Goal: Task Accomplishment & Management: Manage account settings

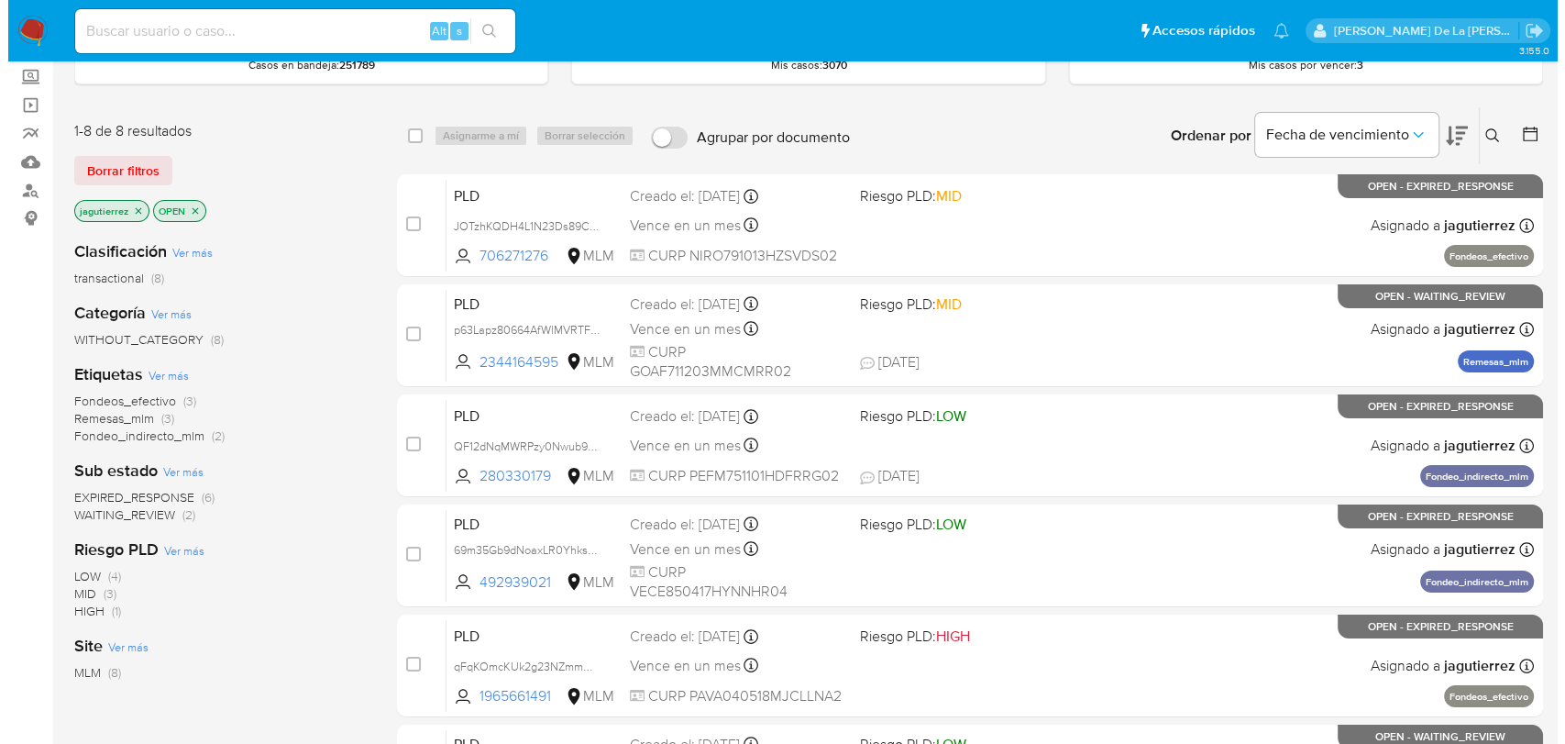
scroll to position [102, 0]
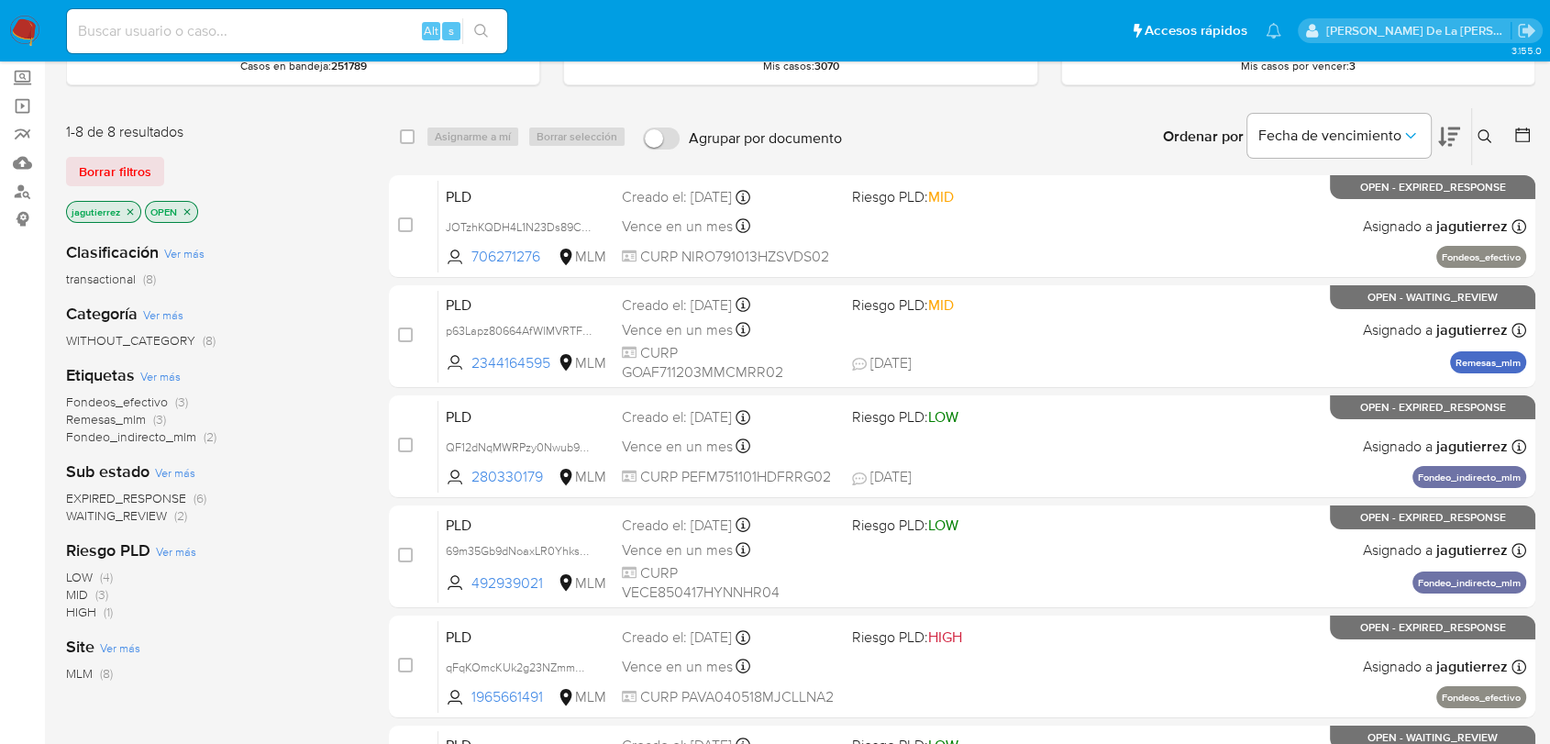
click at [1486, 138] on icon at bounding box center [1484, 136] width 15 height 15
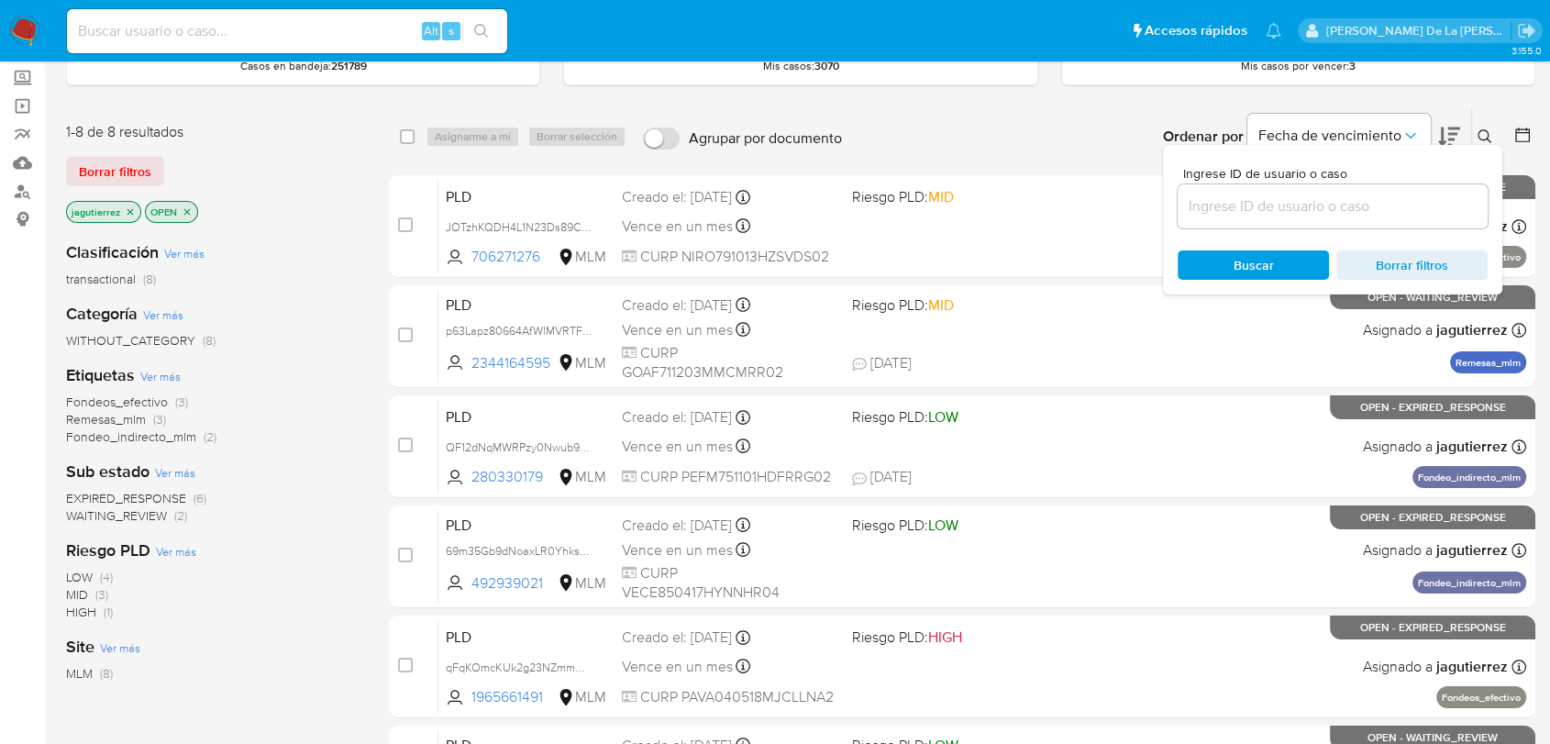
click at [1359, 194] on input at bounding box center [1332, 206] width 310 height 24
type input "88426162"
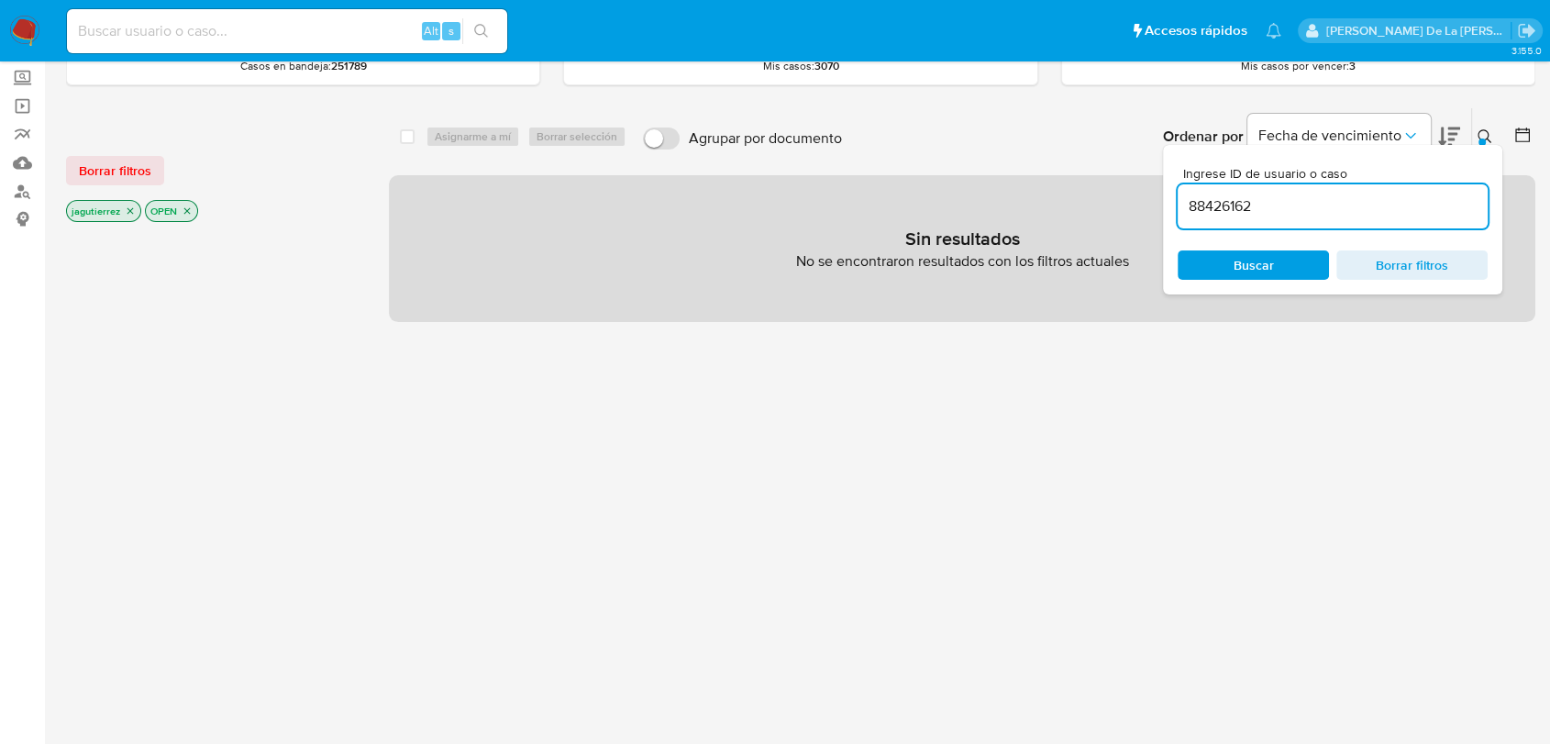
click at [130, 205] on icon "close-filter" at bounding box center [130, 210] width 11 height 11
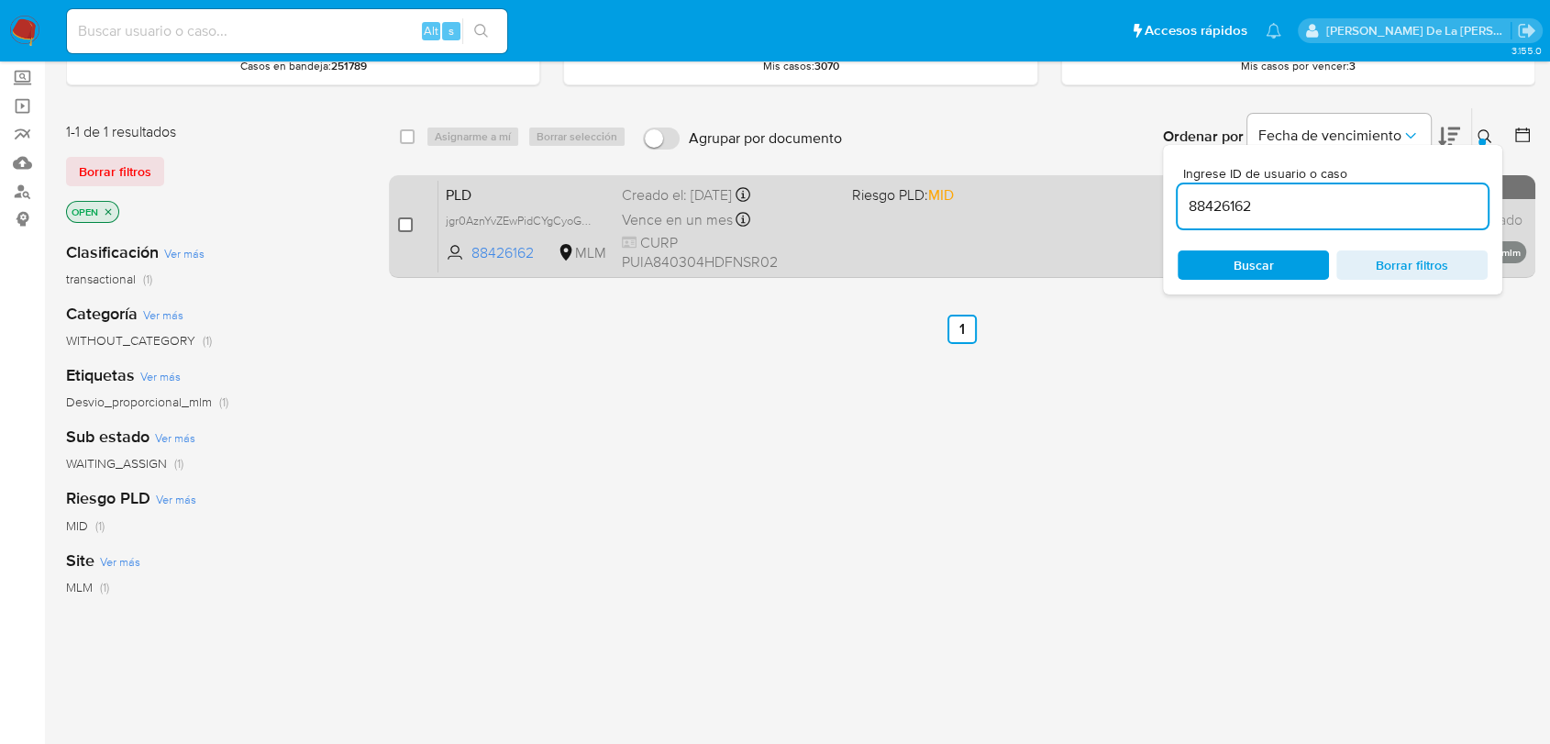
click at [401, 223] on input "checkbox" at bounding box center [405, 224] width 15 height 15
checkbox input "true"
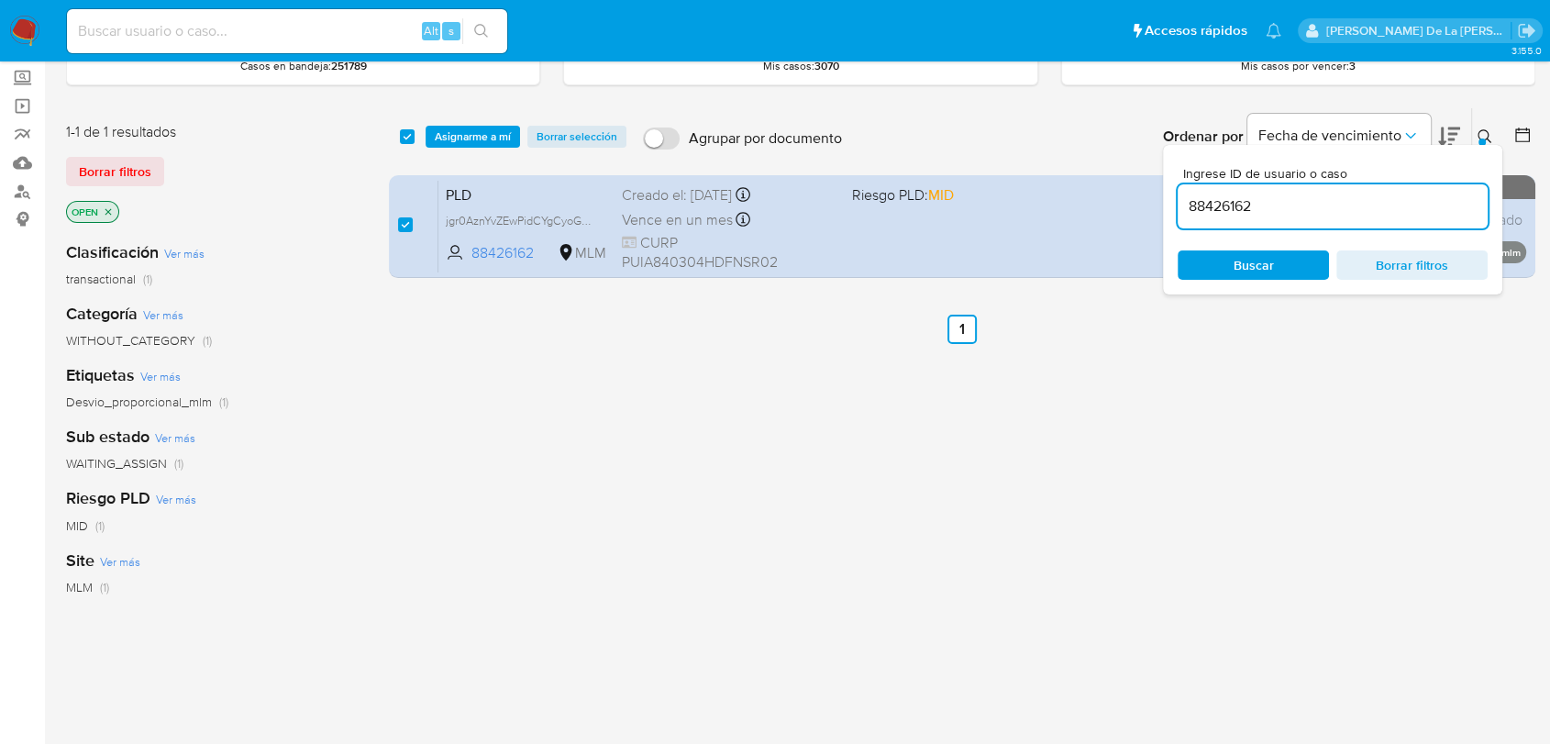
click at [1243, 204] on input "88426162" at bounding box center [1332, 206] width 310 height 24
type input "181257325"
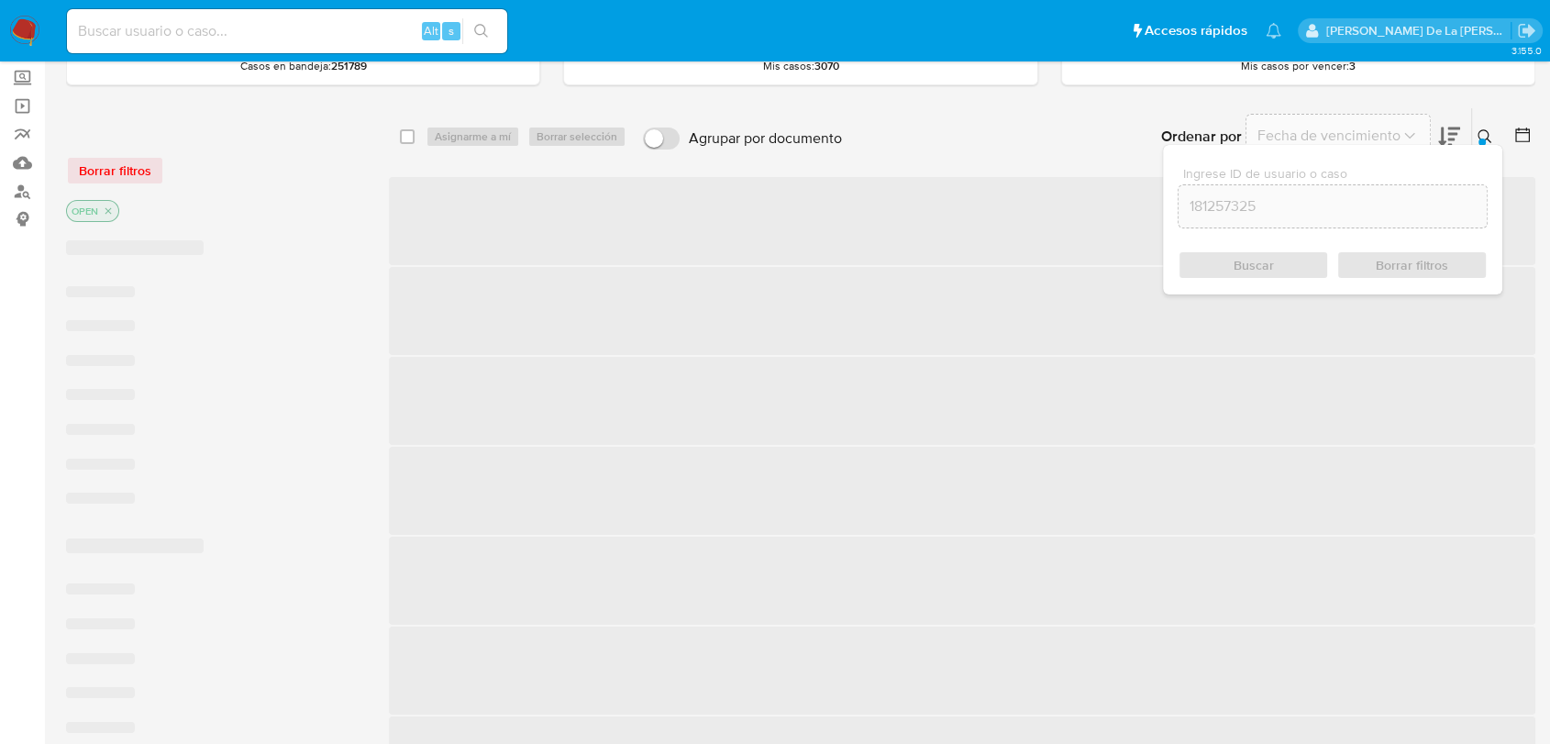
checkbox input "false"
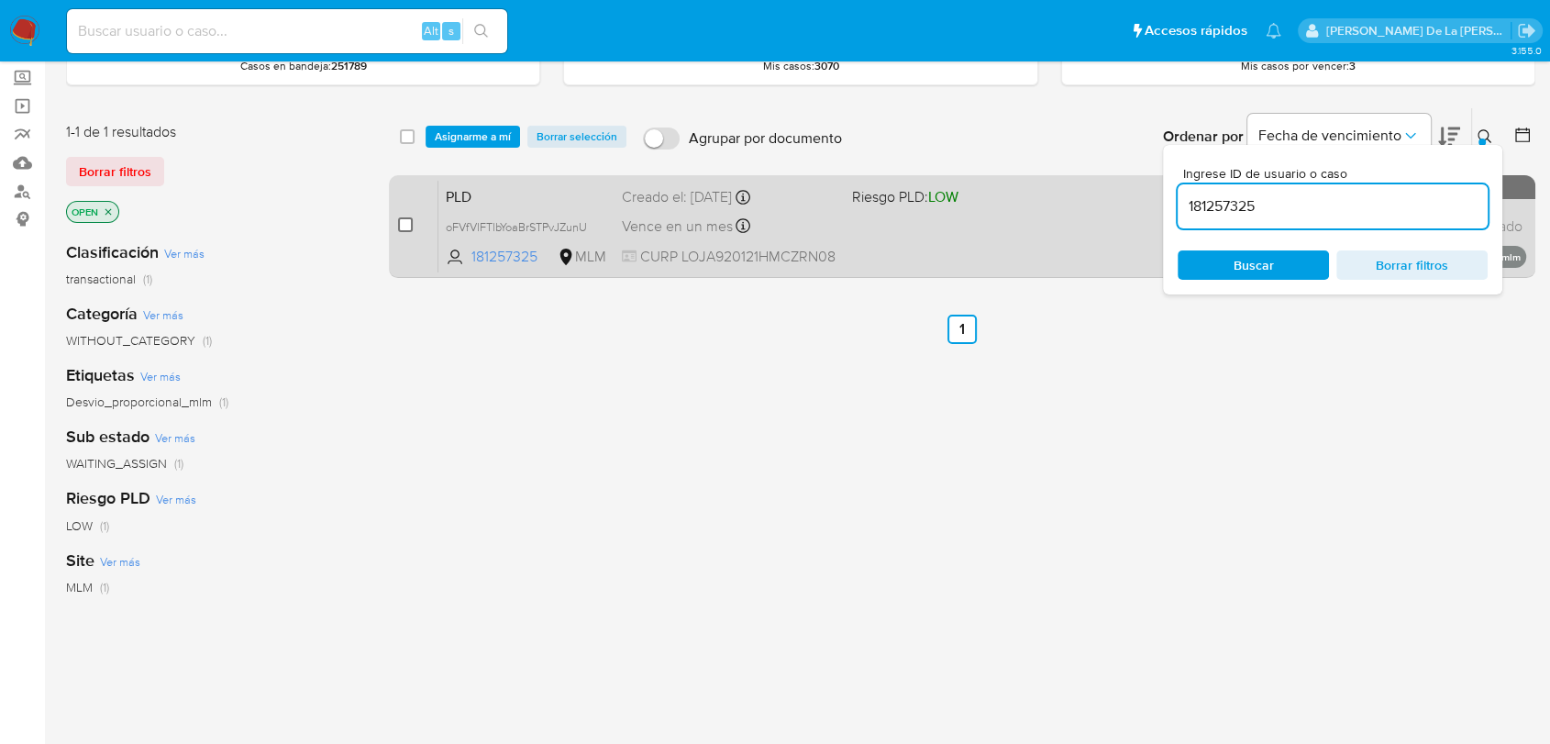
click at [403, 220] on input "checkbox" at bounding box center [405, 224] width 15 height 15
checkbox input "true"
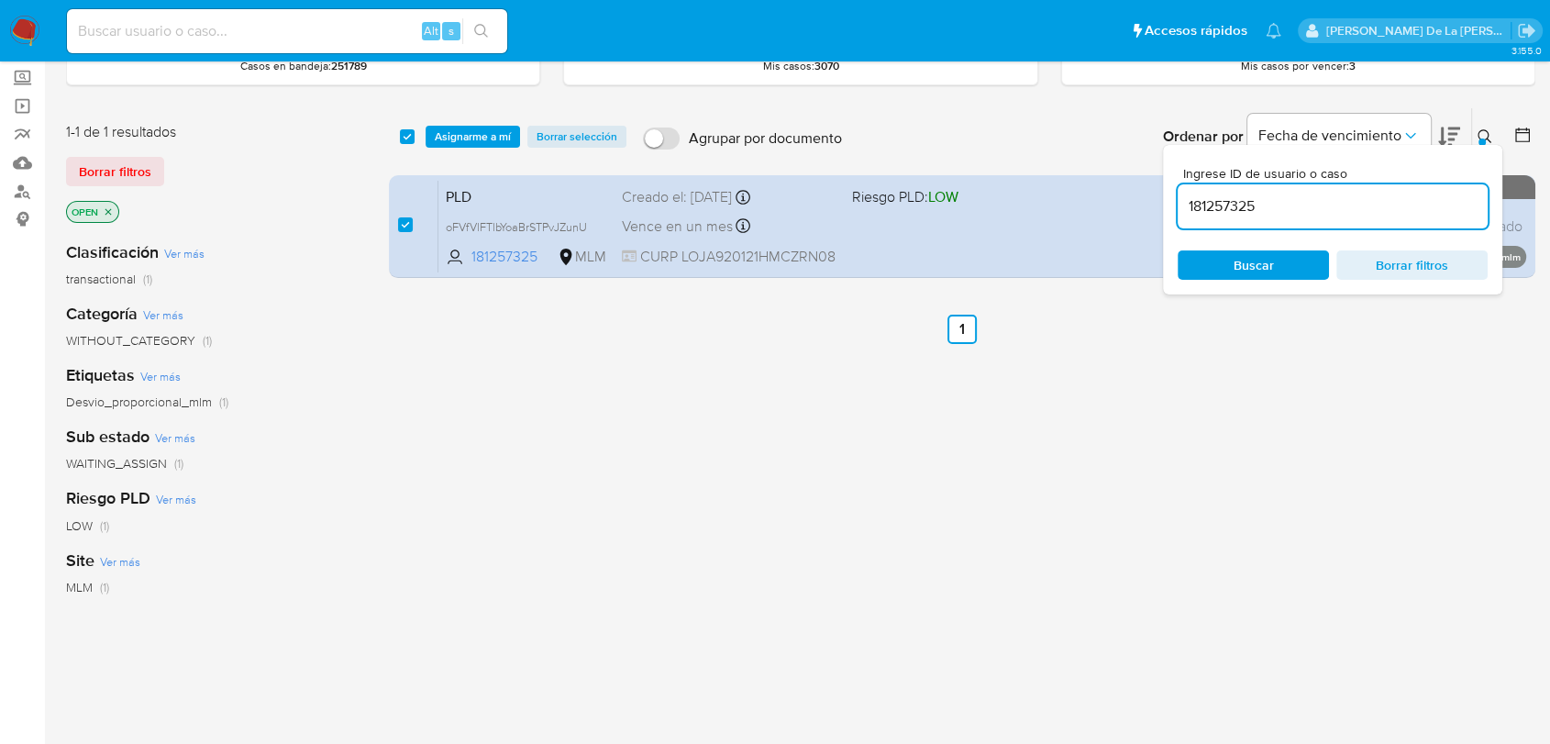
click at [1216, 201] on input "181257325" at bounding box center [1332, 206] width 310 height 24
type input "186077737"
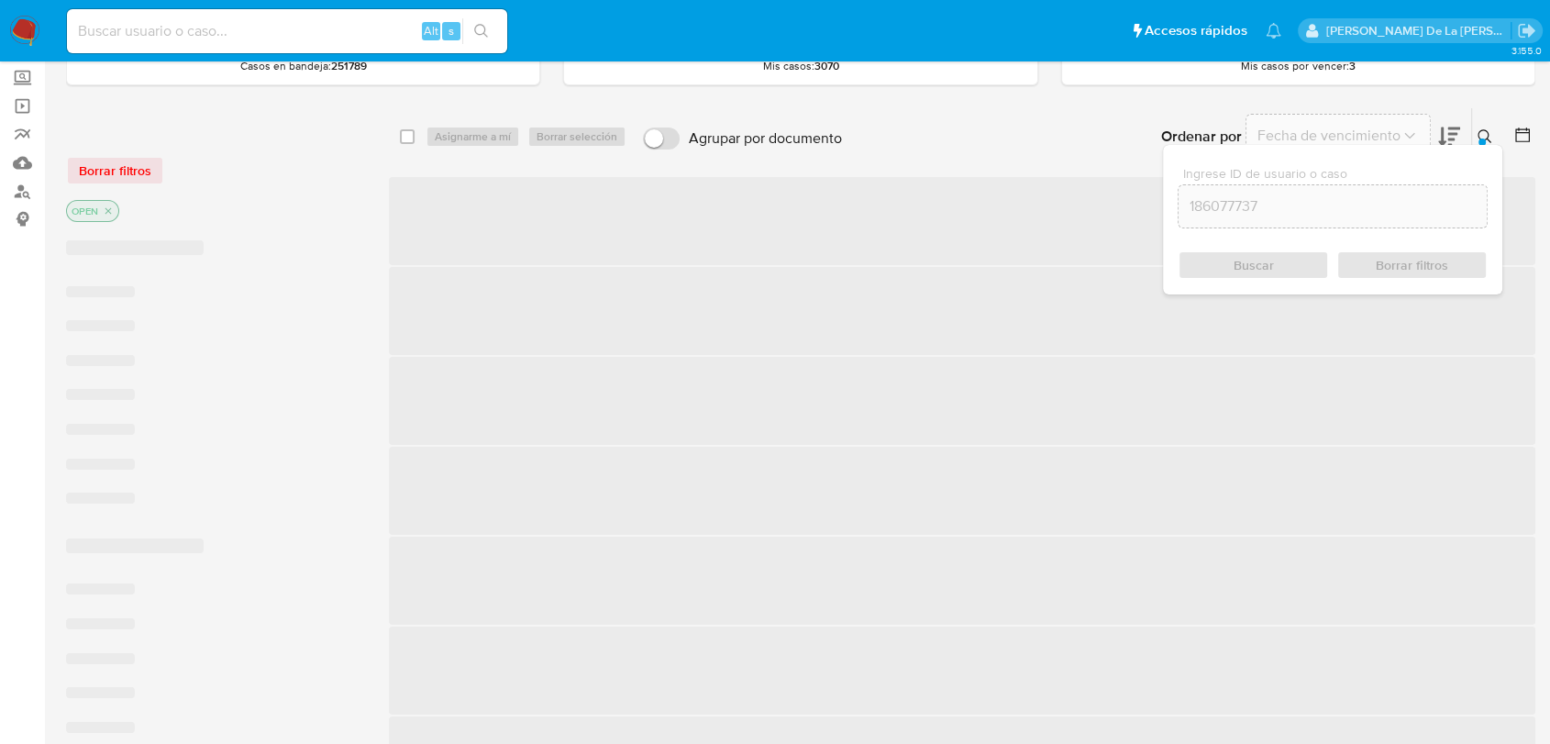
checkbox input "false"
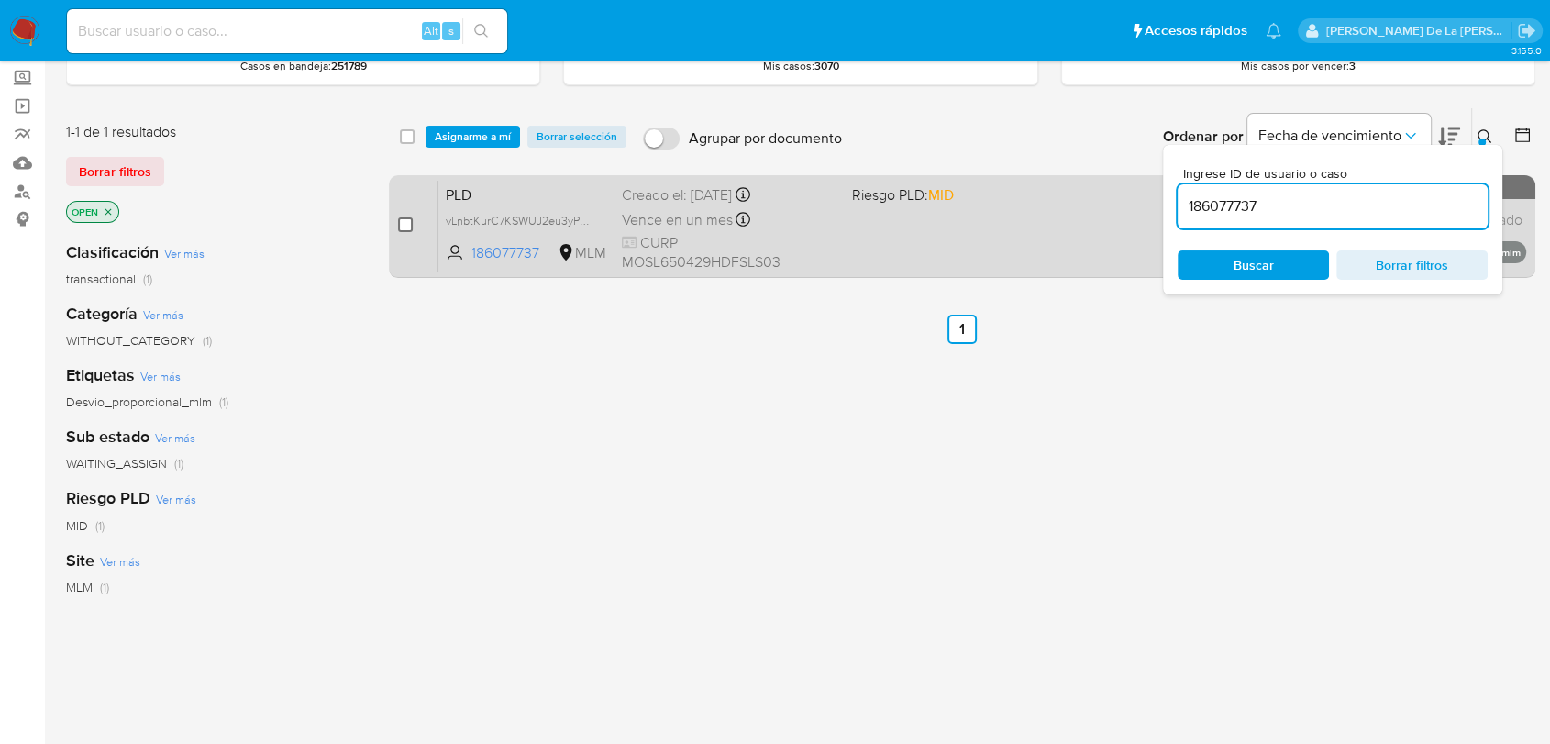
click at [411, 223] on input "checkbox" at bounding box center [405, 224] width 15 height 15
checkbox input "true"
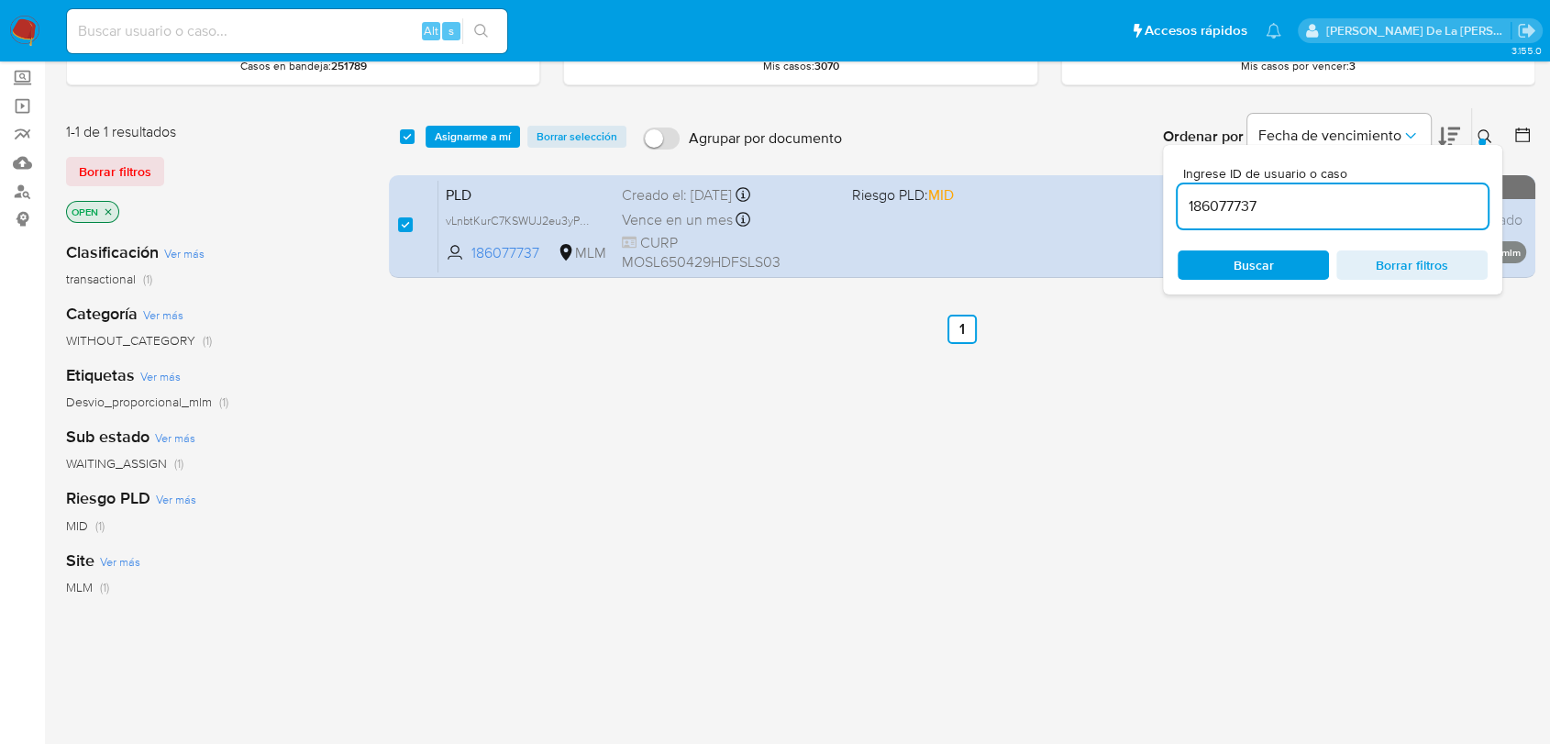
click at [1221, 207] on input "186077737" at bounding box center [1332, 206] width 310 height 24
type input "200974059"
checkbox input "false"
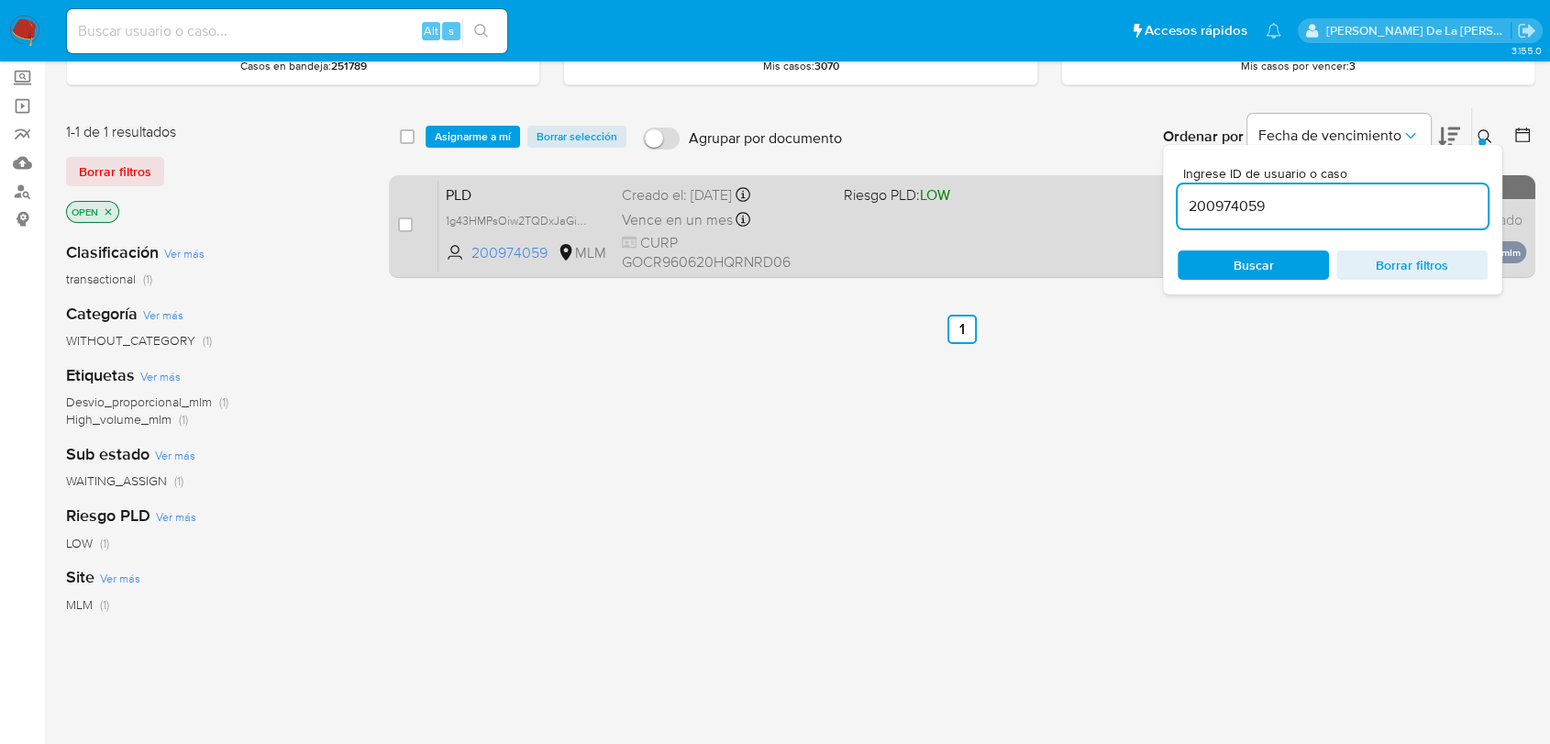
click at [396, 222] on div "case-item-checkbox No es posible asignar el caso PLD 1g43HMPsOiw2TQDxJaGiDivH 2…" at bounding box center [962, 226] width 1146 height 103
click at [398, 225] on input "checkbox" at bounding box center [405, 224] width 15 height 15
checkbox input "true"
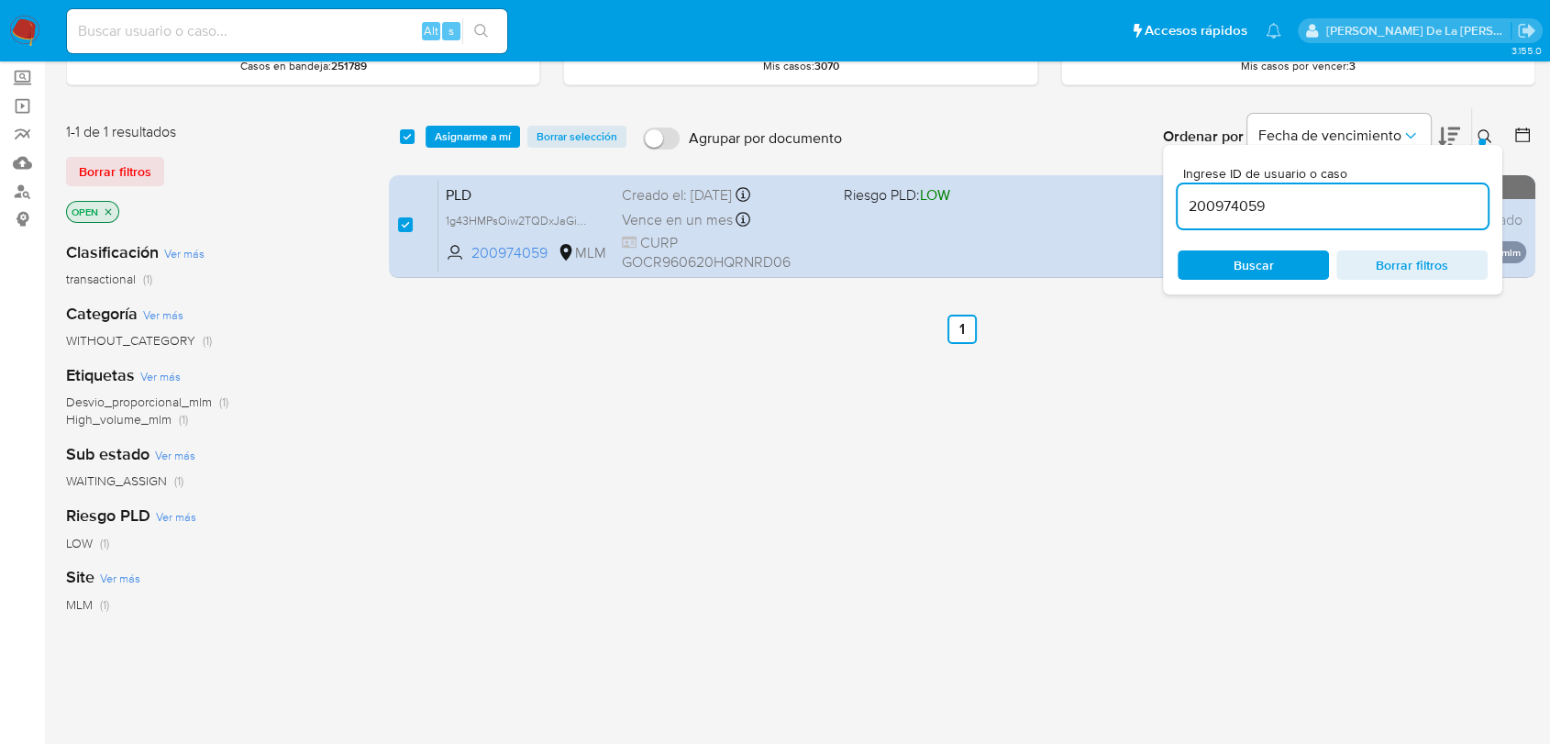
click at [1227, 202] on input "200974059" at bounding box center [1332, 206] width 310 height 24
click at [1185, 199] on input "218853527" at bounding box center [1332, 206] width 310 height 24
paste input "89203701"
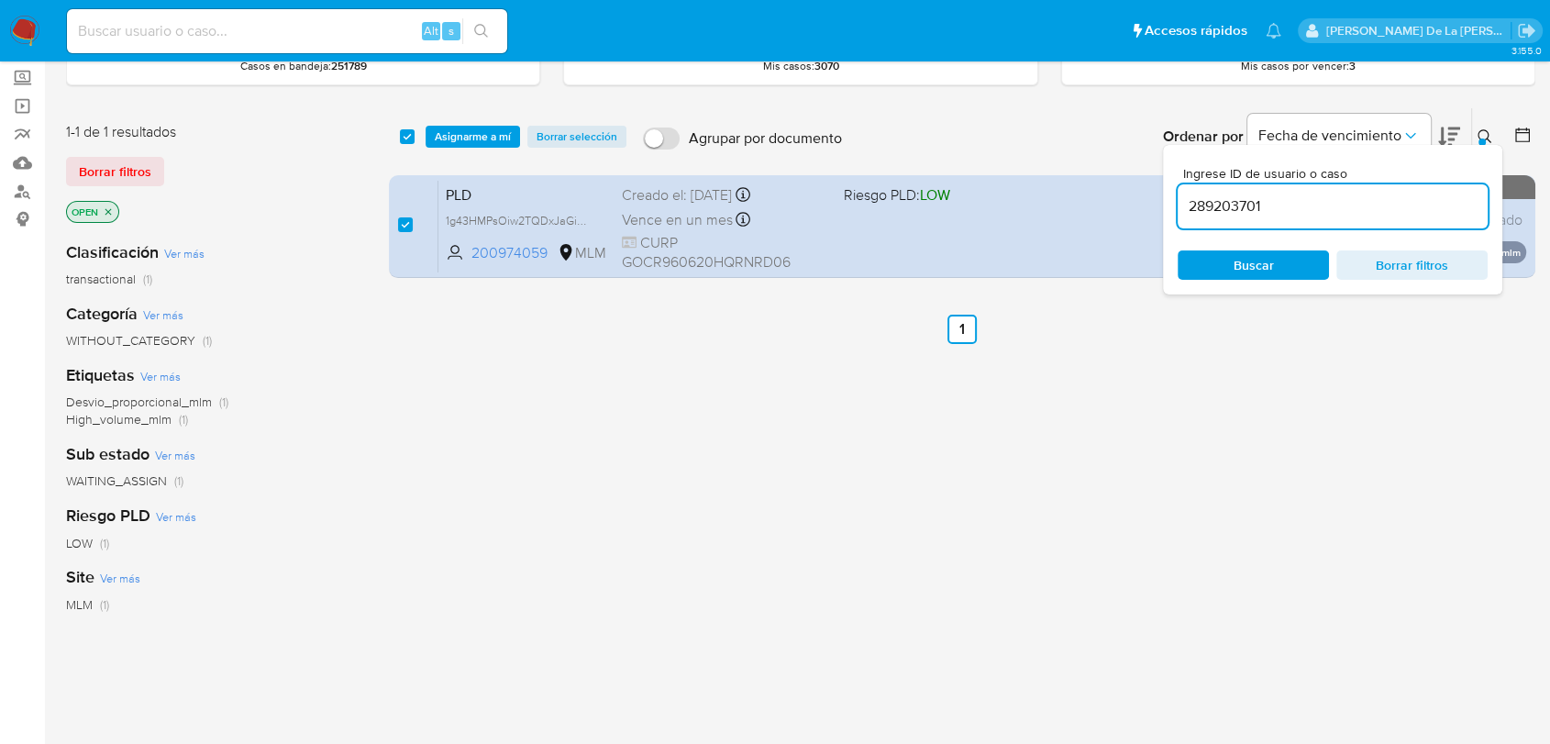
type input "289203701"
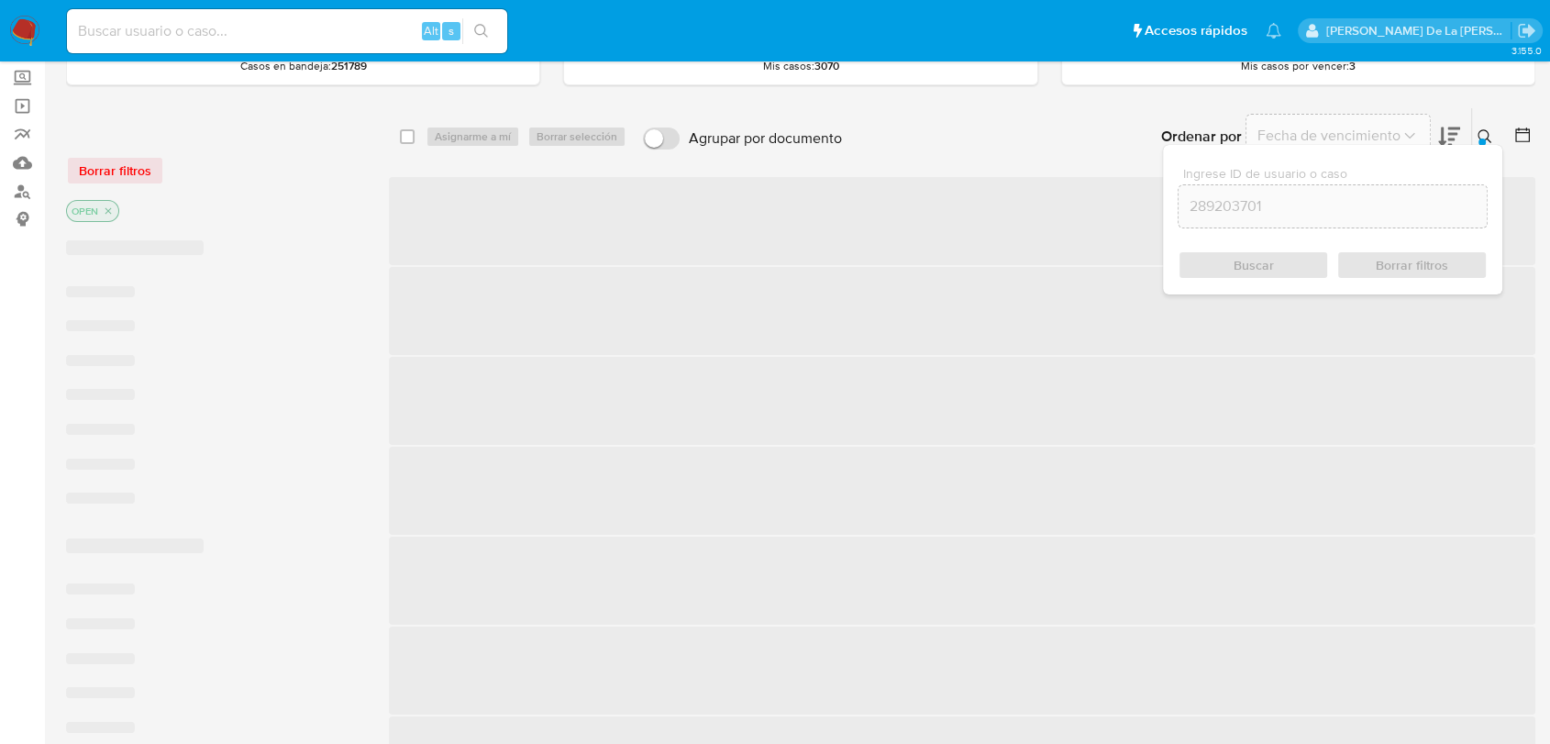
checkbox input "false"
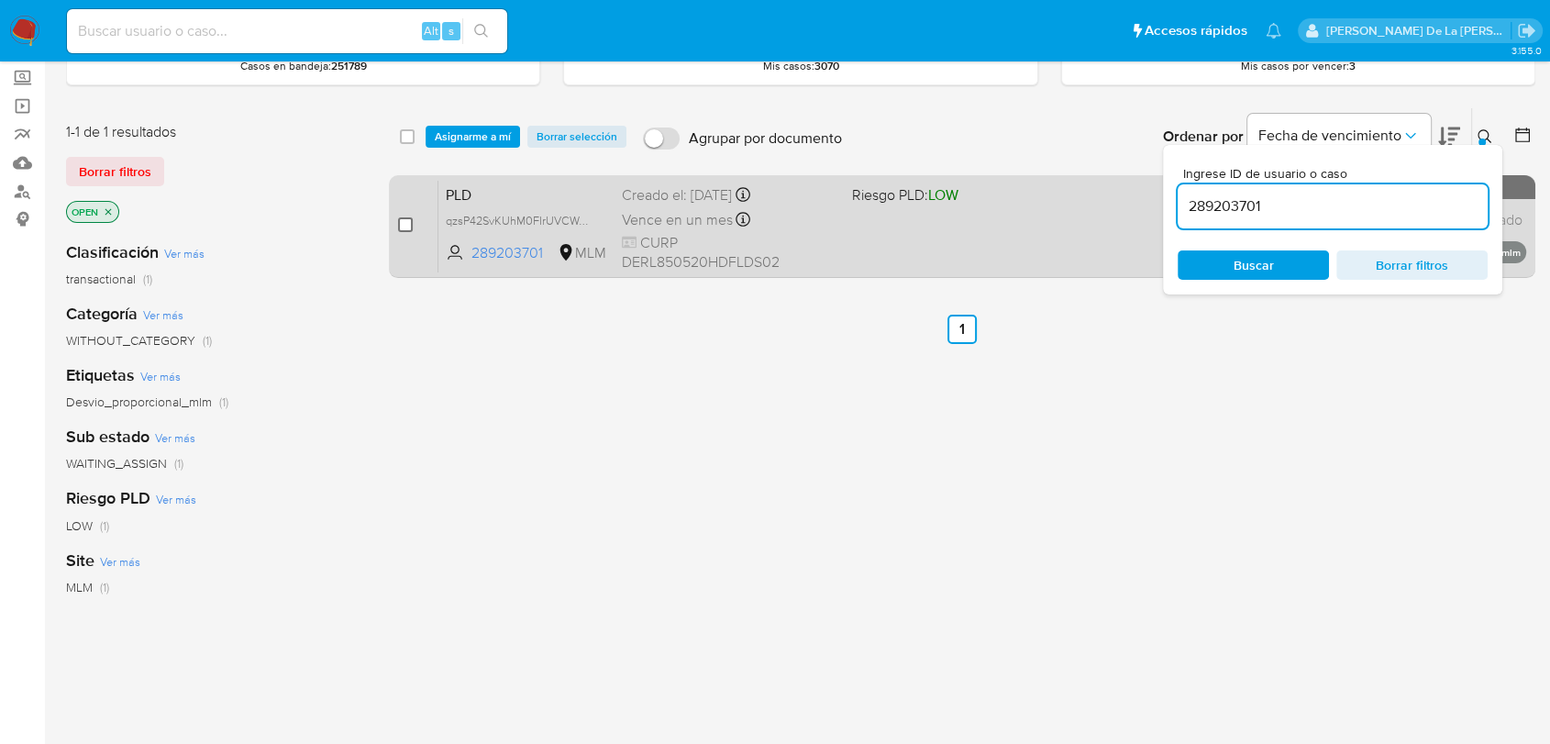
click at [399, 224] on input "checkbox" at bounding box center [405, 224] width 15 height 15
checkbox input "true"
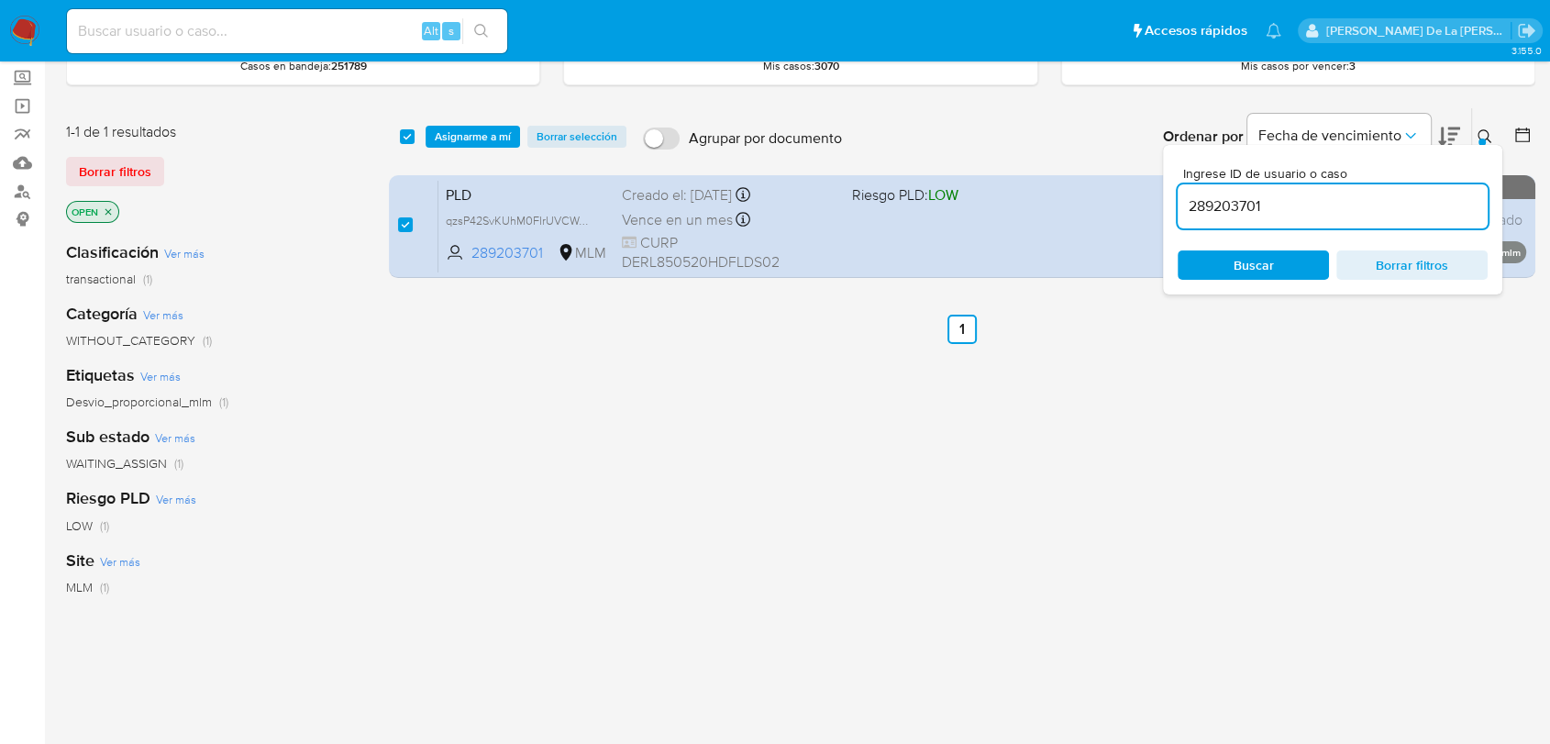
click at [1207, 201] on input "289203701" at bounding box center [1332, 206] width 310 height 24
type input "337372713"
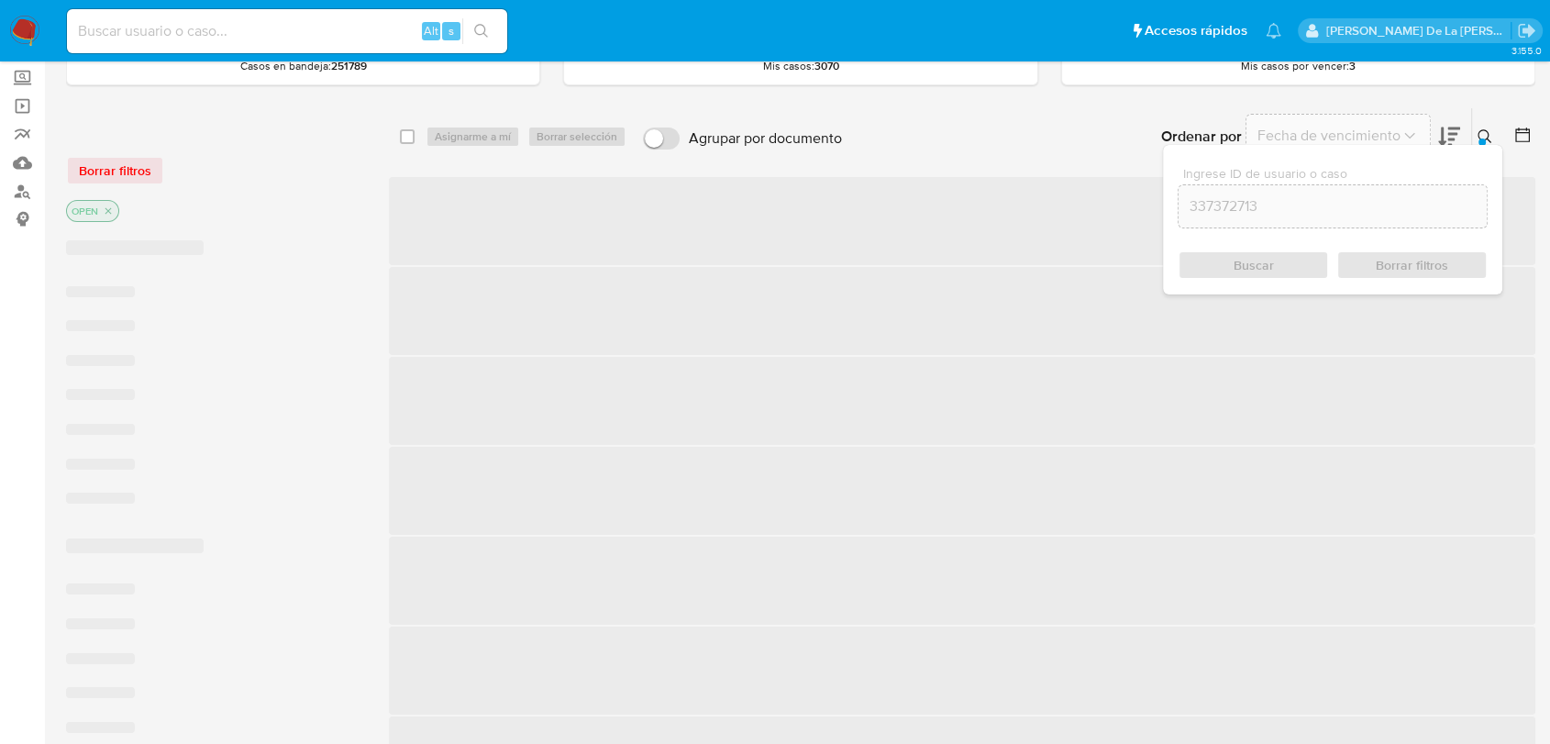
checkbox input "false"
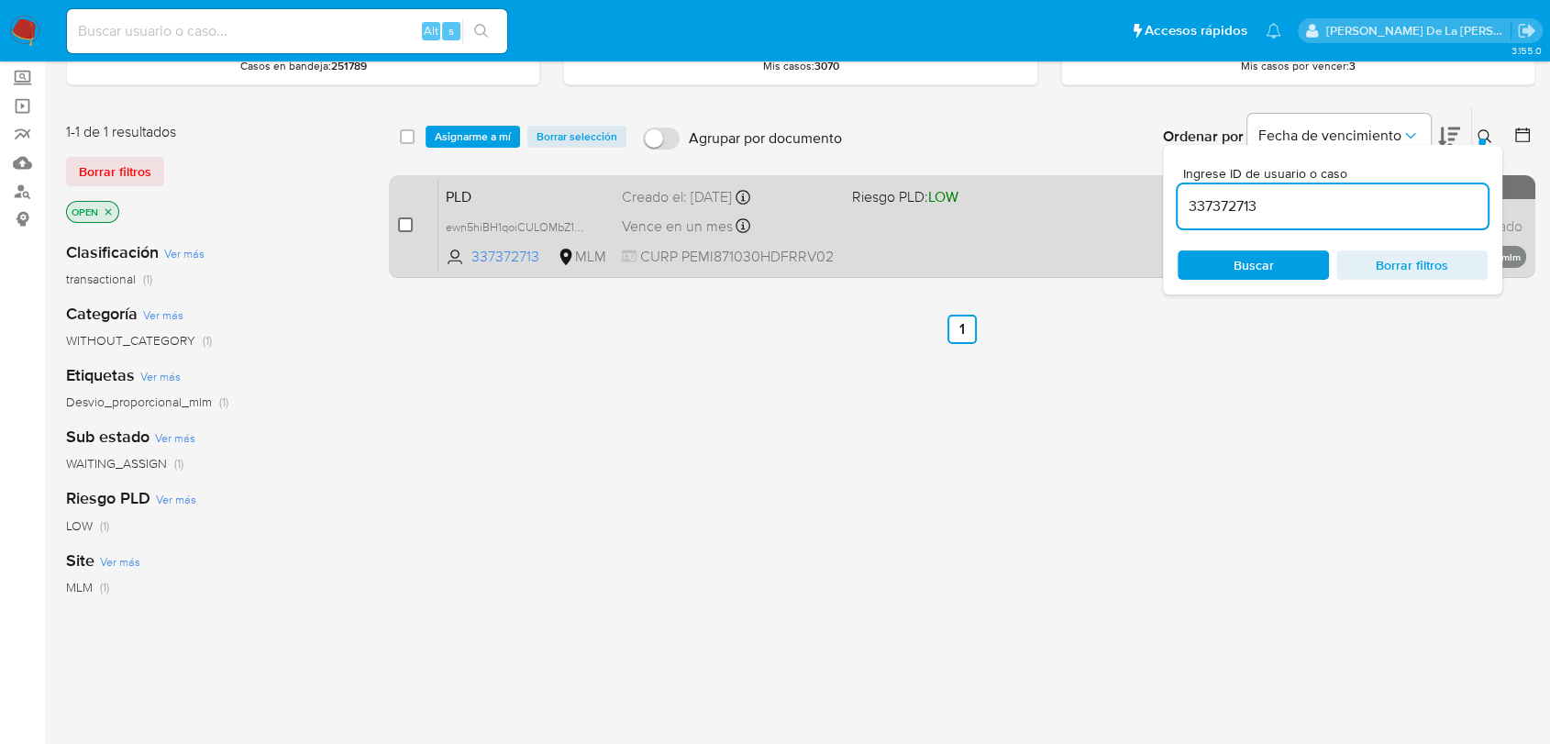
click at [401, 226] on input "checkbox" at bounding box center [405, 224] width 15 height 15
checkbox input "true"
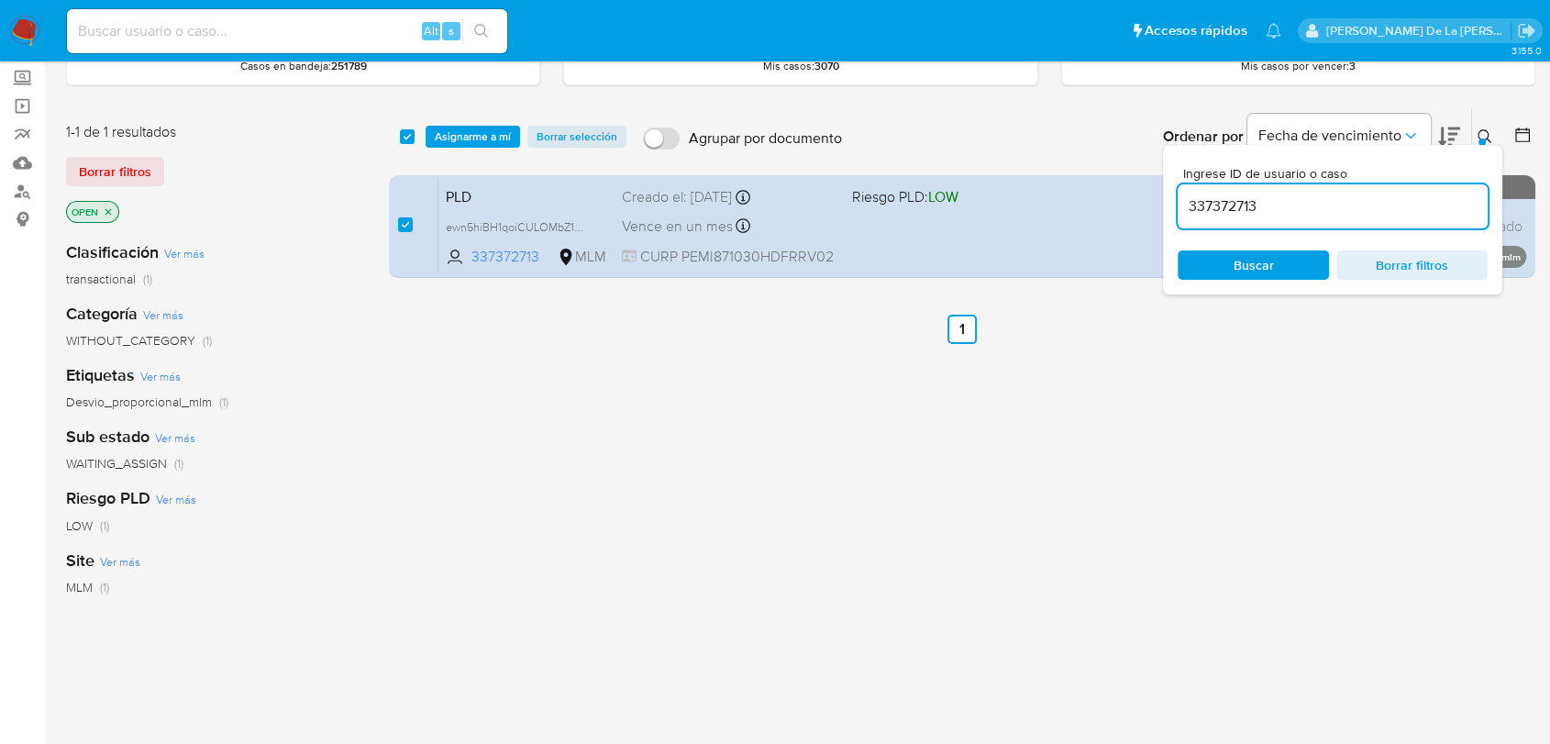
click at [466, 117] on div "select-all-cases-checkbox Asignarme a mí Borrar selección Agrupar por documento…" at bounding box center [962, 136] width 1146 height 57
click at [461, 133] on span "Asignarme a mí" at bounding box center [473, 136] width 76 height 18
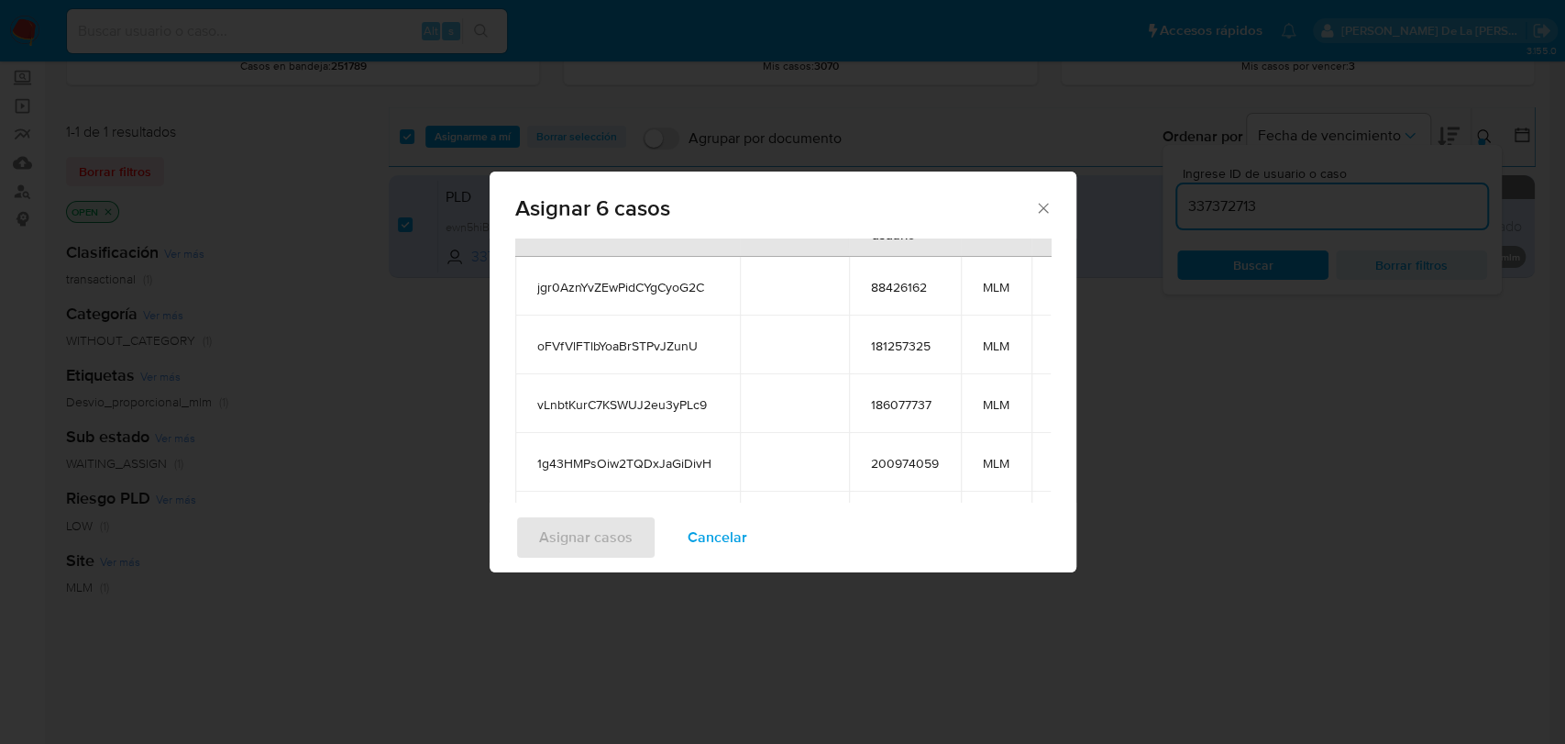
scroll to position [323, 0]
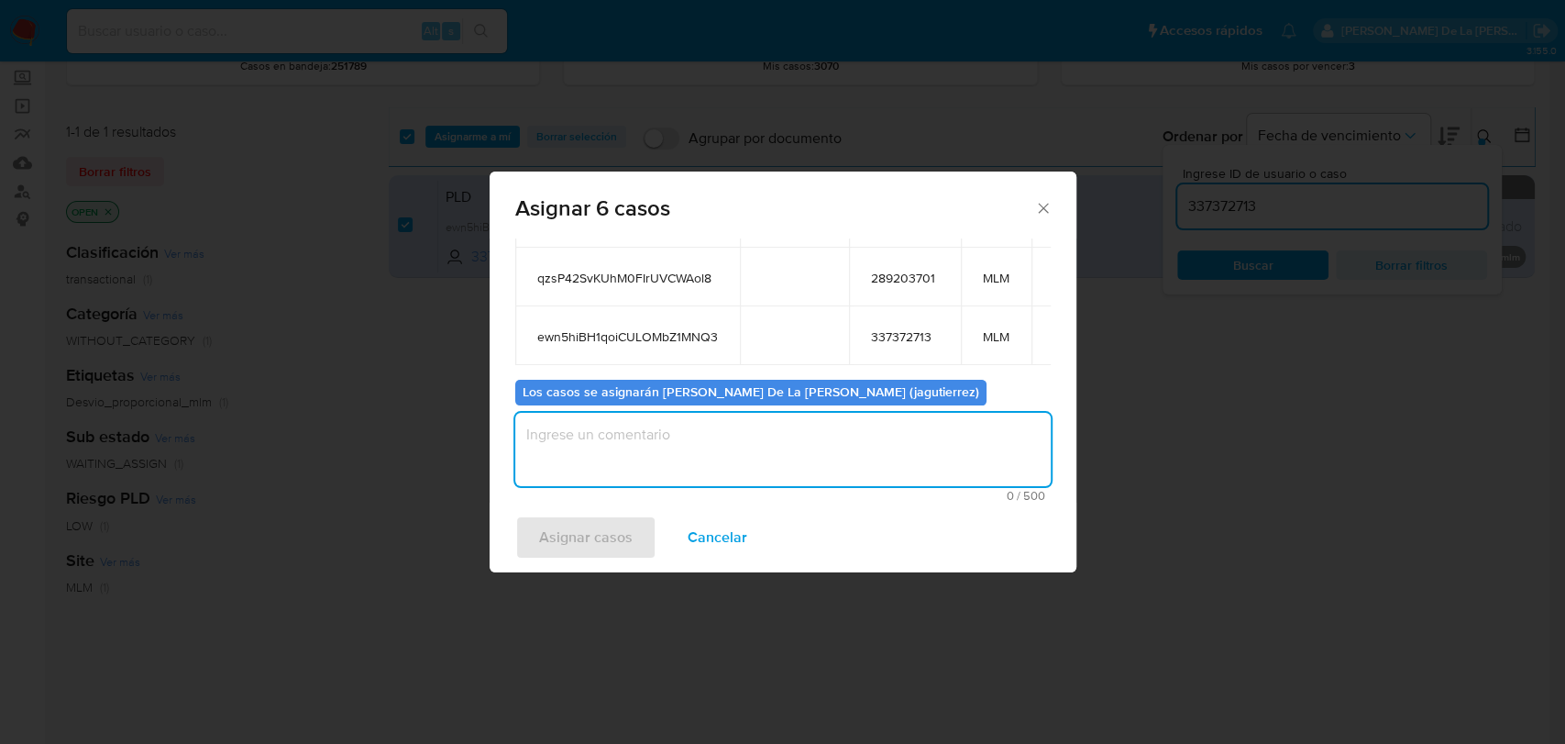
click at [624, 465] on textarea "assign-modal" at bounding box center [783, 449] width 536 height 73
type textarea "jg"
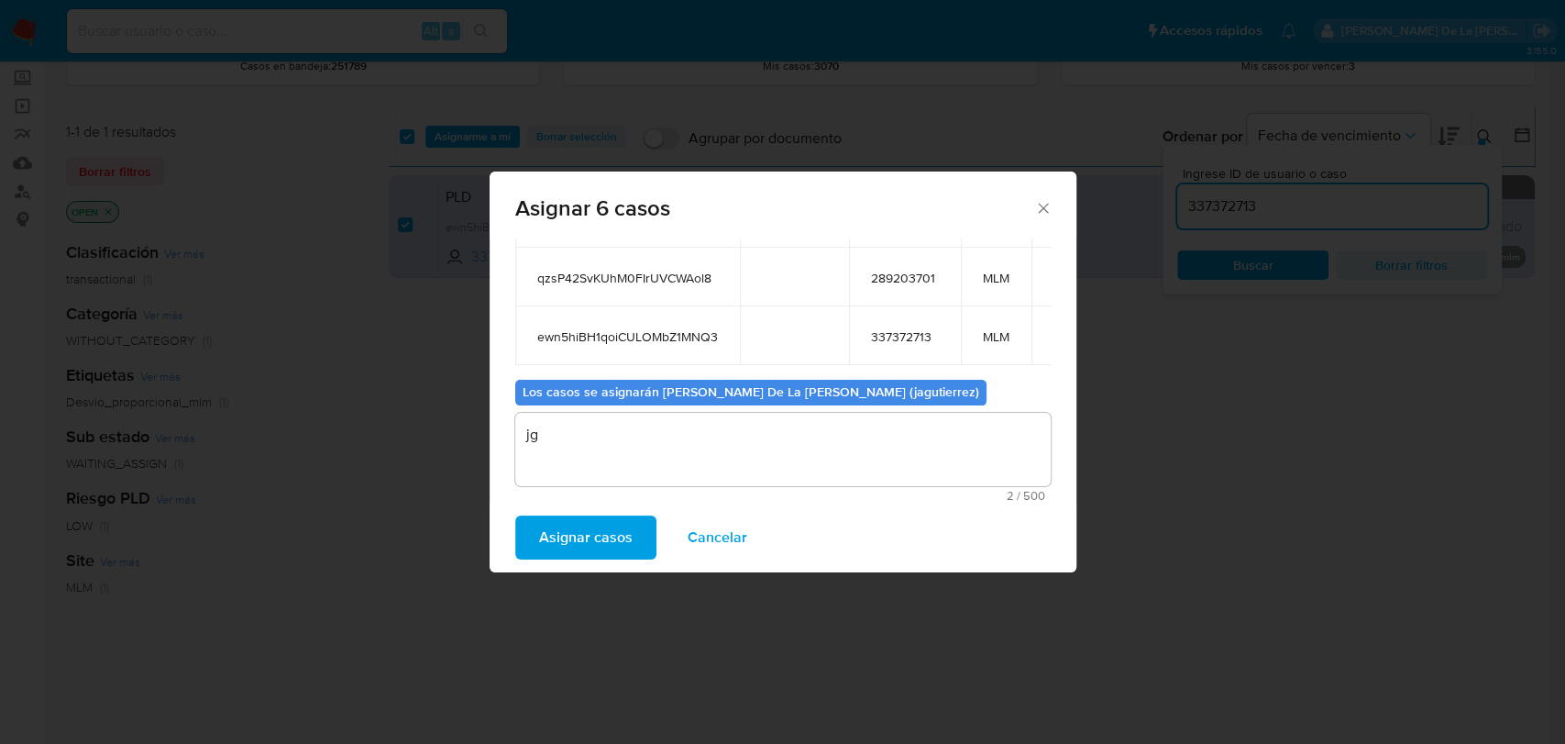
click at [583, 543] on span "Asignar casos" at bounding box center [586, 537] width 94 height 40
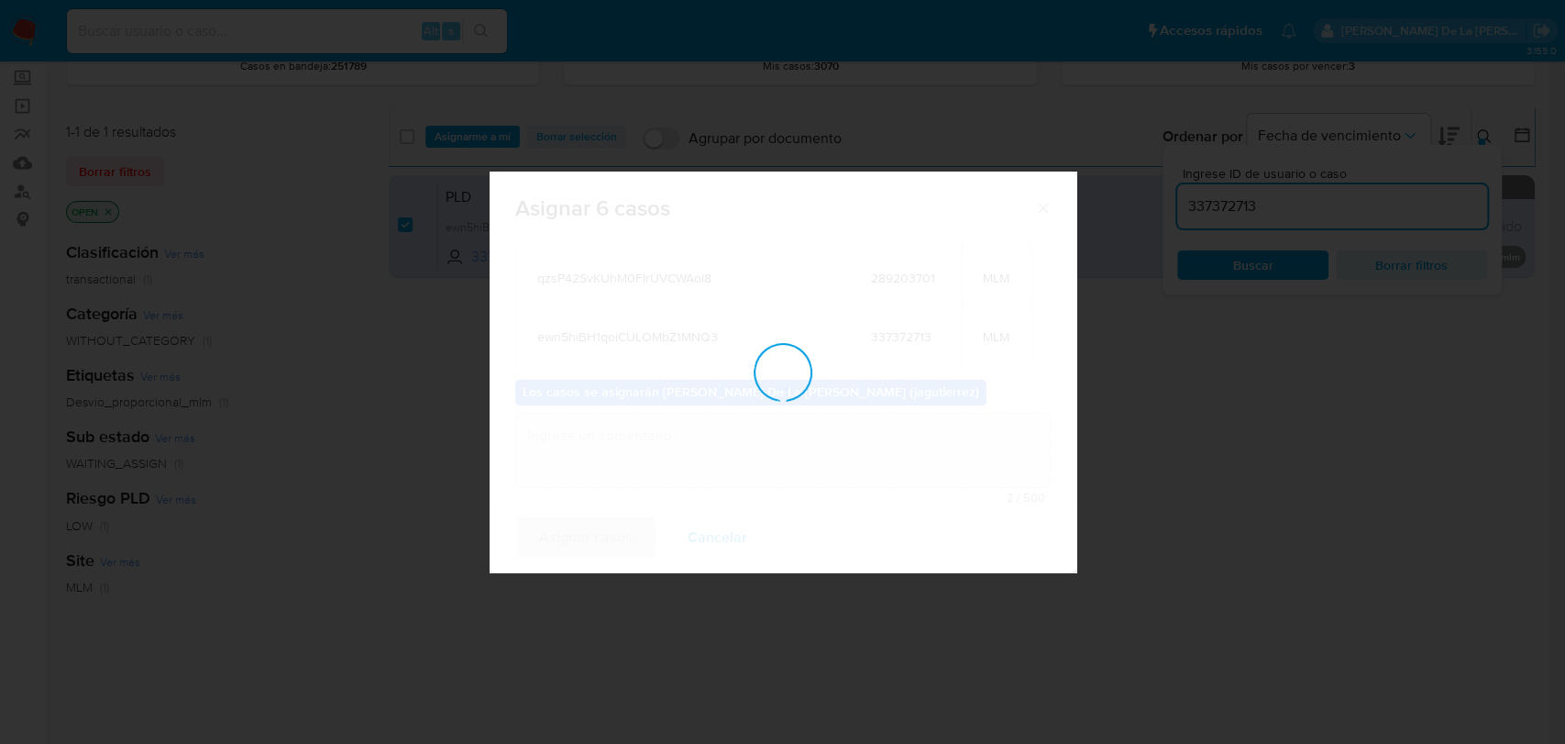
checkbox input "false"
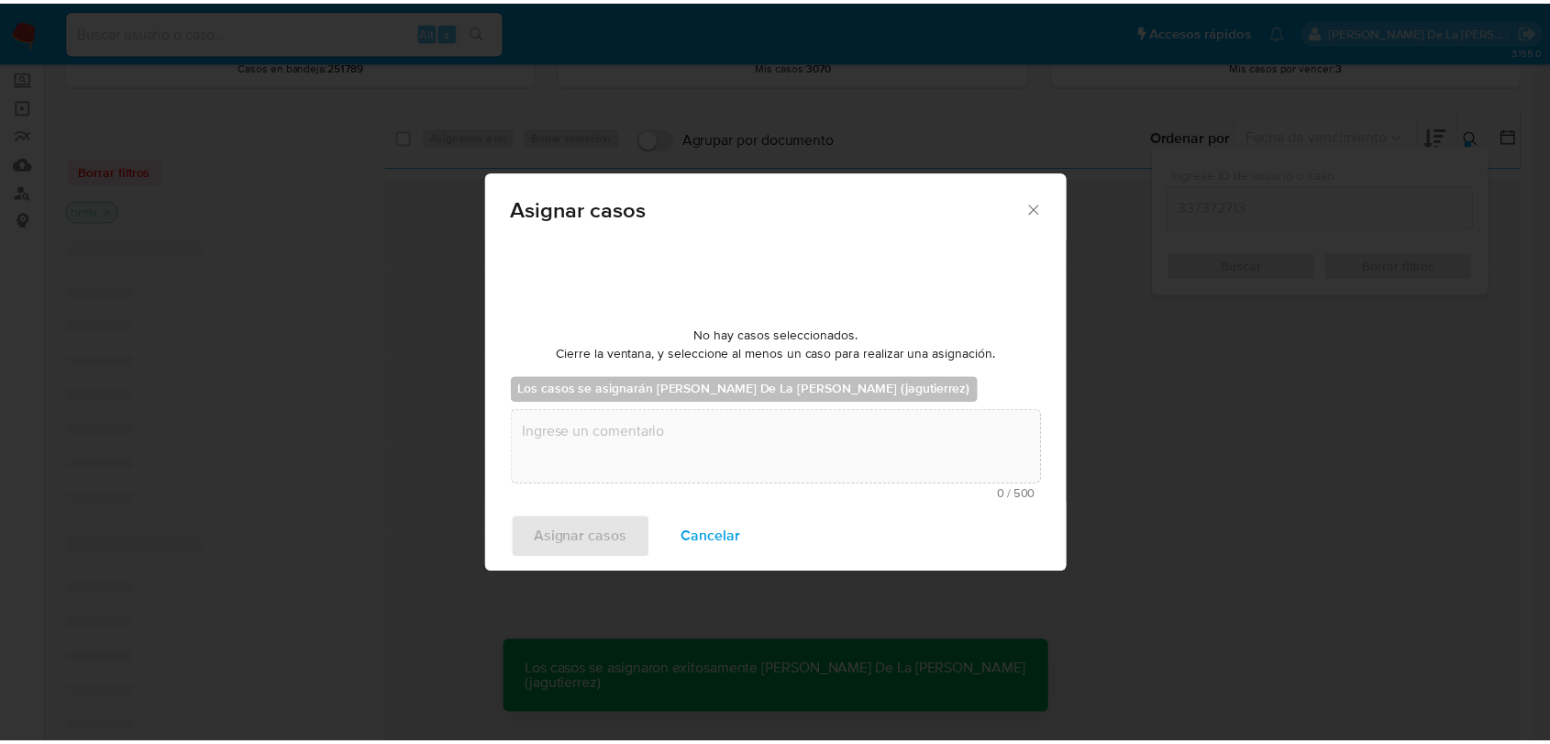
scroll to position [110, 0]
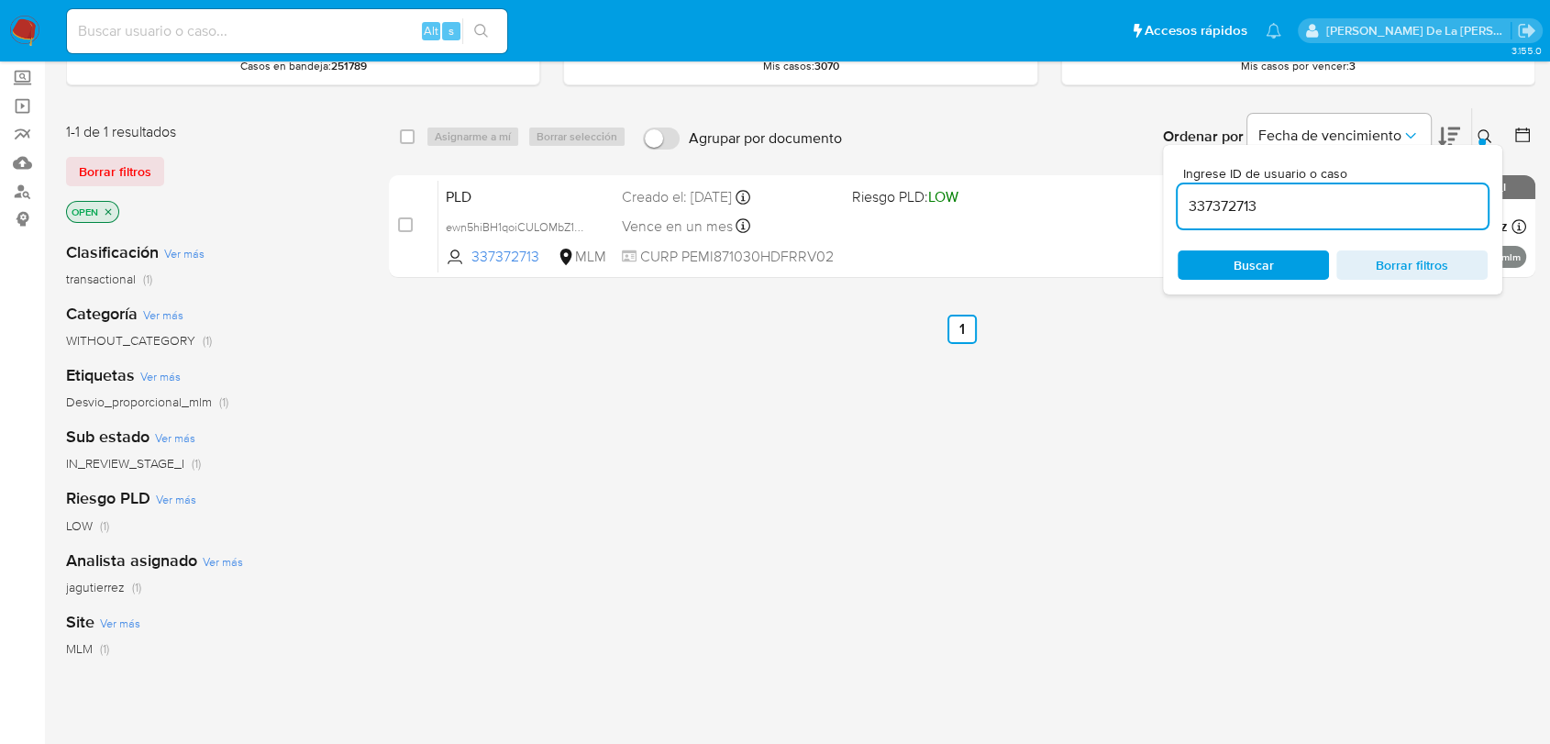
click at [22, 11] on nav "Pausado Ver notificaciones Alt s Accesos rápidos Presiona las siguientes teclas…" at bounding box center [775, 30] width 1550 height 61
click at [20, 17] on img at bounding box center [24, 31] width 31 height 31
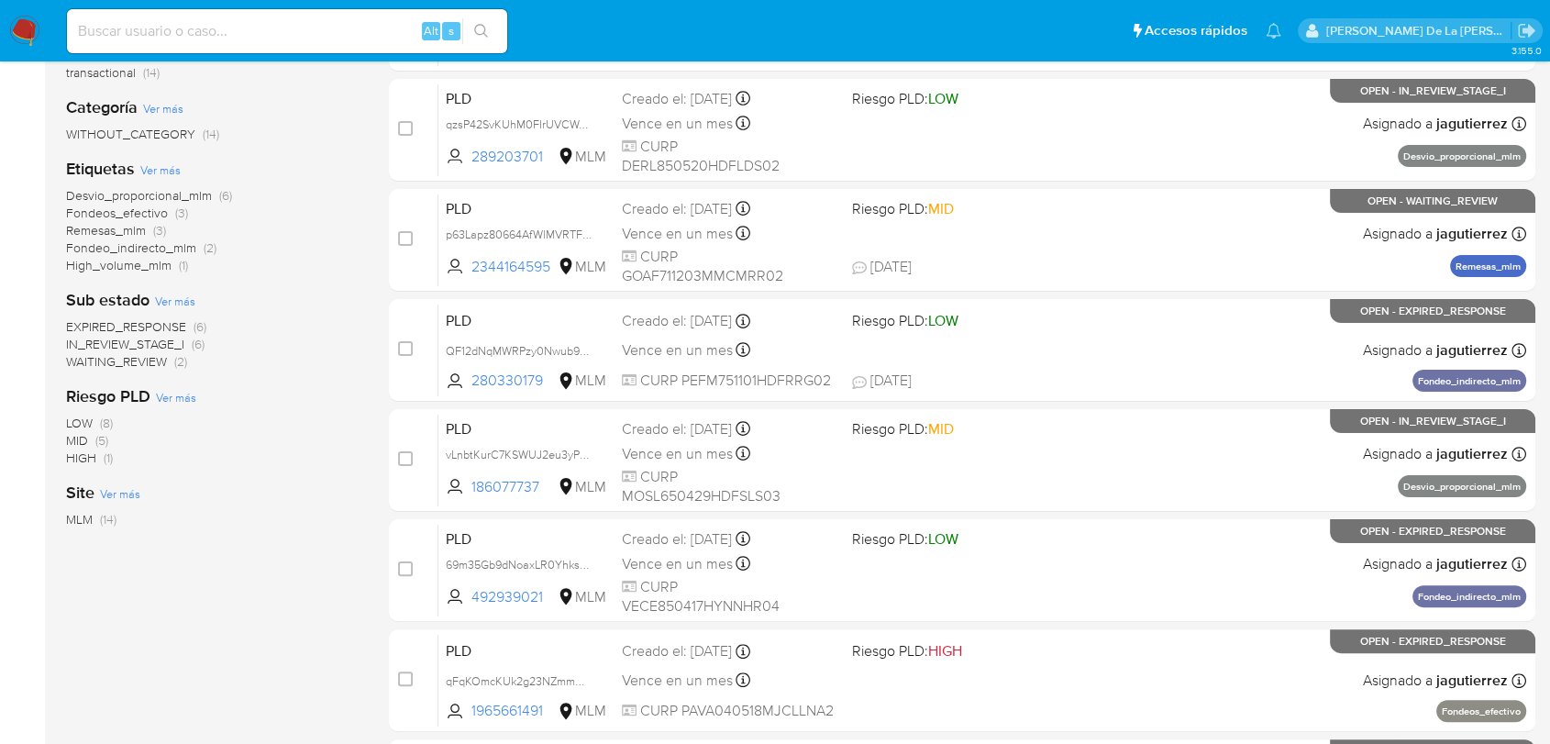
scroll to position [204, 0]
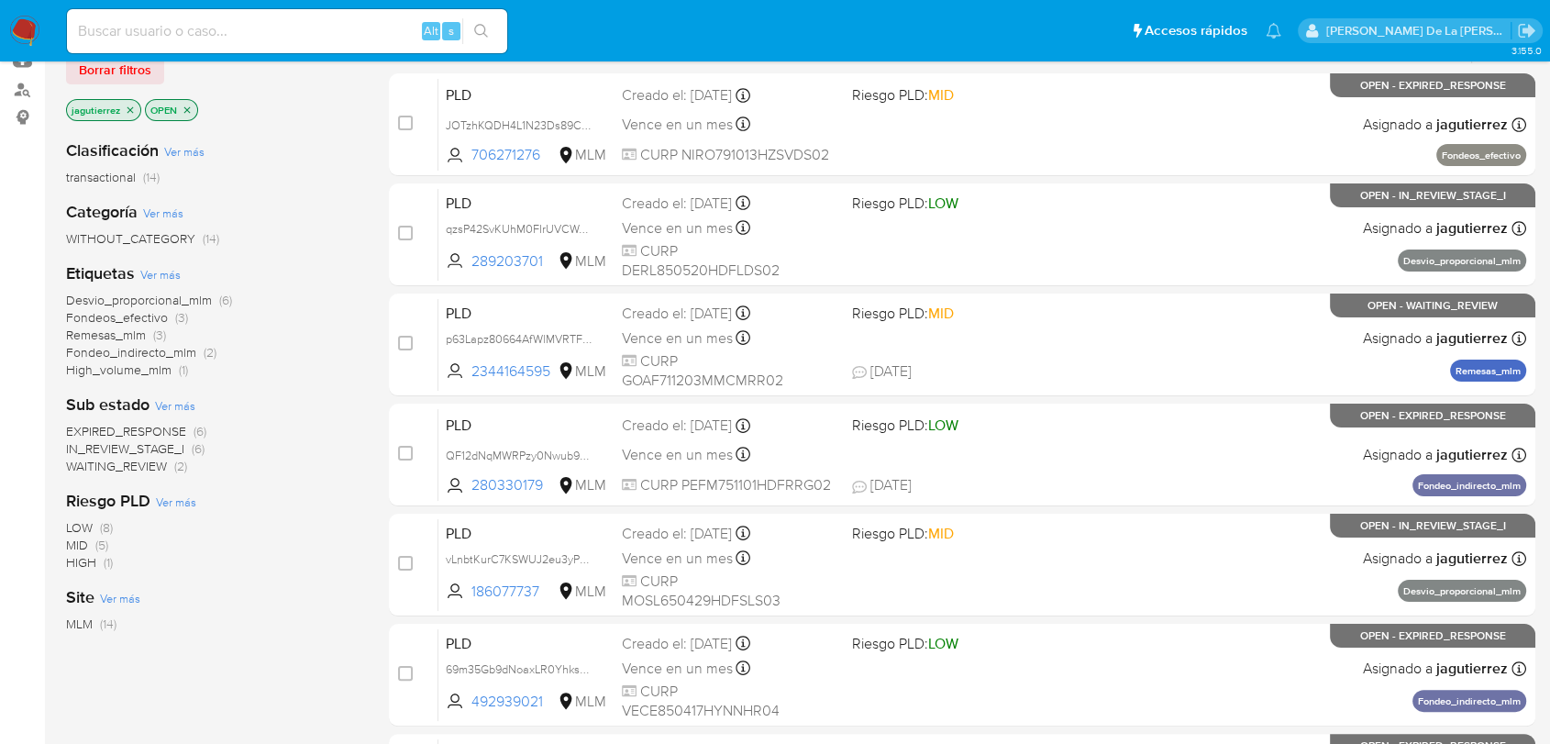
click at [164, 439] on span "IN_REVIEW_STAGE_I" at bounding box center [125, 448] width 118 height 18
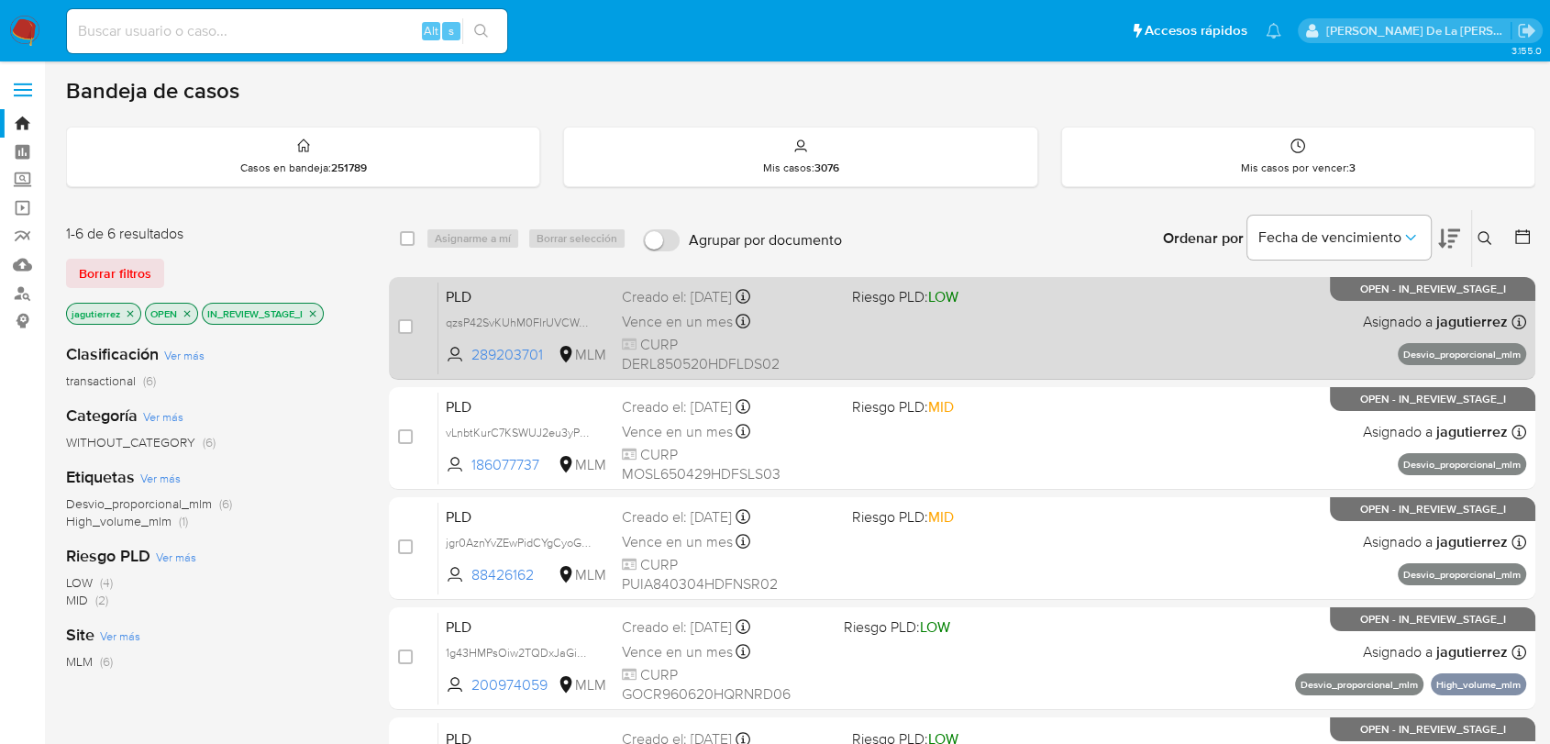
click at [844, 328] on div "PLD qzsP42SvKUhM0FIrUVCWAol8 289203701 MLM Riesgo PLD: LOW Creado el: 12/08/202…" at bounding box center [982, 328] width 1088 height 93
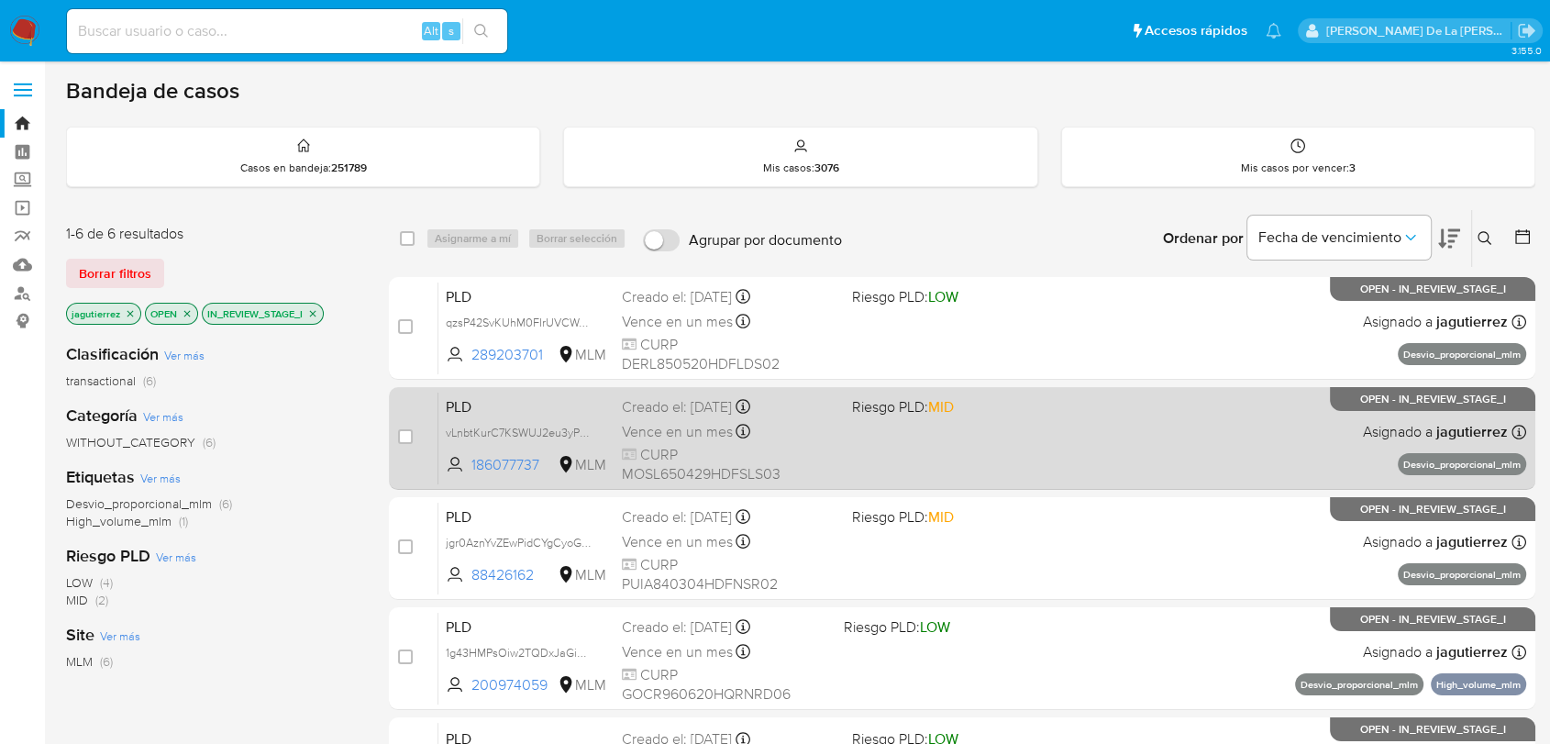
click at [868, 428] on div "PLD vLnbtKurC7KSWUJ2eu3yPLc9 186077737 MLM Riesgo PLD: MID Creado el: 12/08/202…" at bounding box center [982, 438] width 1088 height 93
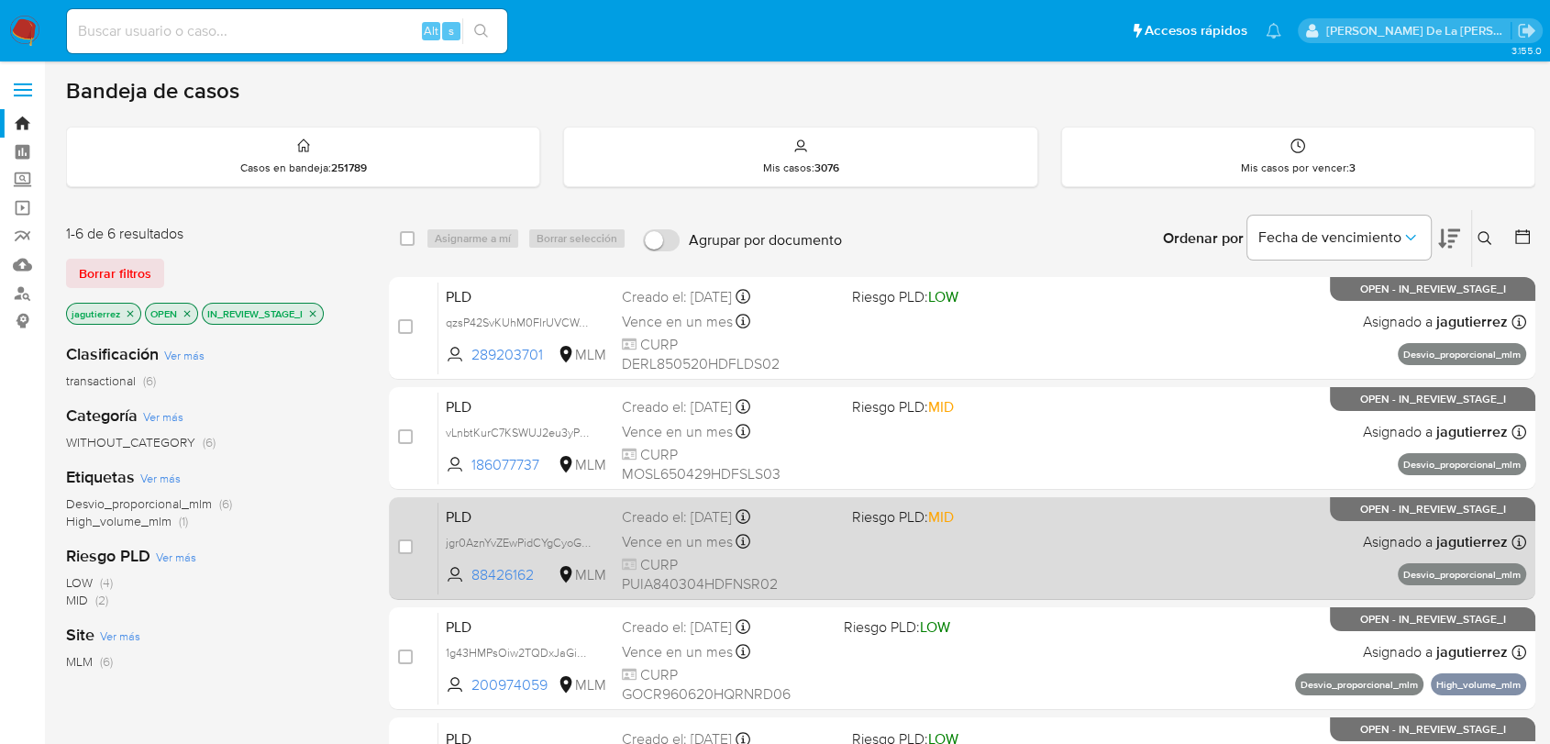
click at [882, 554] on div "PLD jgr0AznYvZEwPidCYgCyoG2C 88426162 MLM Riesgo PLD: MID Creado el: 12/08/2025…" at bounding box center [982, 548] width 1088 height 93
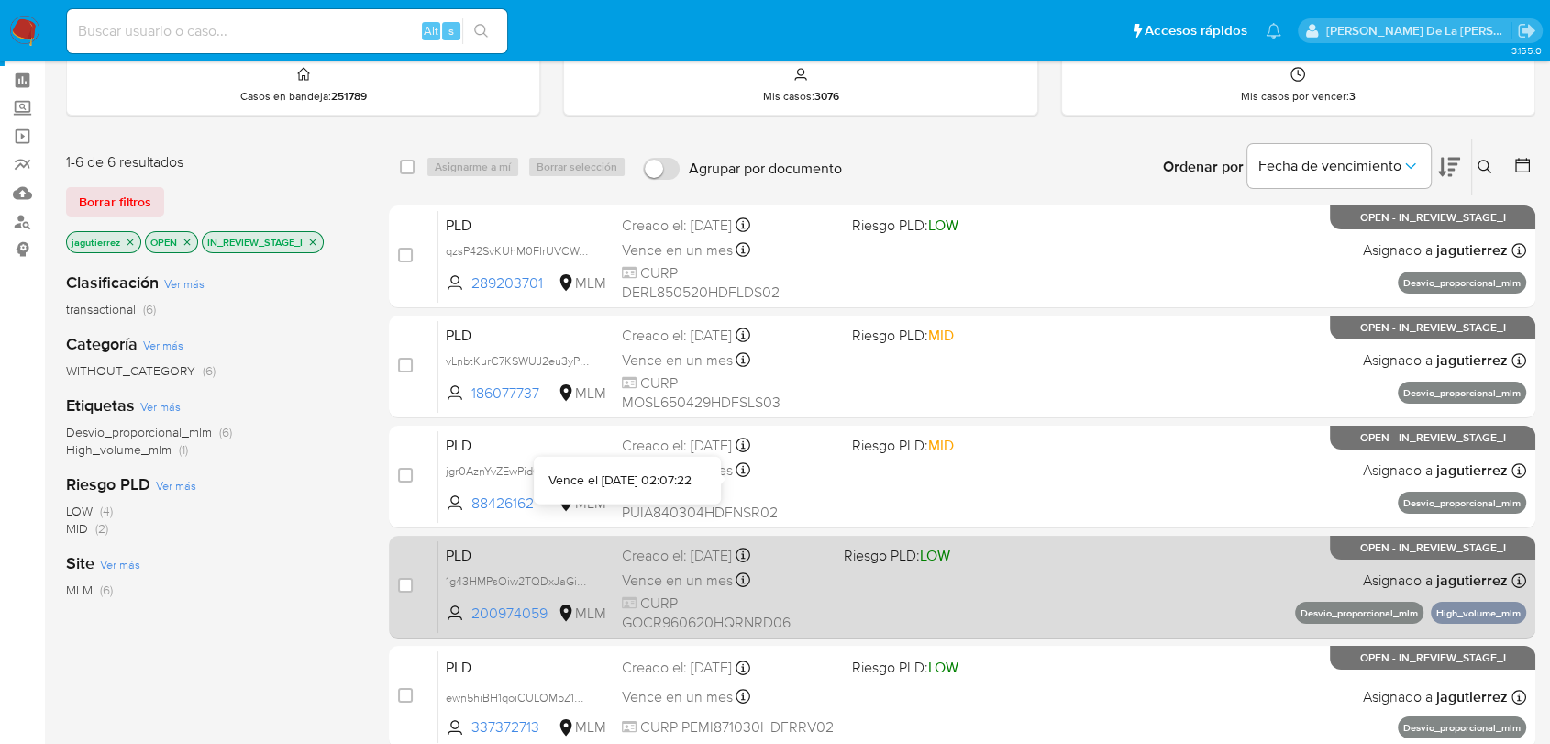
scroll to position [204, 0]
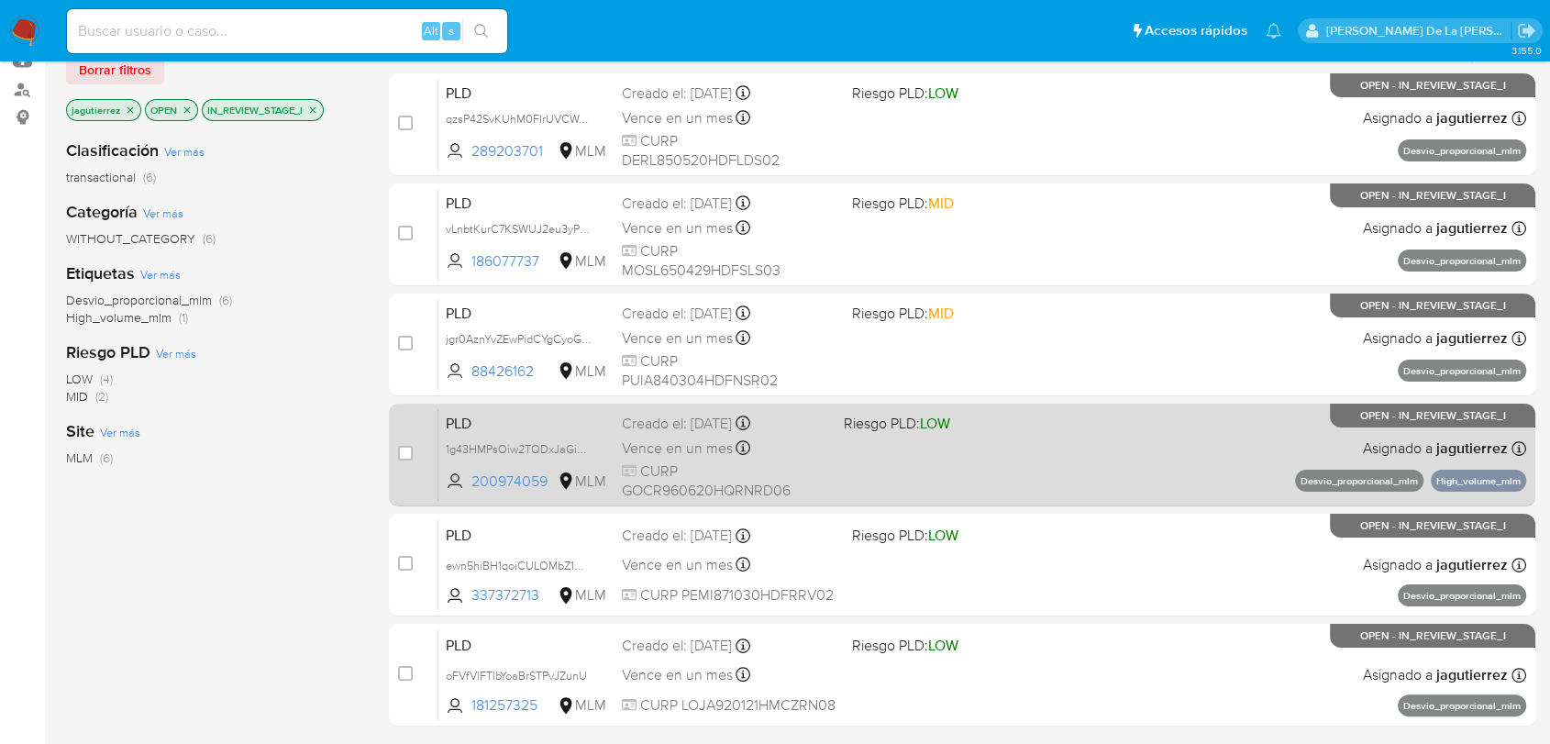
click at [899, 464] on div "PLD 1g43HMPsOiw2TQDxJaGiDivH 200974059 MLM Riesgo PLD: LOW Creado el: 12/08/202…" at bounding box center [982, 454] width 1088 height 93
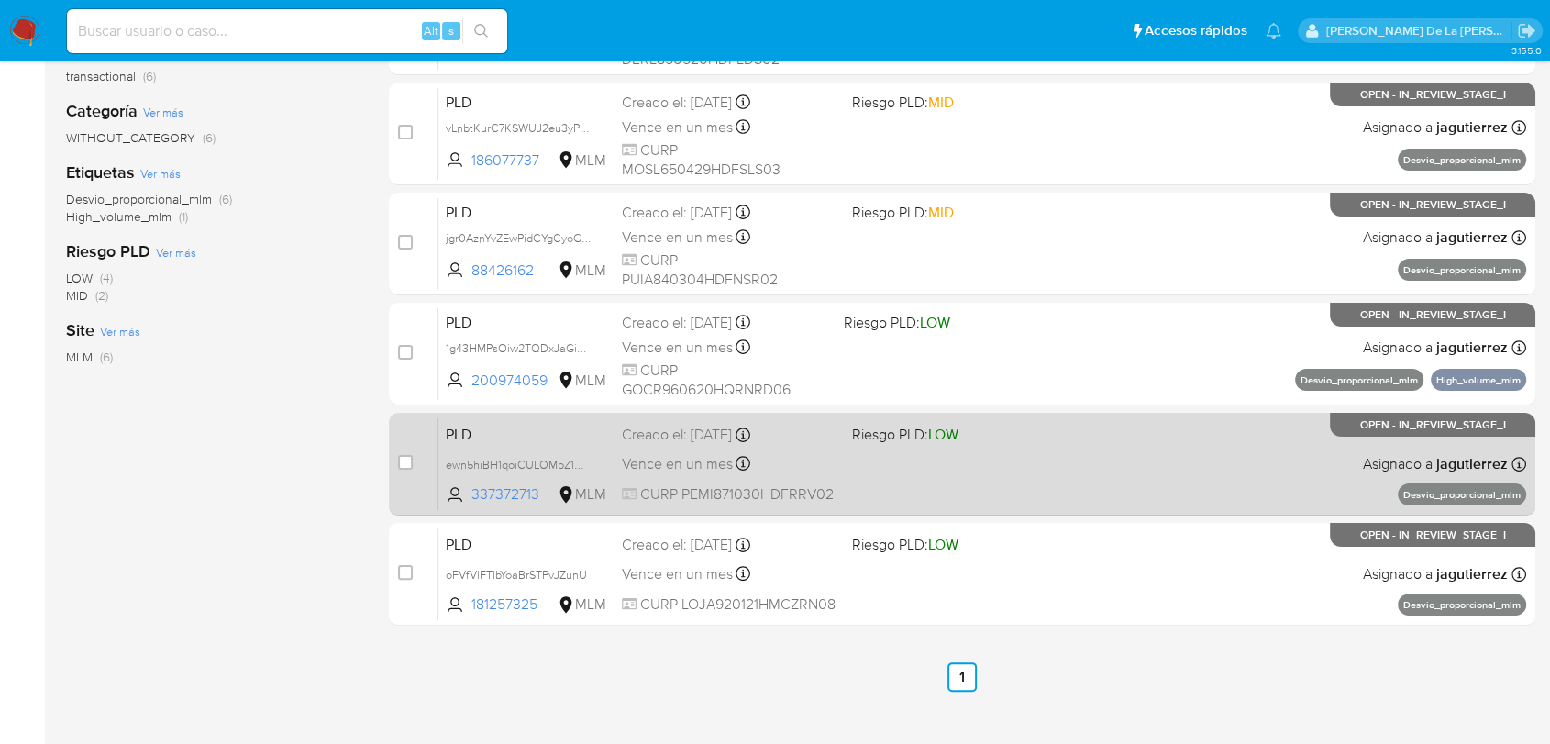
scroll to position [305, 0]
click at [872, 459] on div "PLD ewn5hiBH1qoiCULOMbZ1MNQ3 337372713 MLM Riesgo PLD: LOW Creado el: 12/08/202…" at bounding box center [982, 462] width 1088 height 93
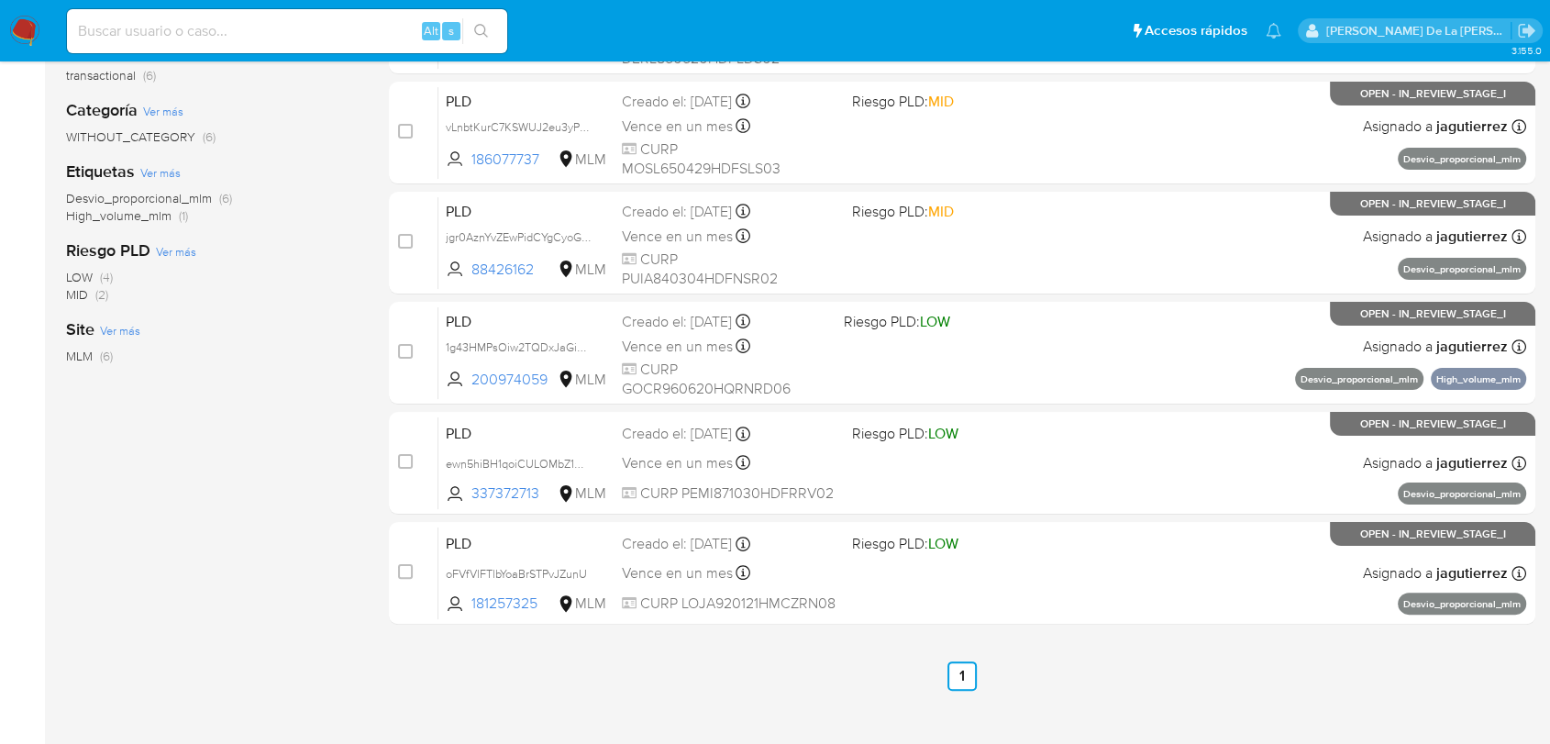
click at [914, 633] on div "select-all-cases-checkbox Asignarme a mí Borrar selección Agrupar por documento…" at bounding box center [962, 319] width 1146 height 831
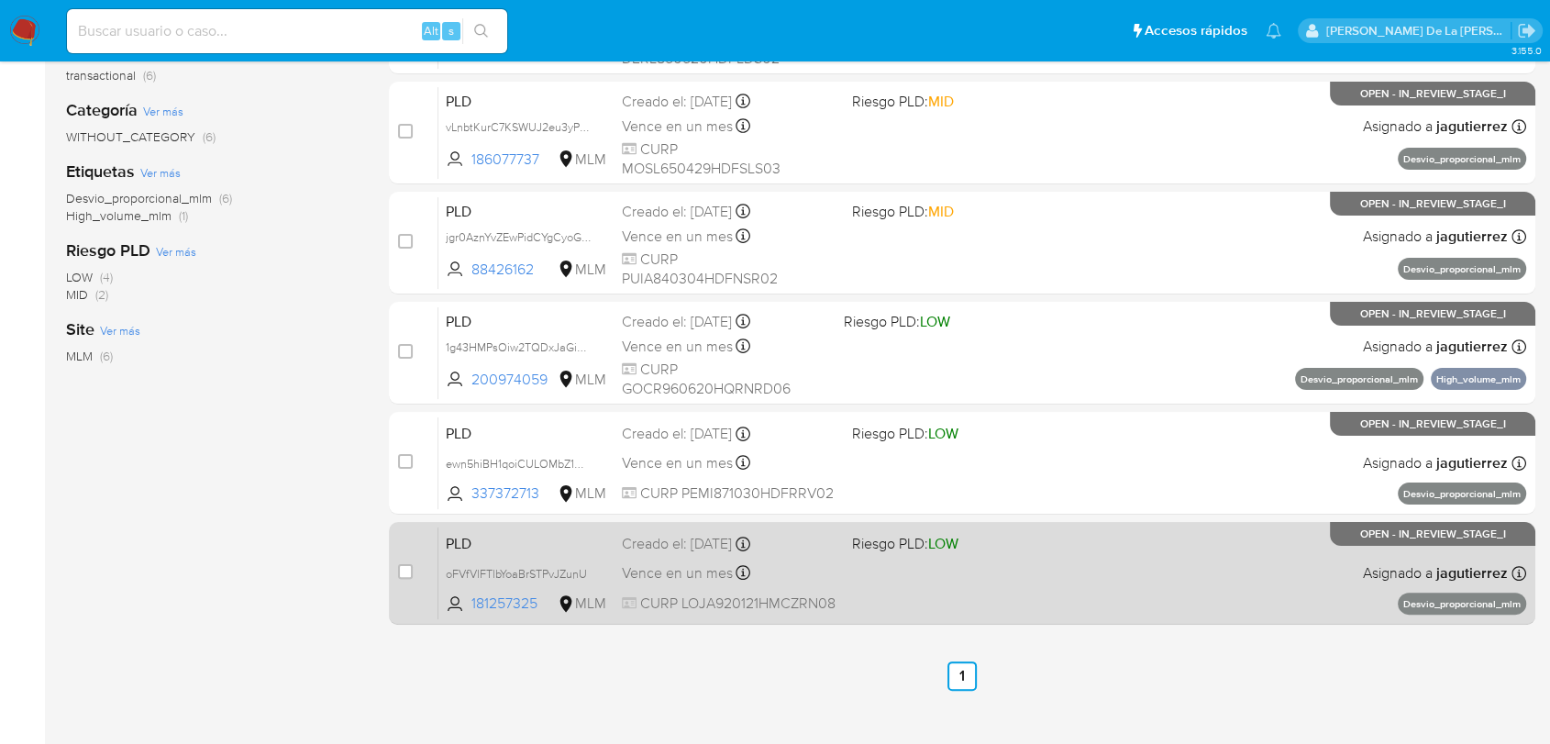
click at [911, 562] on div "PLD oFVfVlFTlbYoaBrSTPvJZunU 181257325 MLM Riesgo PLD: LOW Creado el: 12/08/202…" at bounding box center [982, 572] width 1088 height 93
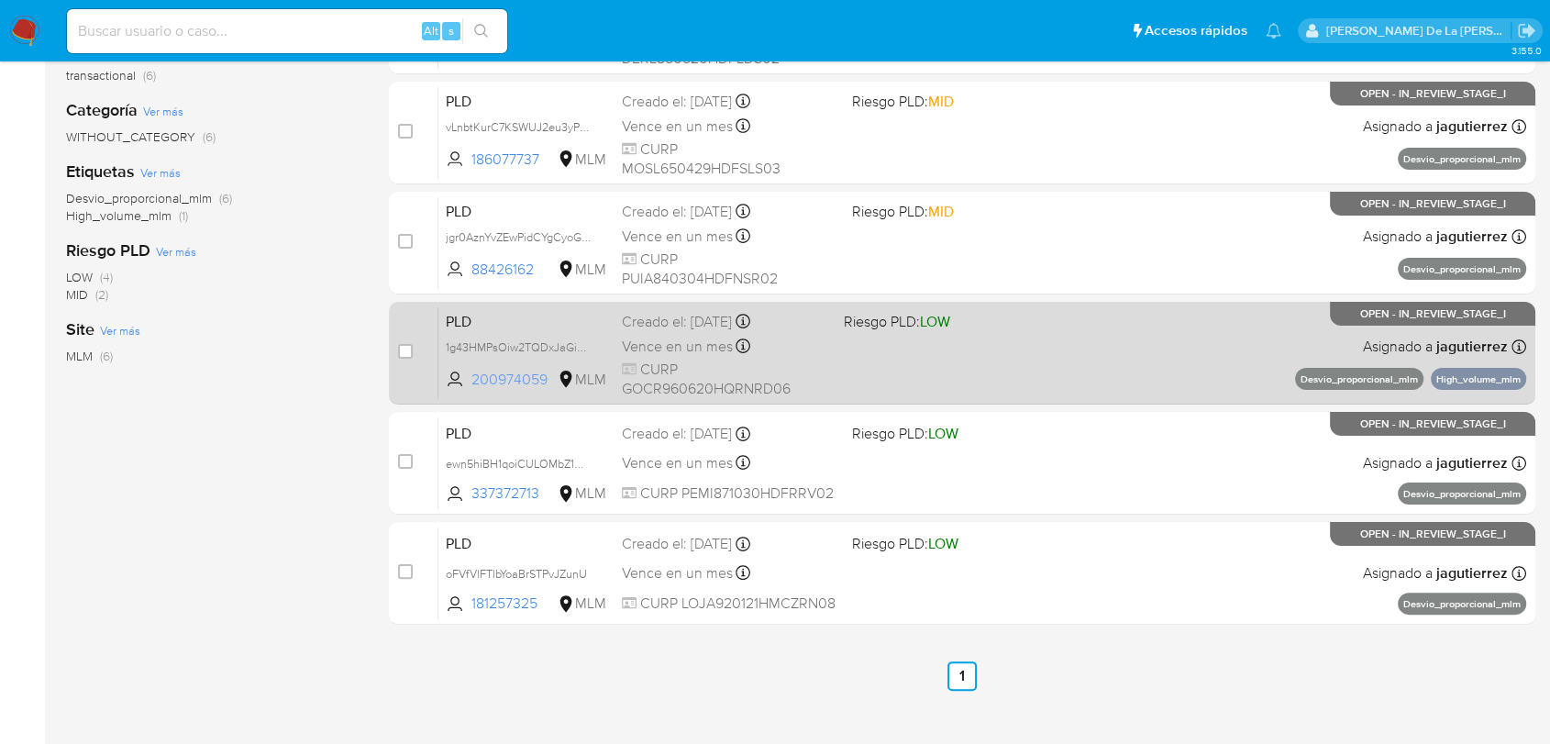
scroll to position [0, 0]
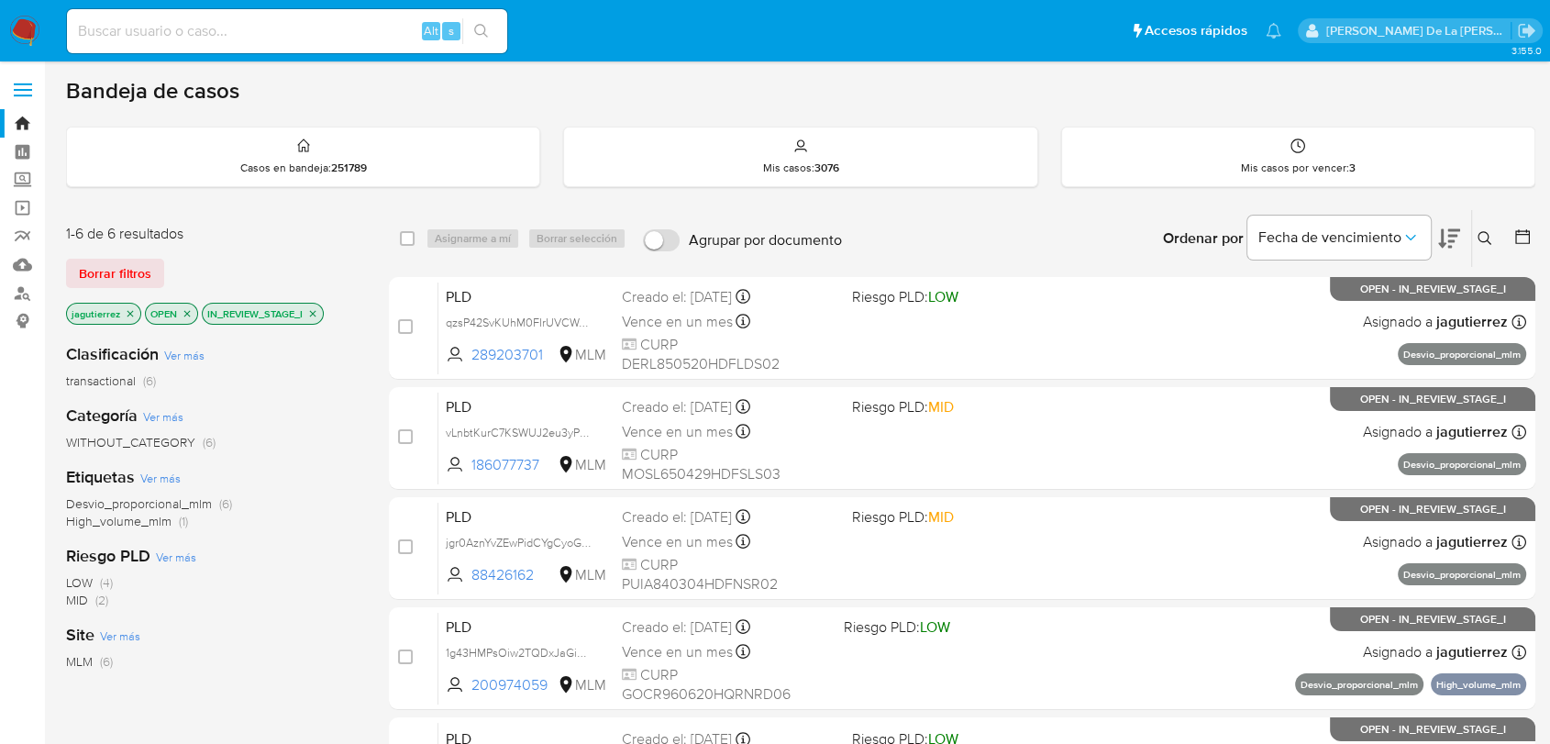
click at [17, 24] on img at bounding box center [24, 31] width 31 height 31
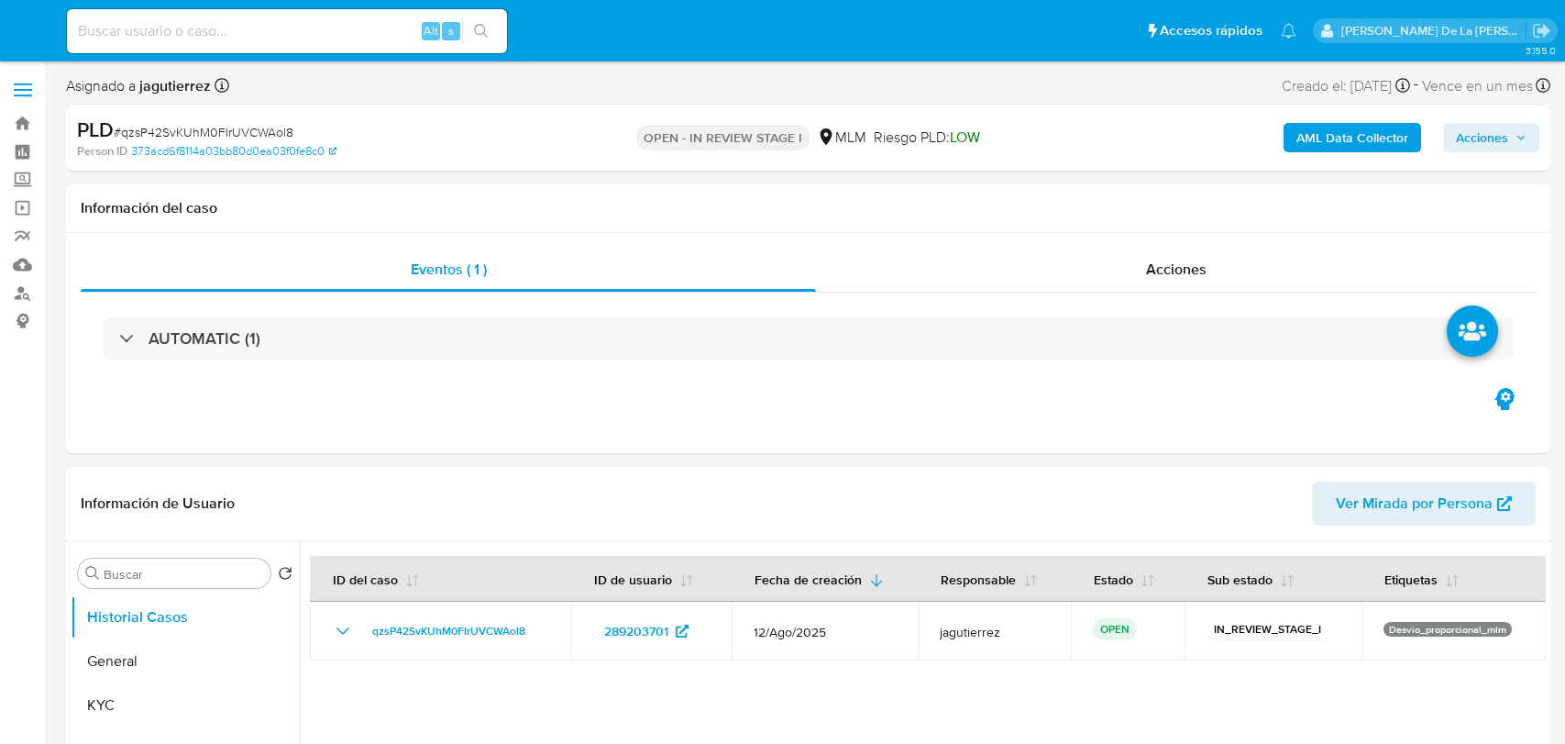
select select "10"
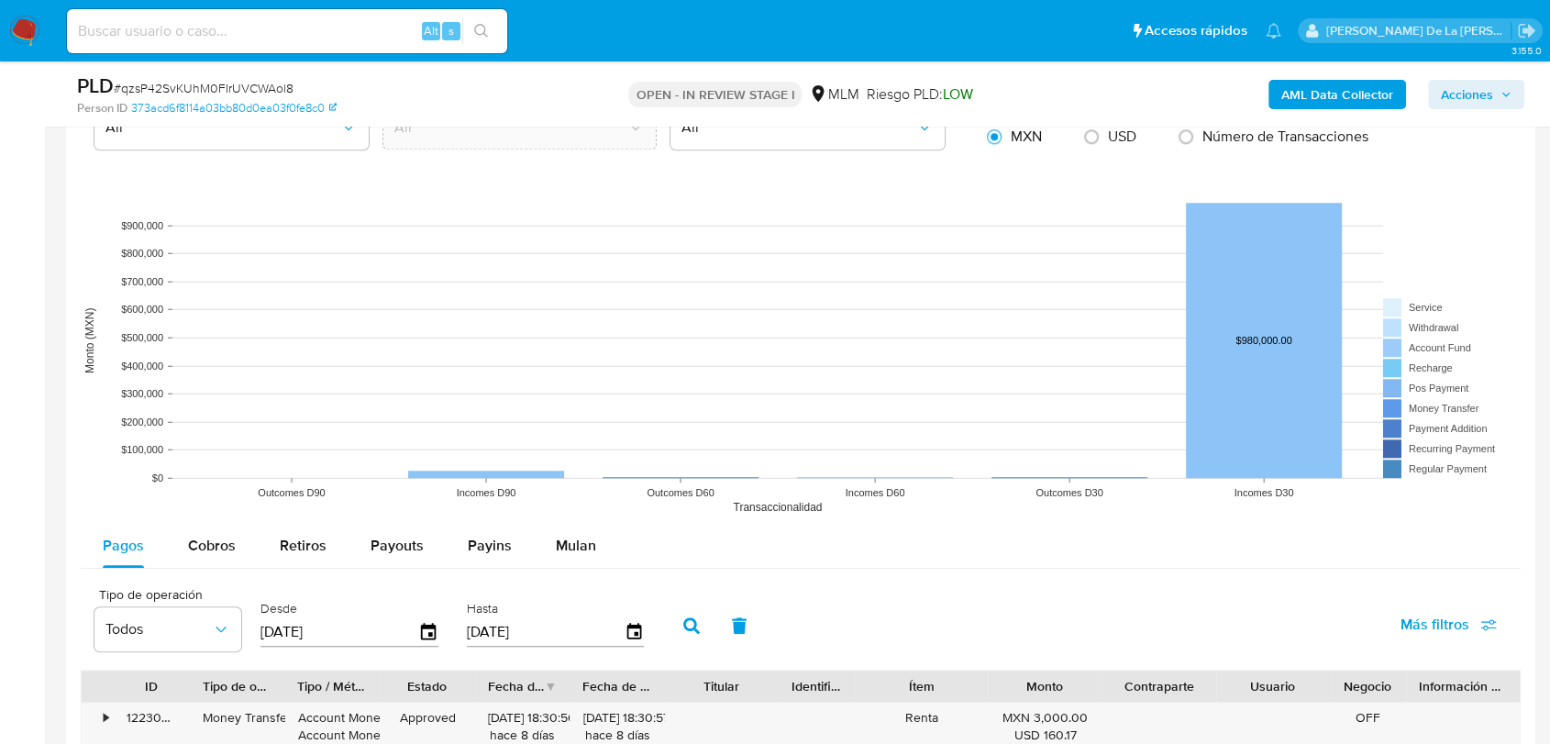
scroll to position [1834, 0]
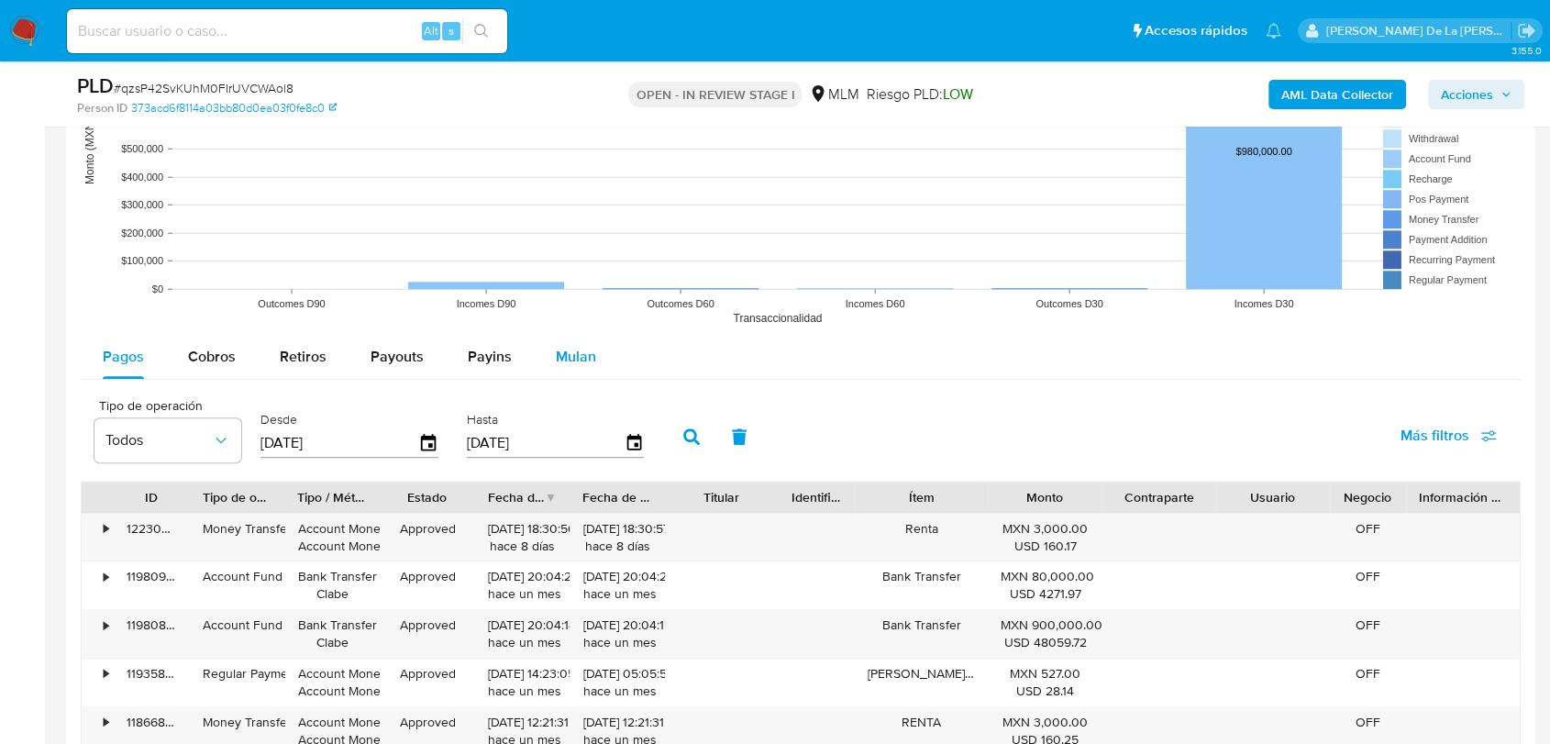
click at [579, 348] on span "Mulan" at bounding box center [576, 356] width 40 height 21
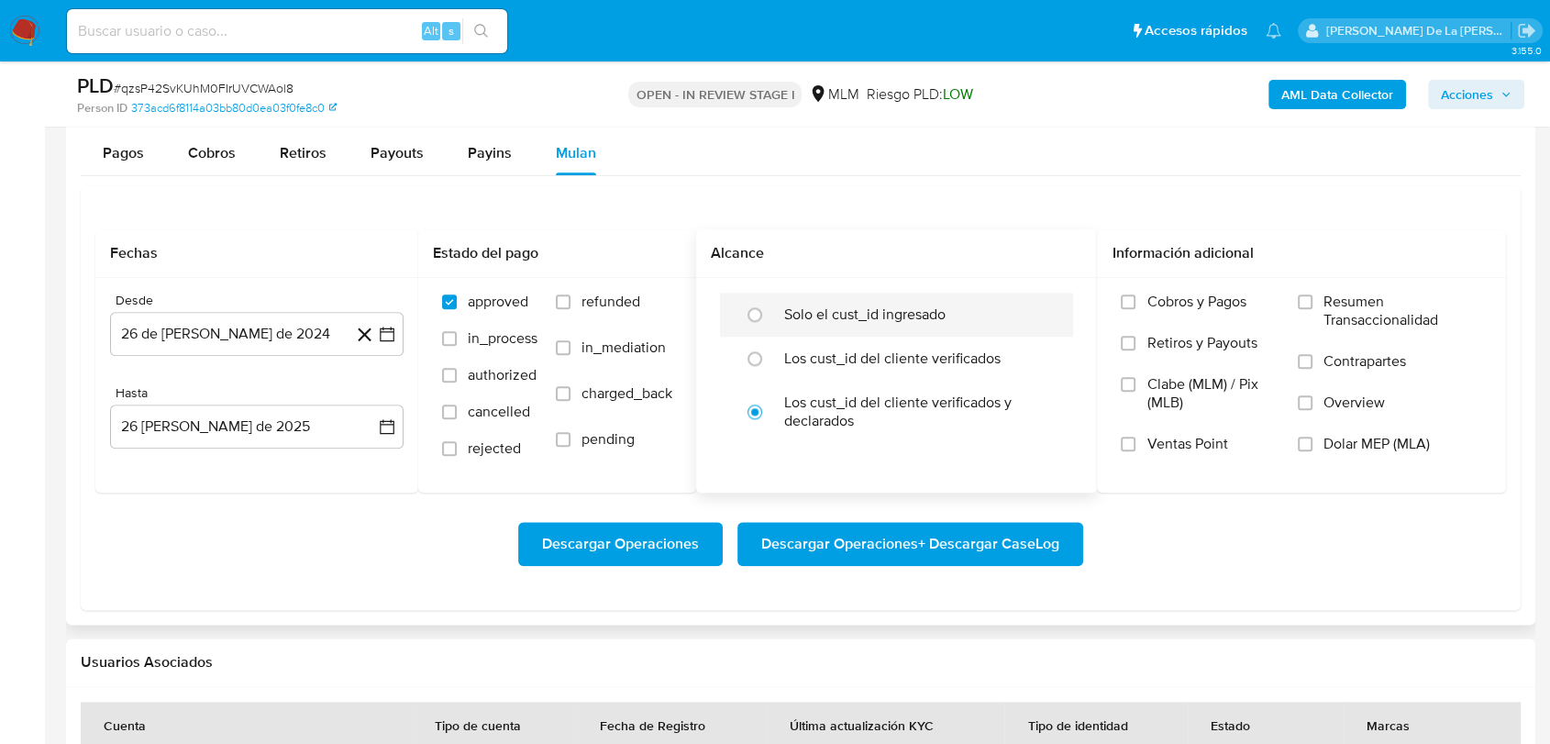
click at [849, 330] on div "Solo el cust_id ingresado" at bounding box center [915, 315] width 263 height 44
radio input "true"
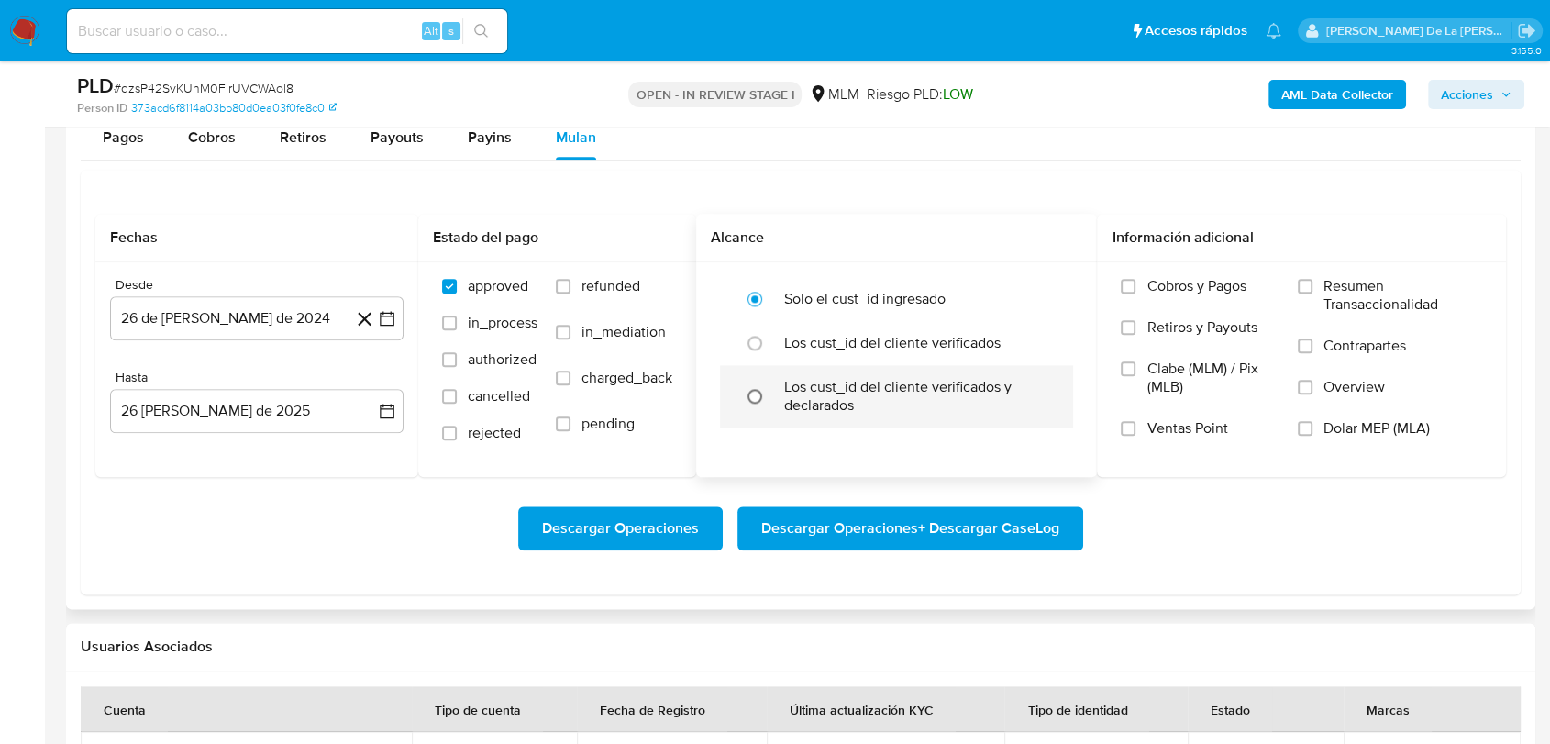
scroll to position [2038, 0]
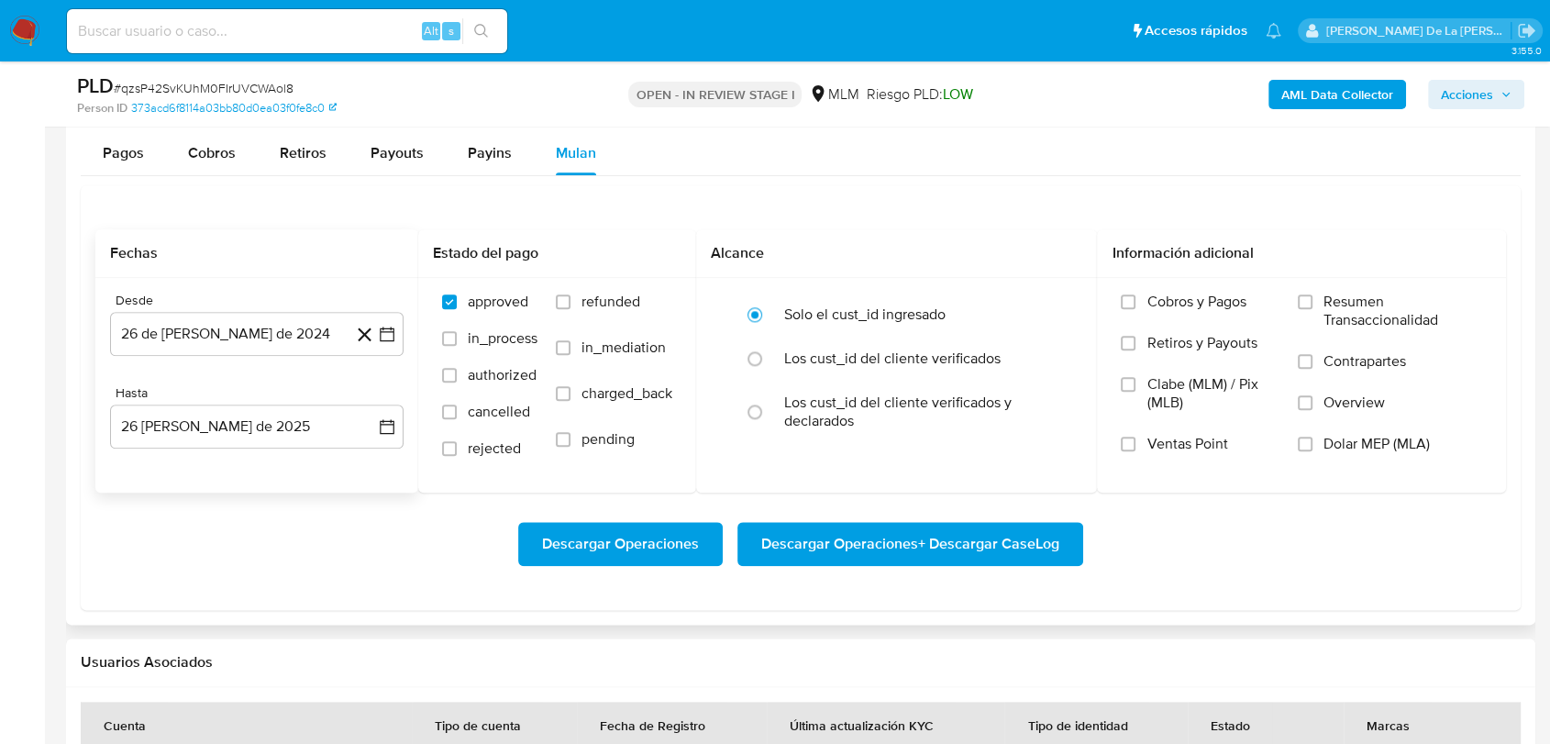
click at [371, 331] on icon at bounding box center [364, 334] width 23 height 23
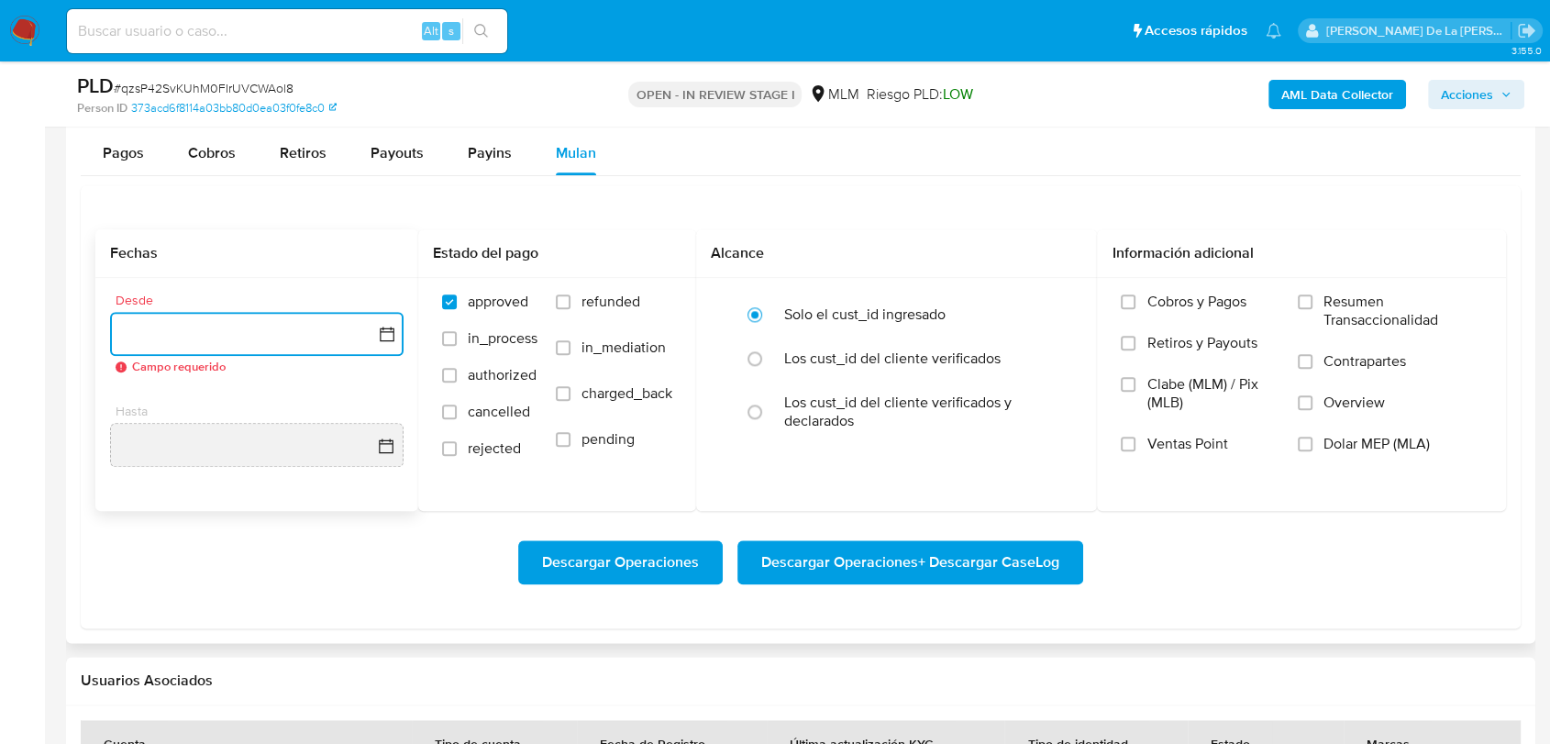
click at [383, 331] on icon "button" at bounding box center [387, 334] width 18 height 18
click at [364, 397] on icon "Mes siguiente" at bounding box center [370, 400] width 22 height 22
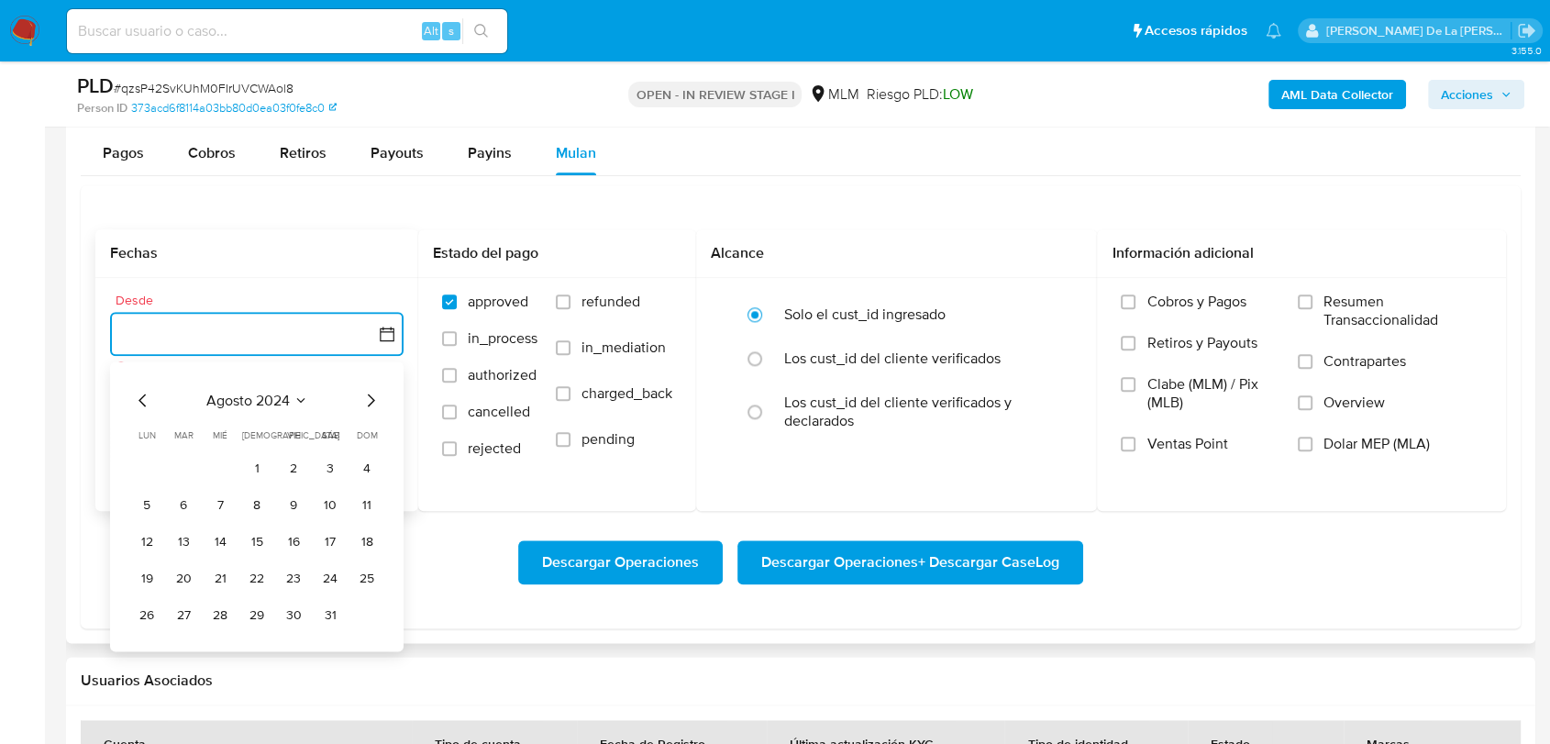
click at [367, 398] on icon "Mes siguiente" at bounding box center [370, 400] width 22 height 22
click at [368, 398] on icon "Mes siguiente" at bounding box center [370, 400] width 22 height 22
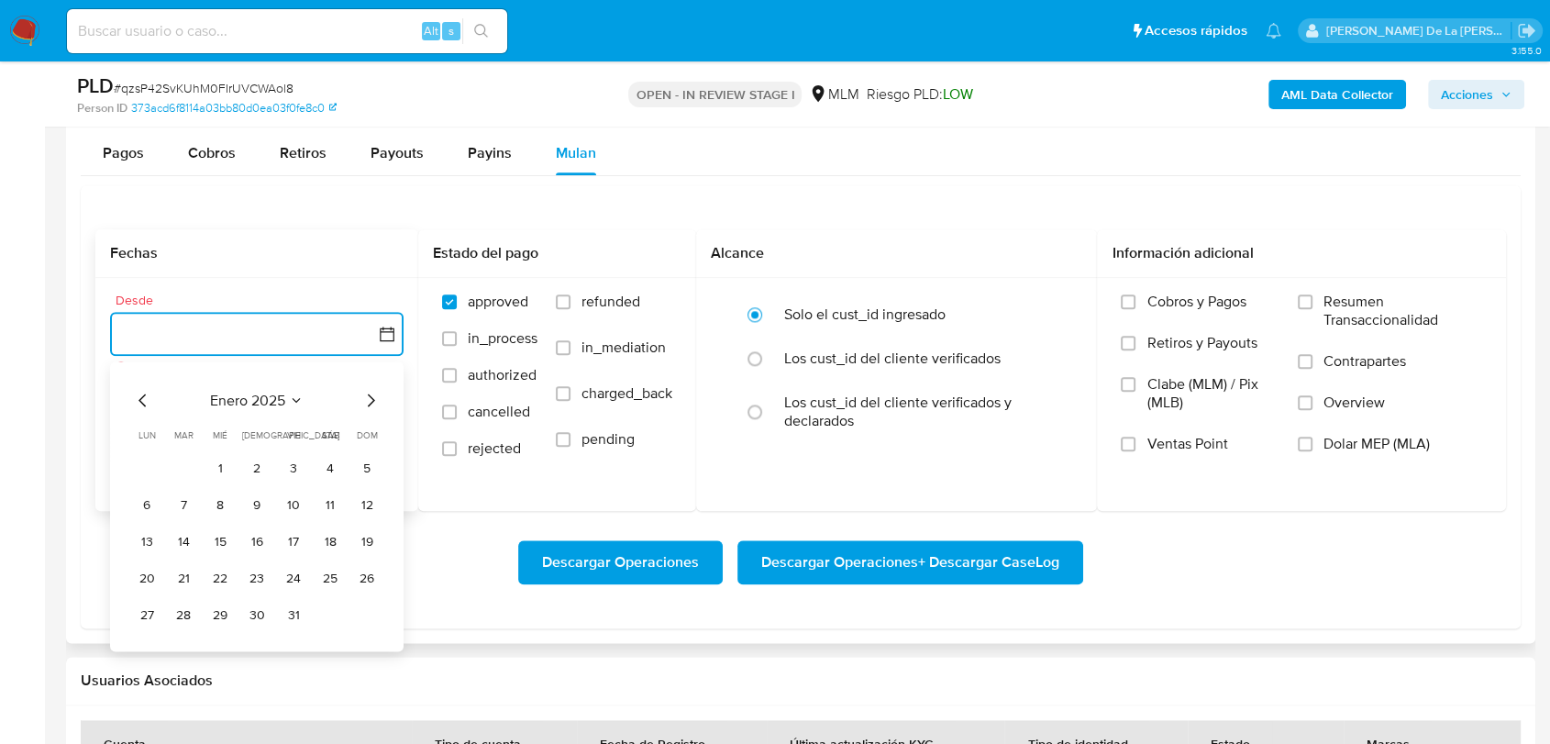
click at [368, 398] on icon "Mes siguiente" at bounding box center [370, 400] width 22 height 22
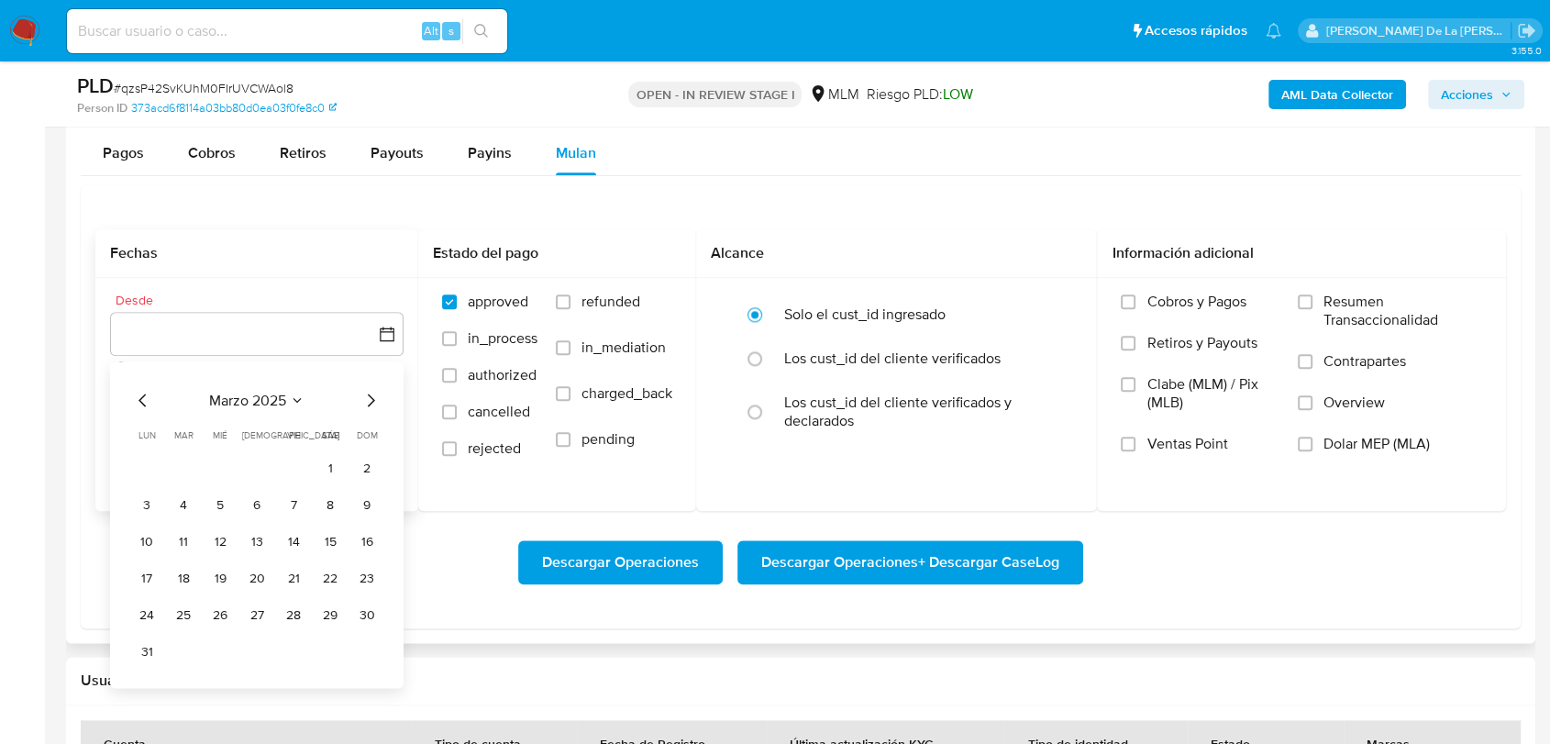
click at [129, 398] on div "marzo 2025 marzo 2025 lun lunes mar martes mié miércoles jue jueves vie viernes…" at bounding box center [256, 524] width 293 height 326
click at [146, 403] on icon "Mes anterior" at bounding box center [143, 400] width 22 height 22
click at [326, 466] on button "1" at bounding box center [329, 467] width 29 height 29
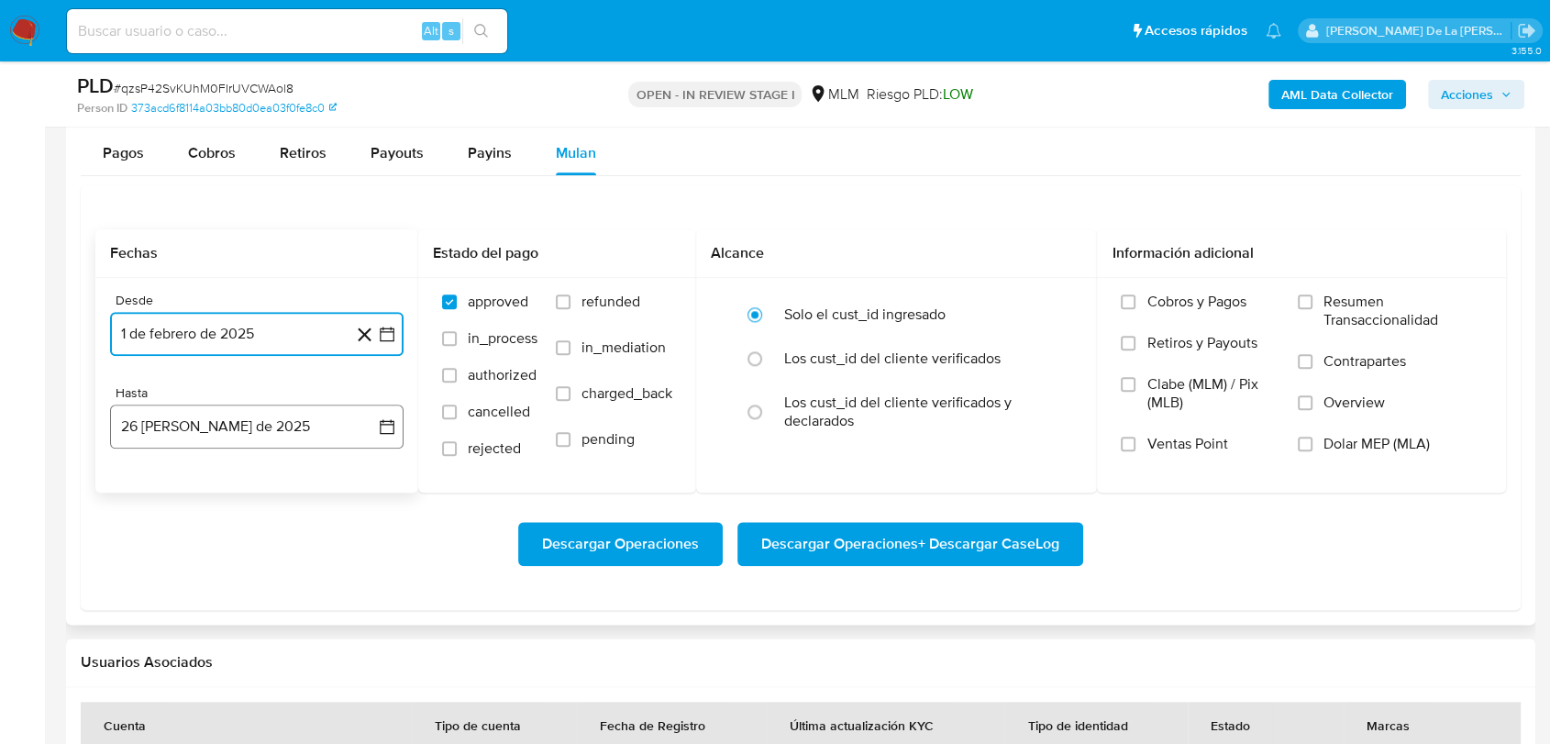
click at [293, 425] on button "[DATE]" at bounding box center [256, 426] width 293 height 44
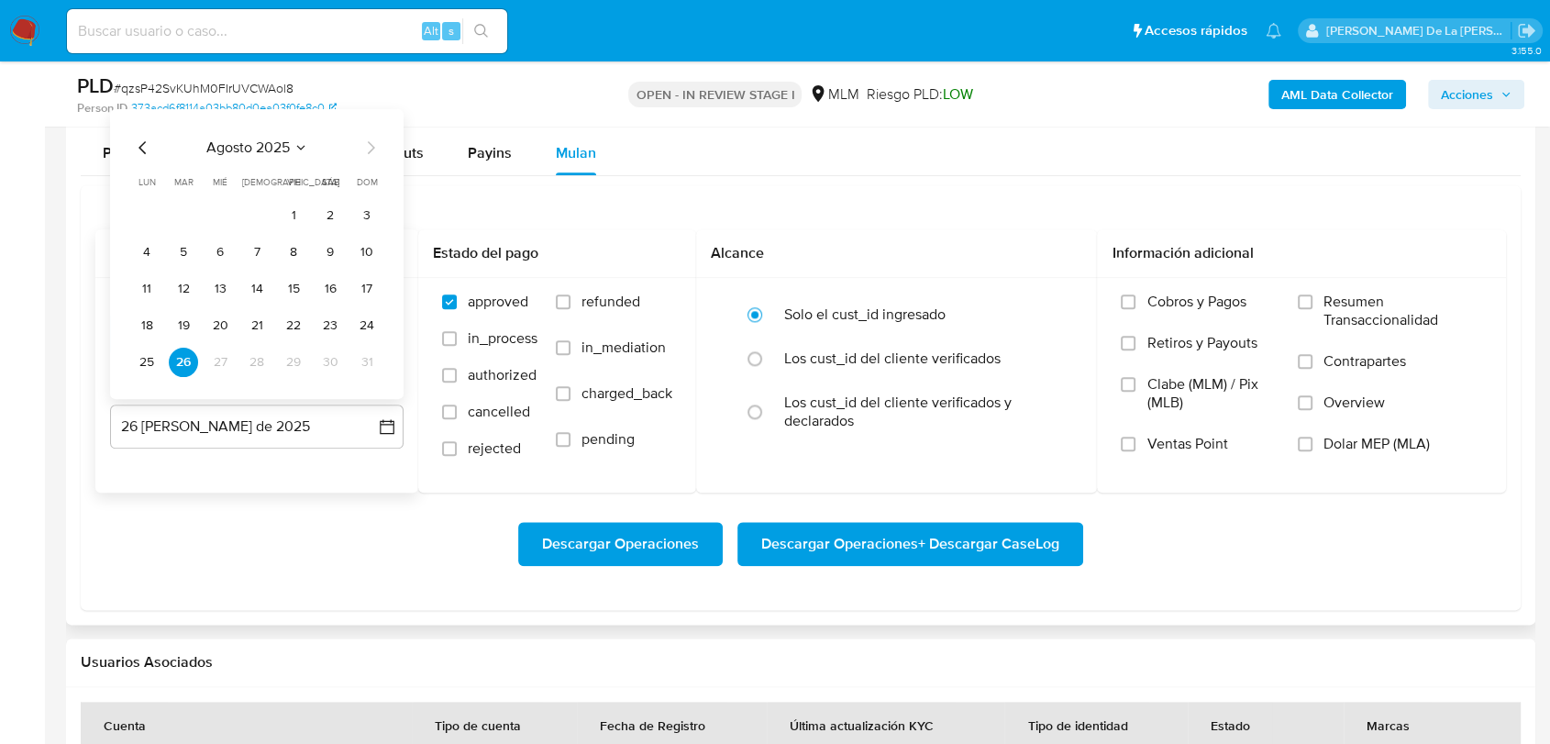
click at [136, 141] on icon "Mes anterior" at bounding box center [143, 147] width 22 height 22
click at [249, 364] on button "31" at bounding box center [256, 361] width 29 height 29
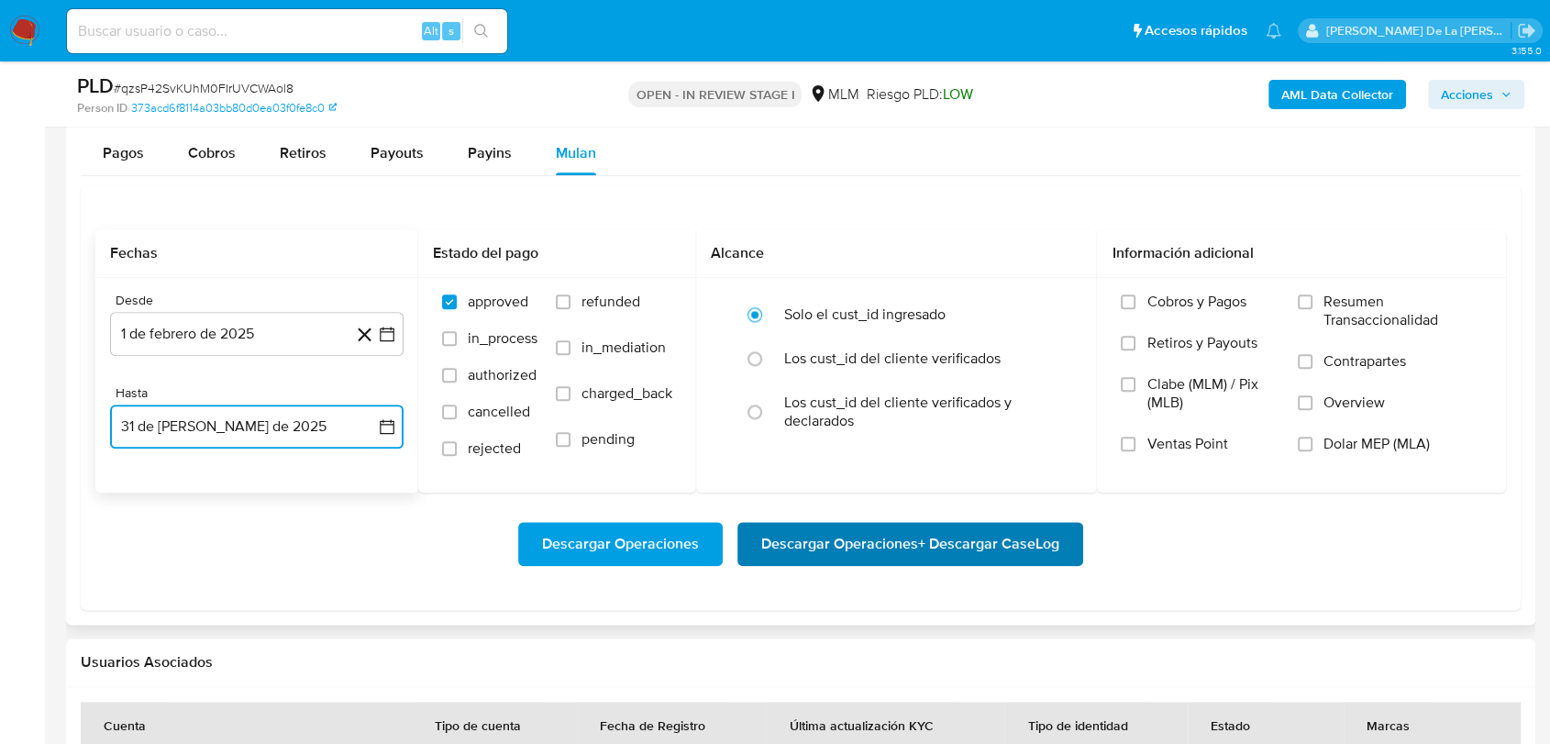
click at [832, 546] on span "Descargar Operaciones + Descargar CaseLog" at bounding box center [910, 544] width 298 height 40
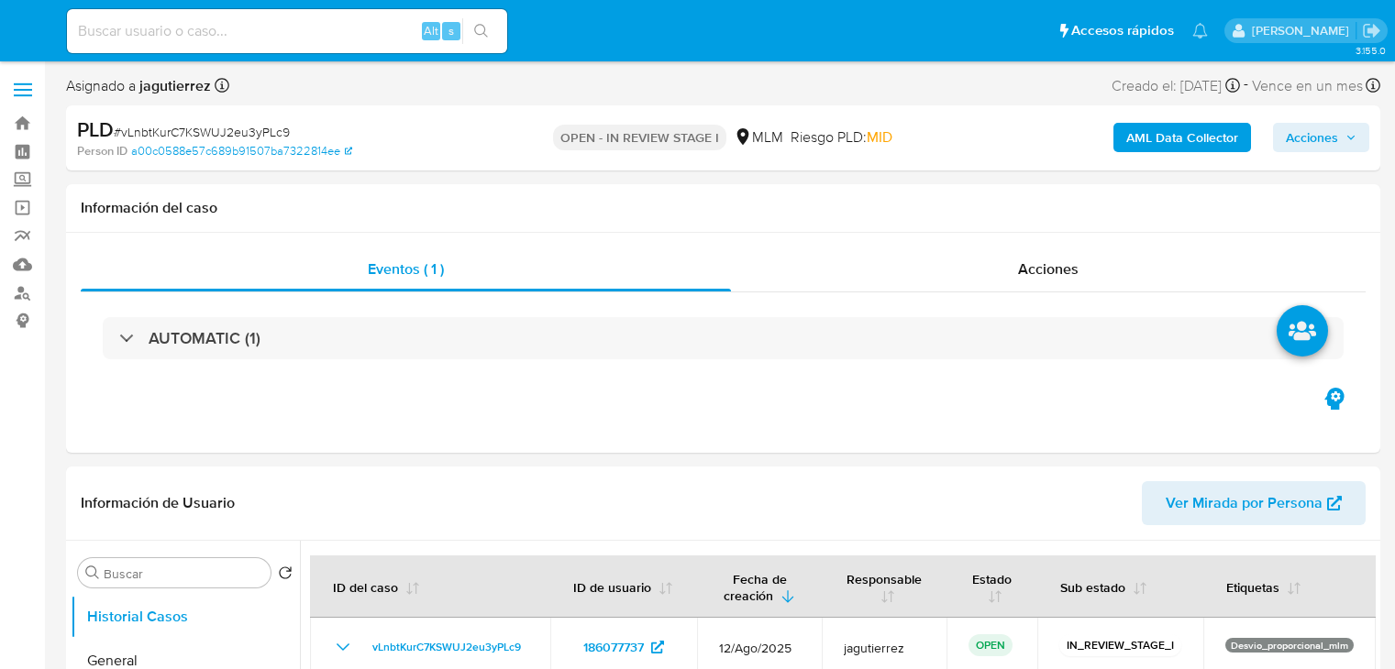
select select "10"
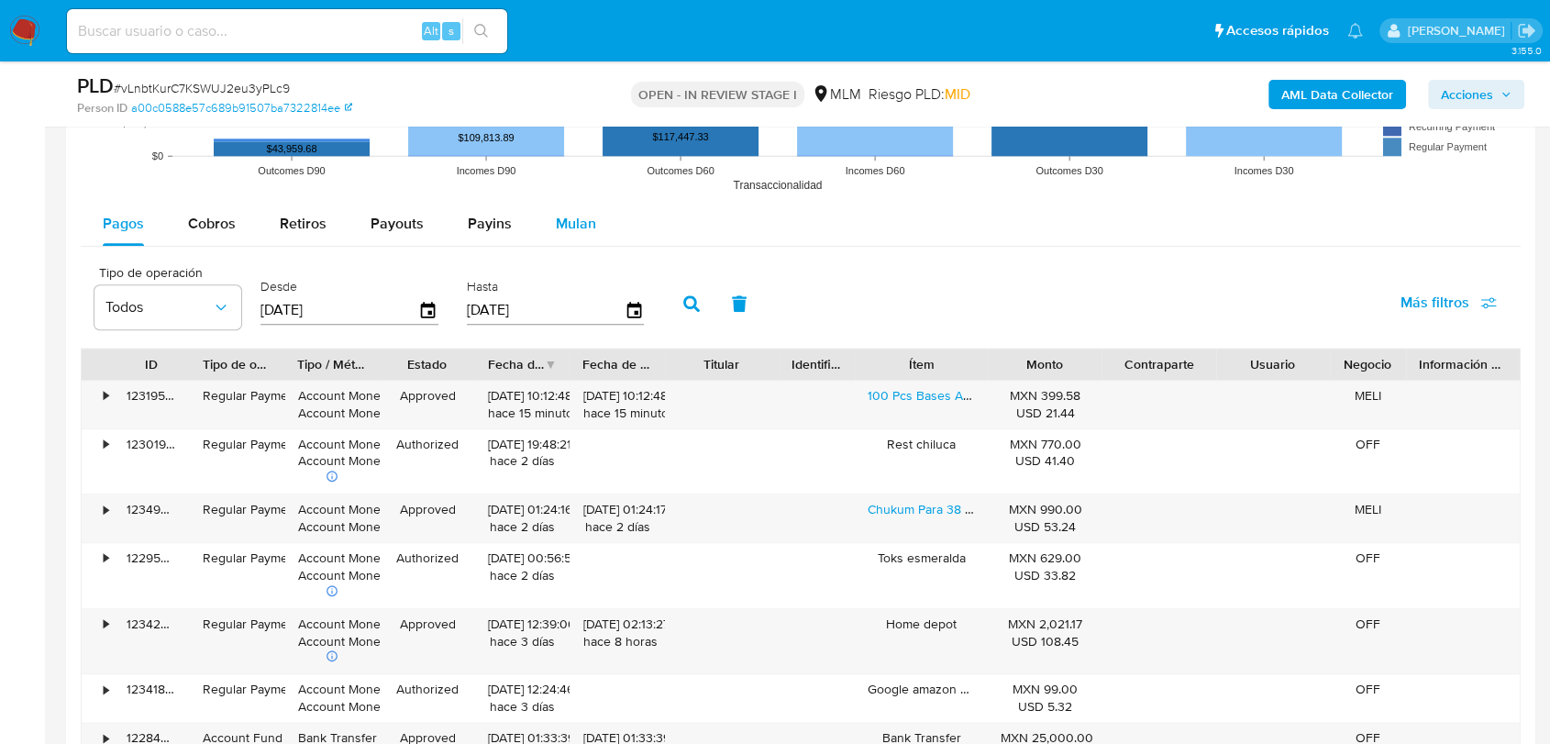
click at [572, 215] on span "Mulan" at bounding box center [576, 223] width 40 height 21
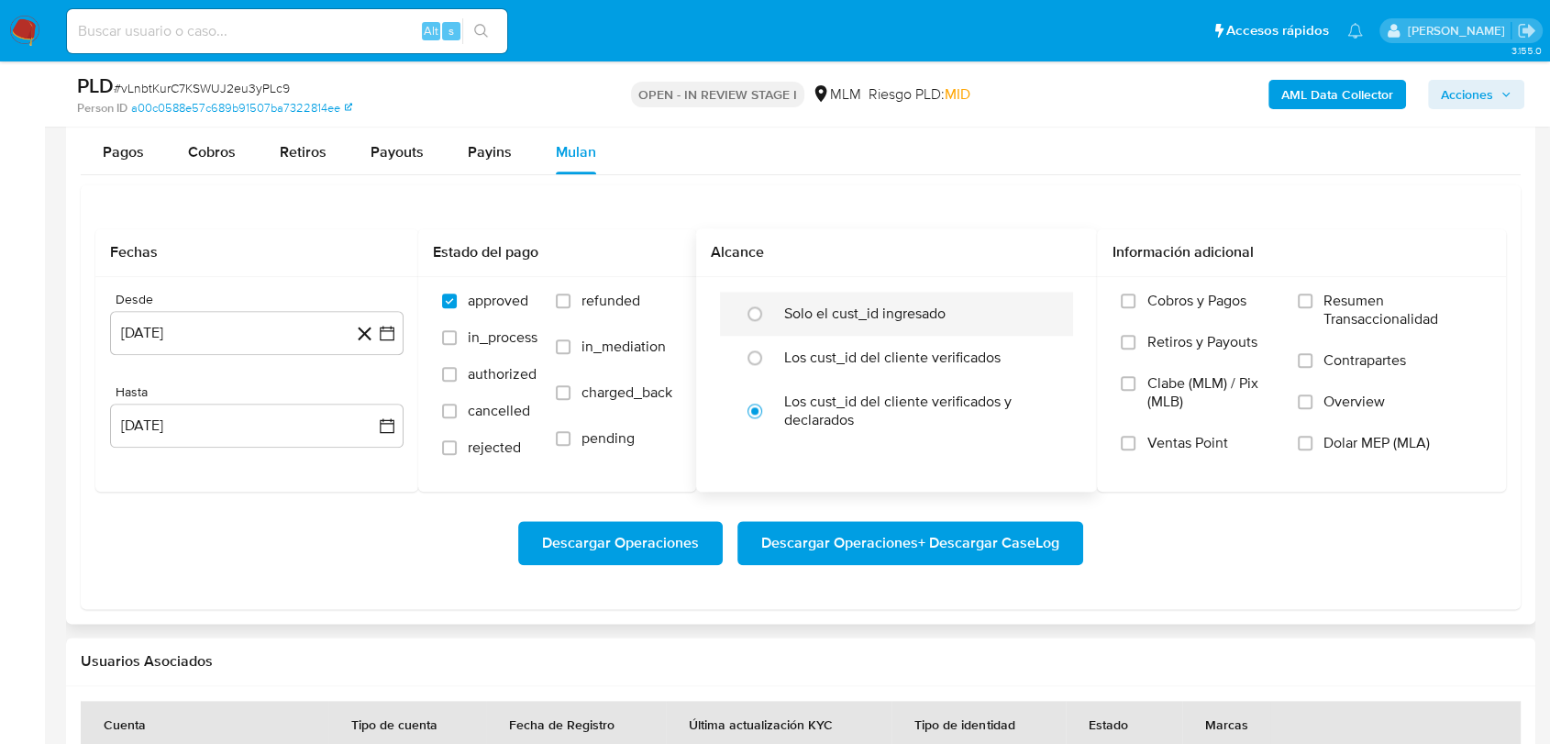
scroll to position [2038, 0]
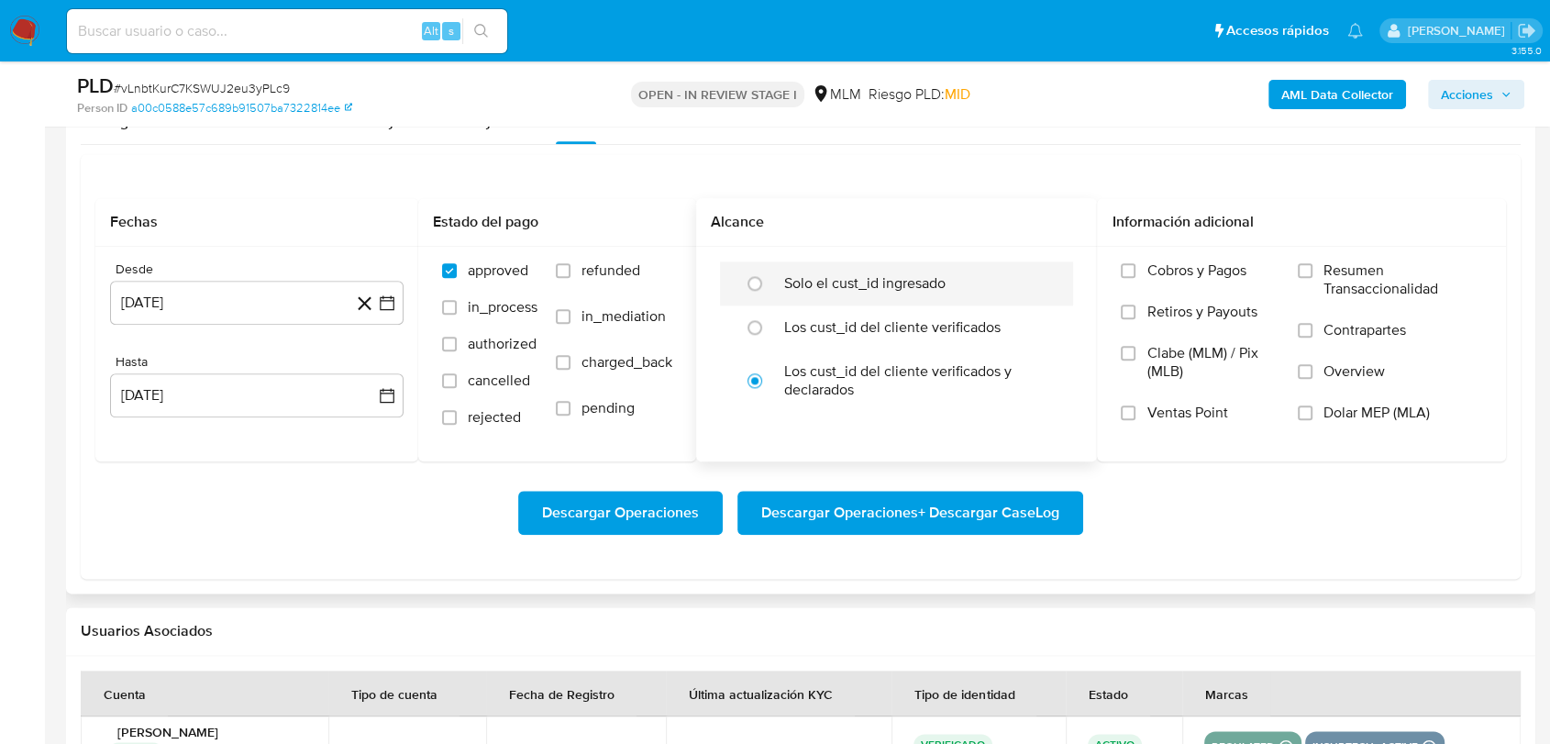
click at [834, 274] on label "Solo el cust_id ingresado" at bounding box center [864, 283] width 161 height 18
click at [769, 271] on input "radio" at bounding box center [754, 283] width 29 height 29
radio input "true"
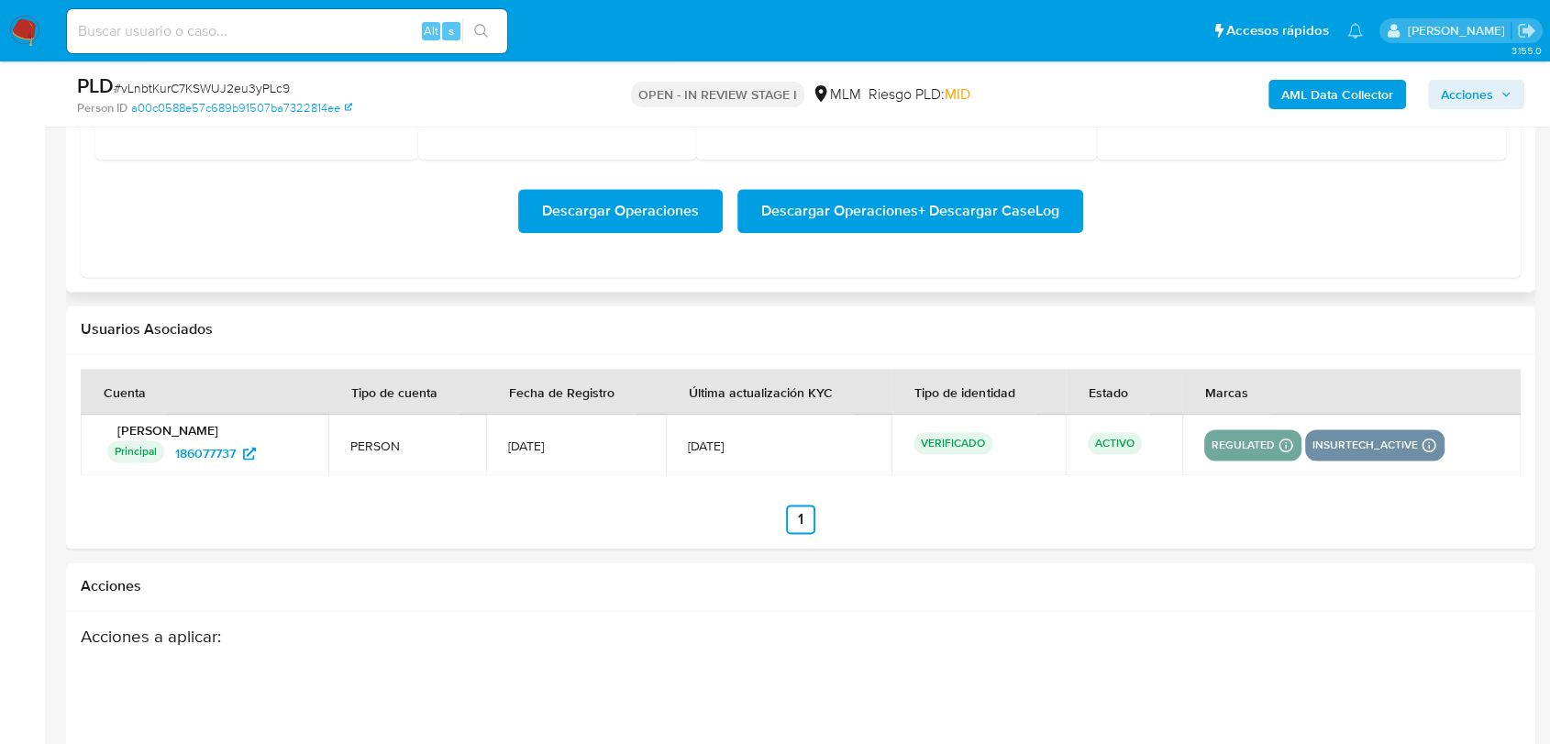
scroll to position [2139, 0]
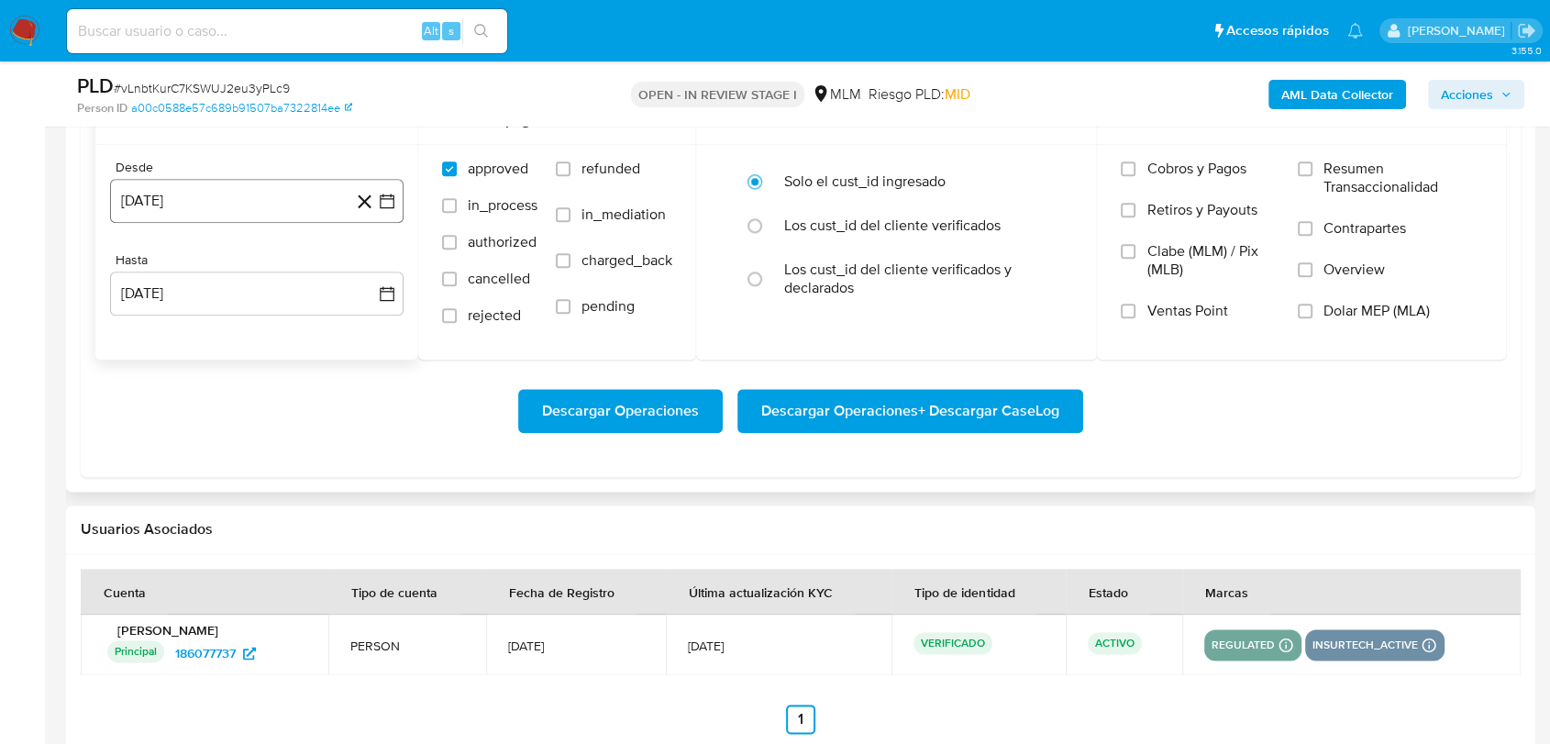
click at [383, 193] on icon "button" at bounding box center [387, 201] width 18 height 18
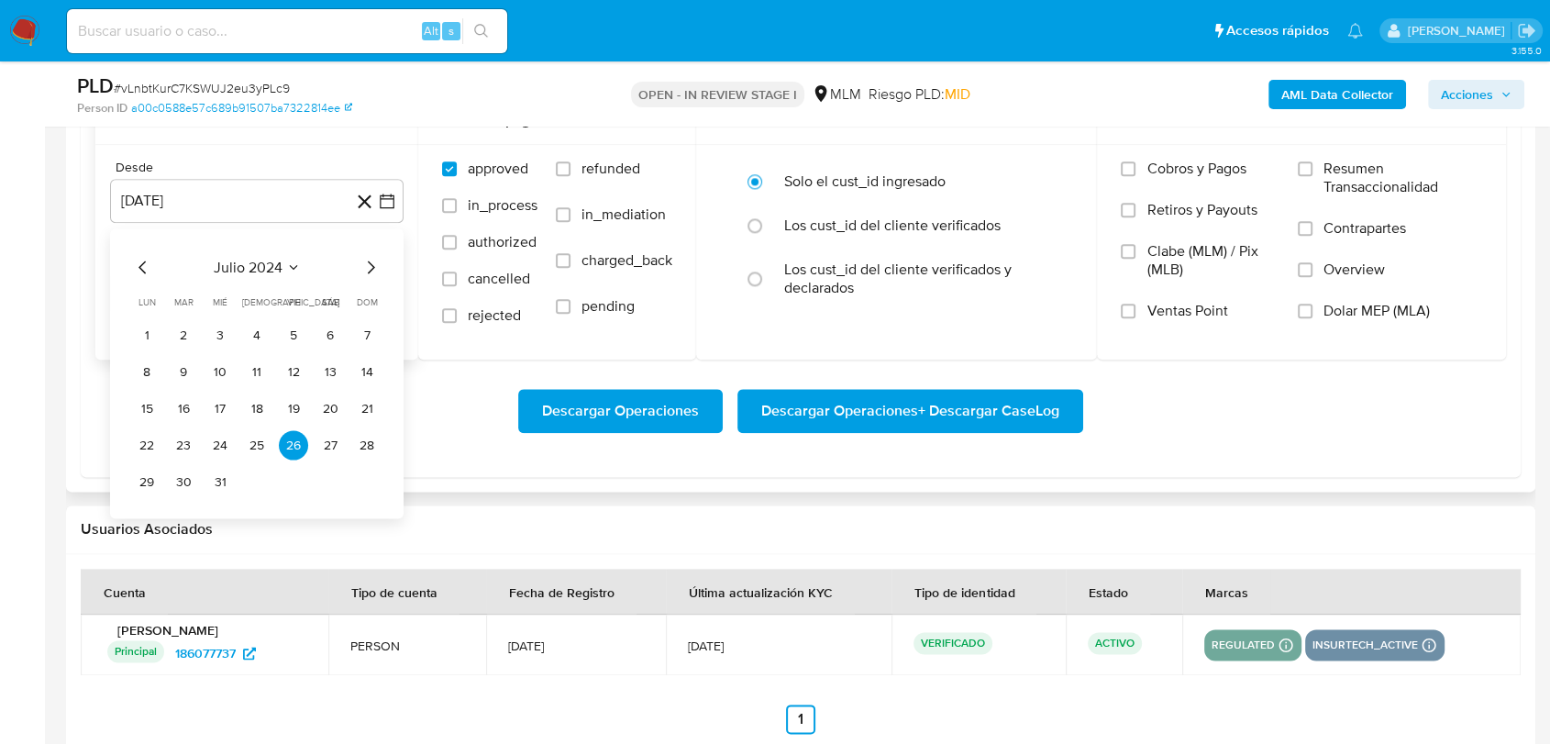
click at [381, 262] on div "julio 2024 julio 2024 lun lunes mar martes mié miércoles jue jueves vie viernes…" at bounding box center [256, 373] width 293 height 290
click at [374, 265] on icon "Mes siguiente" at bounding box center [370, 267] width 22 height 22
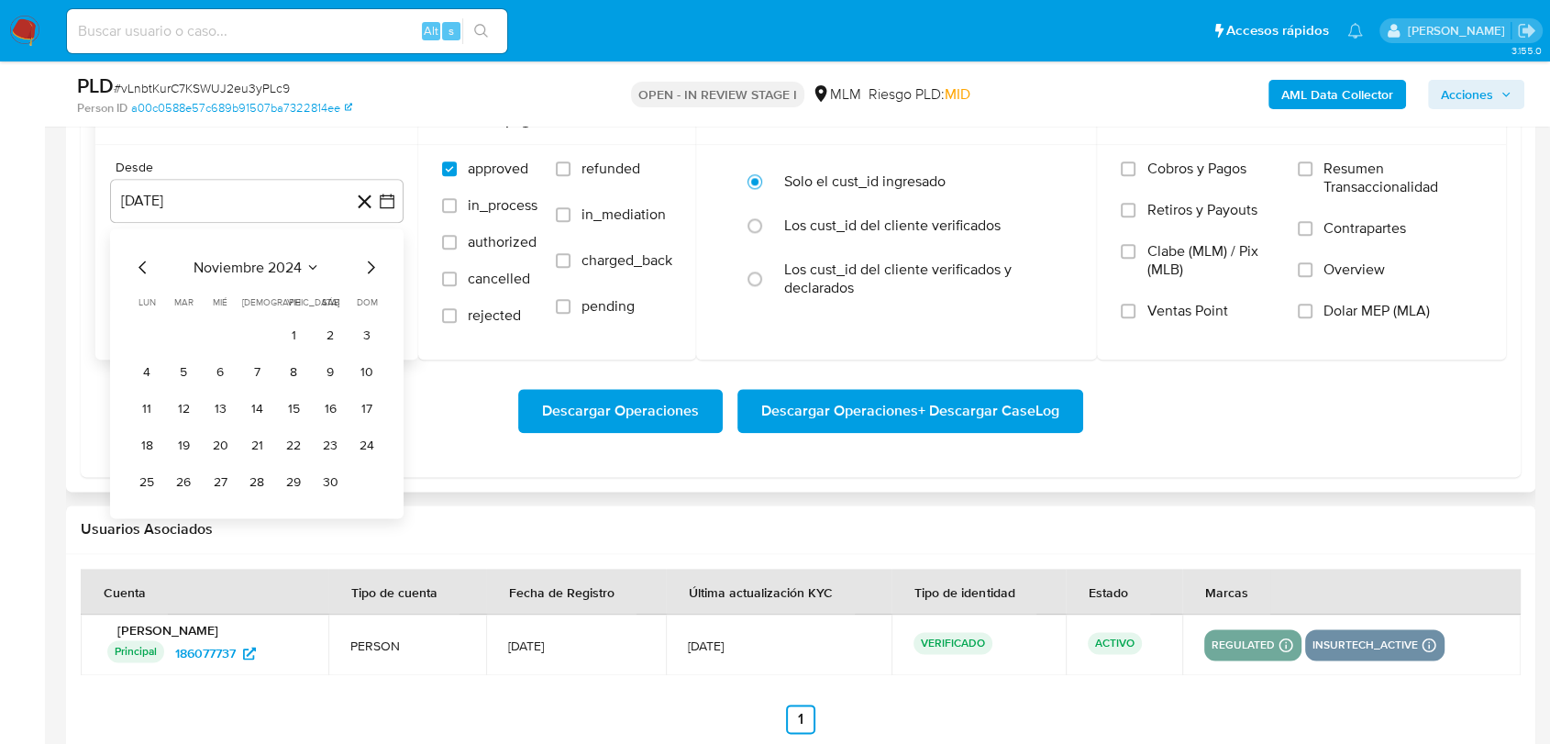
click at [374, 265] on icon "Mes siguiente" at bounding box center [370, 267] width 22 height 22
click at [137, 265] on icon "Mes anterior" at bounding box center [143, 267] width 22 height 22
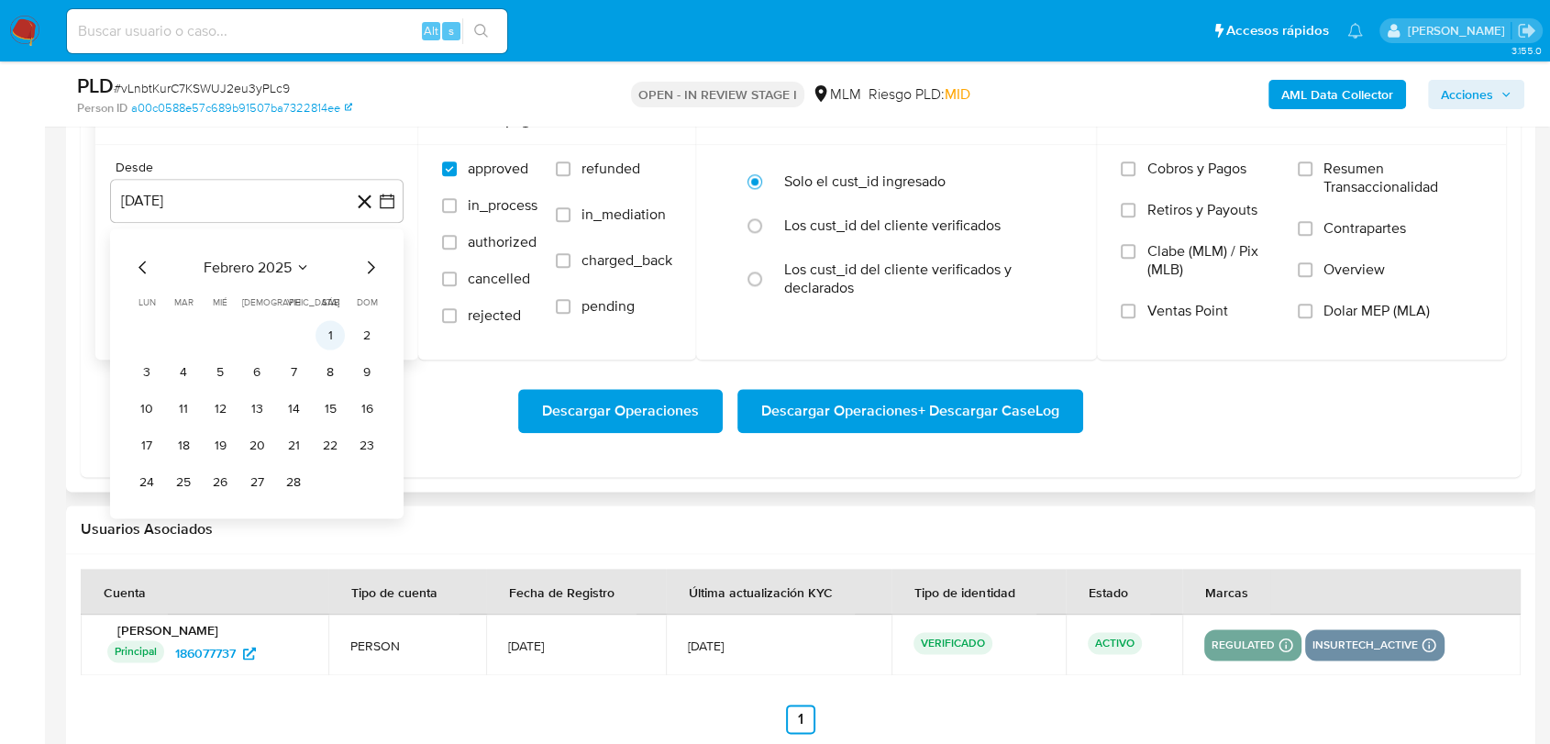
click at [329, 337] on button "1" at bounding box center [329, 334] width 29 height 29
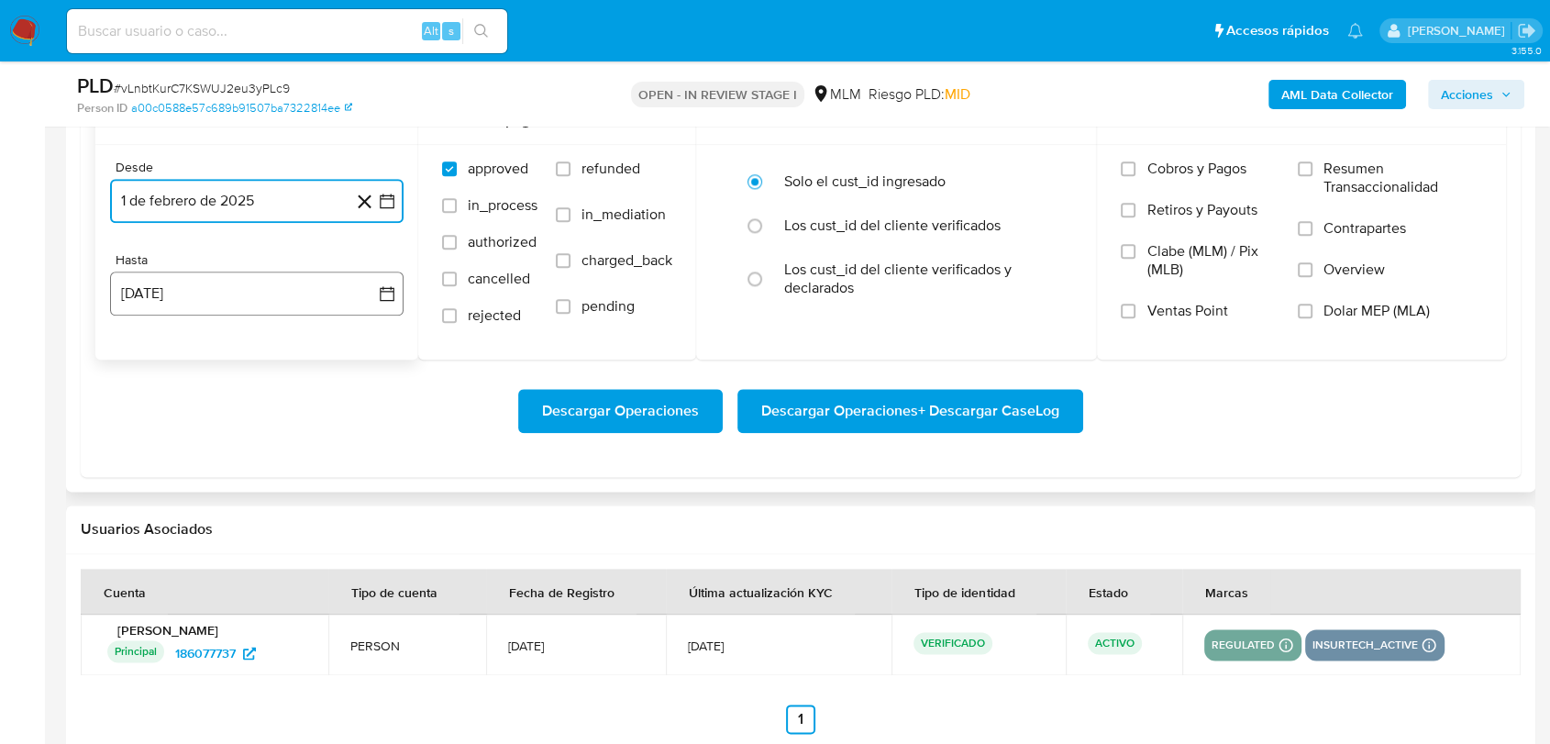
click at [264, 310] on button "26 de agosto de 2025" at bounding box center [256, 293] width 293 height 44
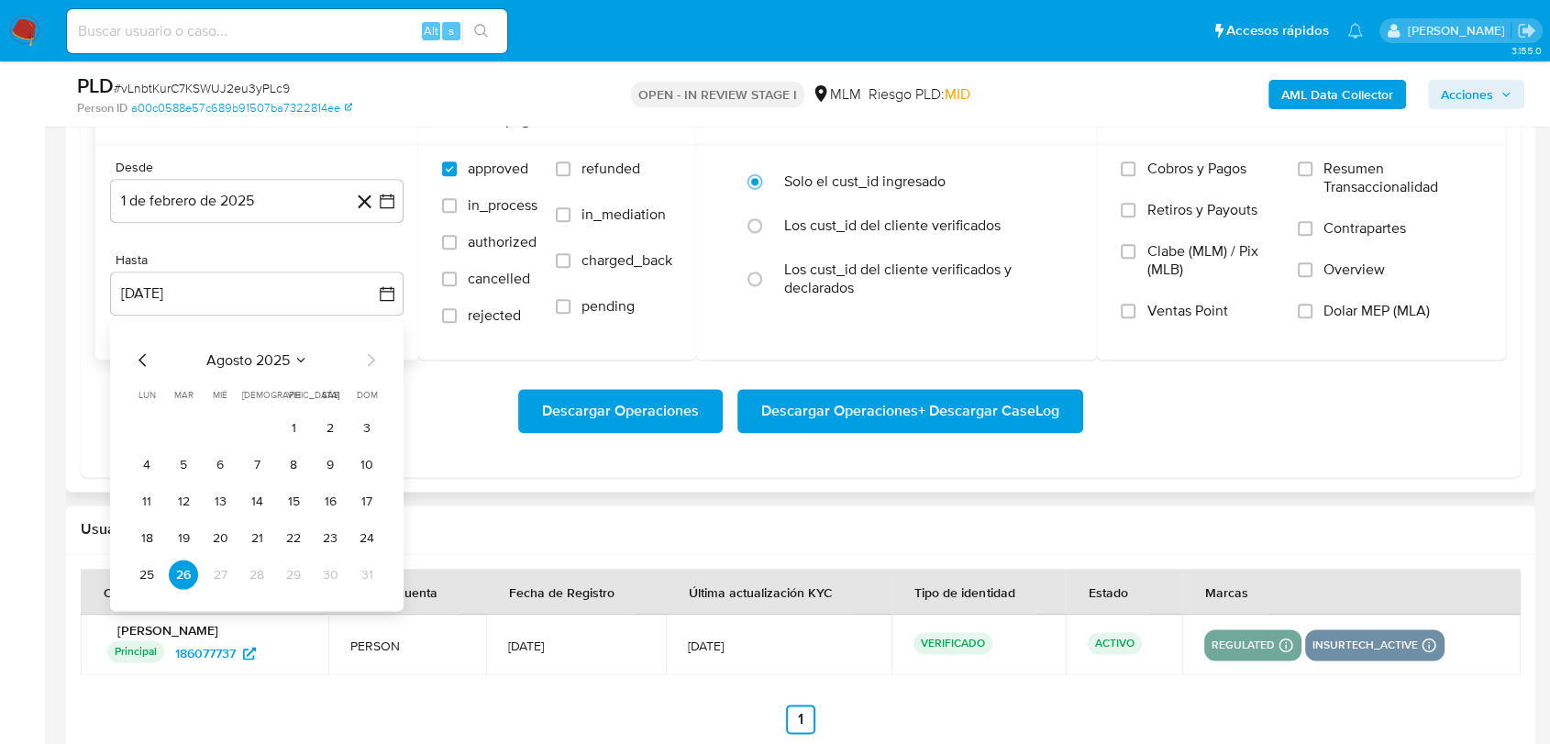
click at [131, 361] on div "agosto 2025 agosto 2025 lun lunes mar martes mié miércoles jue jueves vie viern…" at bounding box center [256, 466] width 293 height 290
click at [139, 358] on icon "Mes anterior" at bounding box center [141, 359] width 7 height 13
click at [253, 581] on button "31" at bounding box center [256, 573] width 29 height 29
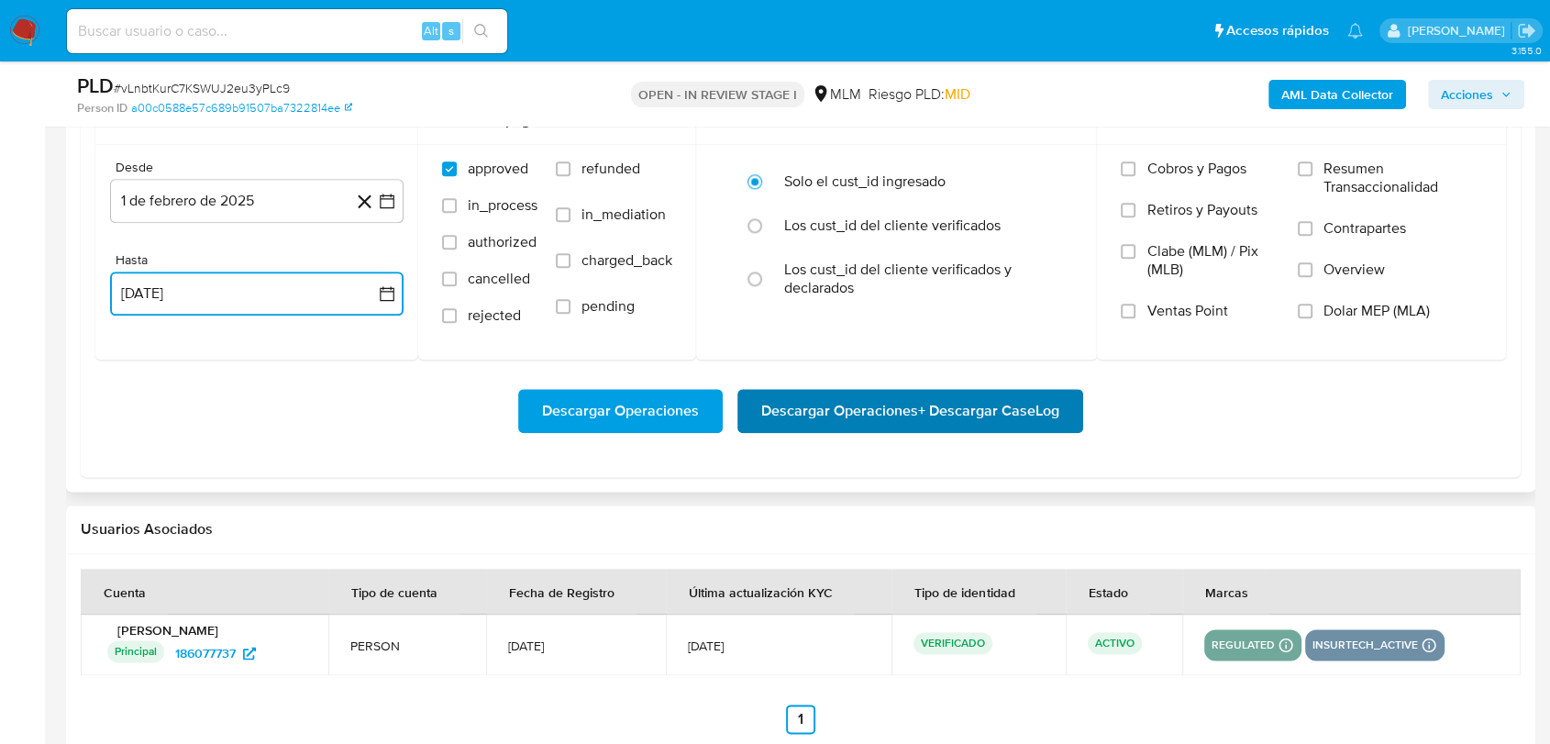
click at [854, 398] on span "Descargar Operaciones + Descargar CaseLog" at bounding box center [910, 411] width 298 height 40
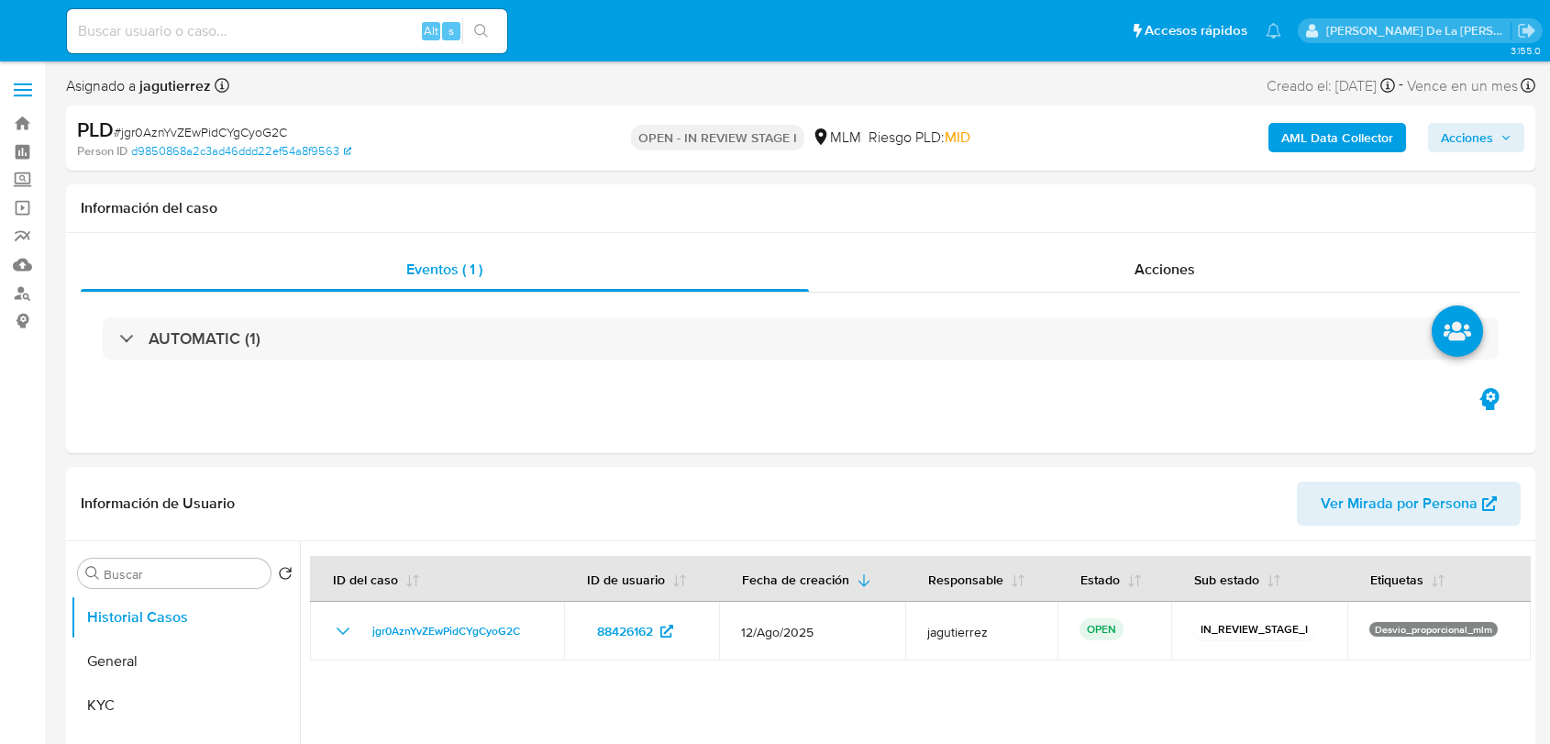
select select "10"
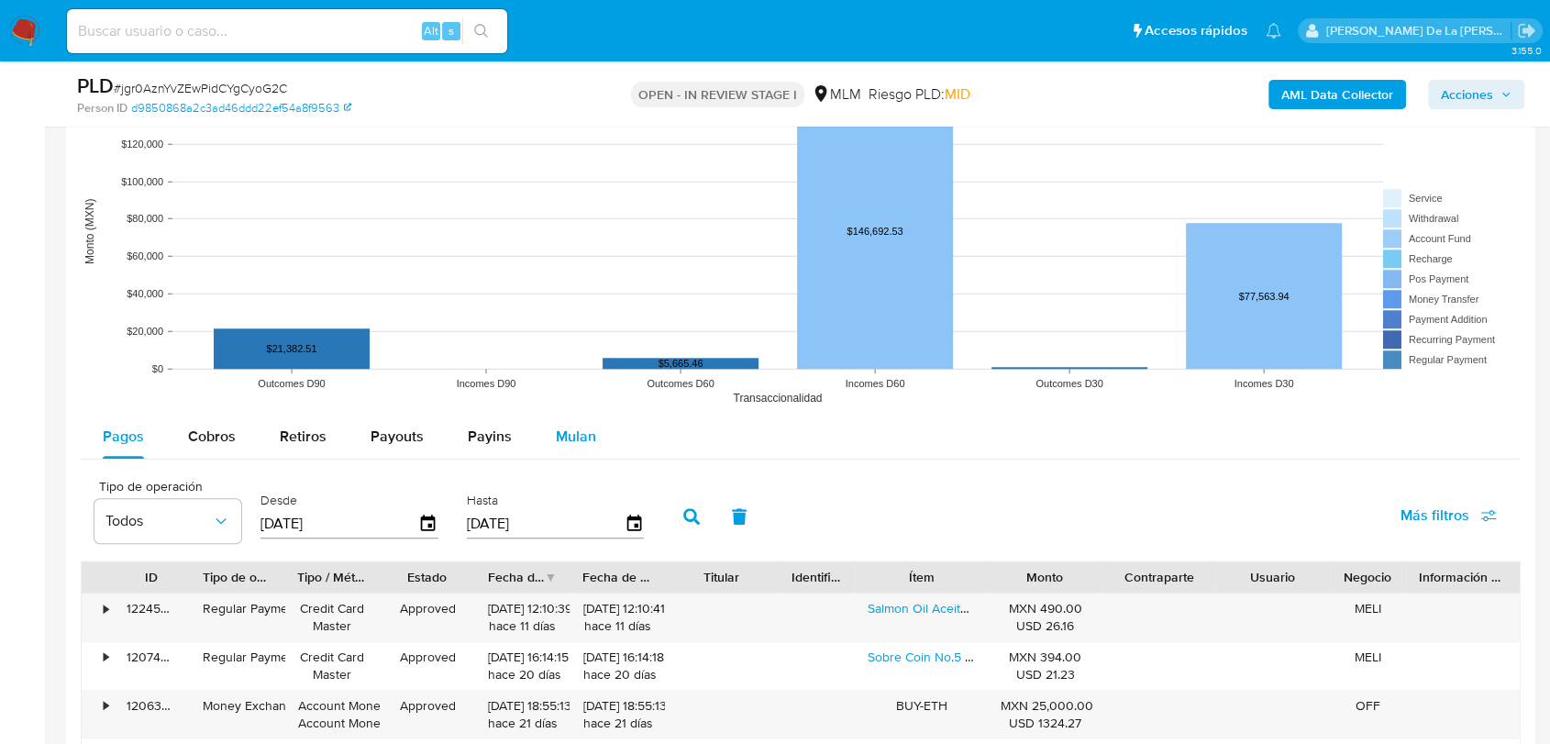
click at [564, 424] on div "Mulan" at bounding box center [576, 436] width 40 height 44
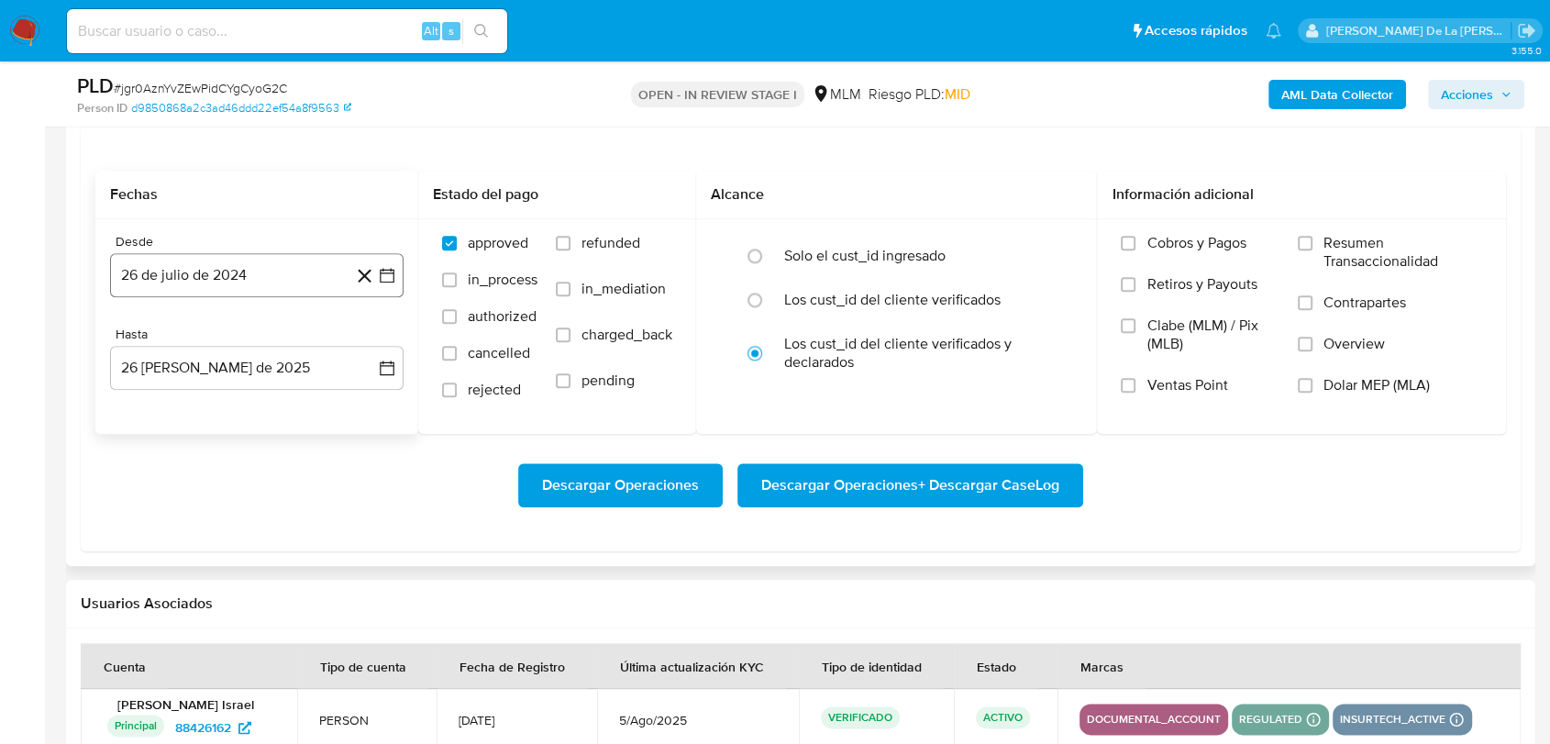
scroll to position [1936, 0]
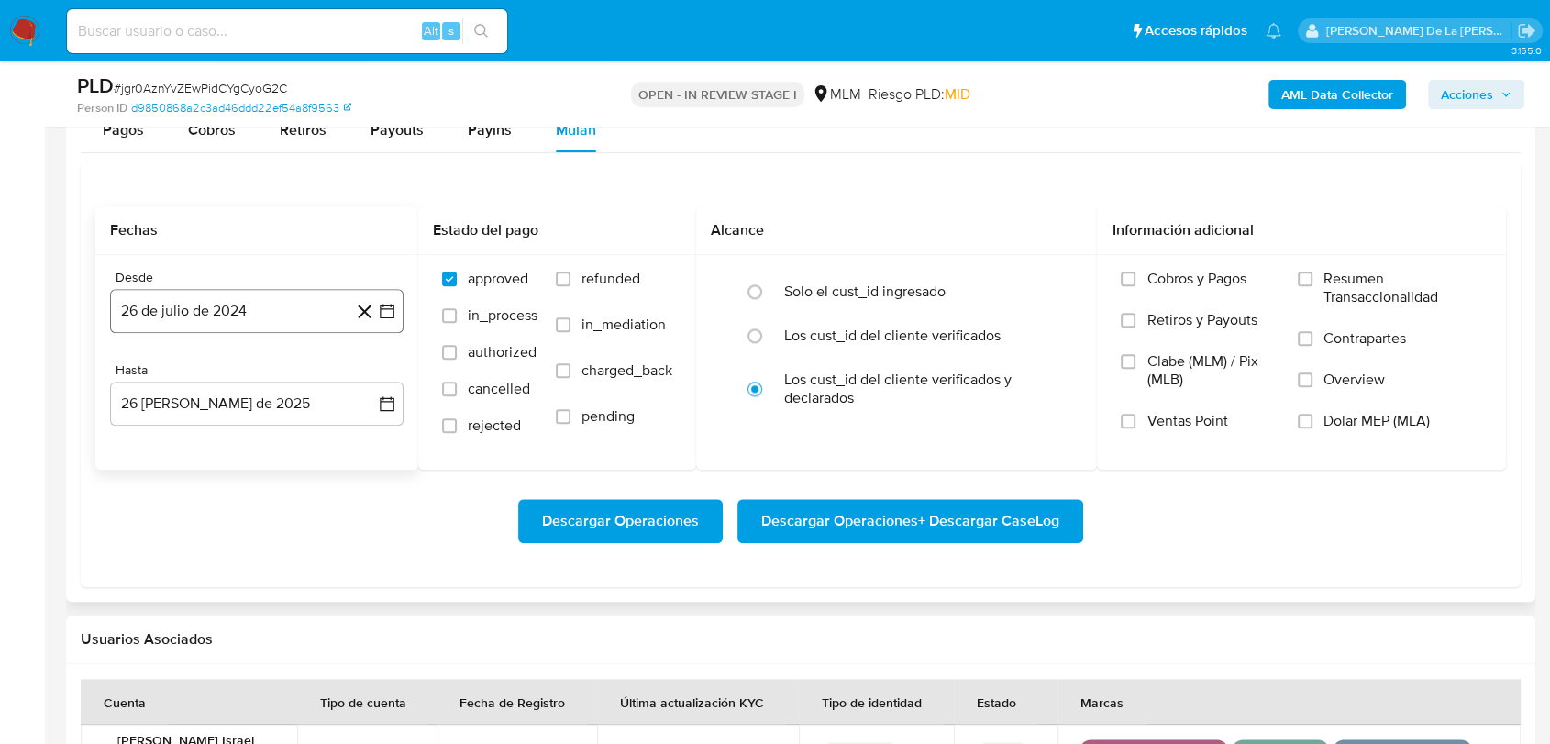
click at [384, 317] on icon "button" at bounding box center [387, 311] width 15 height 15
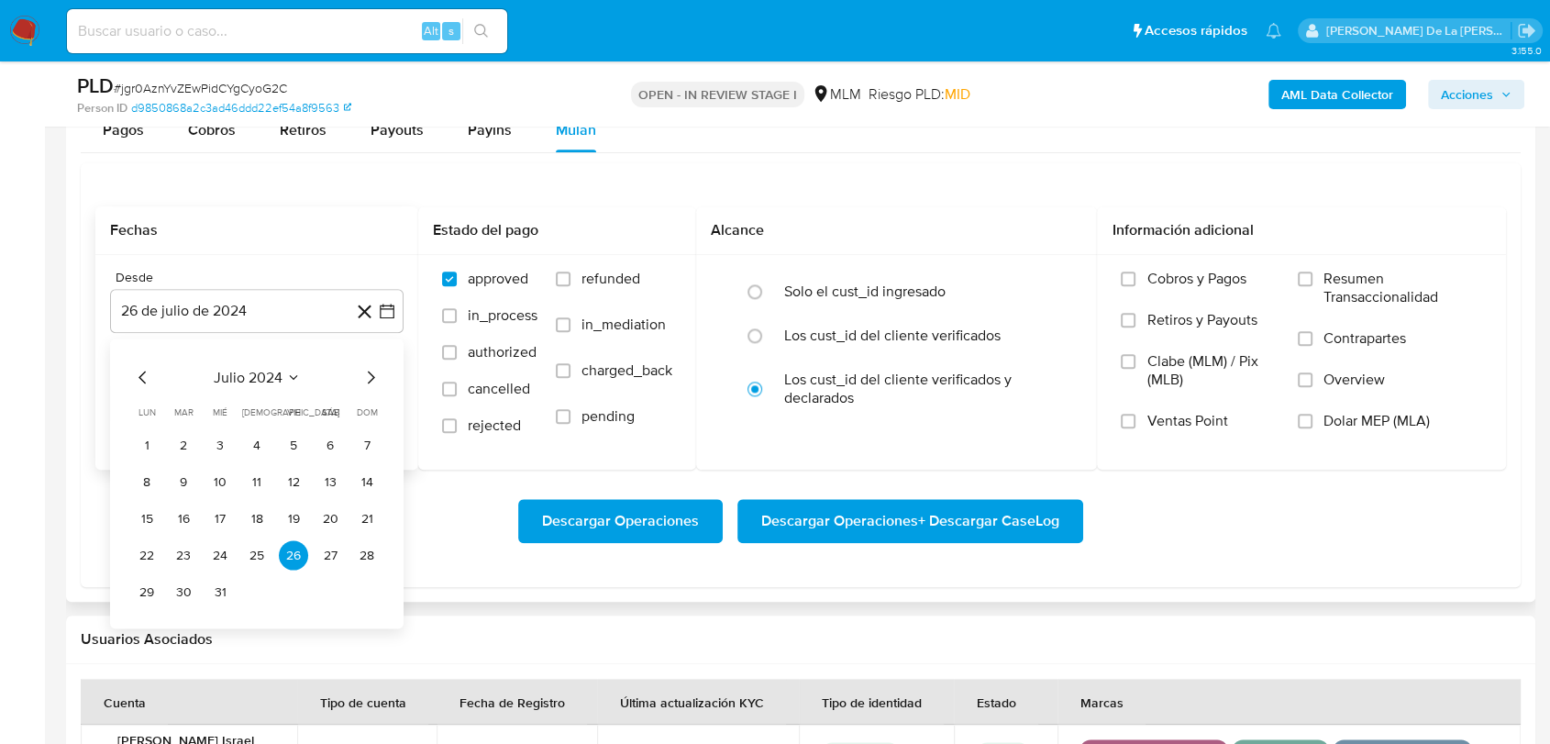
click at [366, 386] on icon "Mes siguiente" at bounding box center [370, 377] width 22 height 22
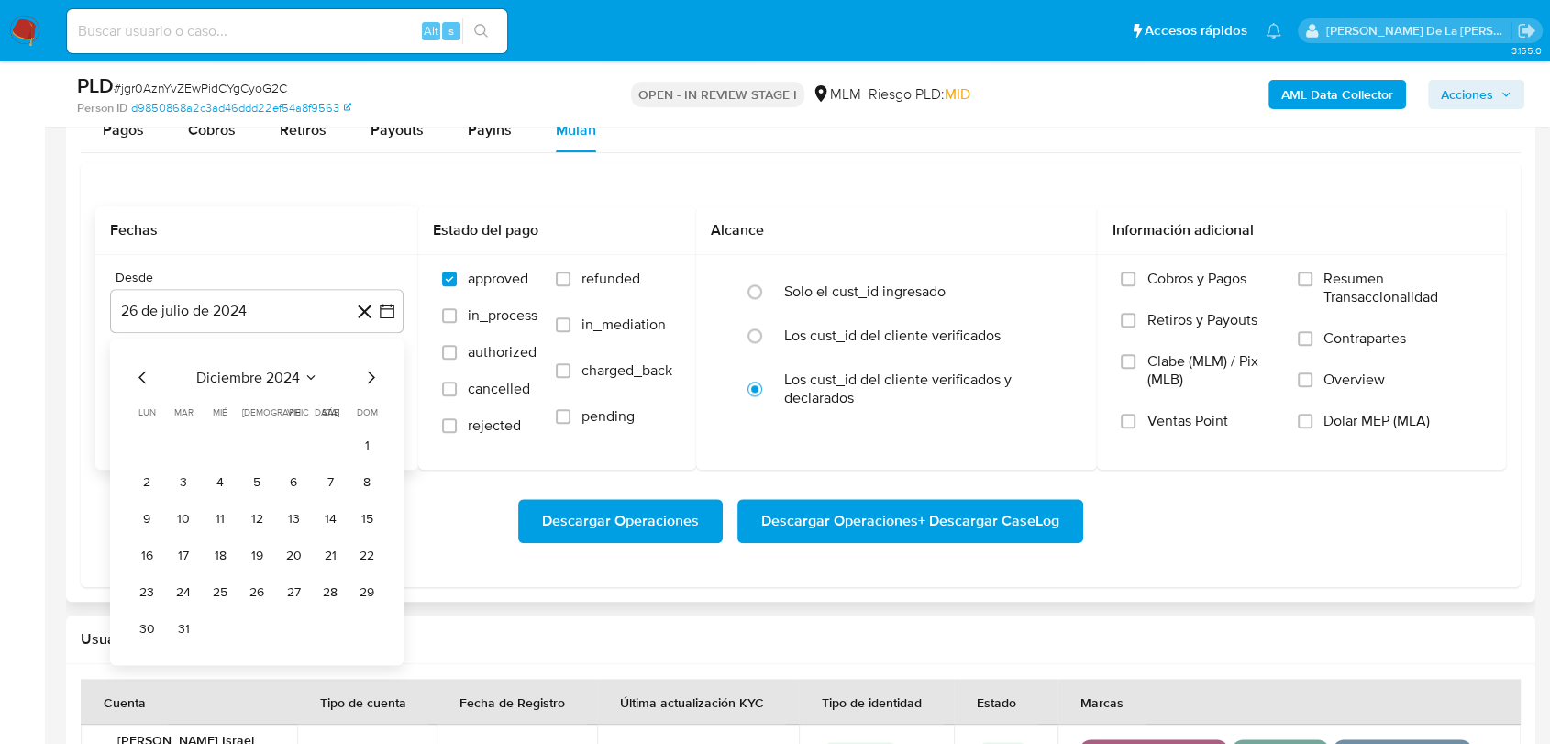
click at [366, 386] on icon "Mes siguiente" at bounding box center [370, 377] width 22 height 22
click at [323, 442] on button "1" at bounding box center [329, 444] width 29 height 29
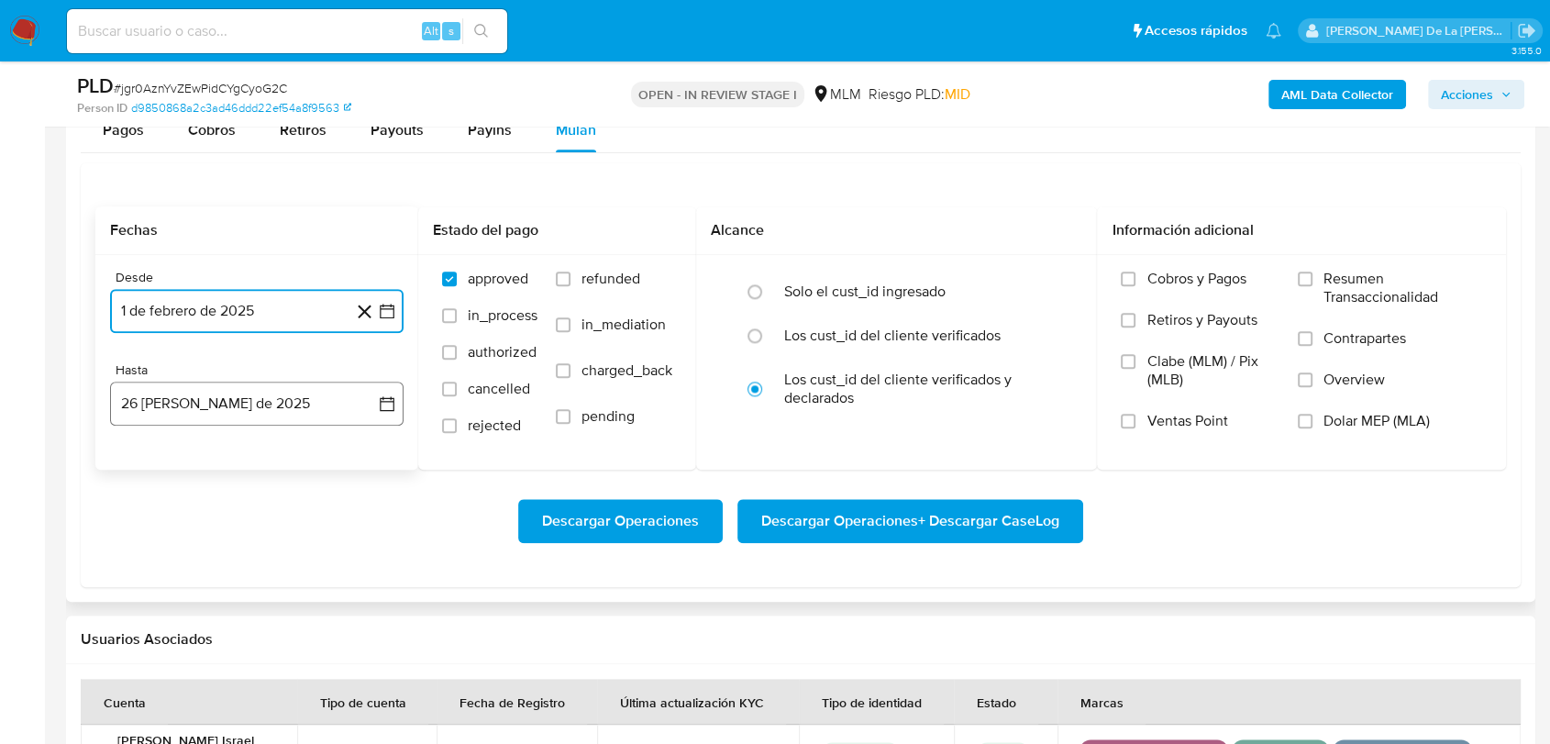
click at [279, 390] on button "26 [PERSON_NAME] de 2025" at bounding box center [256, 403] width 293 height 44
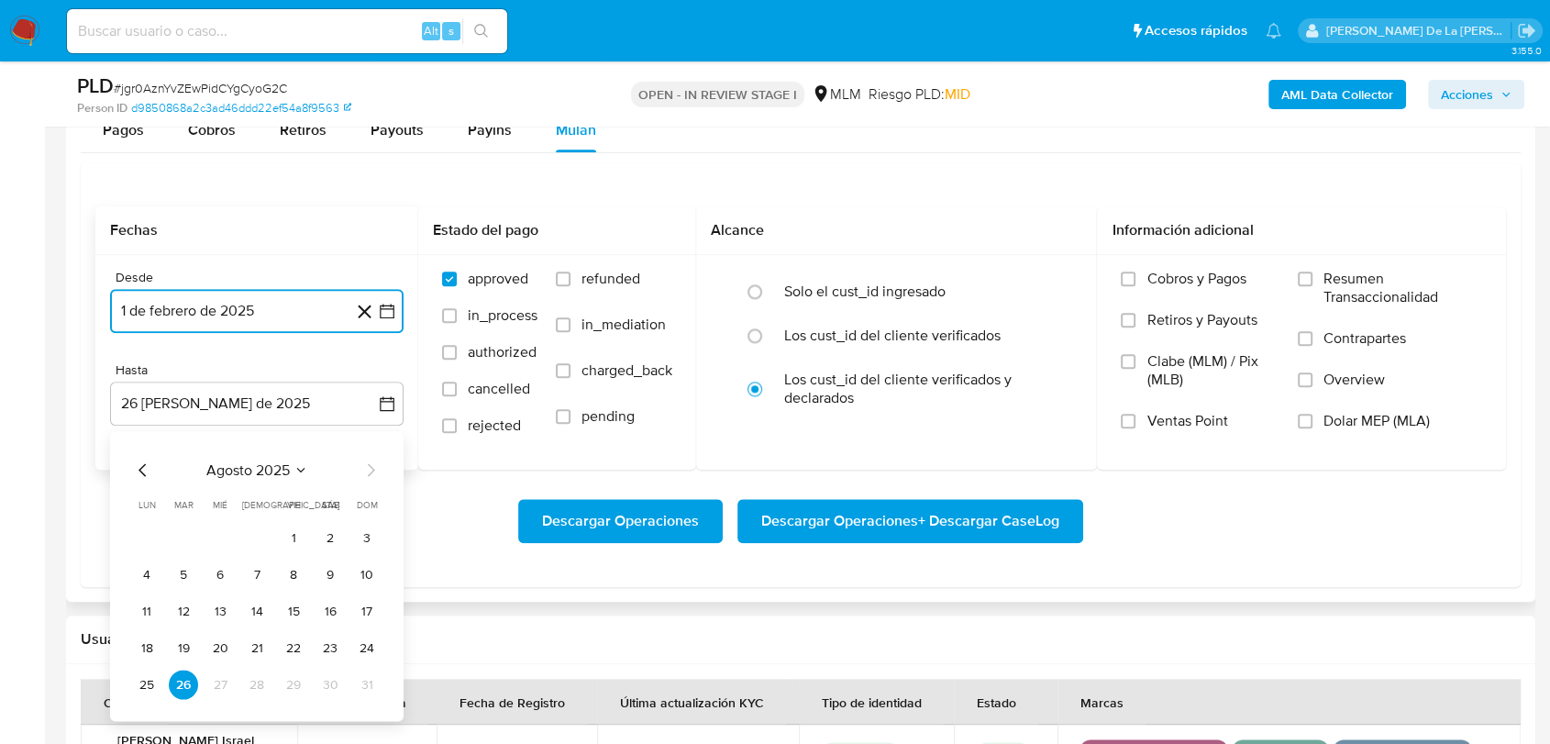
click at [136, 468] on icon "Mes anterior" at bounding box center [143, 470] width 22 height 22
click at [258, 678] on button "31" at bounding box center [256, 683] width 29 height 29
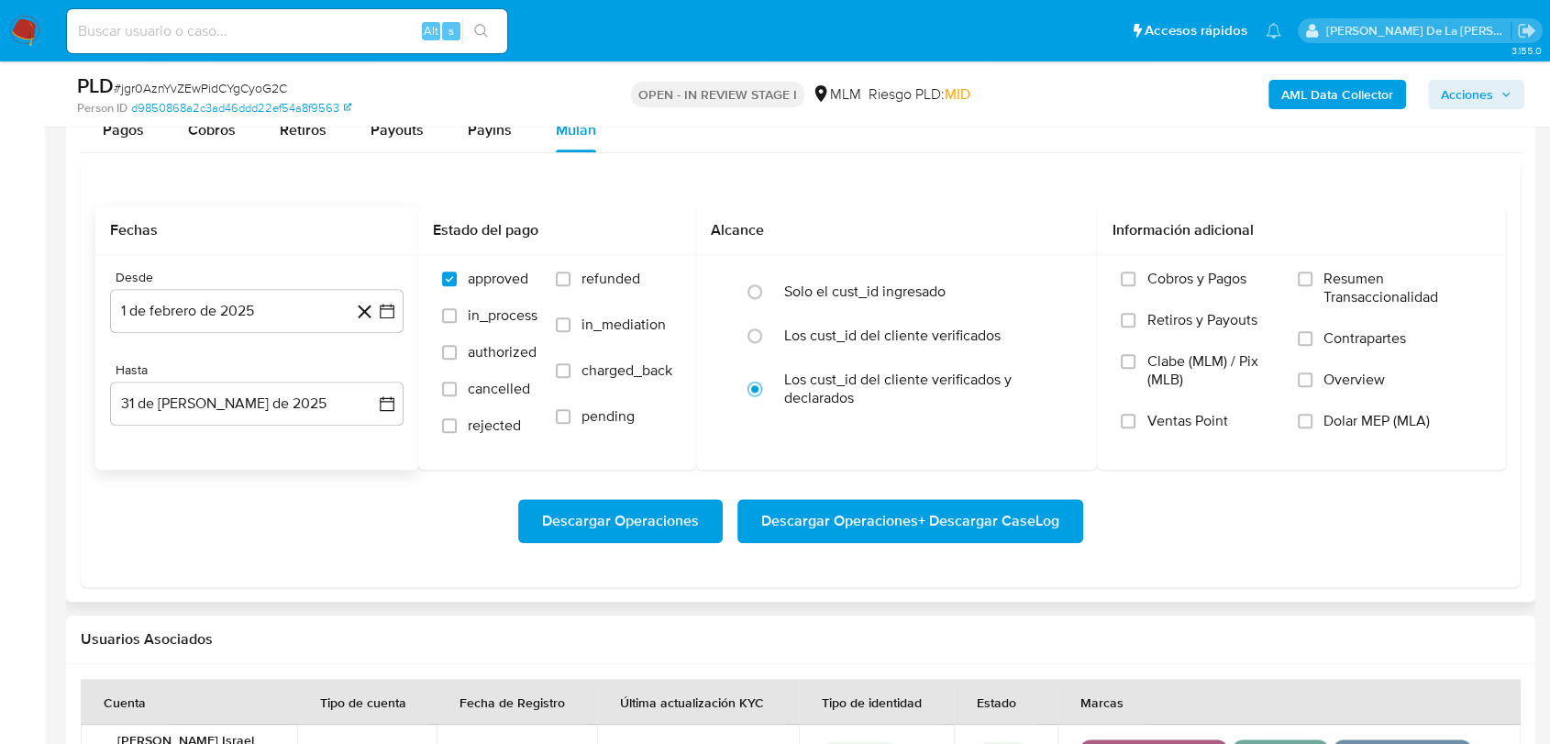
click at [856, 489] on div "Descargar Operaciones Descargar Operaciones + Descargar CaseLog" at bounding box center [800, 521] width 1410 height 103
click at [851, 509] on span "Descargar Operaciones + Descargar CaseLog" at bounding box center [910, 521] width 298 height 40
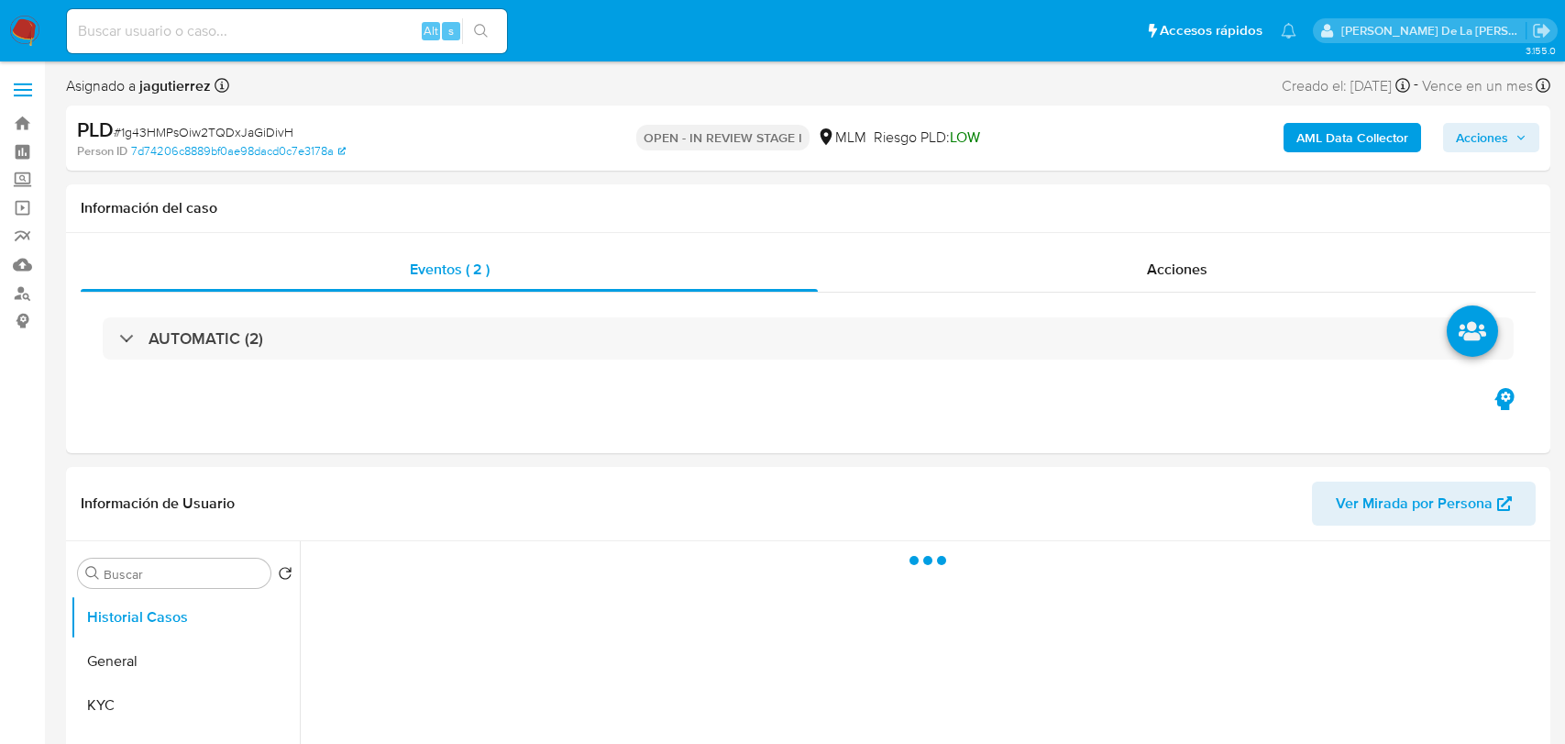
select select "10"
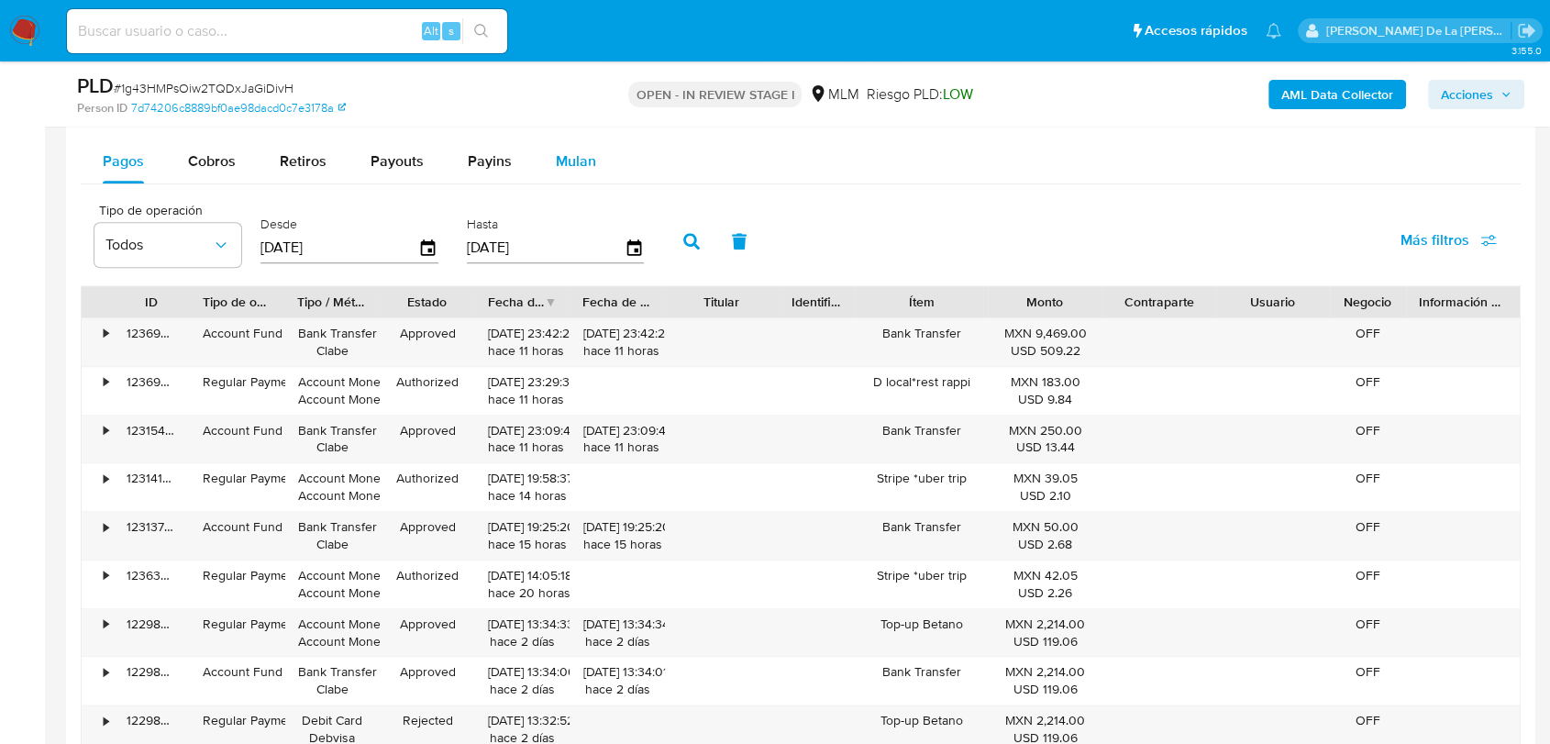
click at [579, 168] on span "Mulan" at bounding box center [576, 160] width 40 height 21
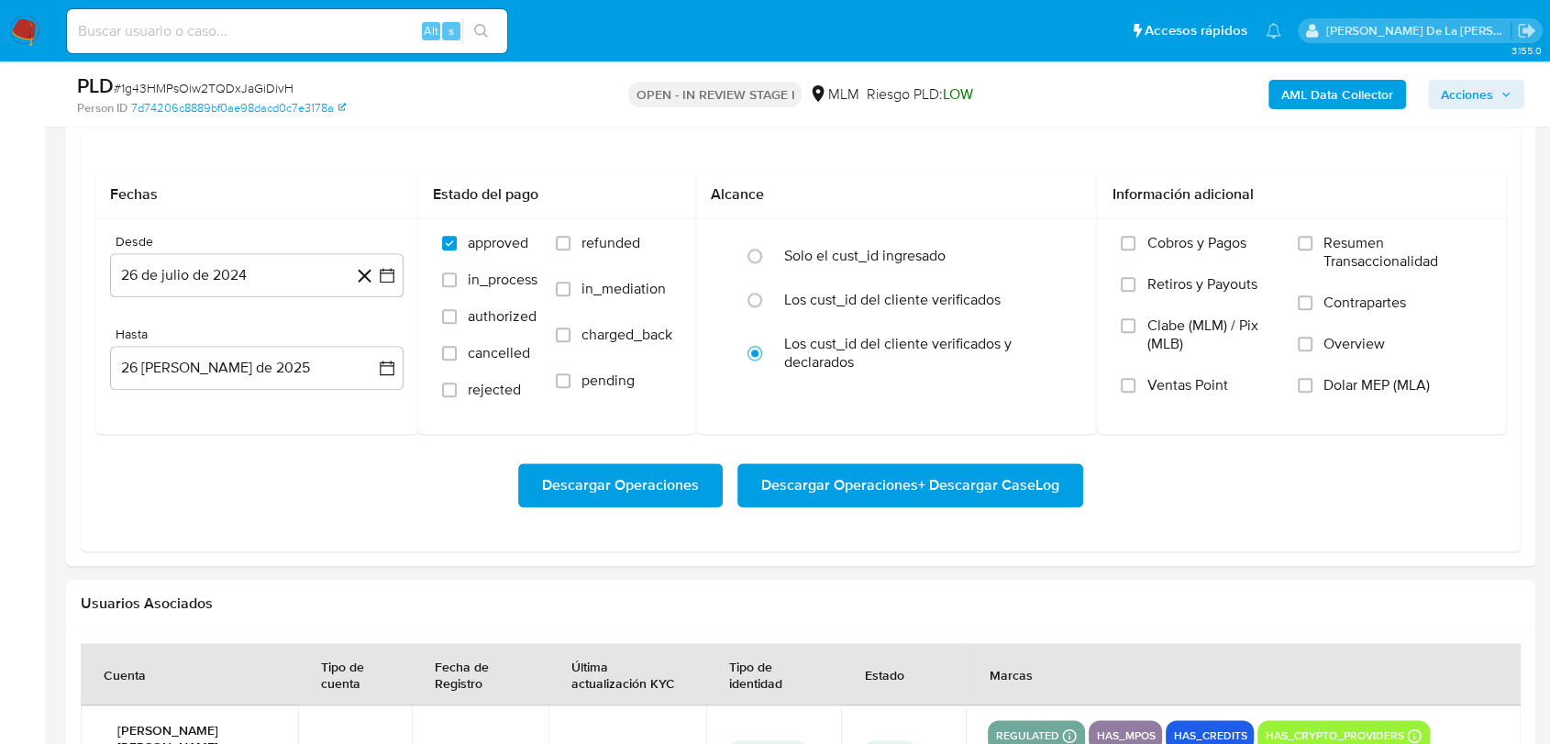
scroll to position [1936, 0]
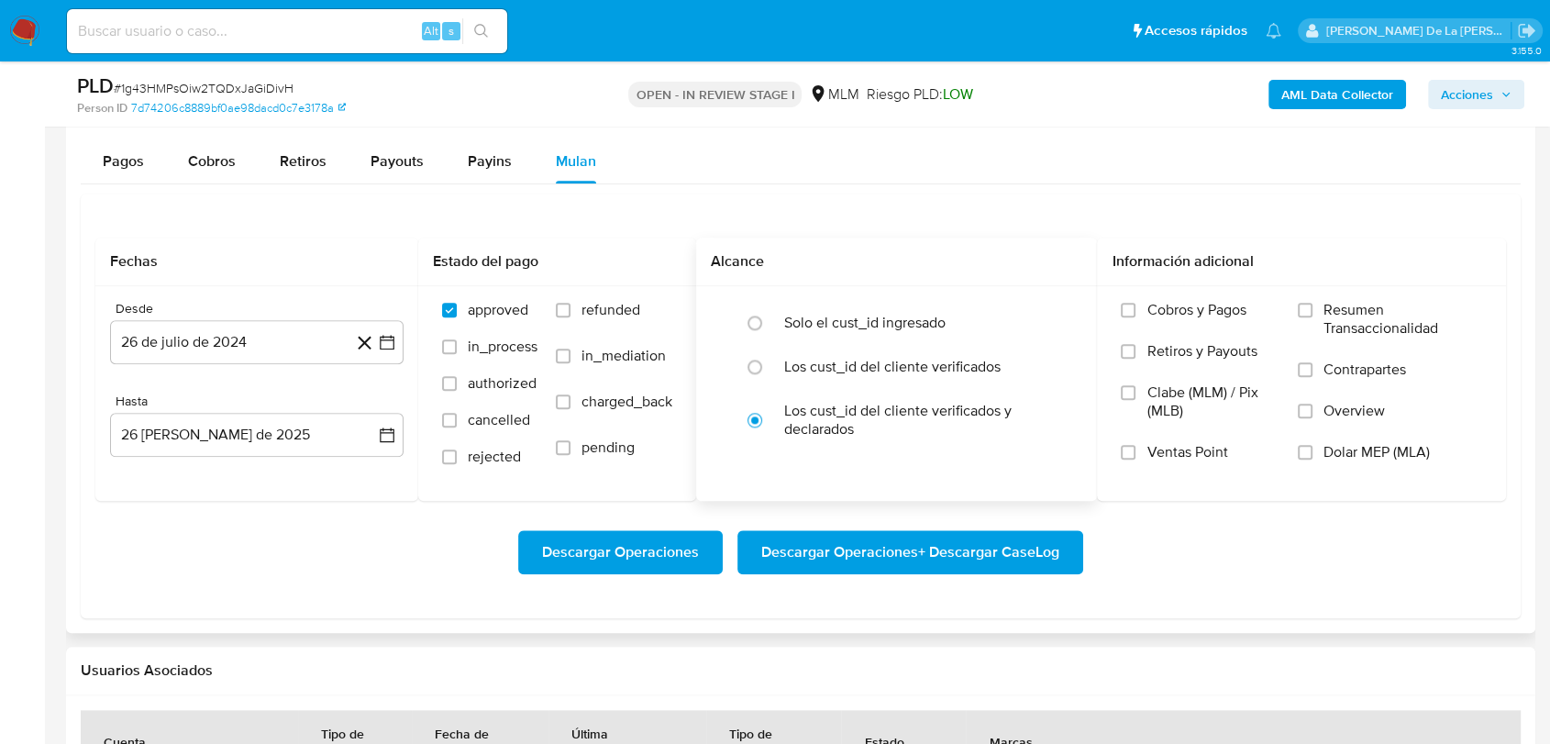
click at [852, 294] on div "Solo el cust_id ingresado Los cust_id del cliente verificados Los cust_id del c…" at bounding box center [896, 376] width 401 height 180
click at [838, 314] on label "Solo el cust_id ingresado" at bounding box center [864, 323] width 161 height 18
click at [769, 312] on input "radio" at bounding box center [754, 322] width 29 height 29
radio input "true"
click at [381, 340] on icon "button" at bounding box center [387, 342] width 18 height 18
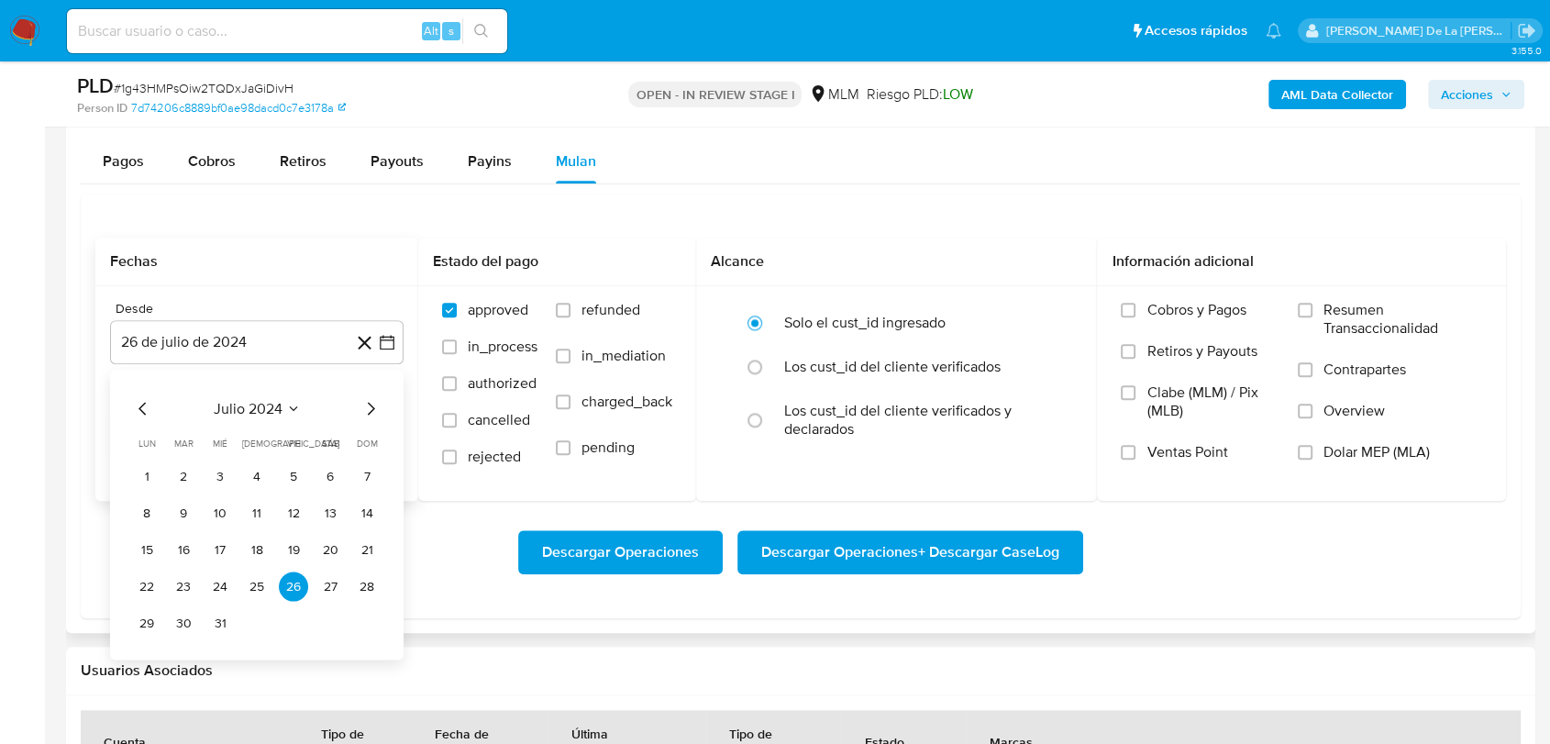
click at [359, 414] on div "julio 2024" at bounding box center [256, 408] width 249 height 22
click at [382, 414] on div "julio 2024 julio 2024 lun lunes mar martes mié miércoles jue jueves vie viernes…" at bounding box center [256, 515] width 293 height 290
click at [382, 413] on div "julio 2024 julio 2024 lun lunes mar martes mié miércoles jue jueves vie viernes…" at bounding box center [256, 515] width 293 height 290
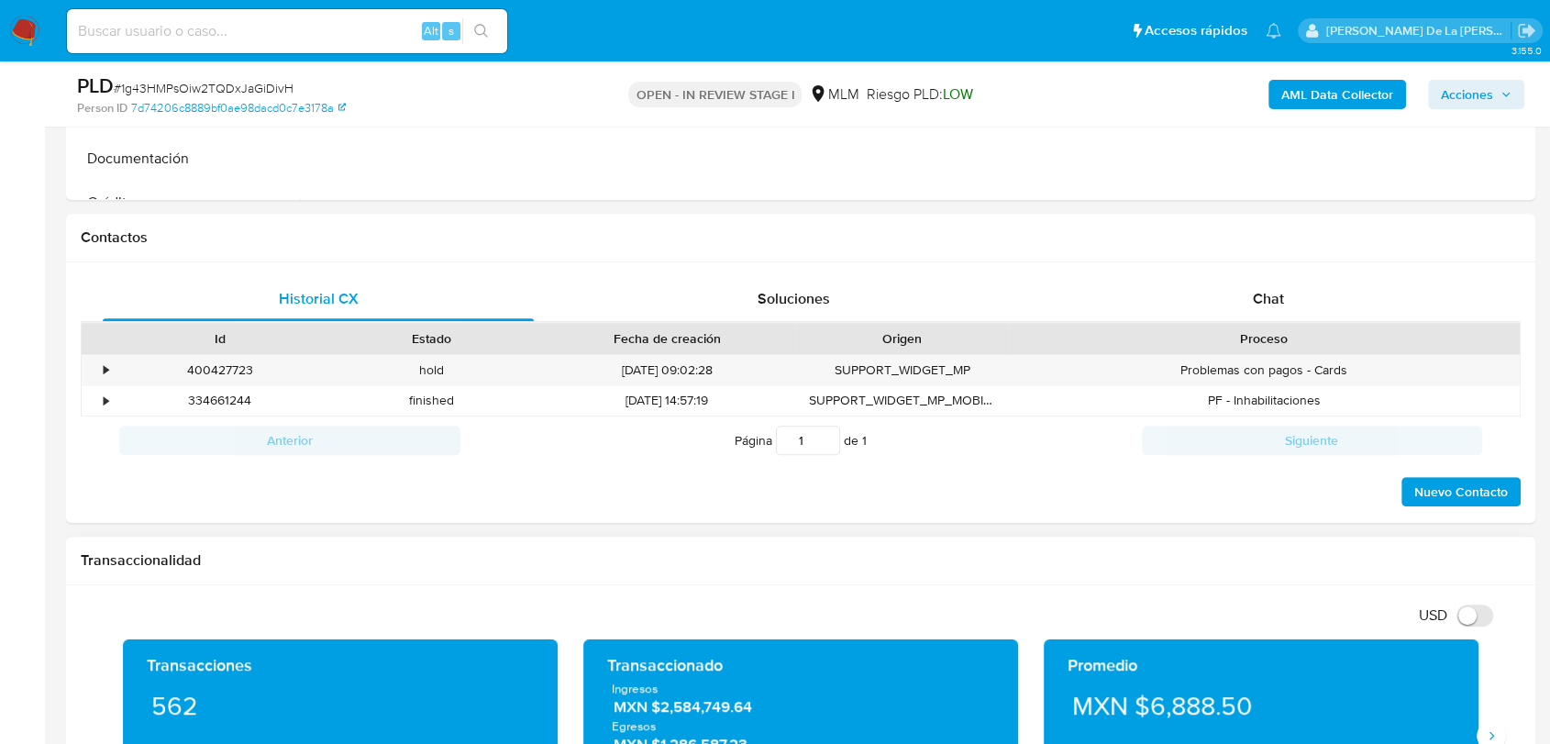
scroll to position [305, 0]
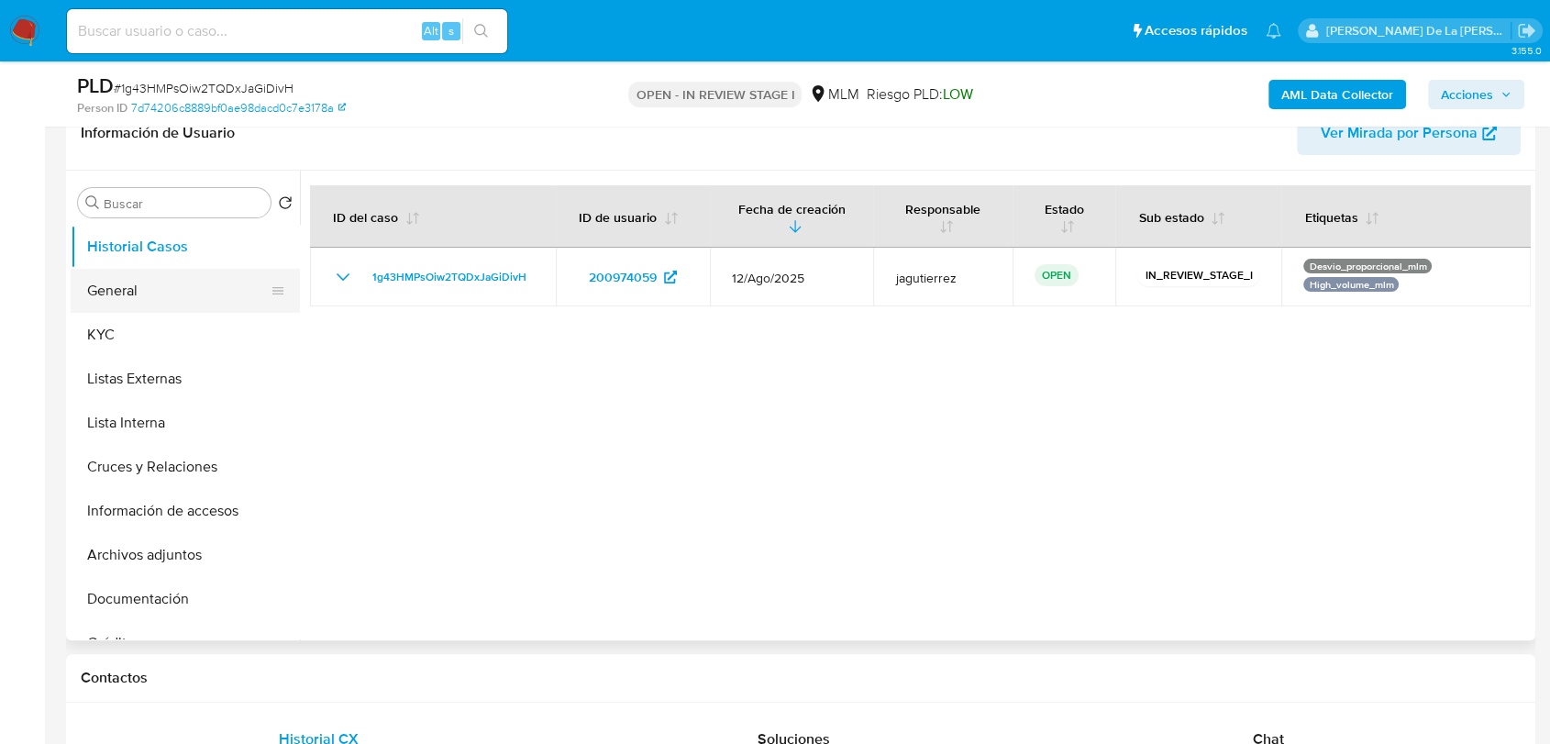
click at [138, 281] on button "General" at bounding box center [178, 291] width 215 height 44
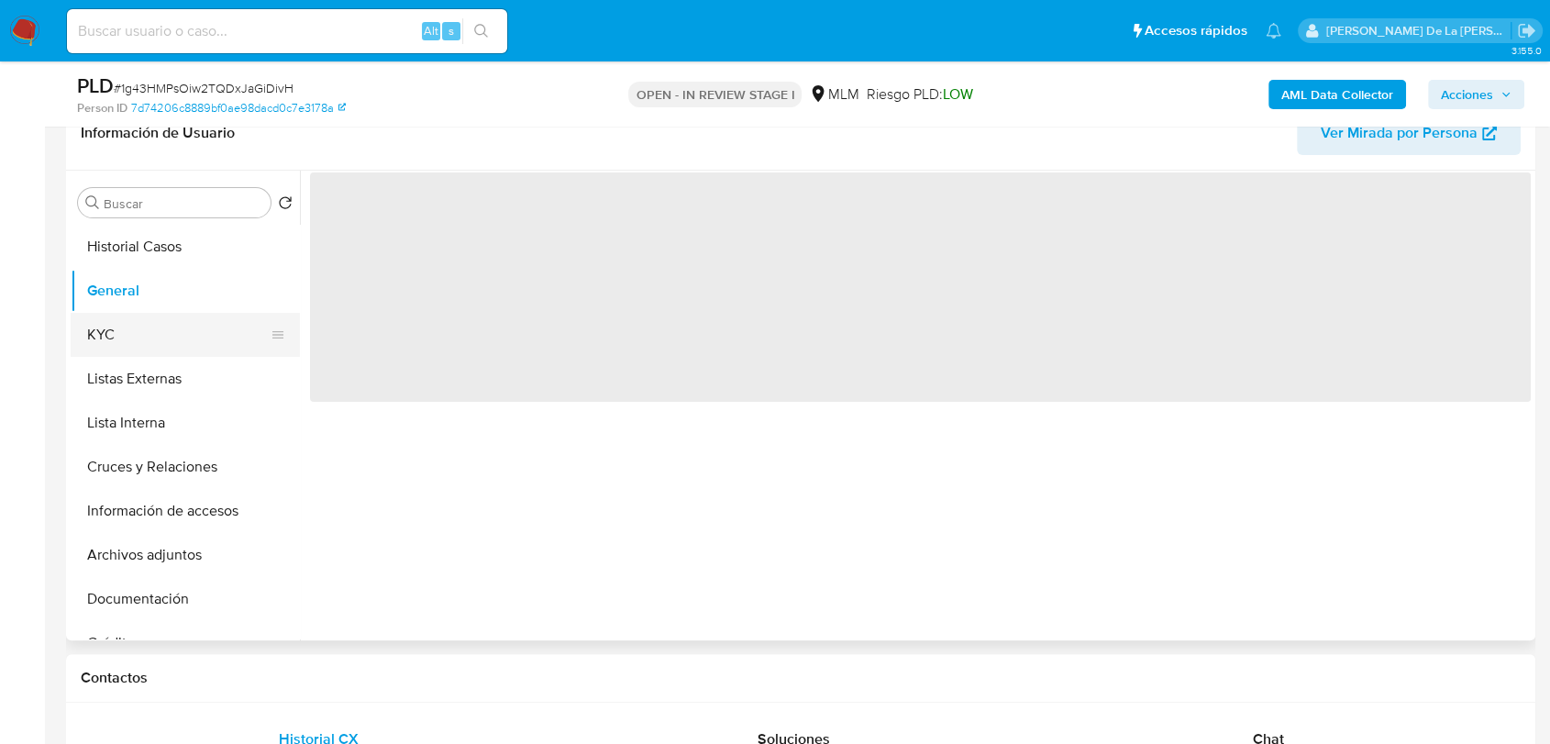
click at [130, 325] on button "KYC" at bounding box center [178, 335] width 215 height 44
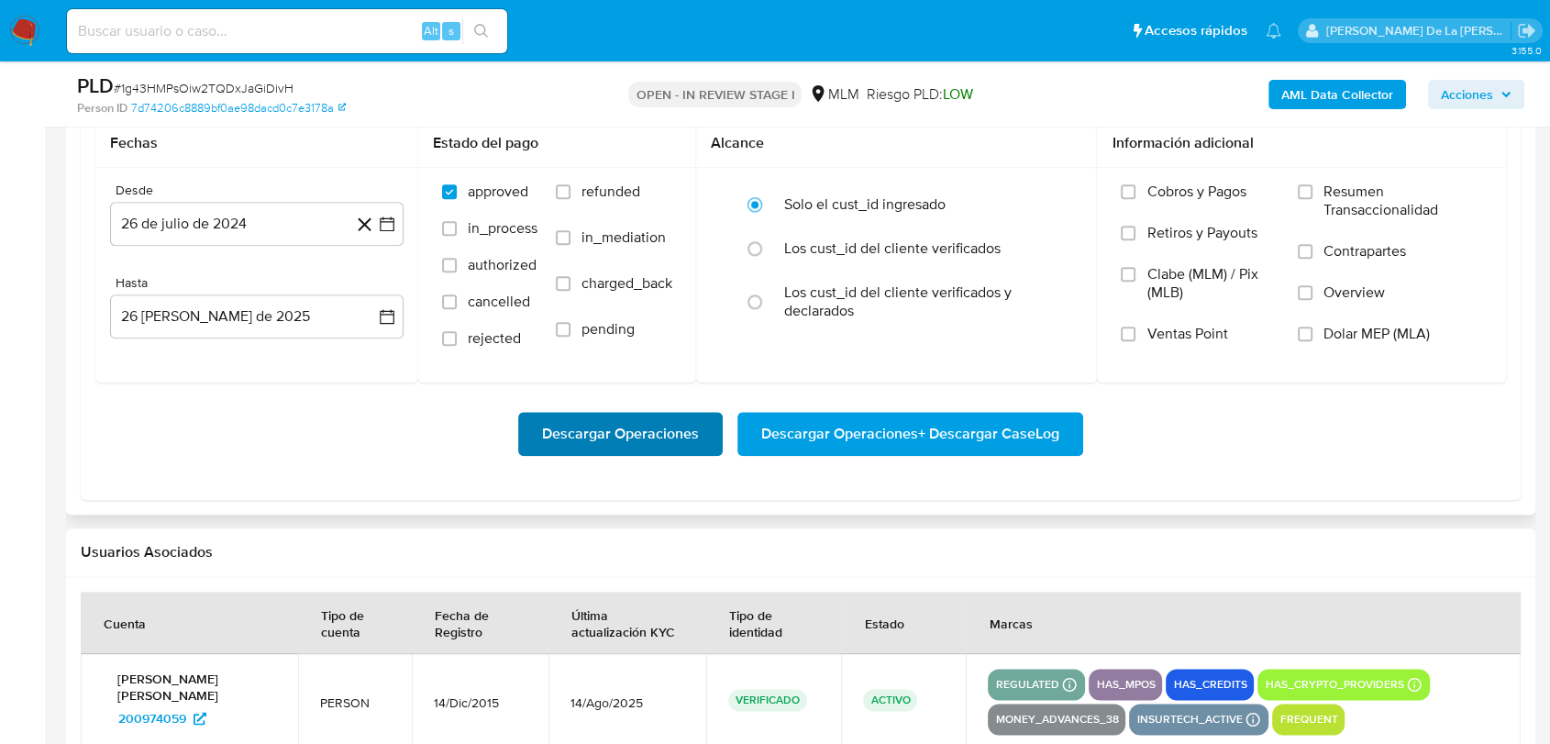
scroll to position [1936, 0]
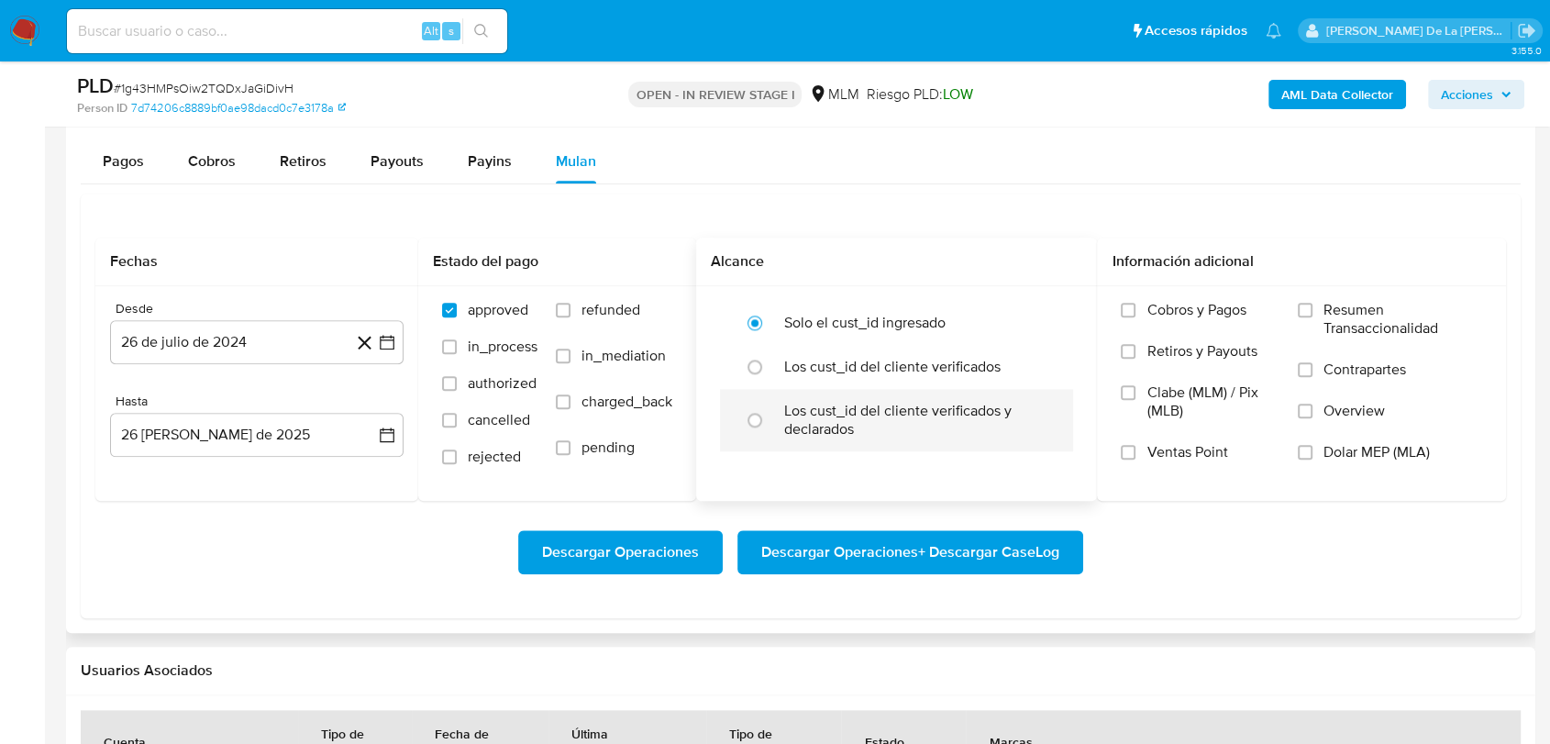
click at [831, 407] on label "Los cust_id del cliente verificados y declarados" at bounding box center [915, 420] width 263 height 37
click at [769, 407] on input "radio" at bounding box center [754, 419] width 29 height 29
radio input "true"
click at [781, 361] on div at bounding box center [760, 367] width 50 height 39
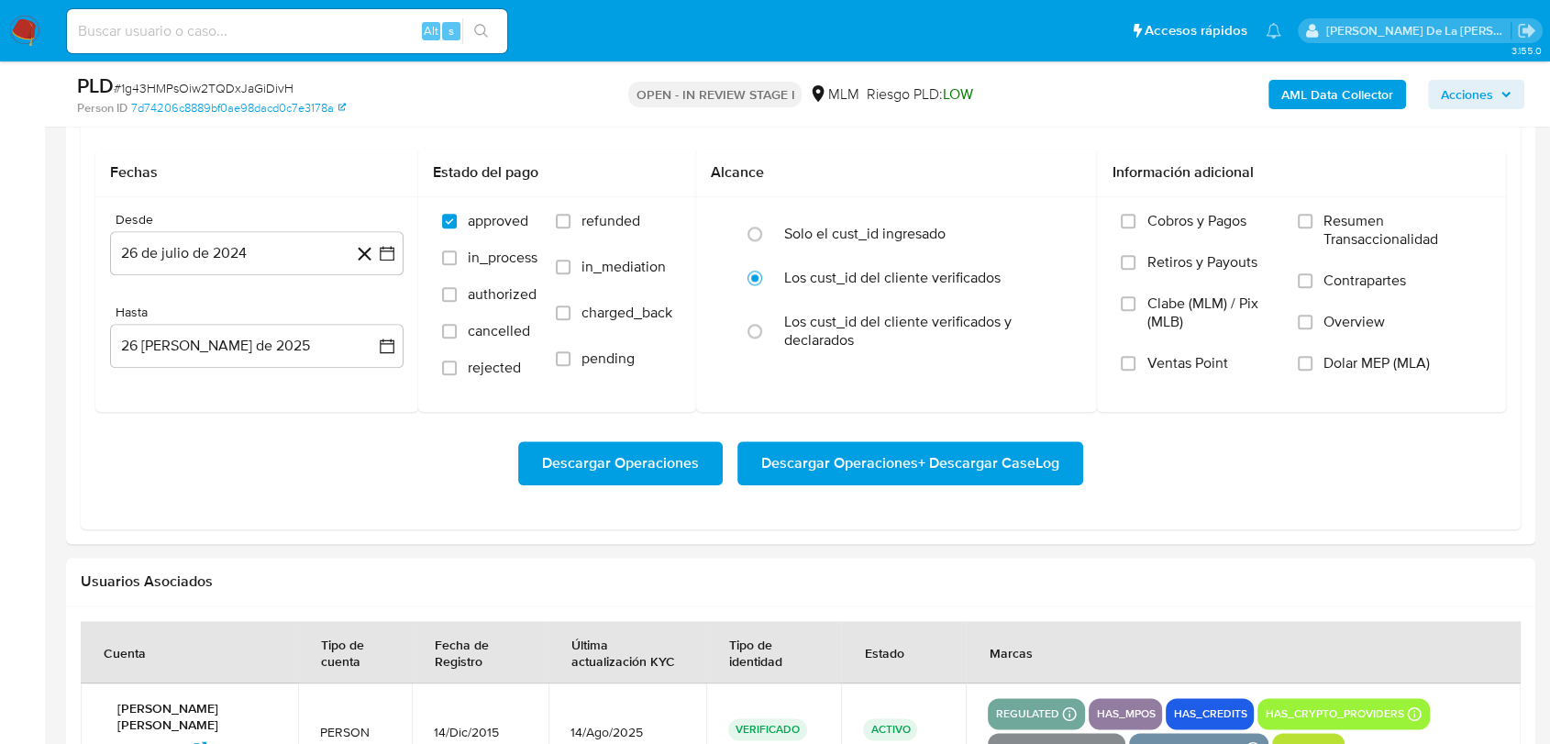
scroll to position [2038, 0]
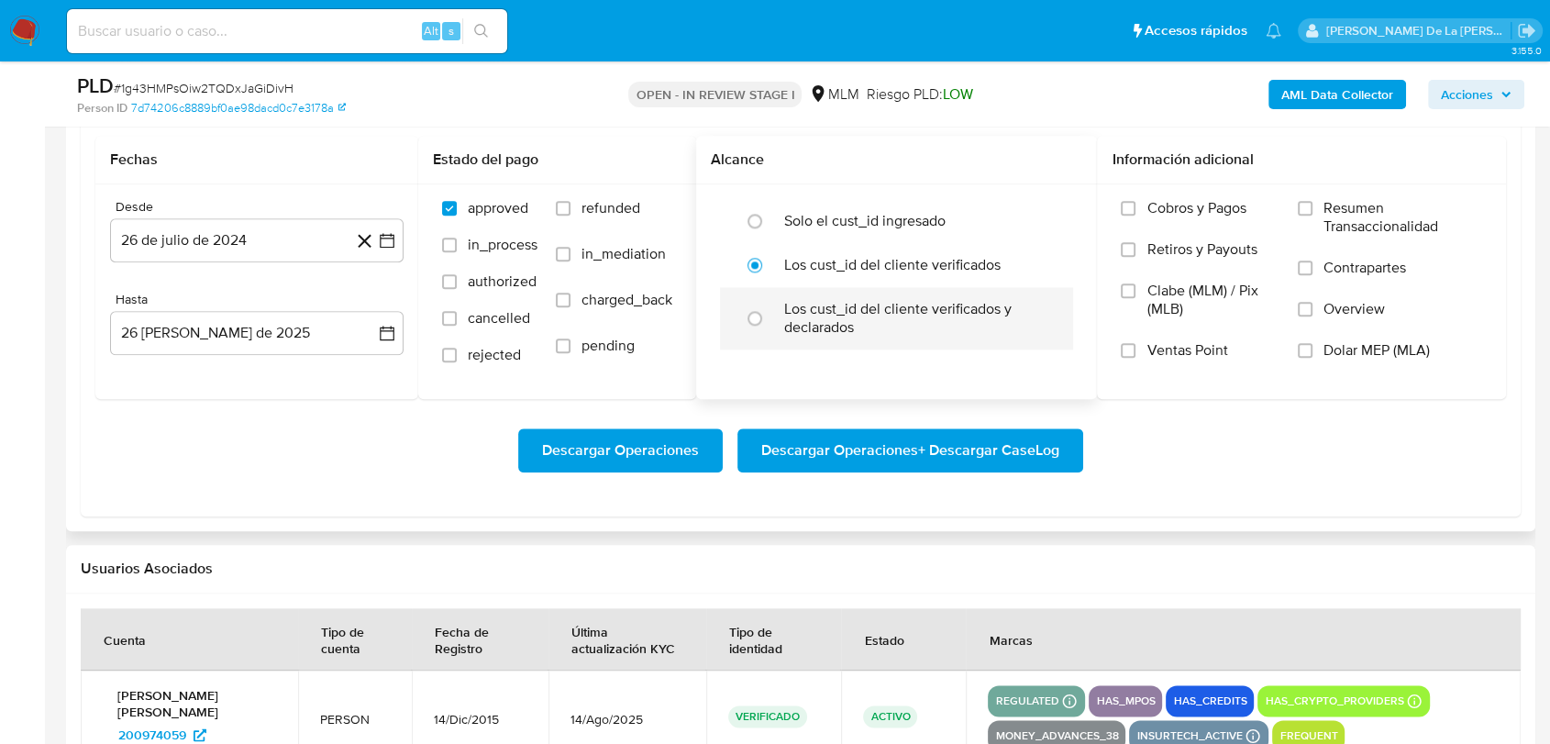
click at [804, 347] on div "Los cust_id del cliente verificados y declarados" at bounding box center [915, 318] width 263 height 62
radio input "false"
radio input "true"
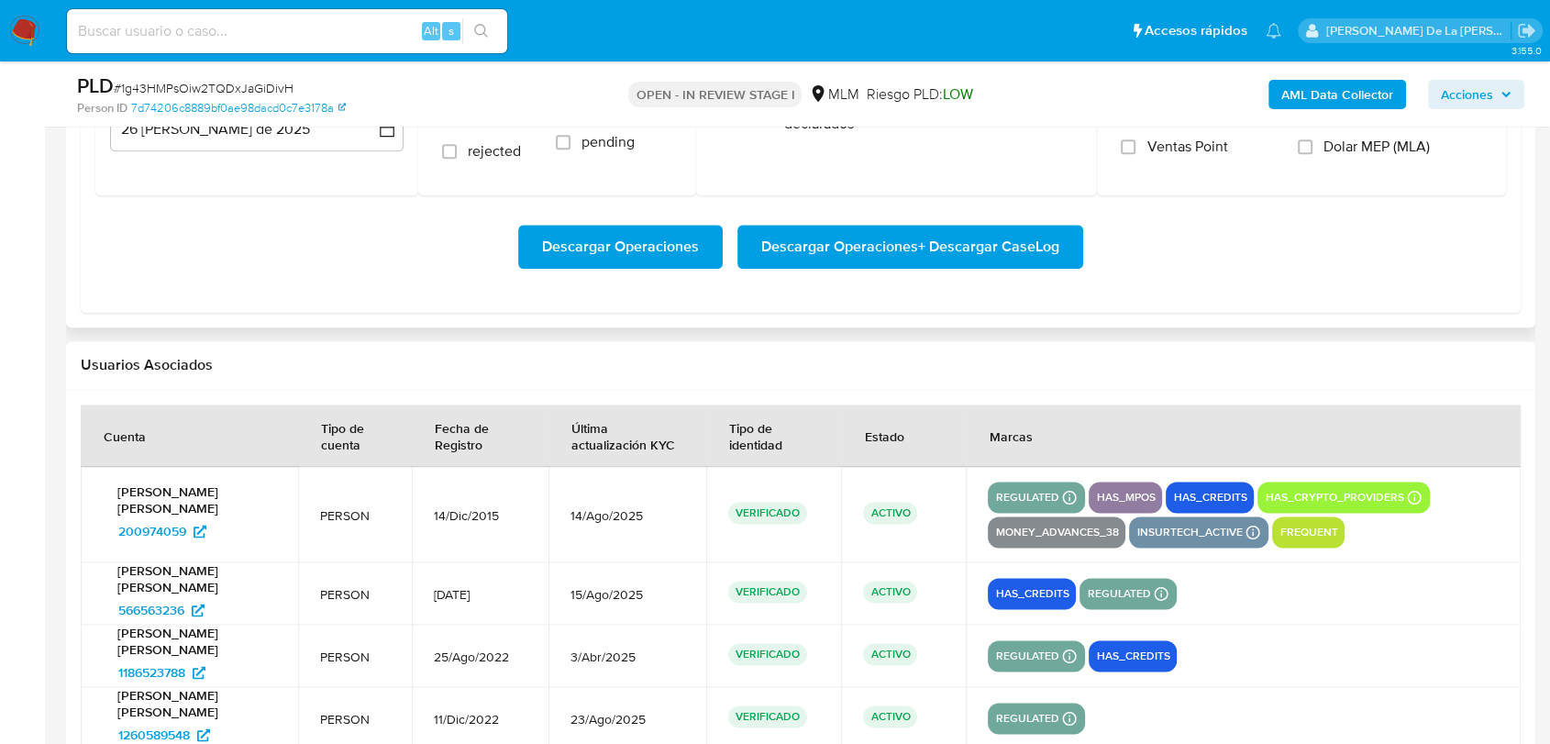
scroll to position [1834, 0]
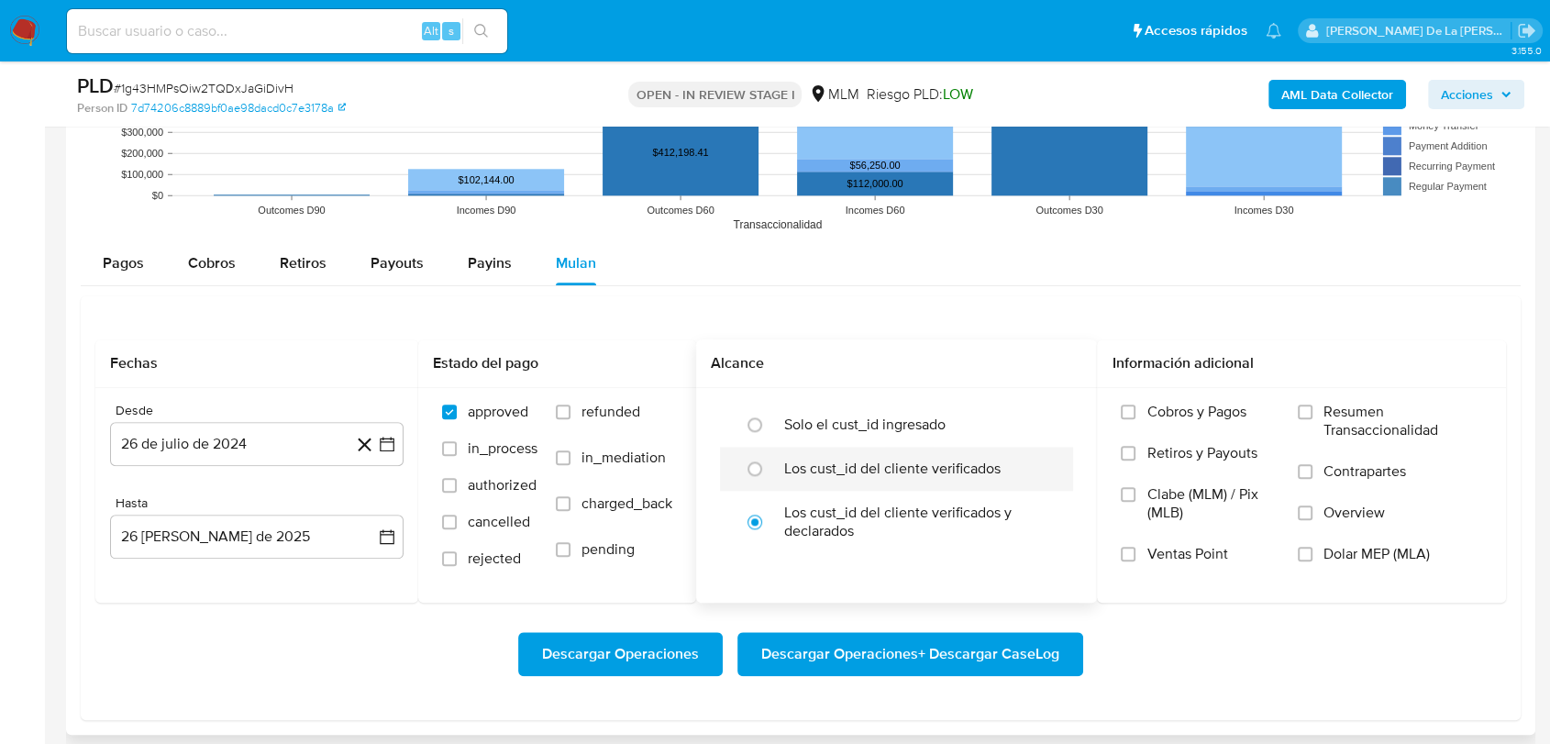
click at [779, 449] on div at bounding box center [760, 468] width 50 height 39
radio input "true"
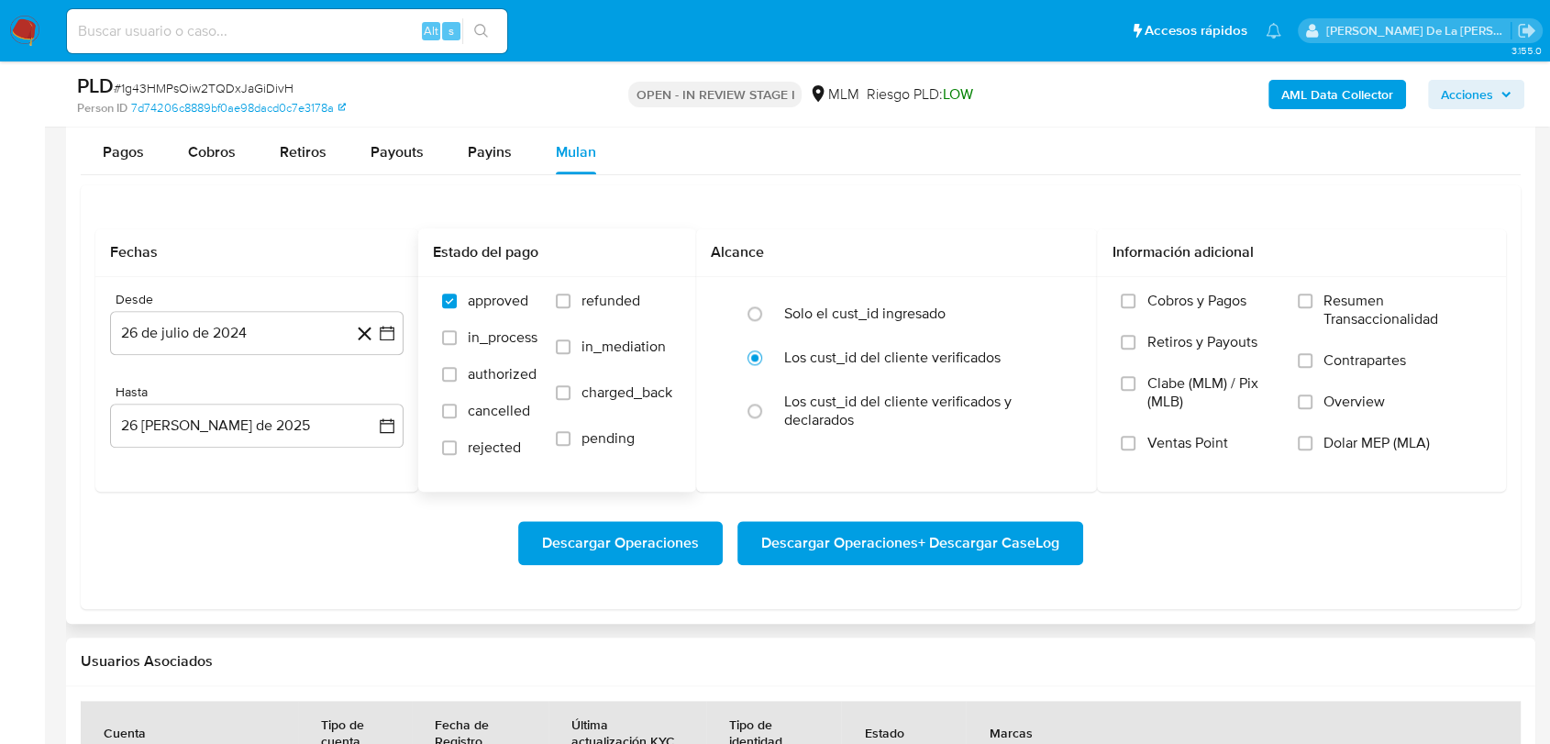
scroll to position [1936, 0]
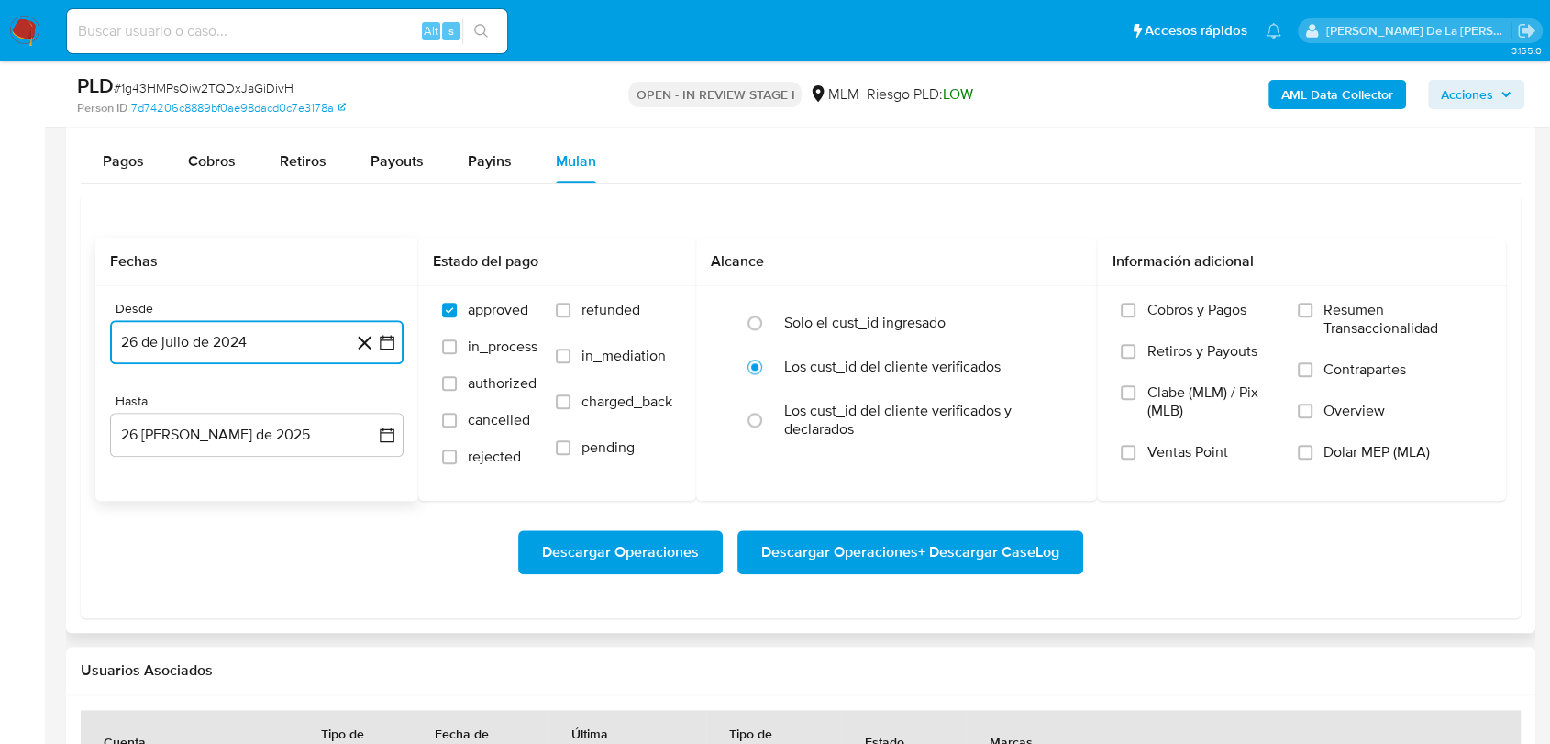
click at [379, 340] on icon "button" at bounding box center [387, 342] width 18 height 18
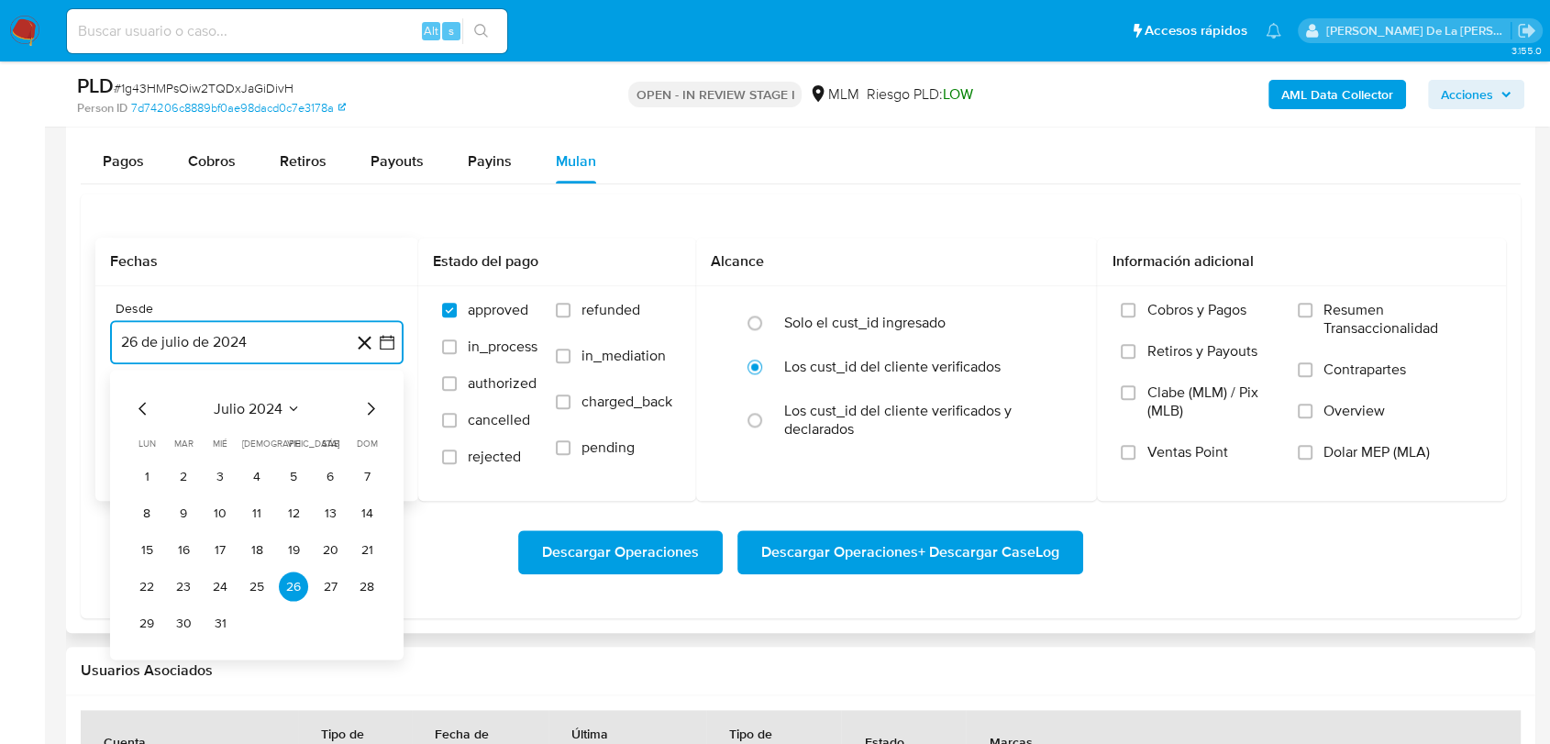
click at [367, 403] on icon "Mes siguiente" at bounding box center [370, 408] width 22 height 22
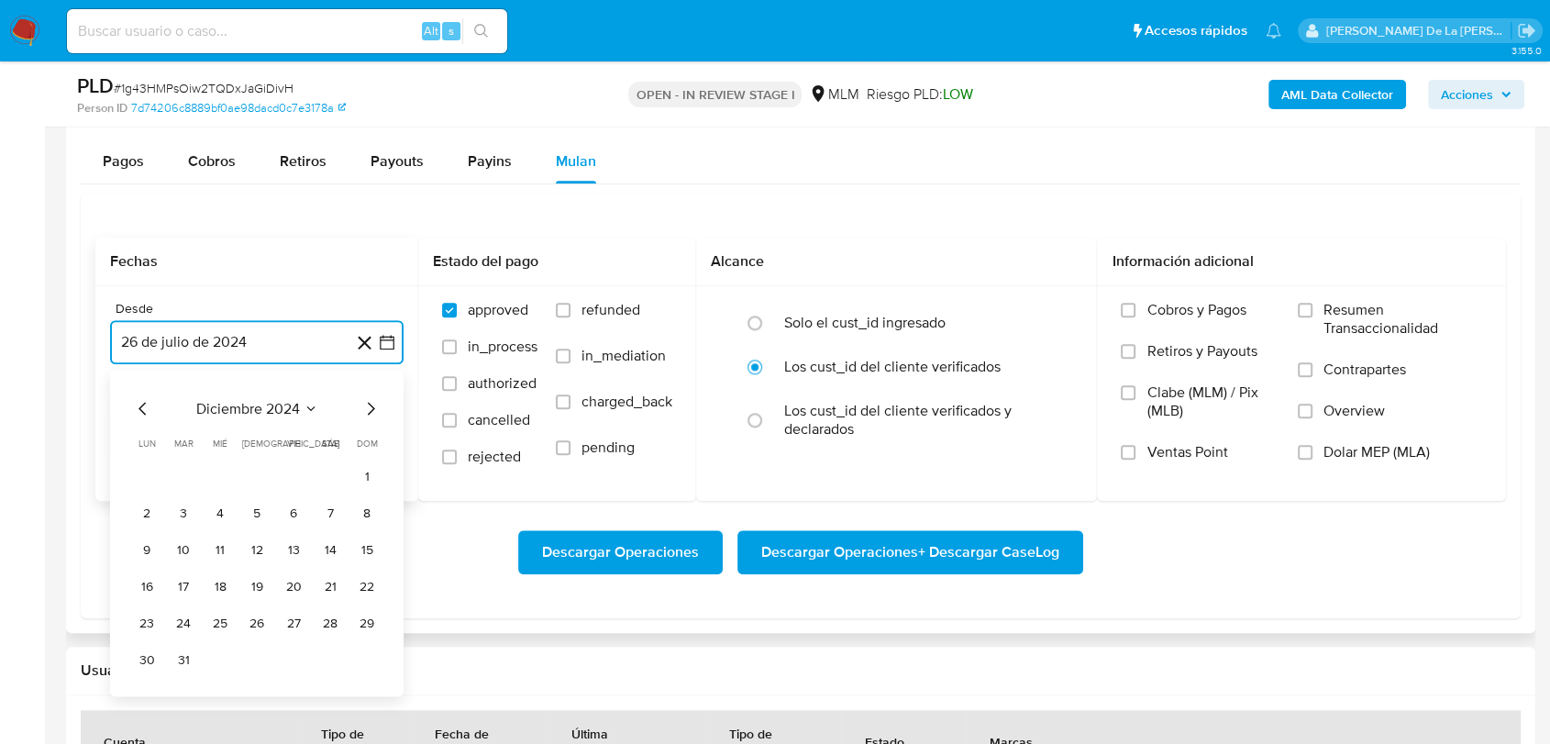
click at [367, 403] on icon "Mes siguiente" at bounding box center [370, 408] width 22 height 22
click at [368, 403] on icon "Mes siguiente" at bounding box center [370, 408] width 22 height 22
click at [321, 467] on button "1" at bounding box center [329, 475] width 29 height 29
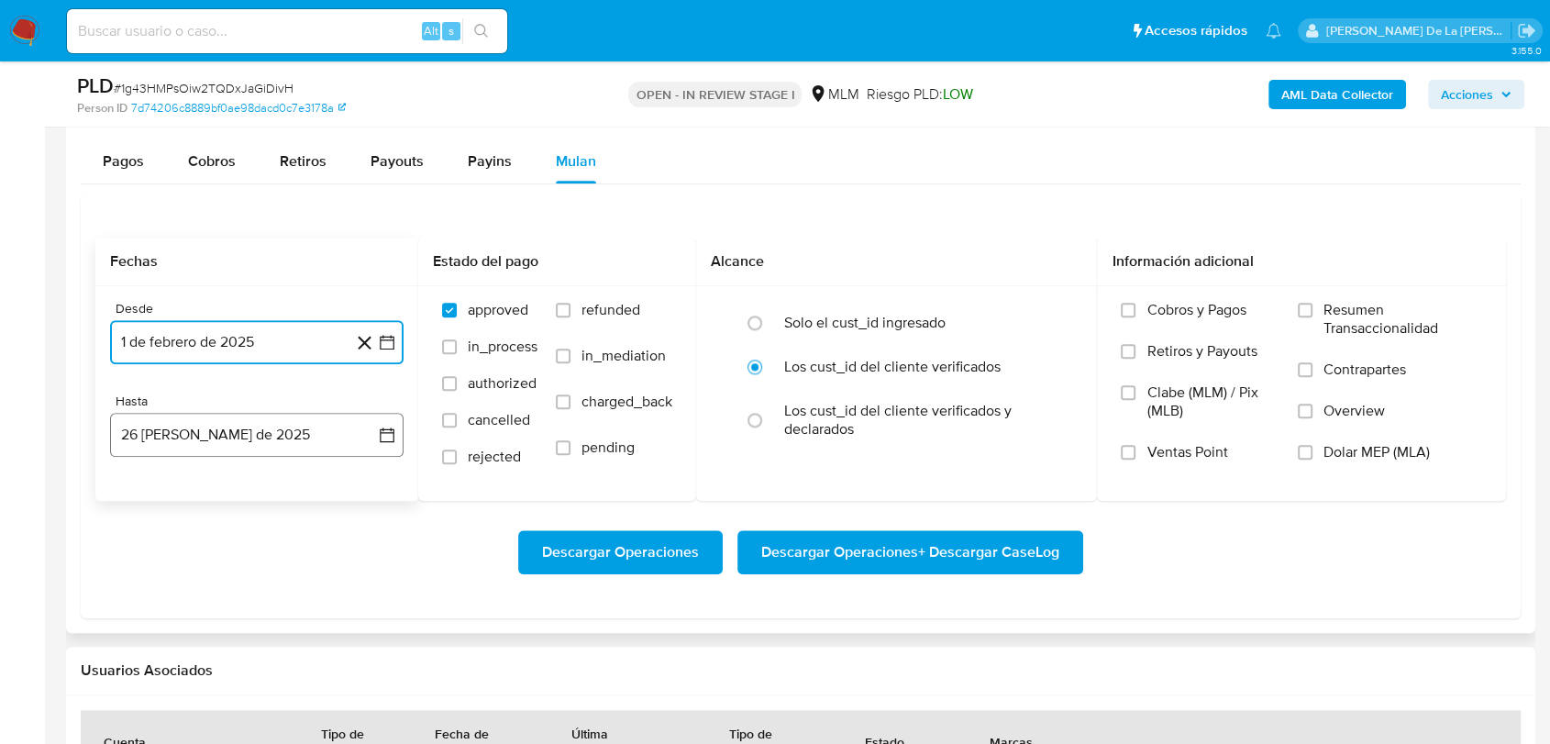
click at [171, 440] on button "26 [PERSON_NAME] de 2025" at bounding box center [256, 435] width 293 height 44
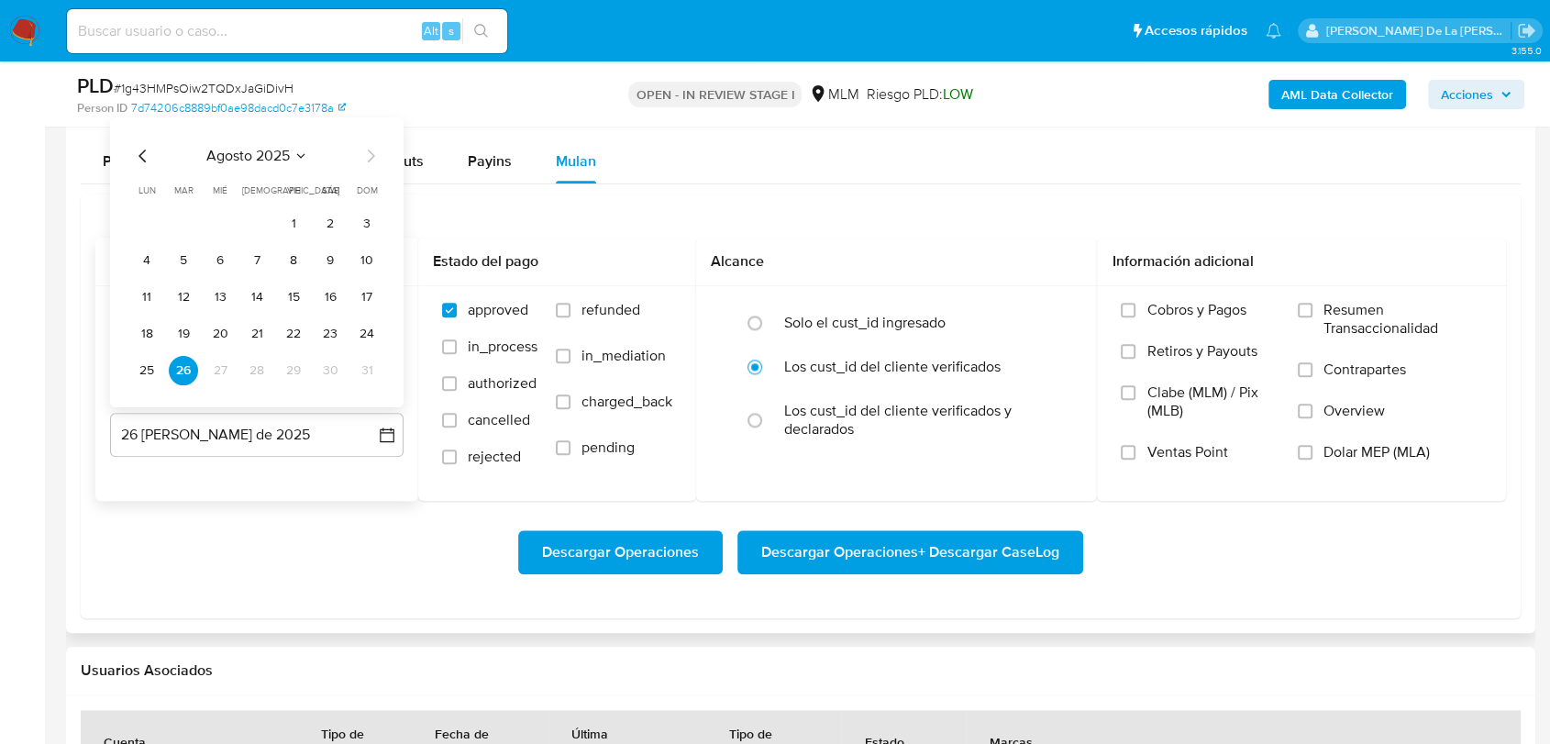
drag, startPoint x: 139, startPoint y: 137, endPoint x: 152, endPoint y: 160, distance: 27.1
click at [141, 138] on div "agosto 2025 agosto 2025 lun lunes mar martes mié miércoles jue jueves vie viern…" at bounding box center [256, 262] width 293 height 290
click at [150, 152] on icon "Mes anterior" at bounding box center [143, 156] width 22 height 22
click at [260, 375] on button "31" at bounding box center [256, 370] width 29 height 29
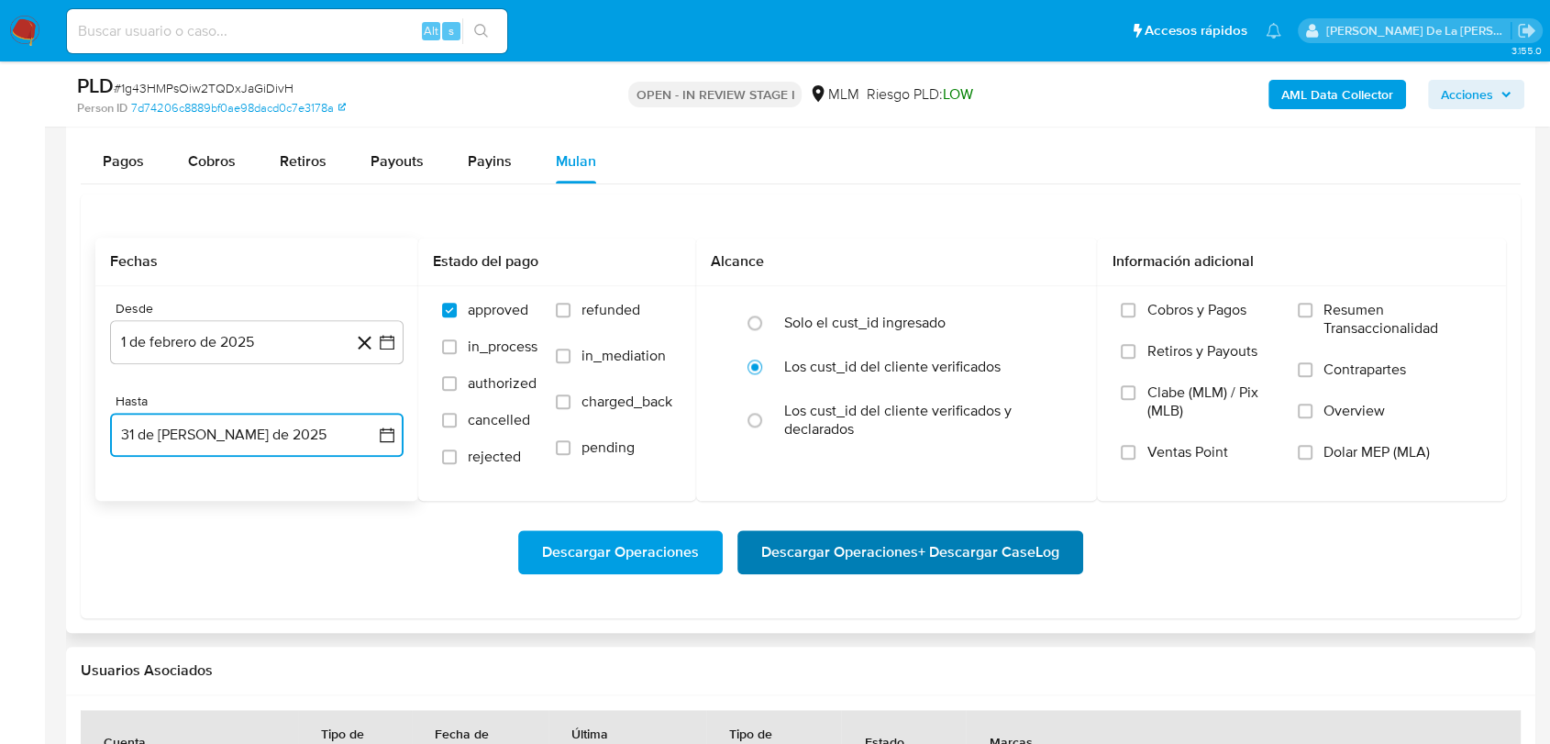
click at [906, 544] on span "Descargar Operaciones + Descargar CaseLog" at bounding box center [910, 552] width 298 height 40
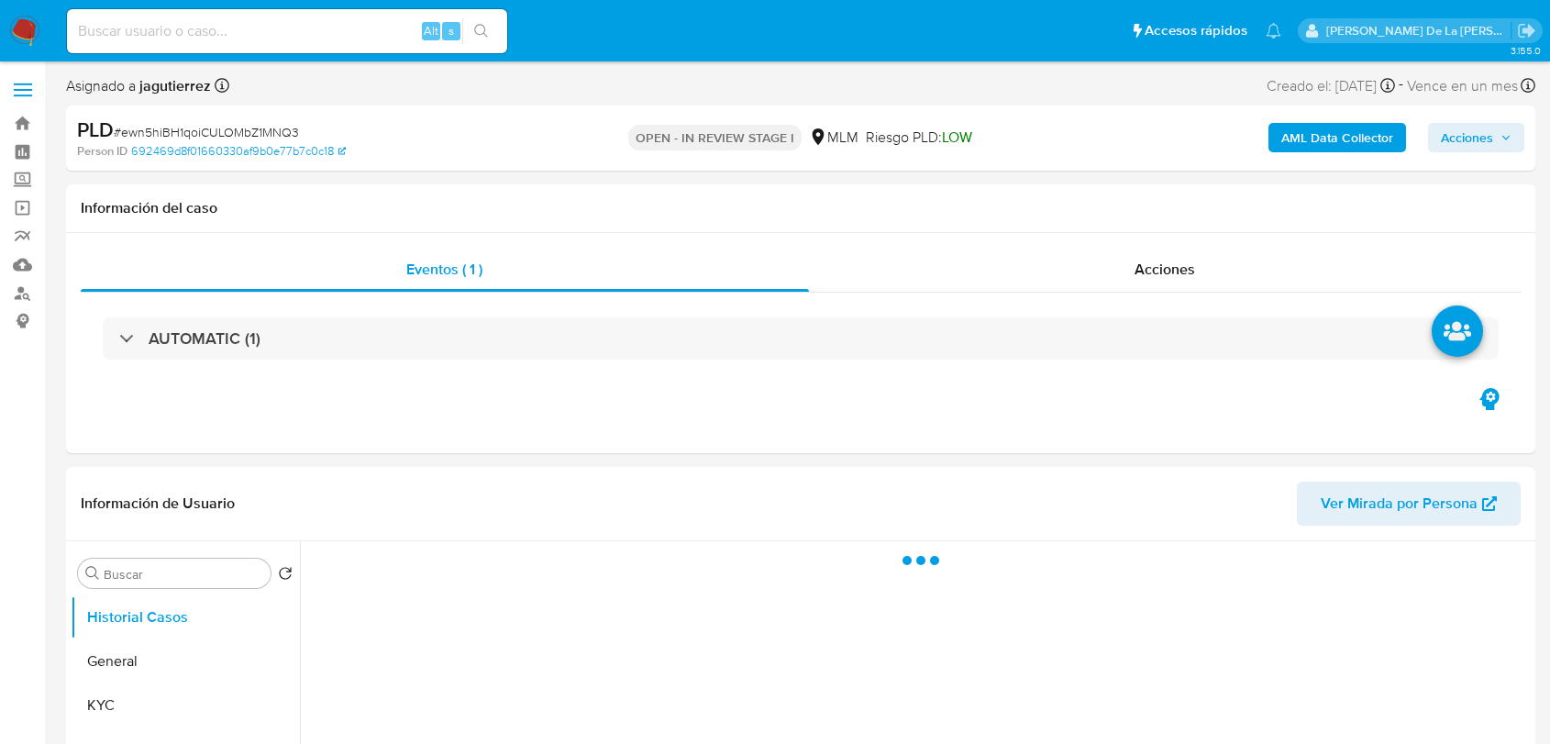
select select "10"
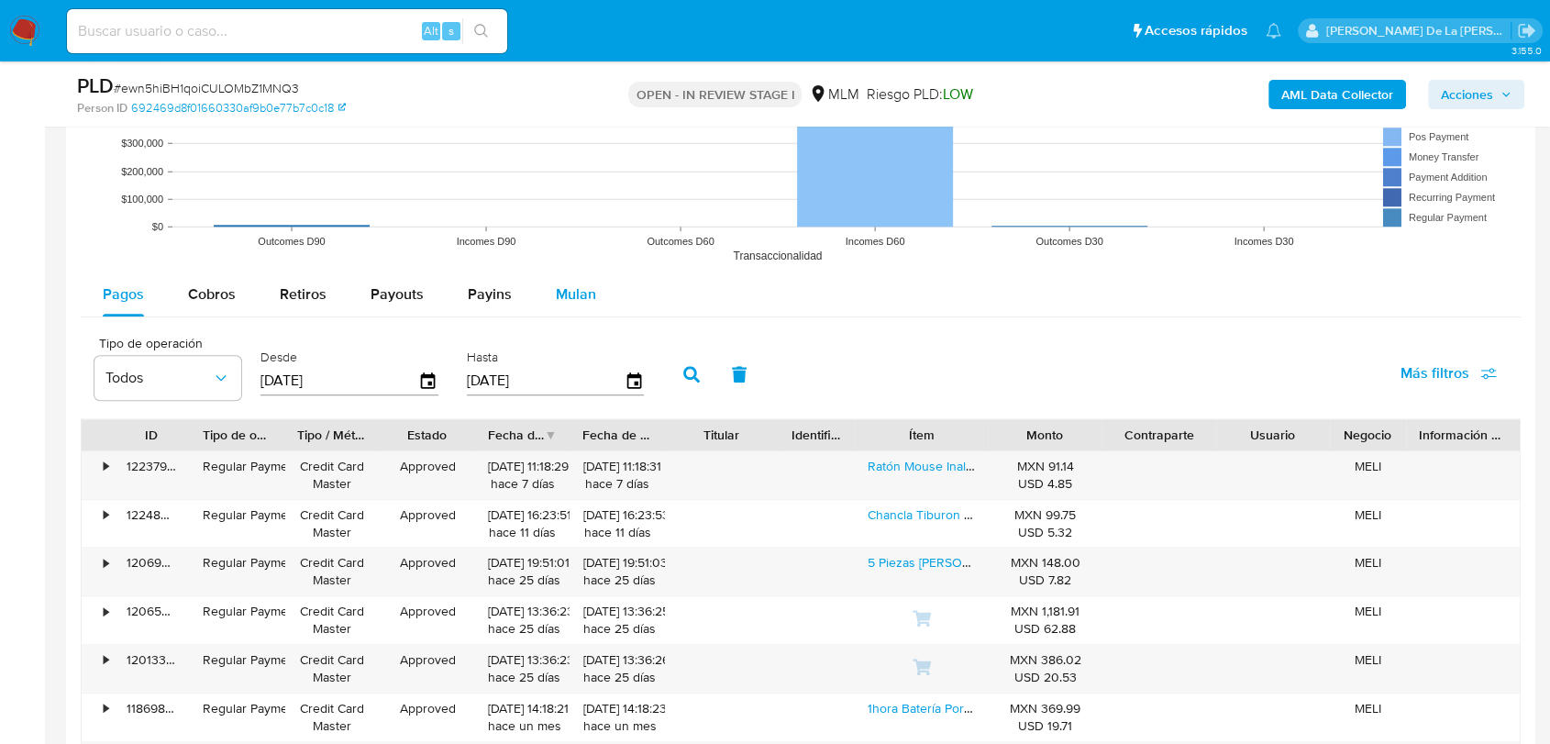
click at [564, 304] on span "Mulan" at bounding box center [576, 293] width 40 height 21
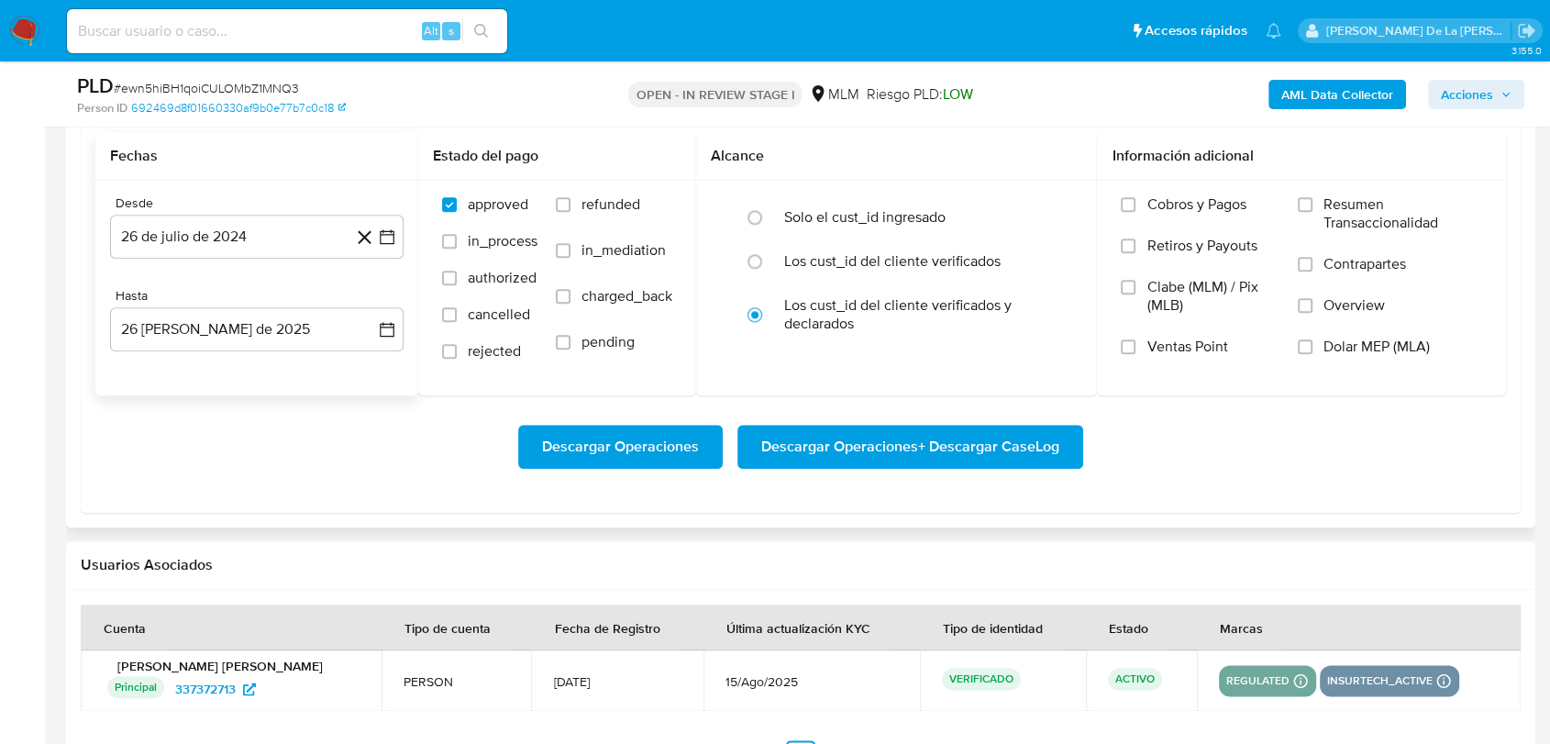
scroll to position [2038, 0]
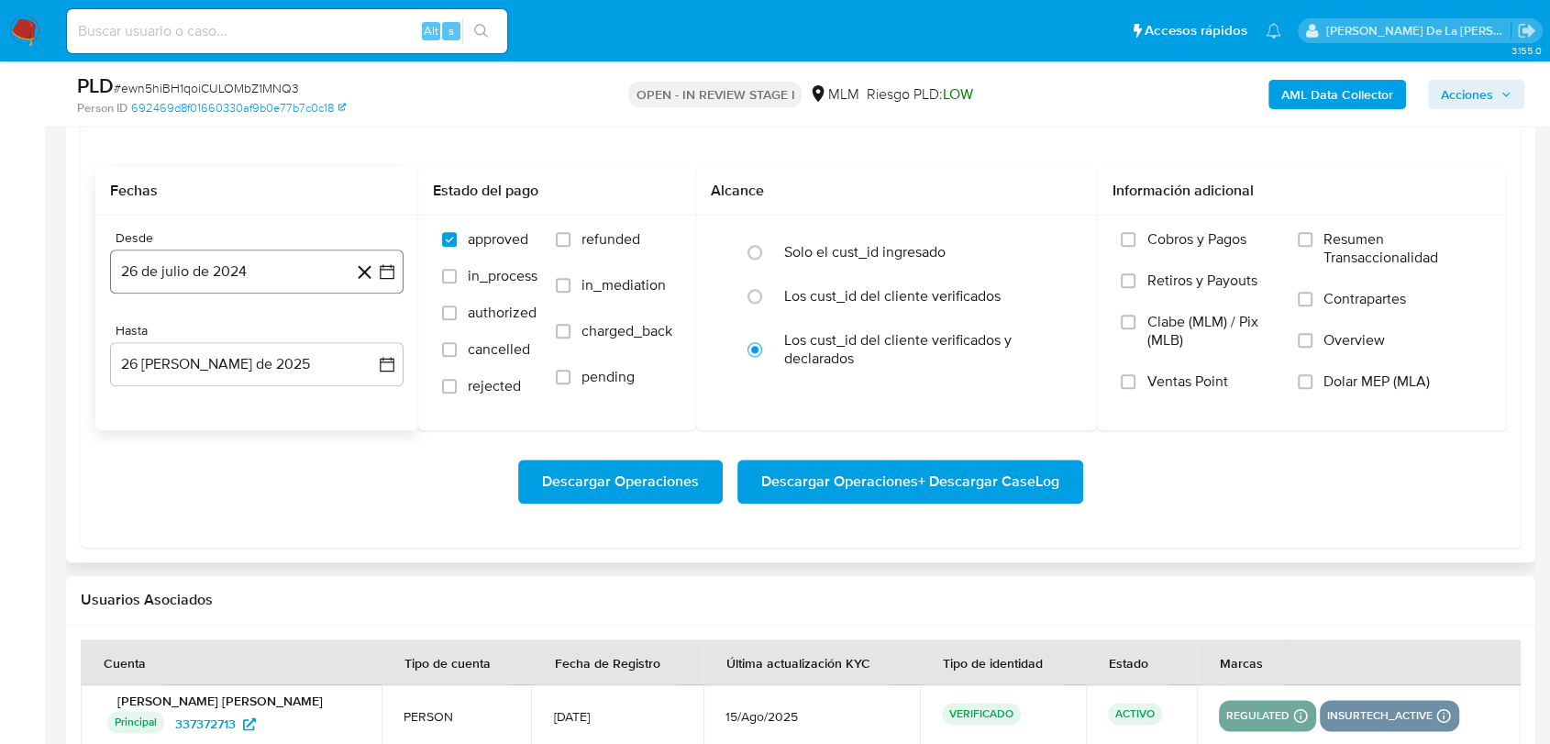
click at [381, 272] on icon "button" at bounding box center [387, 271] width 18 height 18
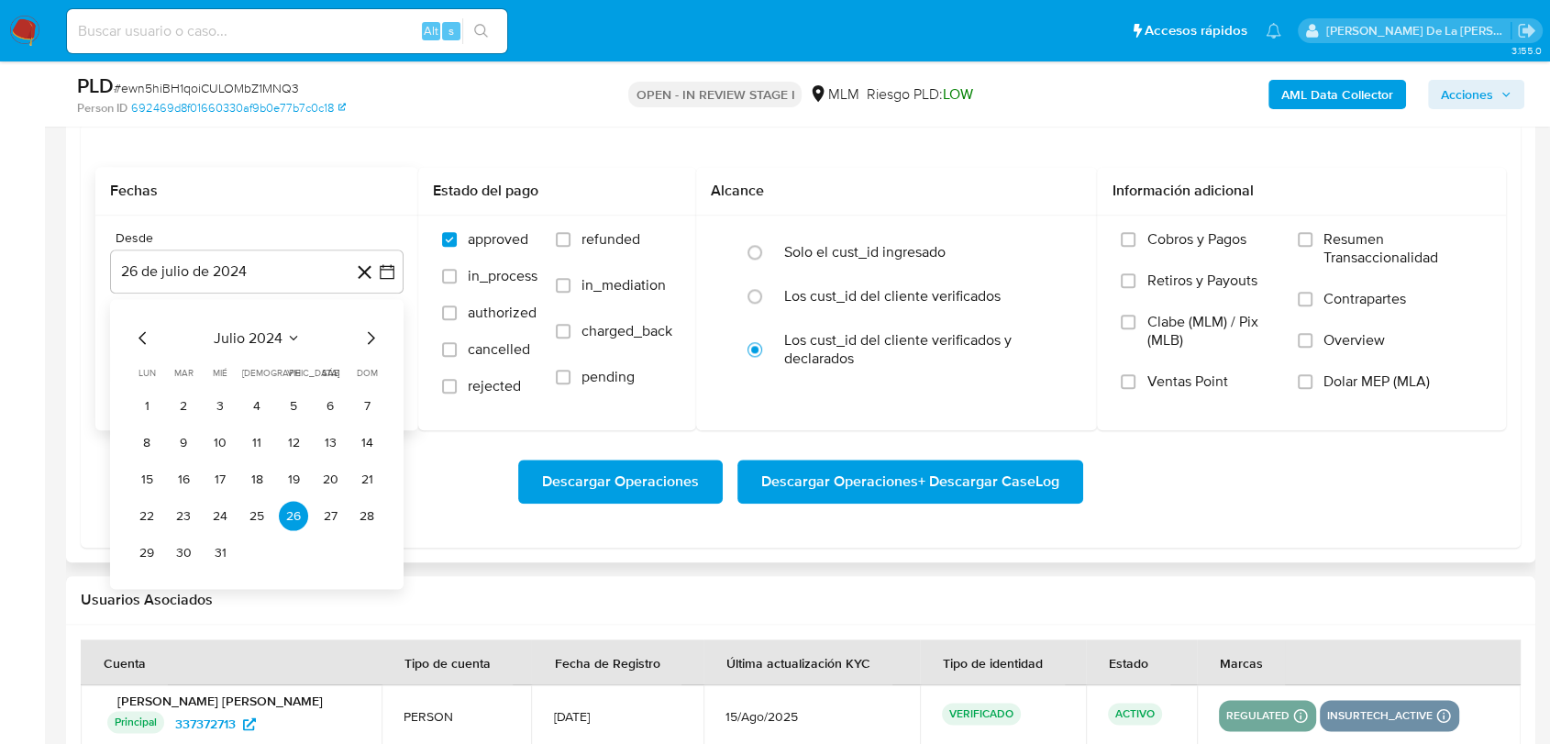
click at [372, 337] on icon "Mes siguiente" at bounding box center [371, 337] width 7 height 13
click at [371, 337] on icon "Mes siguiente" at bounding box center [370, 337] width 22 height 22
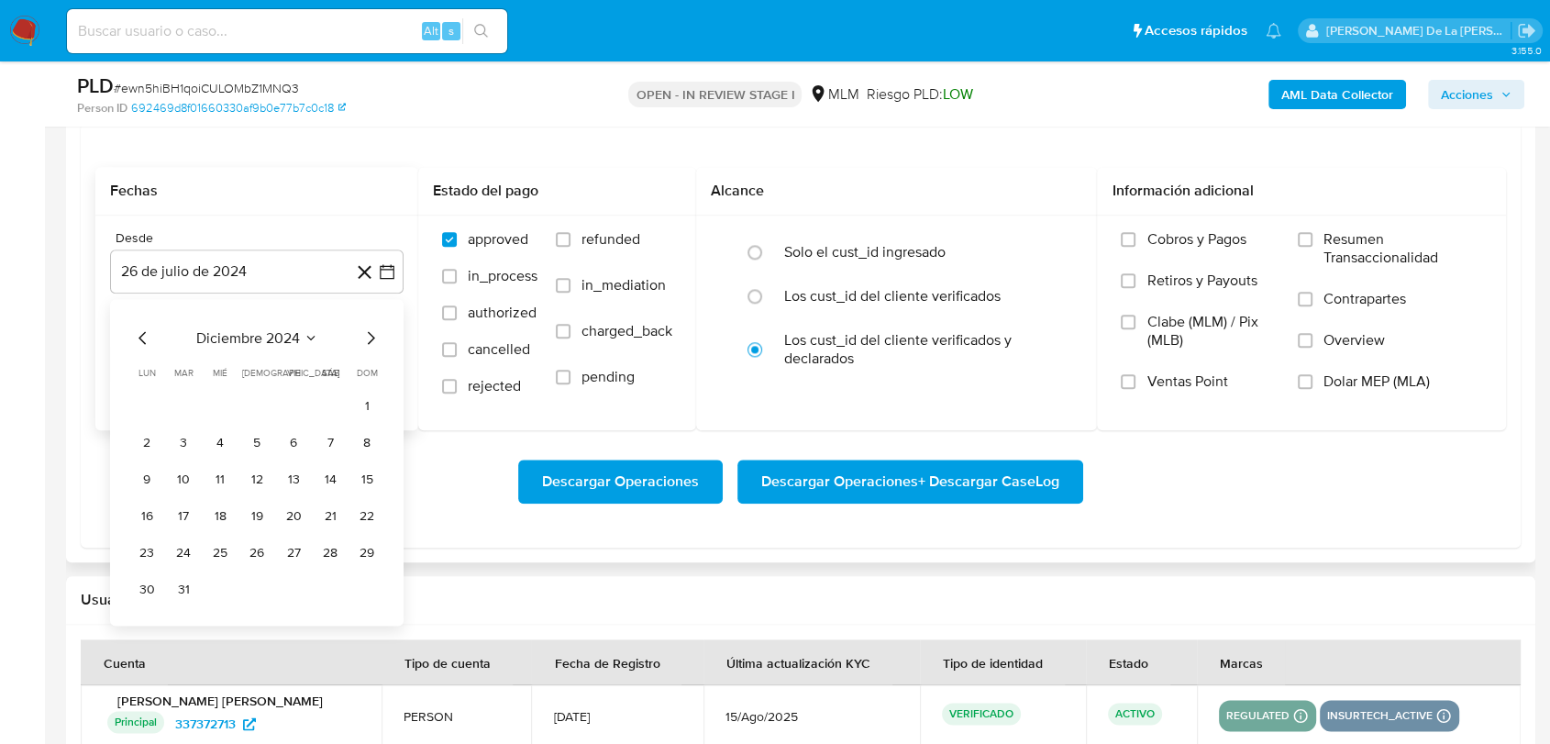
click at [371, 337] on icon "Mes siguiente" at bounding box center [370, 337] width 22 height 22
click at [329, 395] on button "1" at bounding box center [329, 405] width 29 height 29
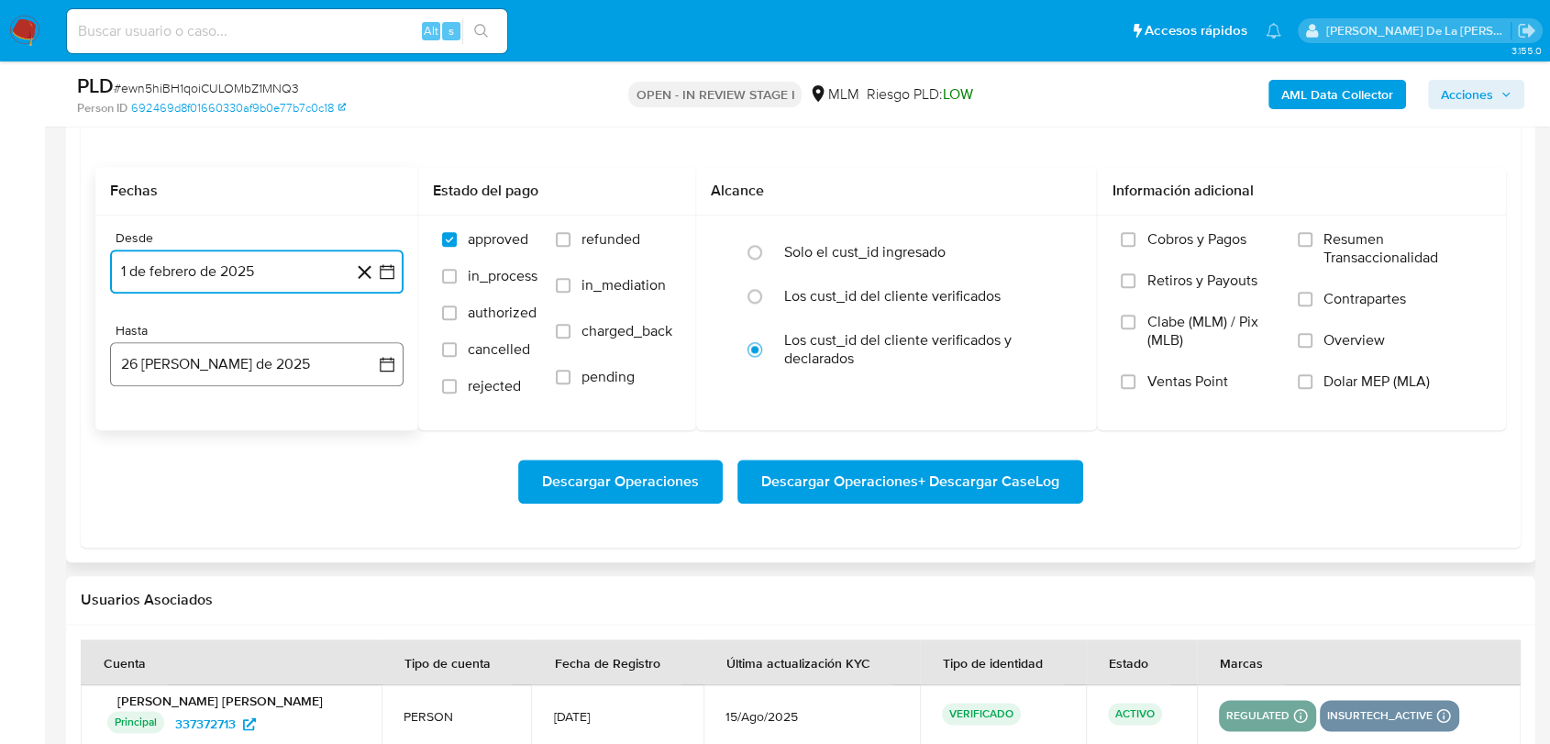
click at [223, 351] on button "26 [PERSON_NAME] de 2025" at bounding box center [256, 364] width 293 height 44
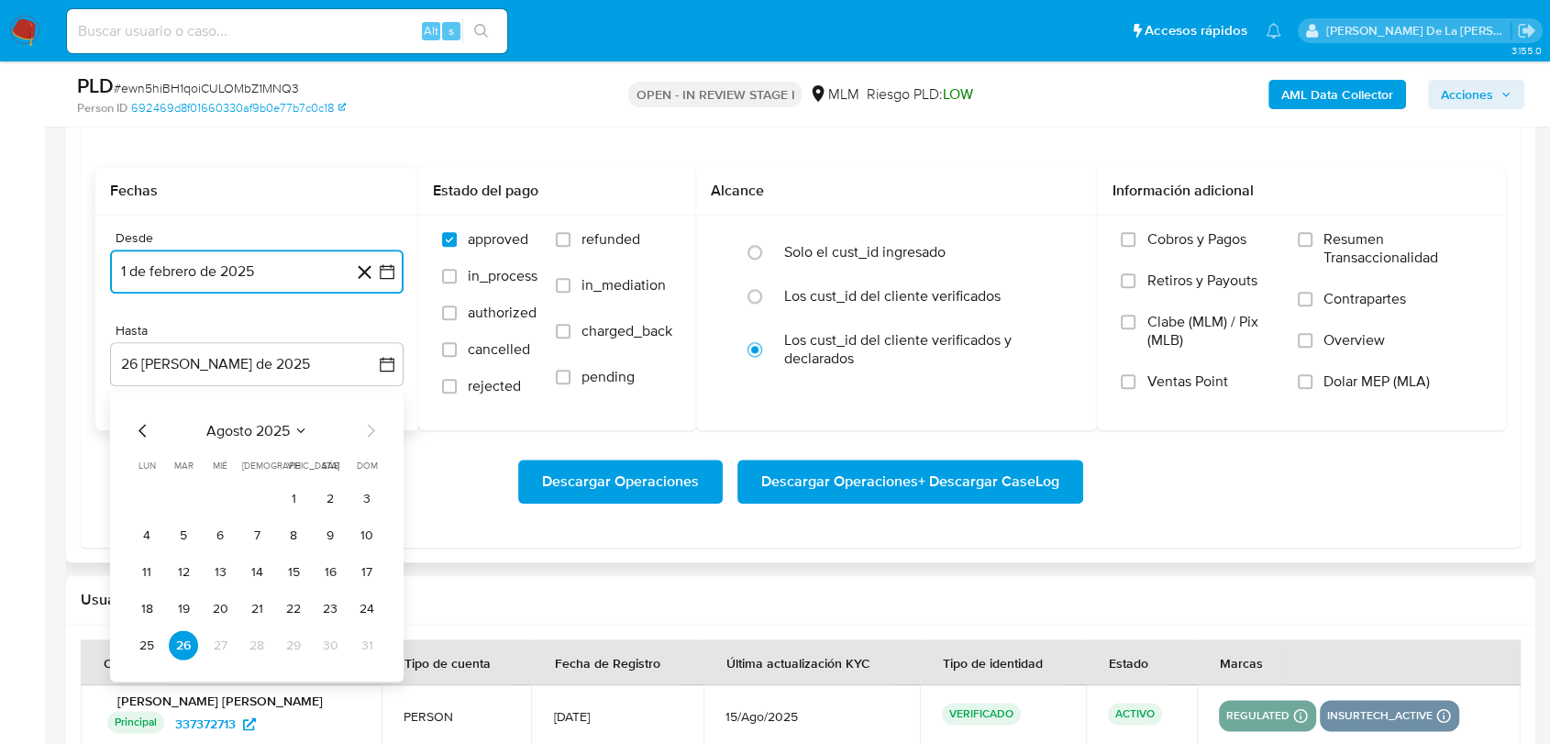
click at [147, 426] on icon "Mes anterior" at bounding box center [143, 430] width 22 height 22
click at [262, 655] on button "31" at bounding box center [256, 644] width 29 height 29
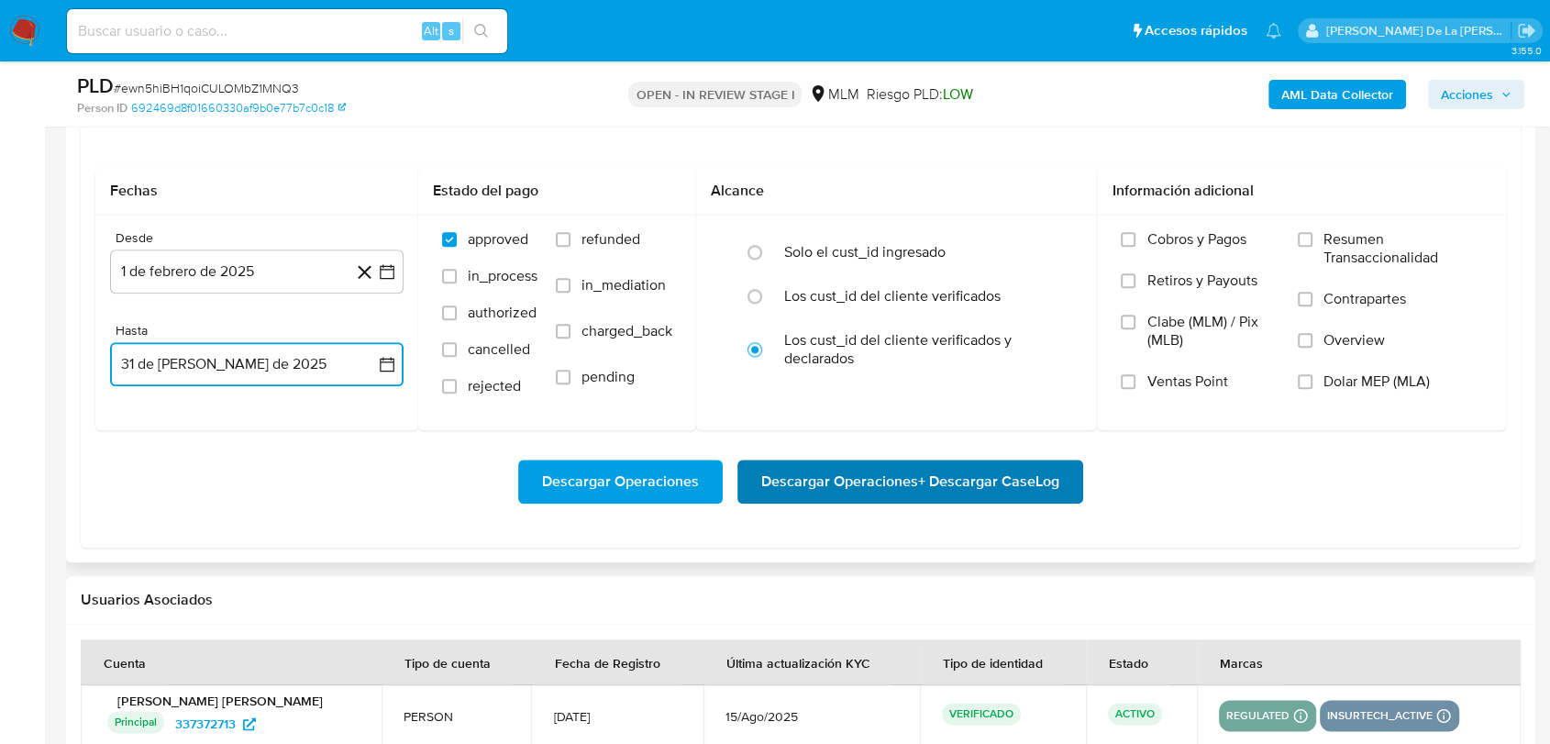
click at [820, 483] on span "Descargar Operaciones + Descargar CaseLog" at bounding box center [910, 481] width 298 height 40
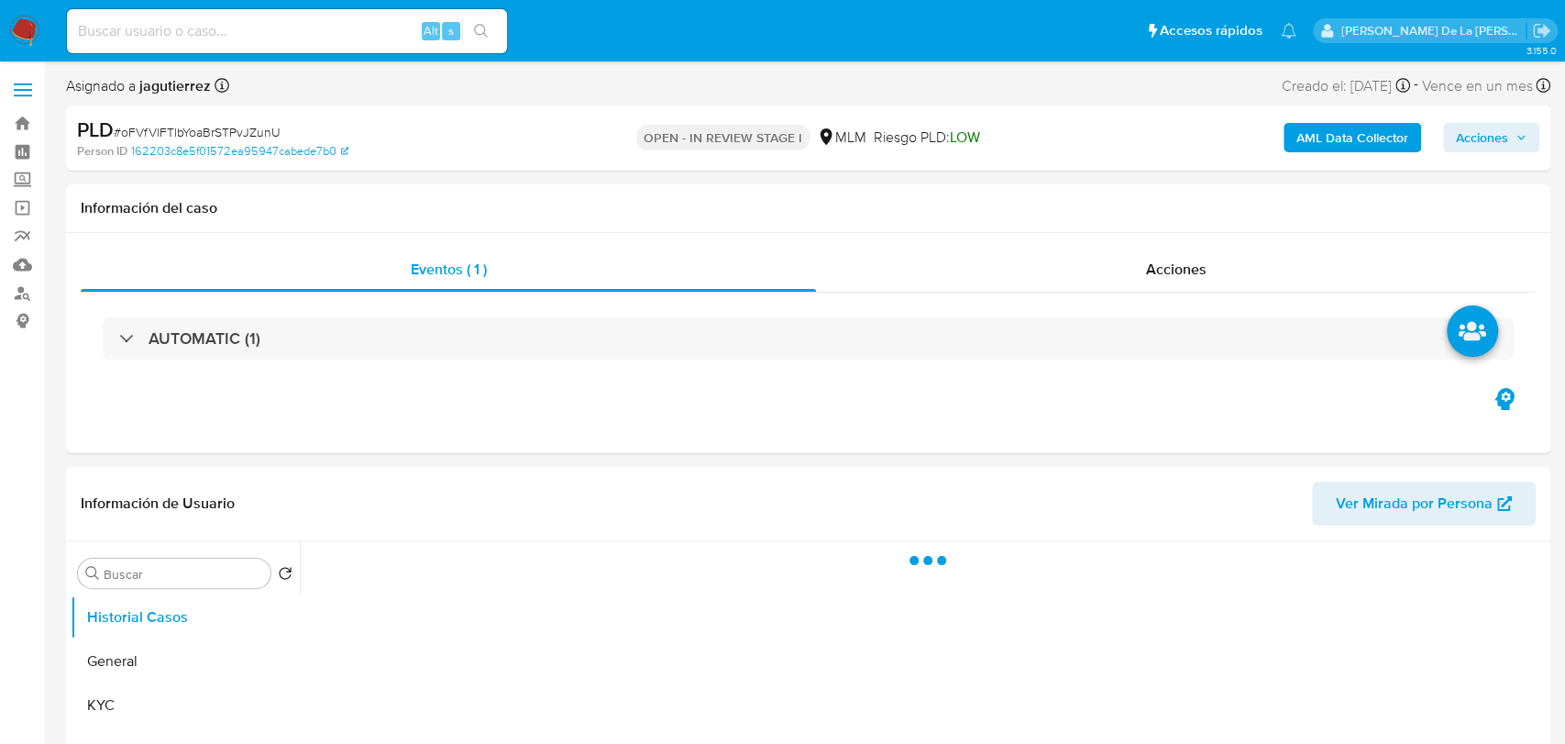
select select "10"
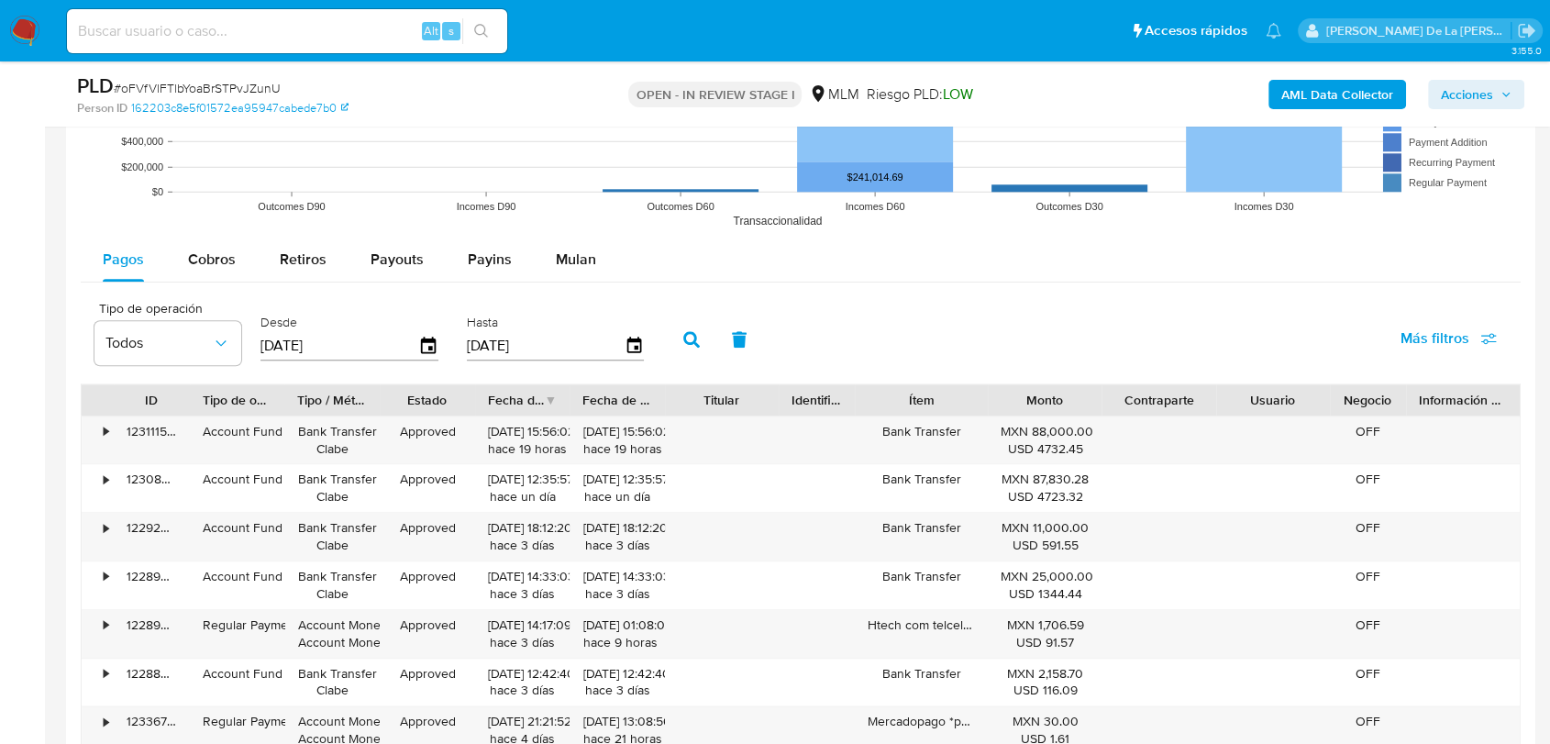
scroll to position [2038, 0]
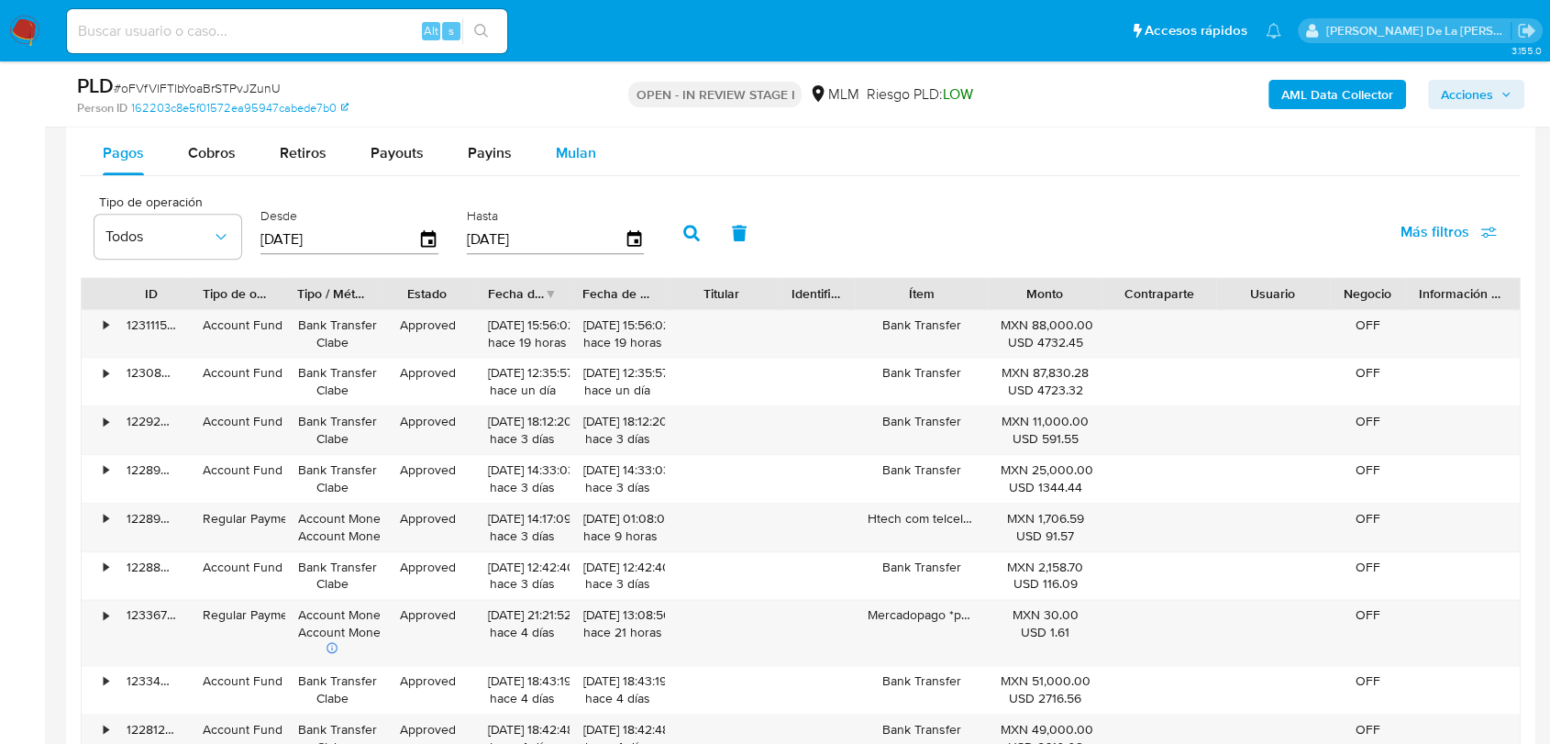
click at [556, 156] on span "Mulan" at bounding box center [576, 152] width 40 height 21
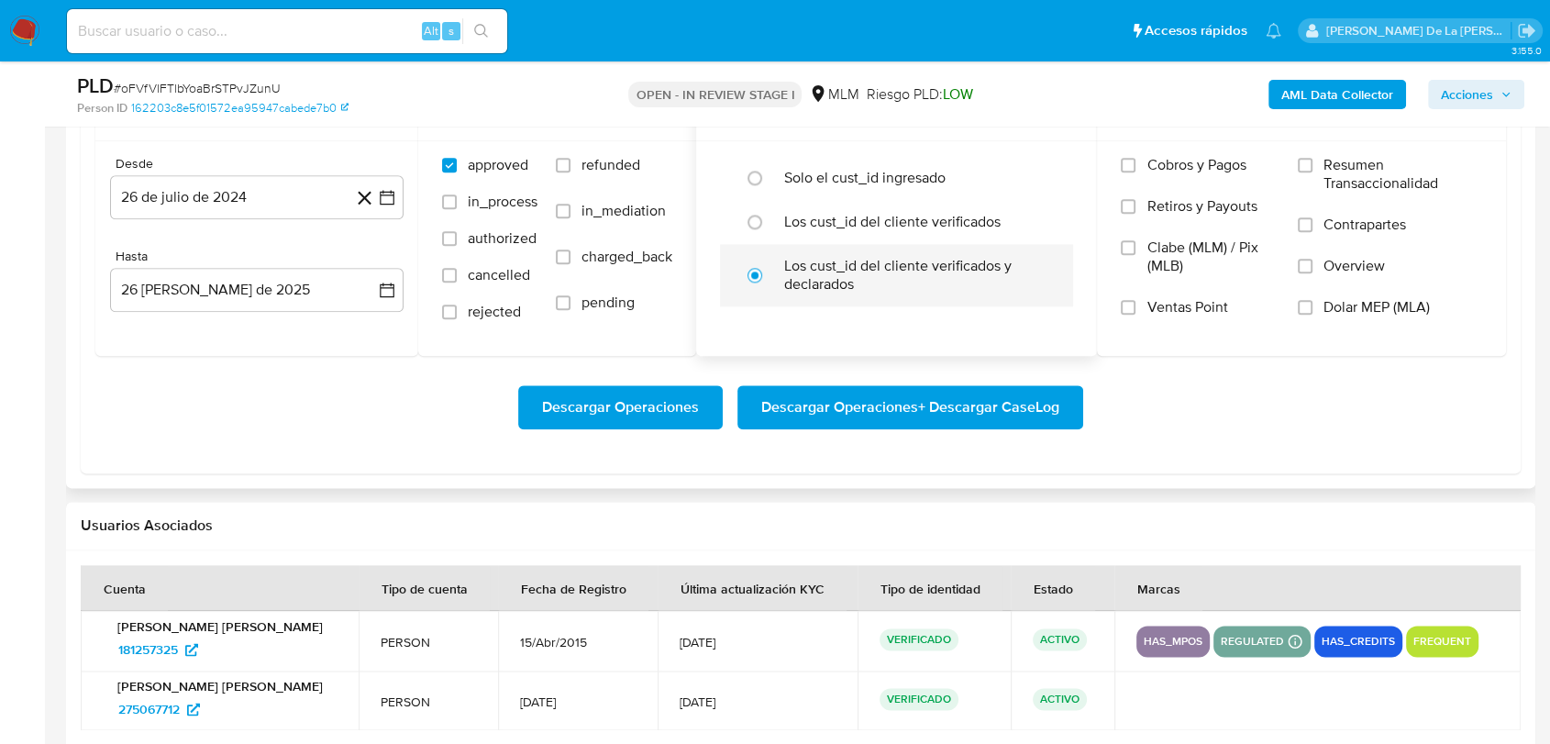
scroll to position [2139, 0]
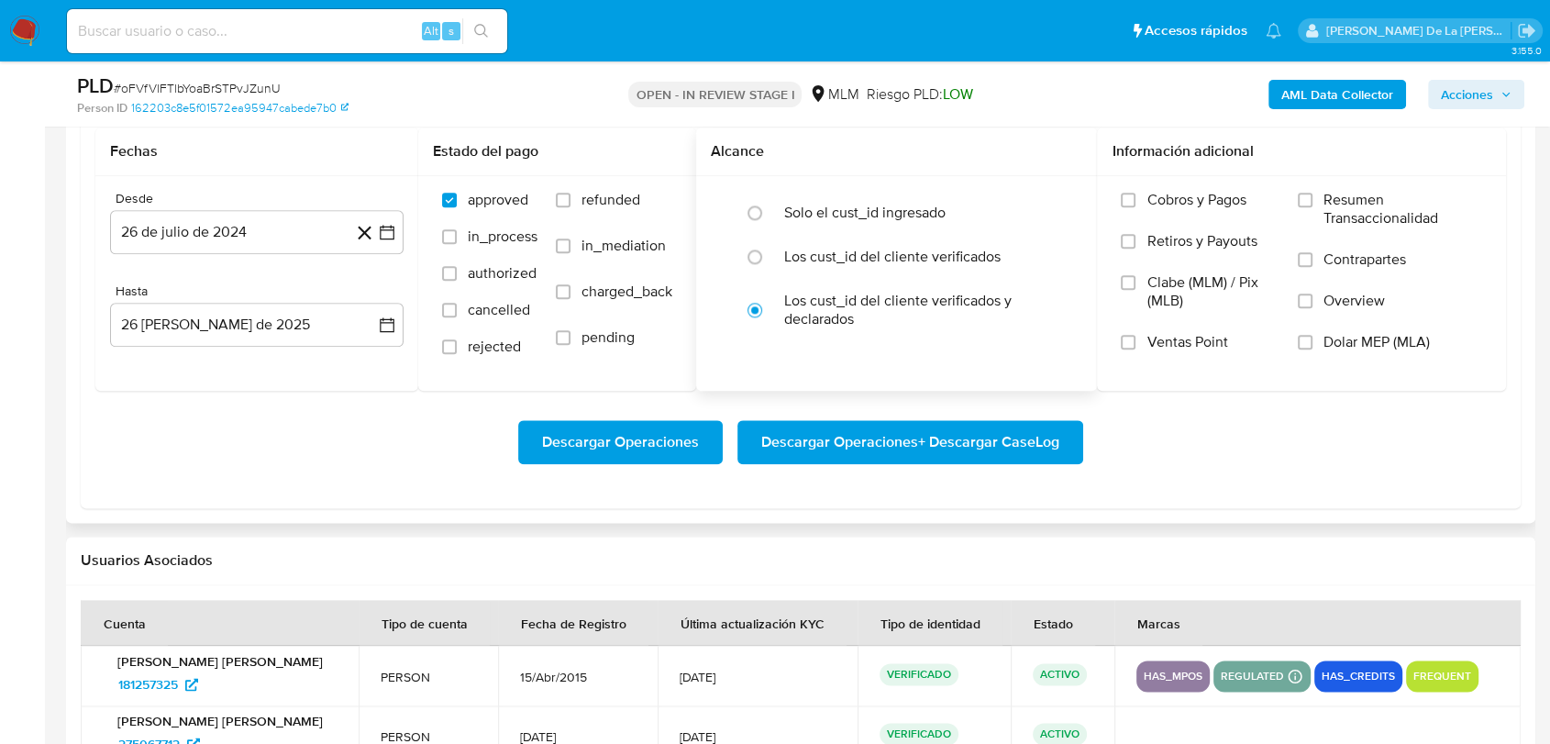
click at [816, 184] on div "Solo el cust_id ingresado Los cust_id del cliente verificados Los cust_id del c…" at bounding box center [896, 266] width 401 height 180
click at [809, 204] on label "Solo el cust_id ingresado" at bounding box center [864, 213] width 161 height 18
click at [769, 204] on input "radio" at bounding box center [754, 212] width 29 height 29
radio input "true"
click at [883, 307] on label "Los cust_id del cliente verificados y declarados" at bounding box center [915, 310] width 263 height 37
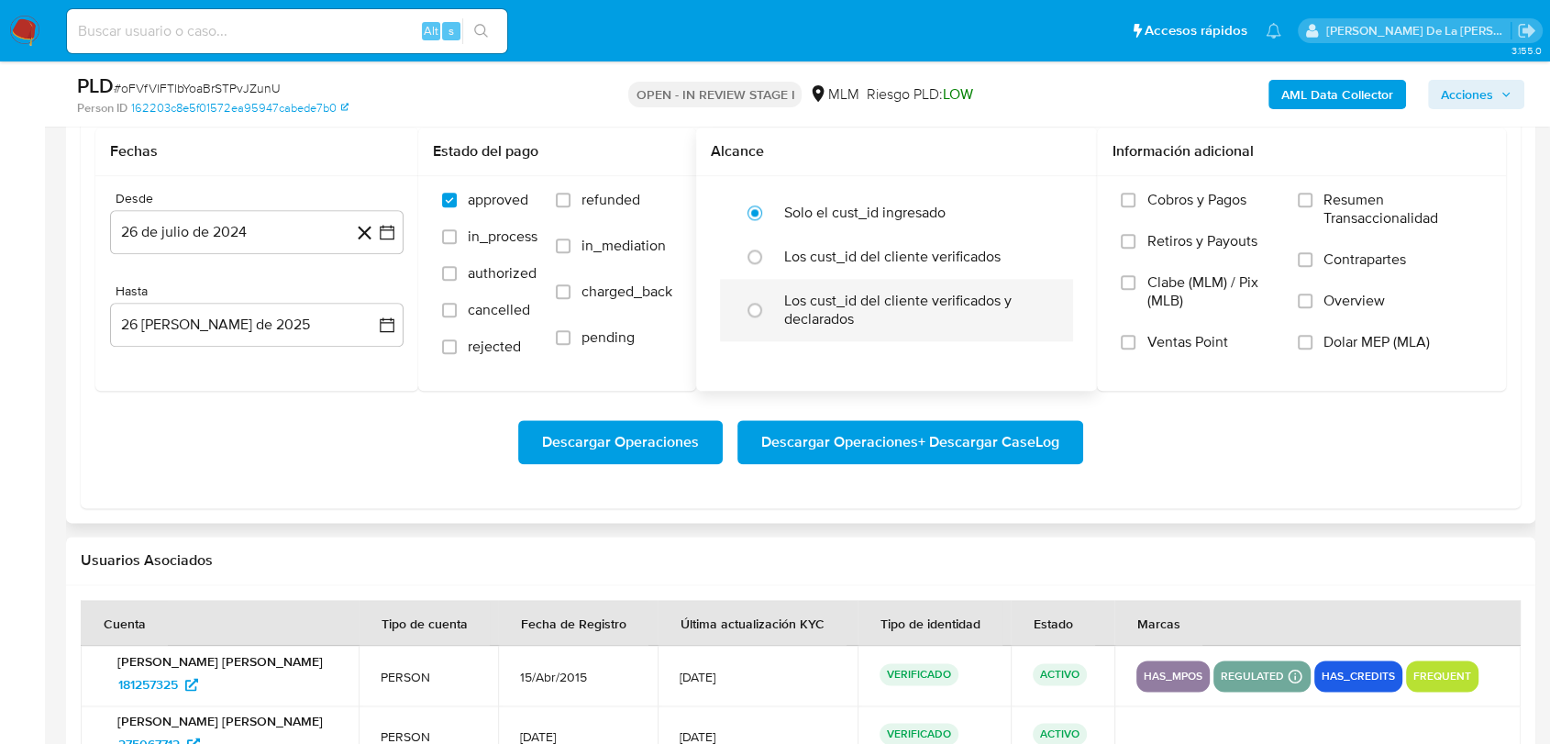
click at [769, 307] on input "radio" at bounding box center [754, 309] width 29 height 29
radio input "true"
click at [402, 229] on button "26 de julio de 2024" at bounding box center [256, 232] width 293 height 44
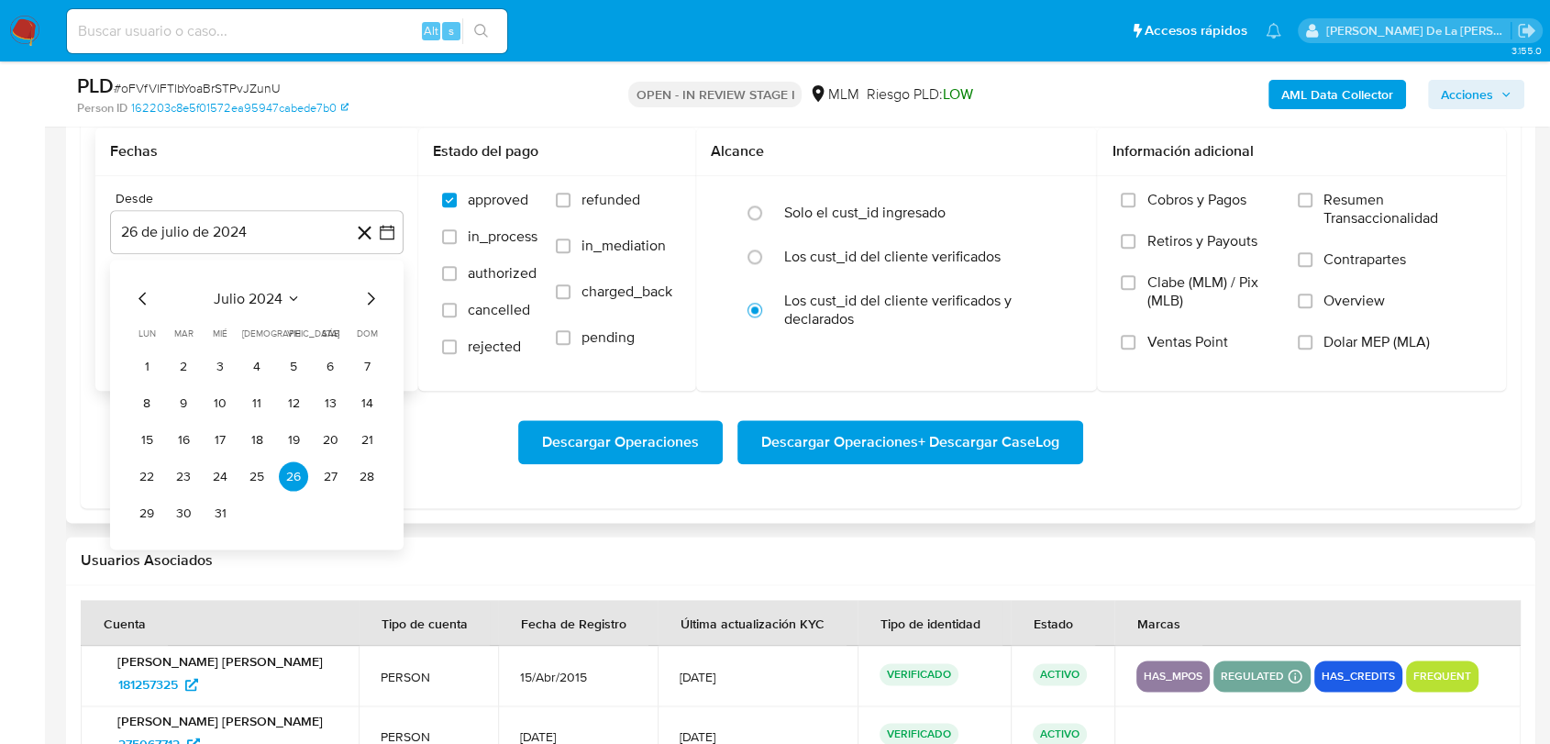
click at [383, 297] on div "julio 2024 julio 2024 lun lunes mar martes mié miércoles jue jueves vie viernes…" at bounding box center [256, 405] width 293 height 290
click at [381, 297] on div "julio 2024 julio 2024 lun lunes mar martes mié miércoles jue jueves vie viernes…" at bounding box center [256, 405] width 293 height 290
click at [373, 294] on icon "Mes siguiente" at bounding box center [370, 298] width 22 height 22
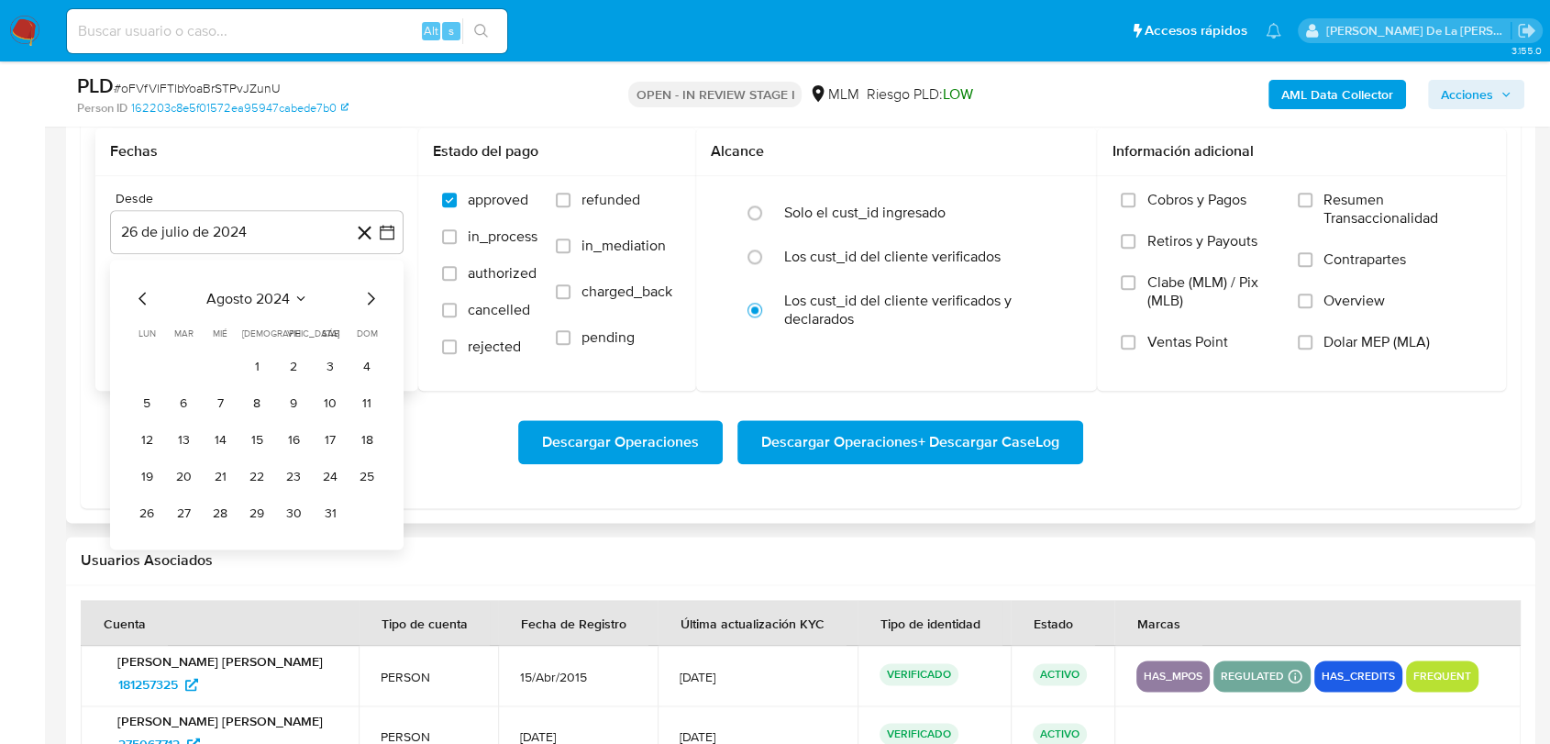
click at [370, 294] on icon "Mes siguiente" at bounding box center [371, 298] width 7 height 13
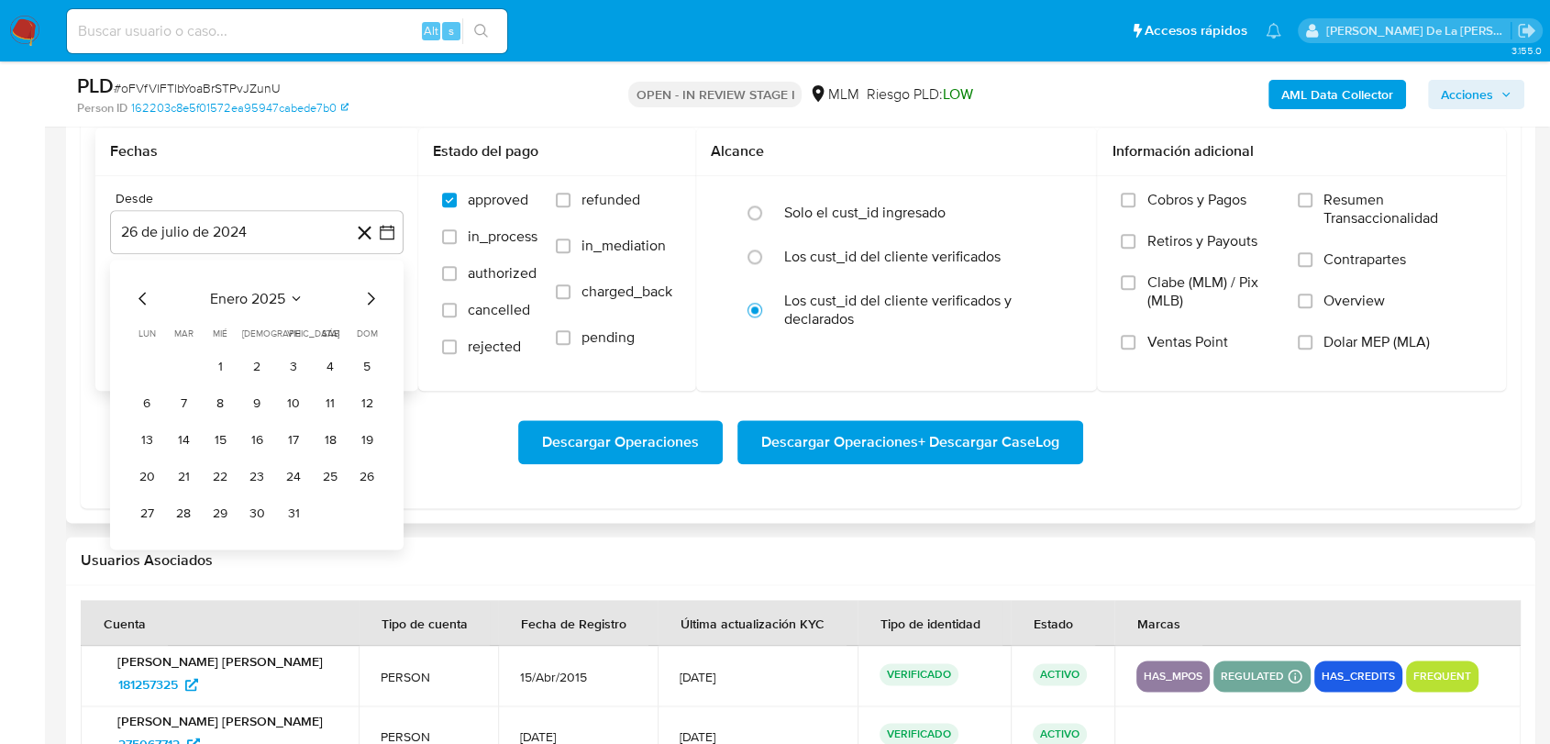
click at [370, 294] on icon "Mes siguiente" at bounding box center [371, 298] width 7 height 13
click at [326, 361] on button "1" at bounding box center [329, 365] width 29 height 29
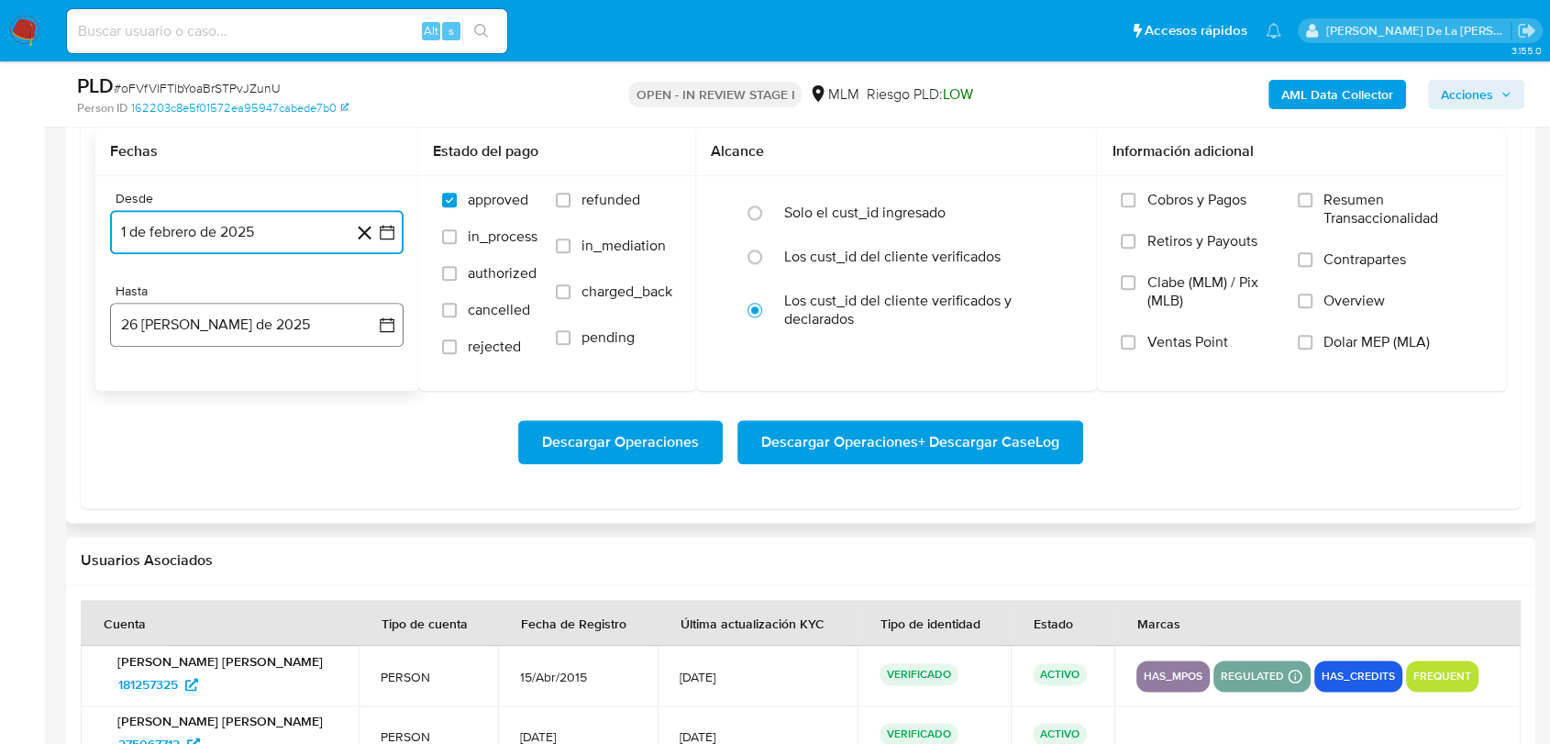
click at [298, 337] on button "26 de agosto de 2025" at bounding box center [256, 325] width 293 height 44
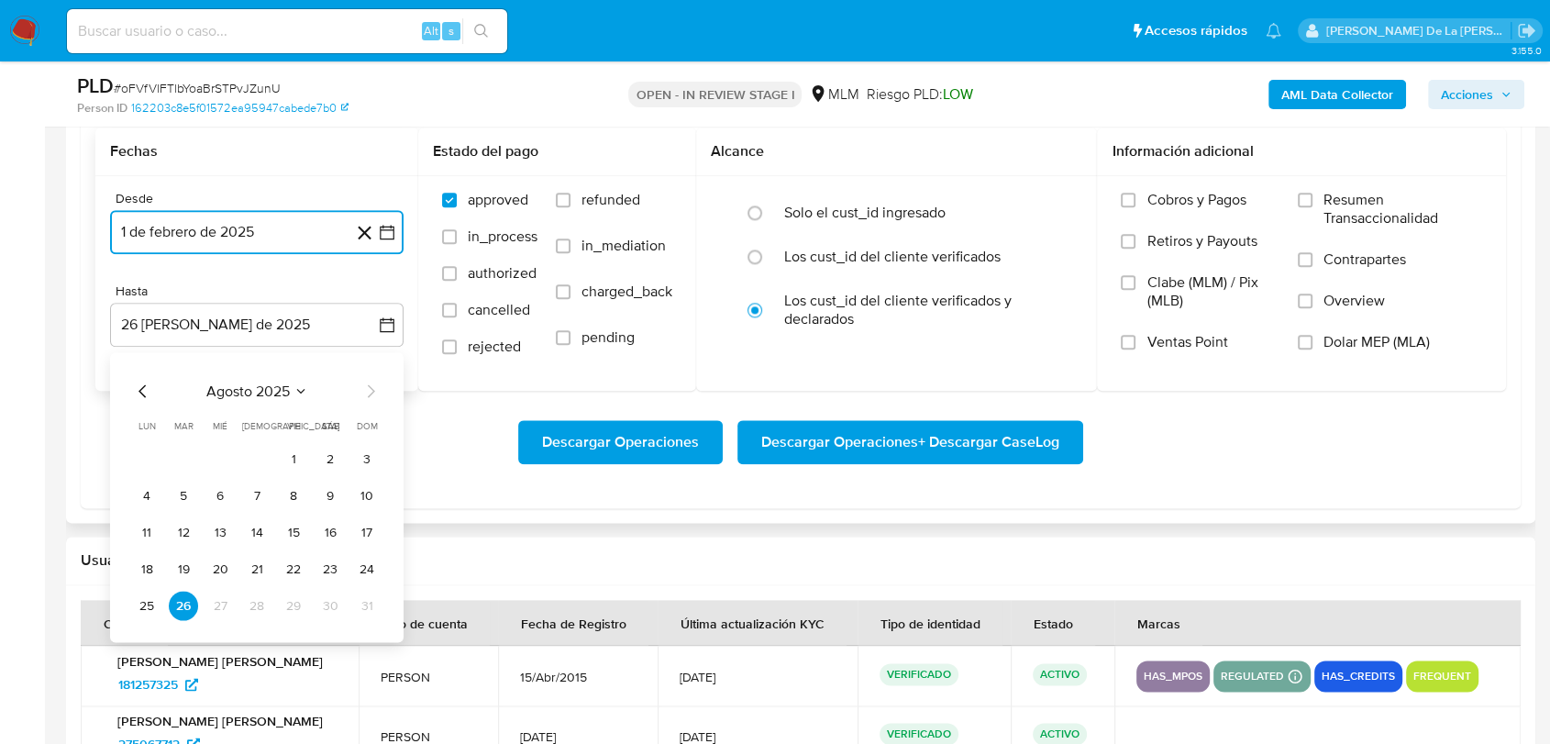
click at [138, 391] on icon "Mes anterior" at bounding box center [143, 391] width 22 height 22
click at [253, 597] on button "31" at bounding box center [256, 605] width 29 height 29
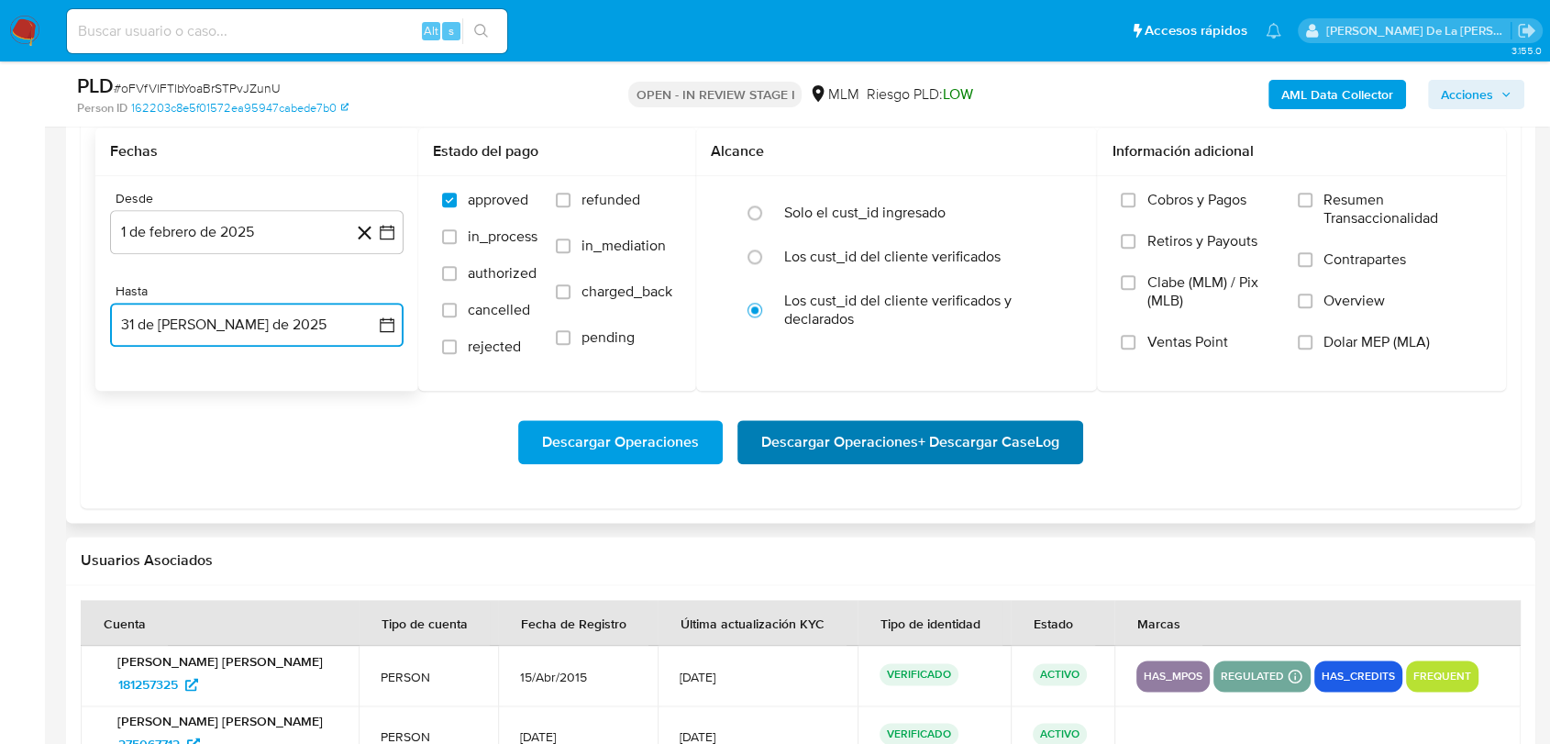
click at [929, 461] on span "Descargar Operaciones + Descargar CaseLog" at bounding box center [910, 442] width 298 height 40
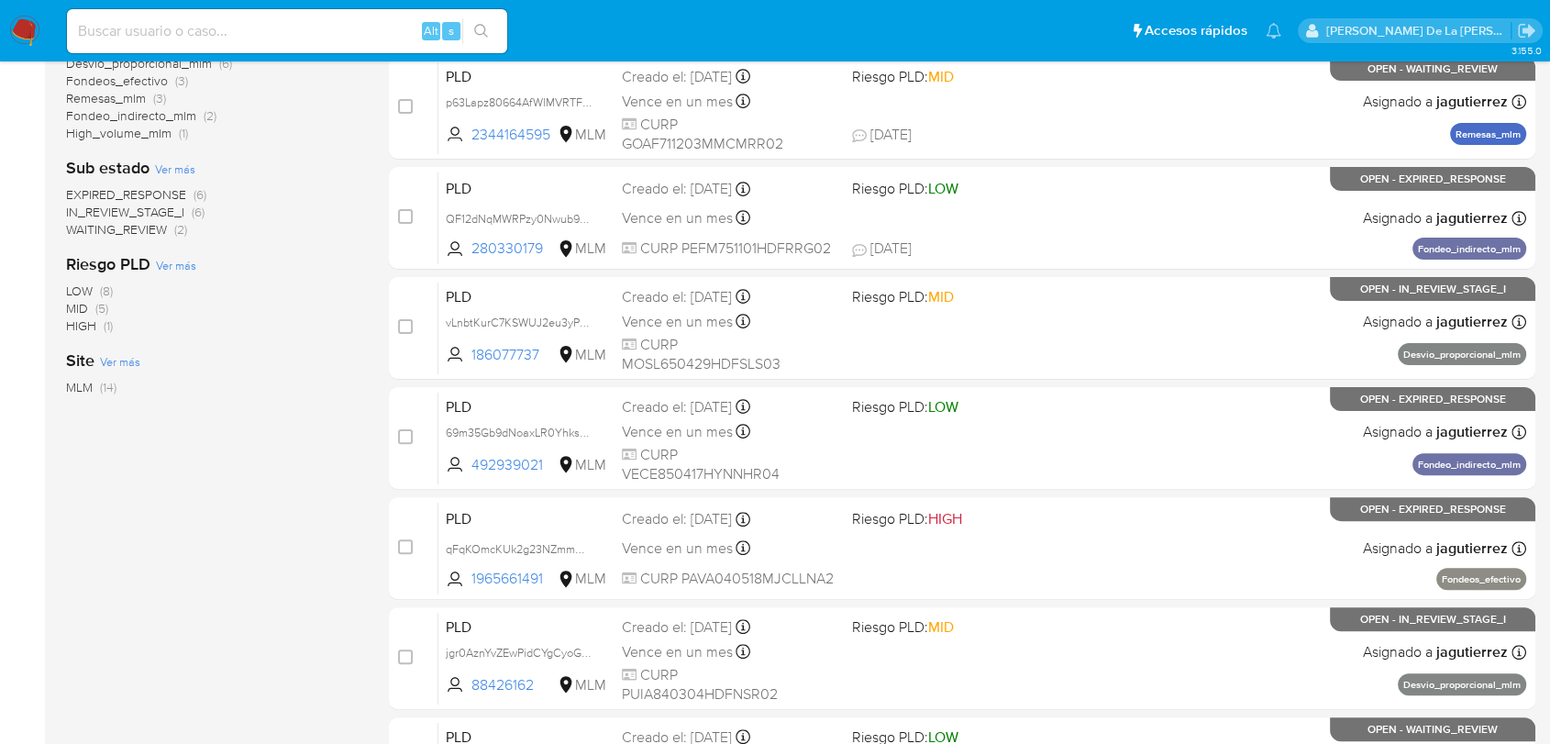
scroll to position [92, 0]
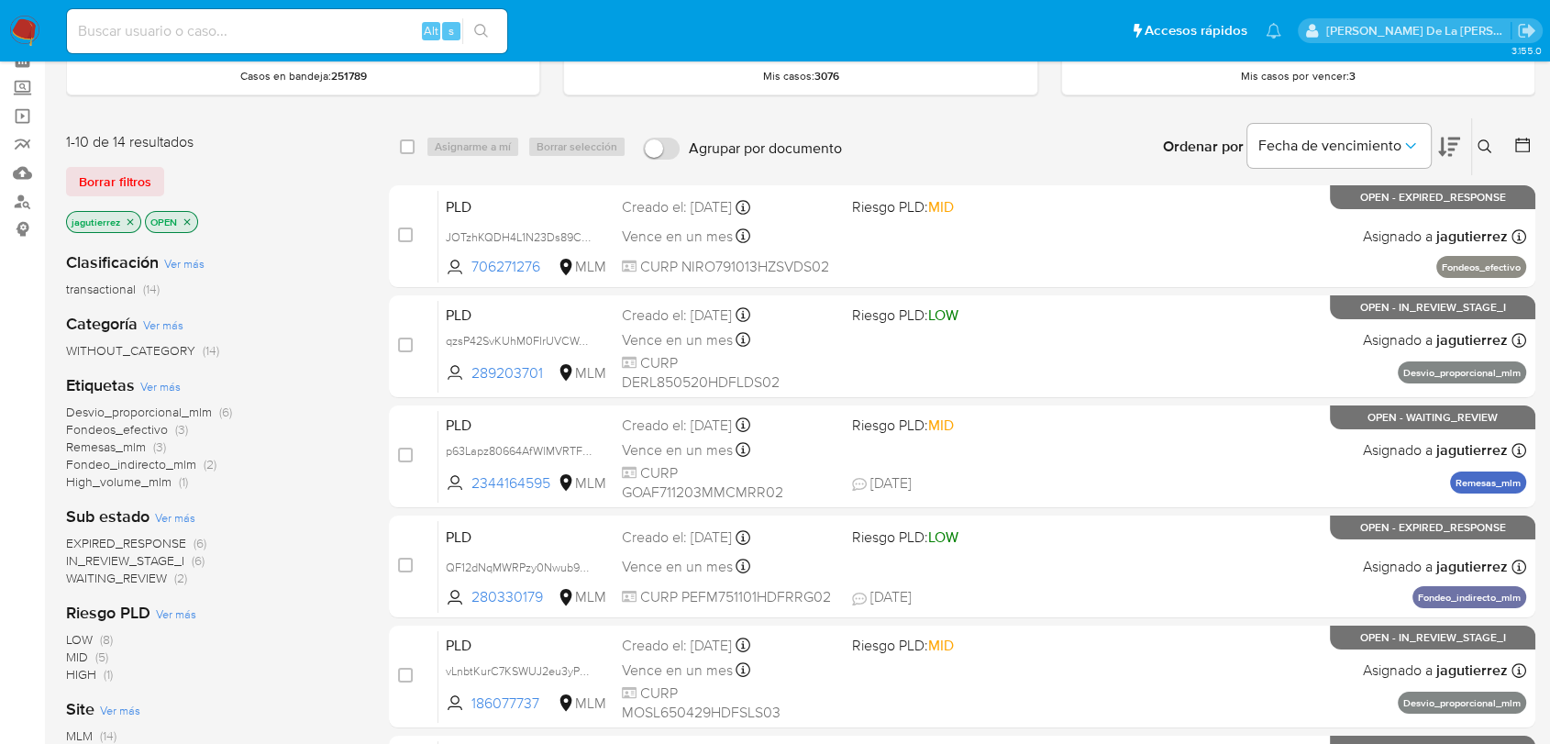
click at [144, 540] on span "EXPIRED_RESPONSE" at bounding box center [126, 543] width 120 height 18
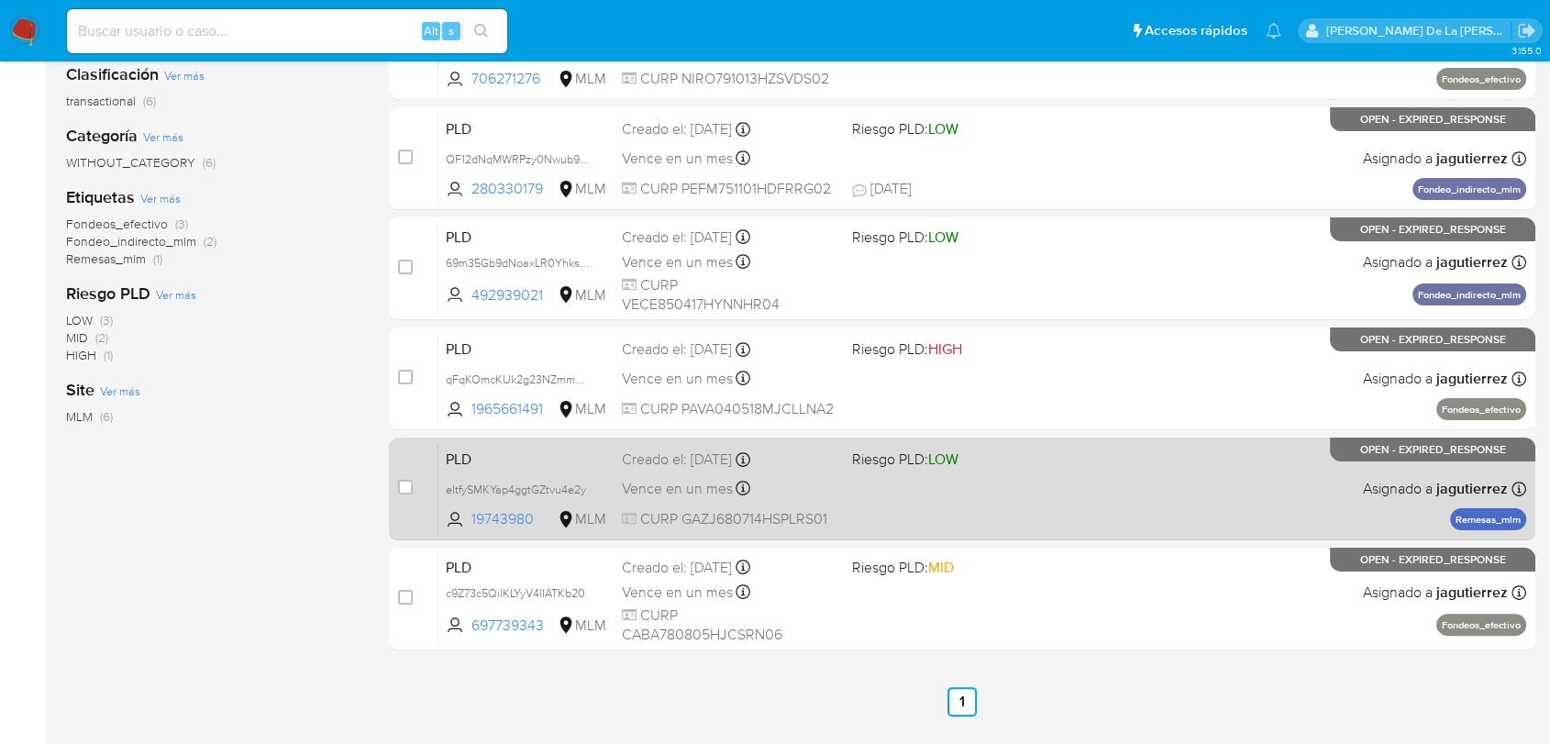
scroll to position [306, 0]
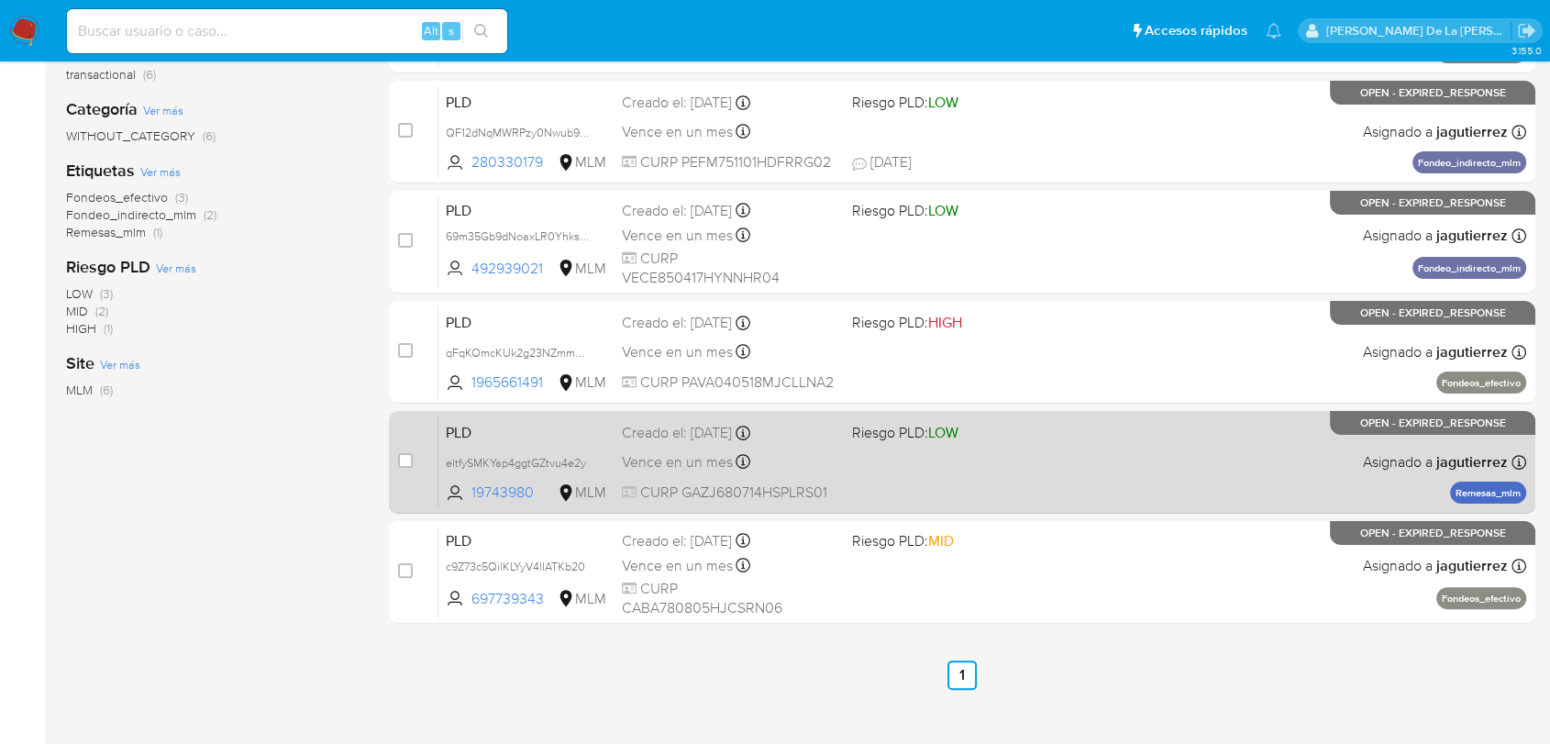
click at [1051, 477] on div "PLD eltfySMKYap4ggtGZtvu4e2y 19743980 MLM Riesgo PLD: LOW Creado el: [DATE] Cre…" at bounding box center [982, 461] width 1088 height 93
click at [403, 460] on input "checkbox" at bounding box center [405, 460] width 15 height 15
checkbox input "true"
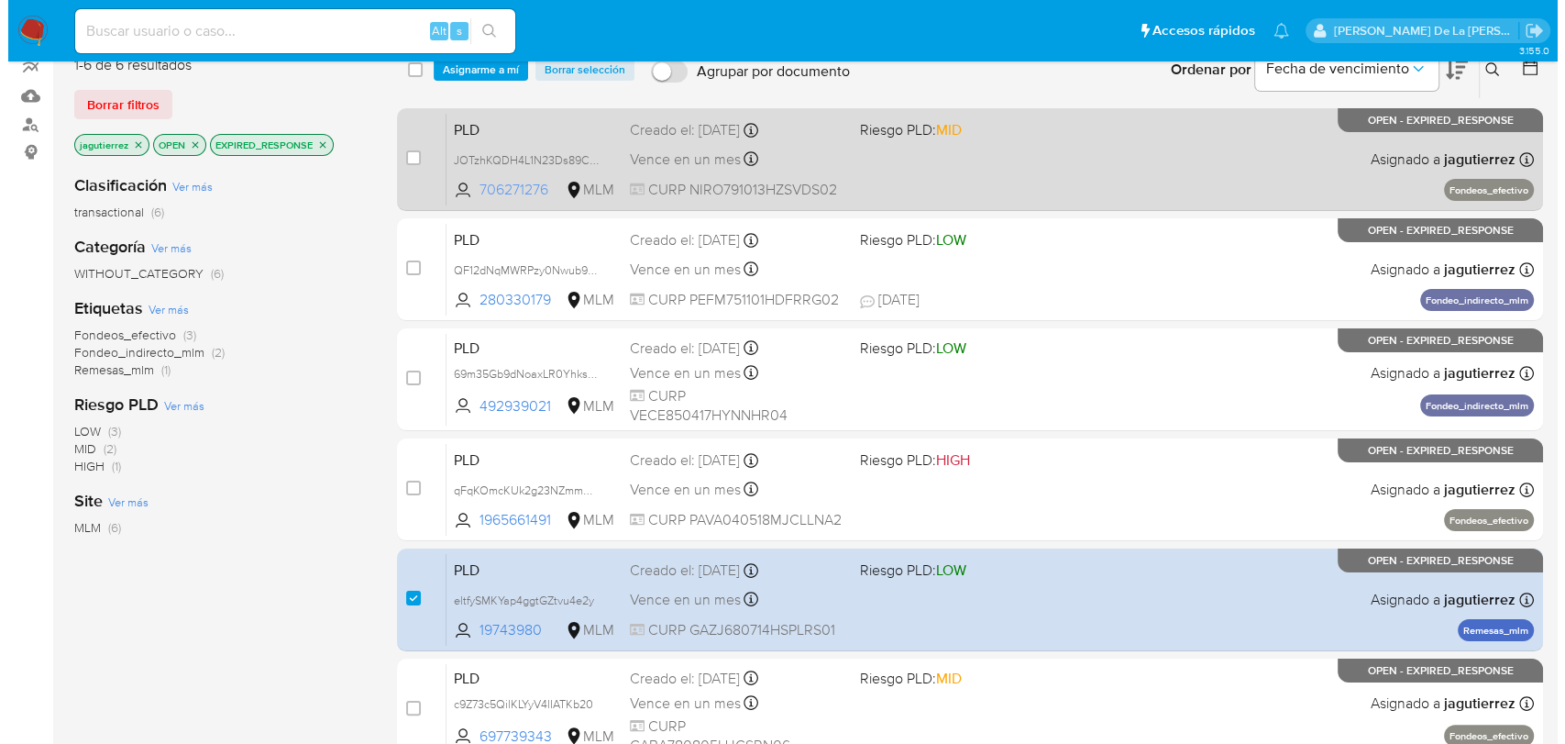
scroll to position [0, 0]
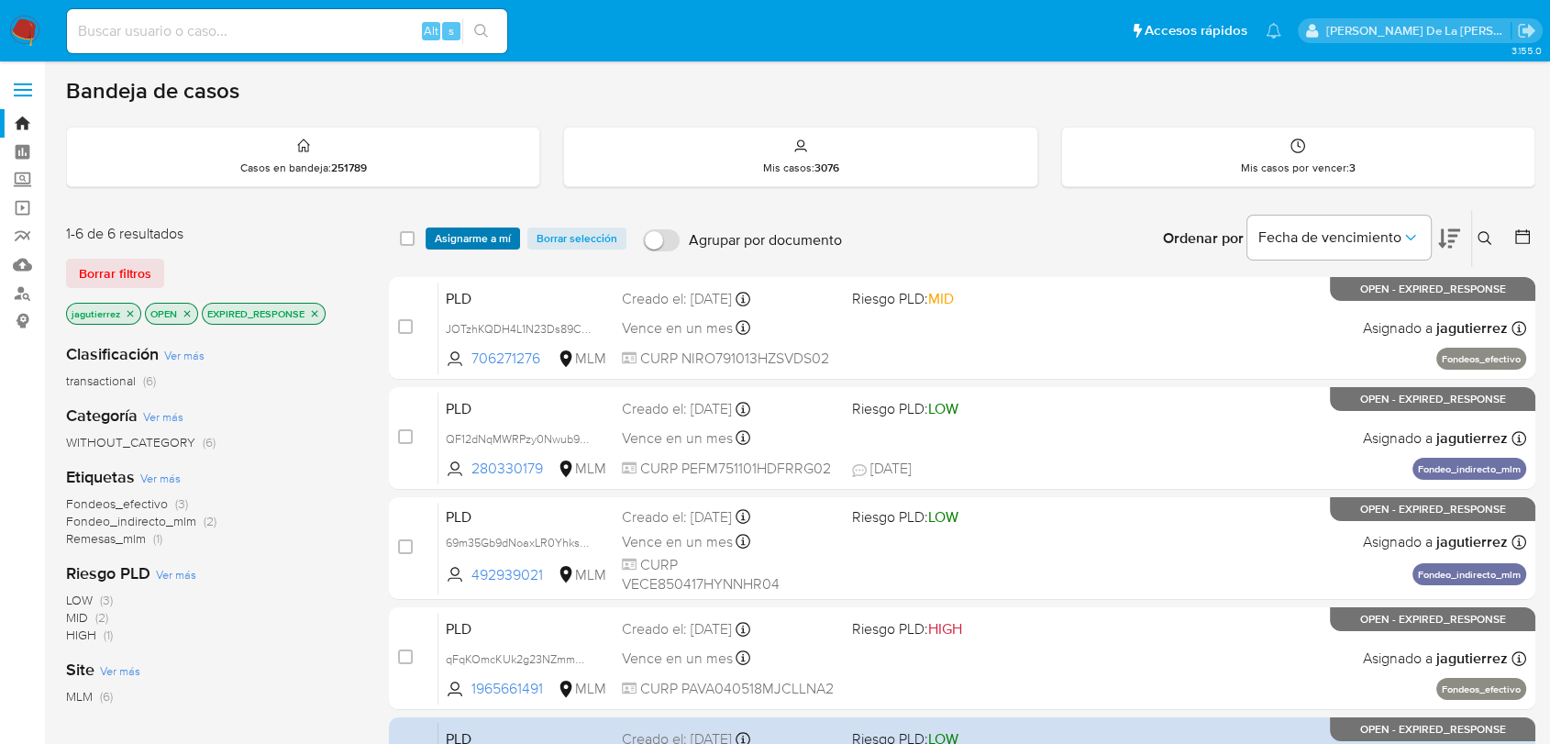
click at [477, 239] on span "Asignarme a mí" at bounding box center [473, 238] width 76 height 18
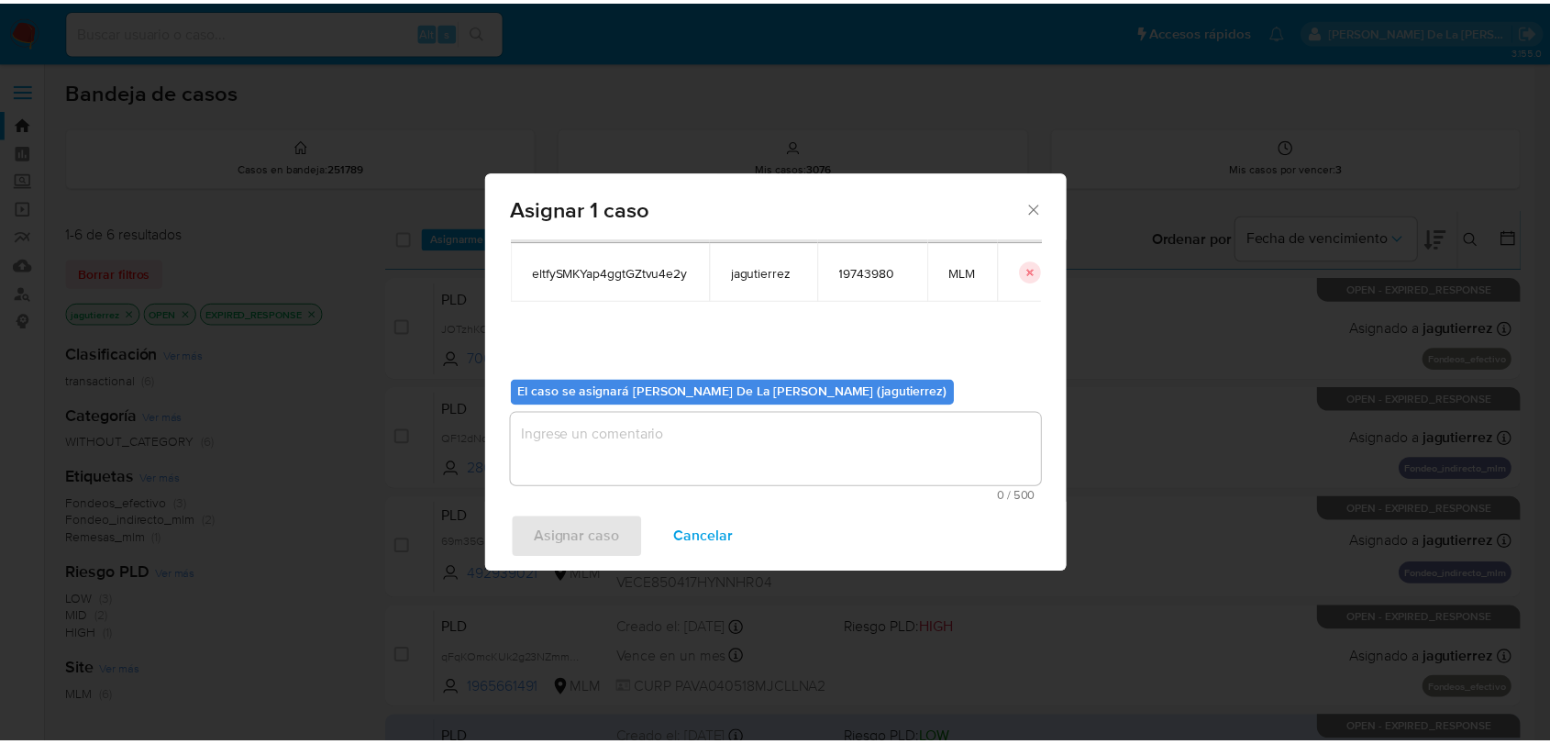
scroll to position [94, 0]
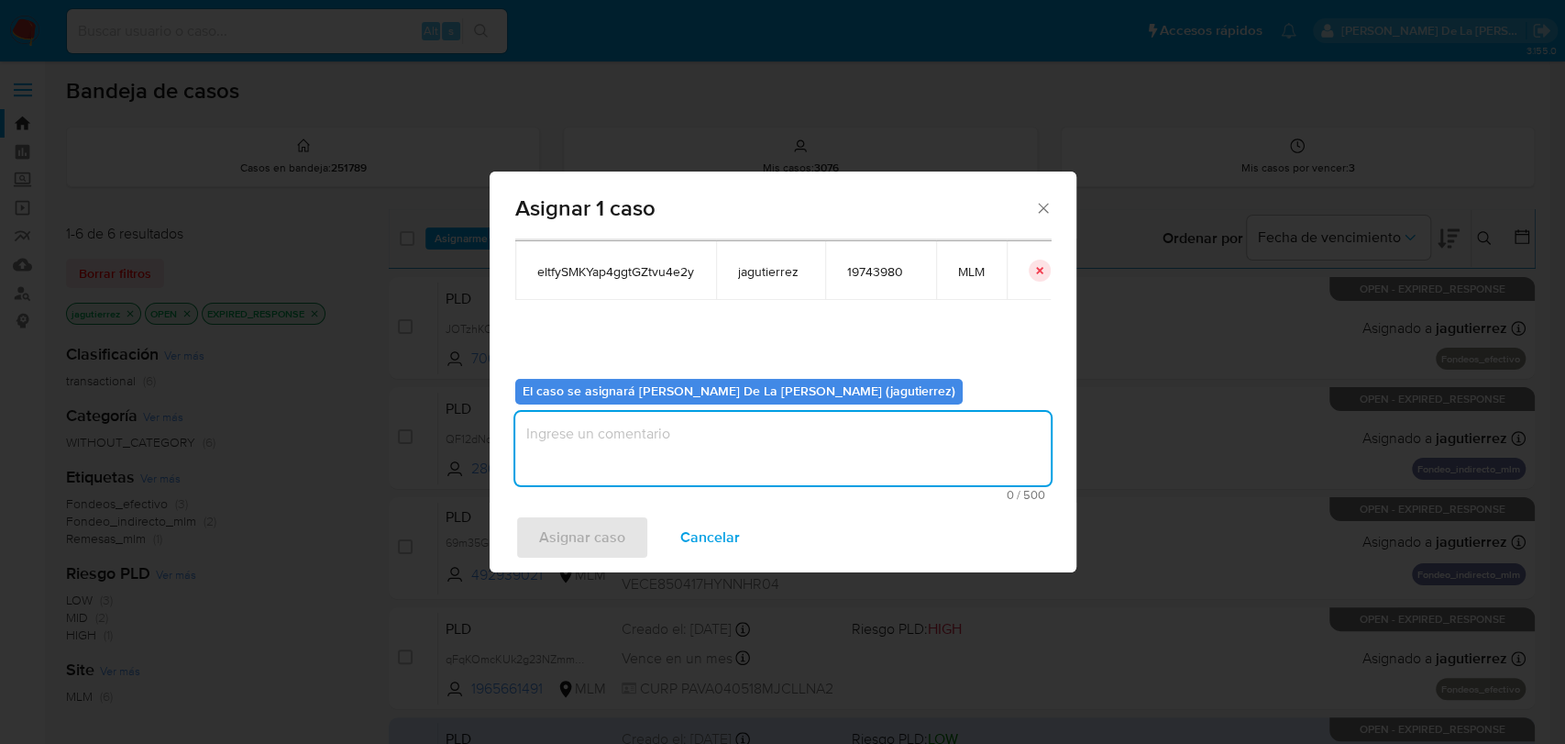
click at [572, 426] on textarea "assign-modal" at bounding box center [783, 448] width 536 height 73
type textarea "jg"
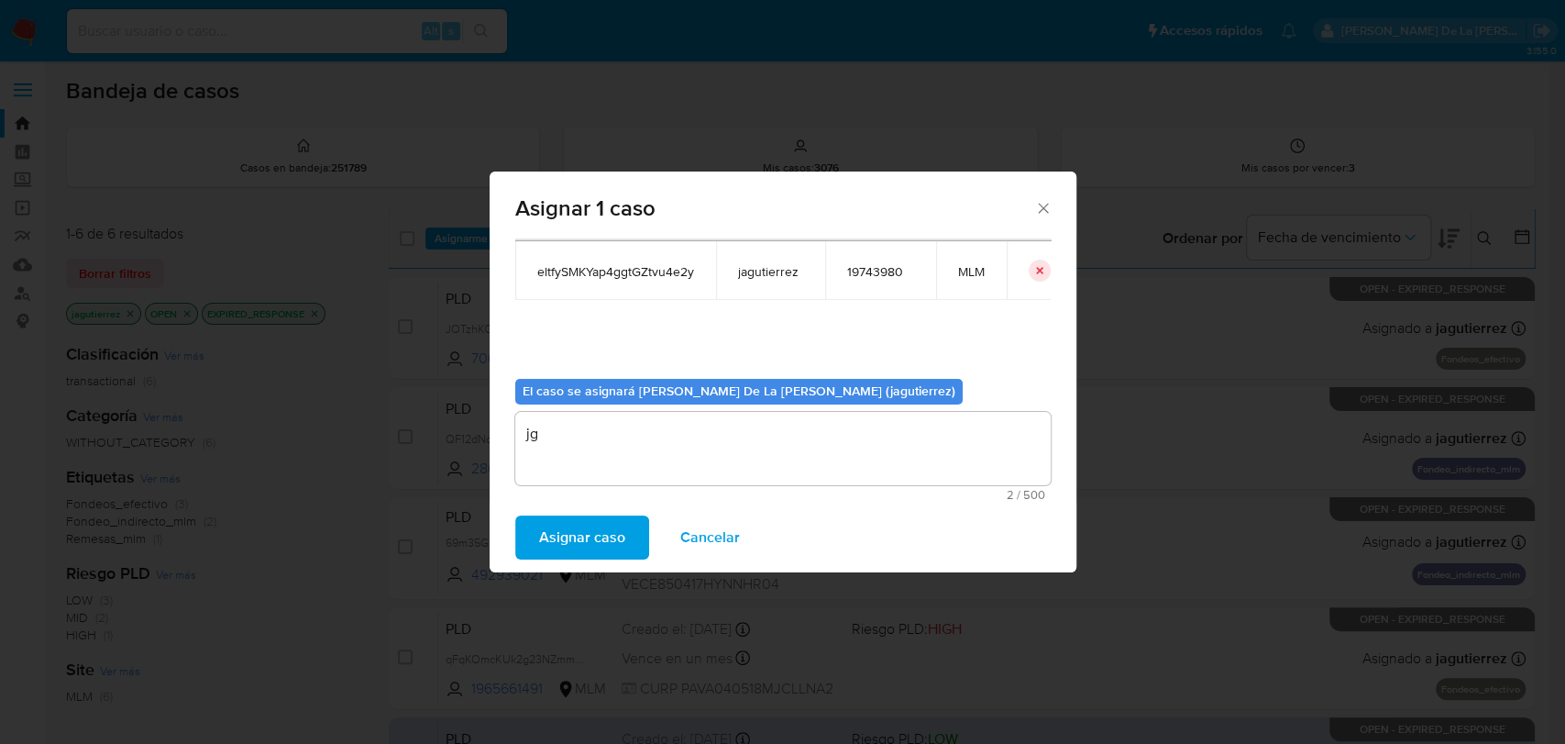
click at [605, 532] on span "Asignar caso" at bounding box center [582, 537] width 86 height 40
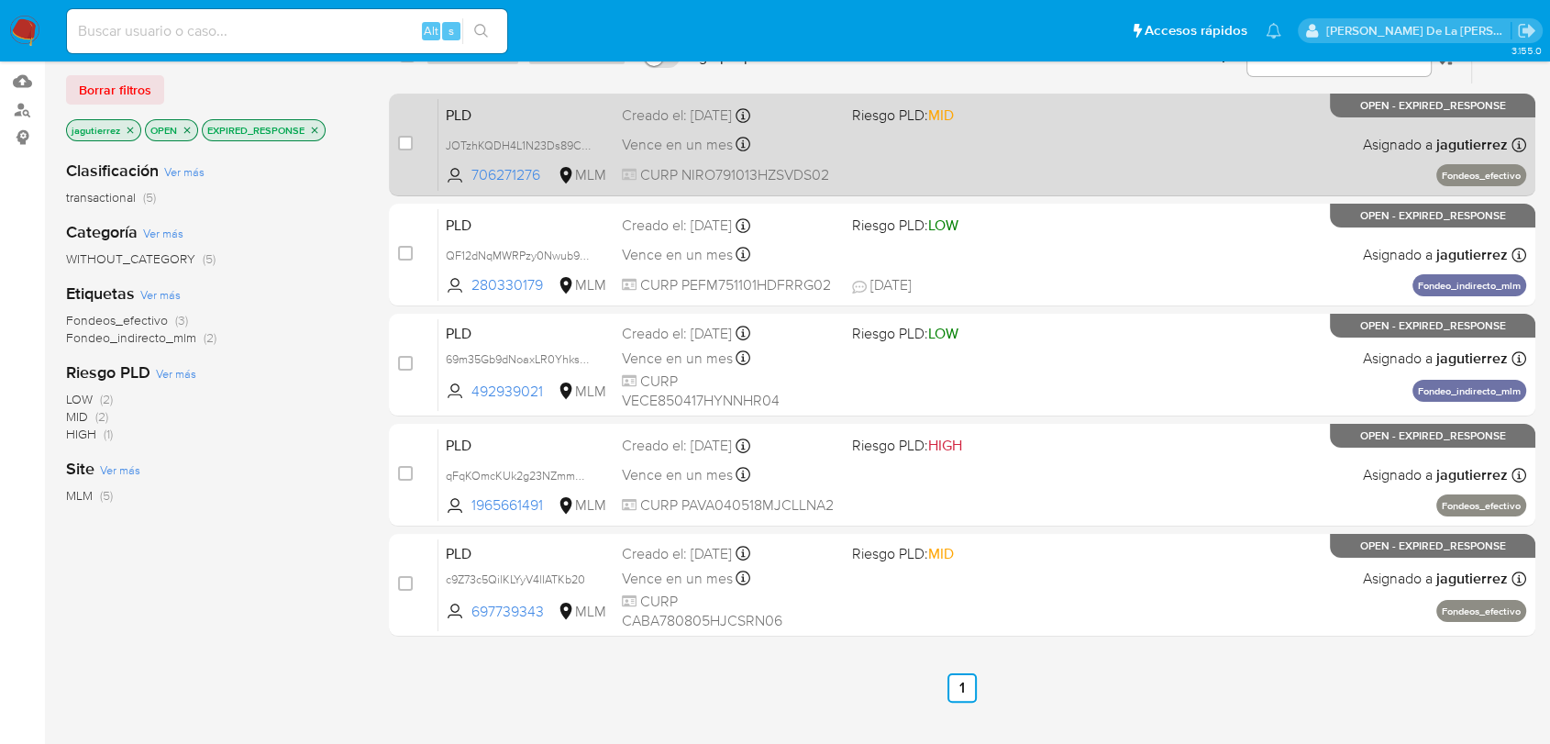
scroll to position [204, 0]
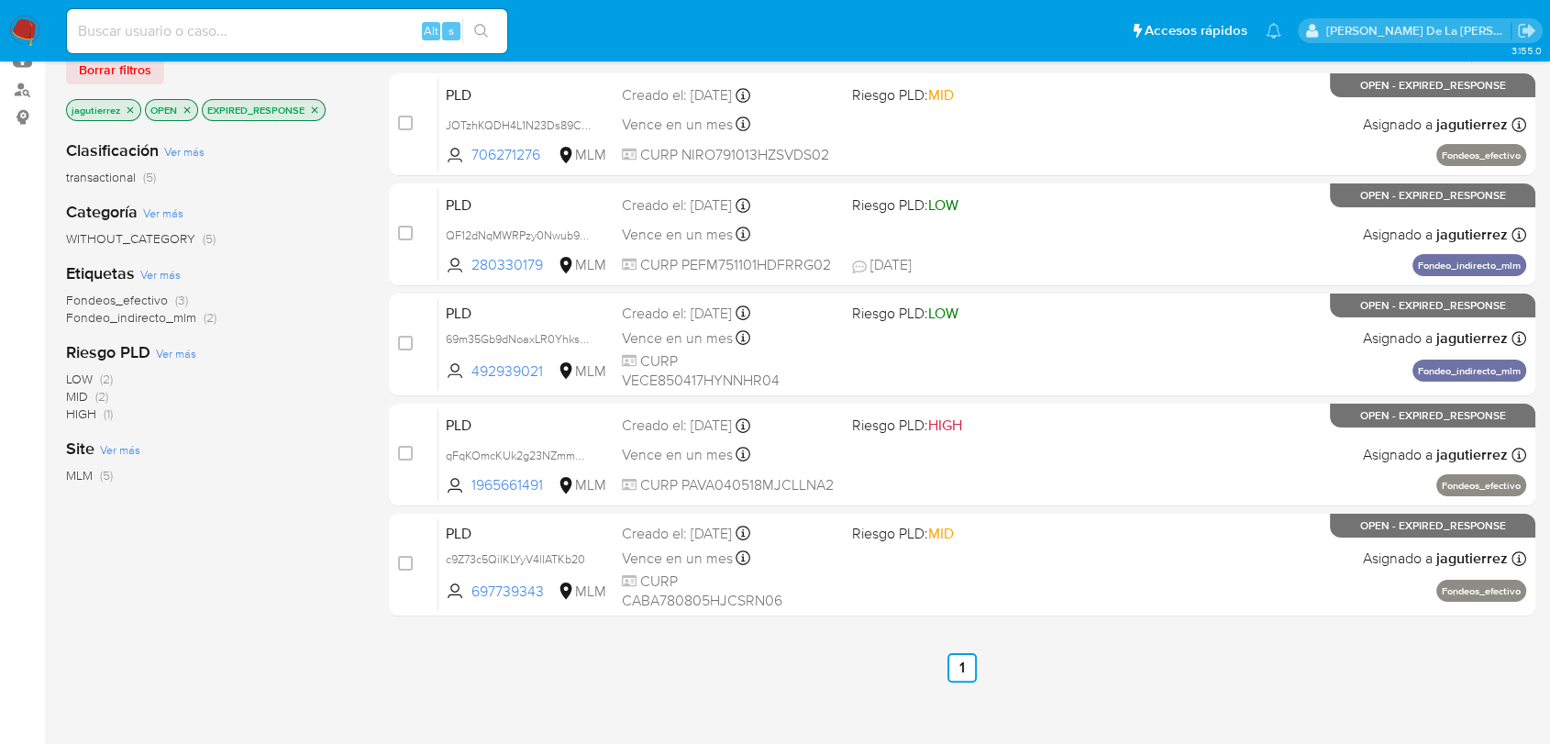
click at [140, 291] on span "Fondeos_efectivo" at bounding box center [117, 300] width 102 height 18
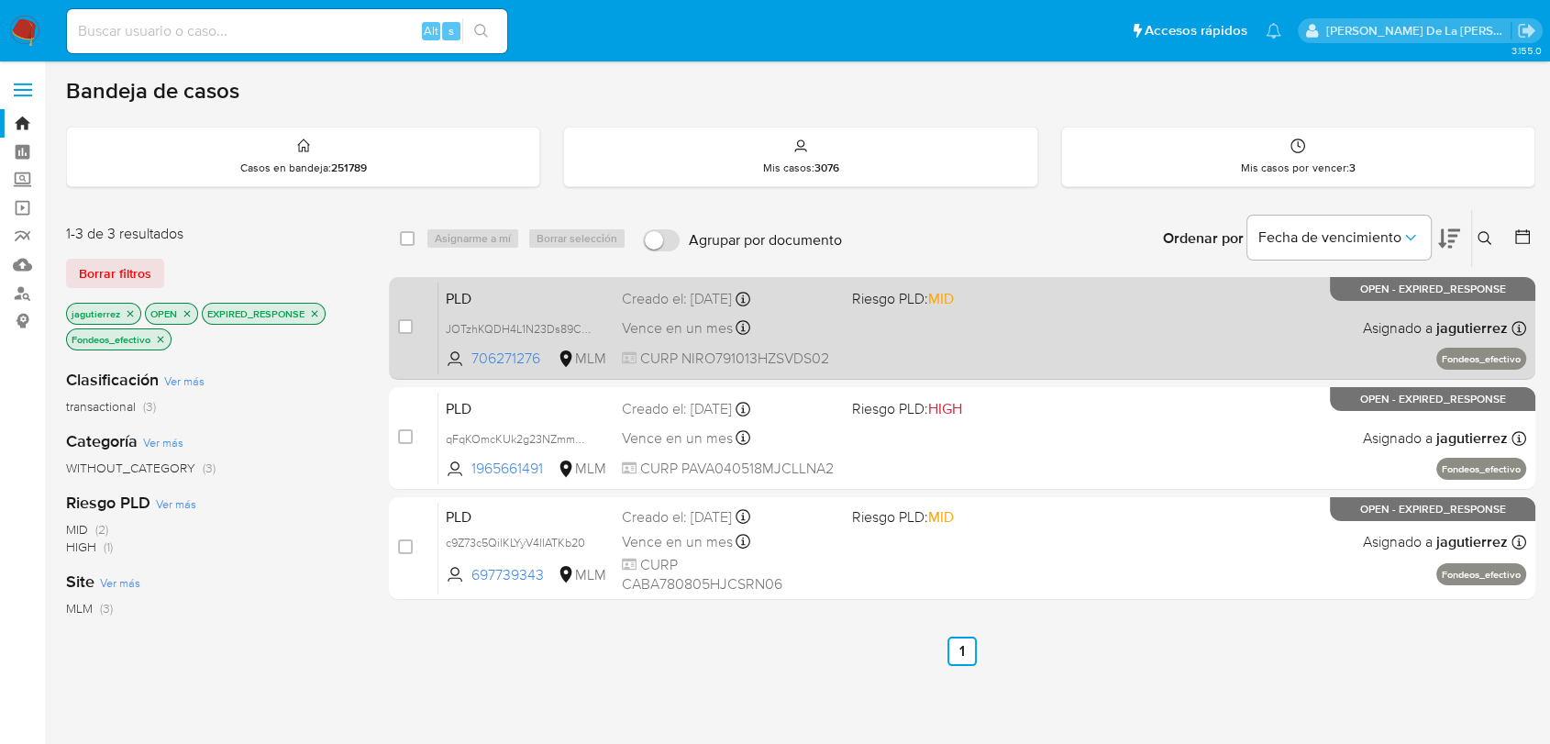
click at [1110, 316] on div "PLD JOTzhKQDH4L1N23Ds89CJjoX 706271276 MLM Riesgo PLD: MID Creado el: 12/08/202…" at bounding box center [982, 328] width 1088 height 93
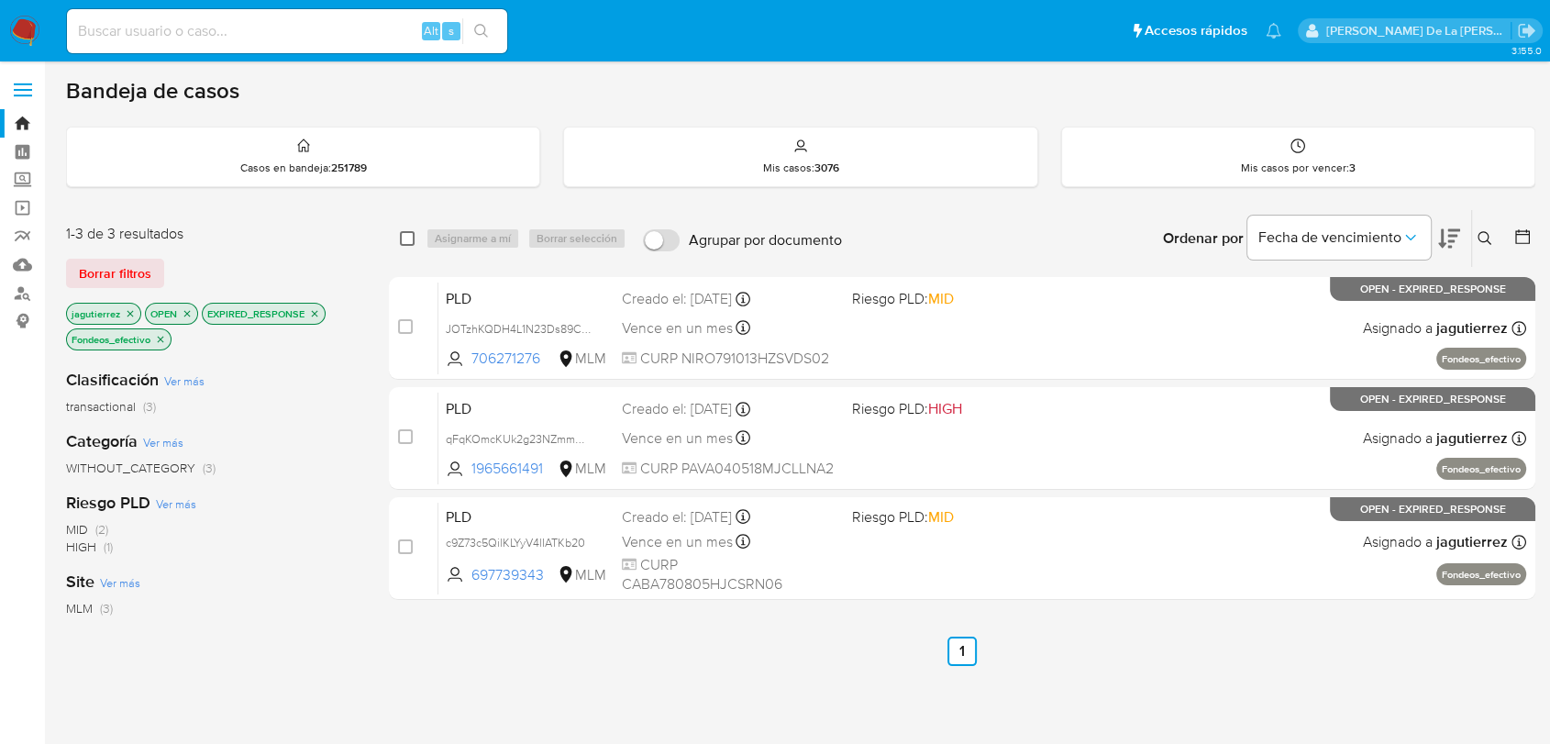
click at [401, 244] on input "checkbox" at bounding box center [407, 238] width 15 height 15
checkbox input "true"
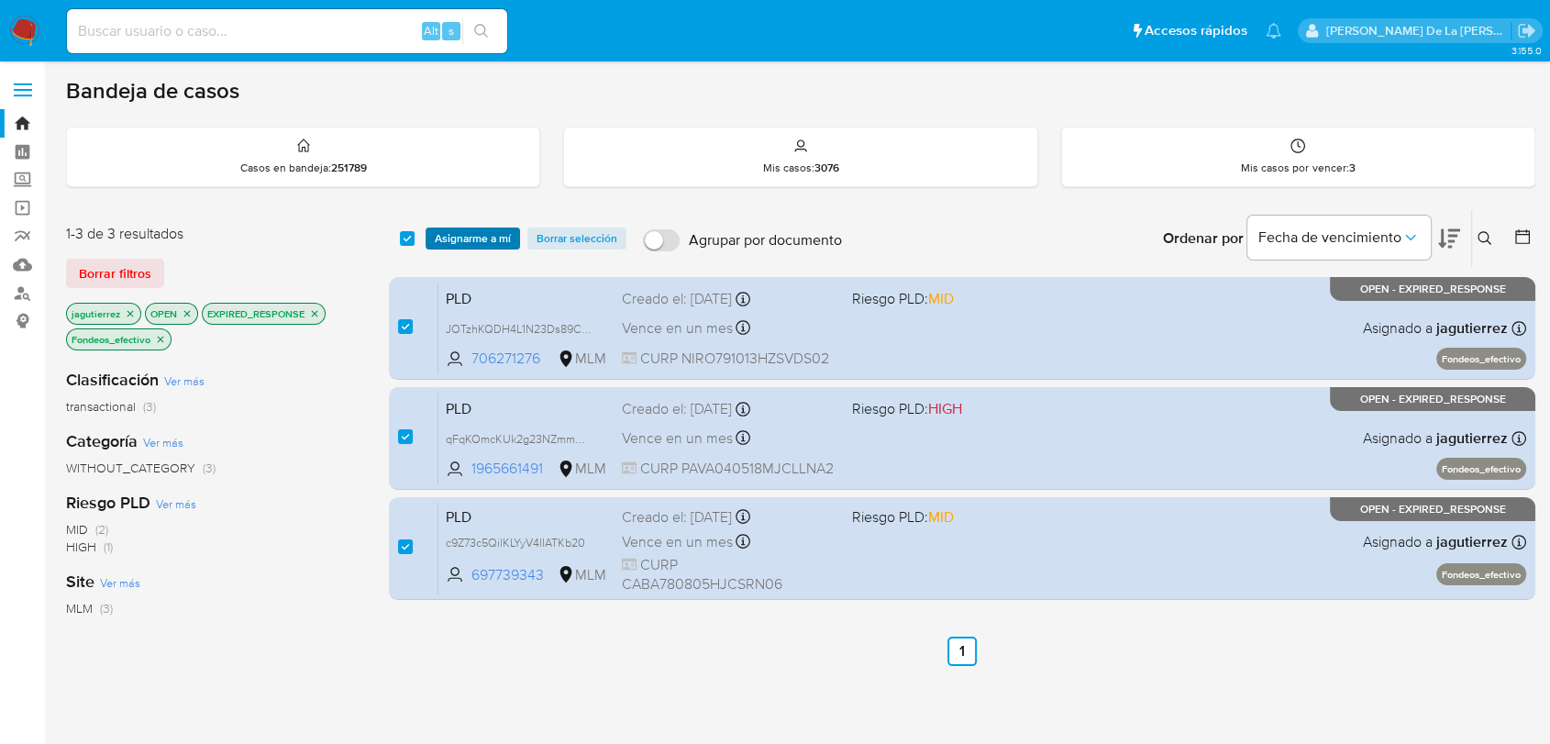
click at [457, 240] on span "Asignarme a mí" at bounding box center [473, 238] width 76 height 18
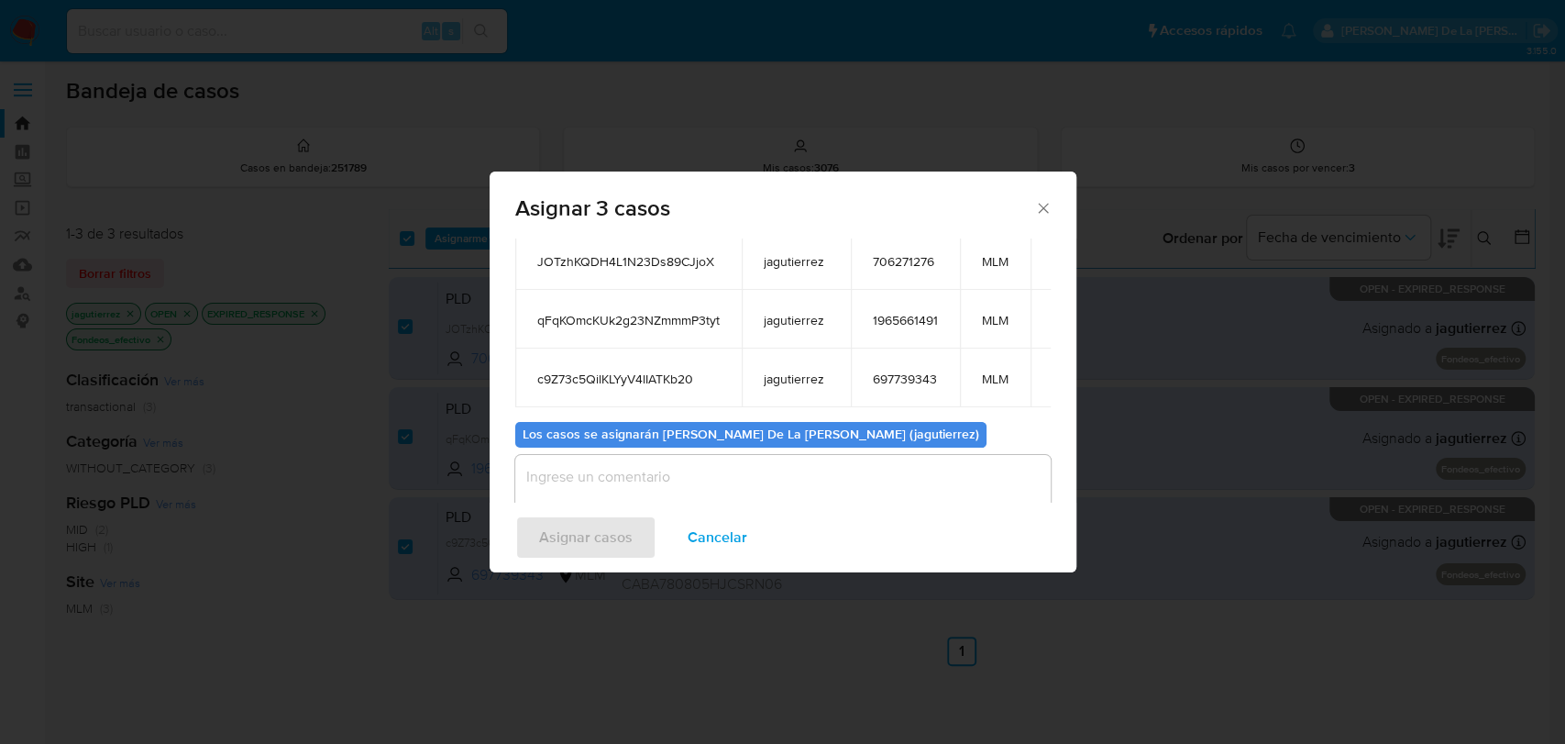
scroll to position [162, 0]
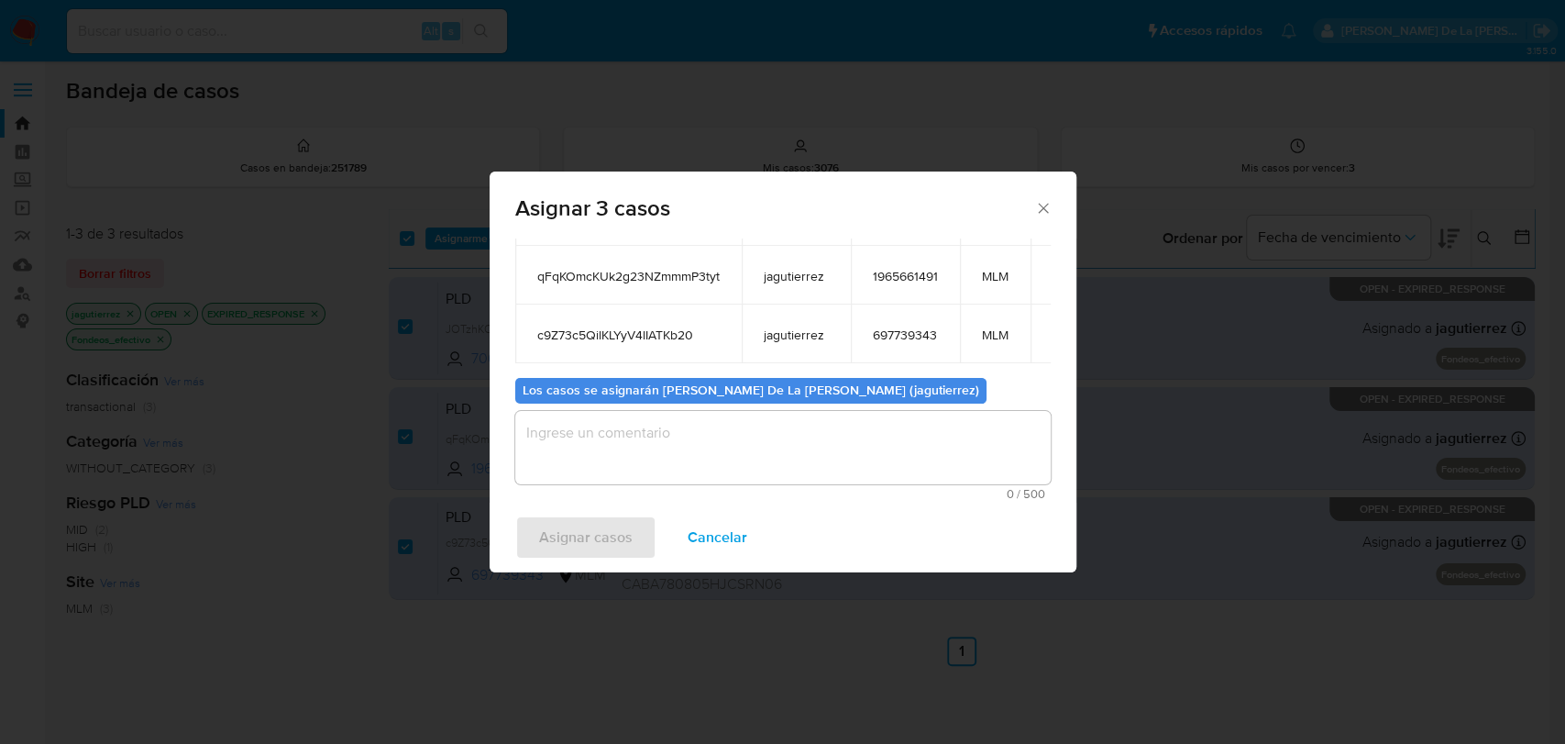
click at [605, 458] on textarea "assign-modal" at bounding box center [783, 447] width 536 height 73
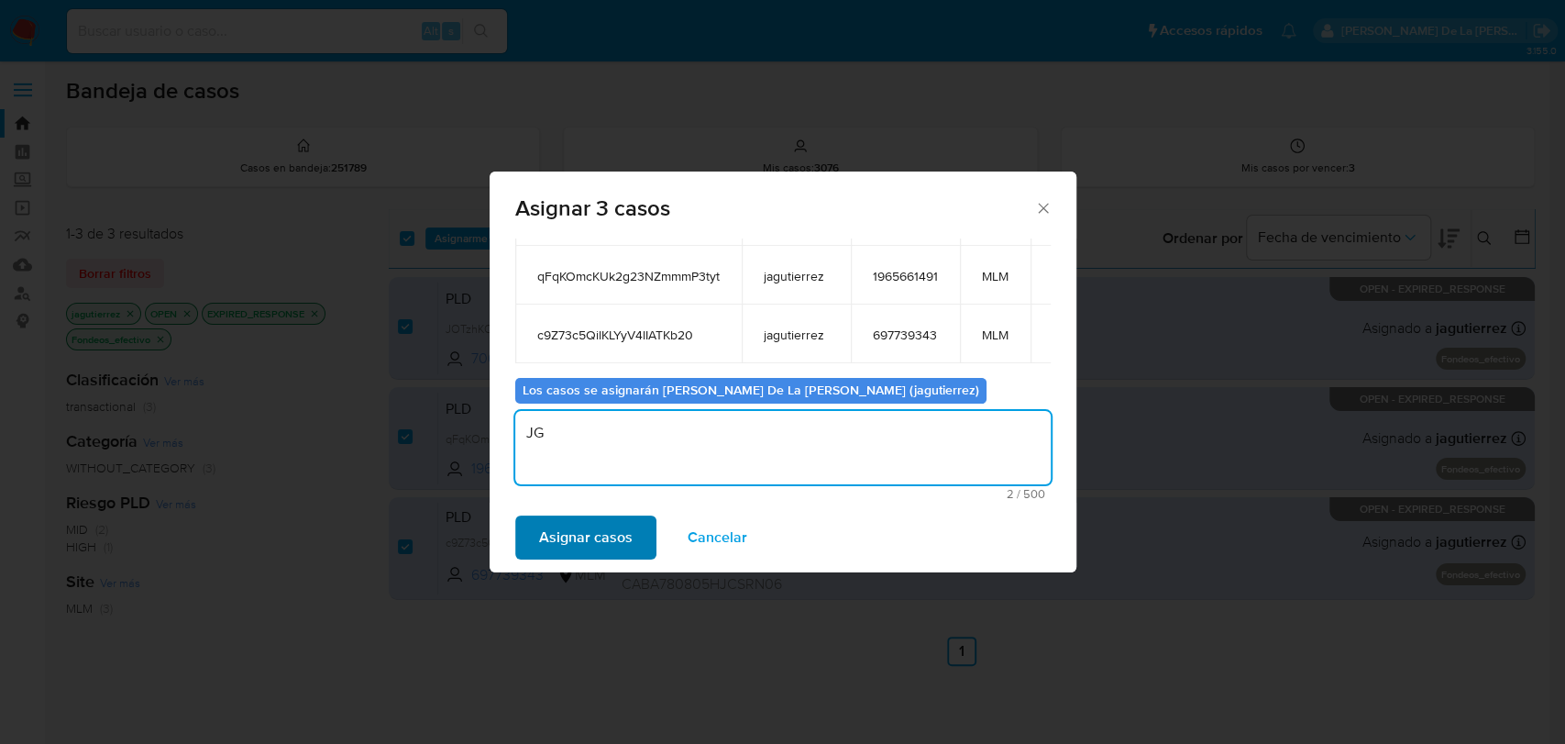
type textarea "JG"
click at [602, 523] on span "Asignar casos" at bounding box center [586, 537] width 94 height 40
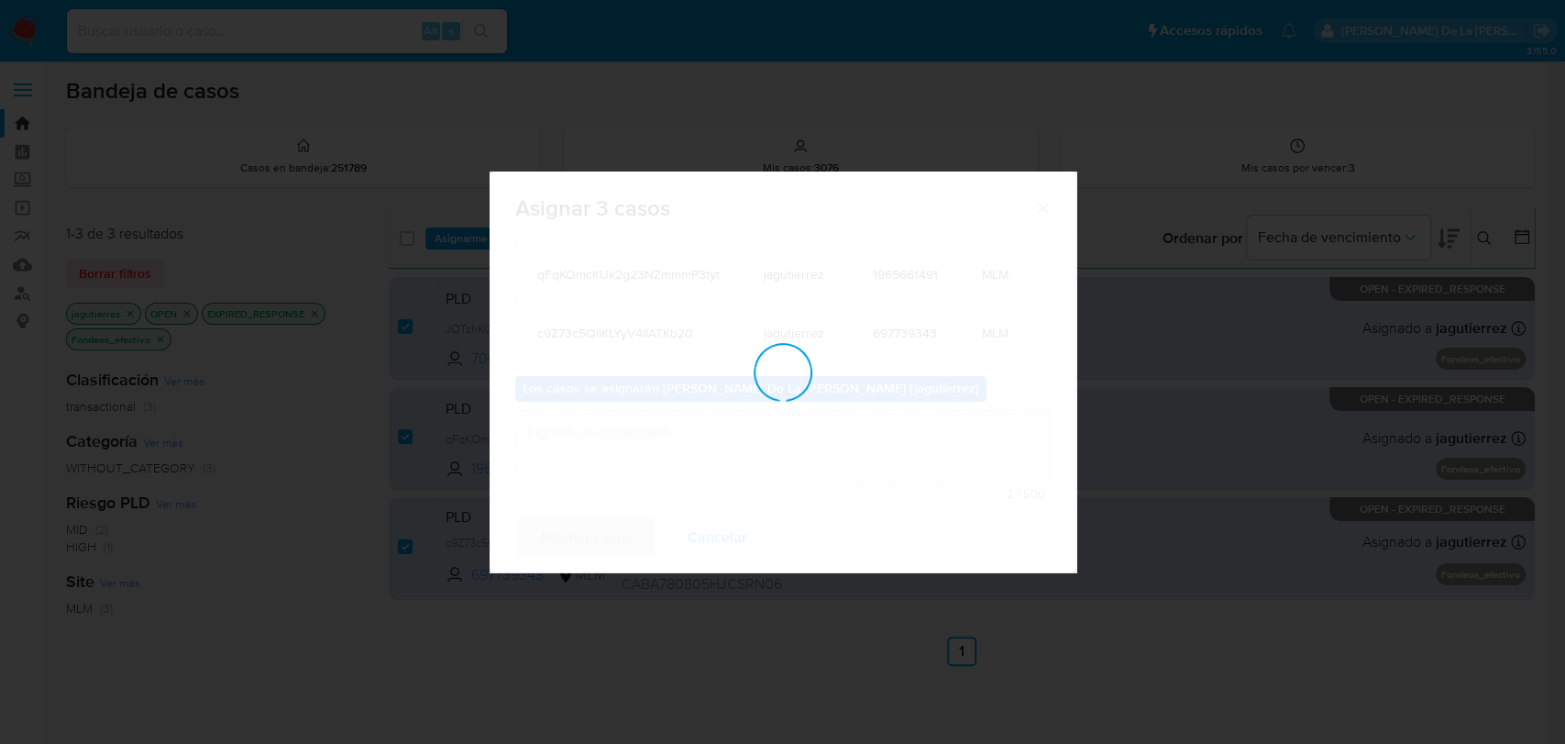
checkbox input "false"
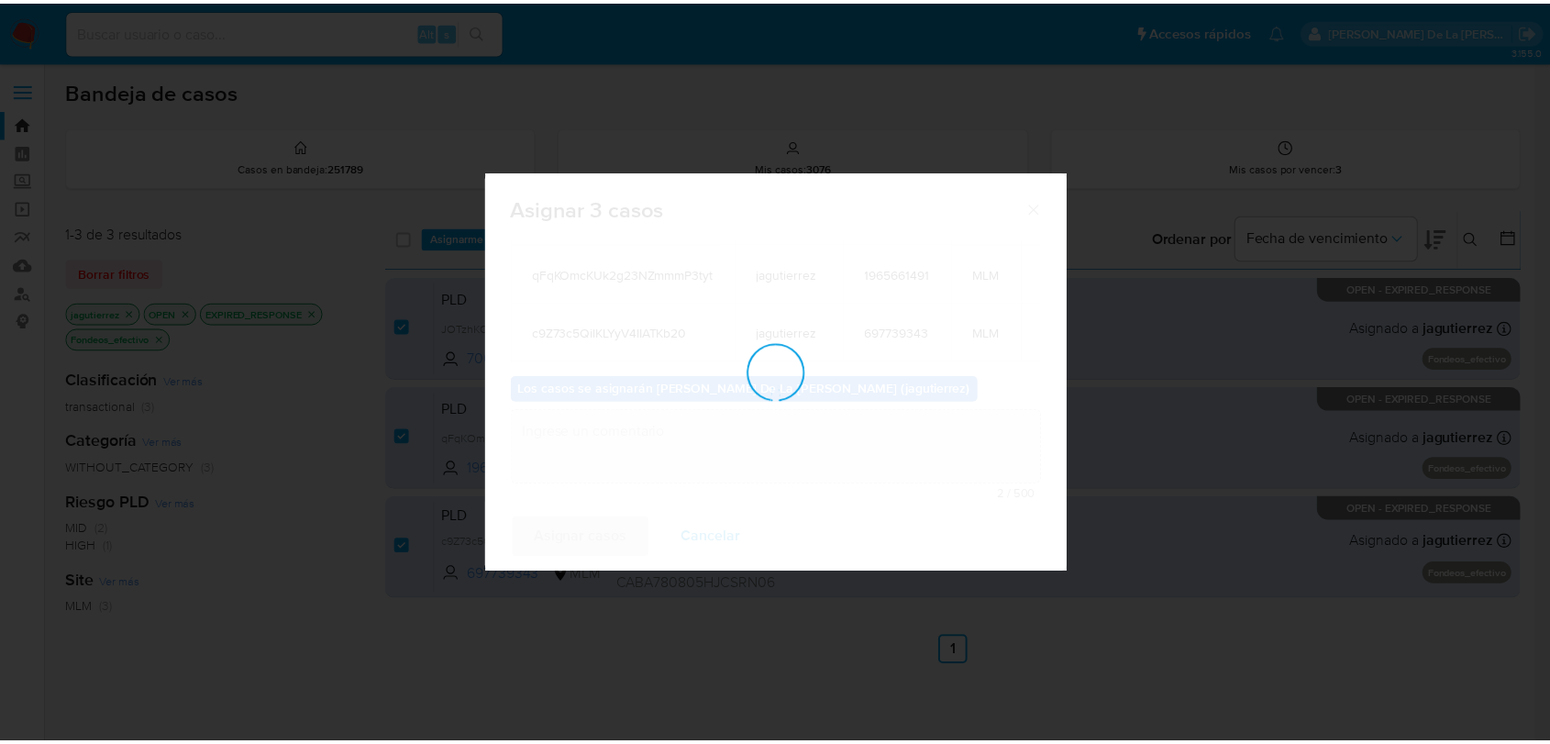
scroll to position [110, 0]
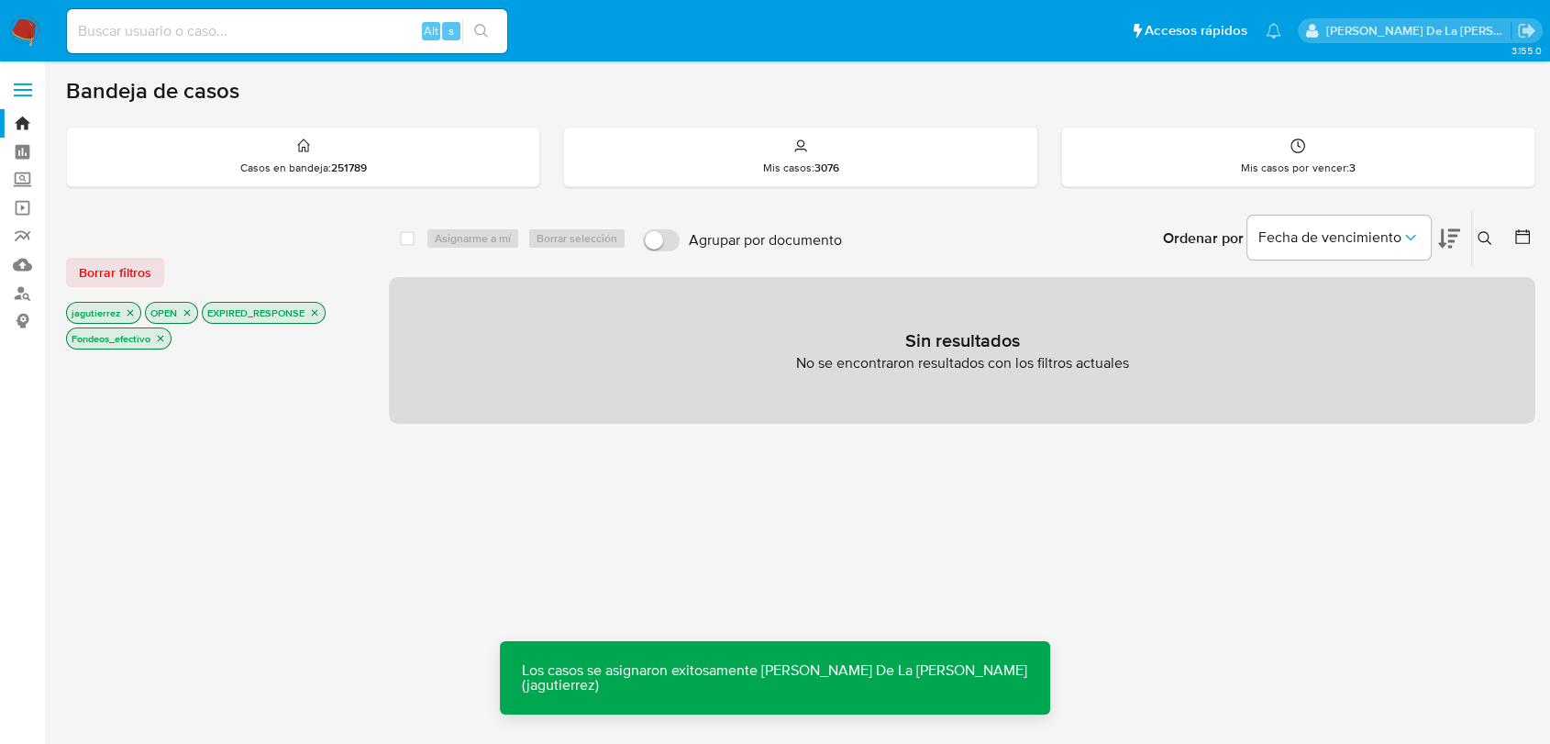
click at [314, 312] on icon "close-filter" at bounding box center [314, 312] width 11 height 11
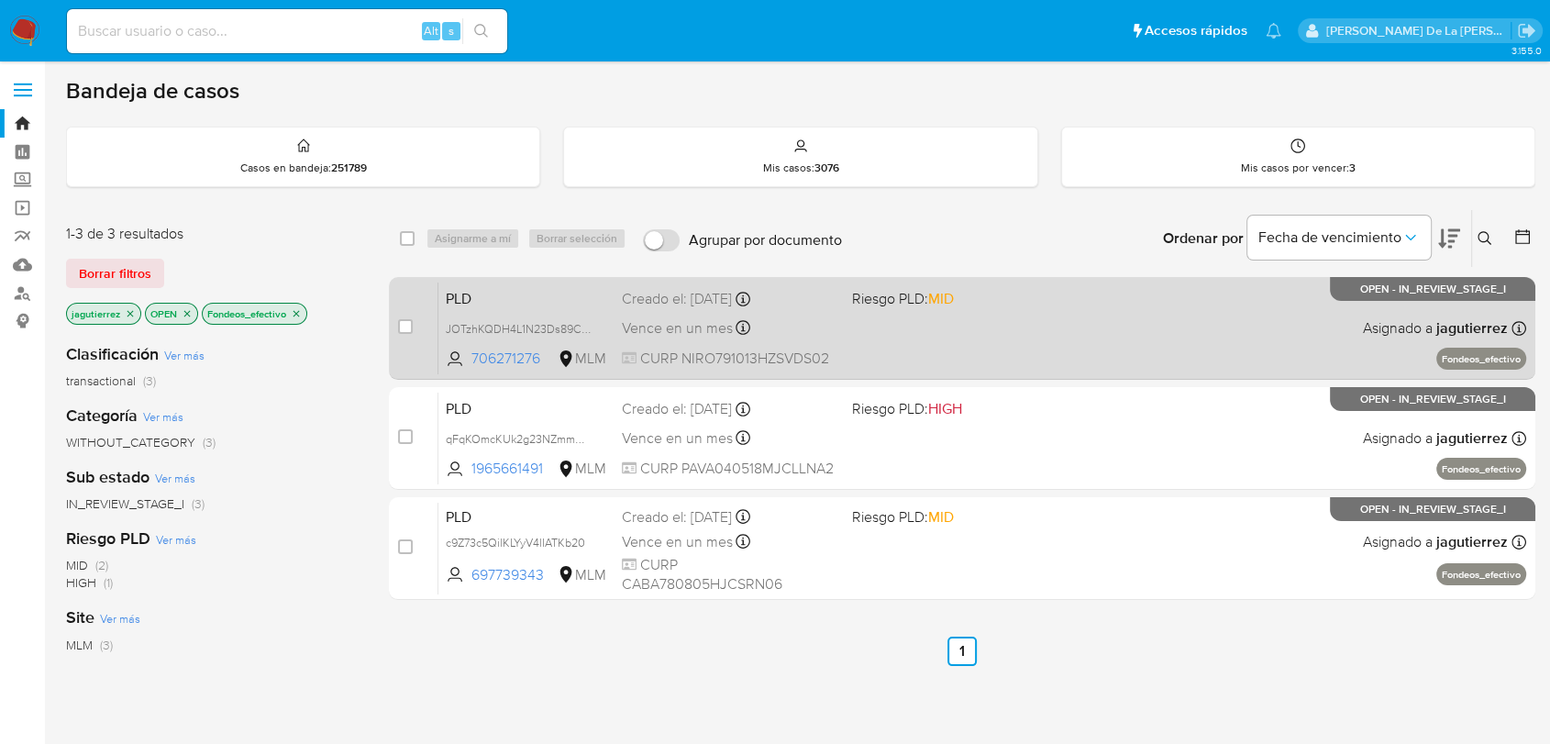
click at [954, 338] on div "PLD JOTzhKQDH4L1N23Ds89CJjoX 706271276 MLM Riesgo PLD: MID Creado el: 12/08/202…" at bounding box center [982, 328] width 1088 height 93
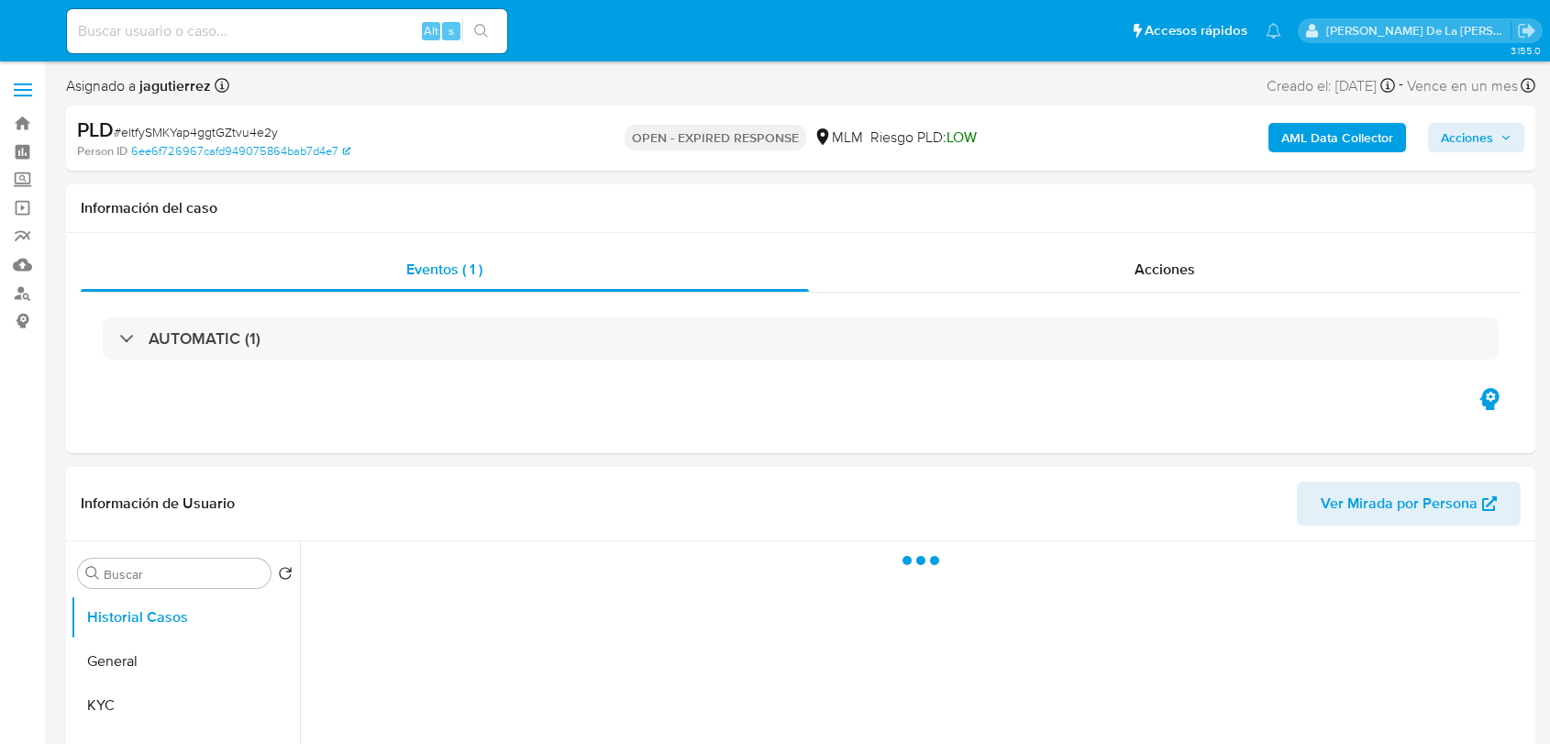
select select "10"
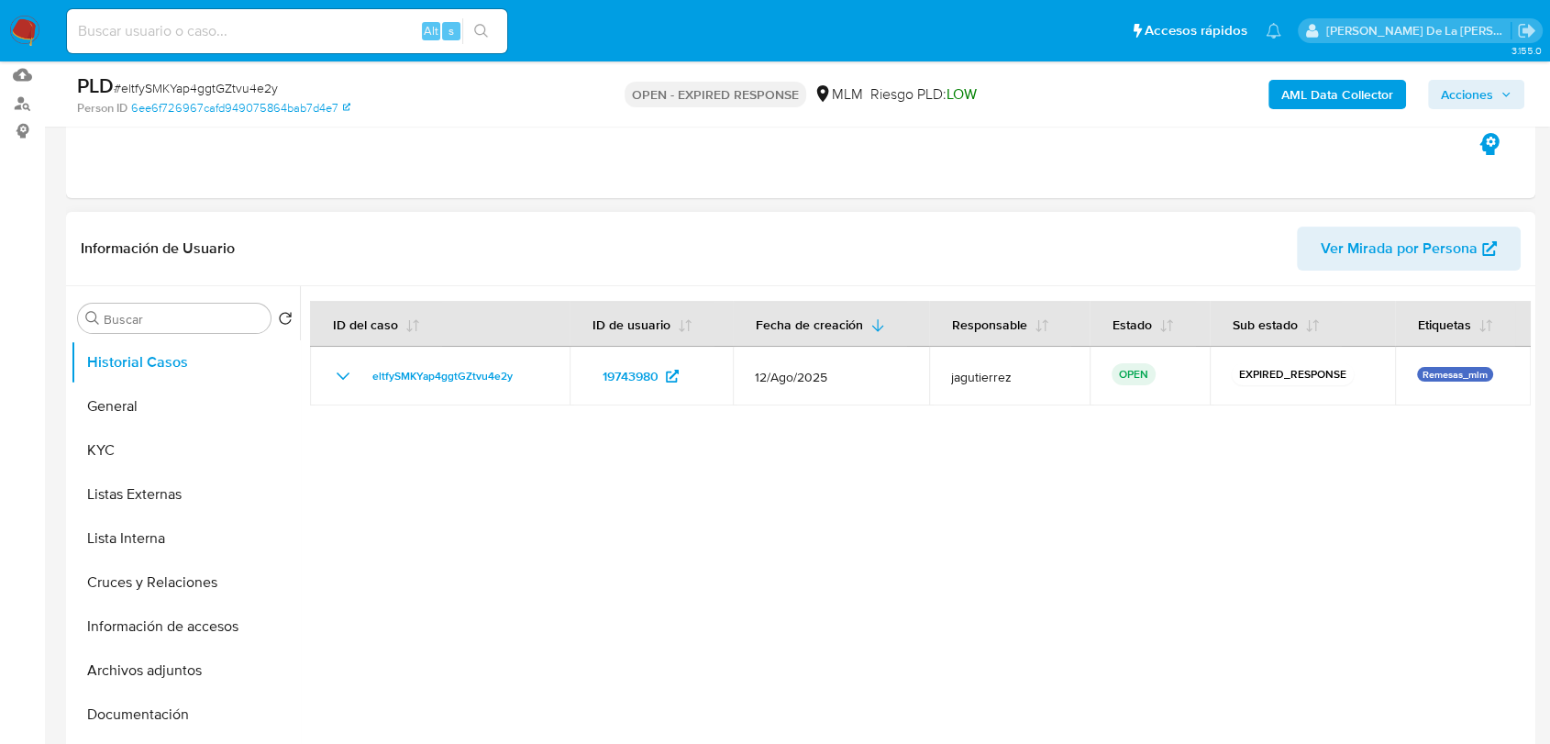
scroll to position [305, 0]
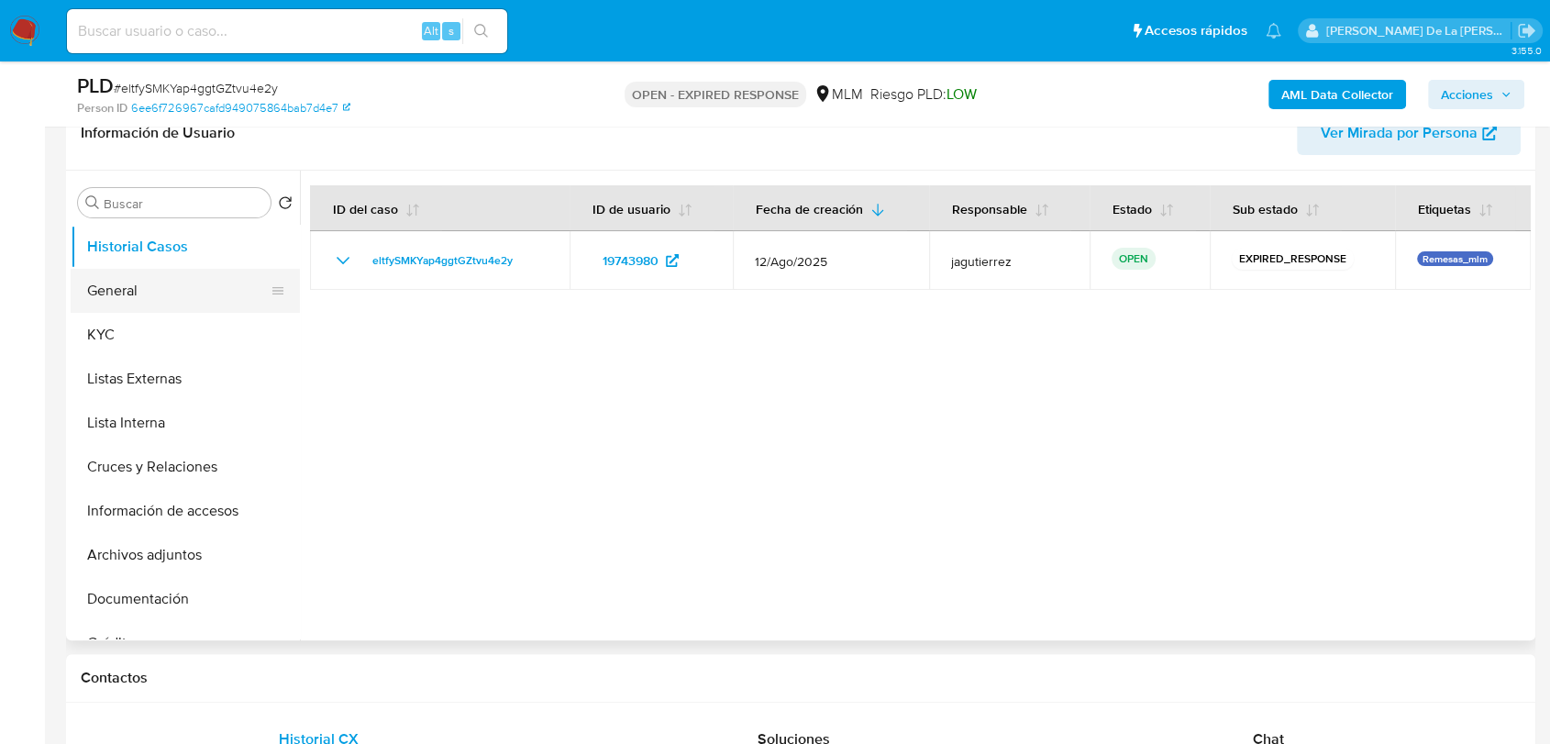
click at [192, 293] on button "General" at bounding box center [178, 291] width 215 height 44
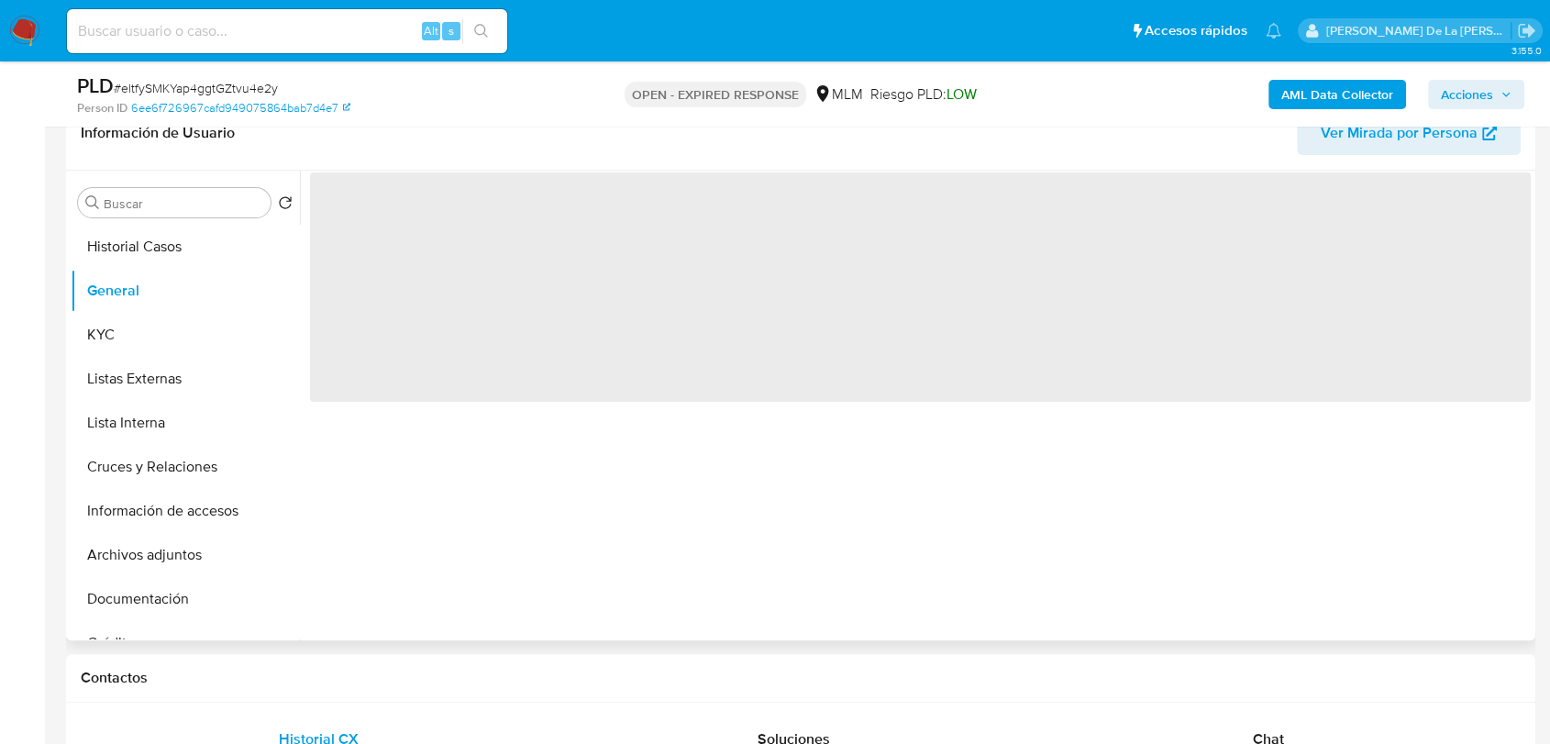
click at [381, 216] on span "‌" at bounding box center [920, 286] width 1221 height 229
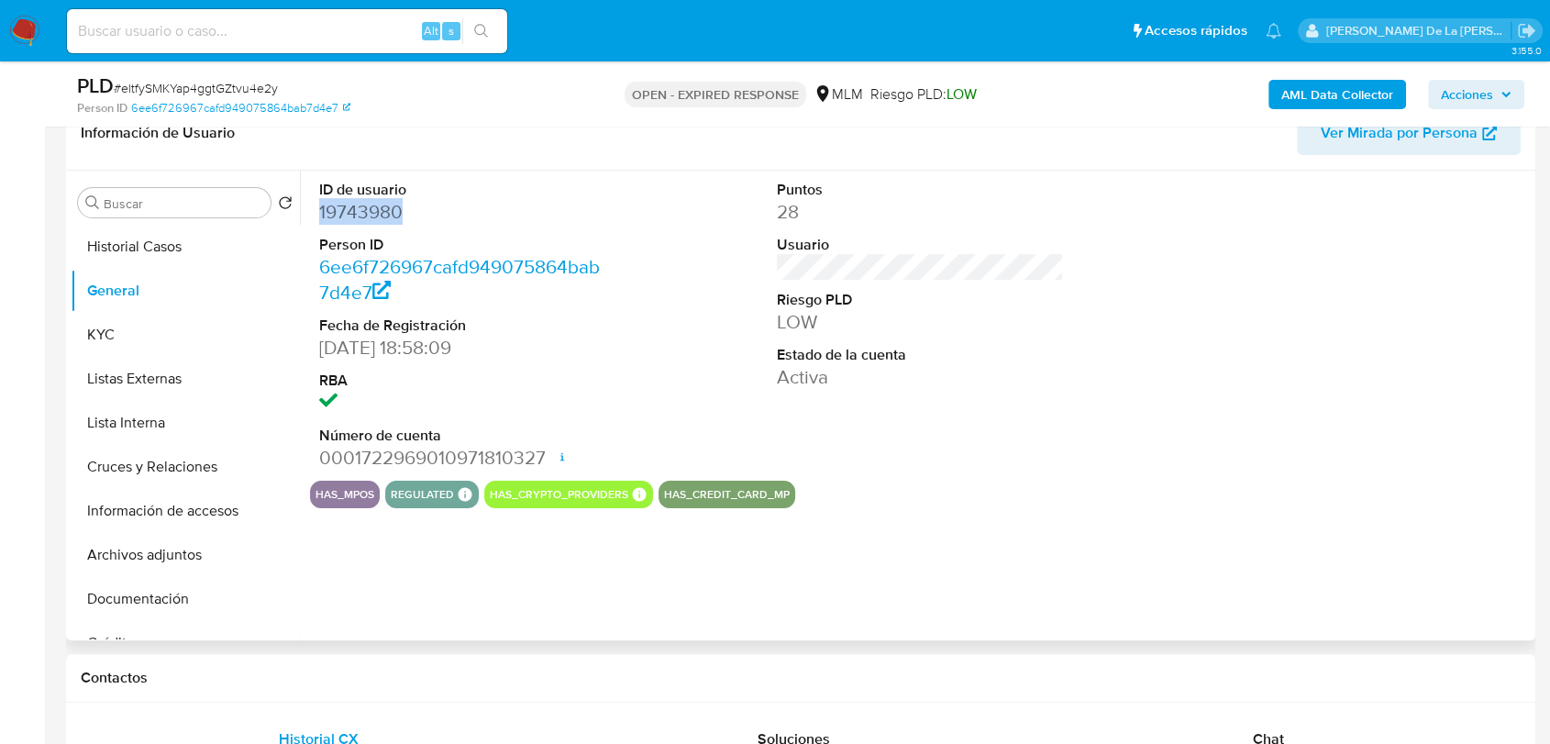
click at [381, 216] on dd "19743980" at bounding box center [462, 212] width 287 height 26
copy dd "19743980"
click at [532, 196] on dt "ID de usuario" at bounding box center [462, 190] width 287 height 20
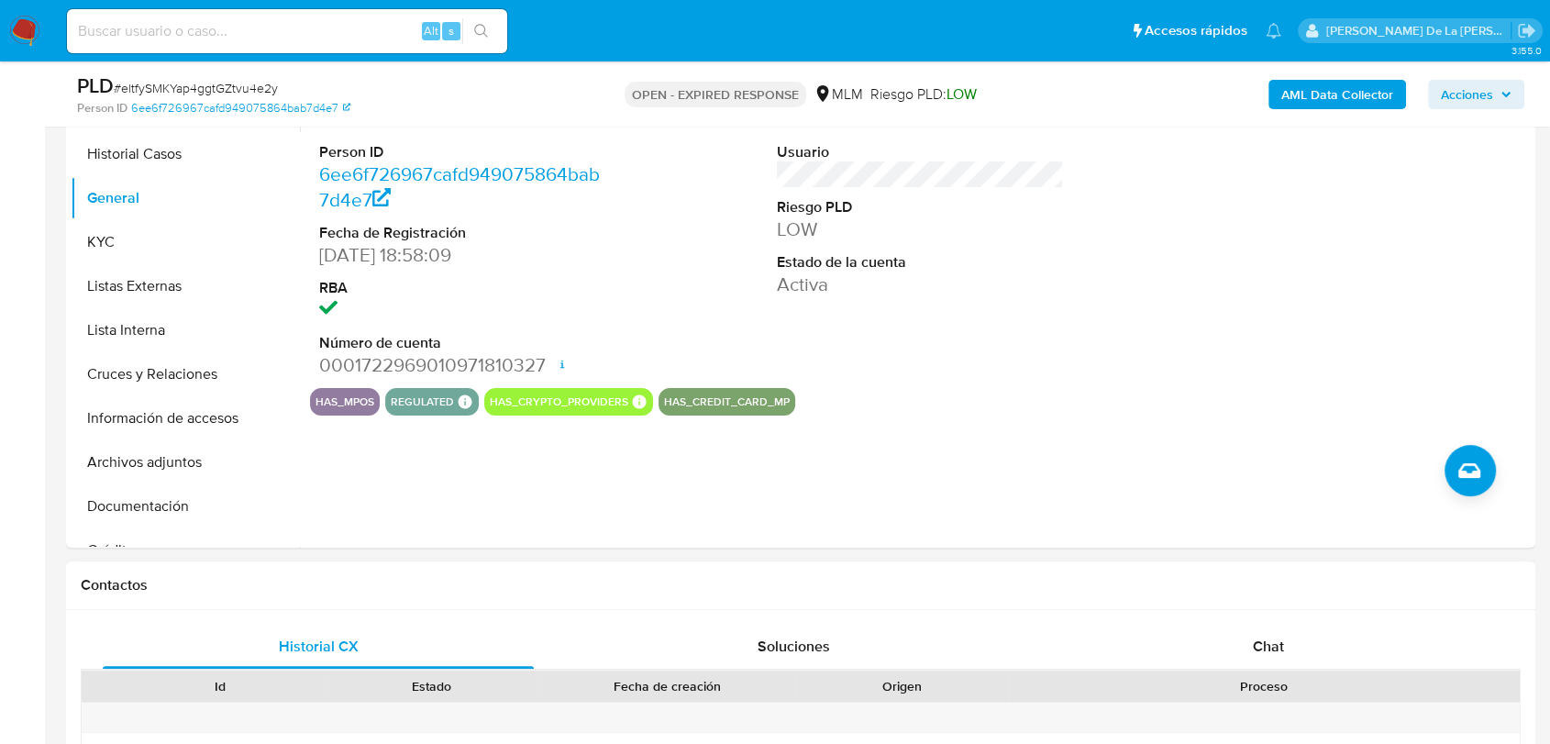
scroll to position [509, 0]
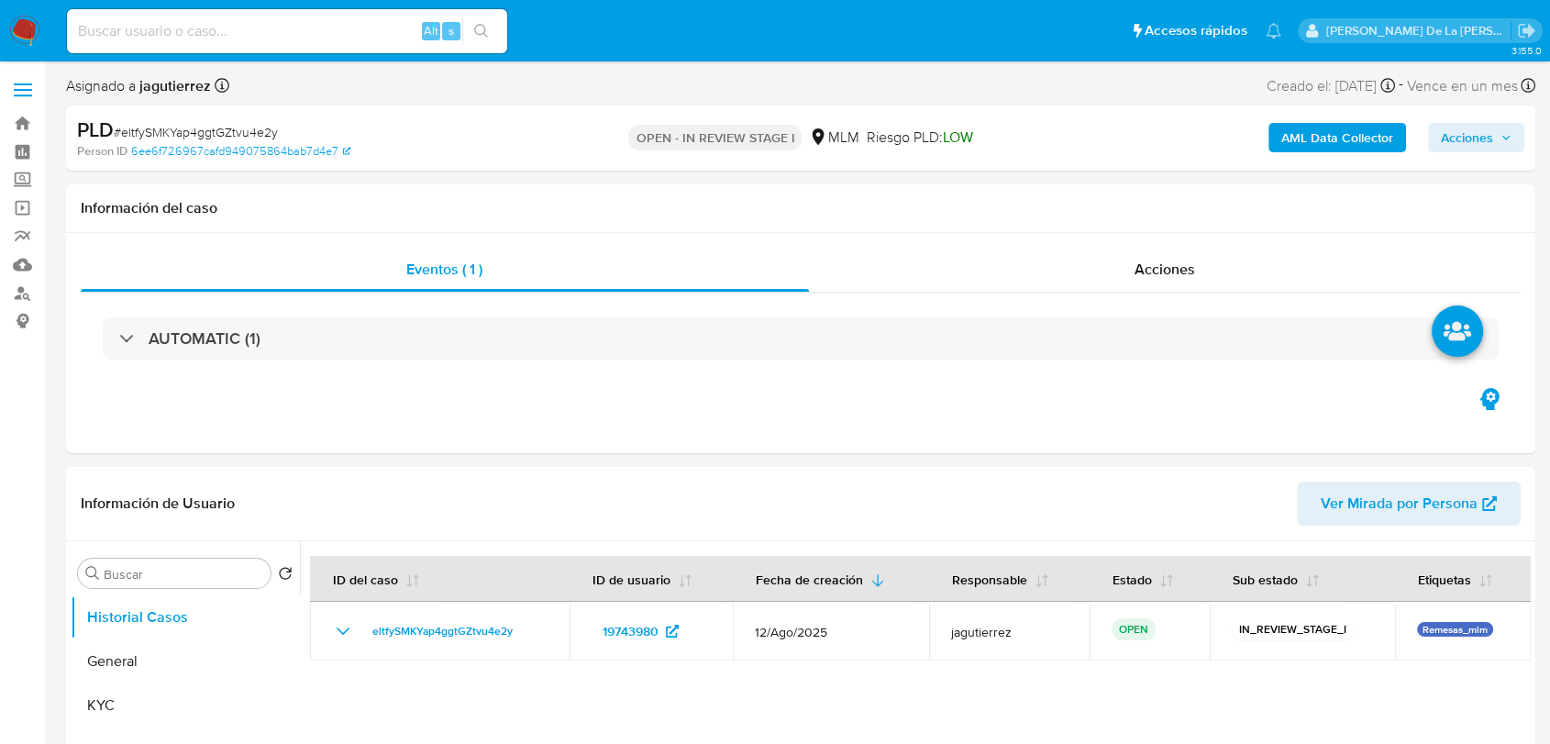
select select "10"
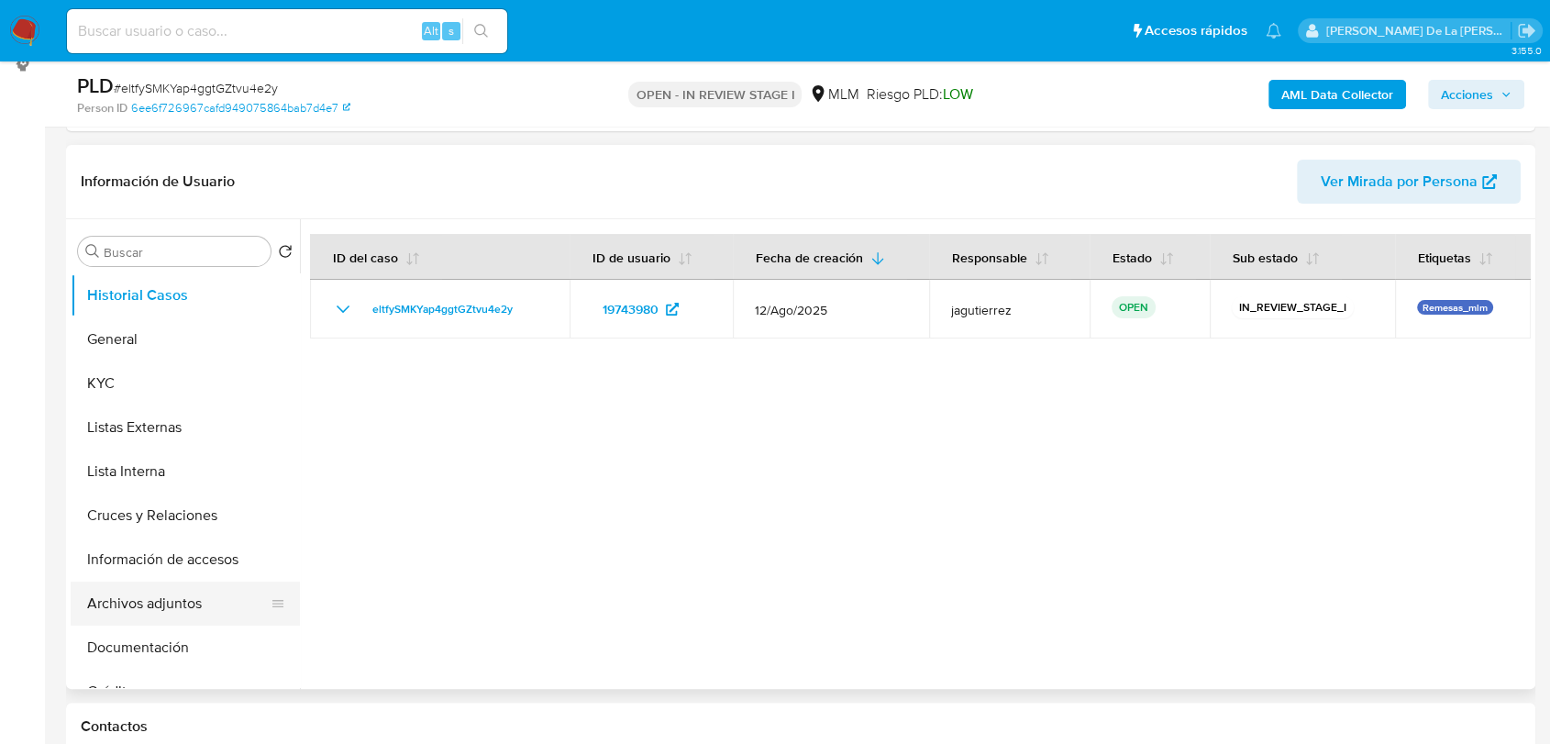
scroll to position [305, 0]
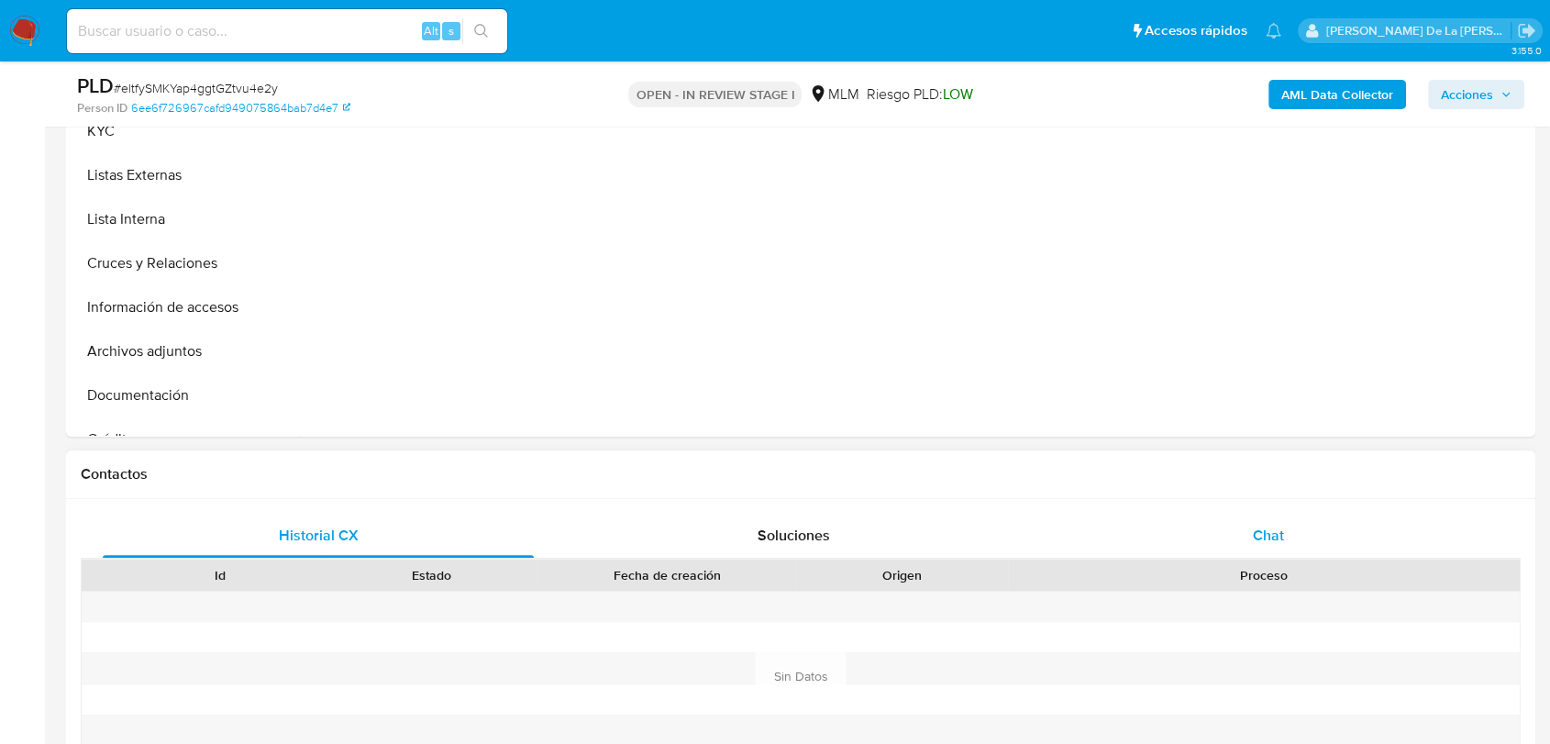
drag, startPoint x: 1211, startPoint y: 534, endPoint x: 1235, endPoint y: 530, distance: 24.1
click at [1217, 535] on div "Chat" at bounding box center [1268, 536] width 431 height 44
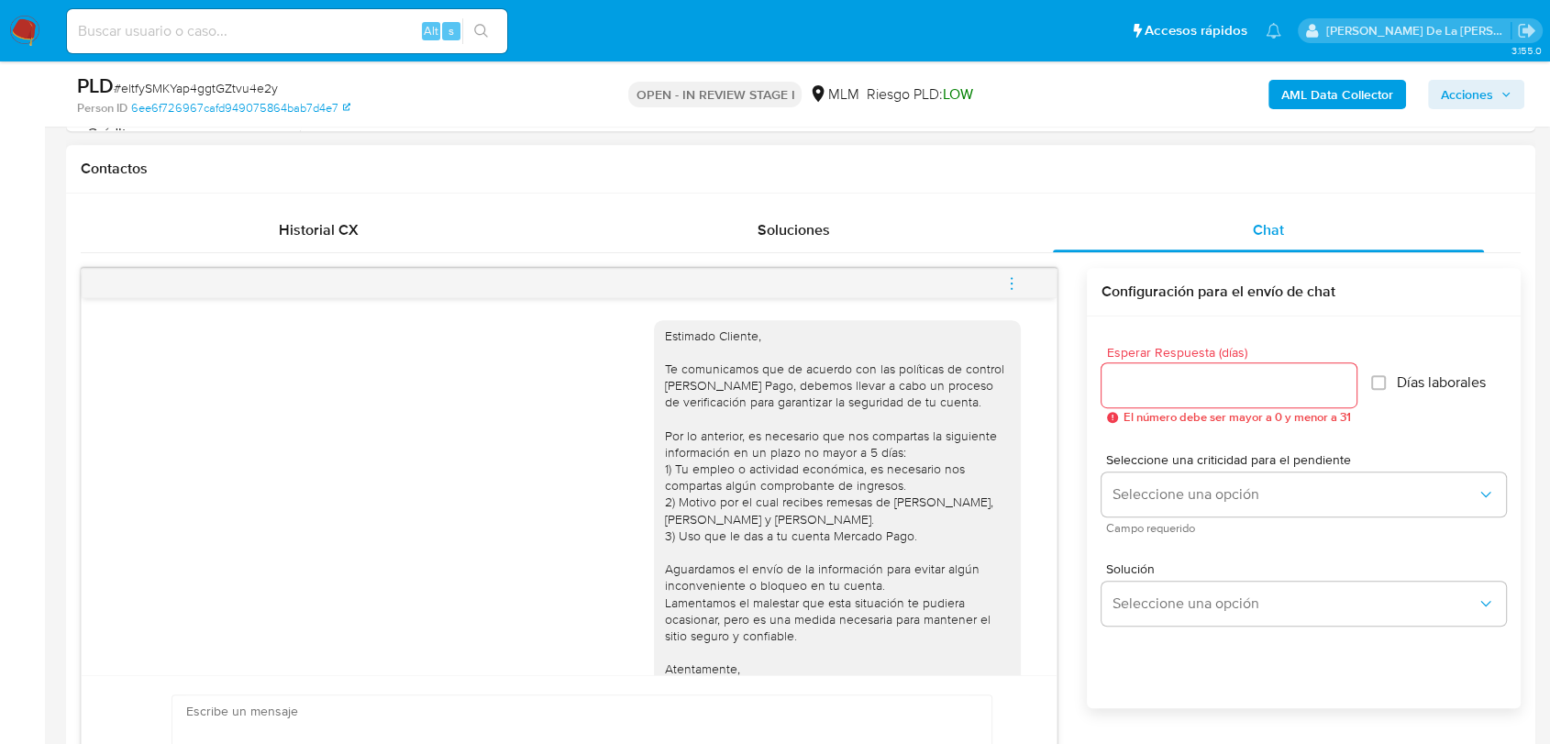
scroll to position [61, 0]
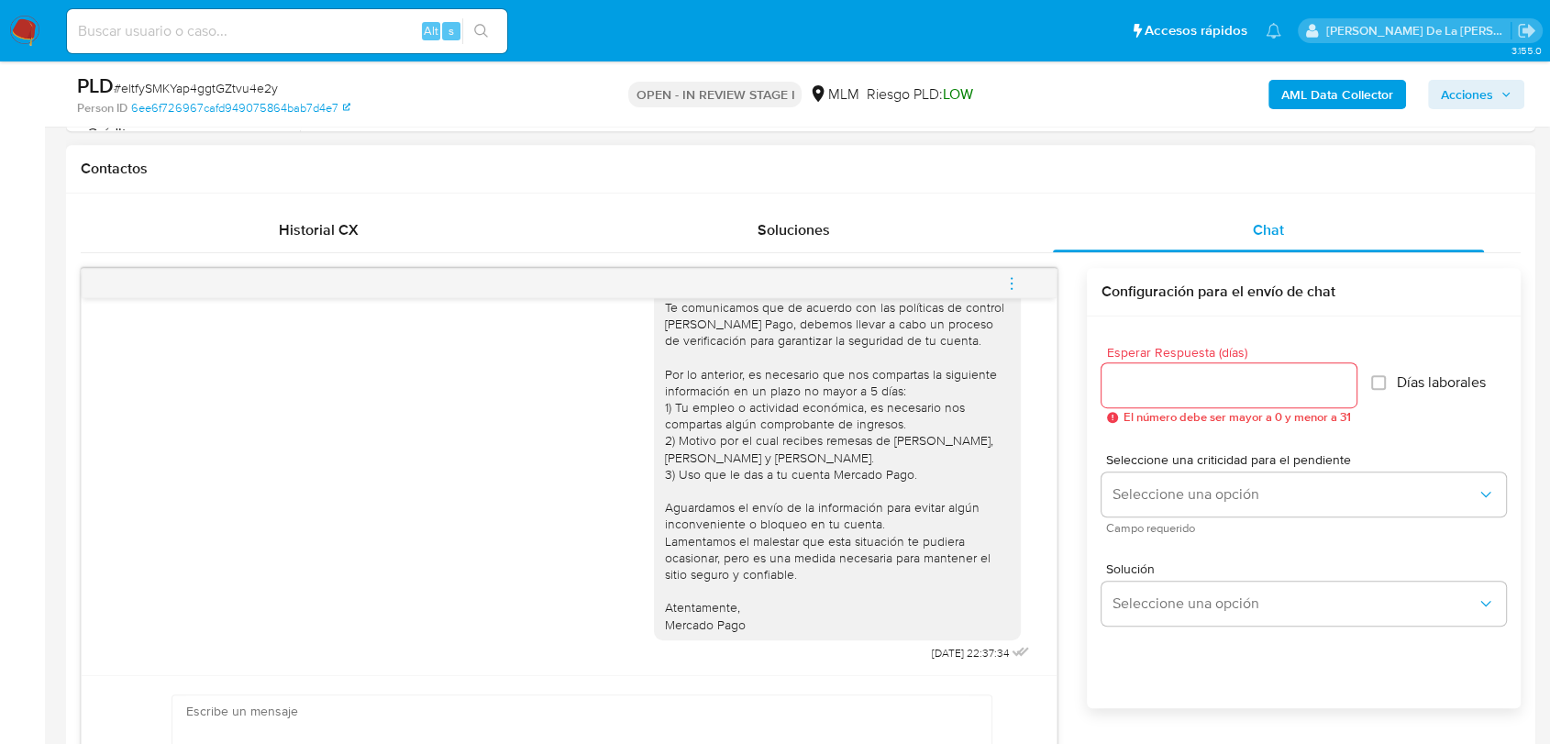
click at [1009, 267] on span "menu-action" at bounding box center [1011, 283] width 17 height 44
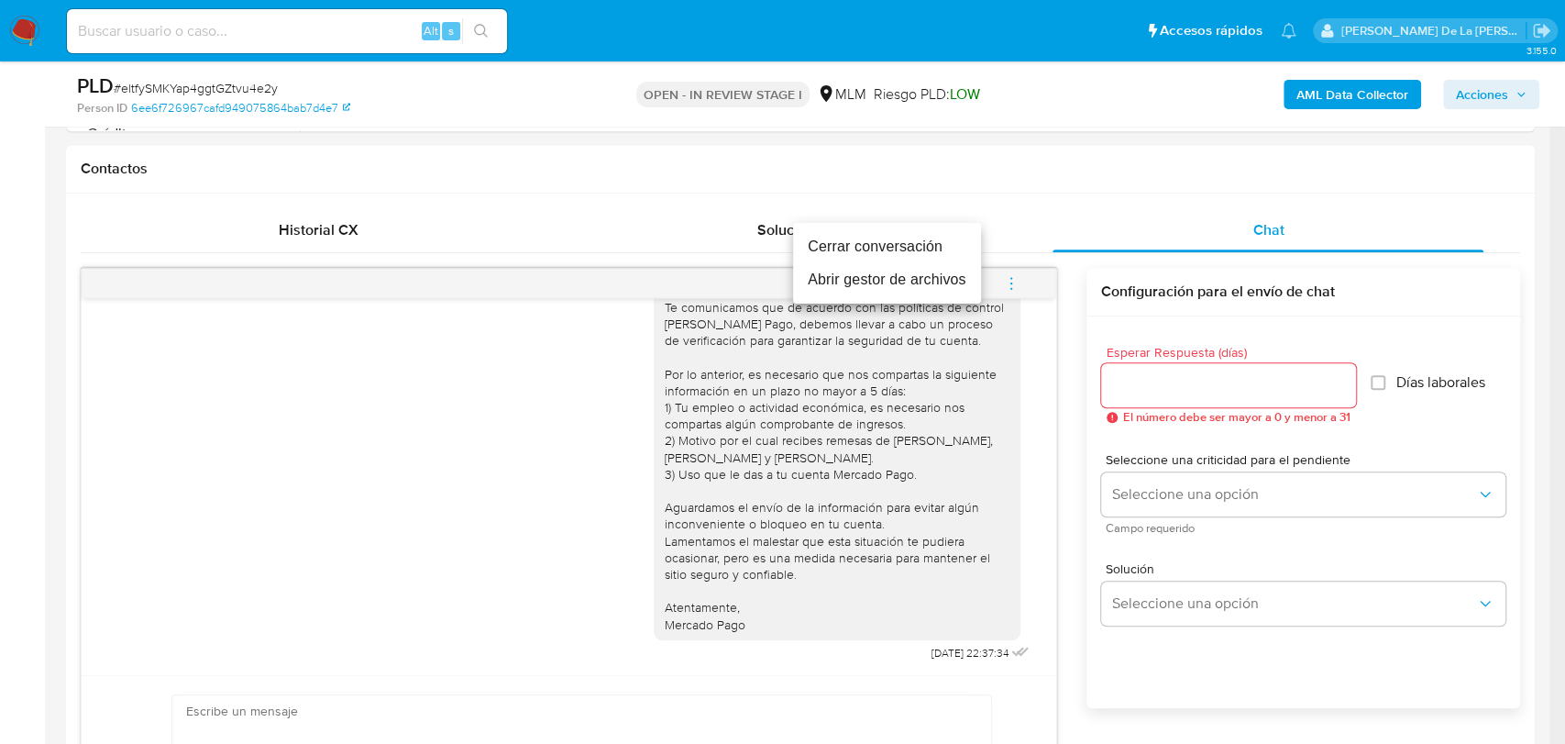
click at [930, 238] on li "Cerrar conversación" at bounding box center [887, 246] width 188 height 33
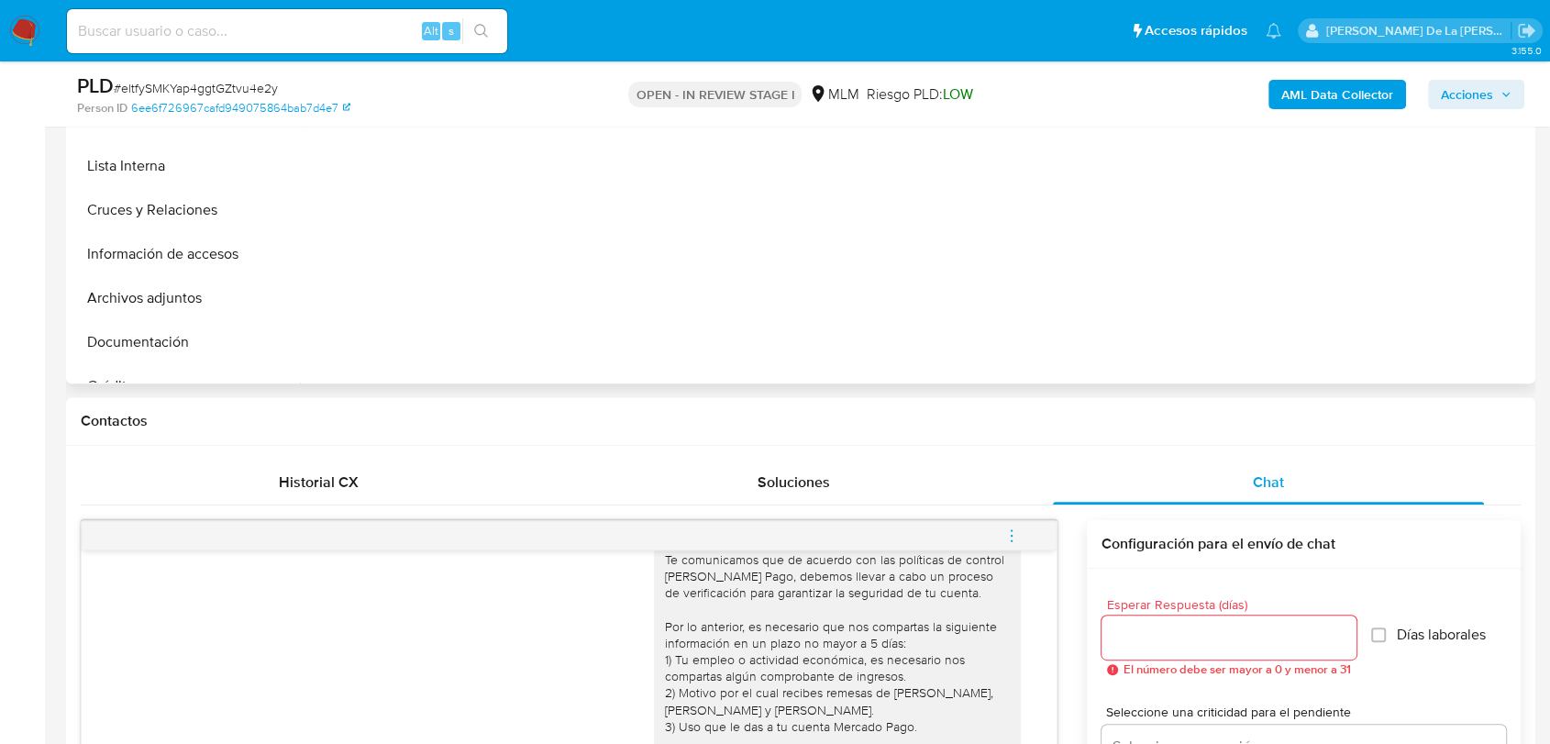
scroll to position [407, 0]
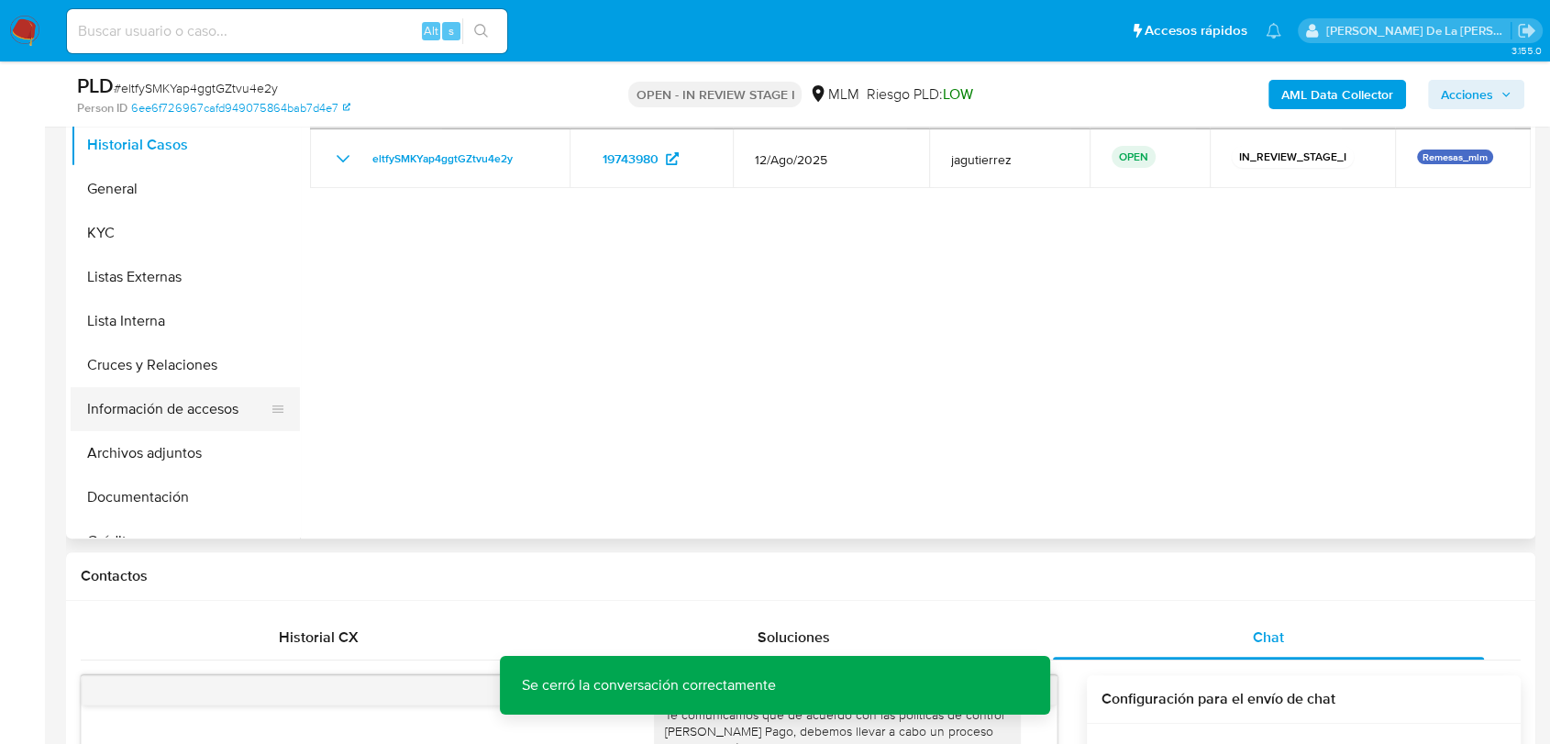
click at [151, 422] on button "Información de accesos" at bounding box center [178, 409] width 215 height 44
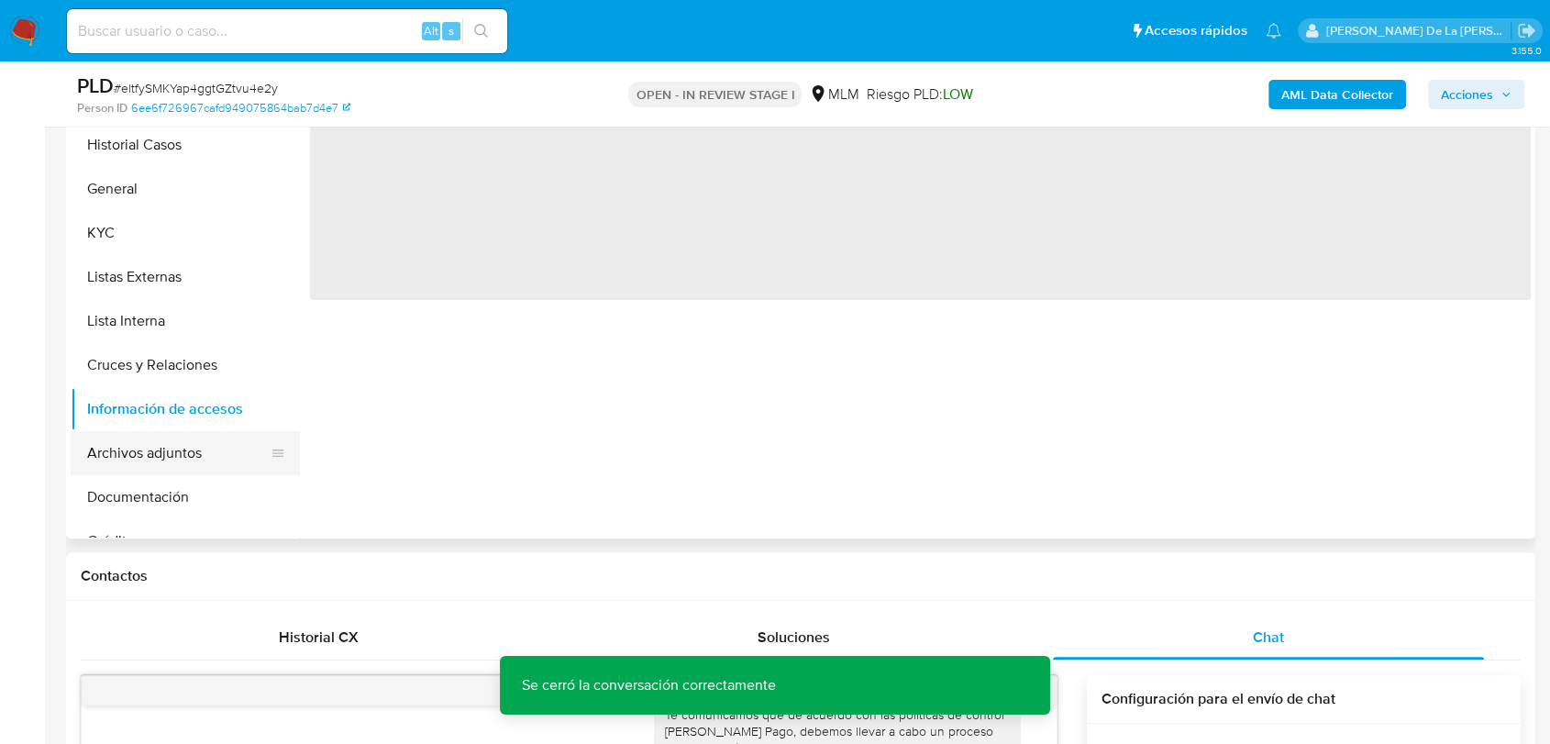
click at [144, 460] on button "Archivos adjuntos" at bounding box center [178, 453] width 215 height 44
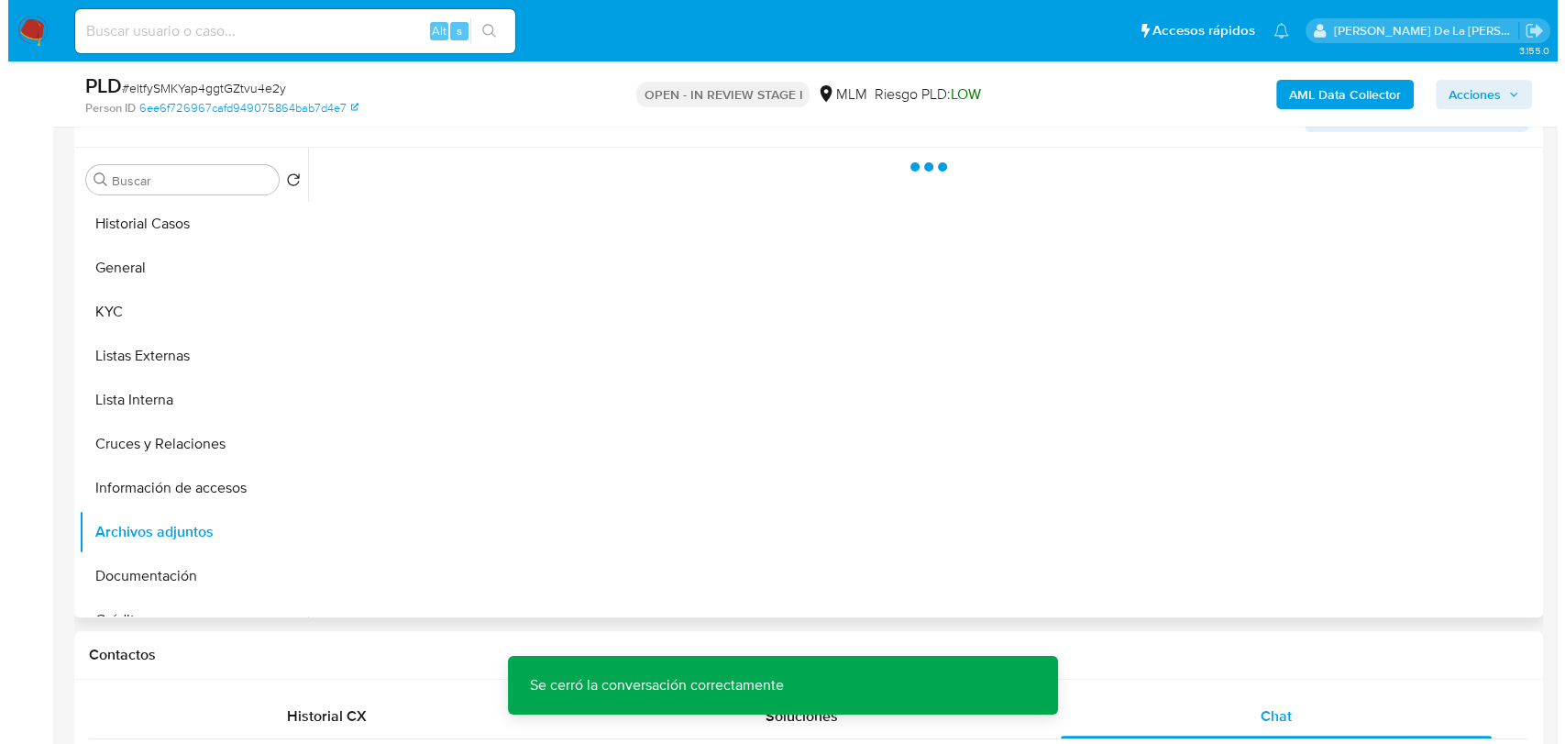
scroll to position [305, 0]
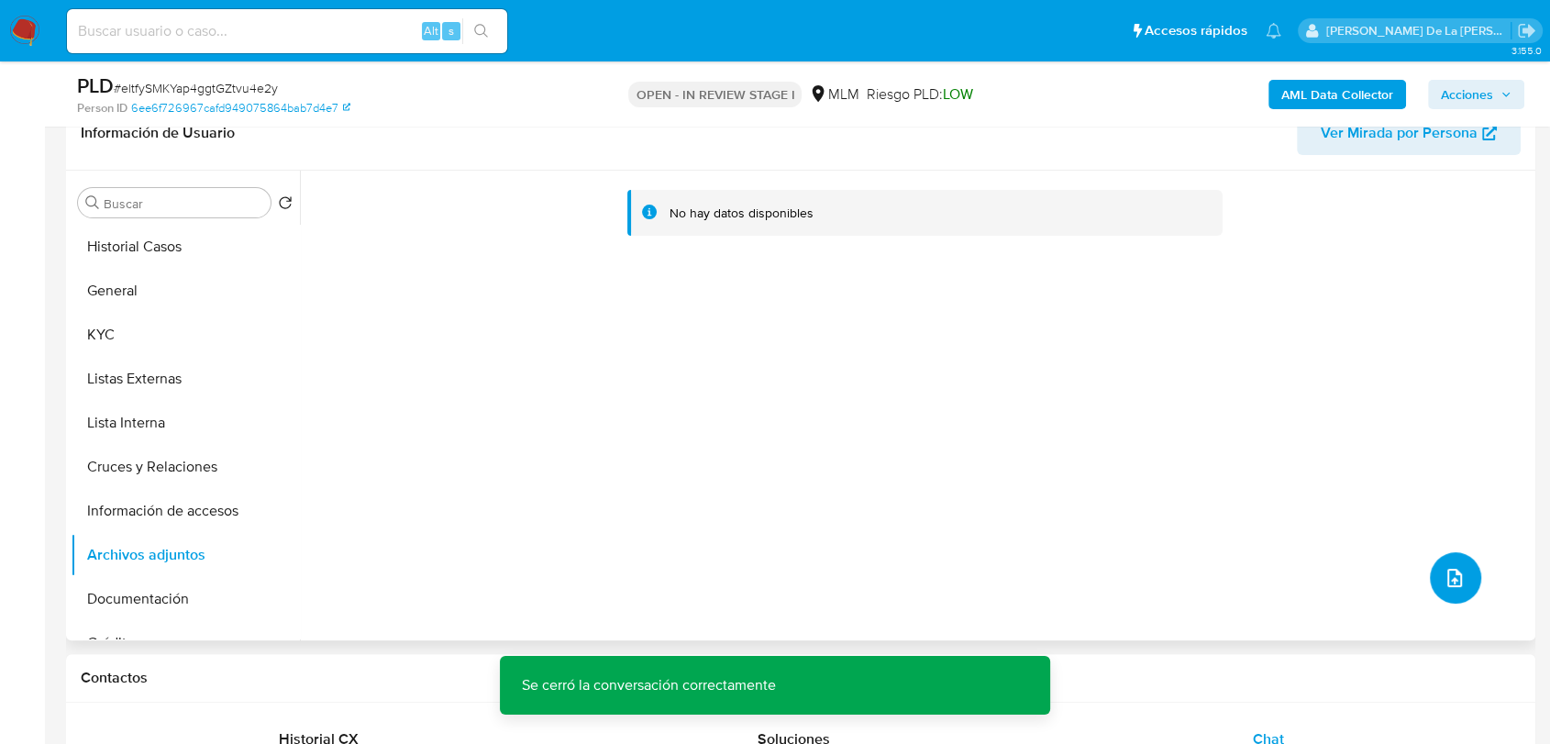
click at [1449, 581] on icon "upload-file" at bounding box center [1454, 578] width 22 height 22
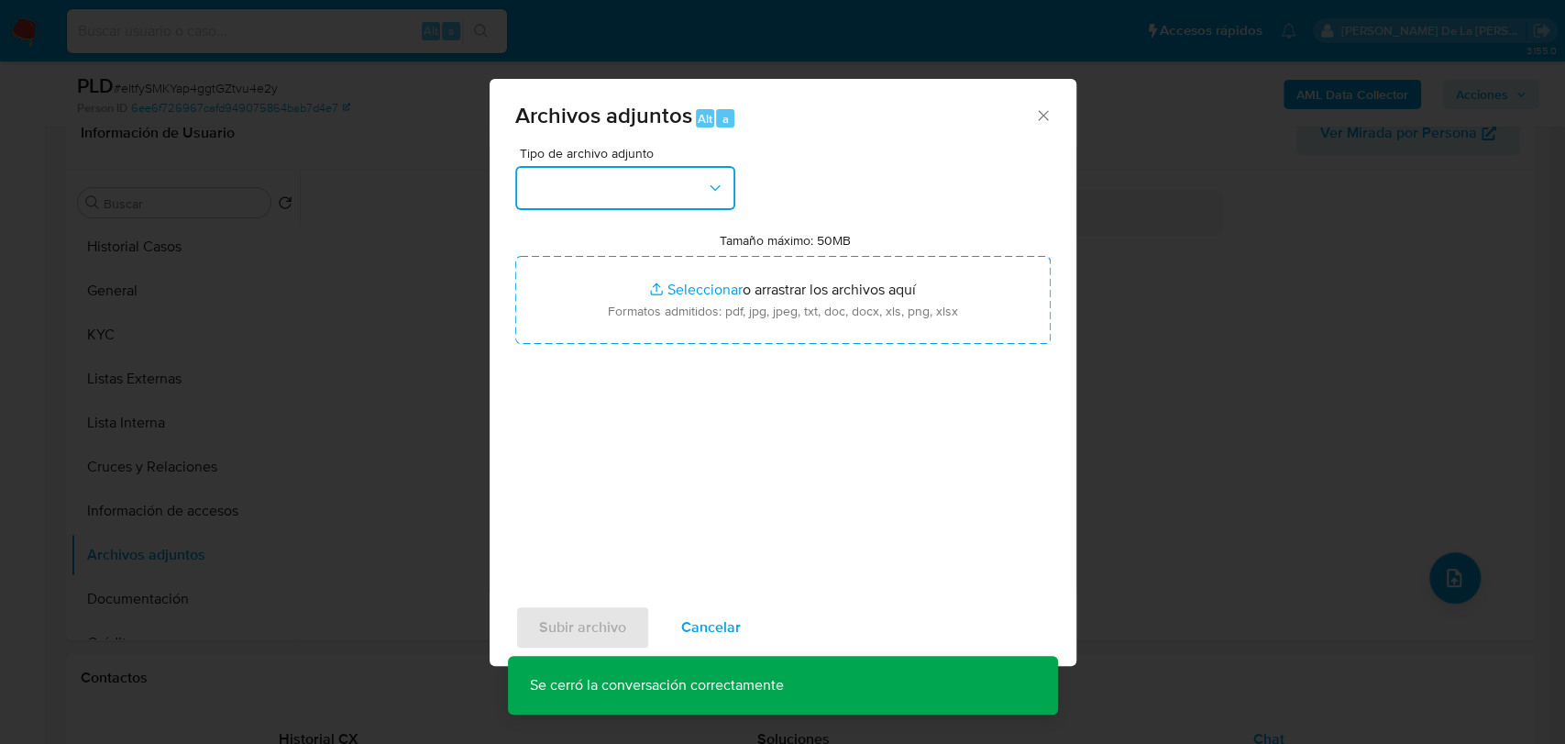
click at [617, 191] on button "button" at bounding box center [625, 188] width 220 height 44
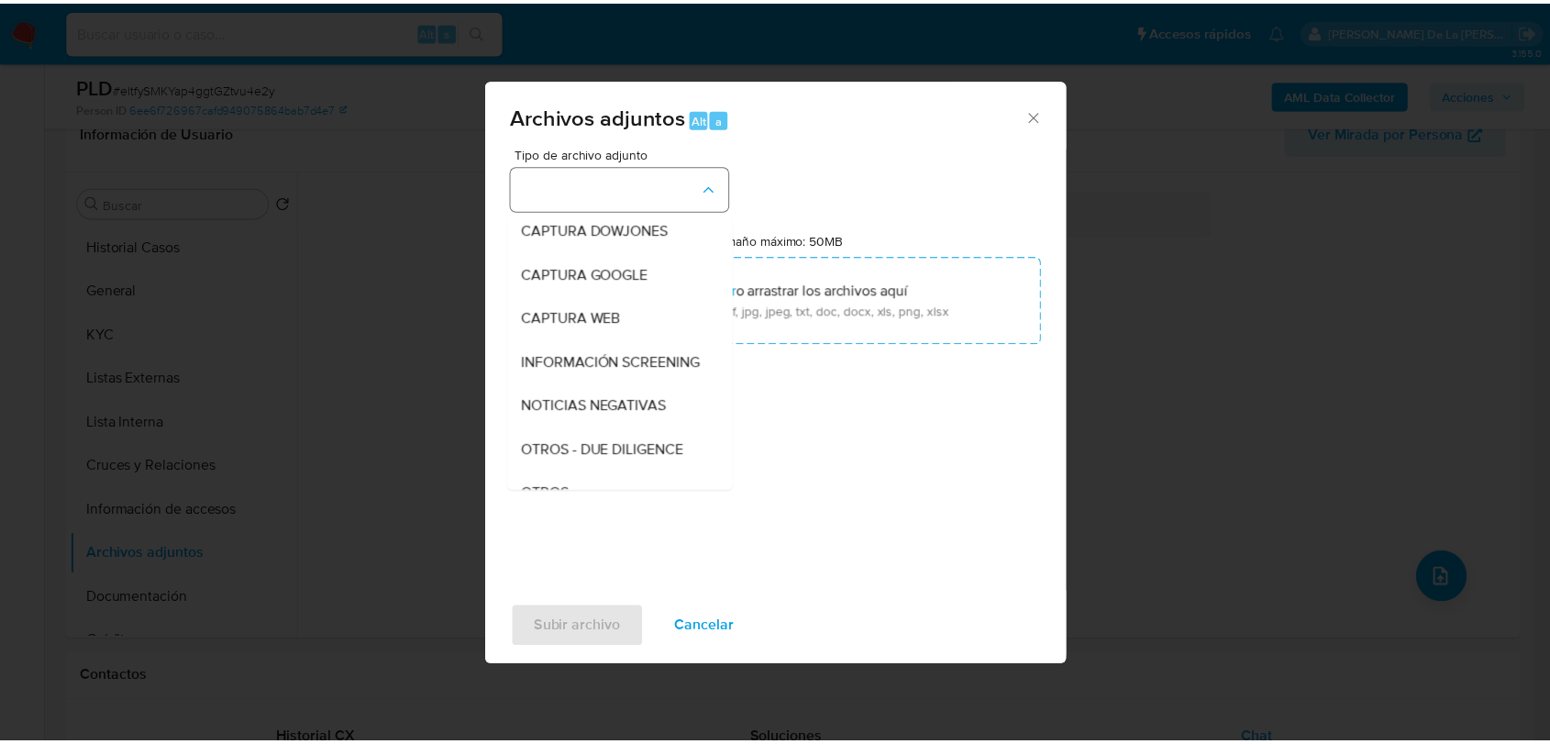
scroll to position [95, 0]
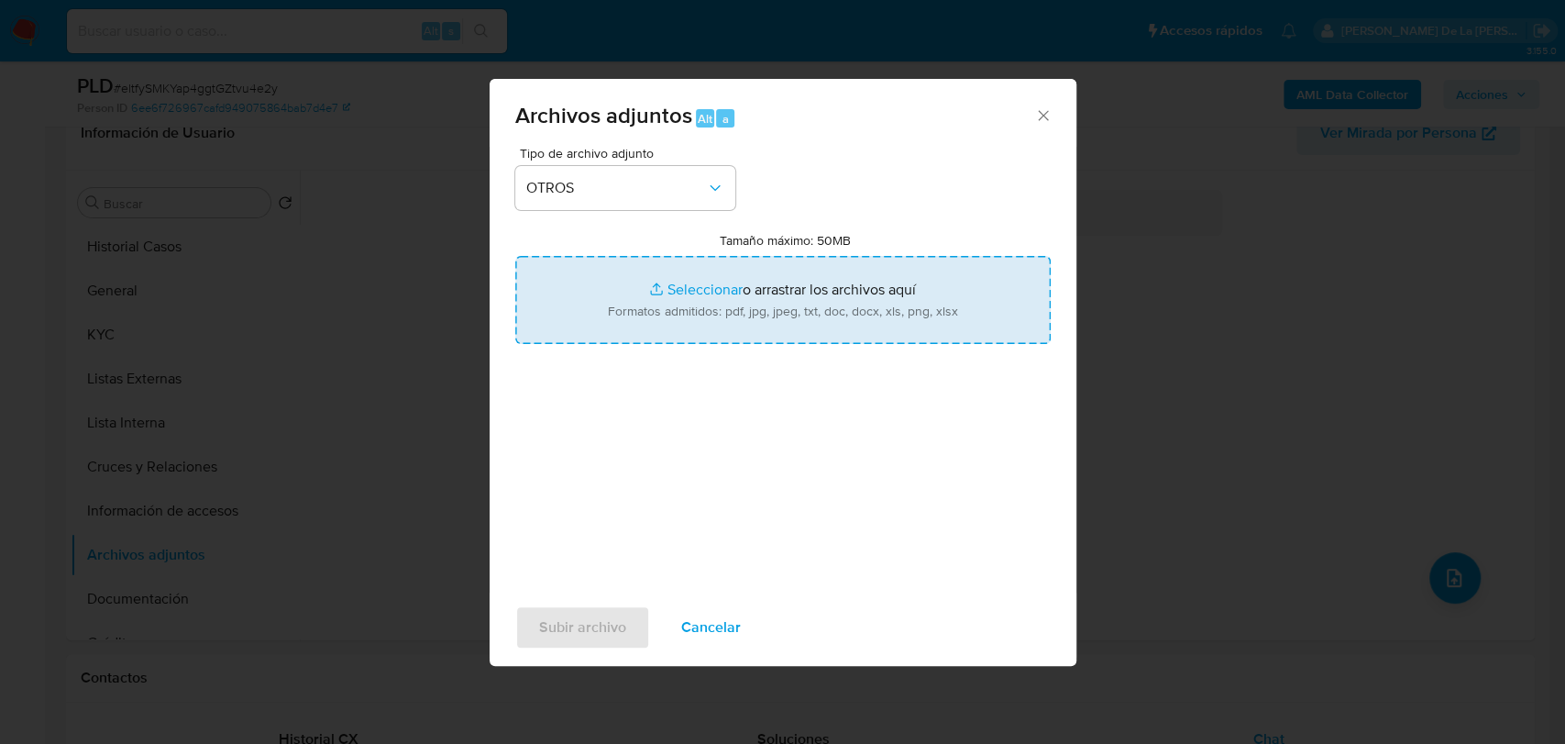
type input "C:\fakepath\19743980_JESUS RAUL GALINDO ZARATE_AGO2025.pdf"
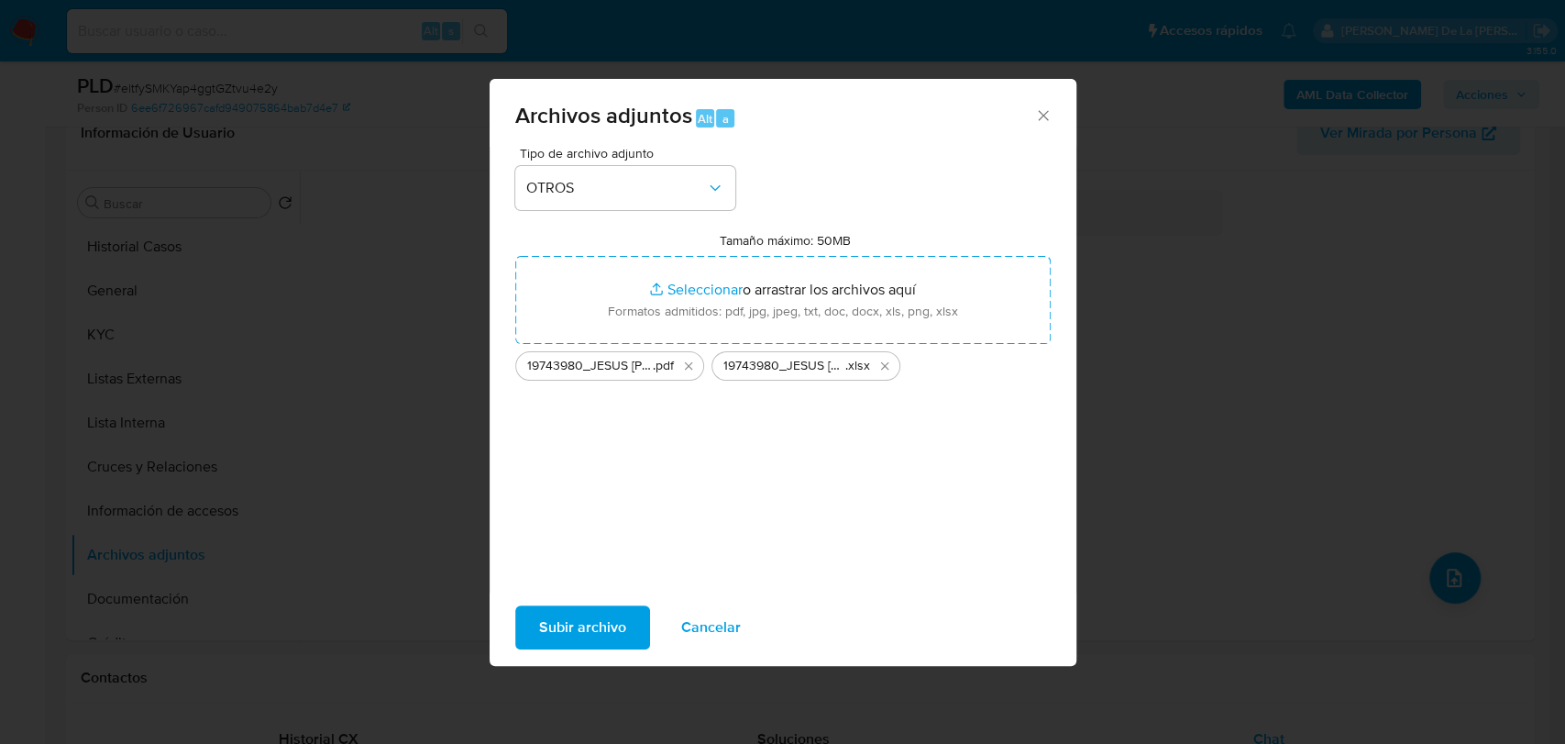
click at [708, 457] on div "Tipo de archivo adjunto OTROS Tamaño máximo: 50MB Seleccionar archivos Seleccio…" at bounding box center [783, 363] width 536 height 433
click at [593, 633] on span "Subir archivo" at bounding box center [582, 627] width 87 height 40
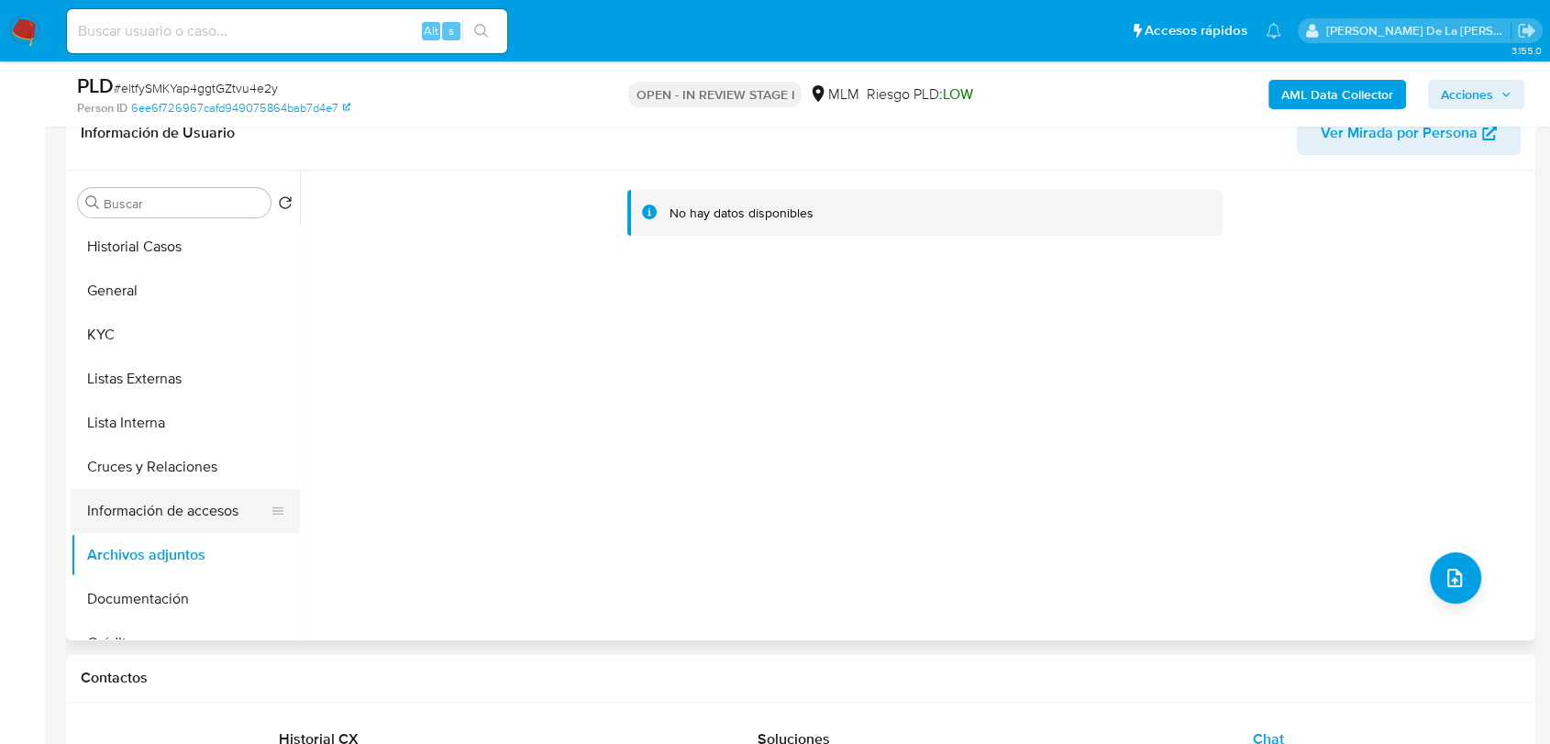
click at [203, 501] on button "Información de accesos" at bounding box center [178, 511] width 215 height 44
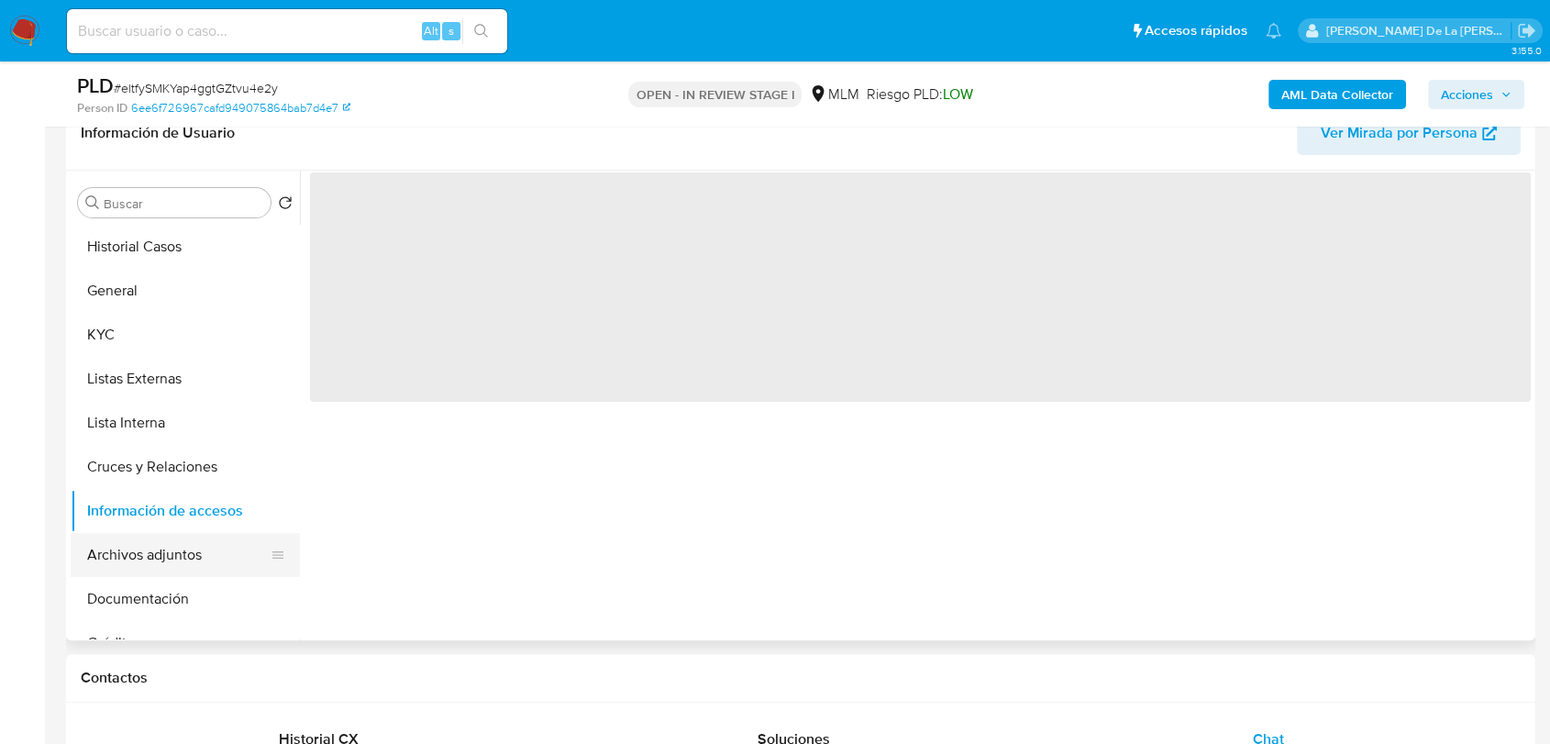
click at [161, 545] on button "Archivos adjuntos" at bounding box center [178, 555] width 215 height 44
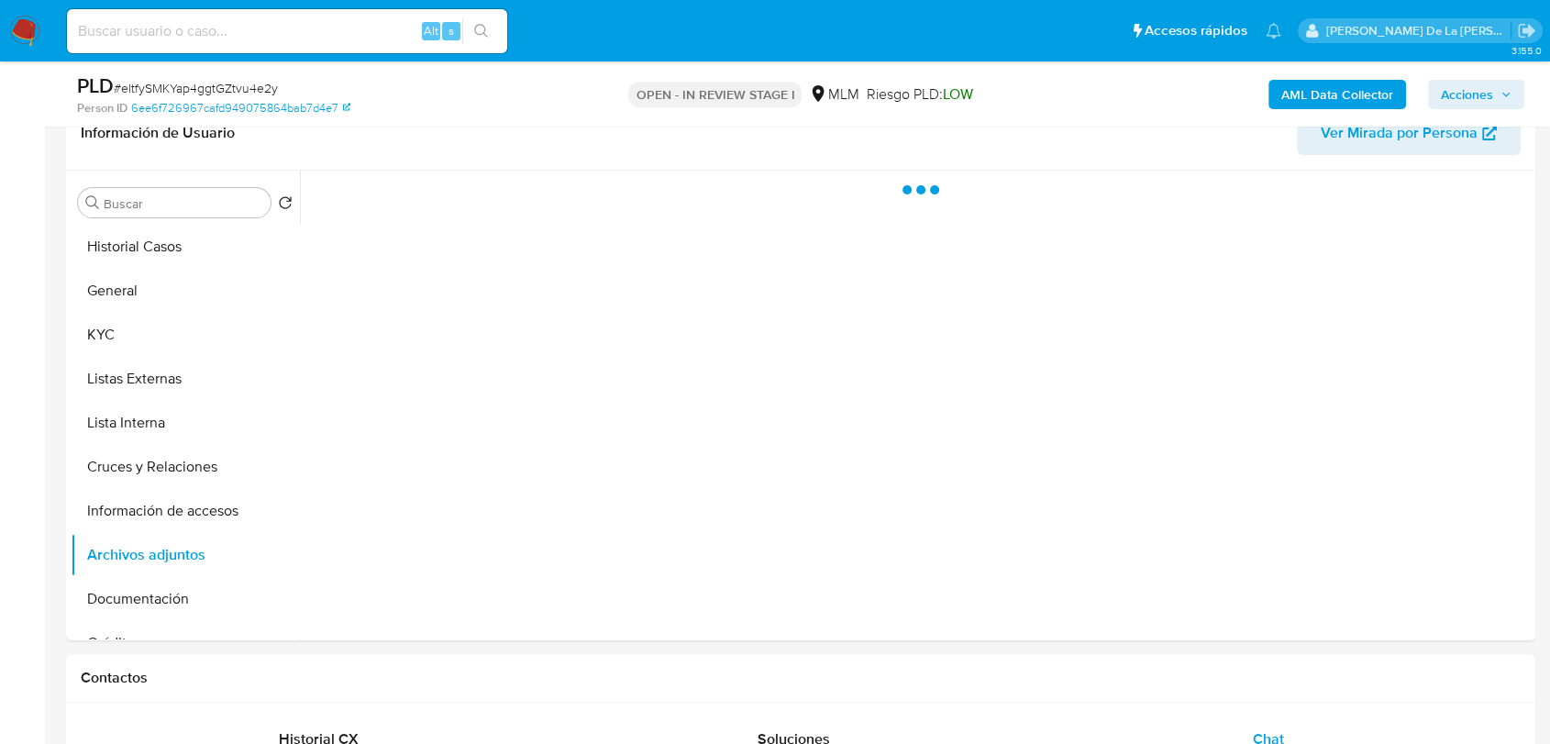
click at [1469, 93] on span "Acciones" at bounding box center [1467, 94] width 52 height 29
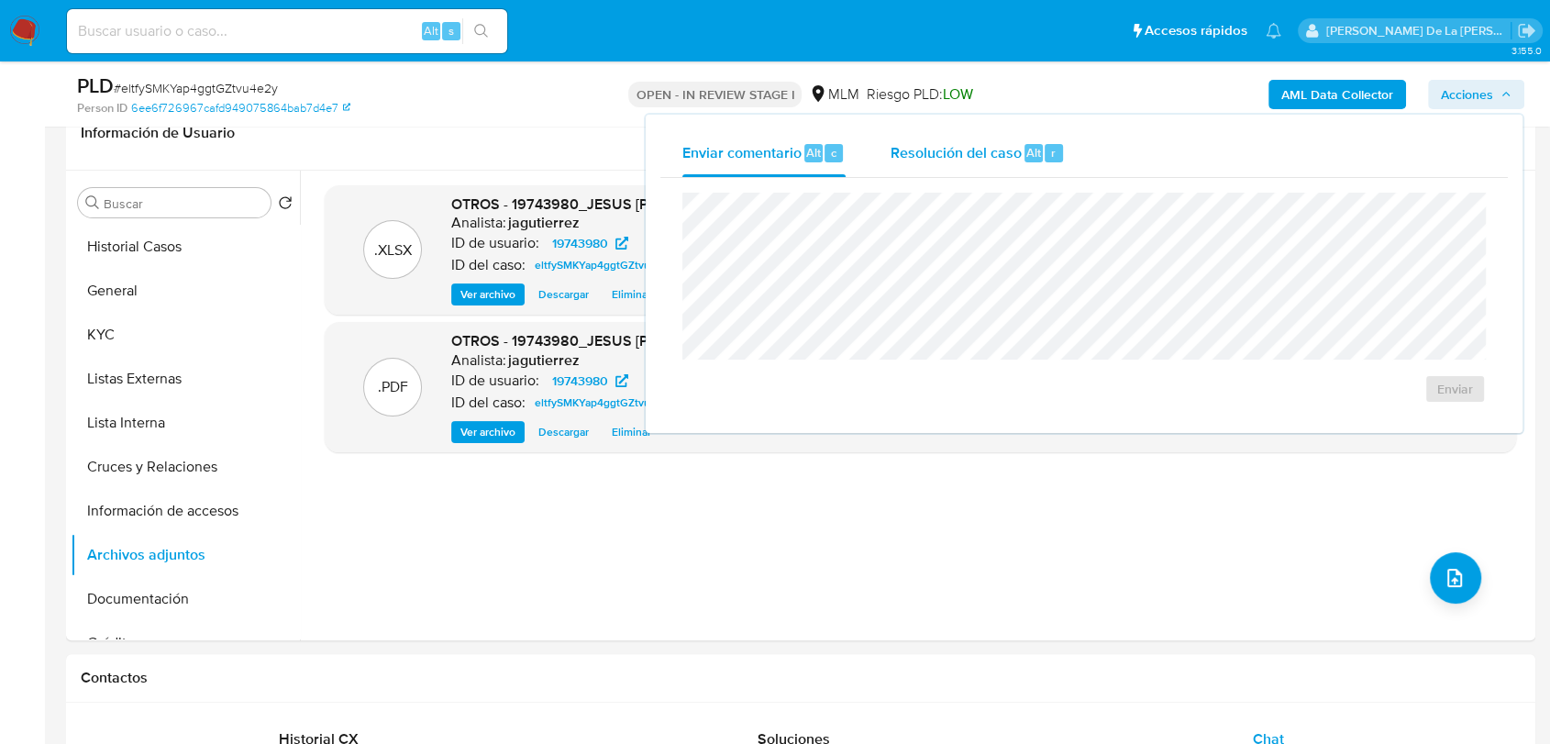
click at [974, 163] on div "Resolución del caso Alt r" at bounding box center [976, 153] width 175 height 48
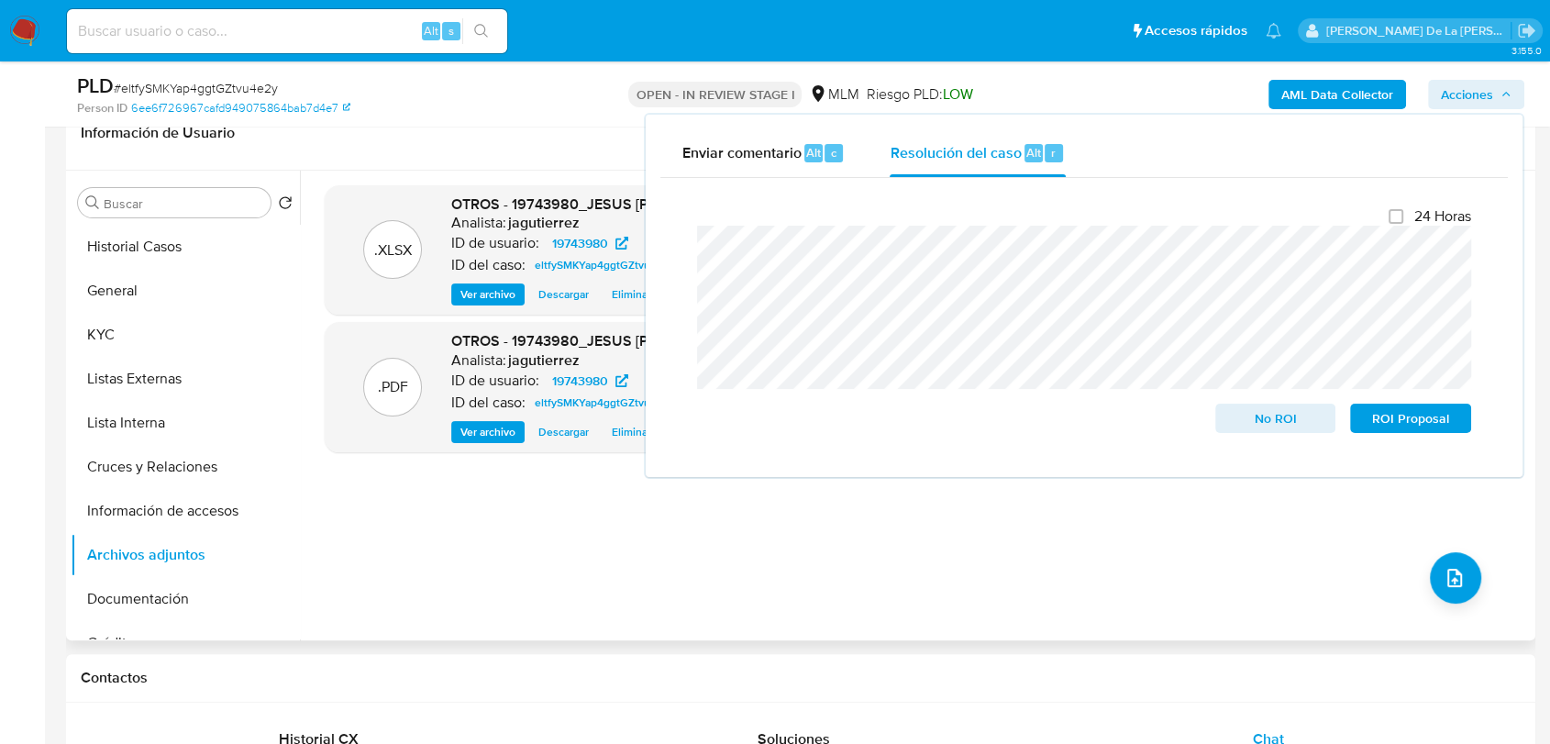
drag, startPoint x: 1309, startPoint y: 427, endPoint x: 1383, endPoint y: 547, distance: 141.2
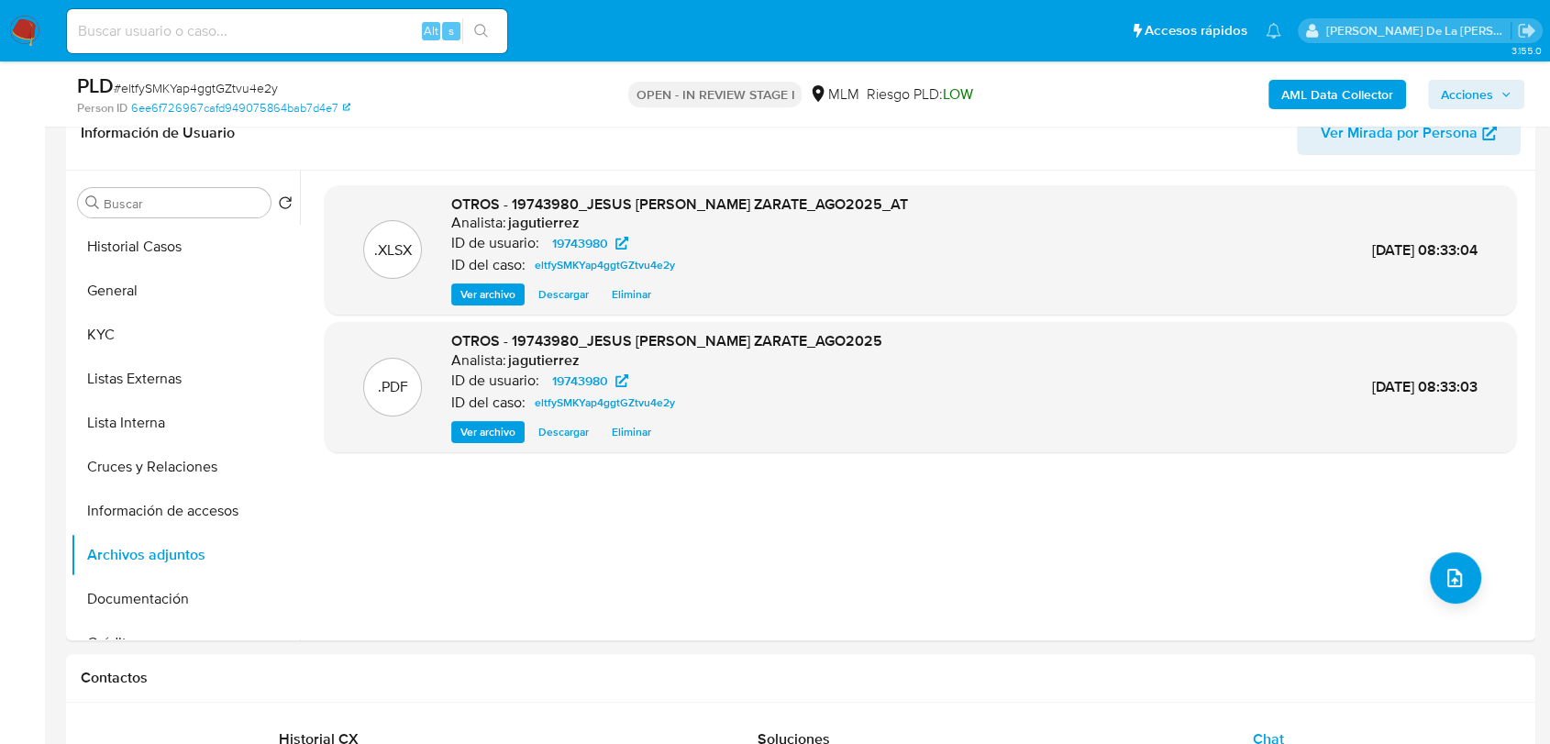
click at [1474, 90] on span "Acciones" at bounding box center [1467, 94] width 52 height 29
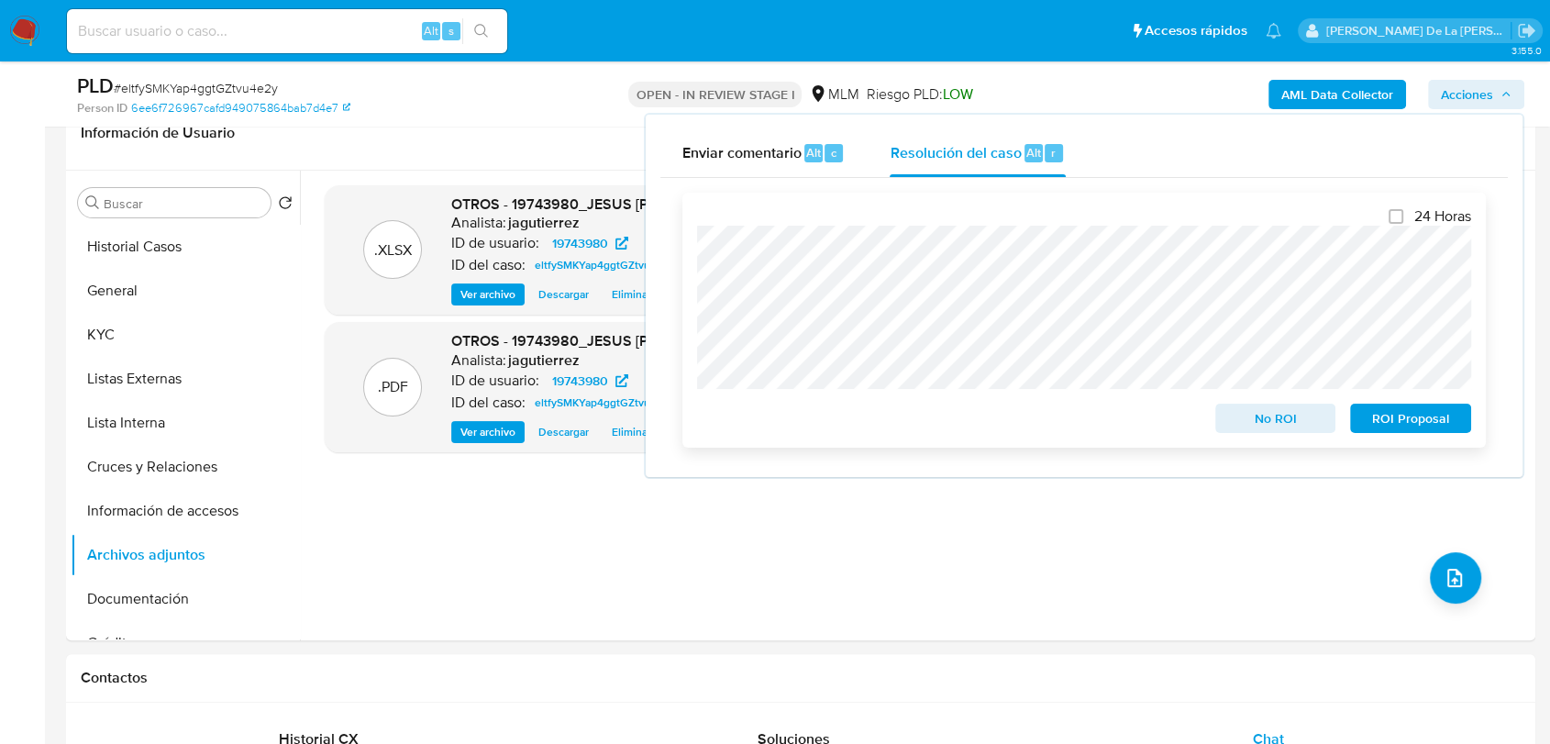
click at [1337, 348] on div "24 Horas No ROI ROI Proposal" at bounding box center [1084, 320] width 774 height 226
click at [1437, 425] on span "ROI Proposal" at bounding box center [1410, 418] width 95 height 26
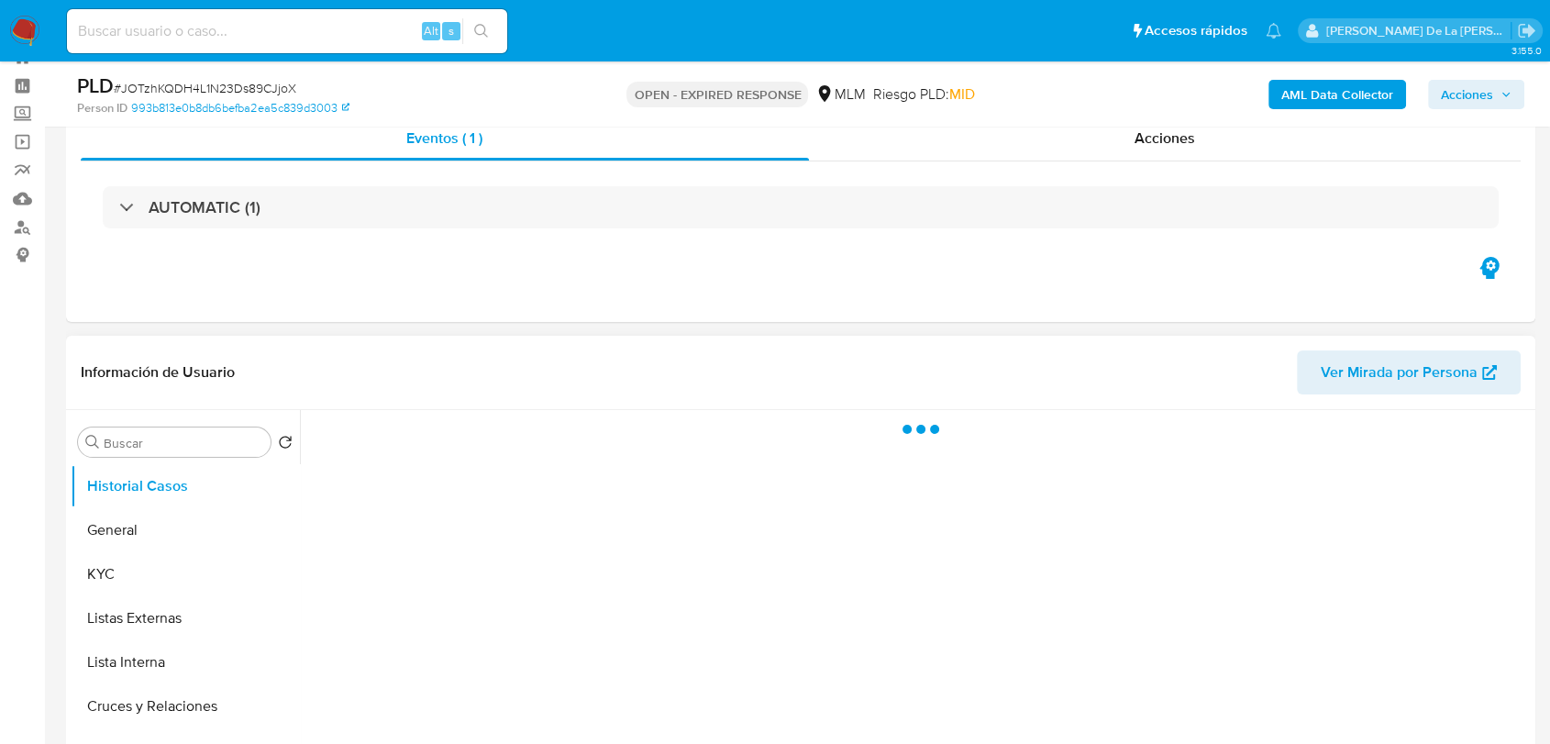
scroll to position [102, 0]
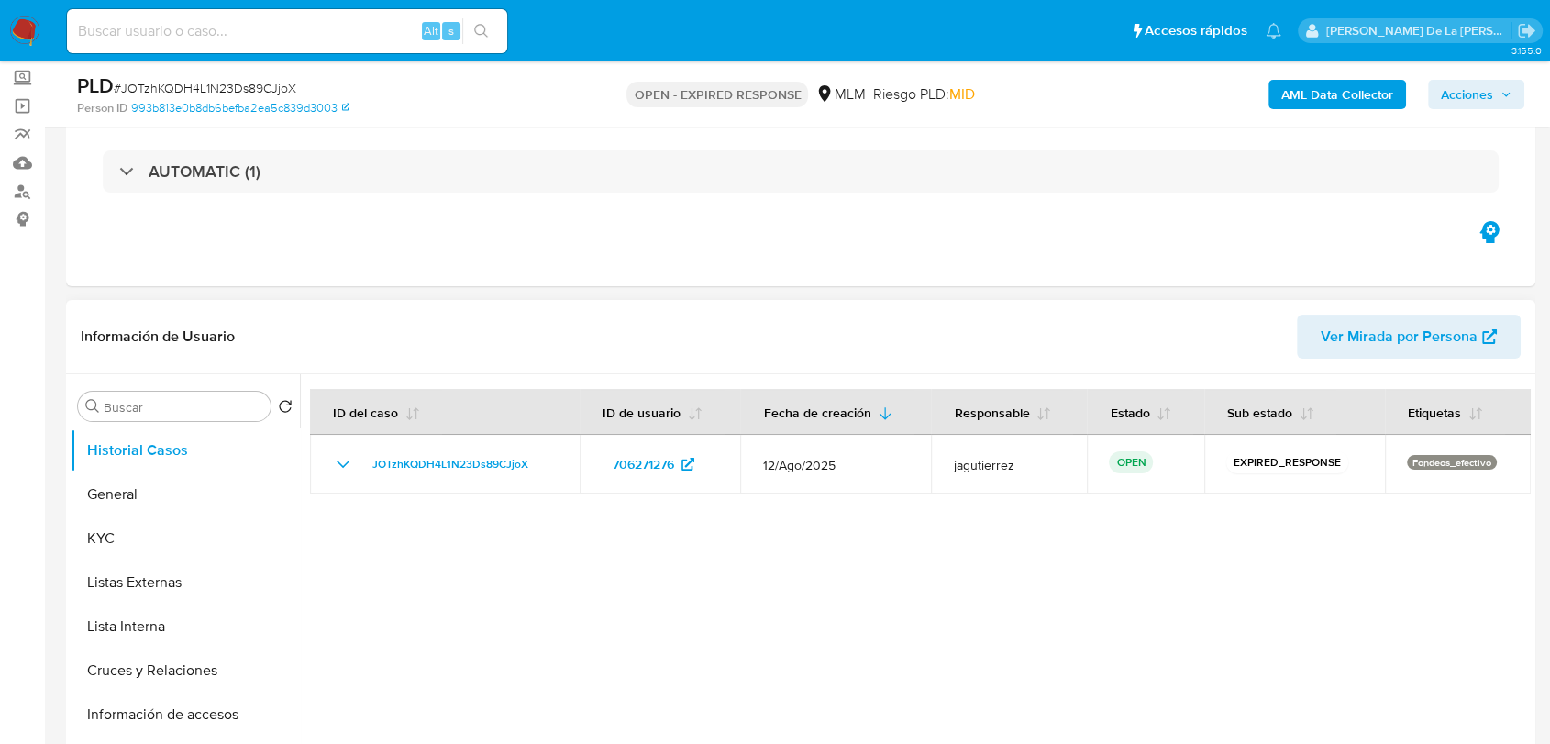
select select "10"
click at [169, 501] on button "General" at bounding box center [178, 494] width 215 height 44
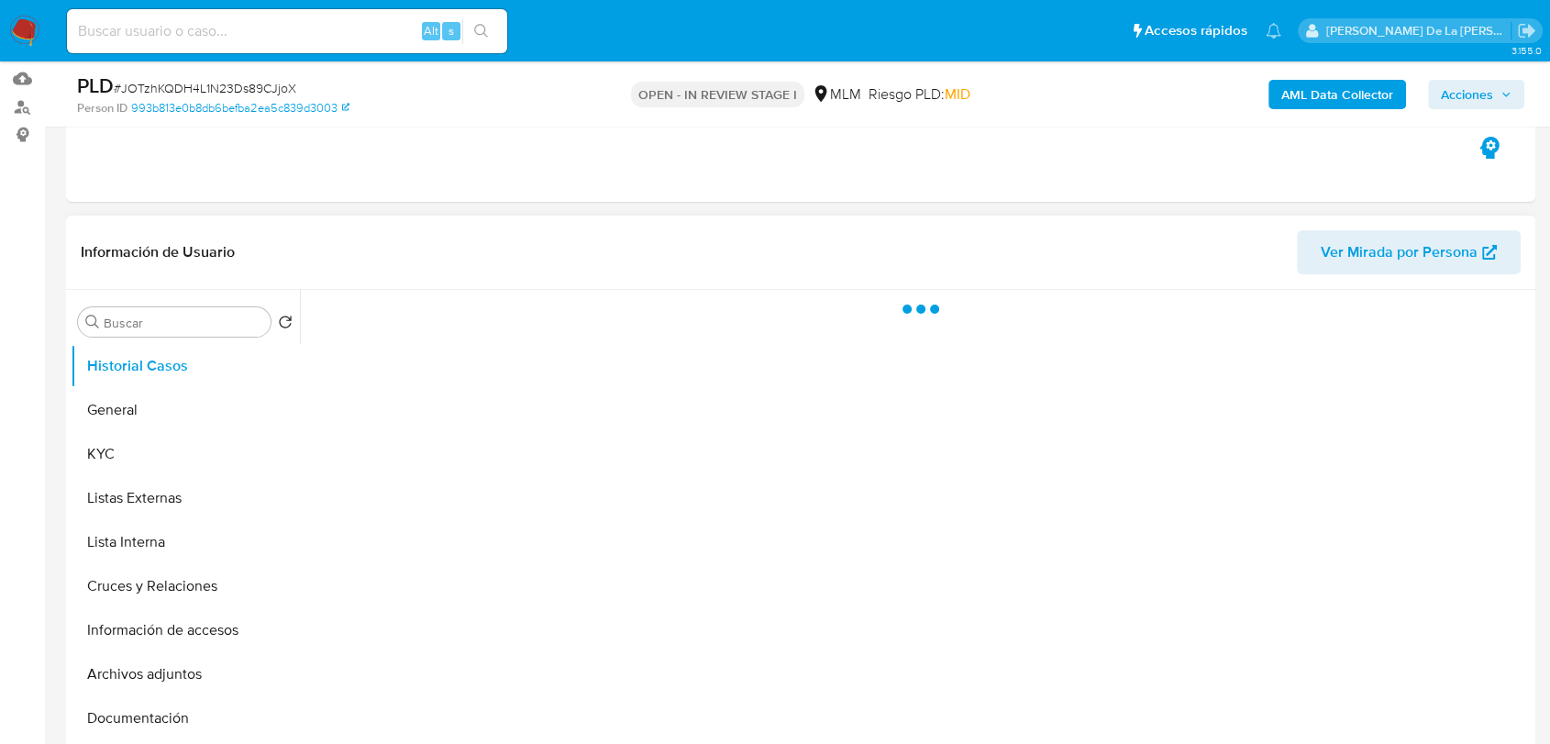
scroll to position [305, 0]
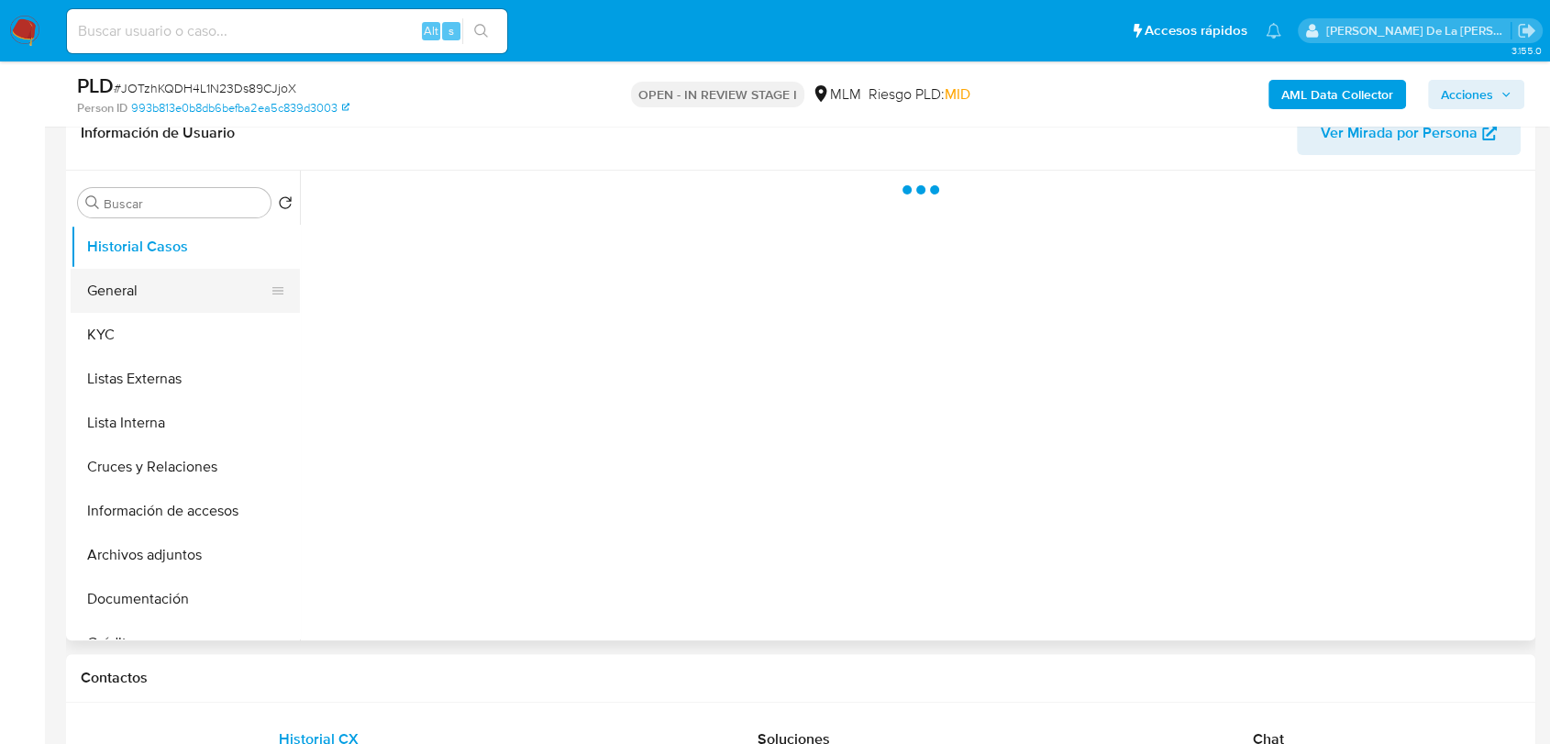
click at [148, 305] on button "General" at bounding box center [178, 291] width 215 height 44
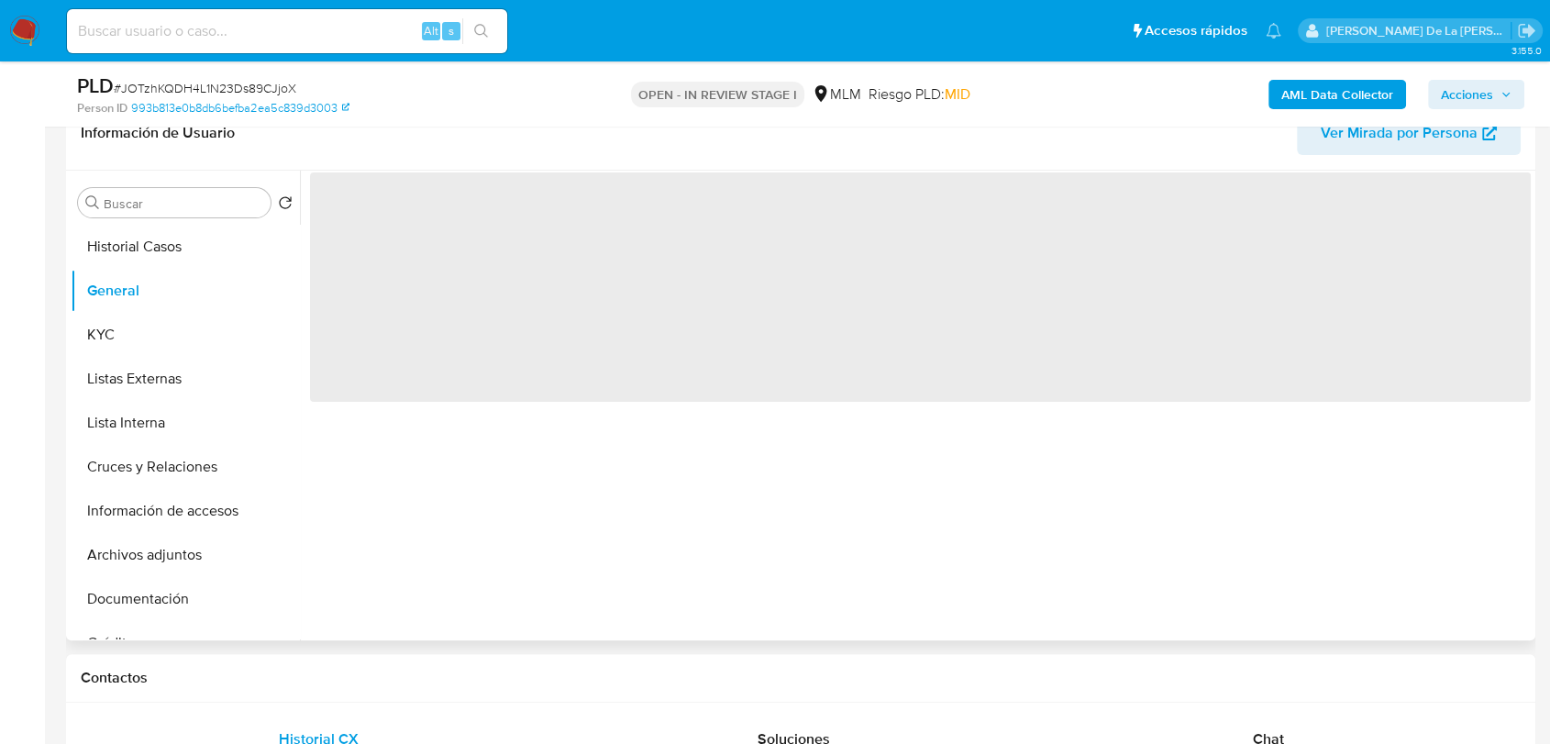
select select "10"
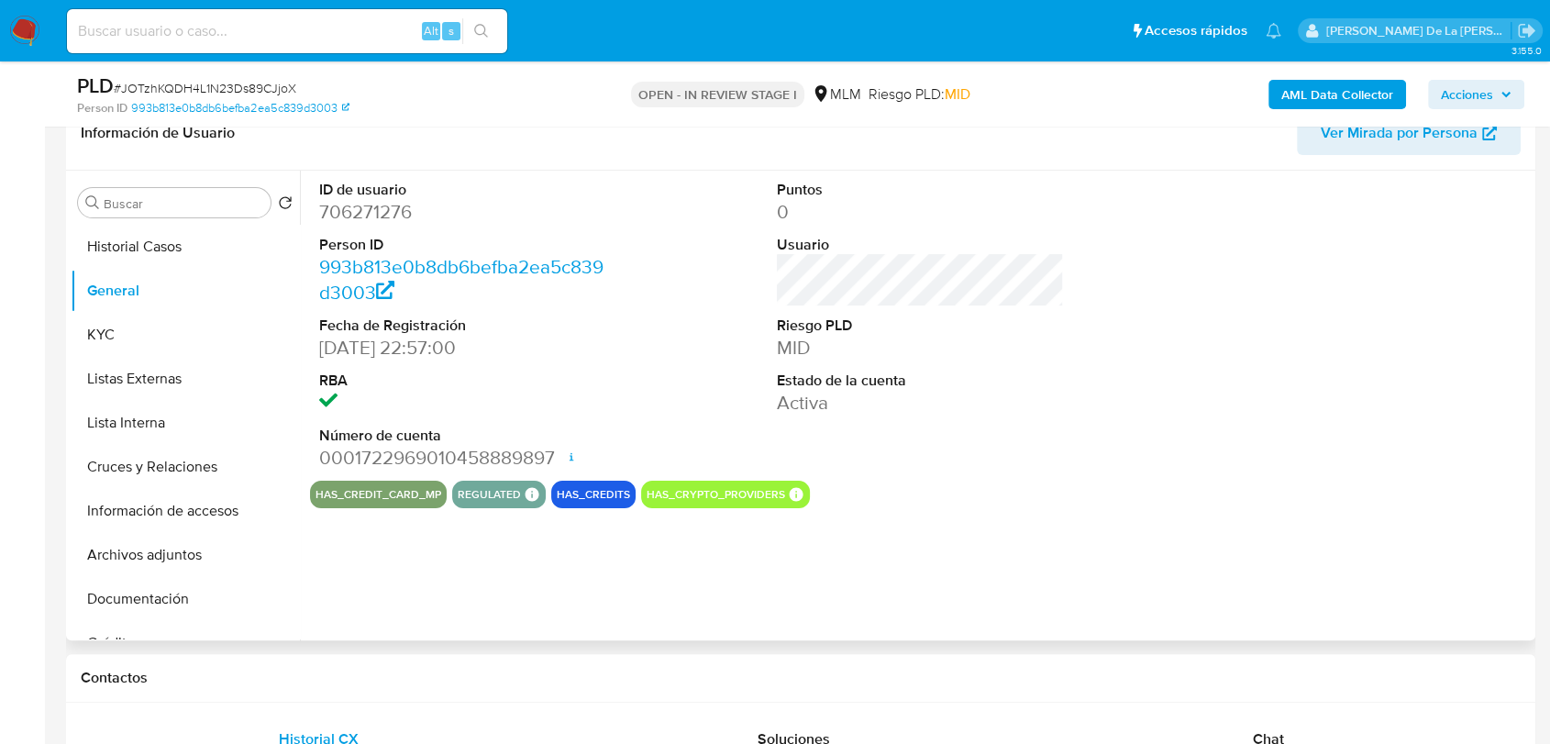
click at [379, 214] on dd "706271276" at bounding box center [462, 212] width 287 height 26
copy dd "706271276"
click at [607, 292] on div "ID de usuario 706271276 Person ID 993b813e0b8db6befba2ea5c839d3003 Fecha de Reg…" at bounding box center [462, 326] width 305 height 310
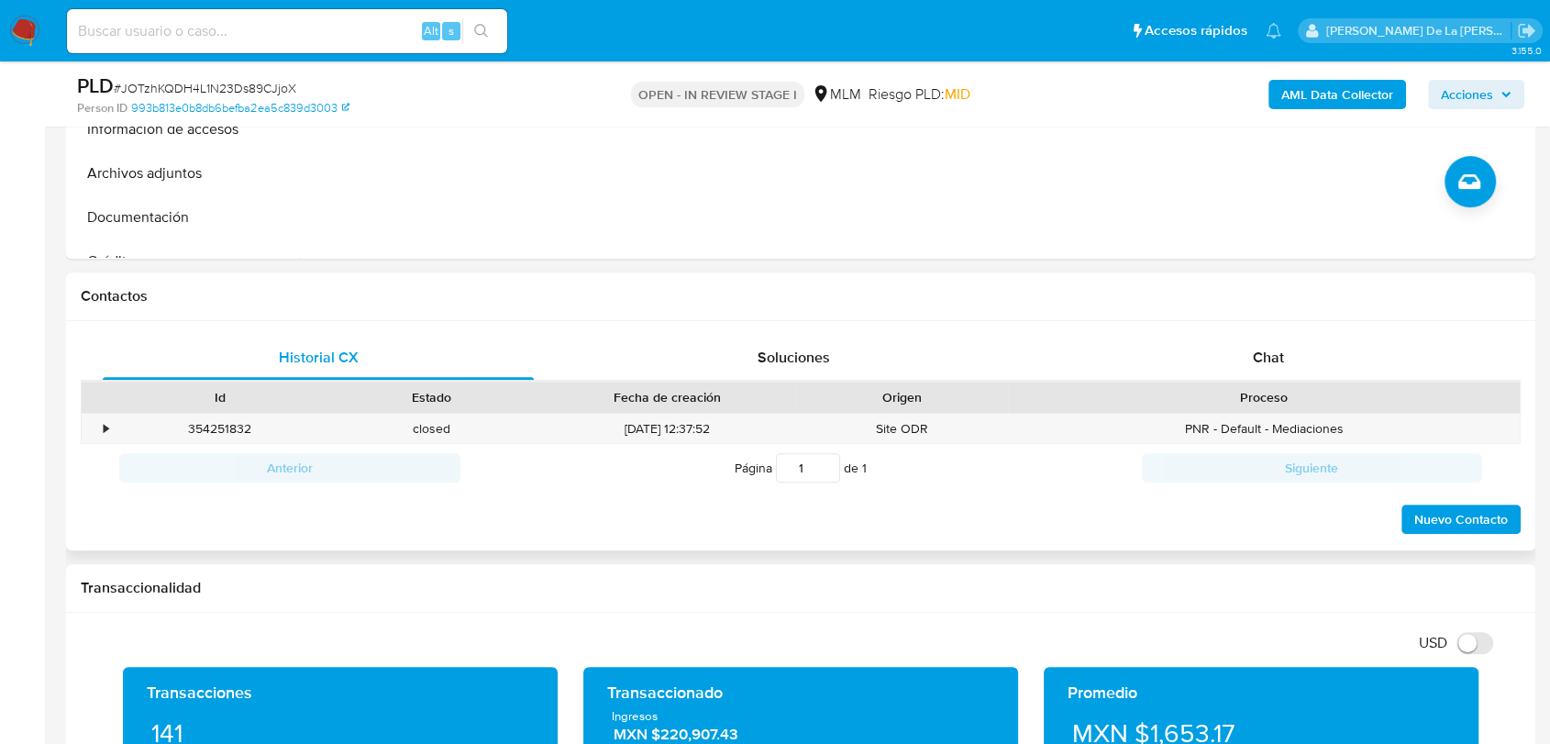
scroll to position [713, 0]
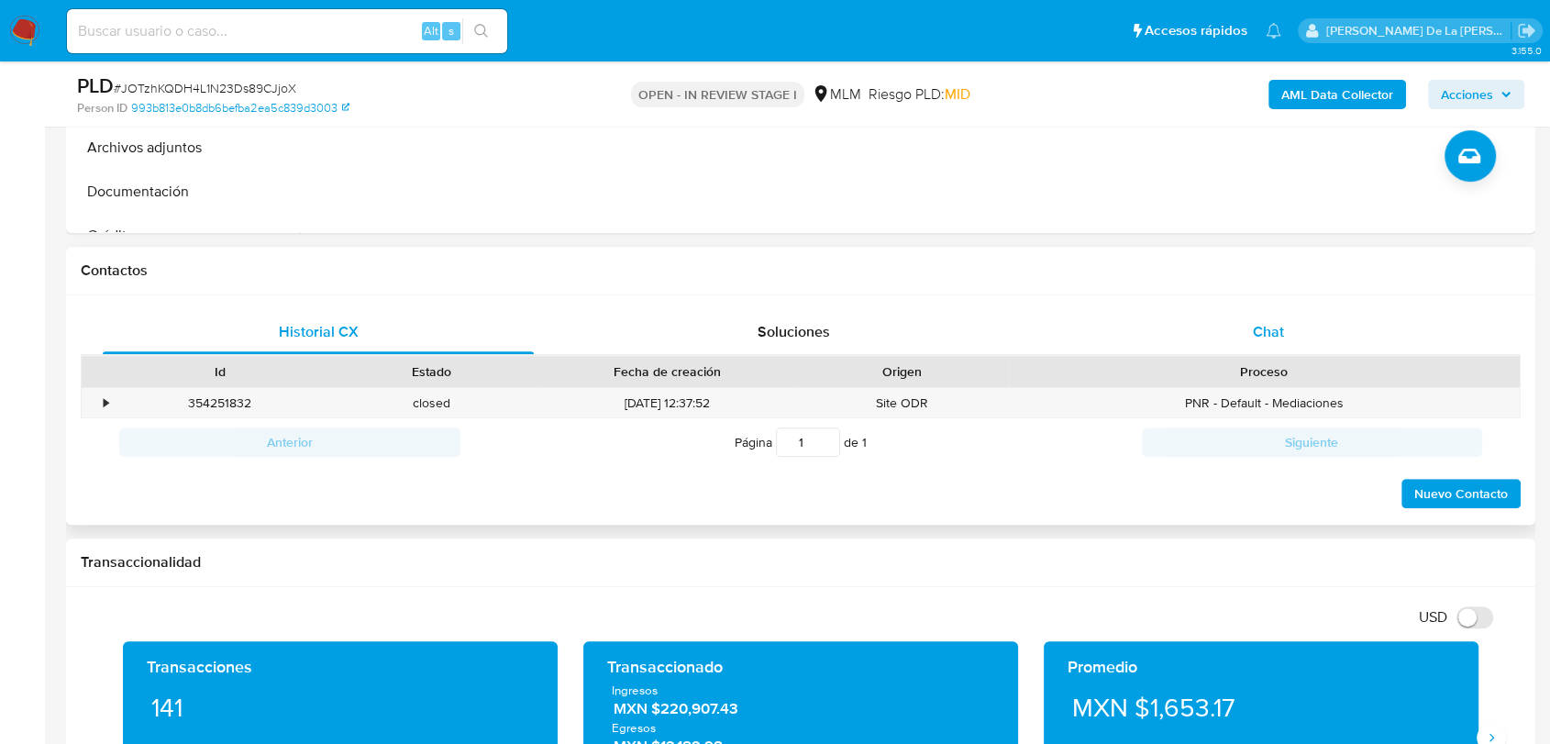
click at [1292, 316] on div "Chat" at bounding box center [1268, 332] width 431 height 44
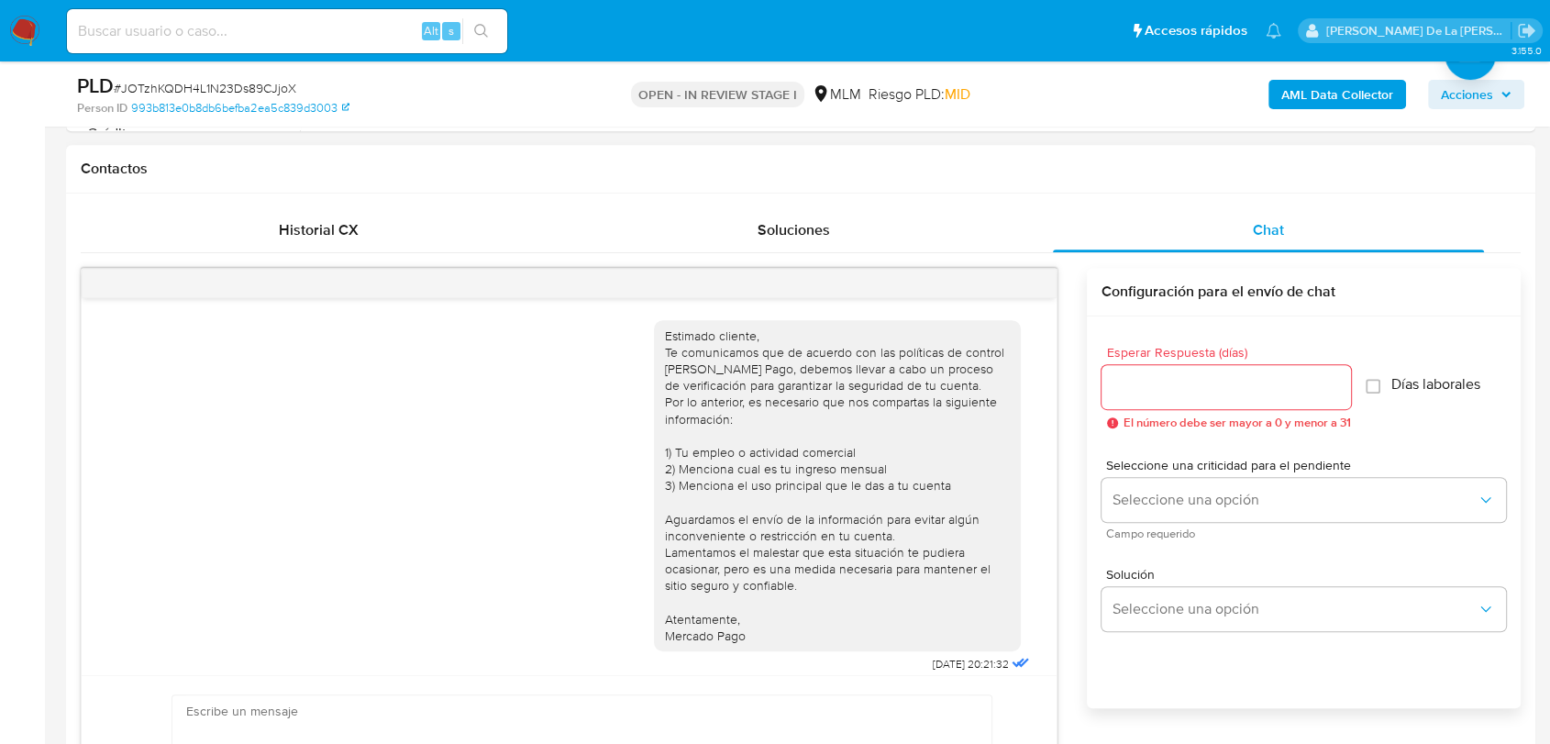
scroll to position [11, 0]
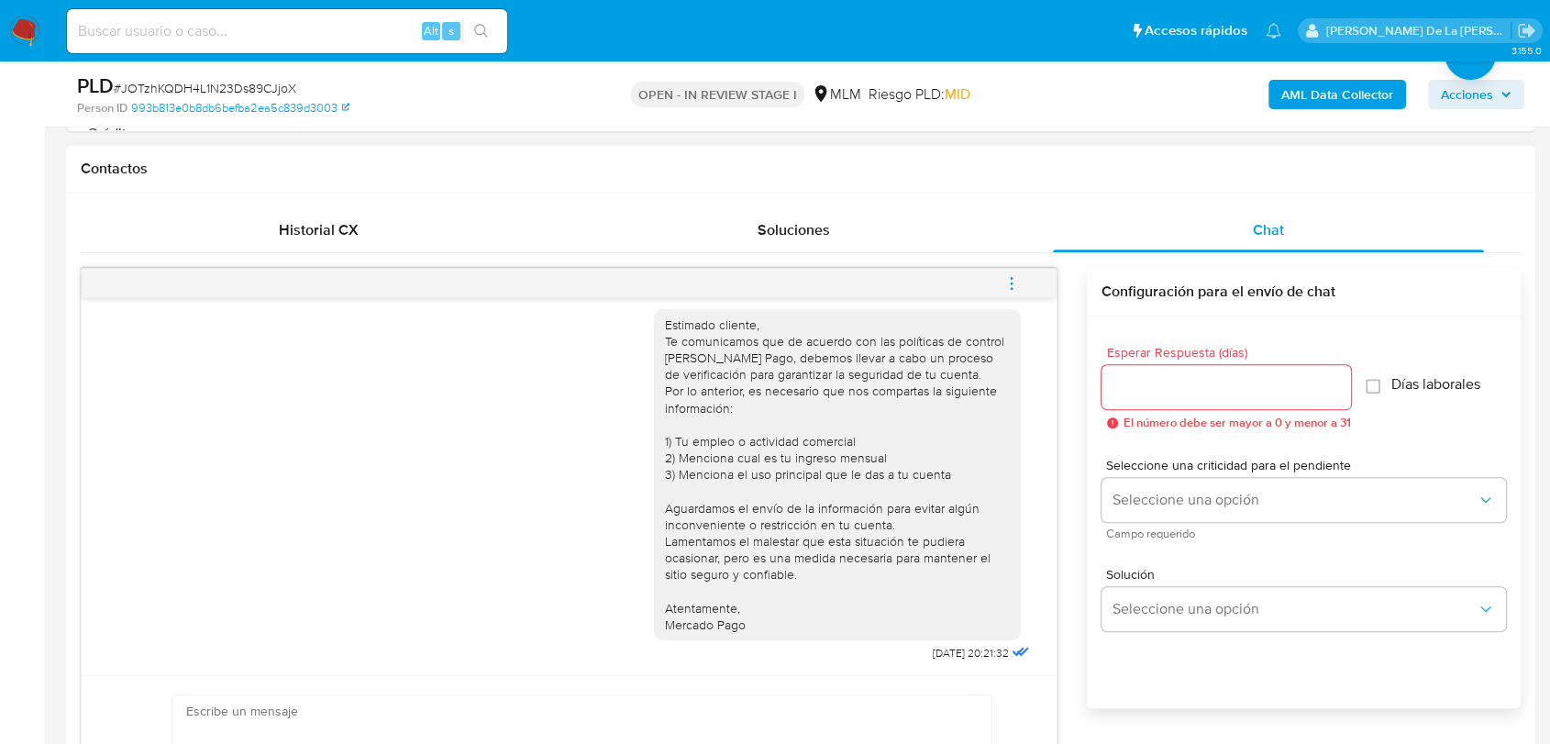
click at [1010, 266] on span "menu-action" at bounding box center [1011, 283] width 17 height 44
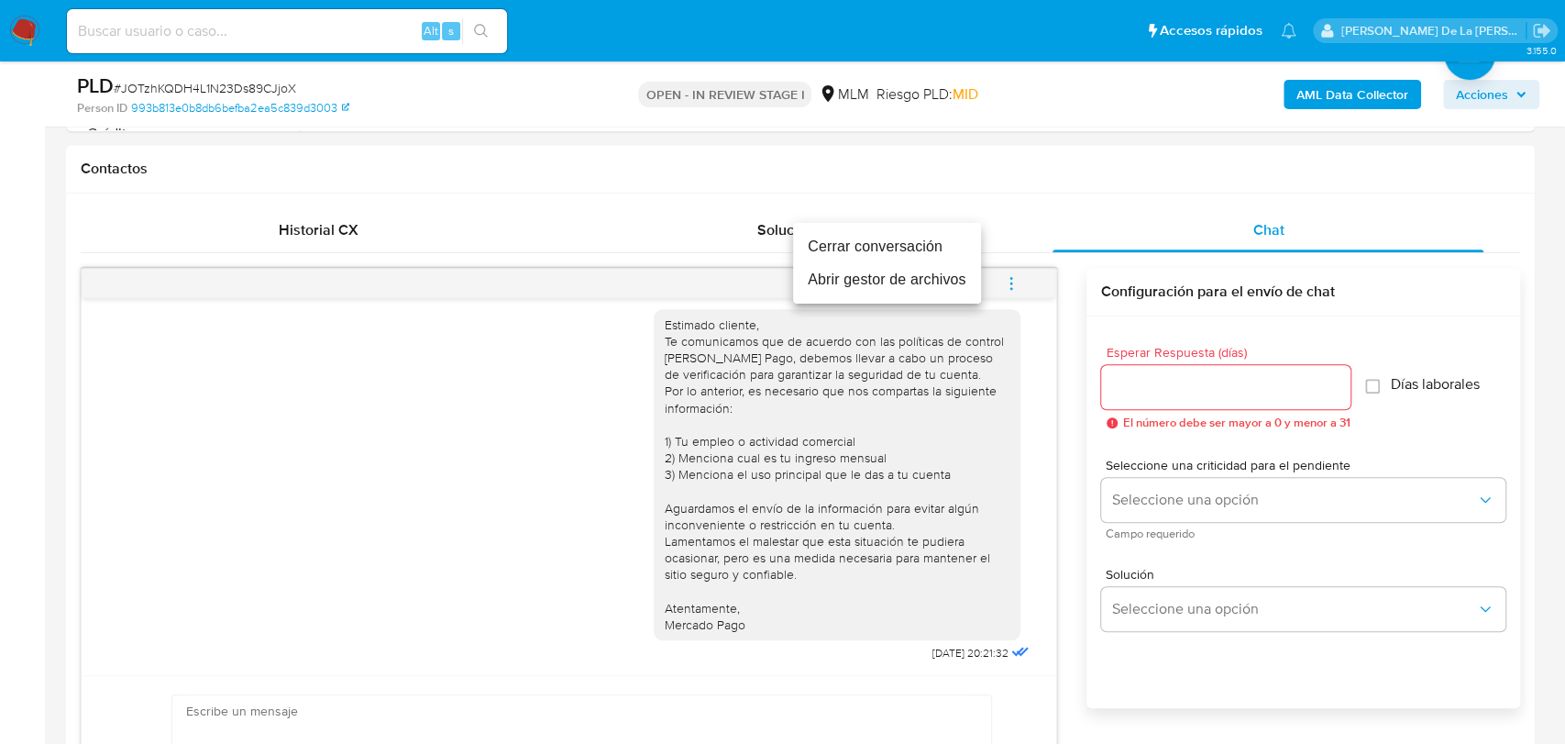
click at [874, 249] on li "Cerrar conversación" at bounding box center [887, 246] width 188 height 33
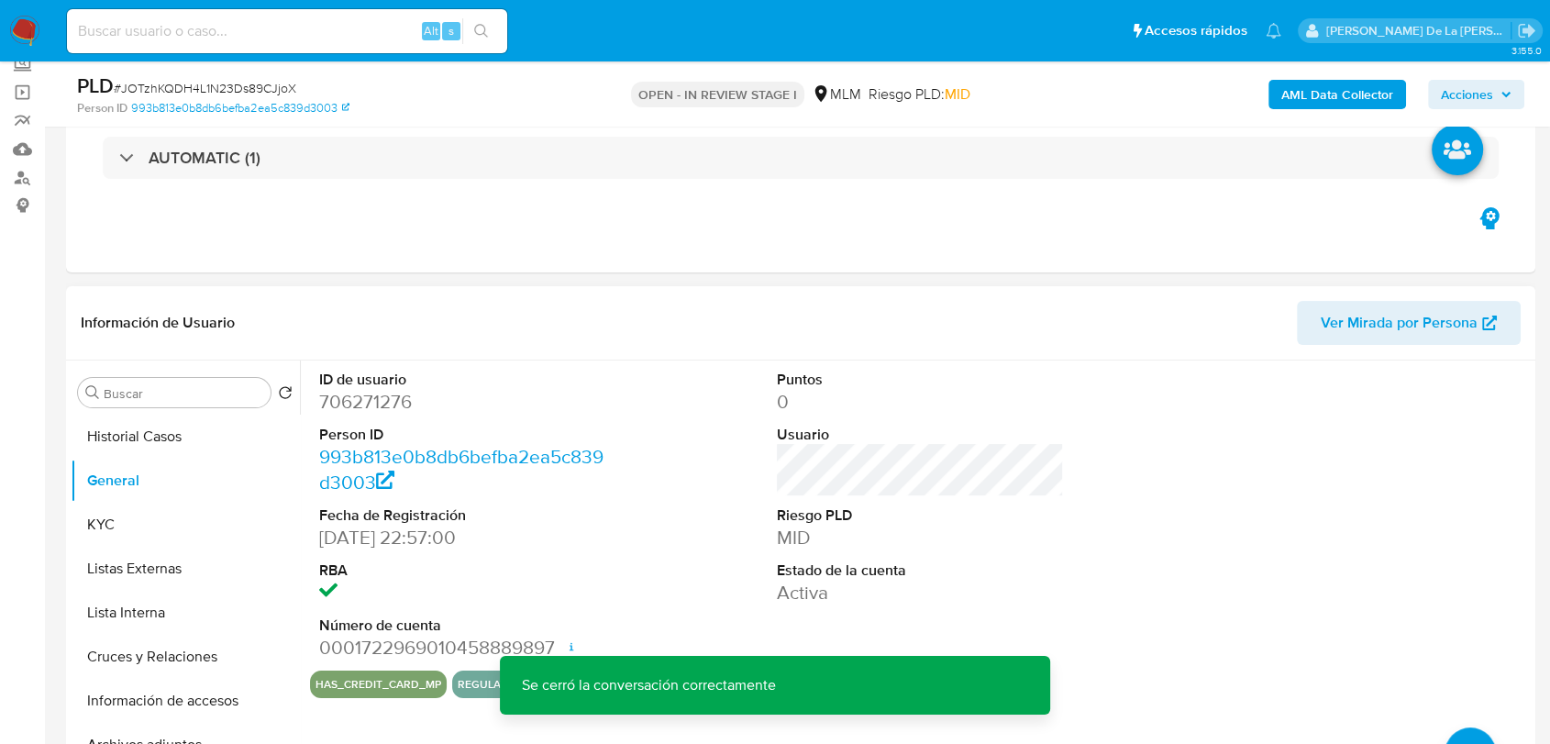
scroll to position [204, 0]
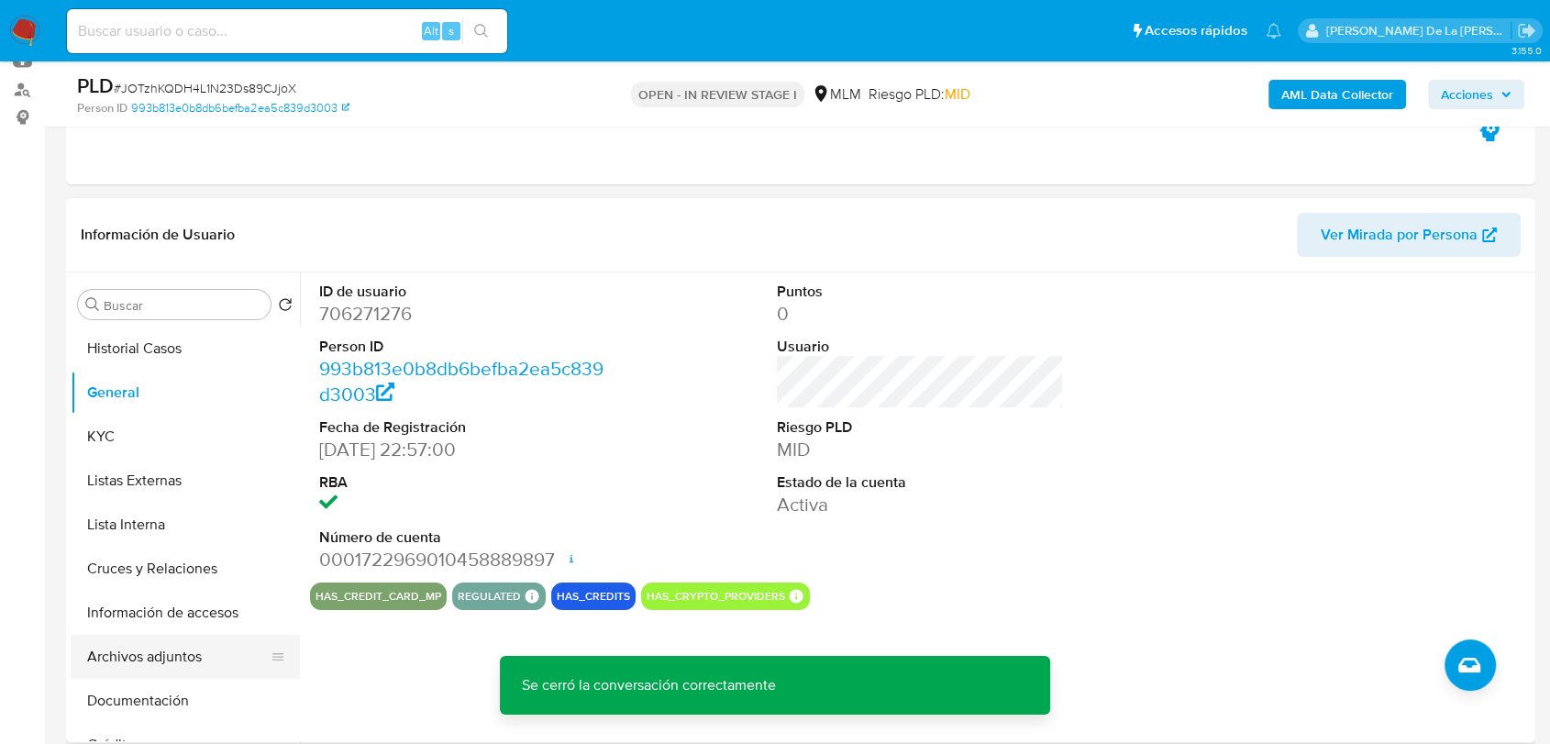
click at [165, 675] on button "Archivos adjuntos" at bounding box center [178, 657] width 215 height 44
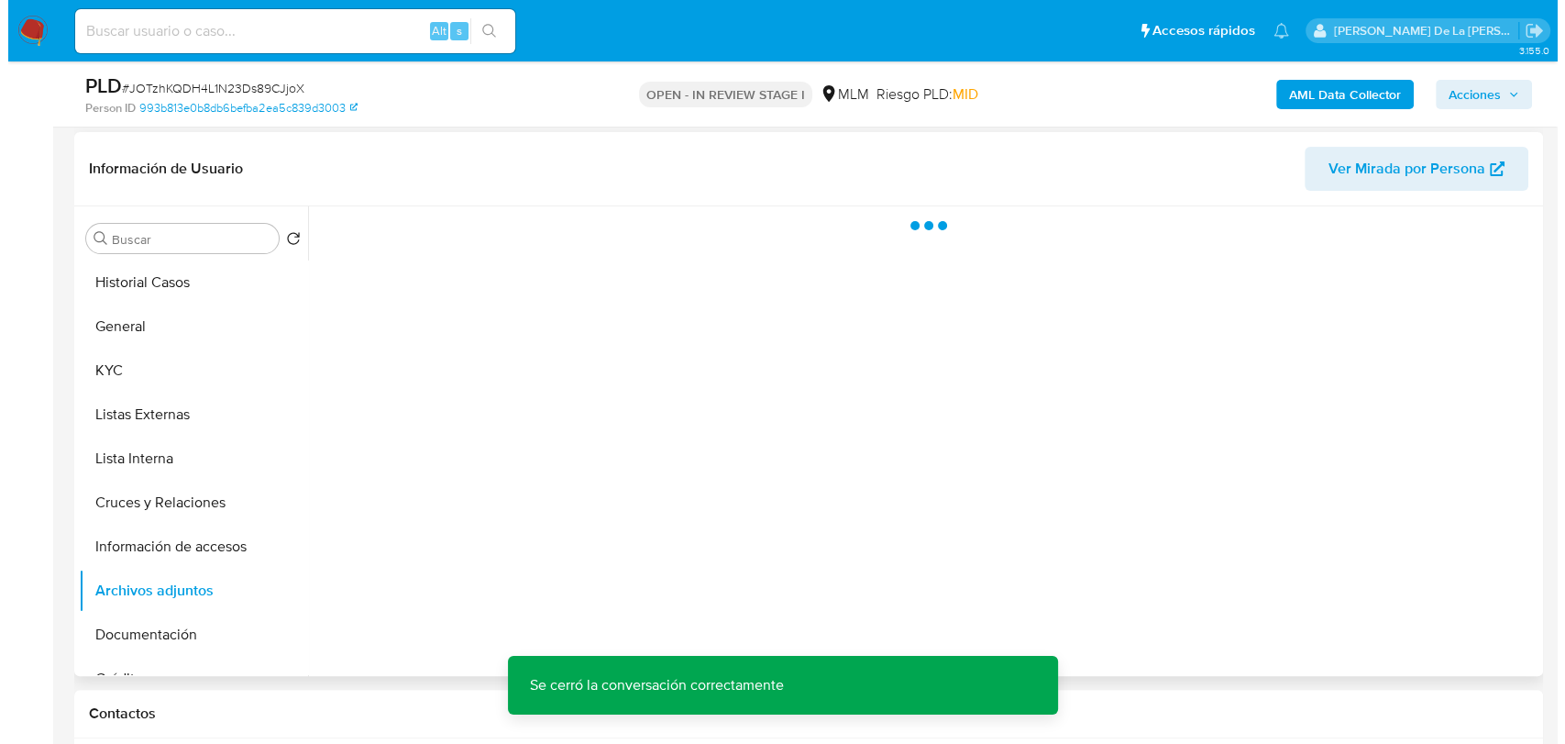
scroll to position [305, 0]
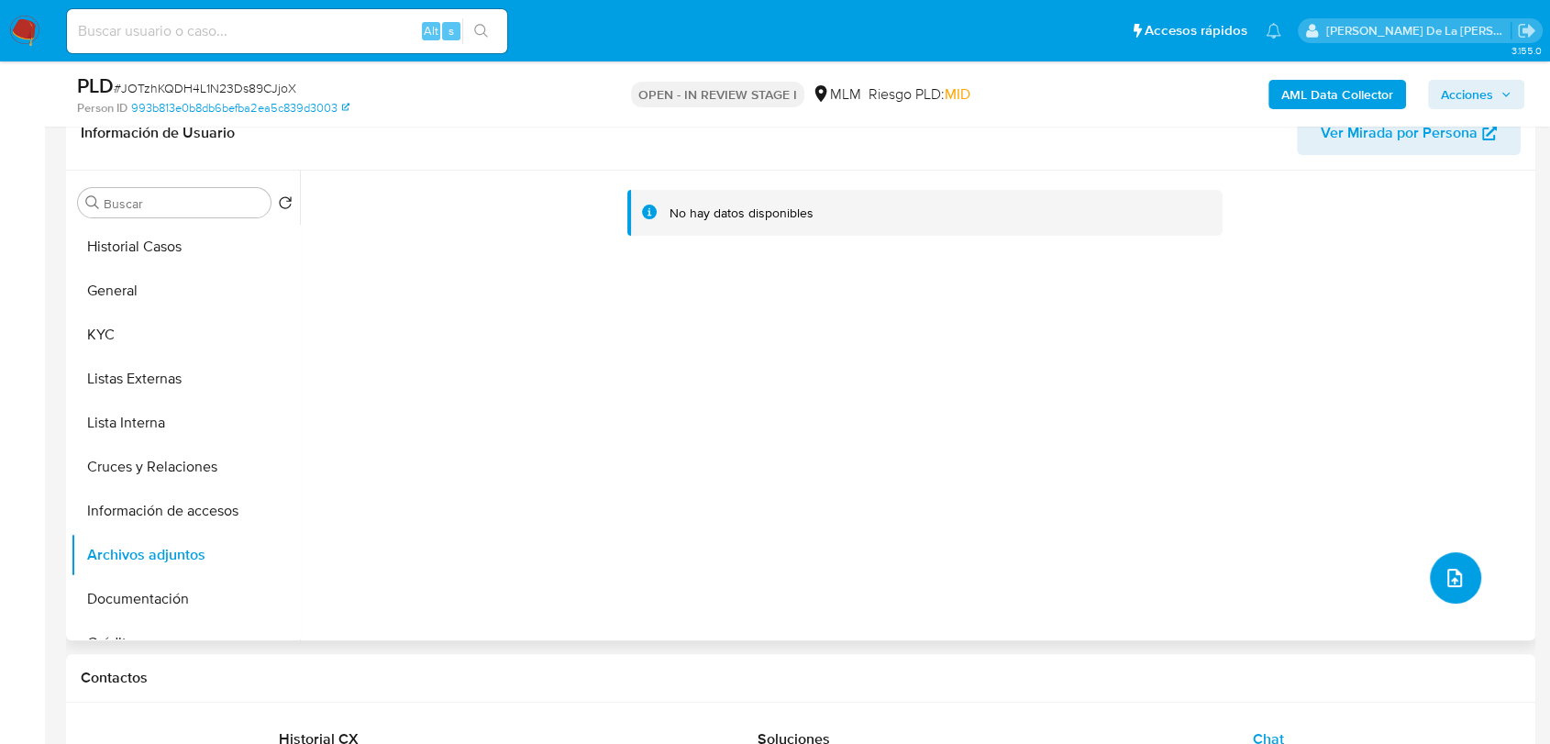
click at [1443, 556] on button "upload-file" at bounding box center [1455, 577] width 51 height 51
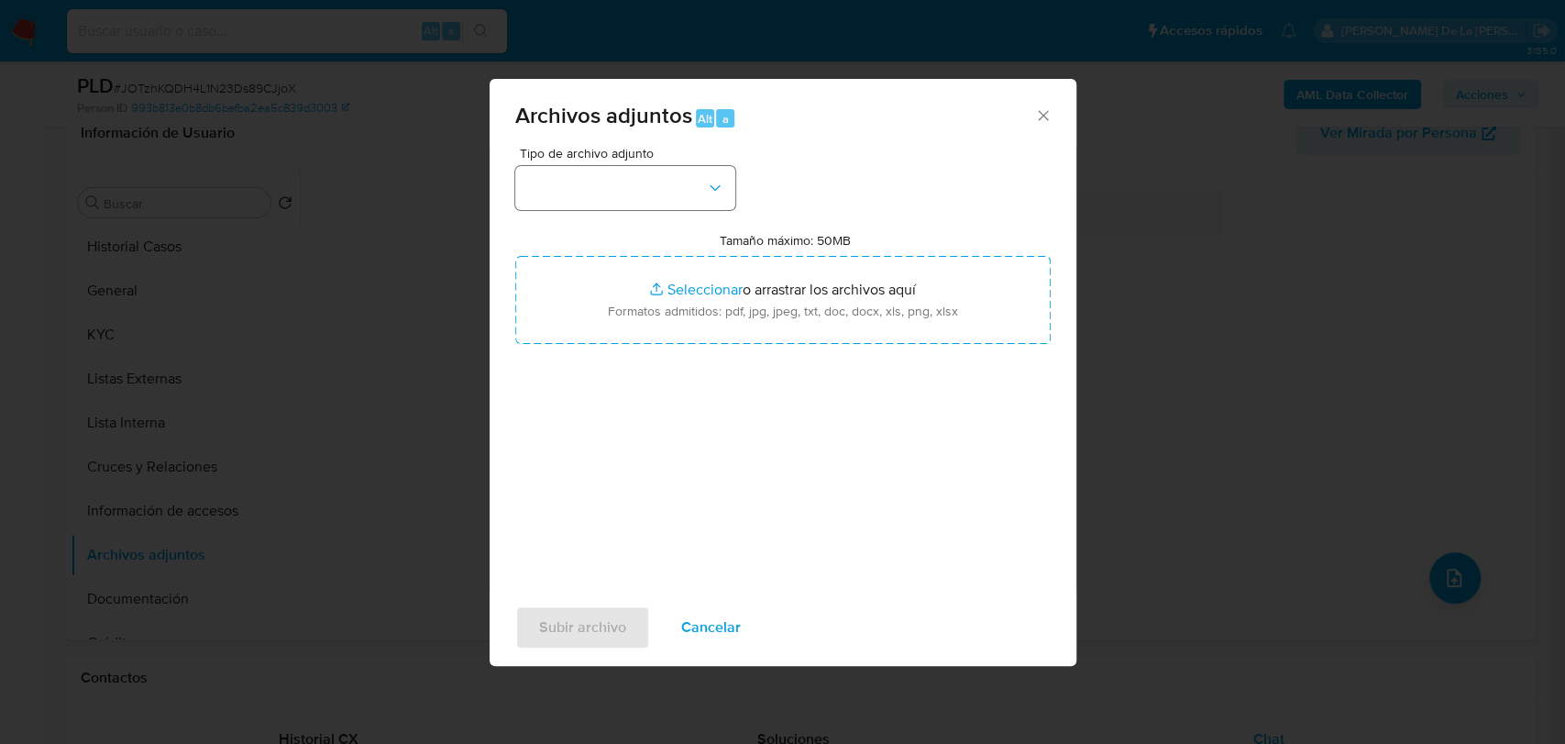
click at [702, 215] on div "Tipo de archivo adjunto Tamaño máximo: 50MB Seleccionar archivos Seleccionar o …" at bounding box center [783, 363] width 536 height 433
click at [687, 193] on button "button" at bounding box center [625, 188] width 220 height 44
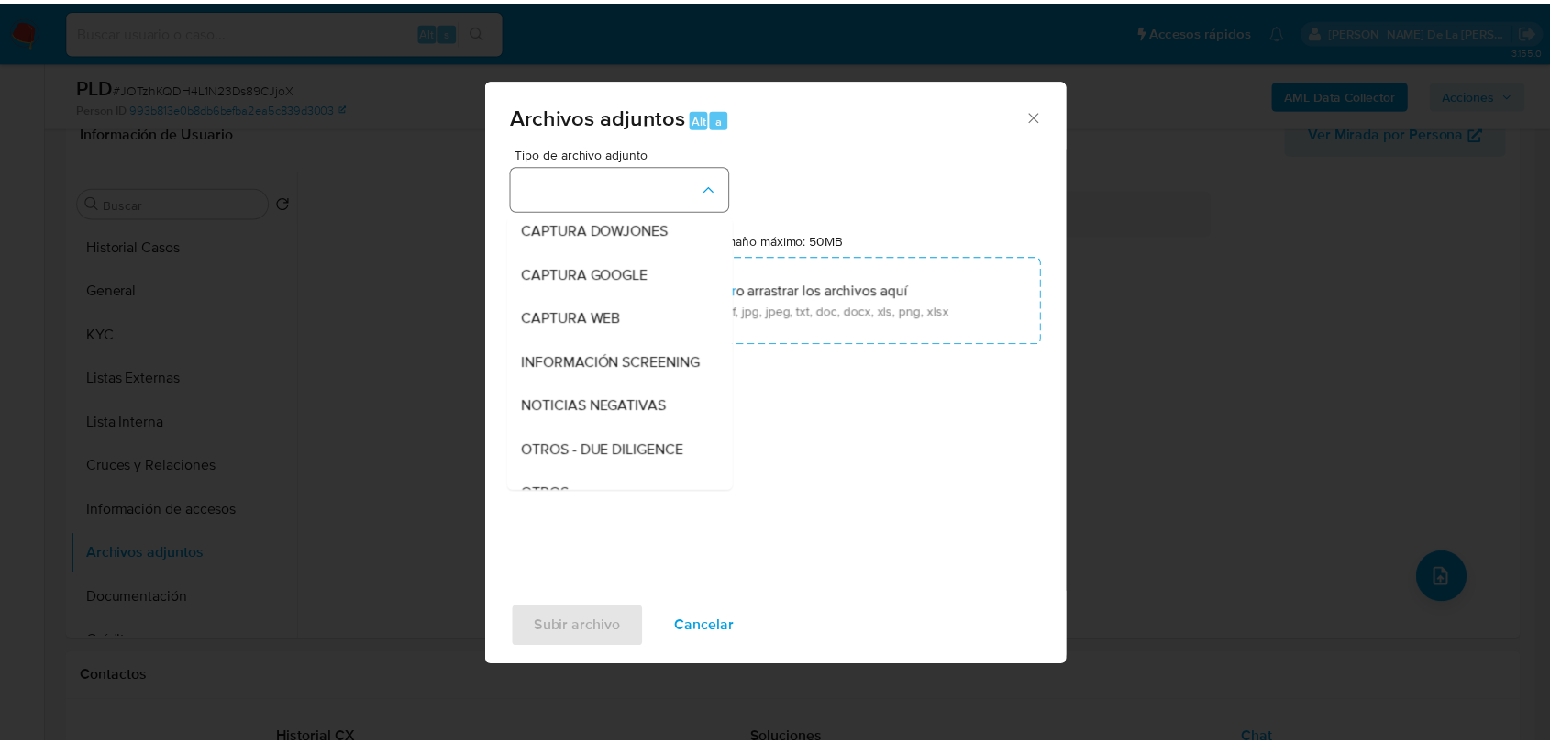
scroll to position [95, 0]
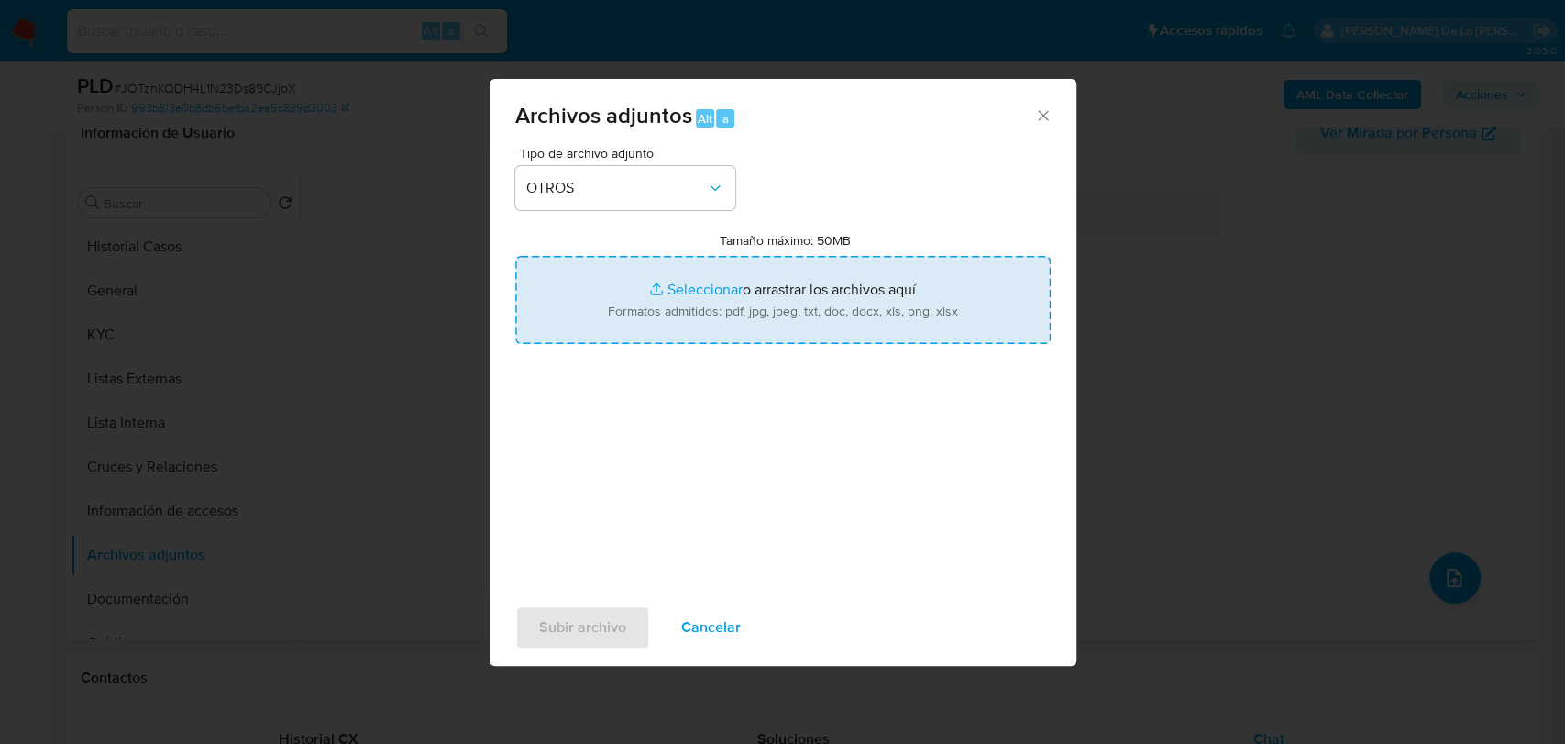
type input "C:\fakepath\706271276_OSCAR NIEVES RODRIGUEZ_AGO2025.pdf"
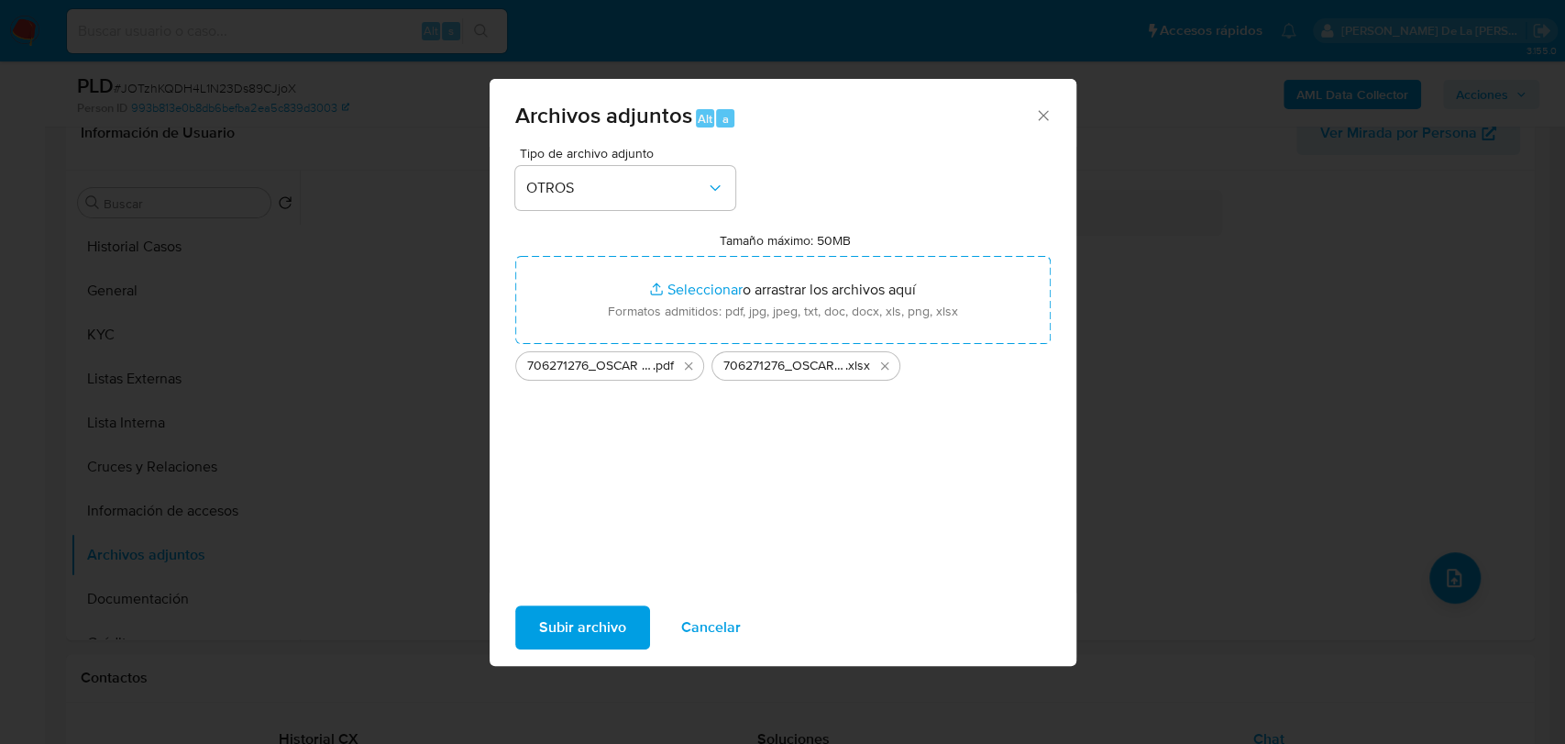
click at [585, 609] on span "Subir archivo" at bounding box center [582, 627] width 87 height 40
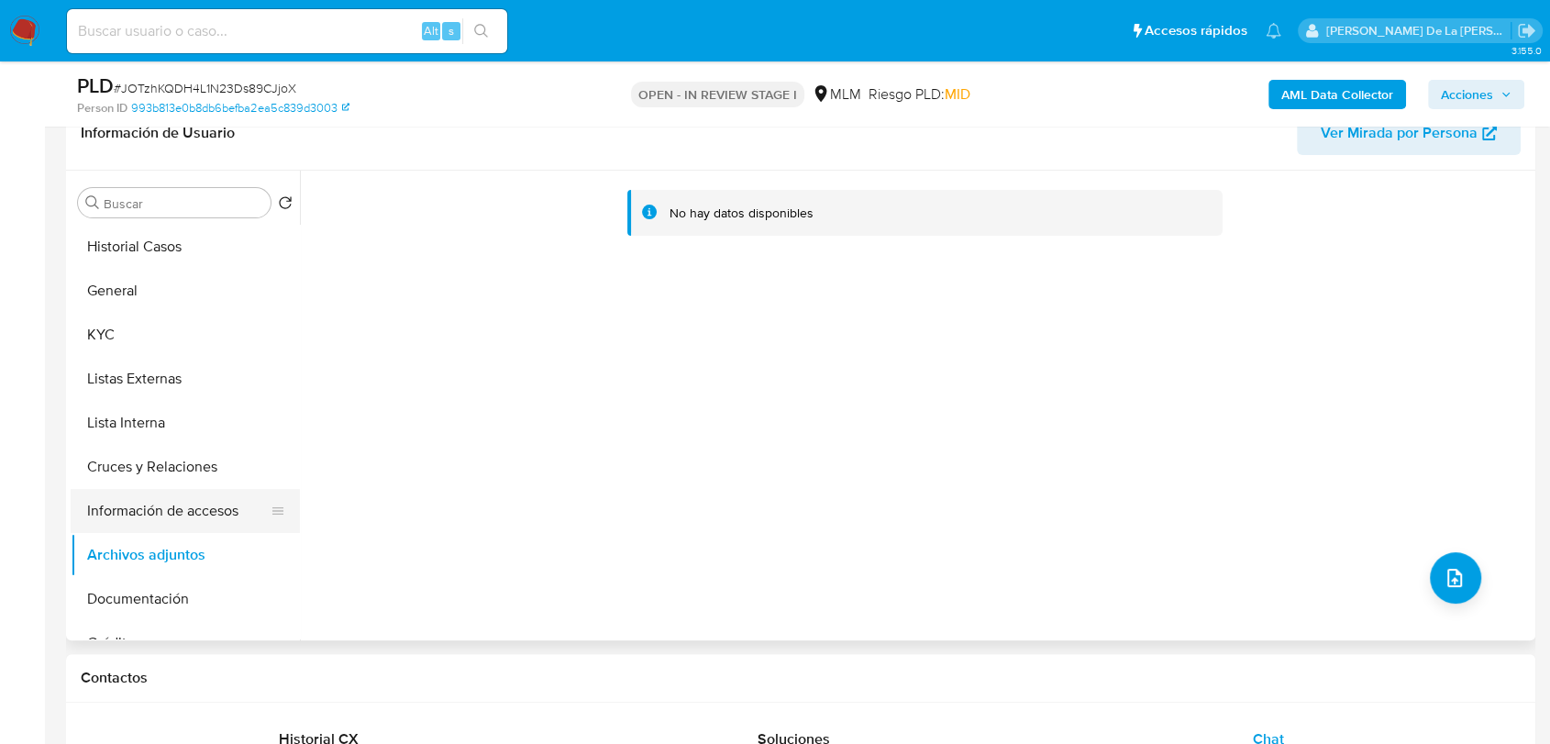
click at [147, 515] on button "Información de accesos" at bounding box center [178, 511] width 215 height 44
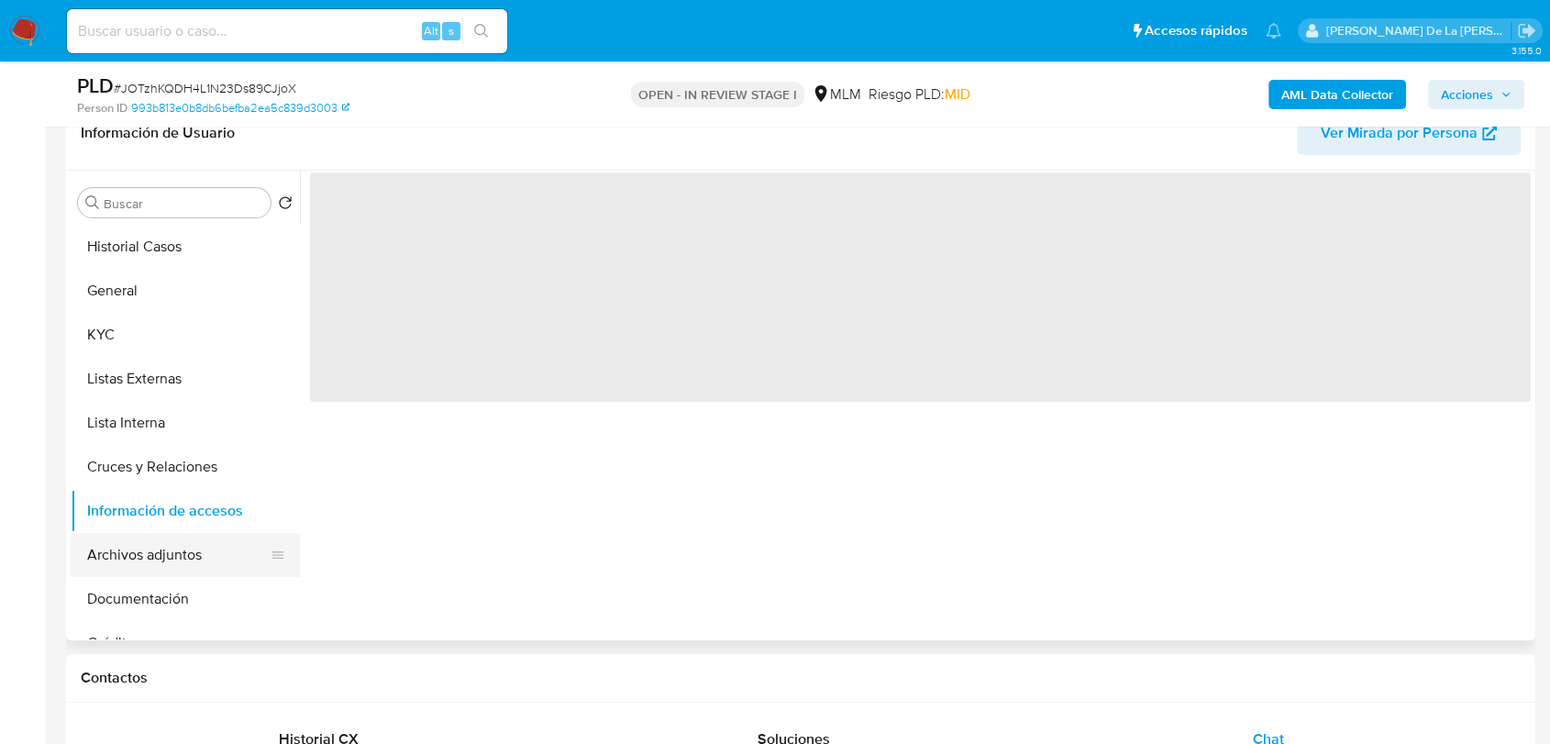
click at [134, 554] on button "Archivos adjuntos" at bounding box center [178, 555] width 215 height 44
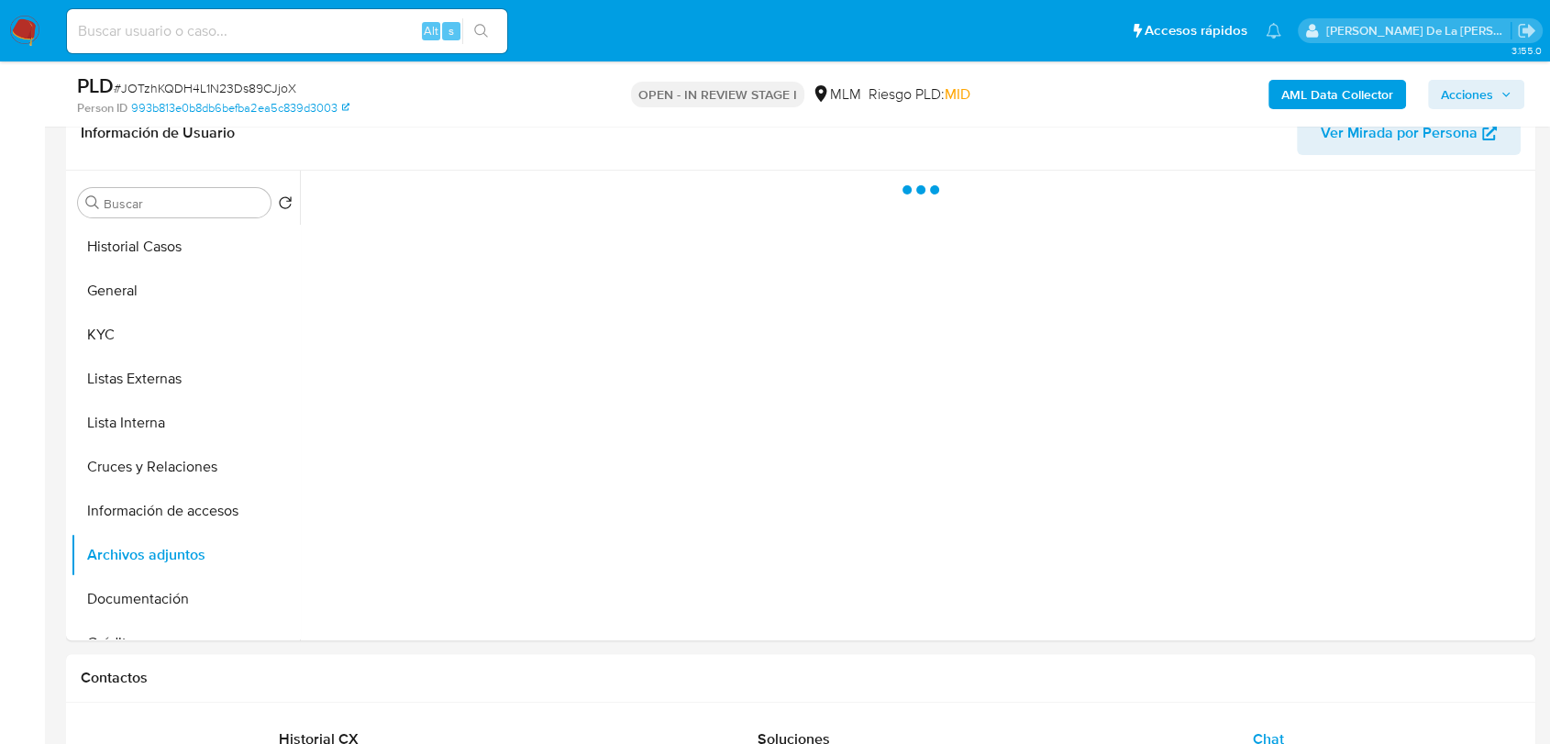
click at [1485, 83] on span "Acciones" at bounding box center [1467, 94] width 52 height 29
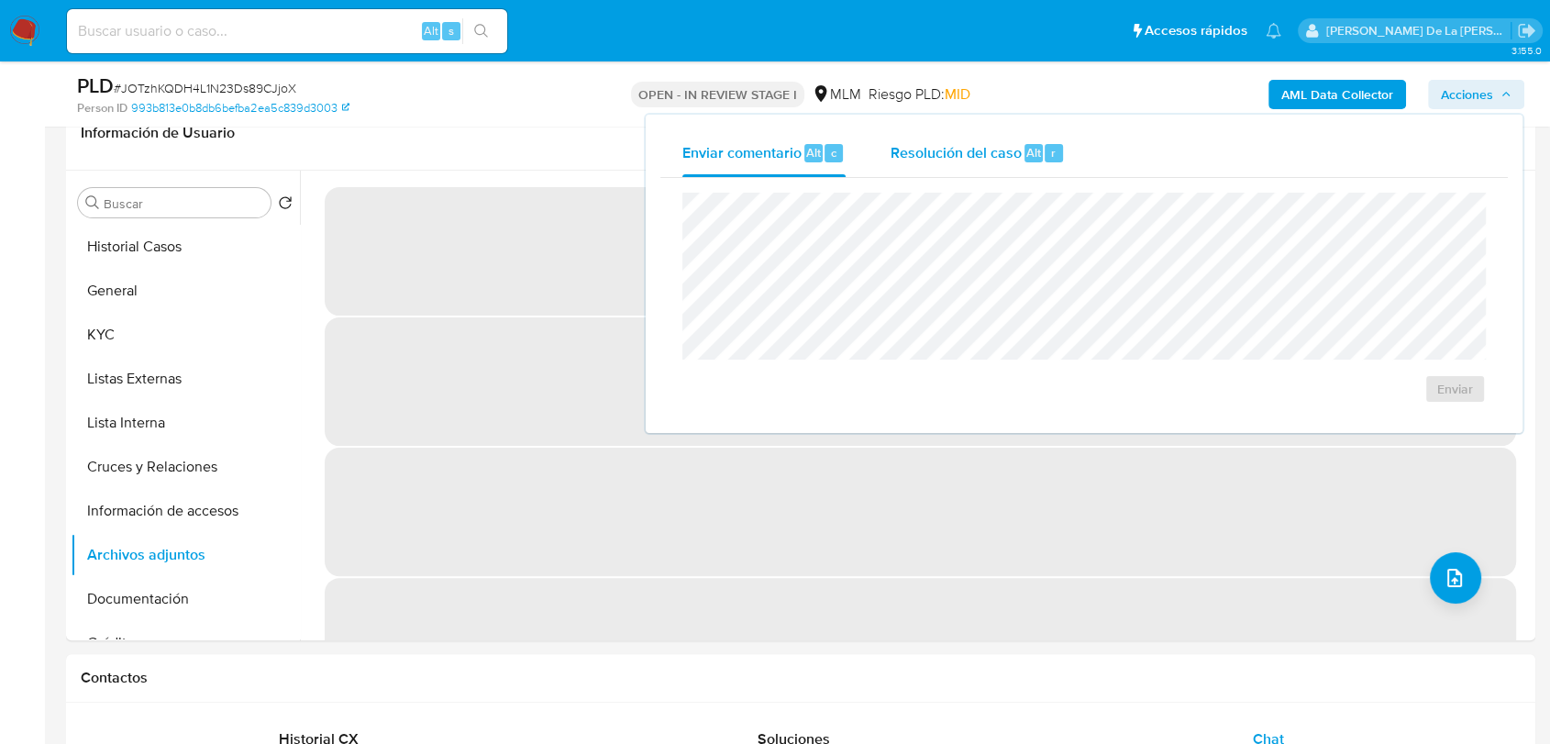
click at [1034, 144] on span "Alt" at bounding box center [1033, 152] width 15 height 17
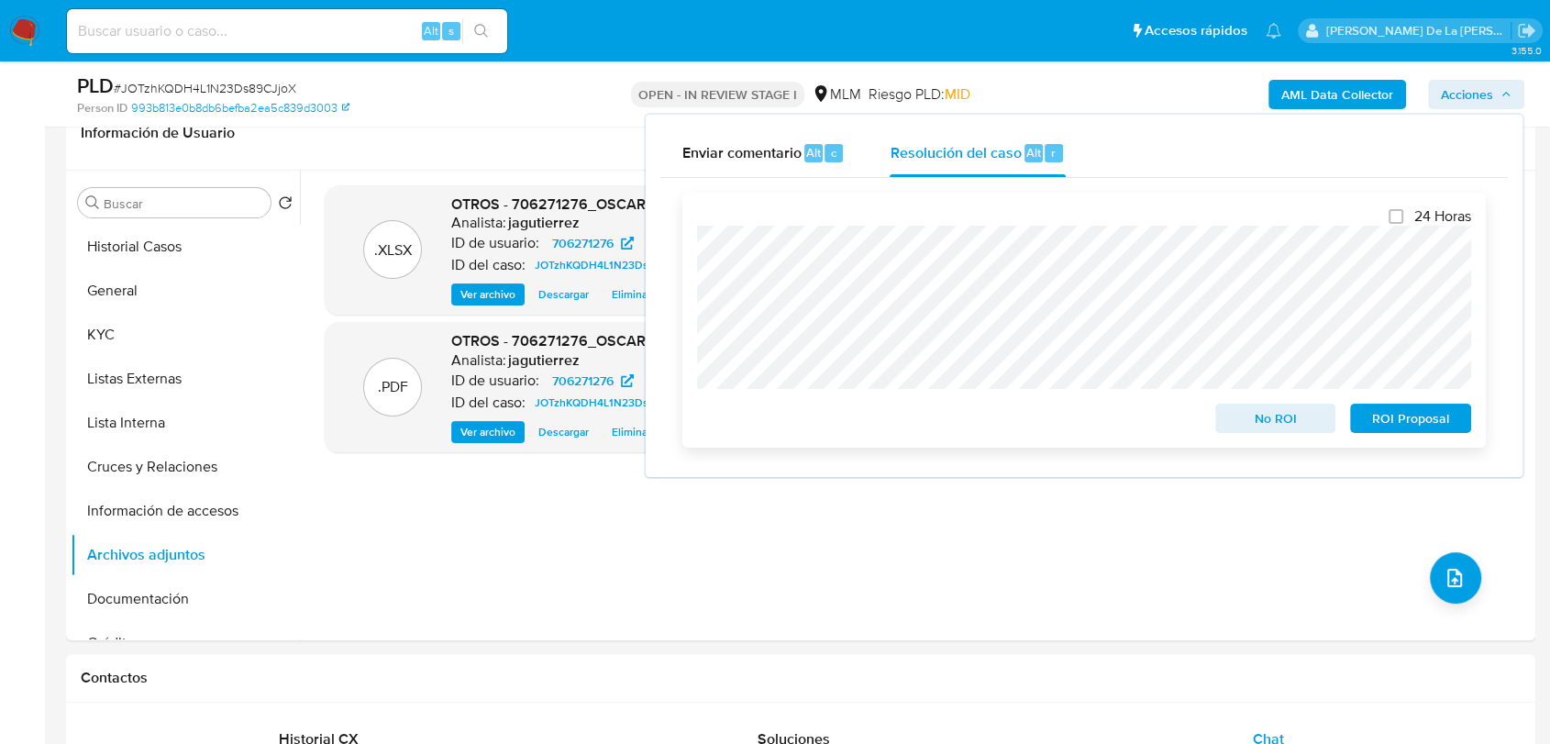
click at [1304, 421] on span "No ROI" at bounding box center [1275, 418] width 95 height 26
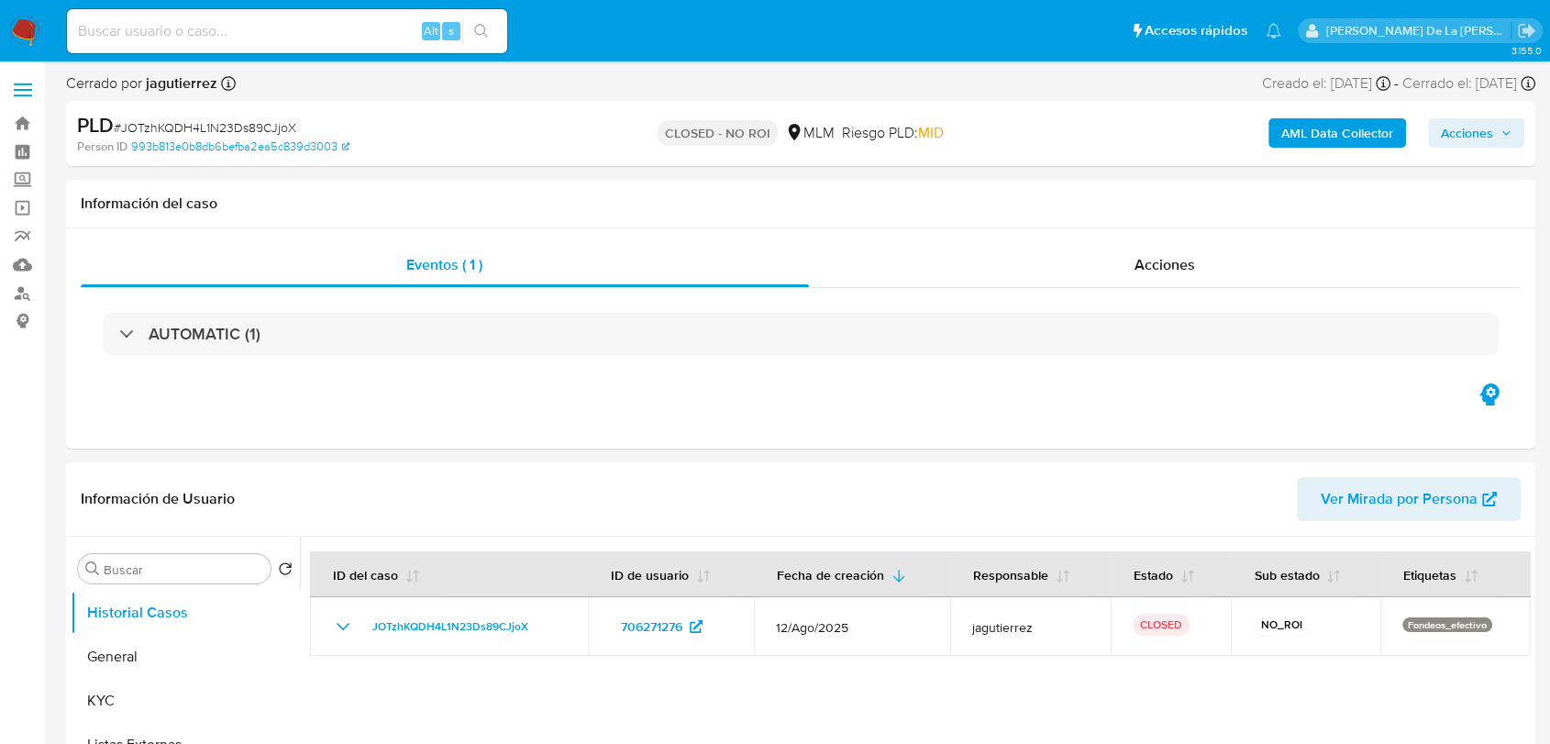
select select "10"
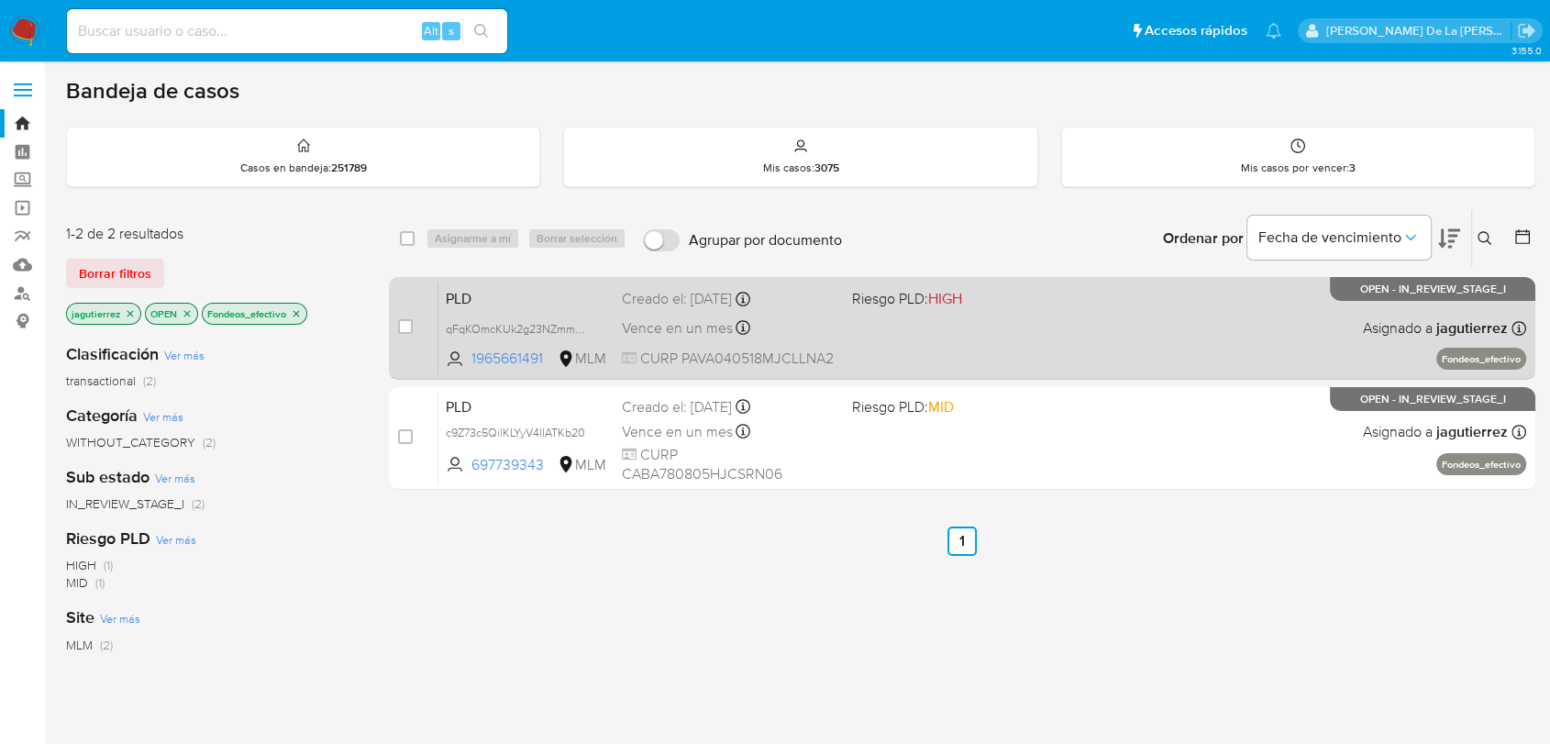
click at [973, 339] on div "PLD qFqKOmcKUk2g23NZmmmP3tyt 1965661491 MLM Riesgo PLD: HIGH Creado el: [DATE] …" at bounding box center [982, 328] width 1088 height 93
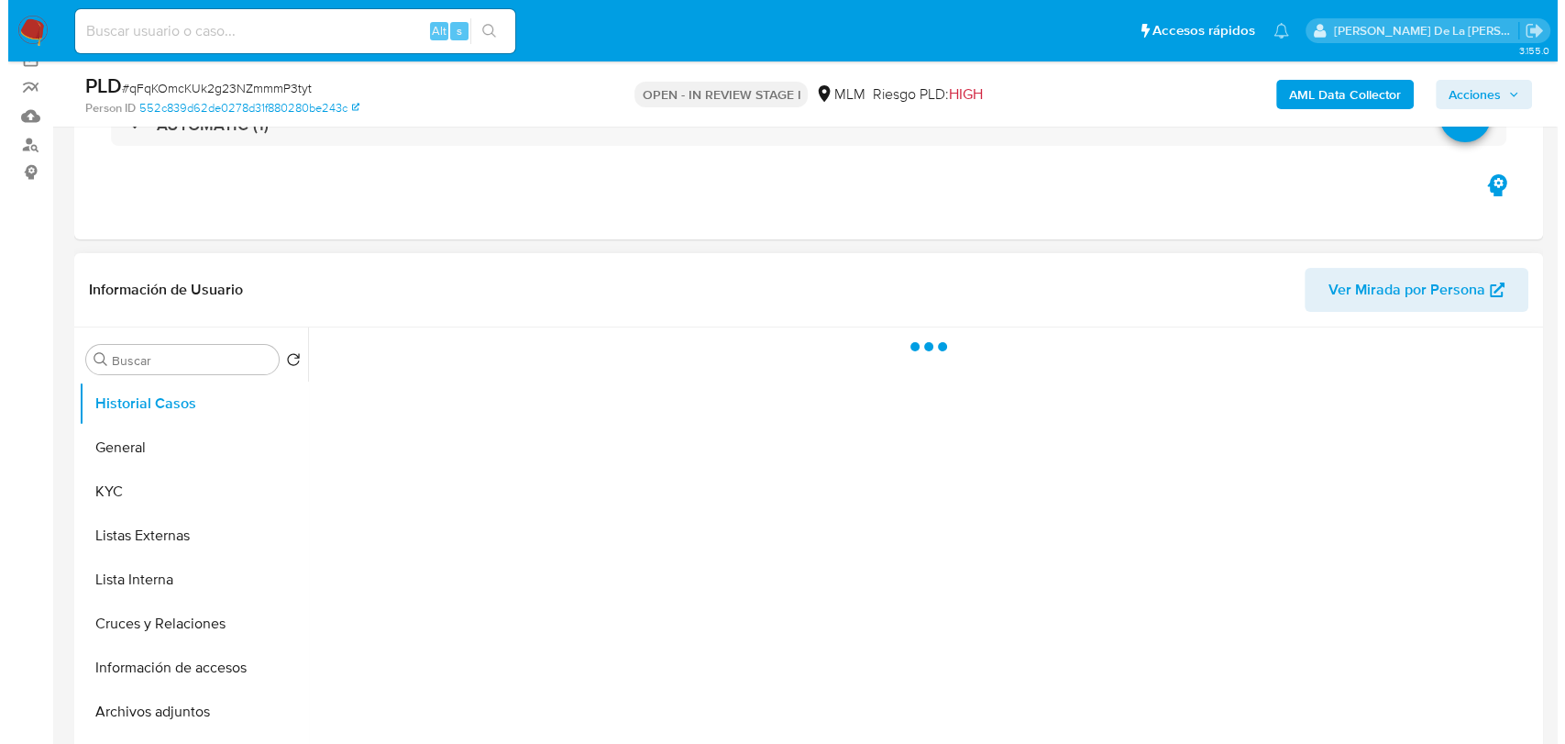
scroll to position [305, 0]
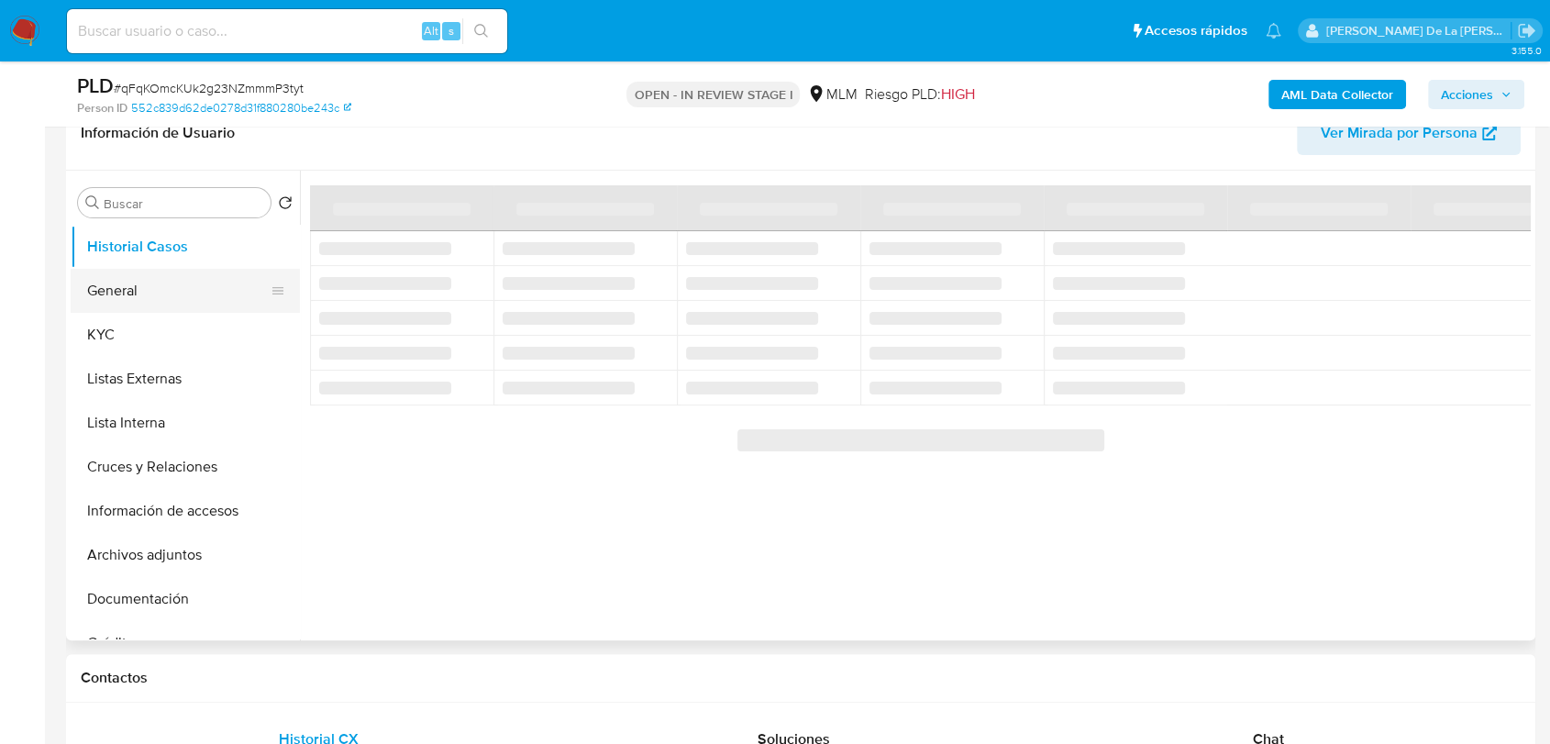
click at [161, 279] on button "General" at bounding box center [178, 291] width 215 height 44
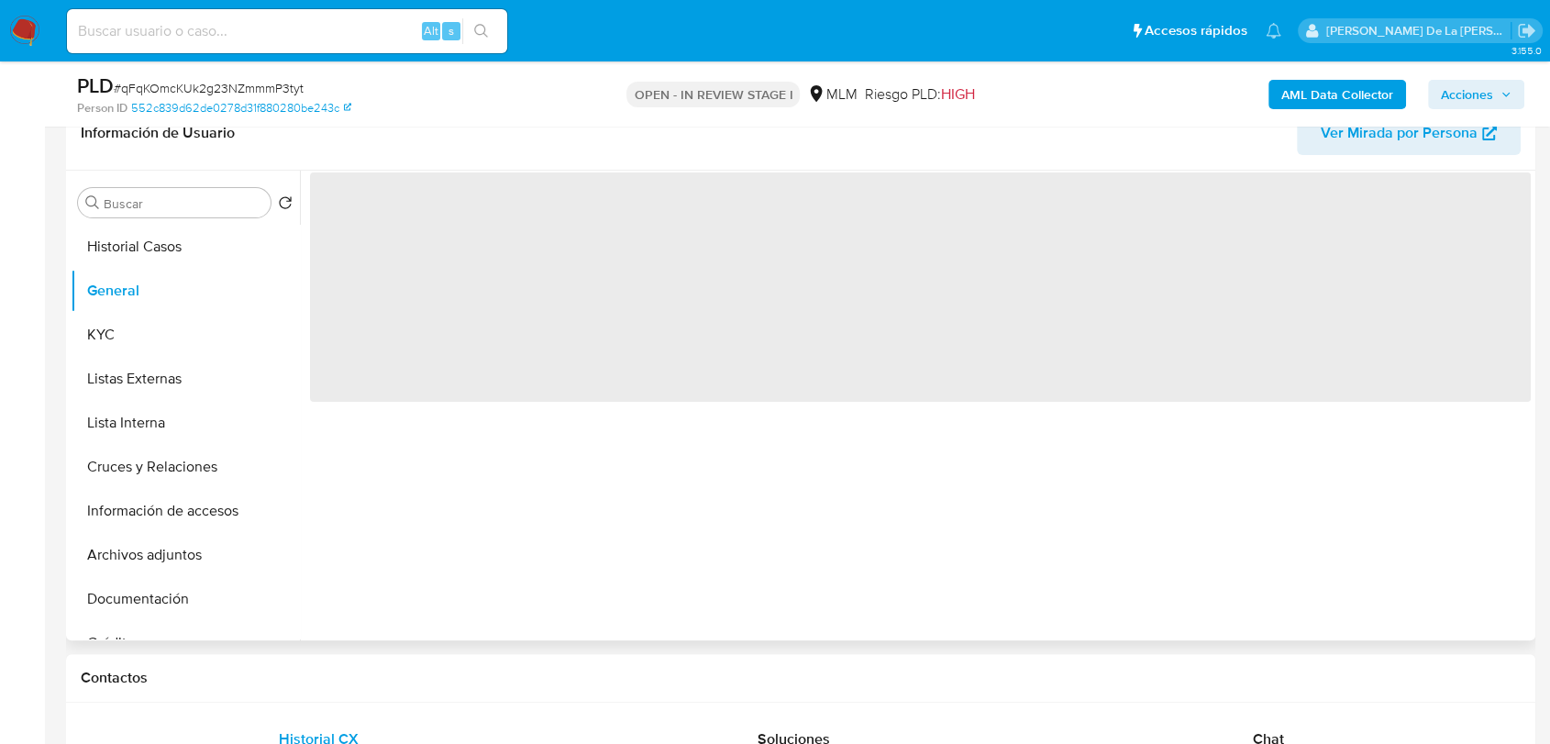
select select "10"
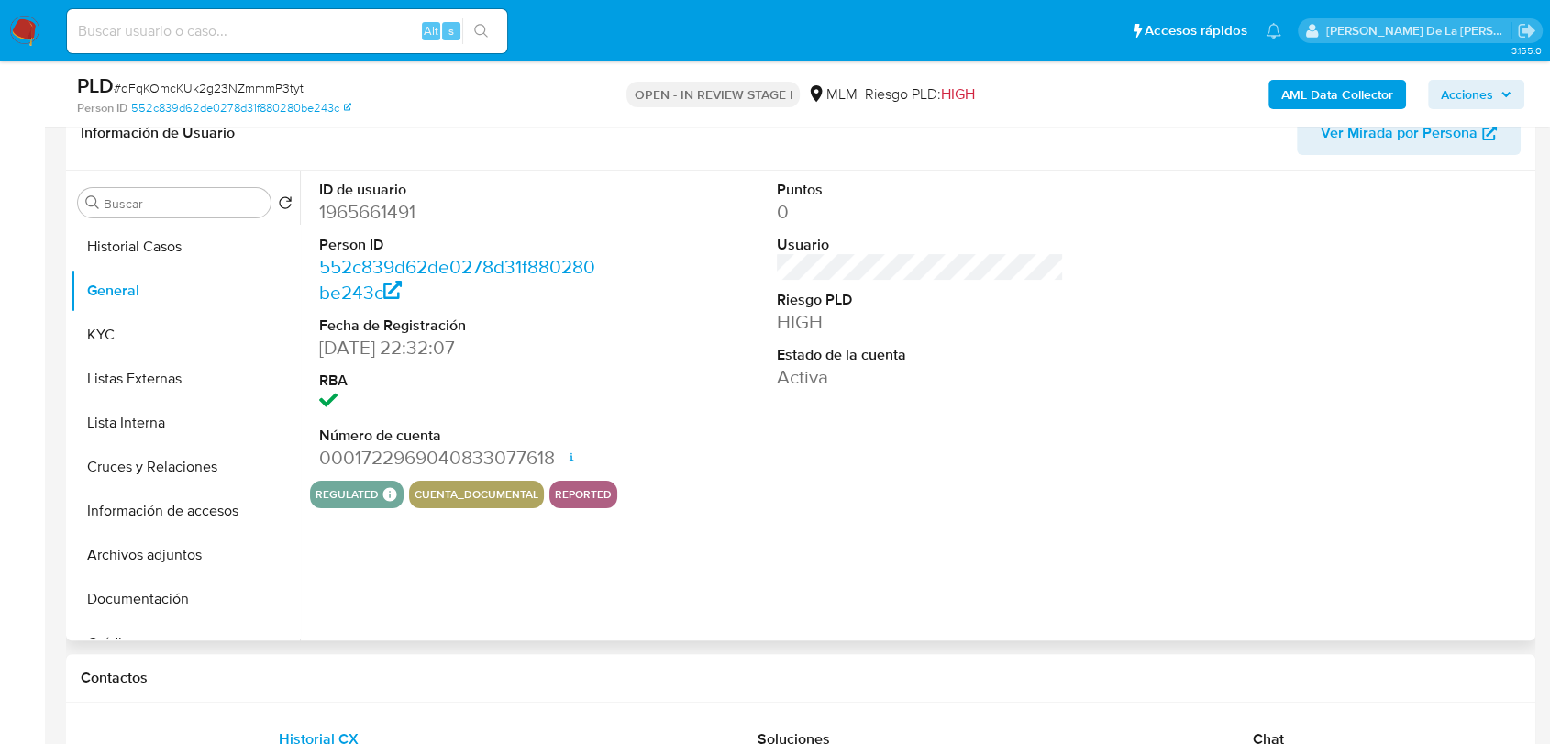
click at [383, 215] on dd "1965661491" at bounding box center [462, 212] width 287 height 26
copy dd "1965661491"
click at [533, 355] on dd "28/08/2024 22:32:07" at bounding box center [462, 348] width 287 height 26
click at [182, 563] on button "Archivos adjuntos" at bounding box center [178, 555] width 215 height 44
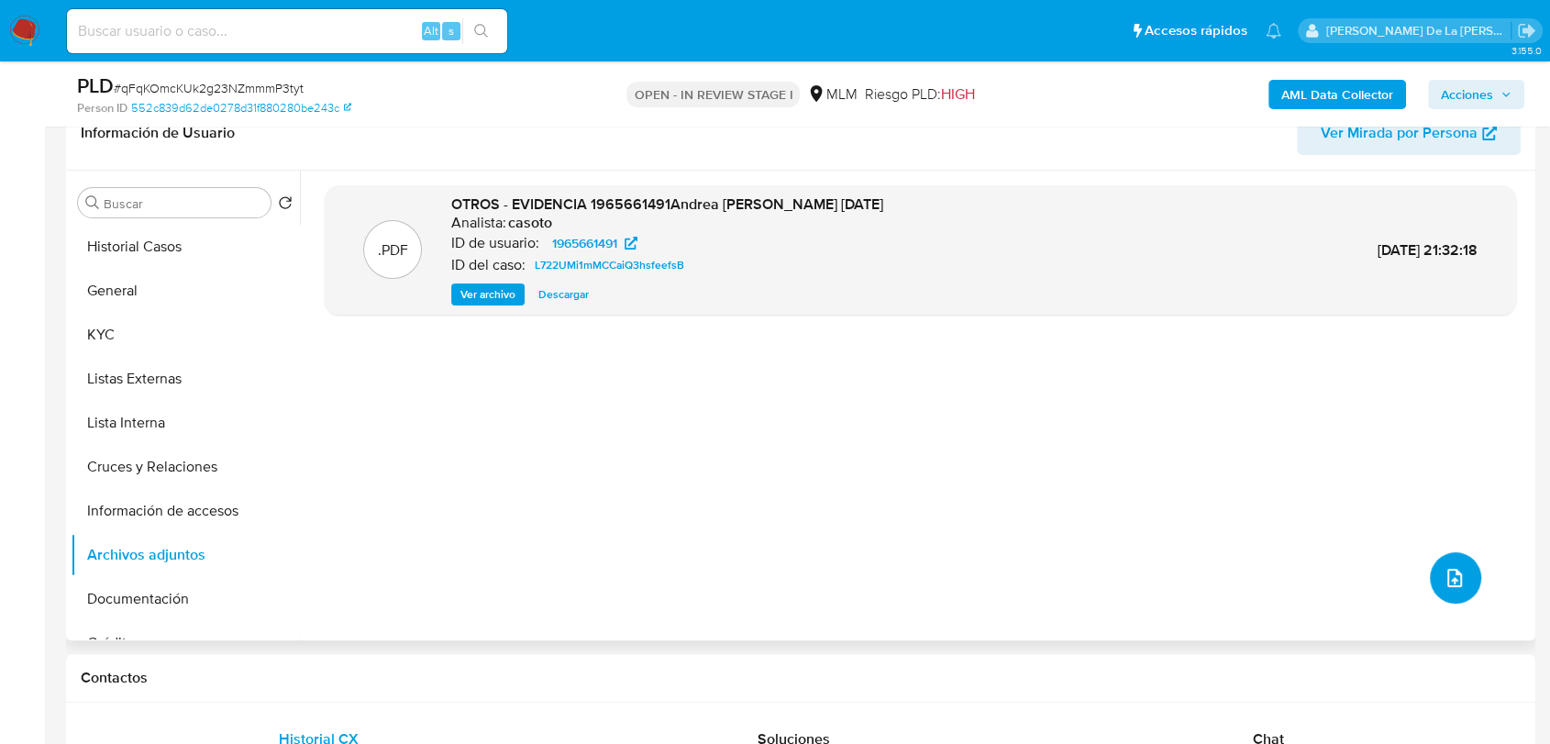
click at [1431, 569] on button "upload-file" at bounding box center [1455, 577] width 51 height 51
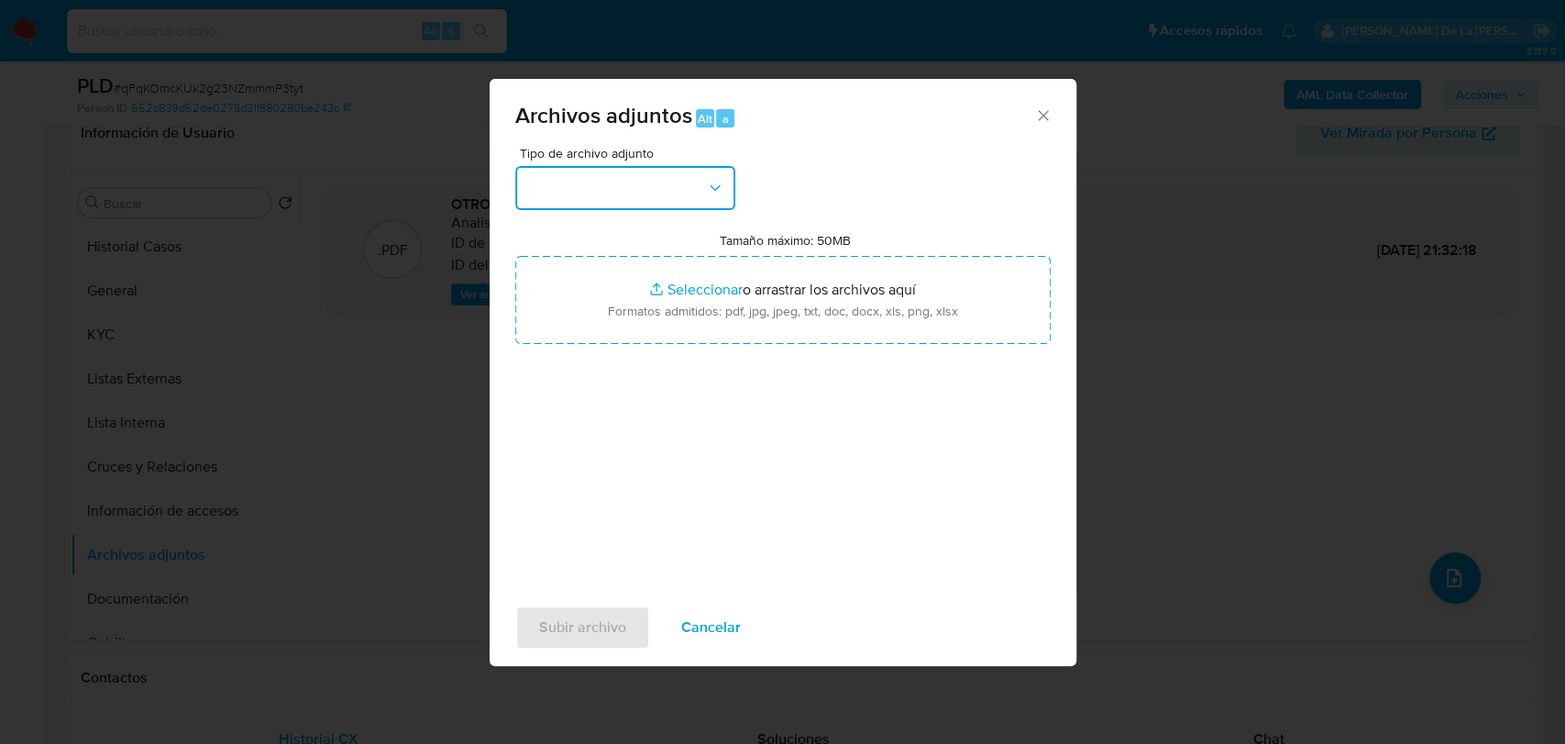
click at [639, 200] on button "button" at bounding box center [625, 188] width 220 height 44
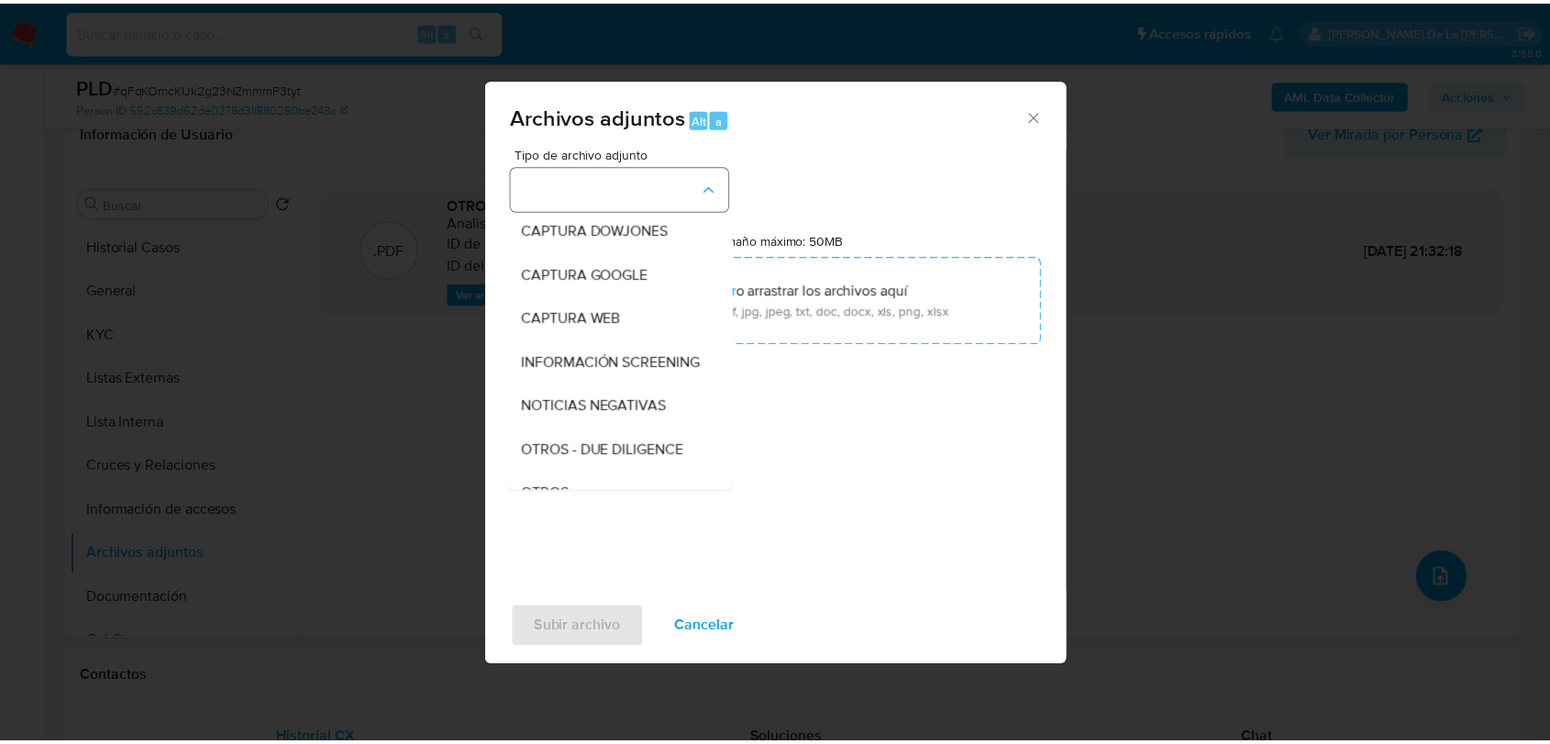
scroll to position [95, 0]
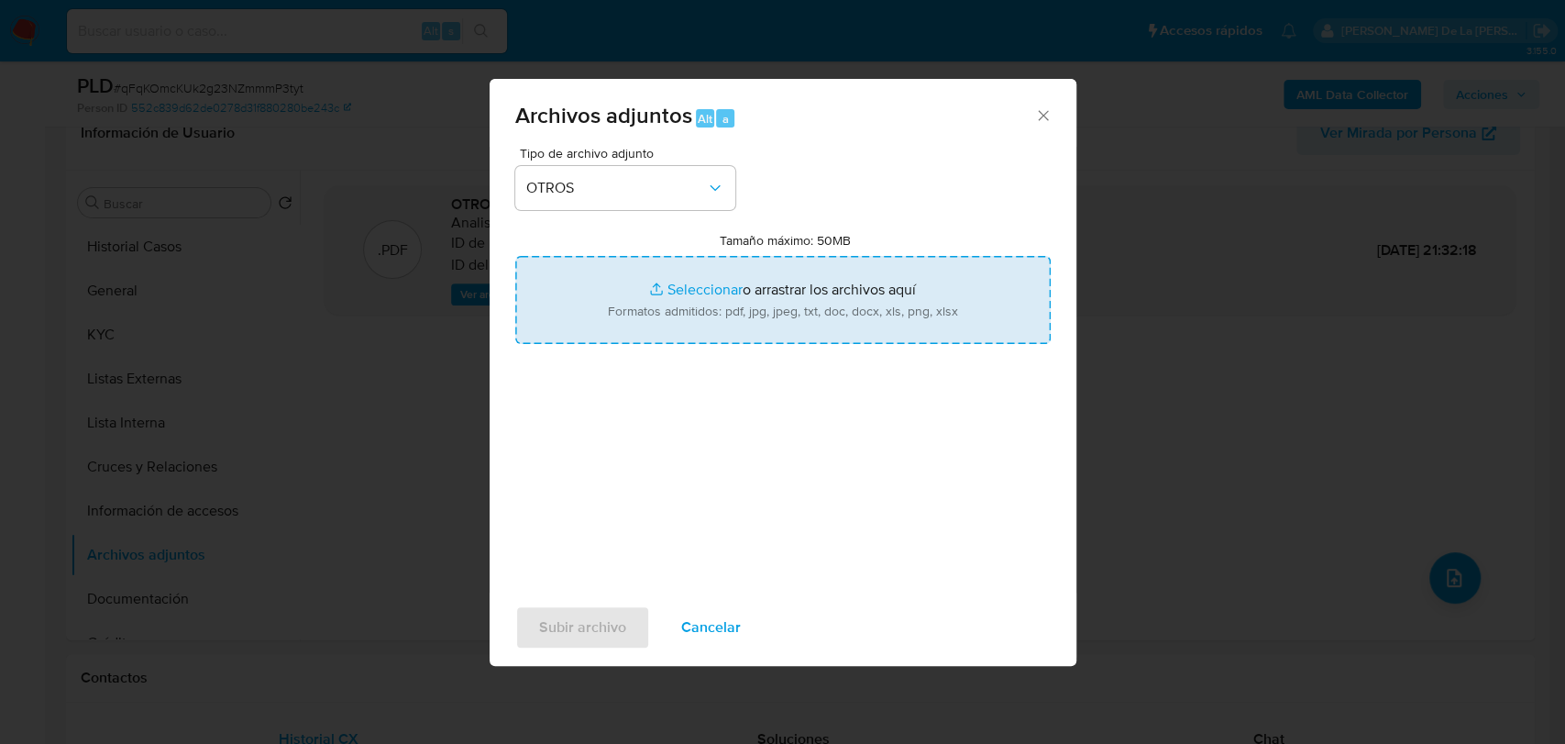
type input "C:\fakepath\1965661491_ANDREA JACQUELINE PLASCENCIA VILLEGAS_AGO2025.pdf"
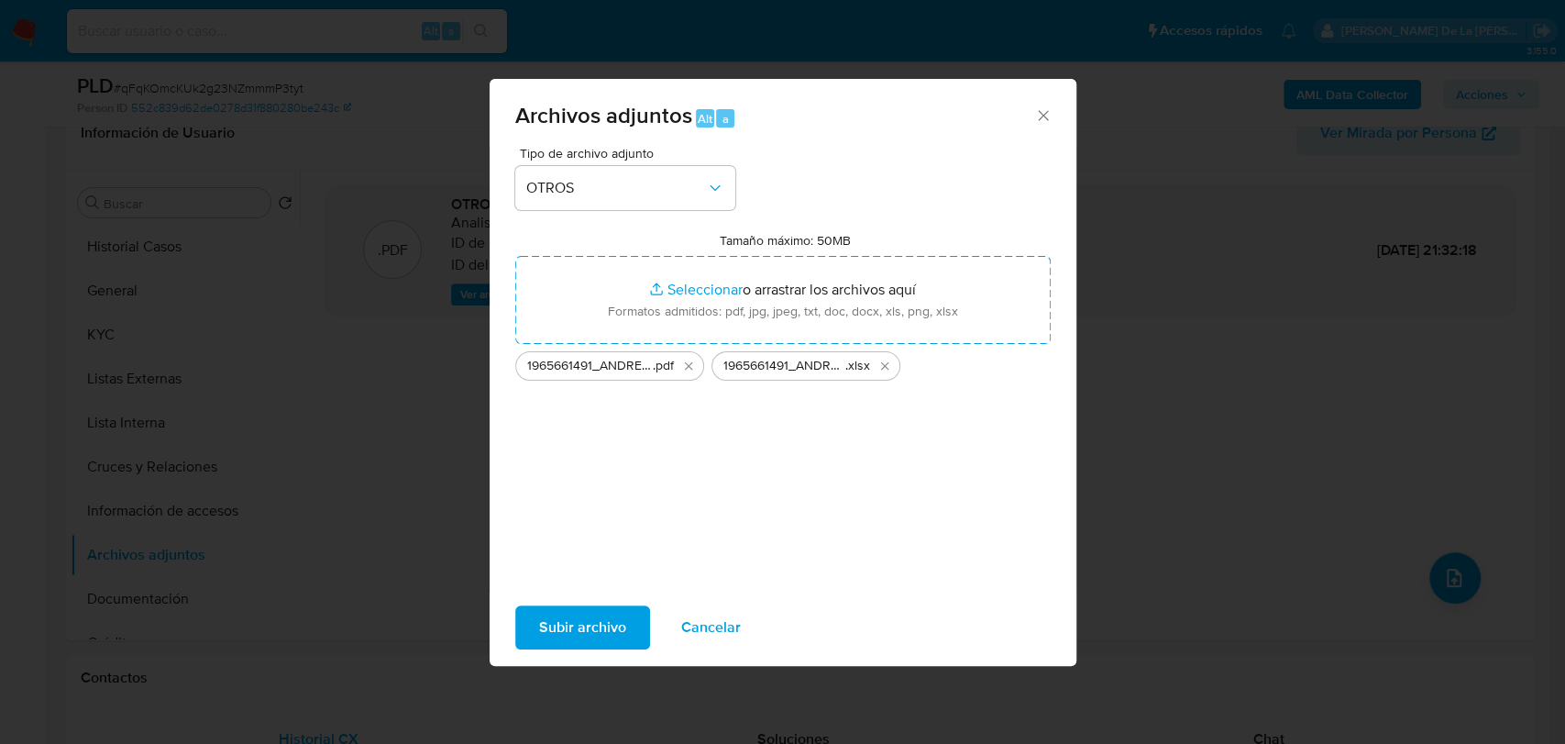
click at [602, 628] on span "Subir archivo" at bounding box center [582, 627] width 87 height 40
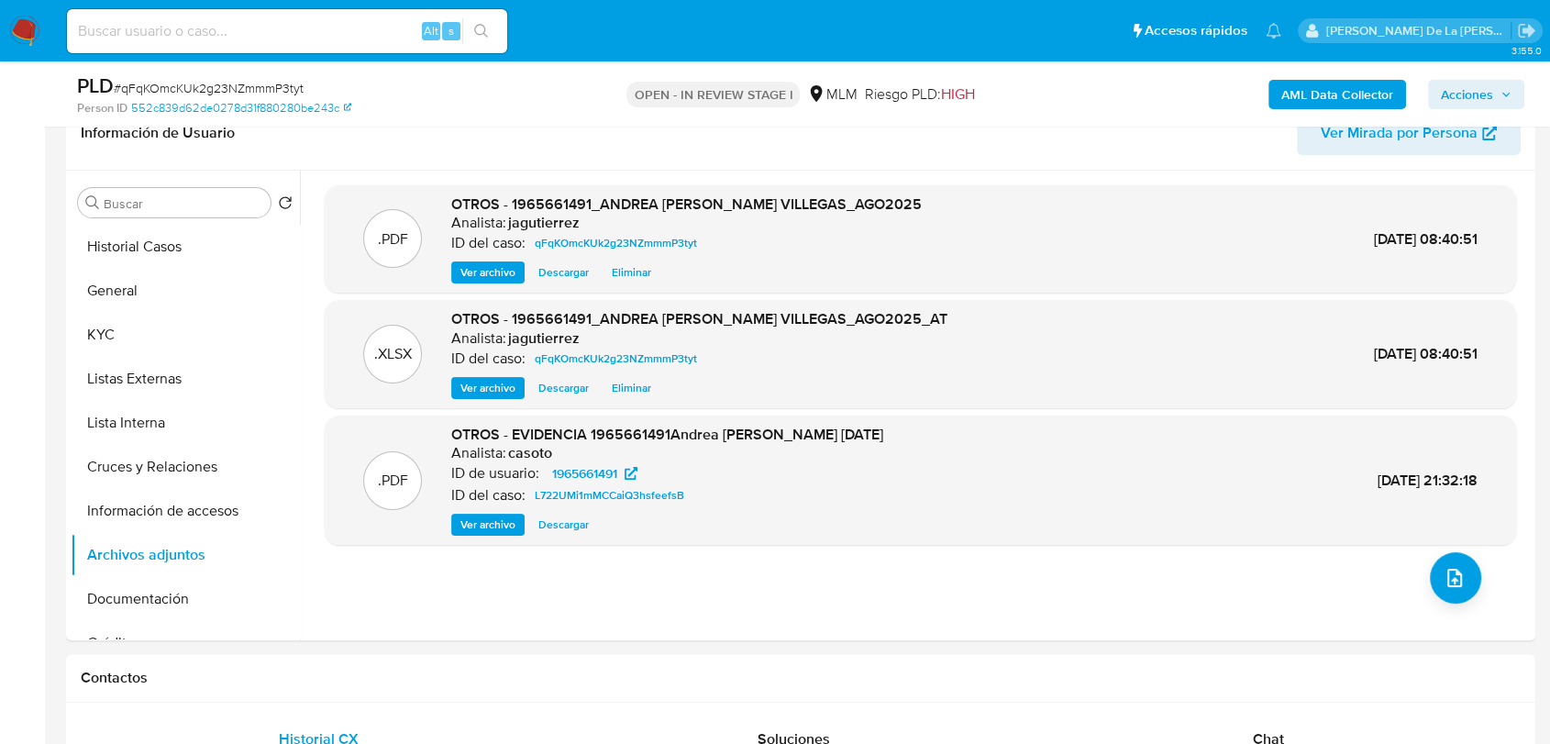
click at [1476, 83] on span "Acciones" at bounding box center [1467, 94] width 52 height 29
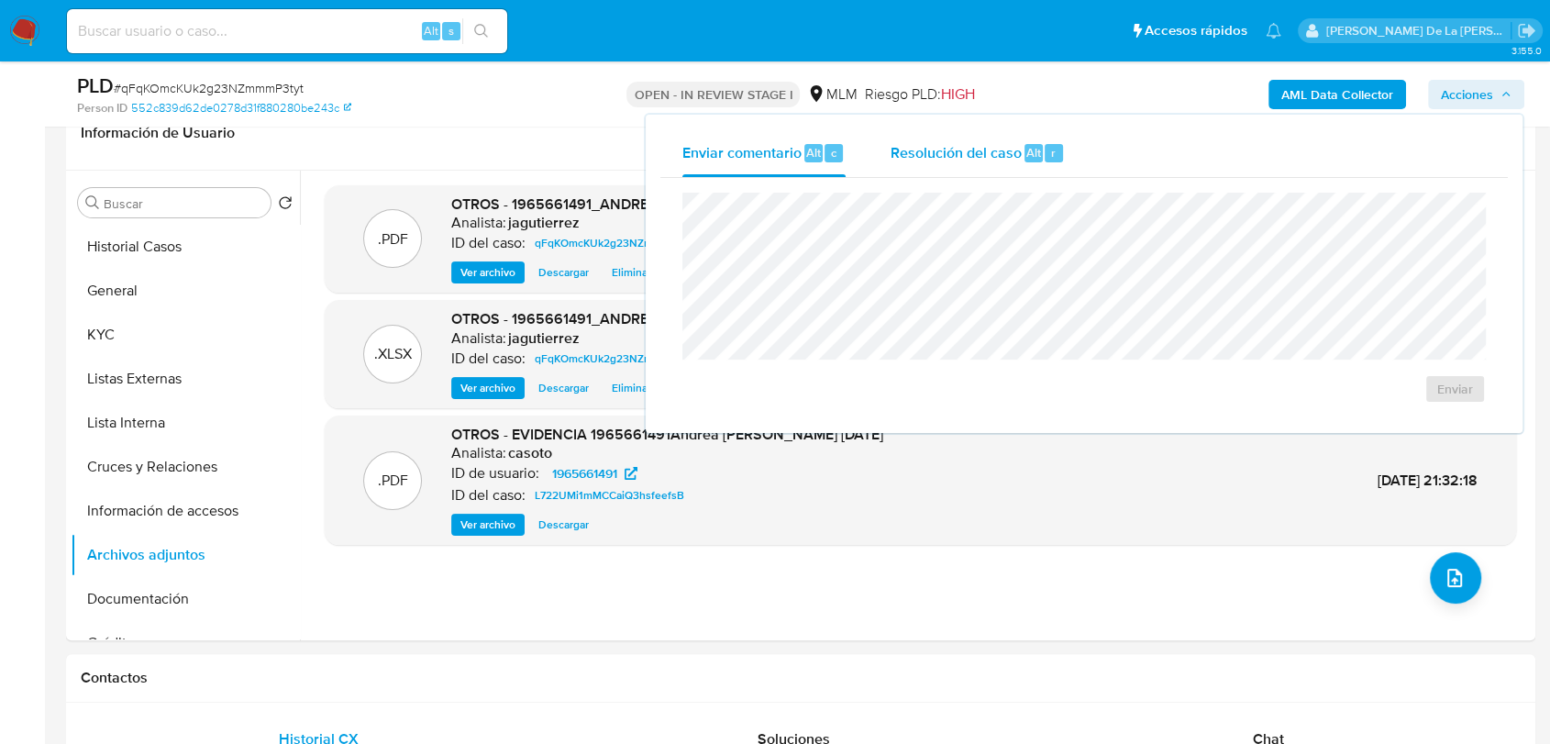
click at [947, 165] on div "Resolución del caso Alt r" at bounding box center [976, 153] width 175 height 48
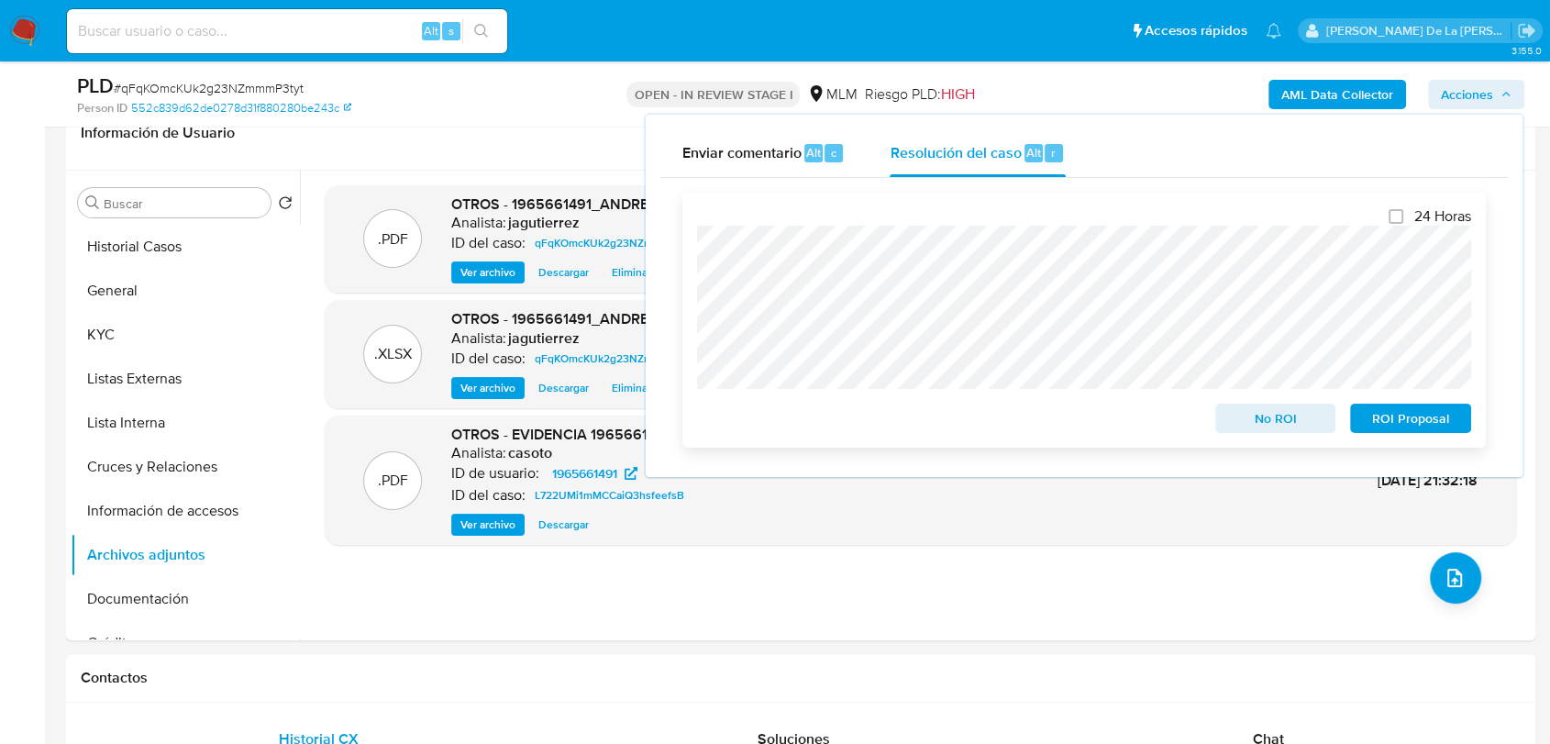
click at [1384, 428] on span "ROI Proposal" at bounding box center [1410, 418] width 95 height 26
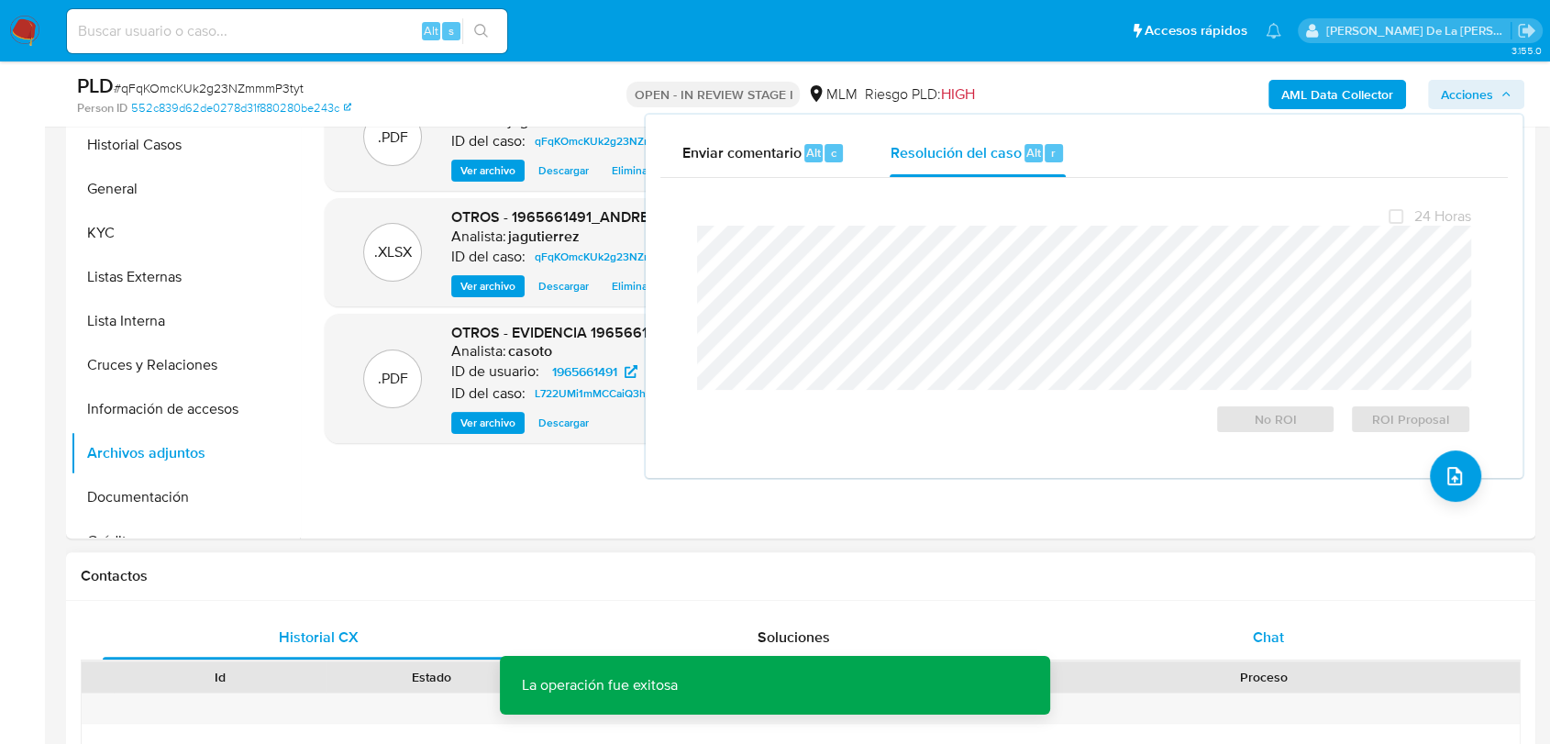
click at [1255, 632] on span "Chat" at bounding box center [1268, 636] width 31 height 21
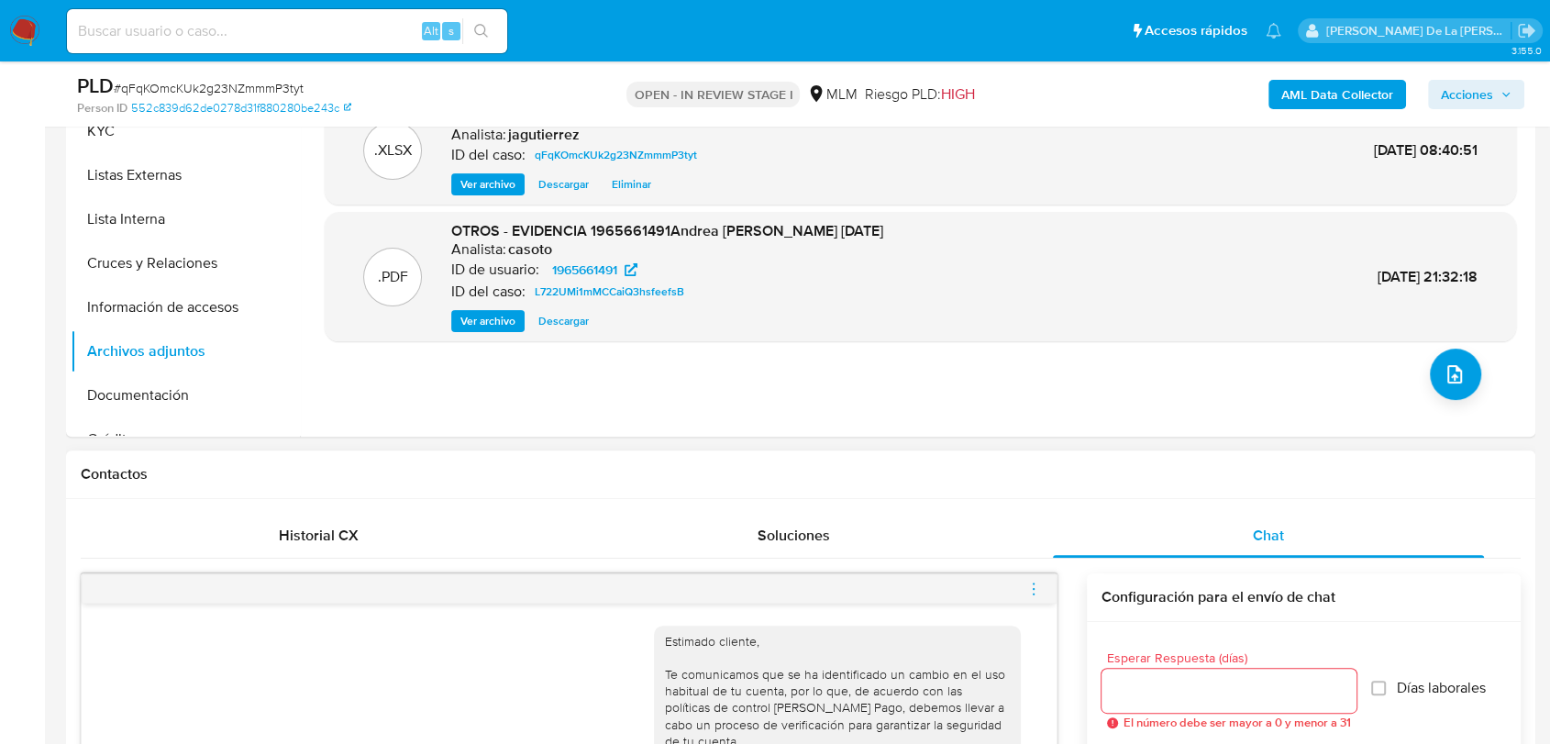
scroll to position [78, 0]
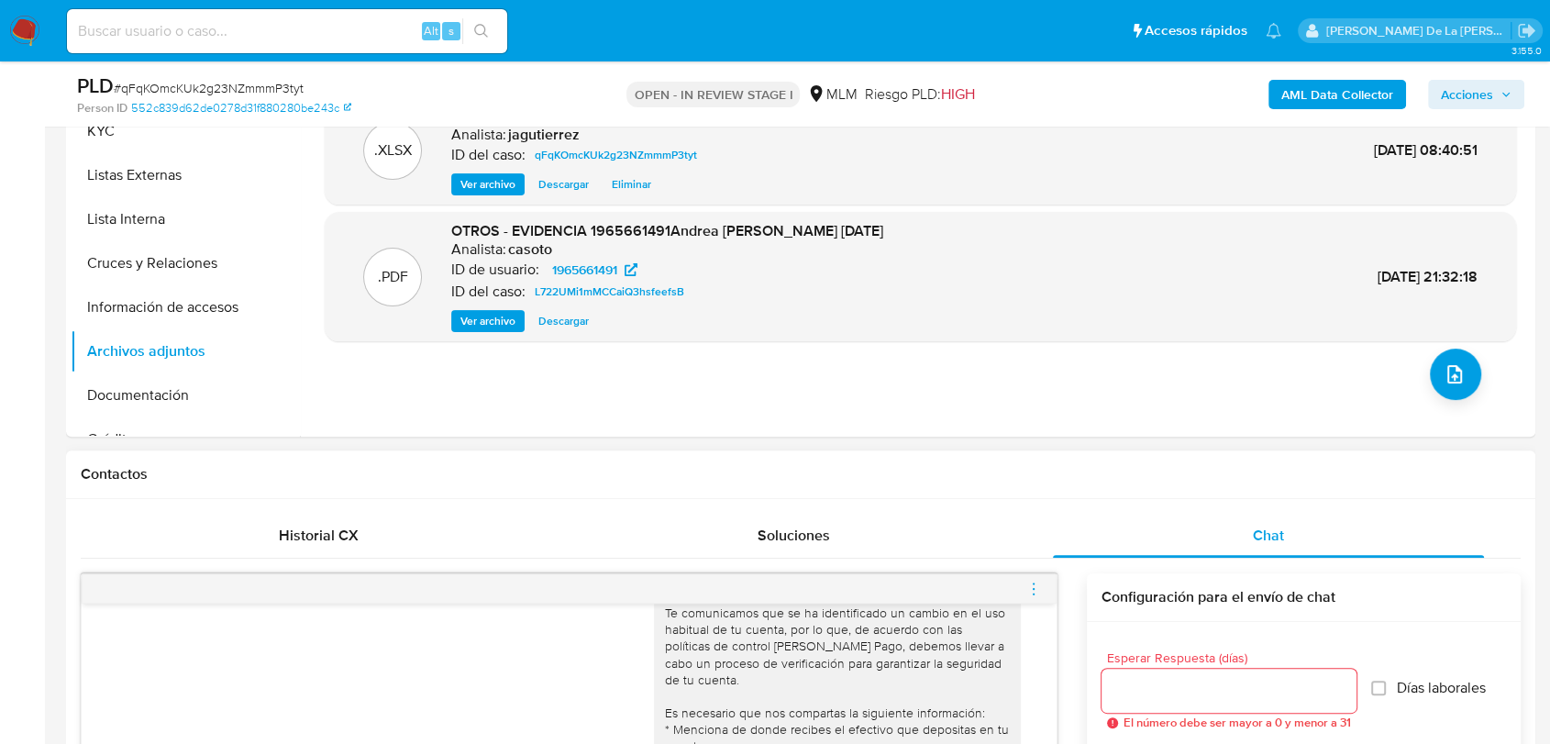
click at [1040, 584] on icon "menu-action" at bounding box center [1033, 588] width 17 height 17
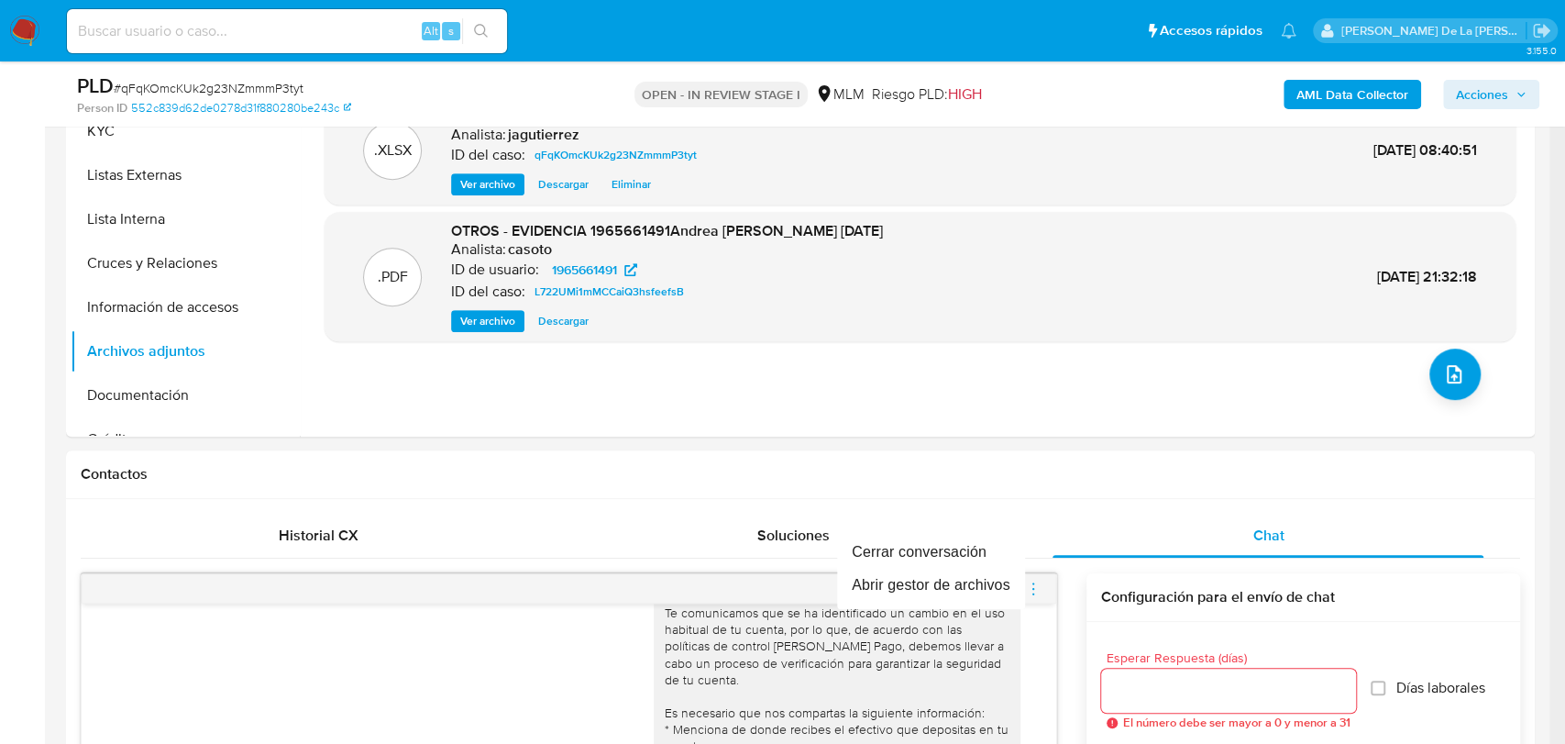
drag, startPoint x: 911, startPoint y: 521, endPoint x: 901, endPoint y: 537, distance: 18.9
click at [910, 527] on div "Cerrar conversación Abrir gestor de archivos" at bounding box center [782, 372] width 1565 height 744
click at [902, 557] on li "Cerrar conversación" at bounding box center [931, 552] width 188 height 33
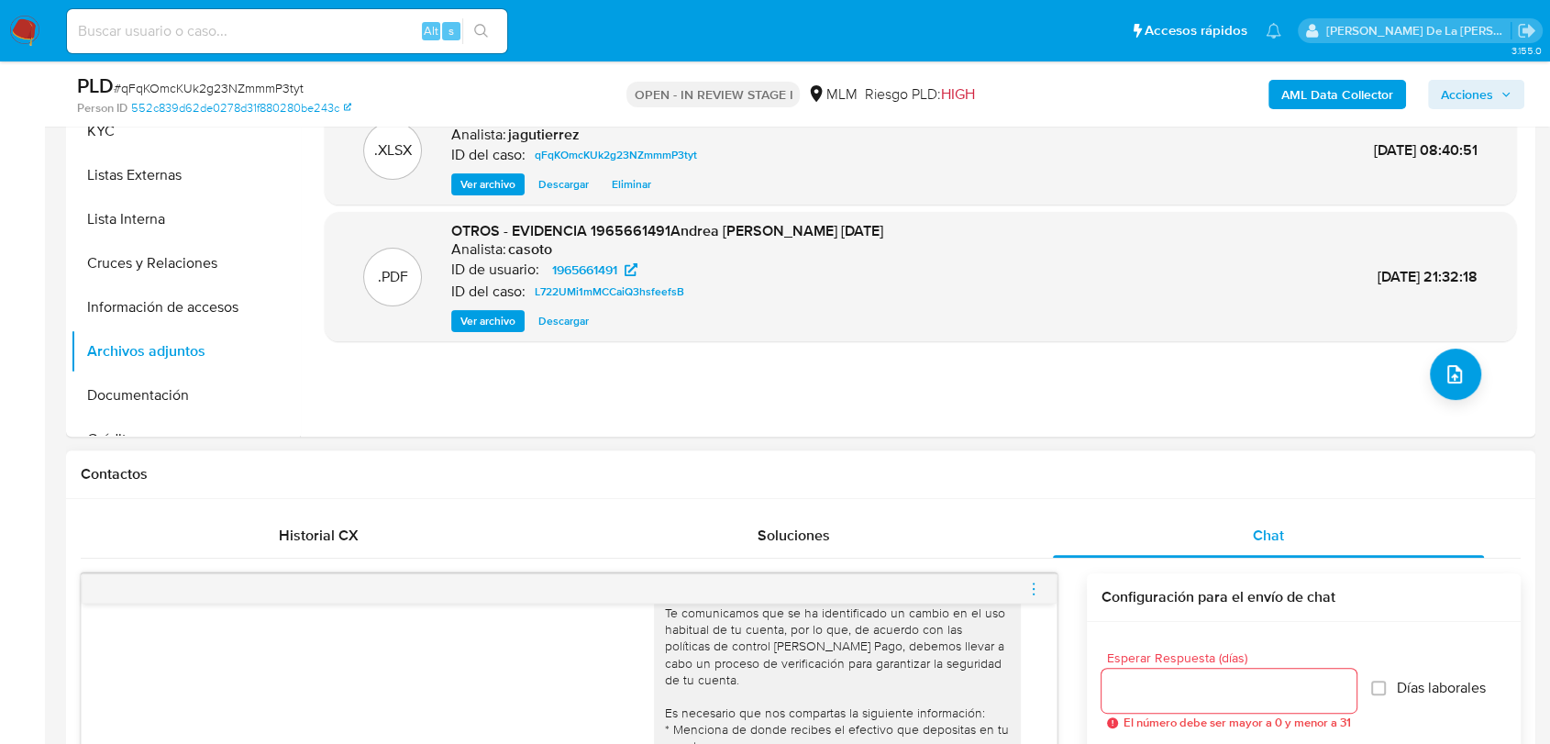
scroll to position [917, 0]
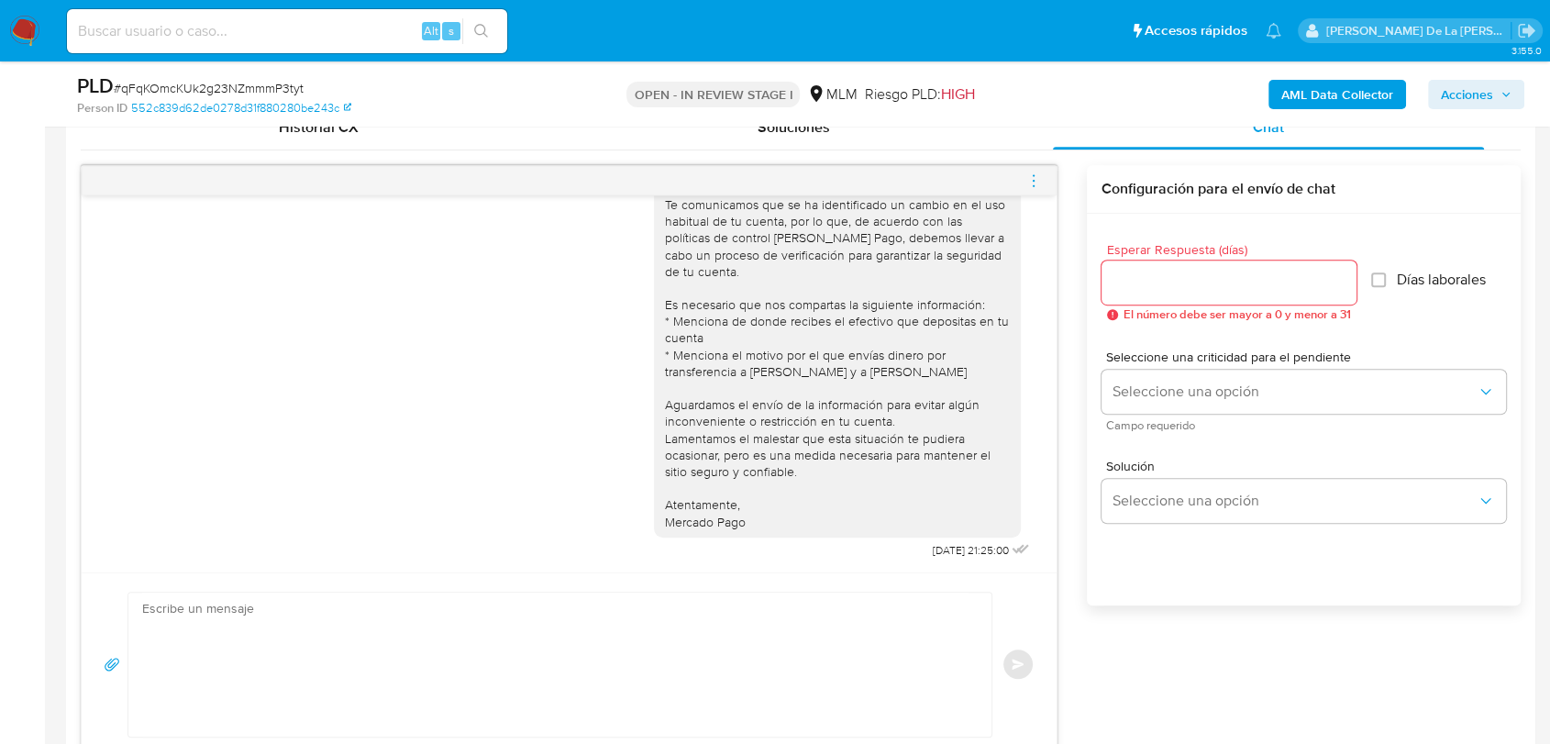
click at [1034, 185] on icon "menu-action" at bounding box center [1034, 185] width 2 height 2
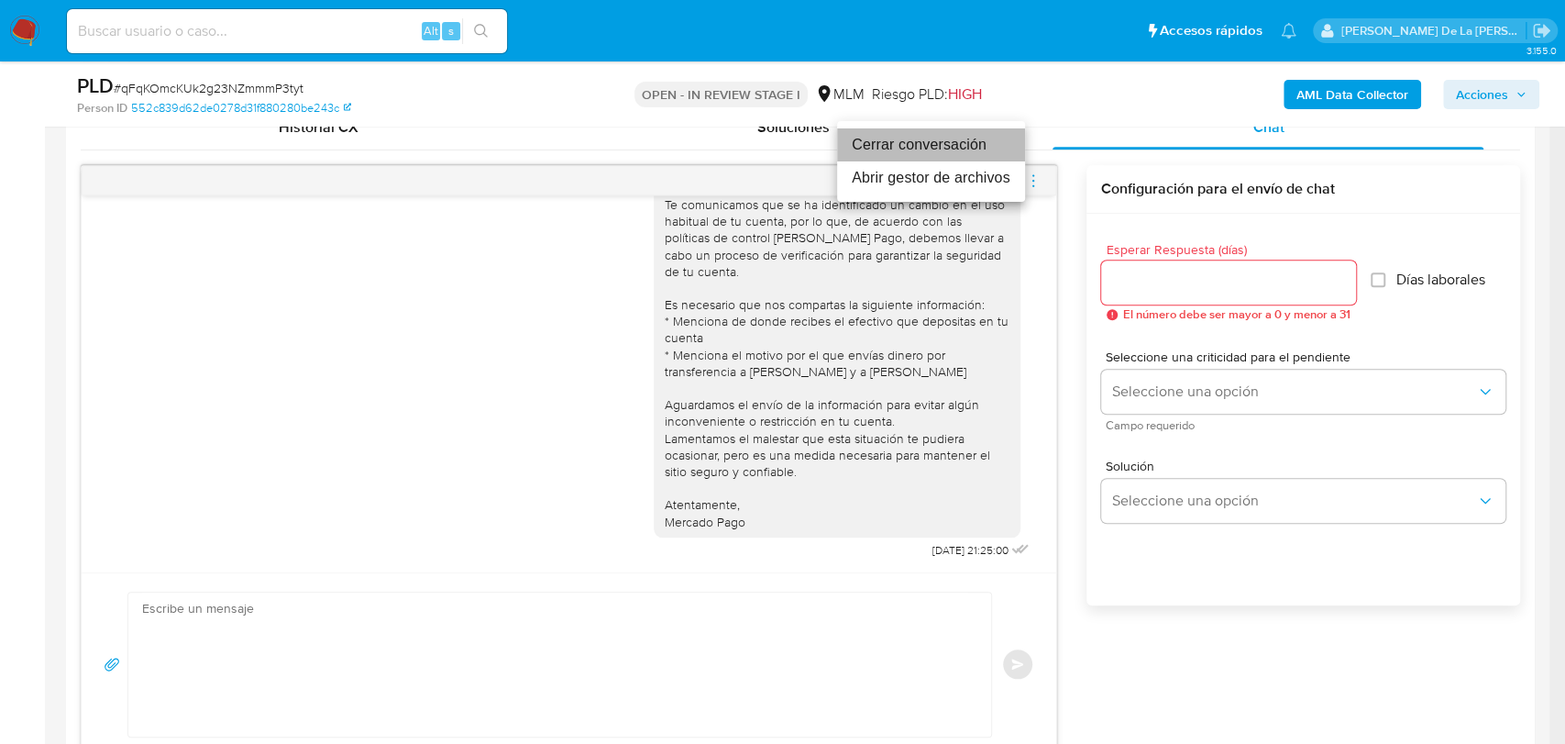
click at [926, 149] on li "Cerrar conversación" at bounding box center [931, 144] width 188 height 33
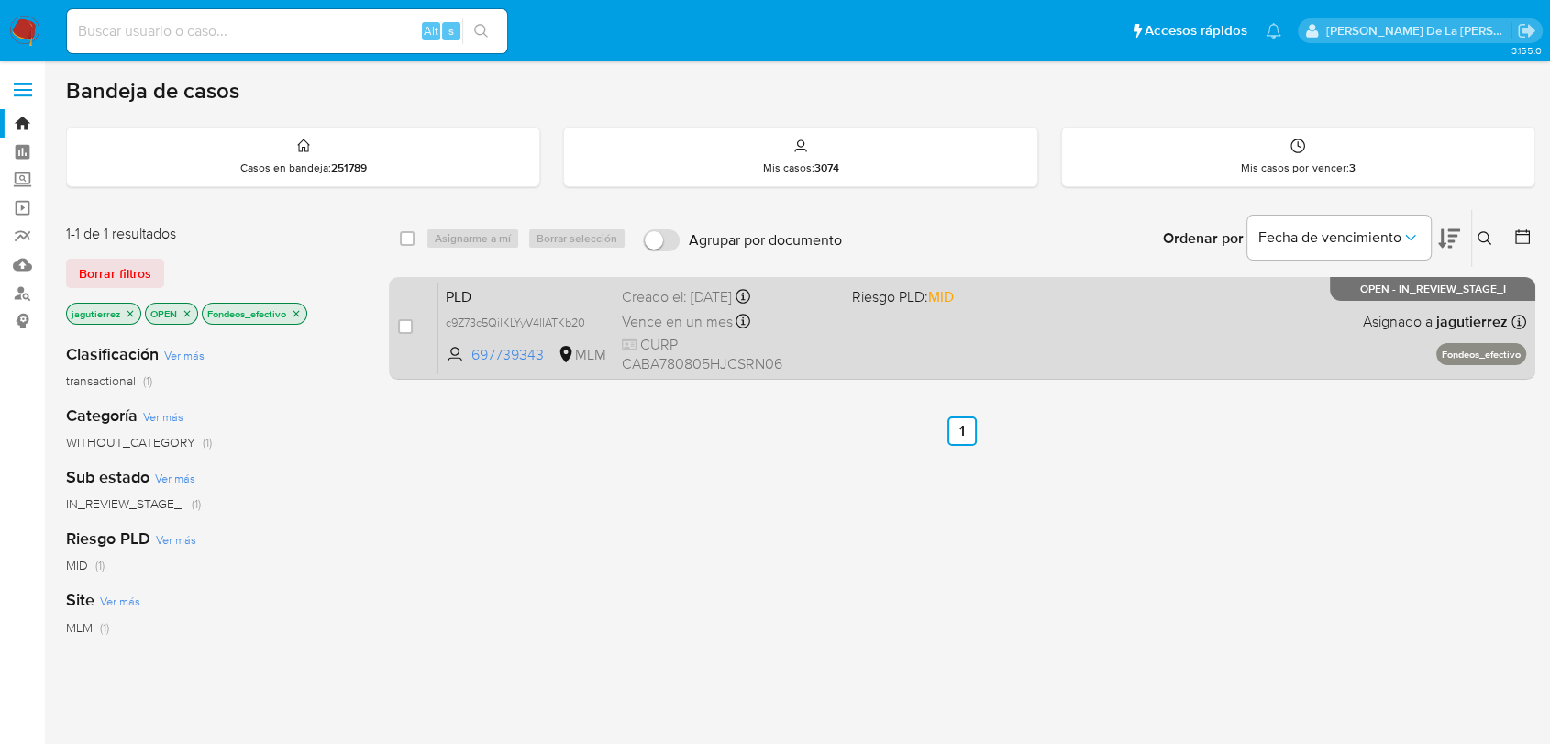
click at [979, 339] on div "PLD c9Z73c5QilKLYyV4lIATKb20 697739343 MLM Riesgo PLD: MID Creado el: [DATE] Cr…" at bounding box center [982, 328] width 1088 height 93
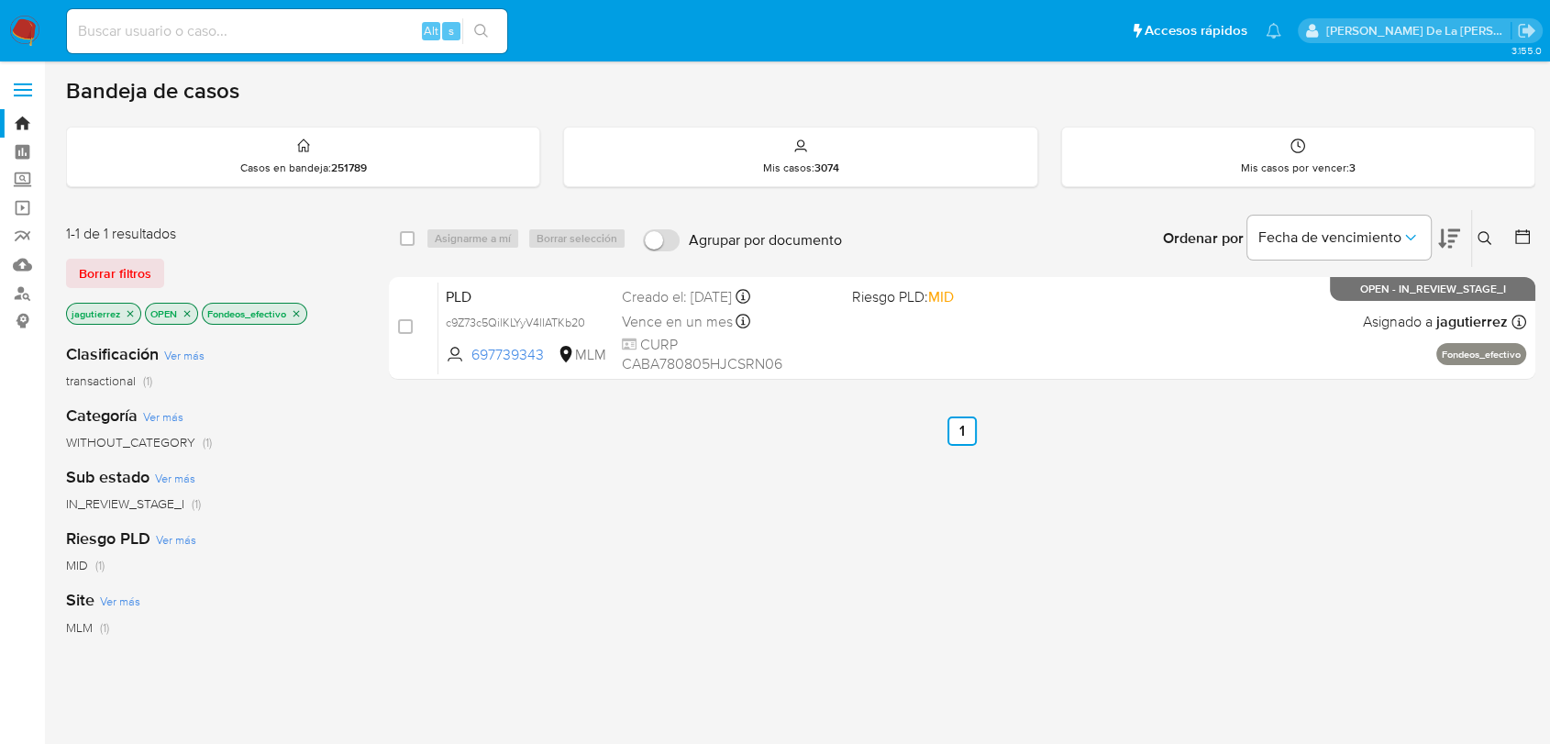
drag, startPoint x: 0, startPoint y: 21, endPoint x: 10, endPoint y: 24, distance: 10.5
click at [3, 21] on nav "Pausado Ver notificaciones Alt s Accesos rápidos Presiona las siguientes teclas…" at bounding box center [775, 30] width 1550 height 61
click at [12, 25] on img at bounding box center [24, 31] width 31 height 31
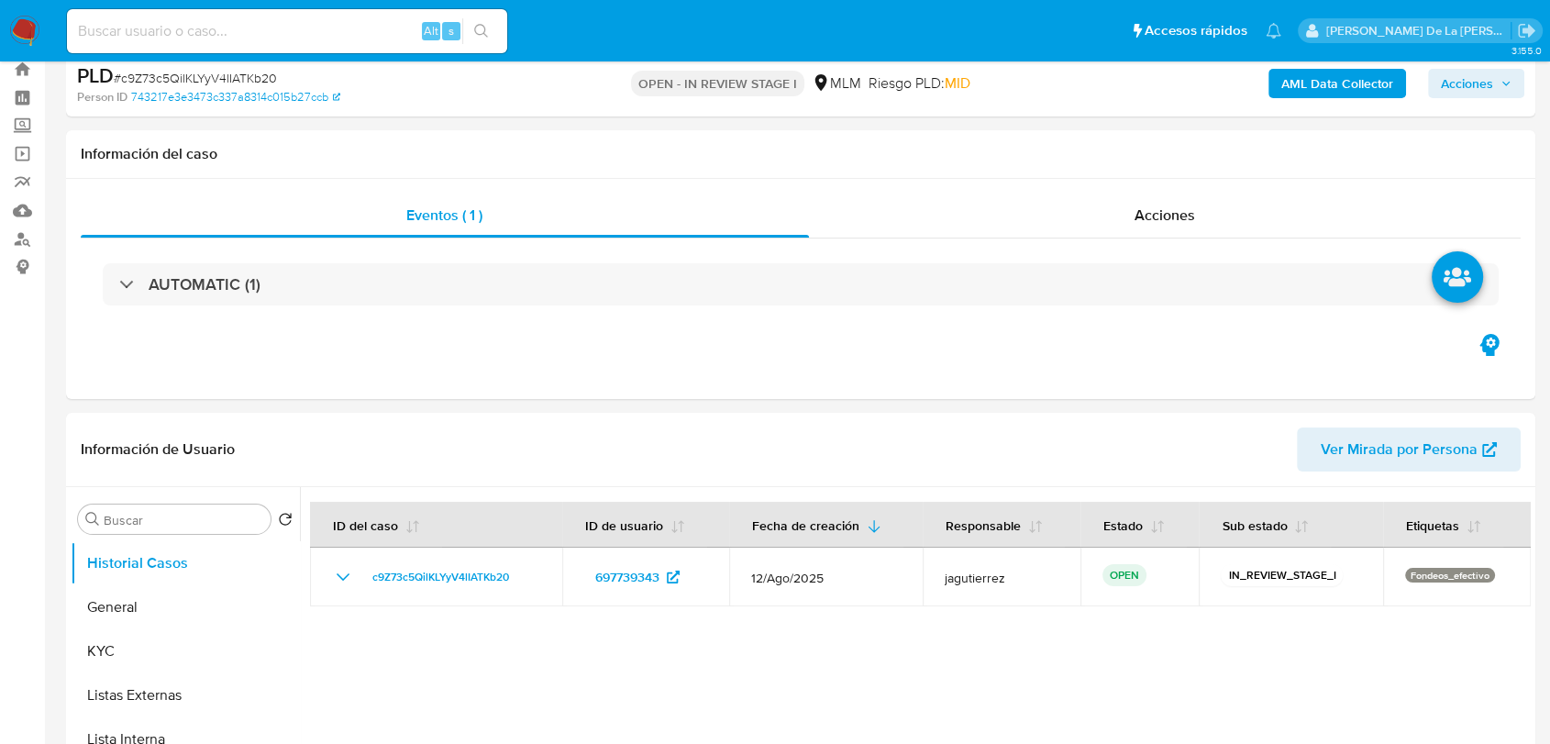
select select "10"
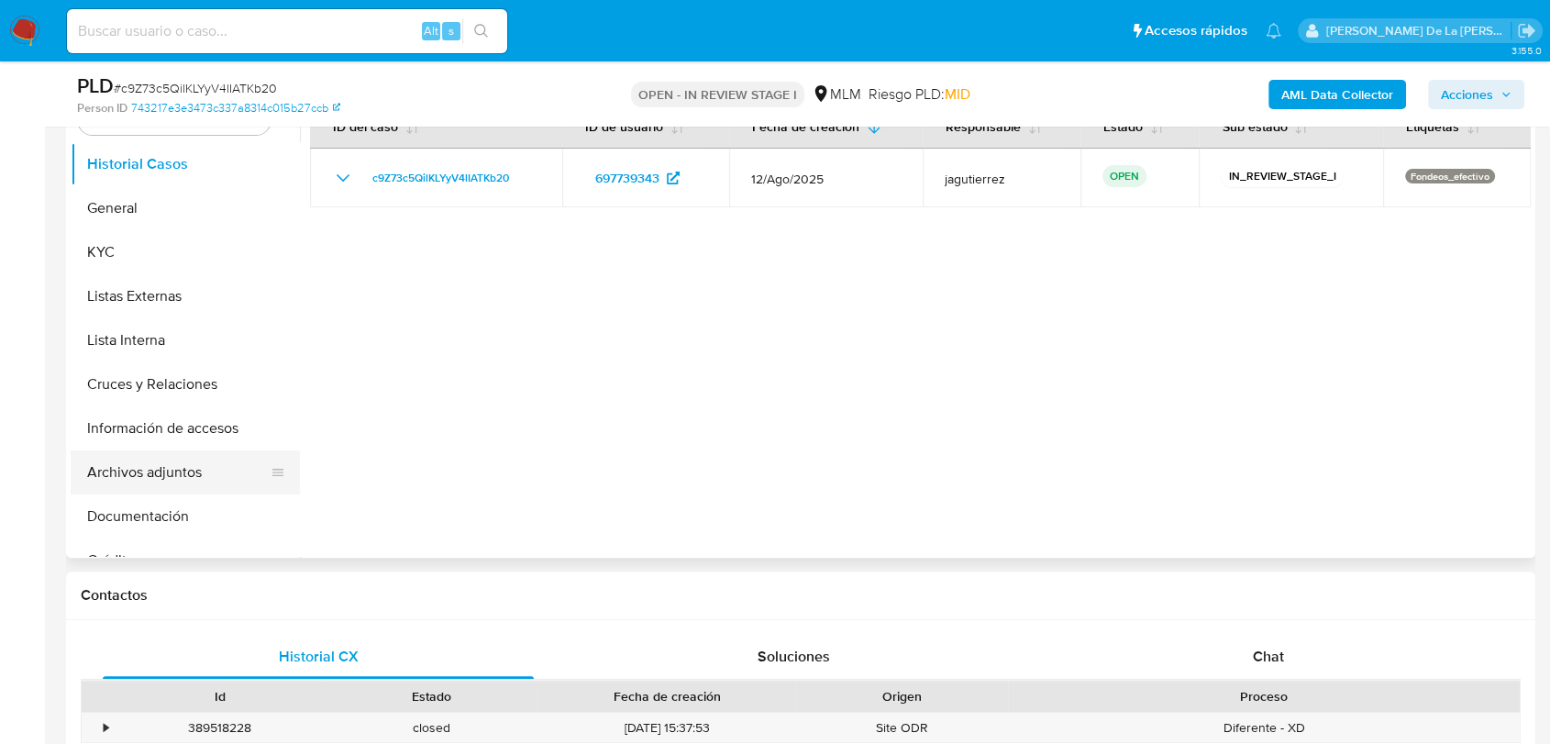
scroll to position [407, 0]
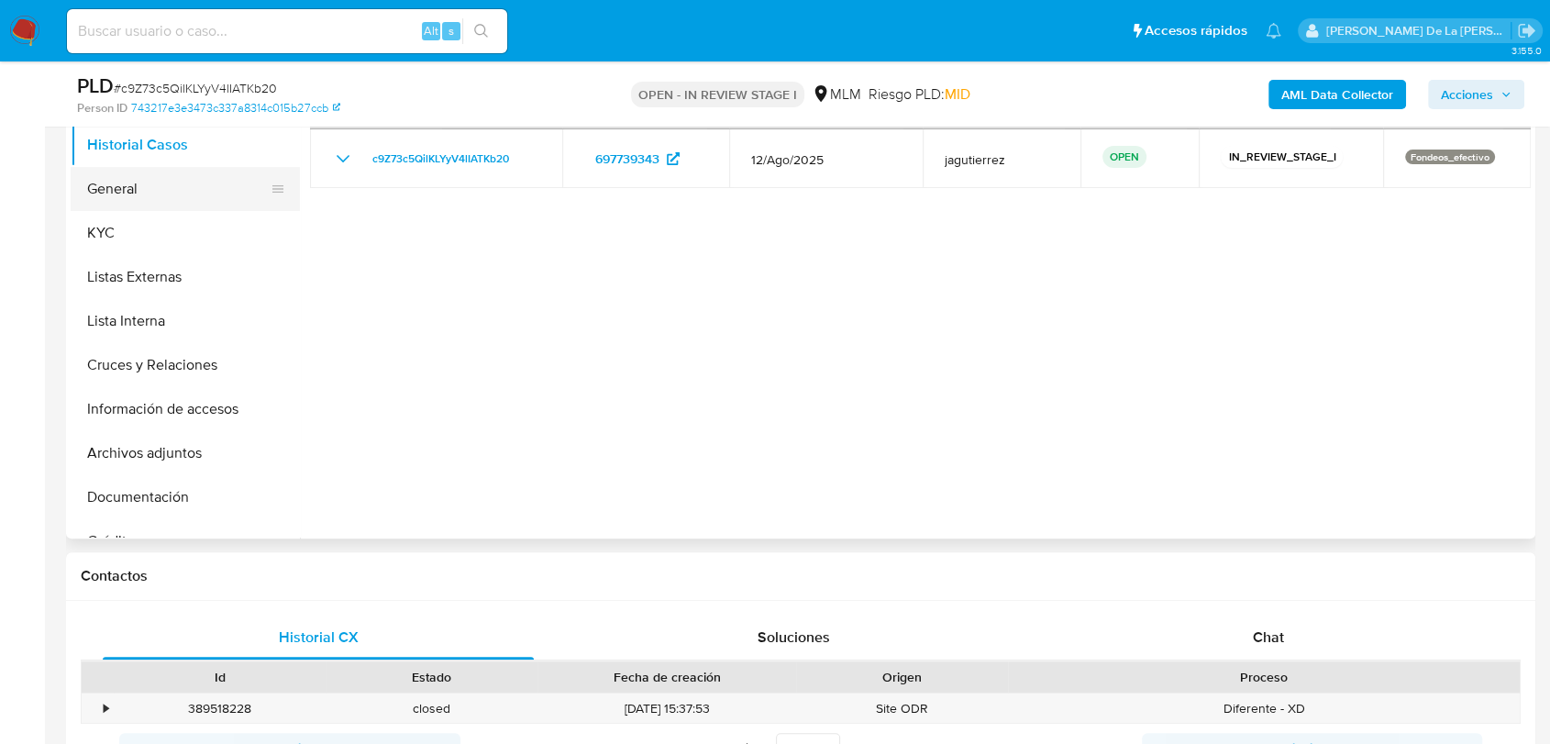
click at [132, 191] on button "General" at bounding box center [178, 189] width 215 height 44
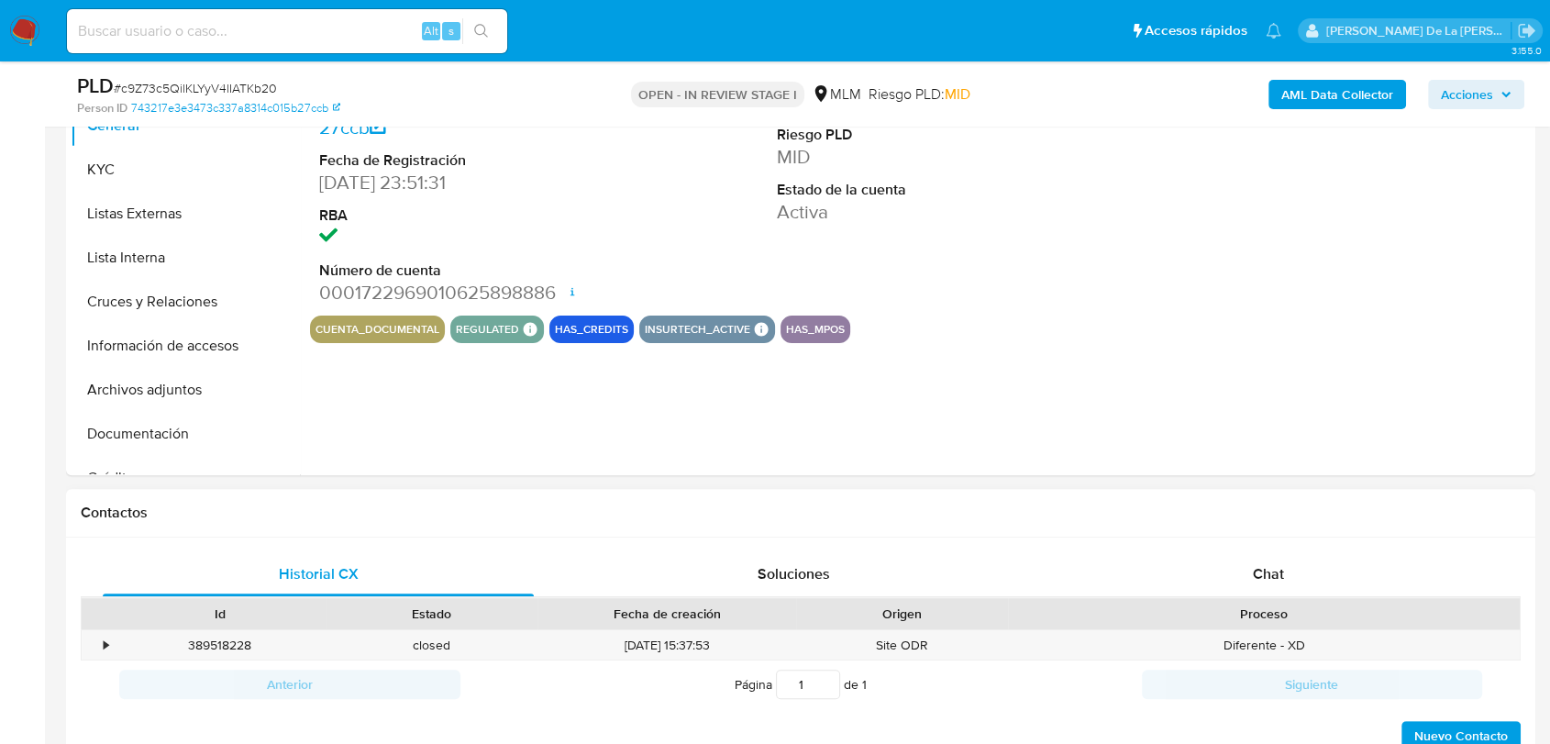
scroll to position [611, 0]
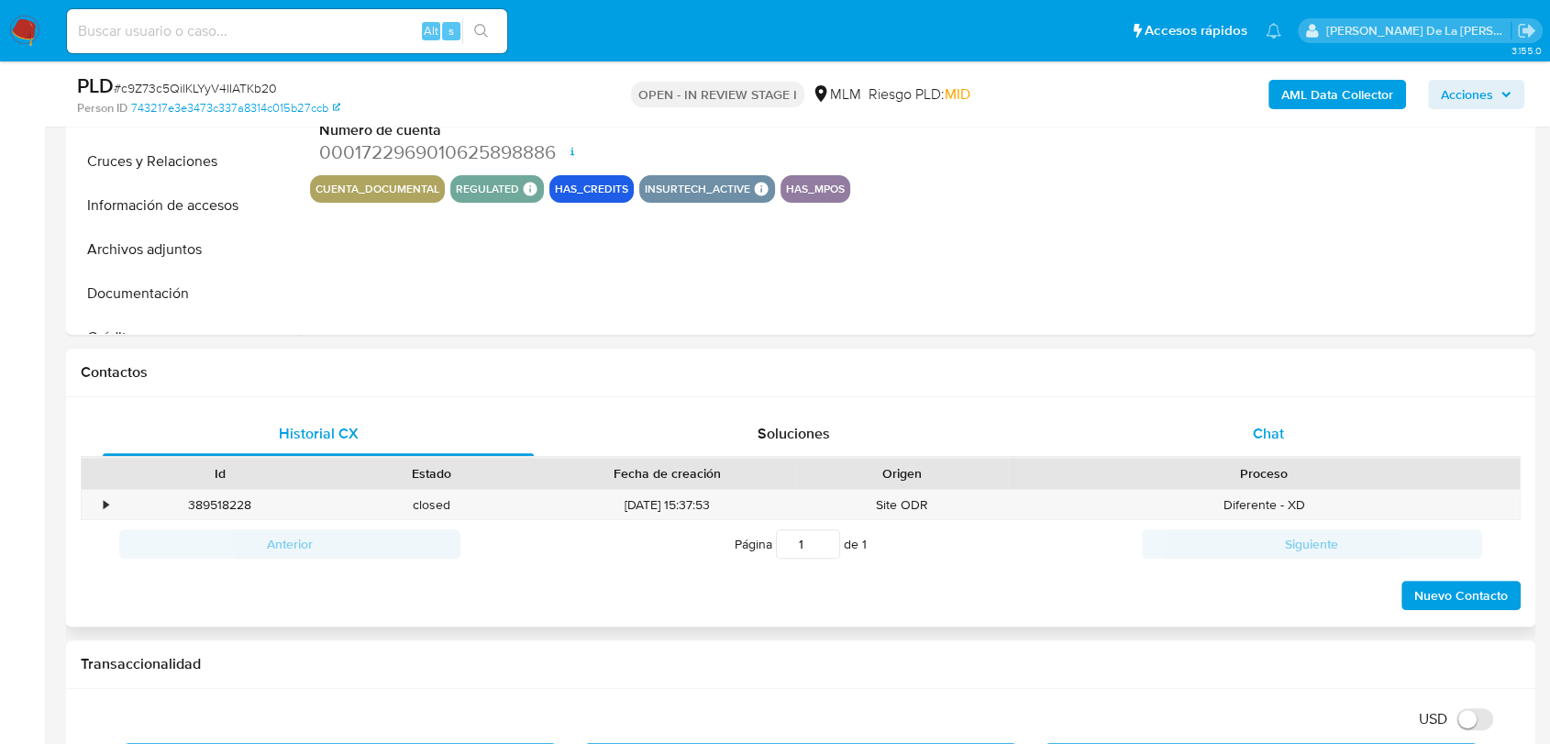
click at [1298, 438] on div "Chat" at bounding box center [1268, 434] width 431 height 44
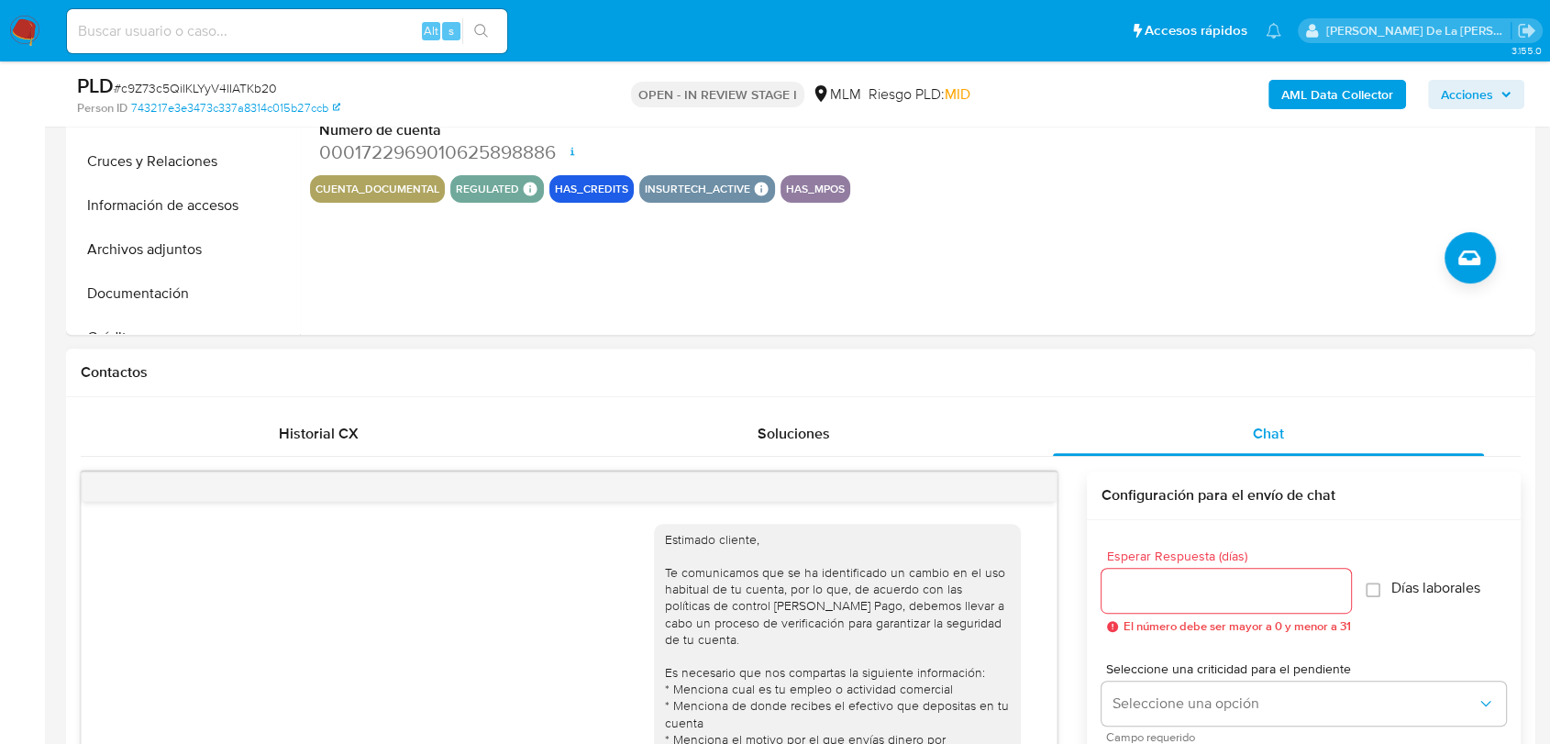
scroll to position [78, 0]
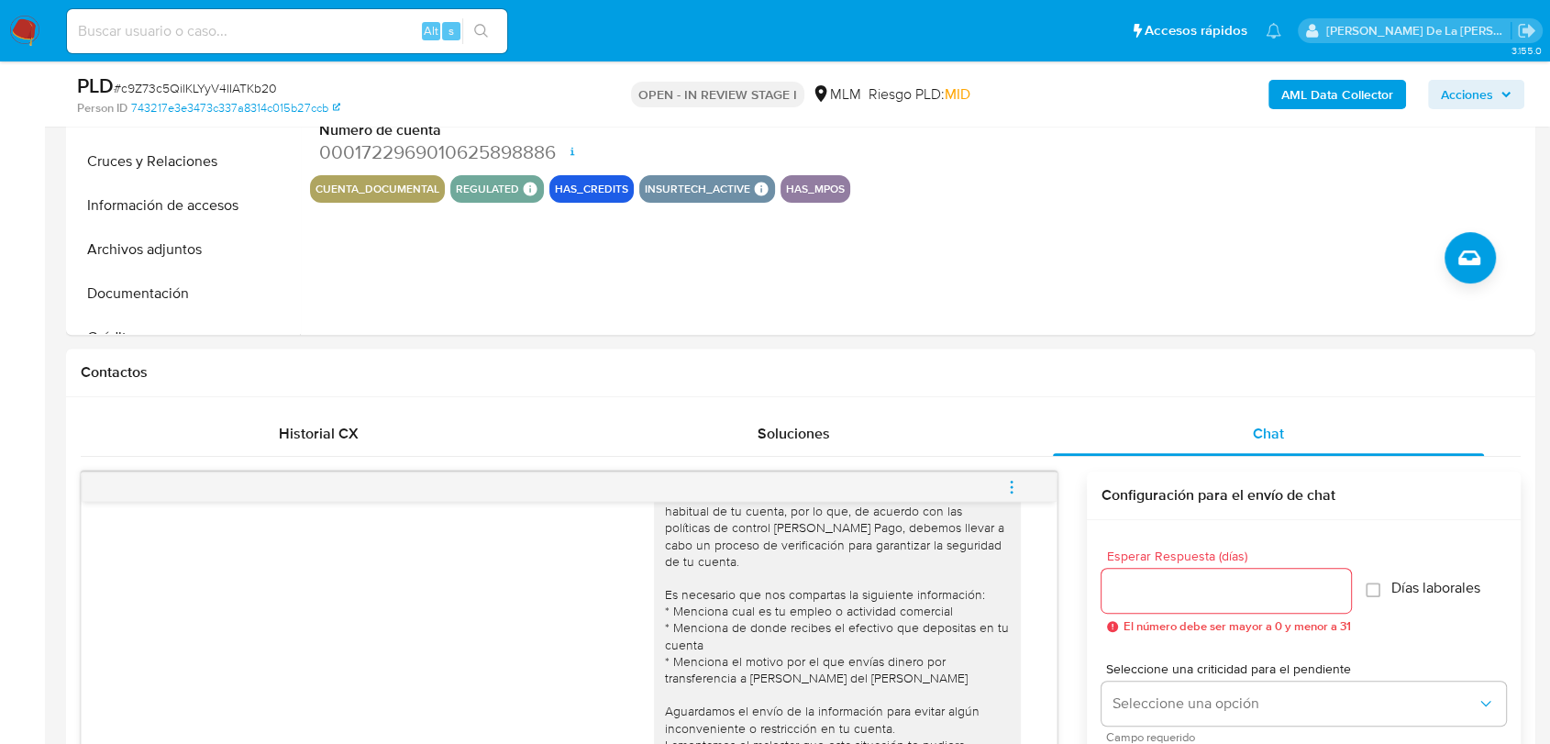
click at [1021, 485] on button "menu-action" at bounding box center [1011, 487] width 61 height 44
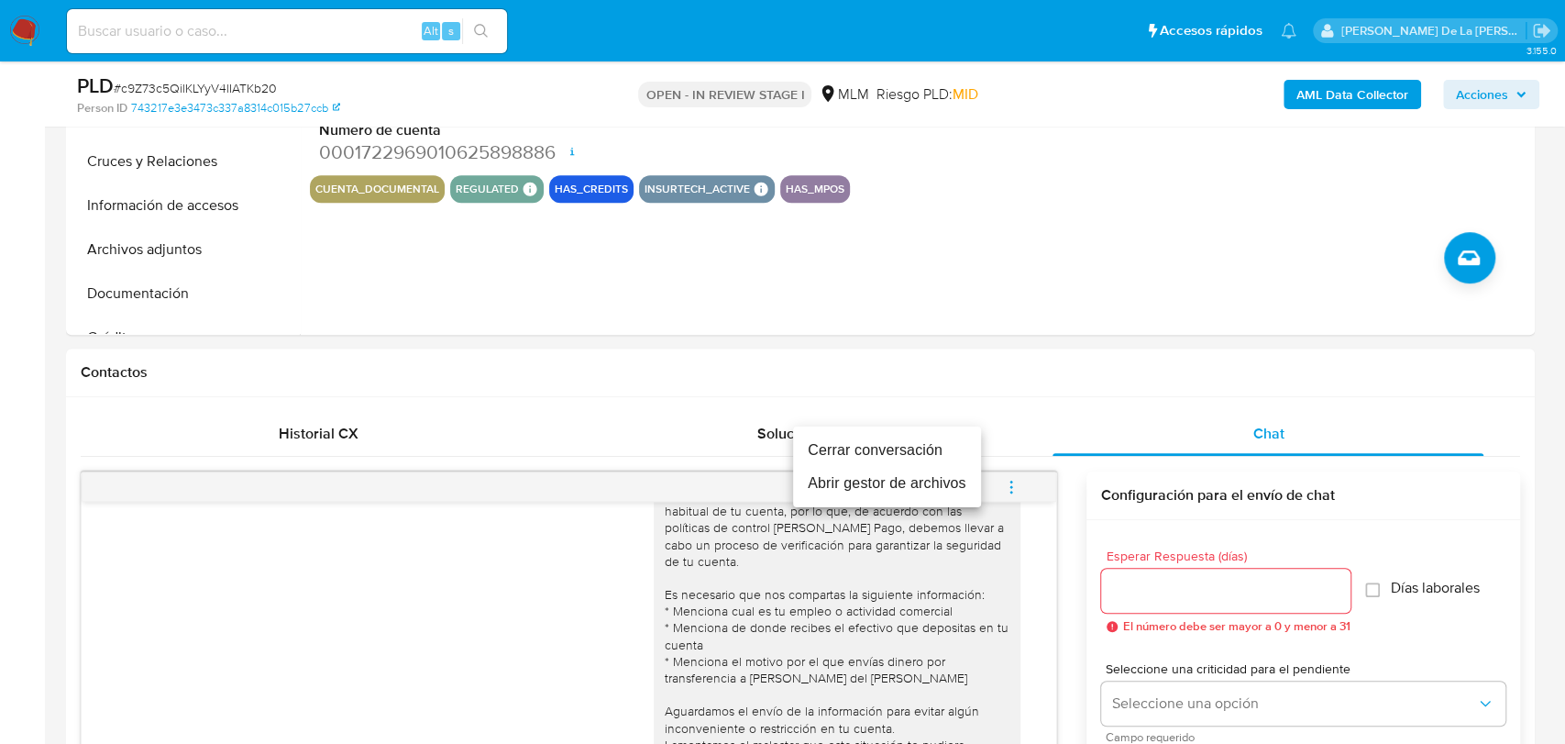
click at [917, 436] on li "Cerrar conversación" at bounding box center [887, 450] width 188 height 33
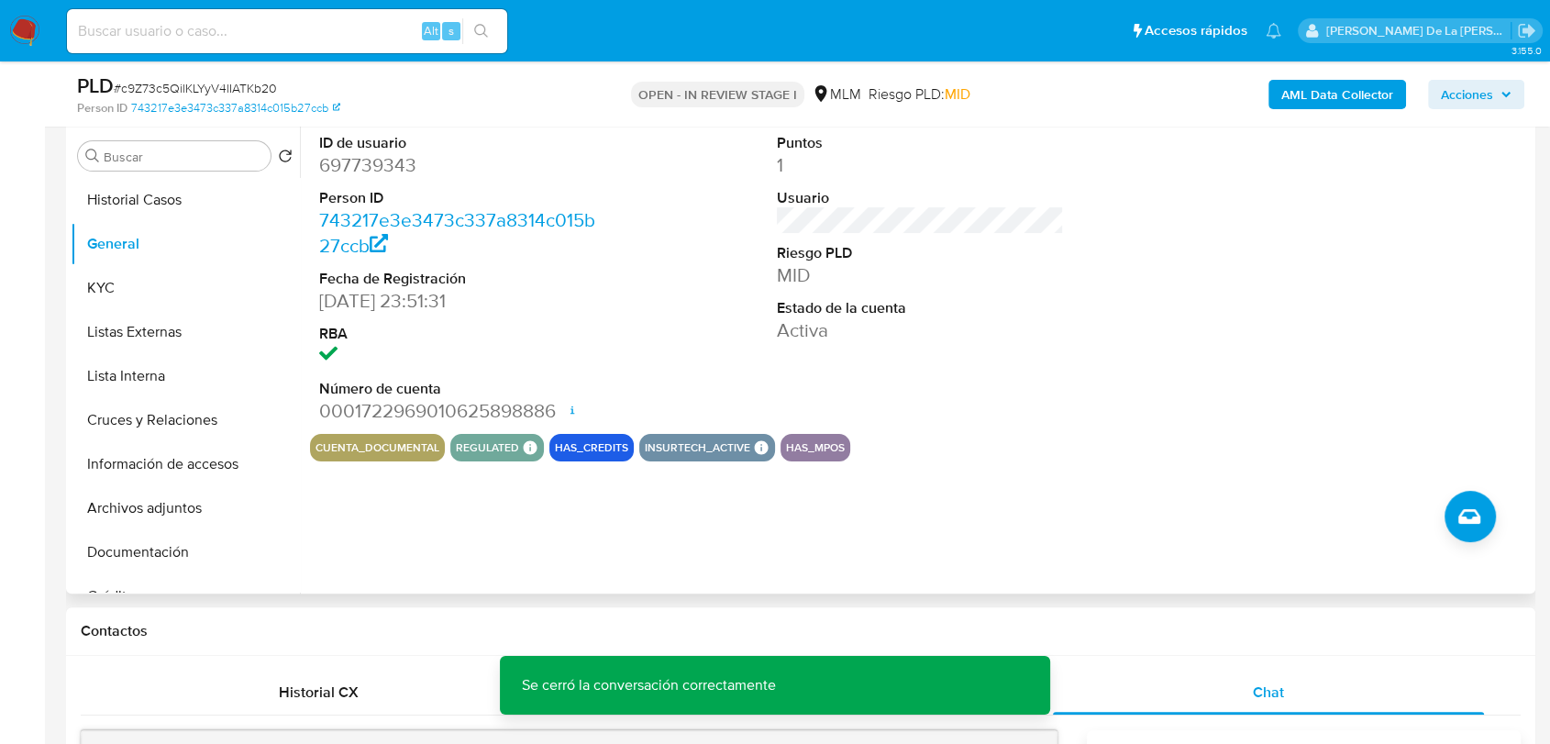
scroll to position [305, 0]
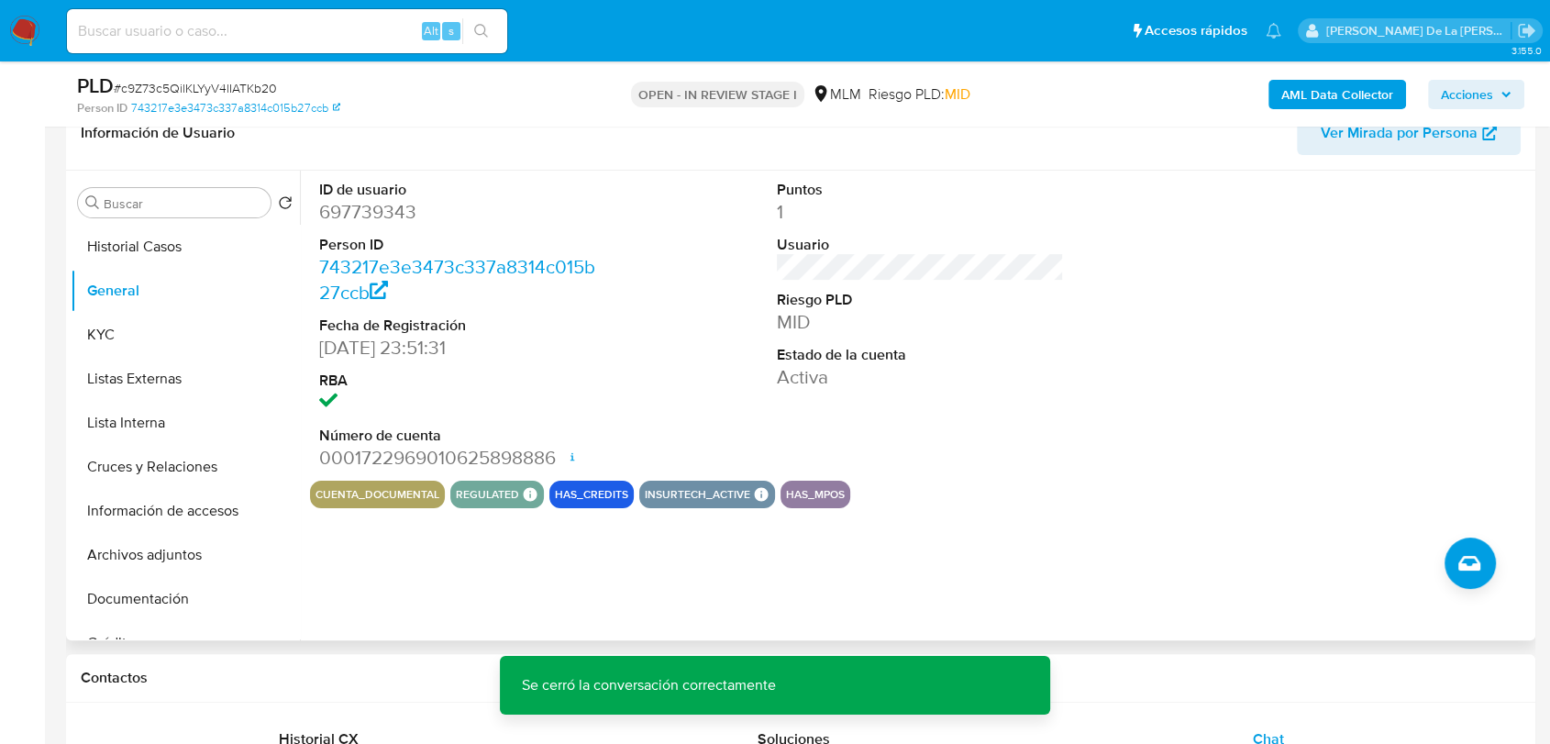
click at [370, 207] on dd "697739343" at bounding box center [462, 212] width 287 height 26
copy dd "697739343"
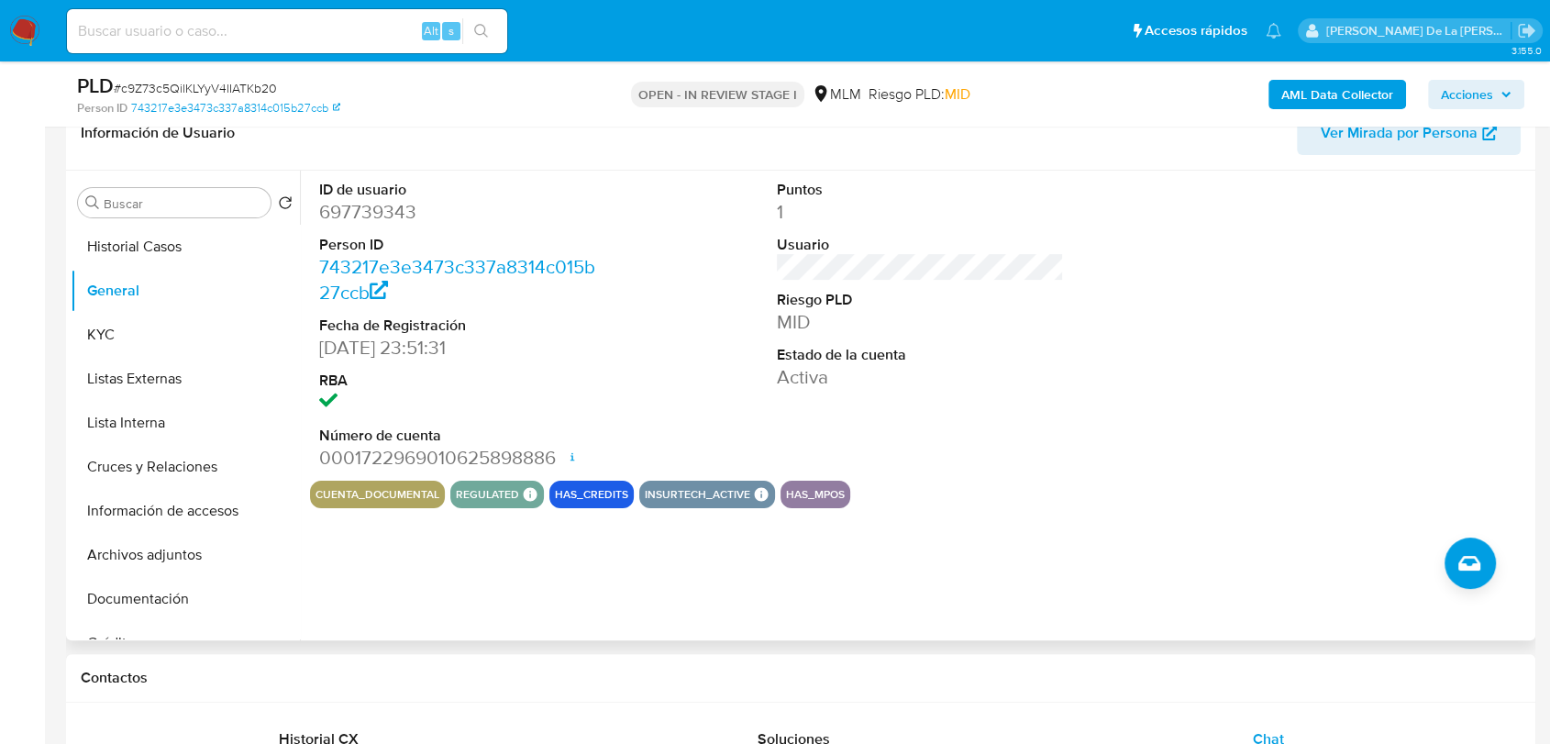
click at [461, 288] on dd "743217e3e3473c337a8314c015b27ccb" at bounding box center [462, 279] width 287 height 51
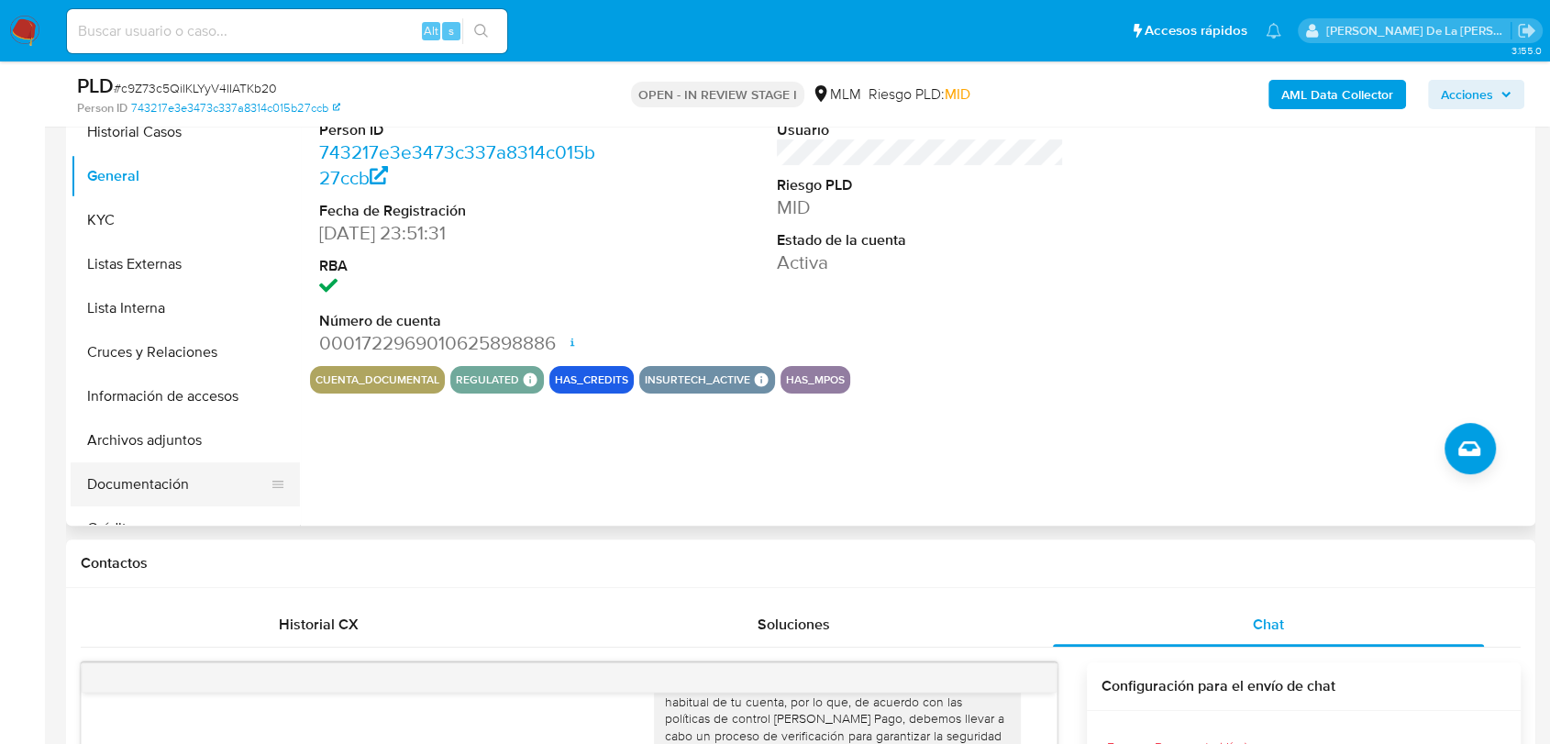
scroll to position [407, 0]
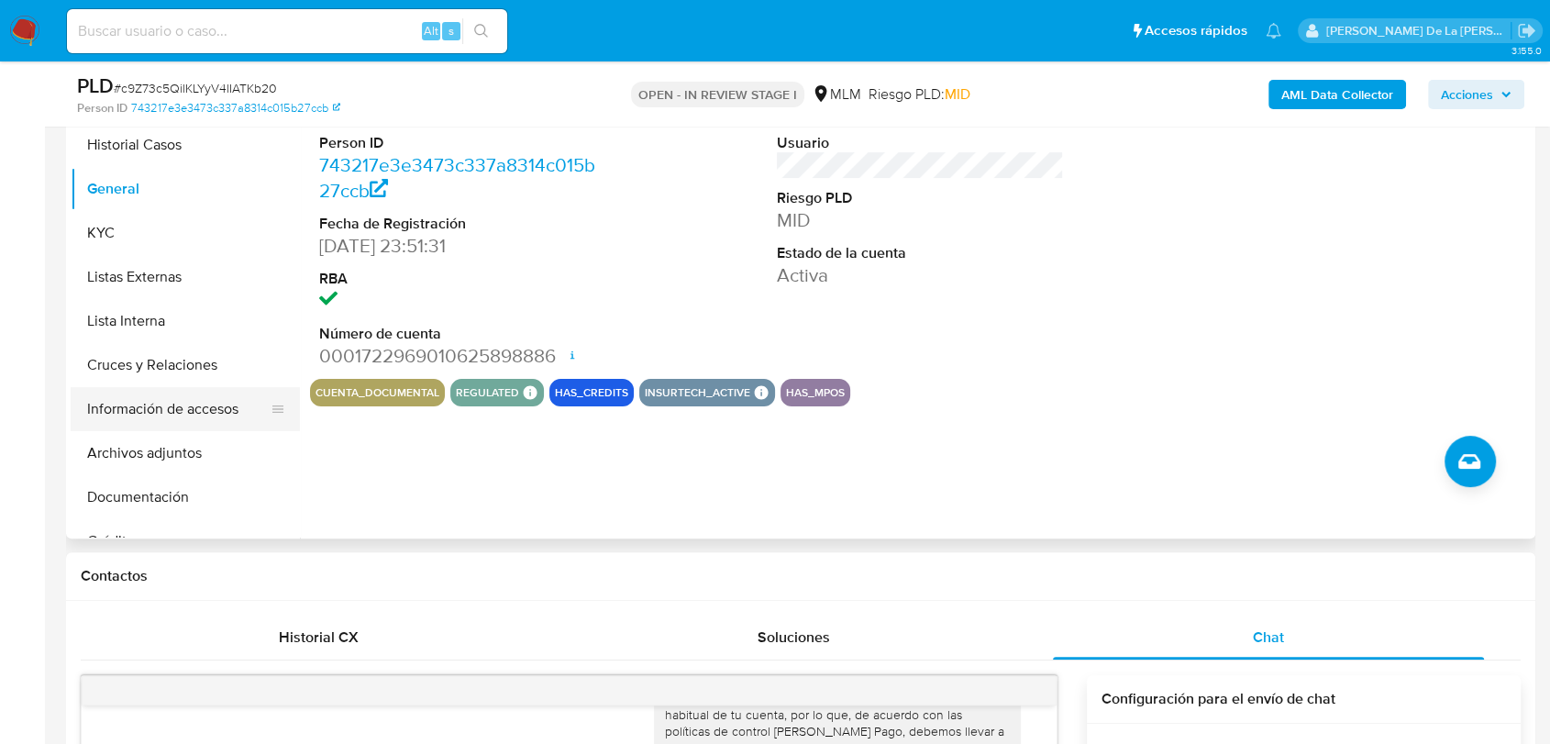
click at [192, 403] on button "Información de accesos" at bounding box center [178, 409] width 215 height 44
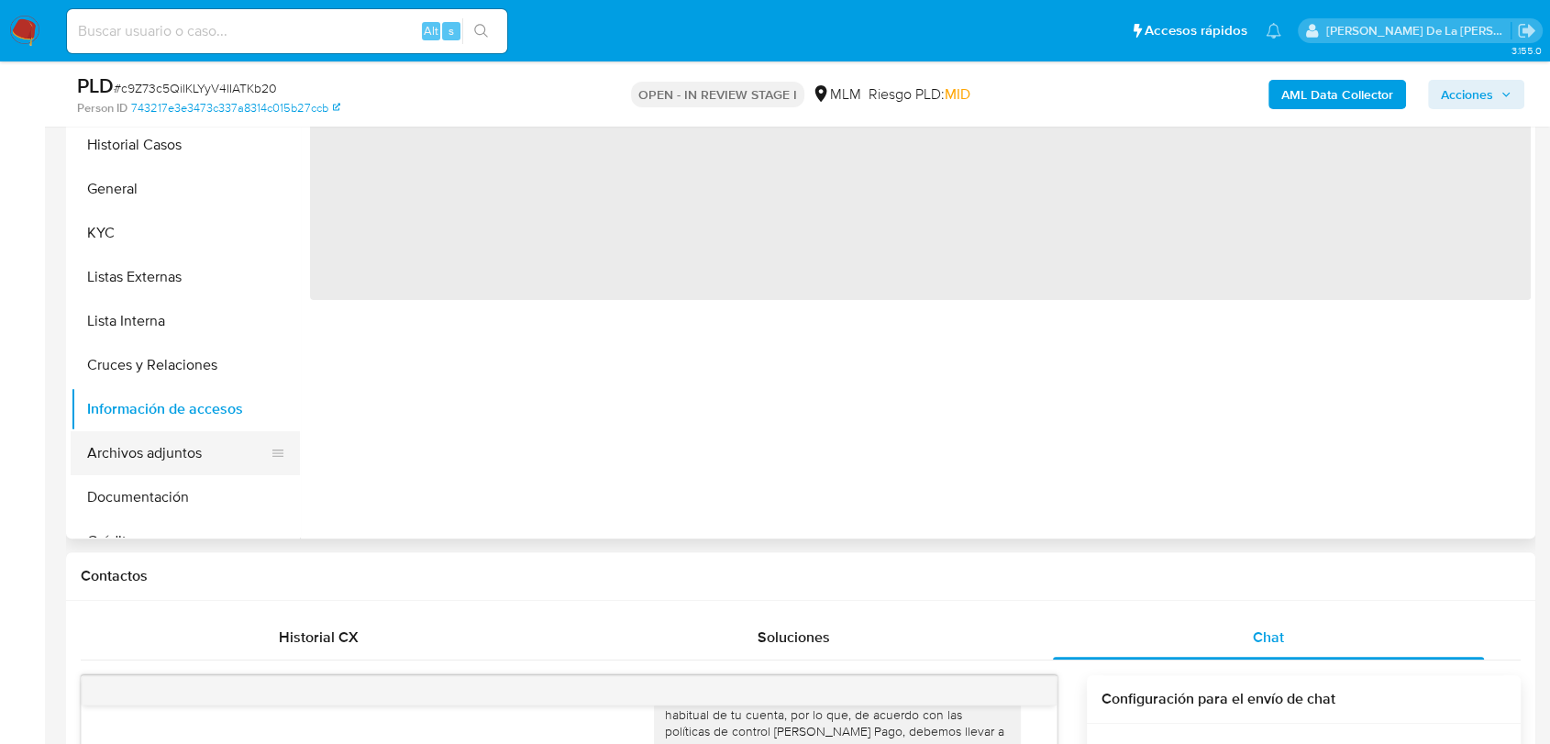
click at [174, 459] on button "Archivos adjuntos" at bounding box center [178, 453] width 215 height 44
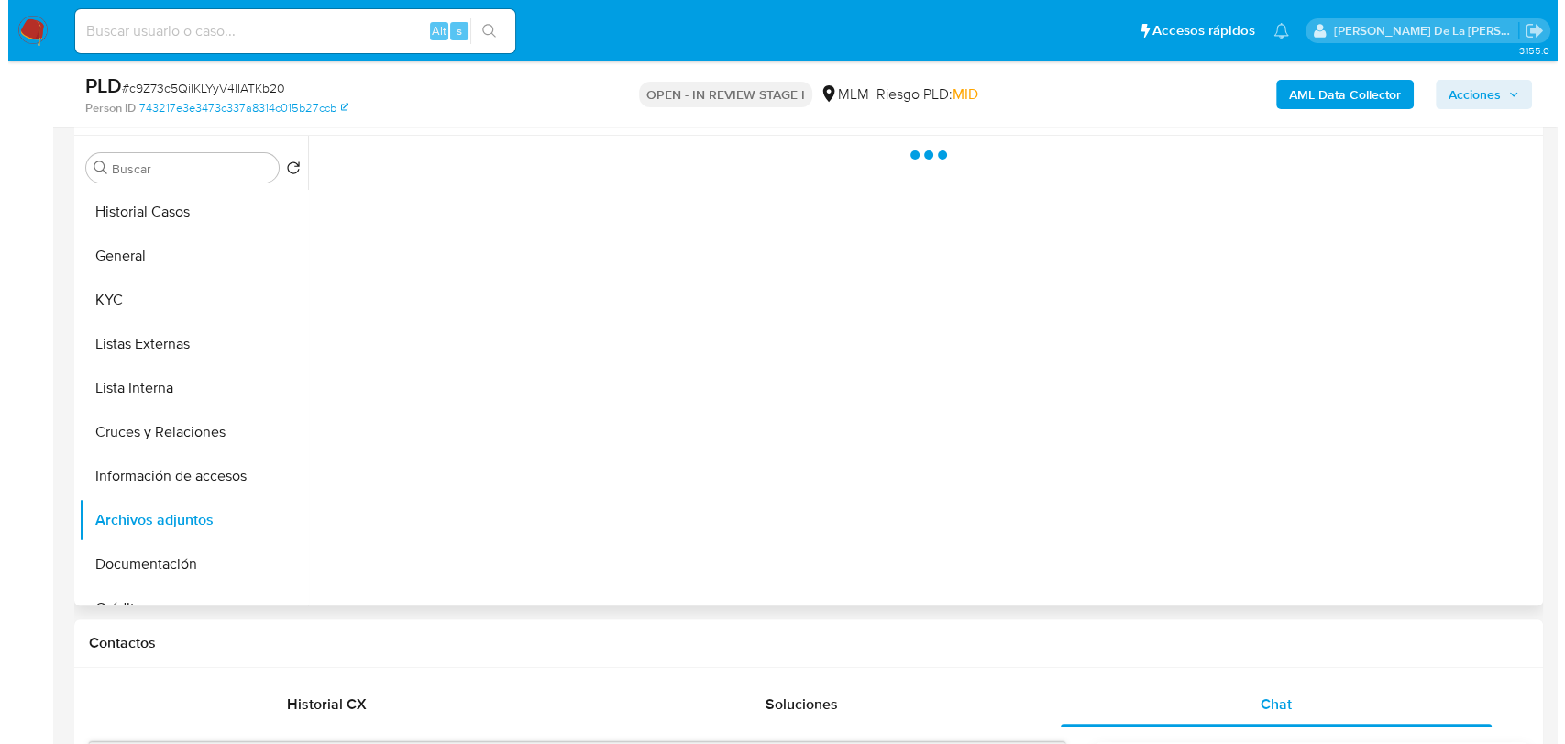
scroll to position [305, 0]
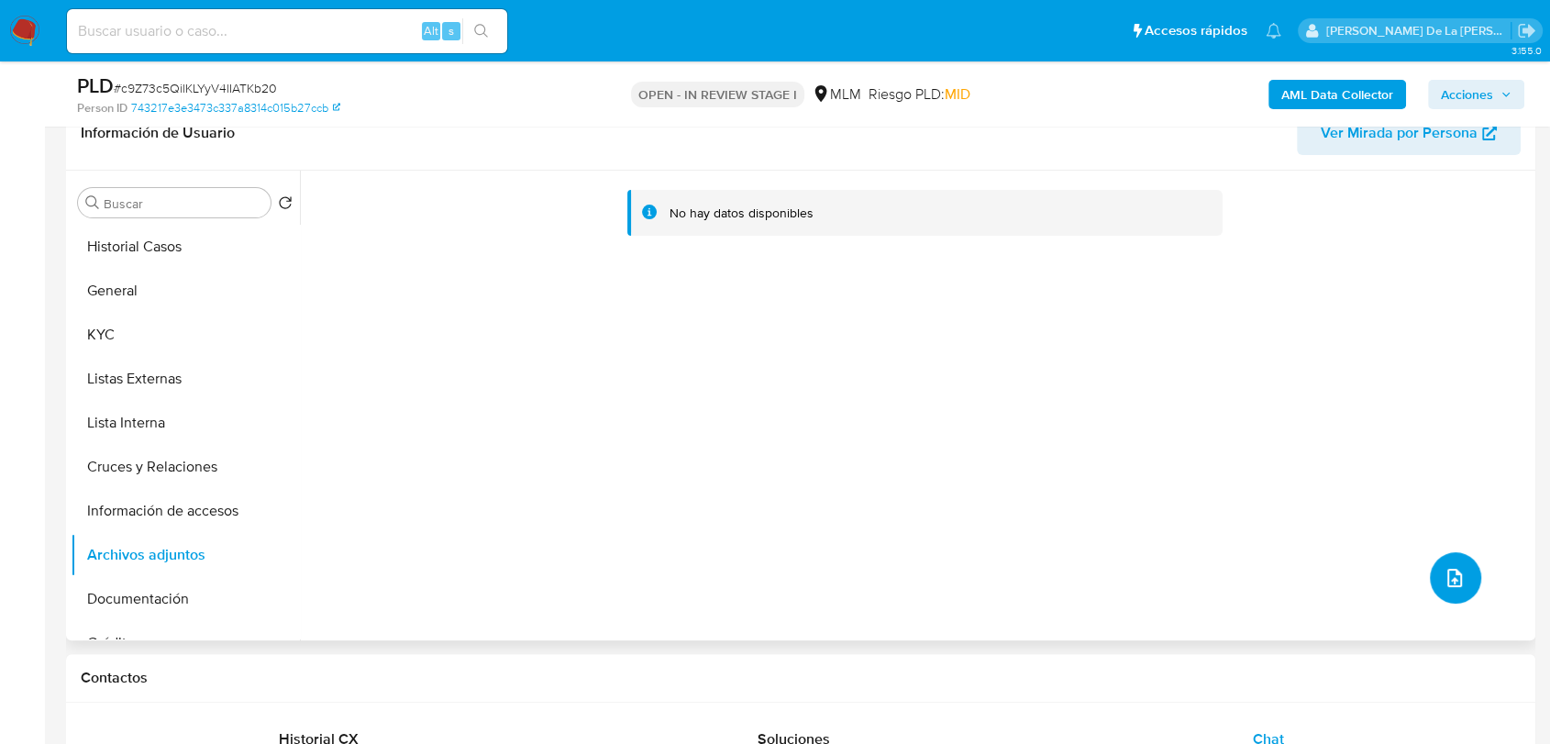
click at [1443, 583] on icon "upload-file" at bounding box center [1454, 578] width 22 height 22
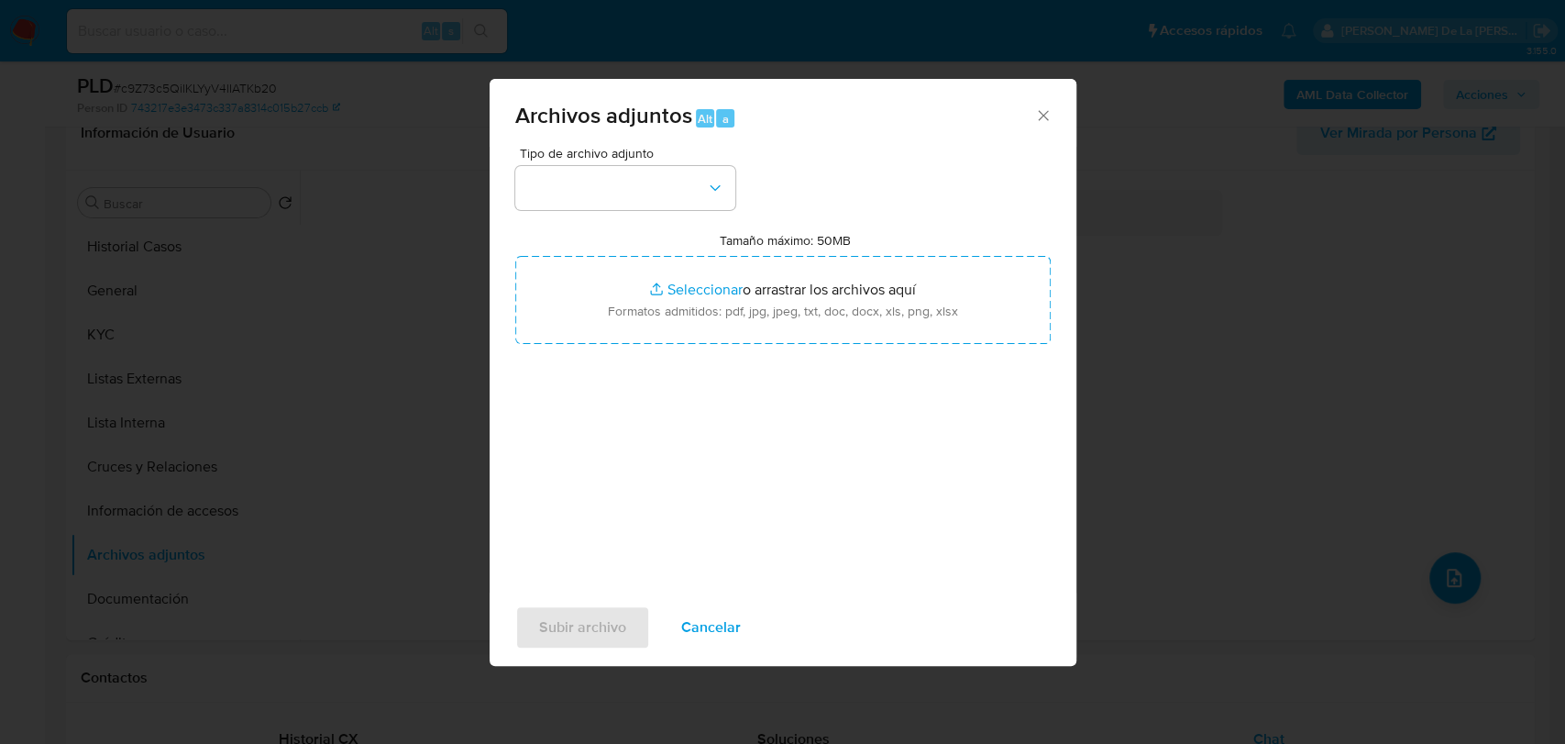
click at [664, 163] on div "Tipo de archivo adjunto" at bounding box center [625, 178] width 220 height 63
click at [646, 185] on button "button" at bounding box center [625, 188] width 220 height 44
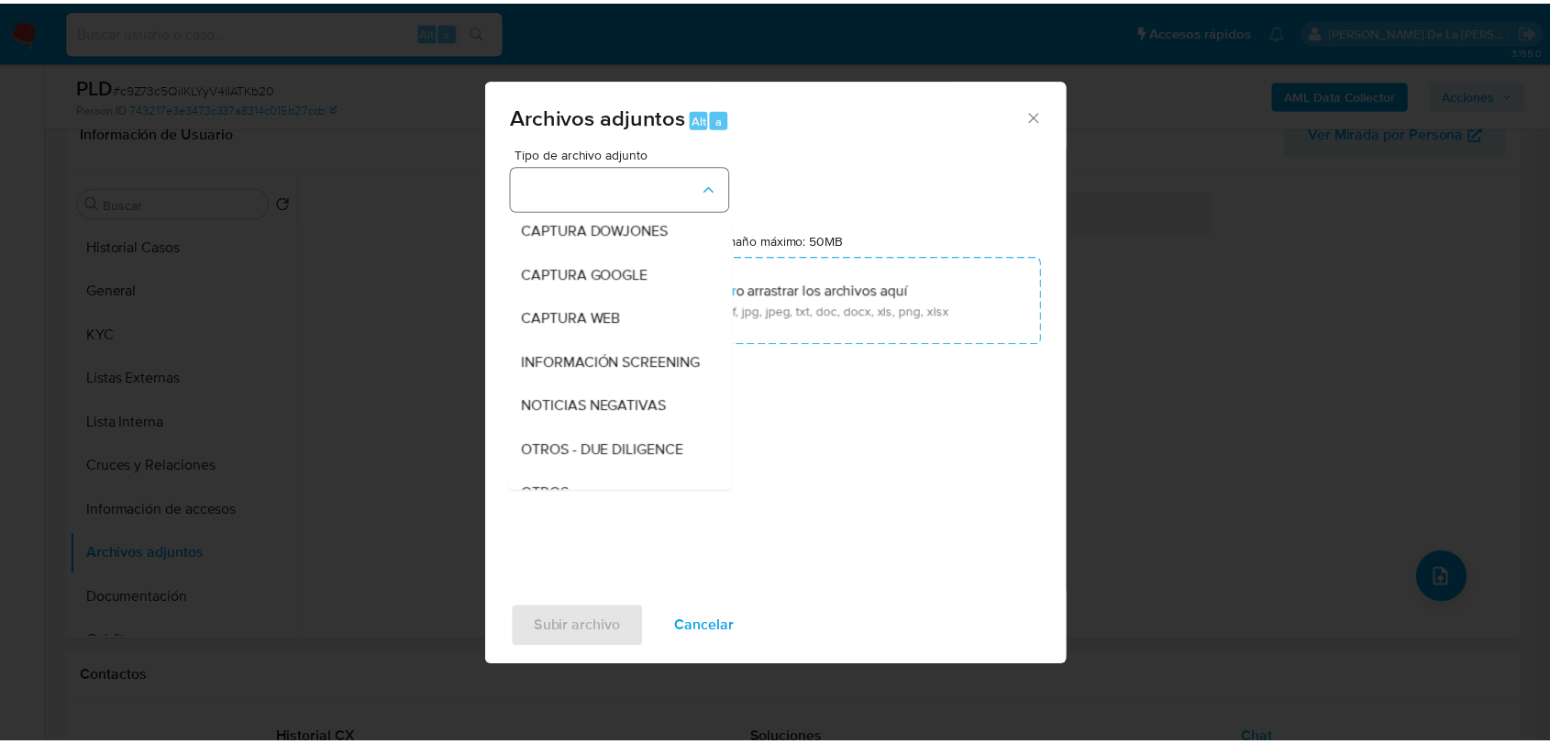
scroll to position [95, 0]
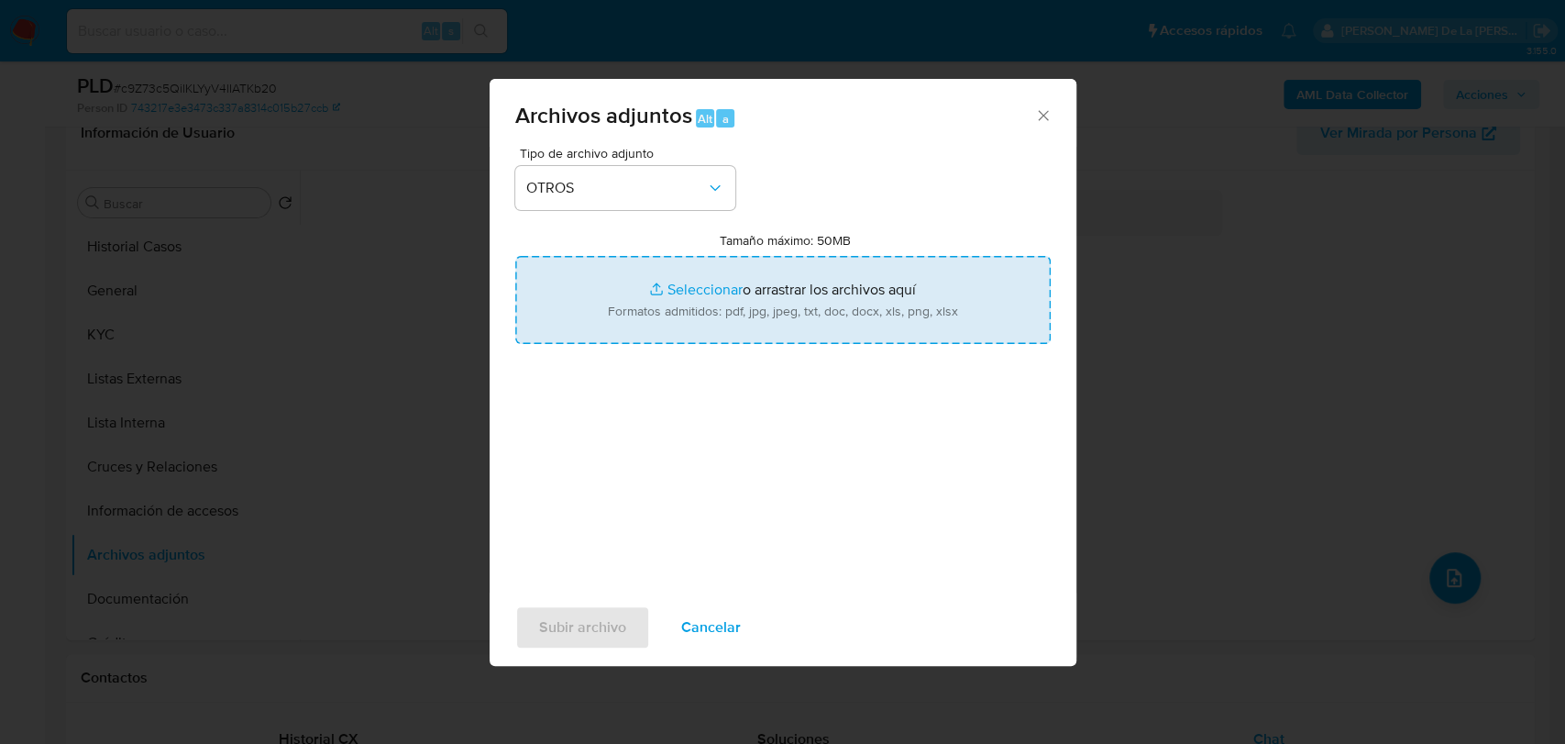
type input "C:\fakepath\697739343_JOSE ANTONIO CASTILLO BARBA_AGO2025.pdf"
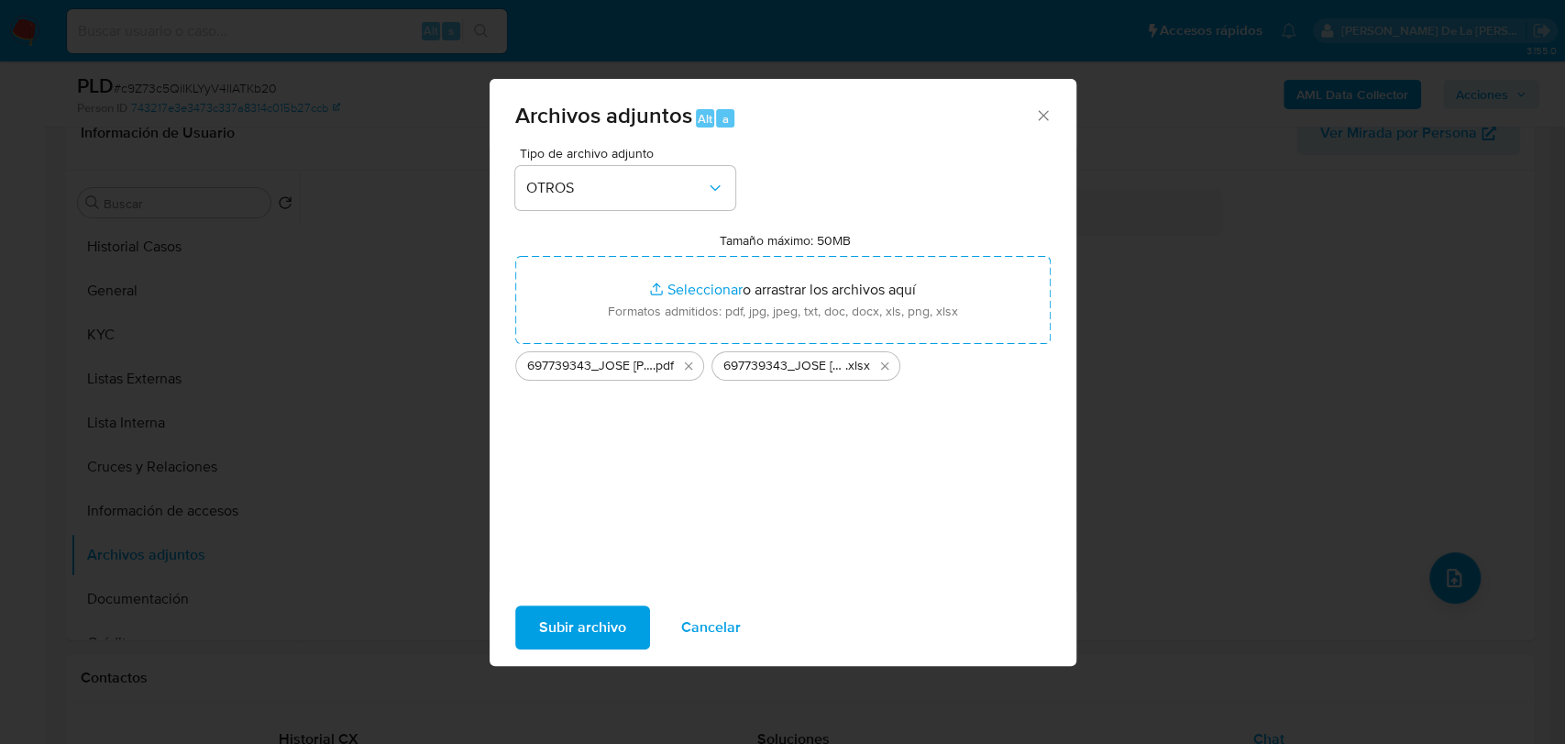
click at [558, 462] on div "Tipo de archivo adjunto OTROS Tamaño máximo: 50MB Seleccionar archivos Seleccio…" at bounding box center [783, 363] width 536 height 433
click at [586, 621] on span "Subir archivo" at bounding box center [582, 627] width 87 height 40
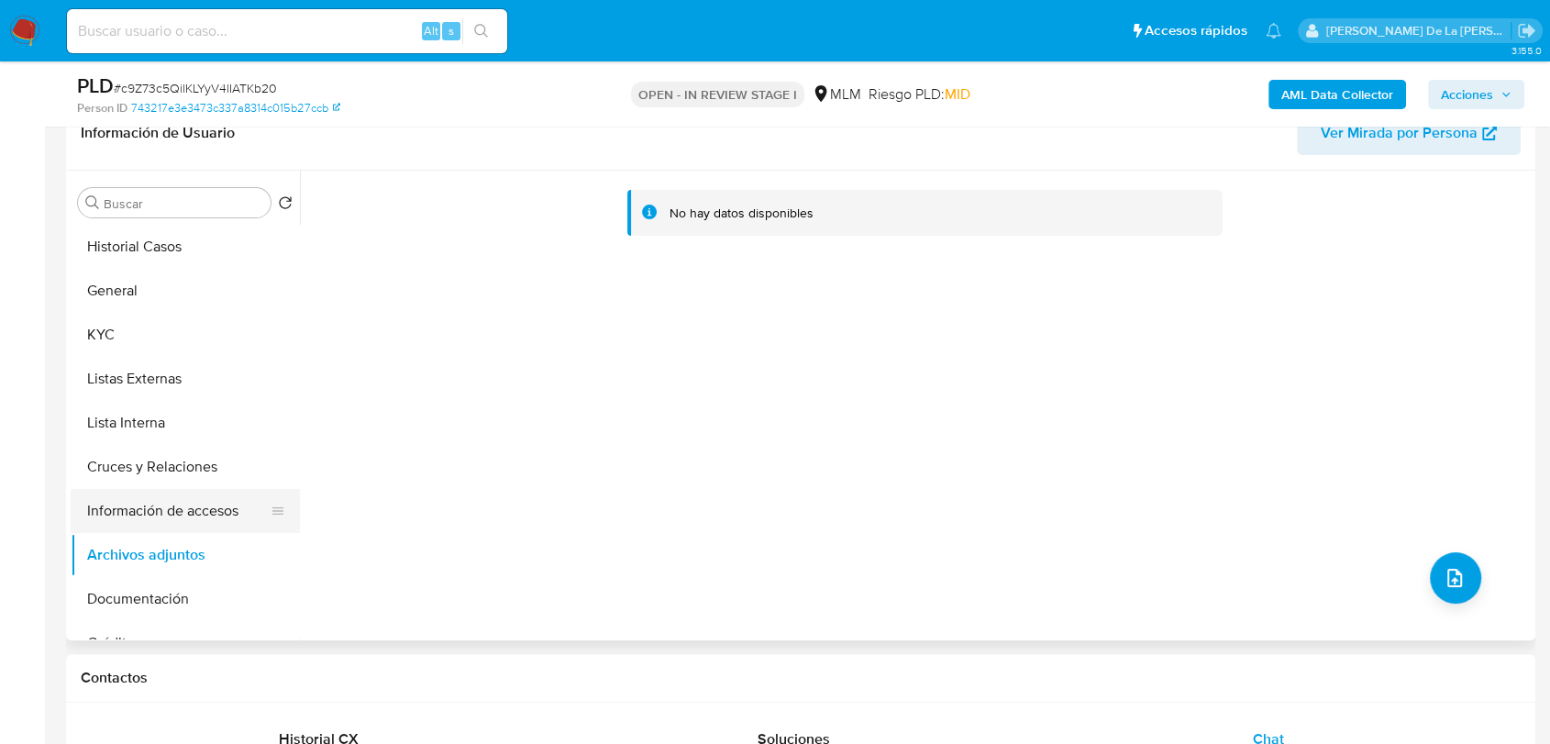
click at [205, 493] on button "Información de accesos" at bounding box center [178, 511] width 215 height 44
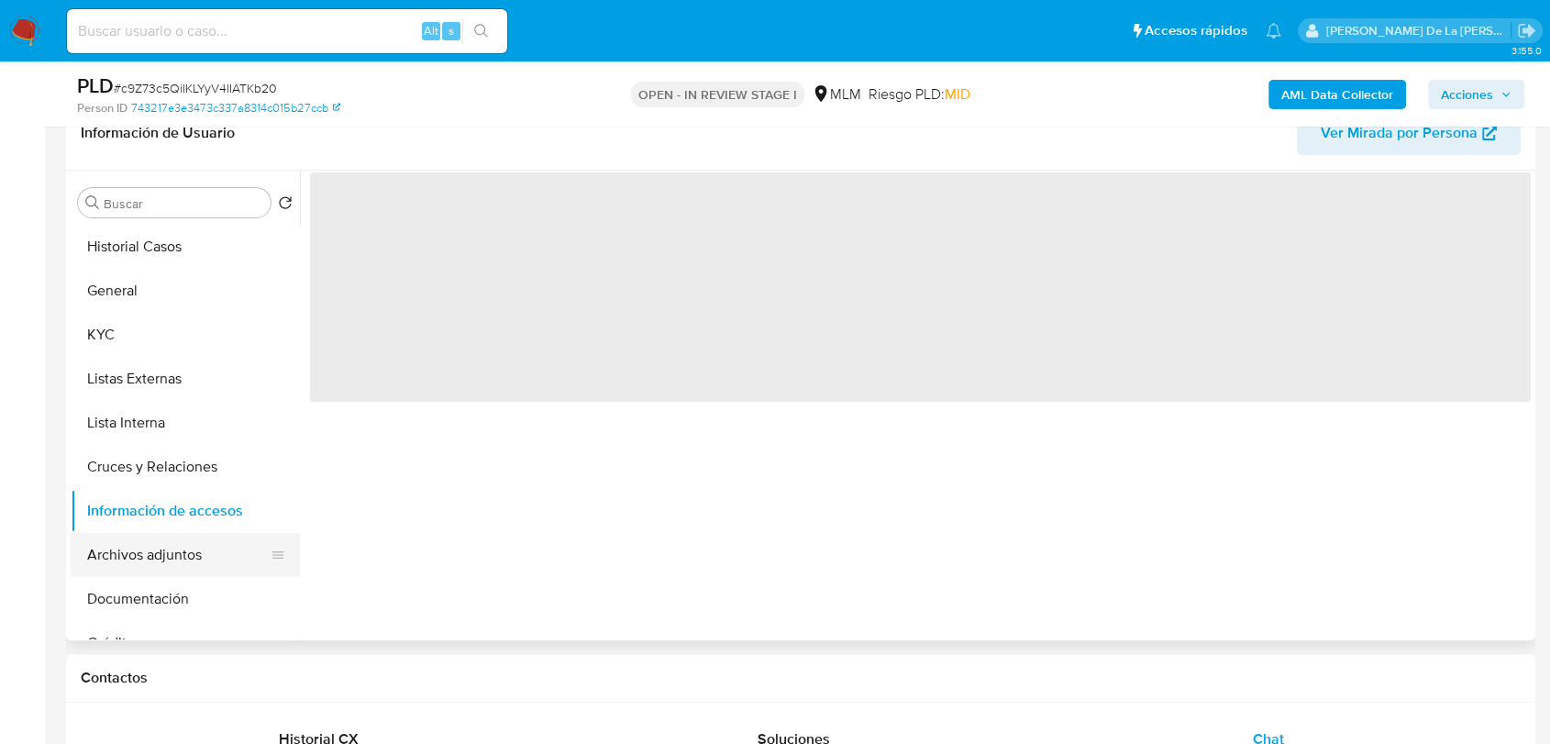
click at [180, 537] on button "Archivos adjuntos" at bounding box center [178, 555] width 215 height 44
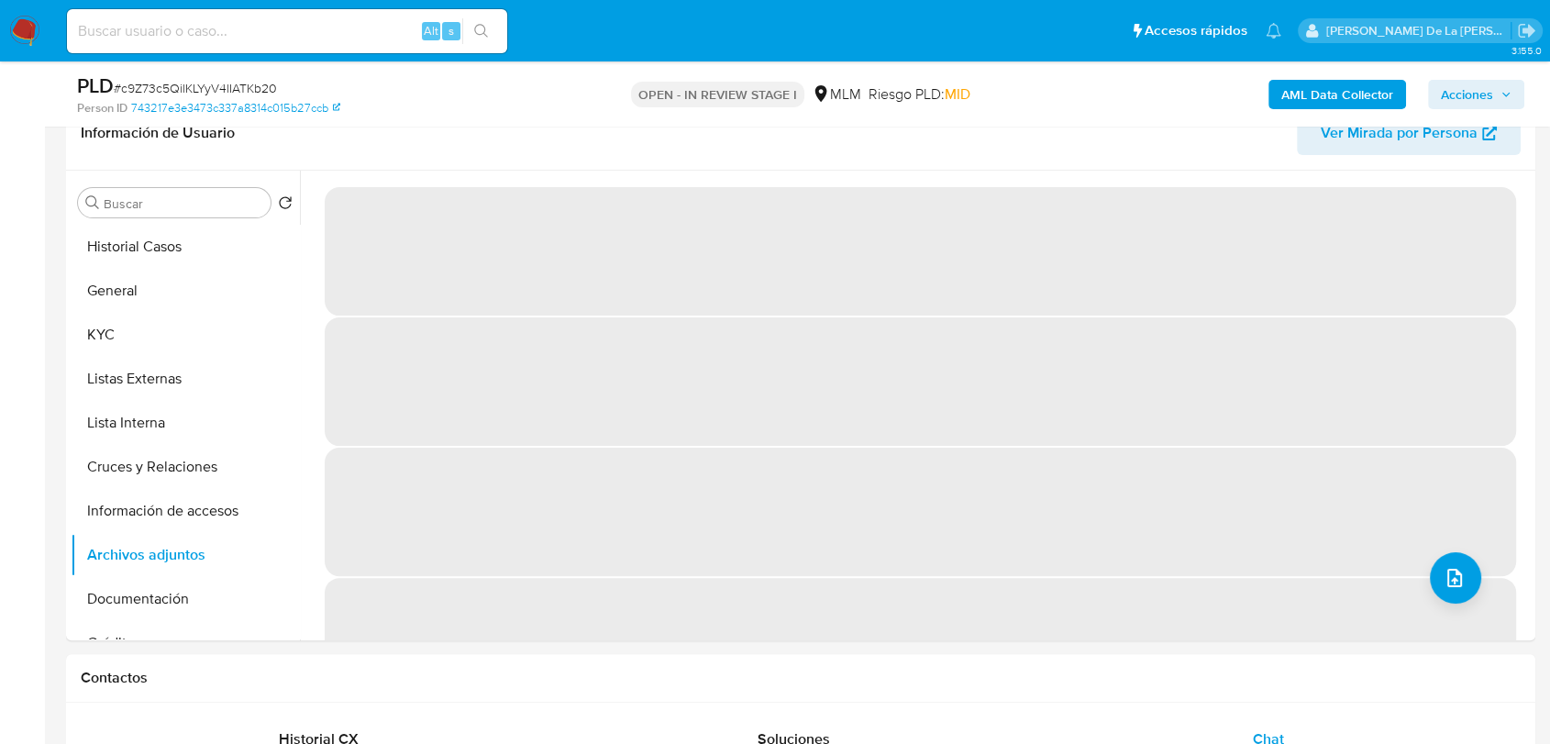
click at [1503, 92] on icon "button" at bounding box center [1505, 94] width 11 height 11
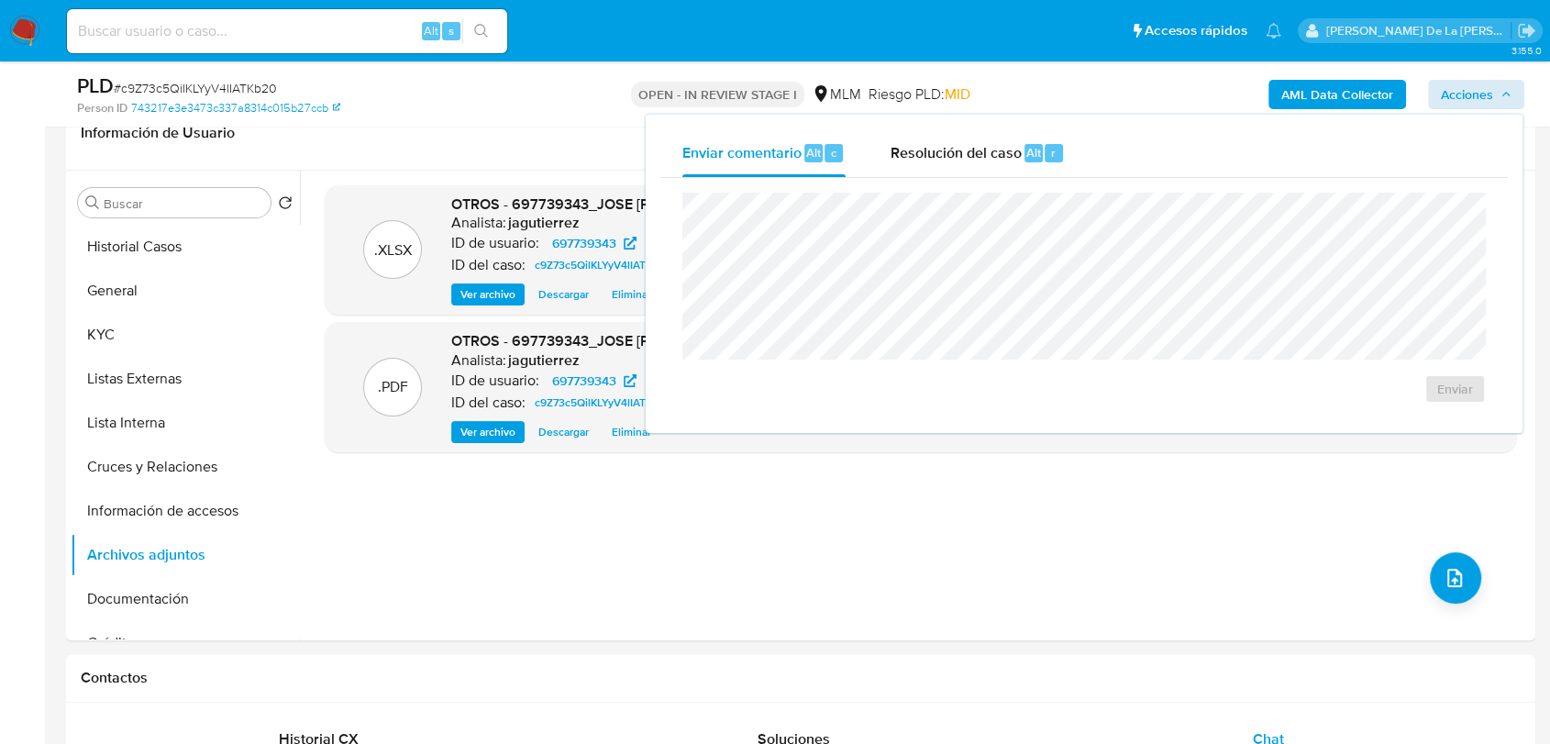
click at [1034, 113] on div "Enviar comentario Alt c Resolución del caso Alt r Enviar" at bounding box center [1084, 274] width 880 height 322
click at [1007, 154] on span "Resolución del caso" at bounding box center [954, 151] width 131 height 21
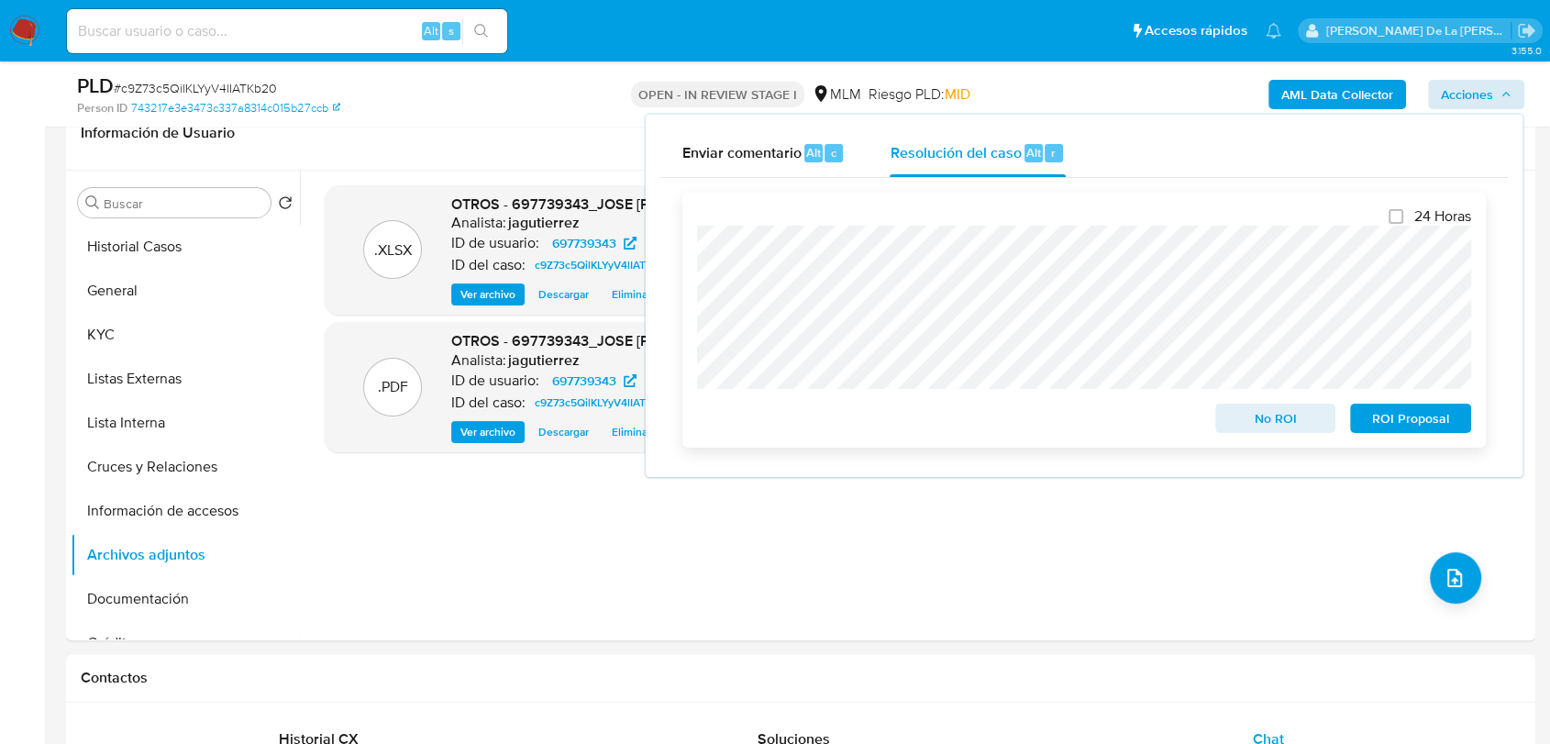
click at [1378, 420] on span "ROI Proposal" at bounding box center [1410, 418] width 95 height 26
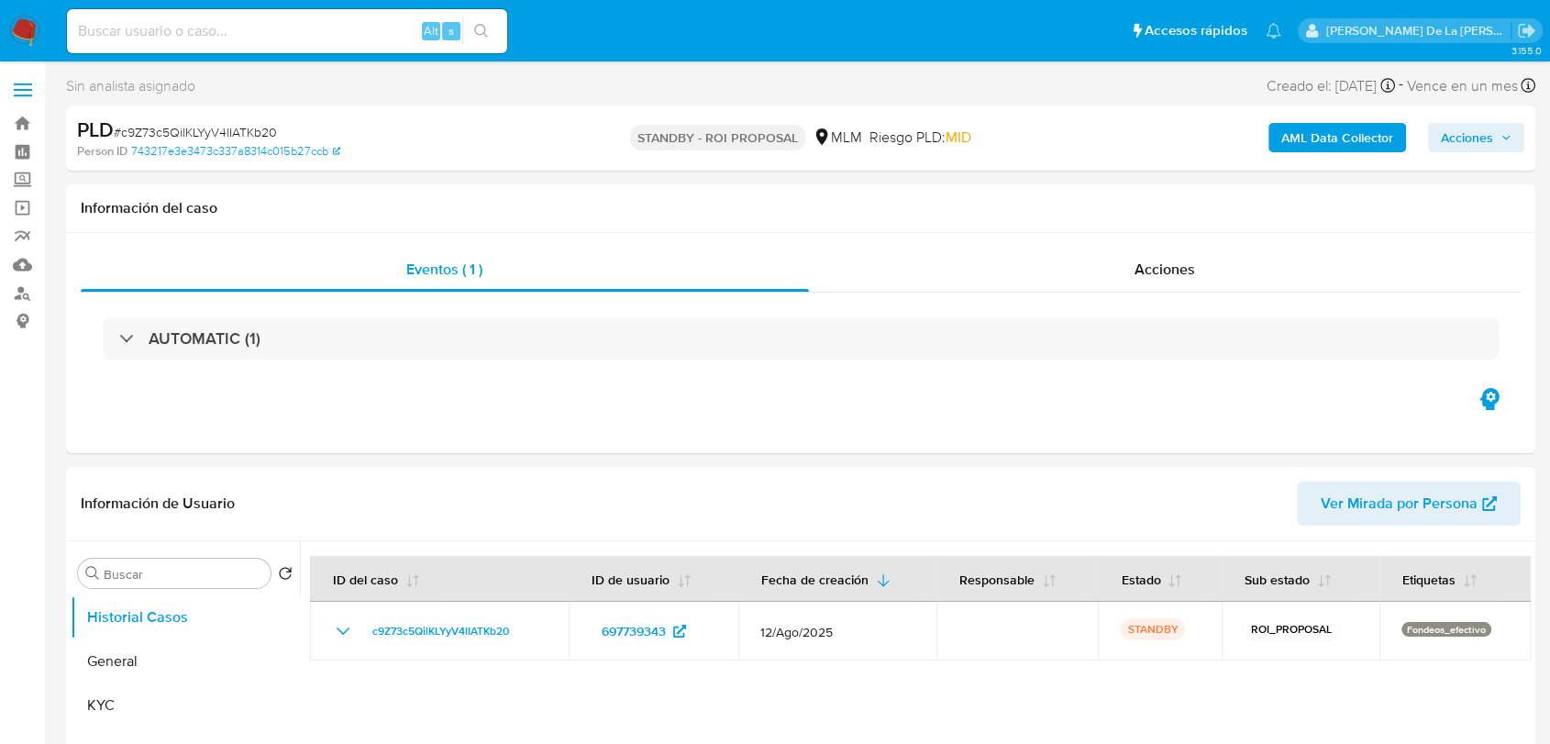
select select "10"
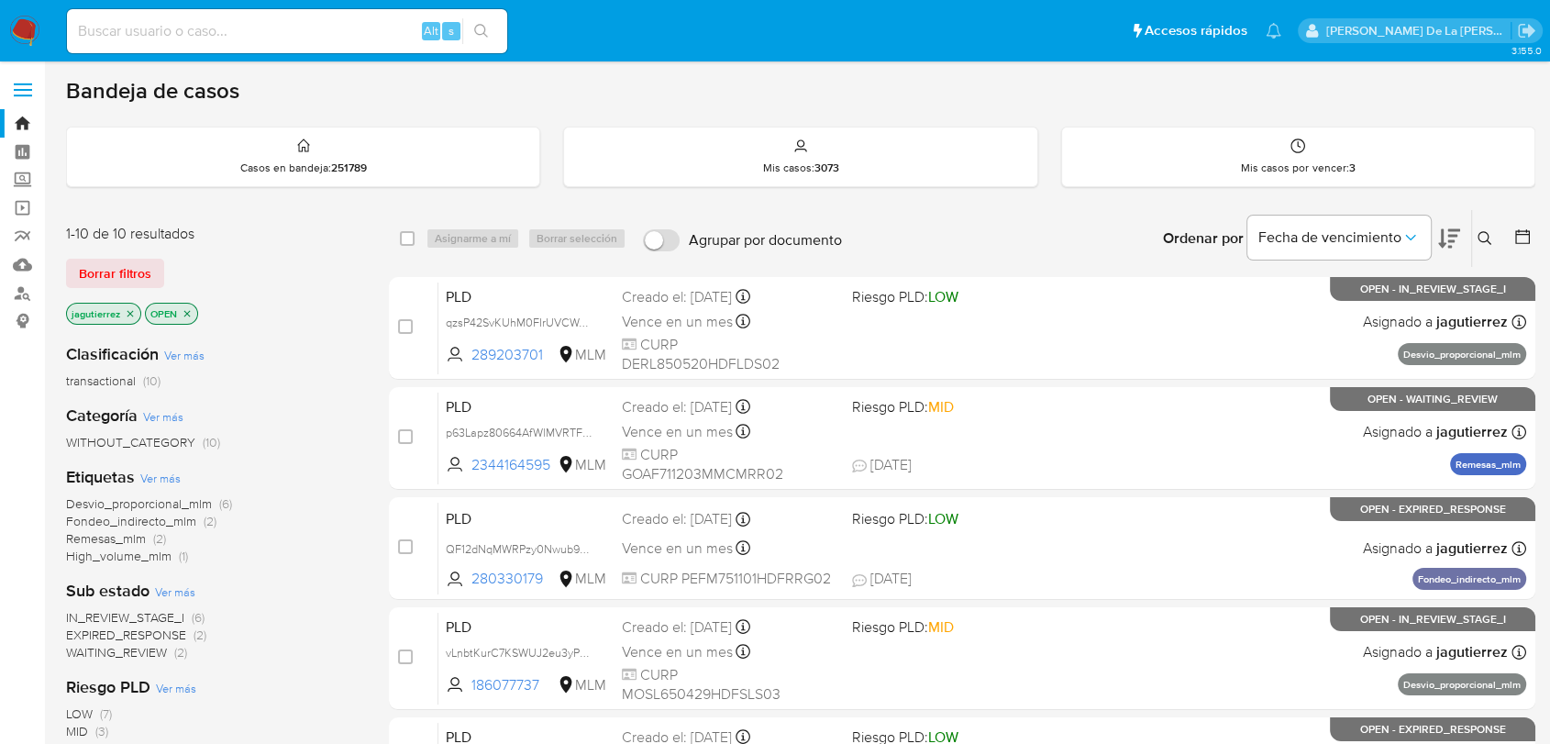
click at [108, 649] on span "WAITING_REVIEW" at bounding box center [116, 652] width 101 height 18
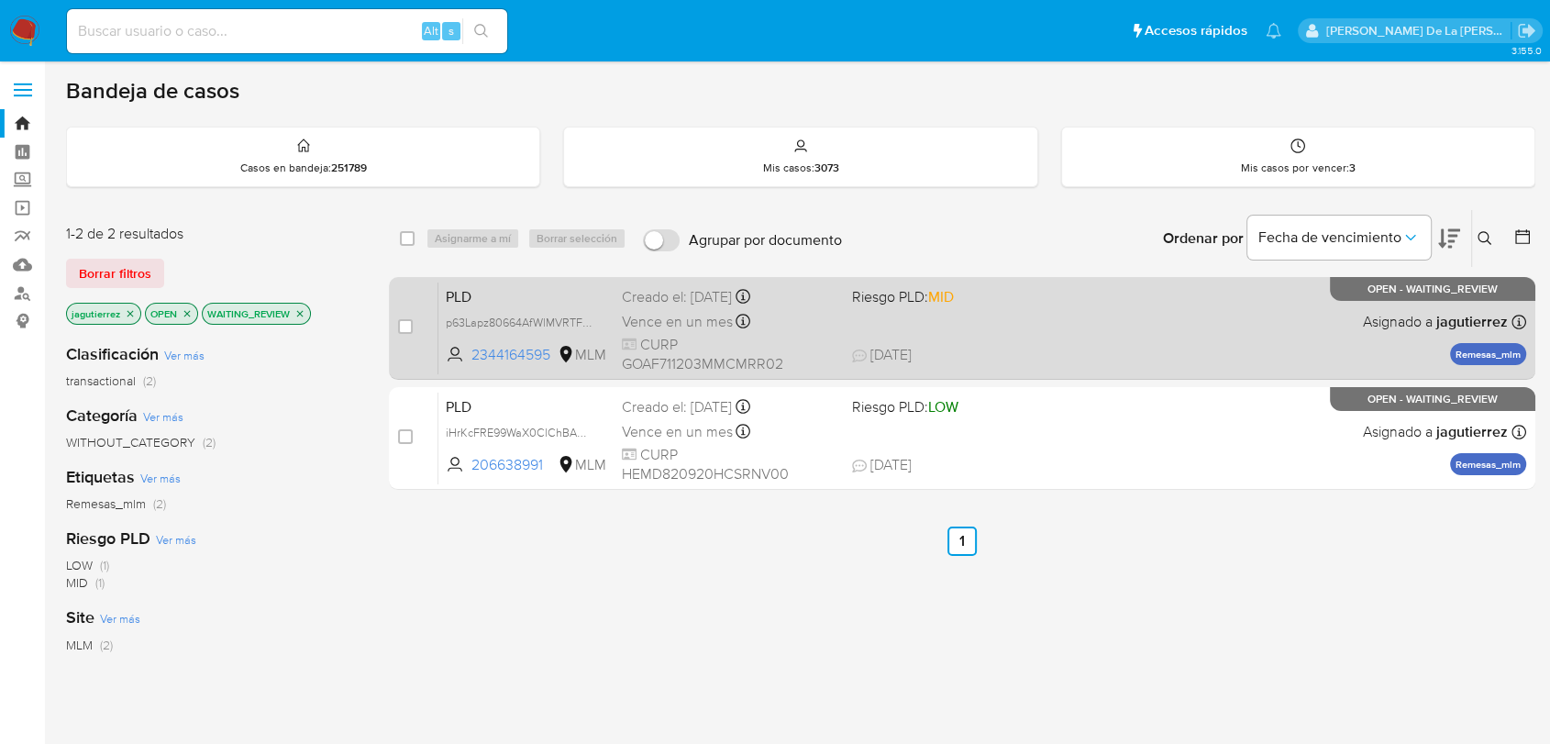
click at [964, 321] on div "PLD p63Lapz80664AfWlMVRTFWB0 2344164595 MLM Riesgo PLD: MID Creado el: [DATE] C…" at bounding box center [982, 328] width 1088 height 93
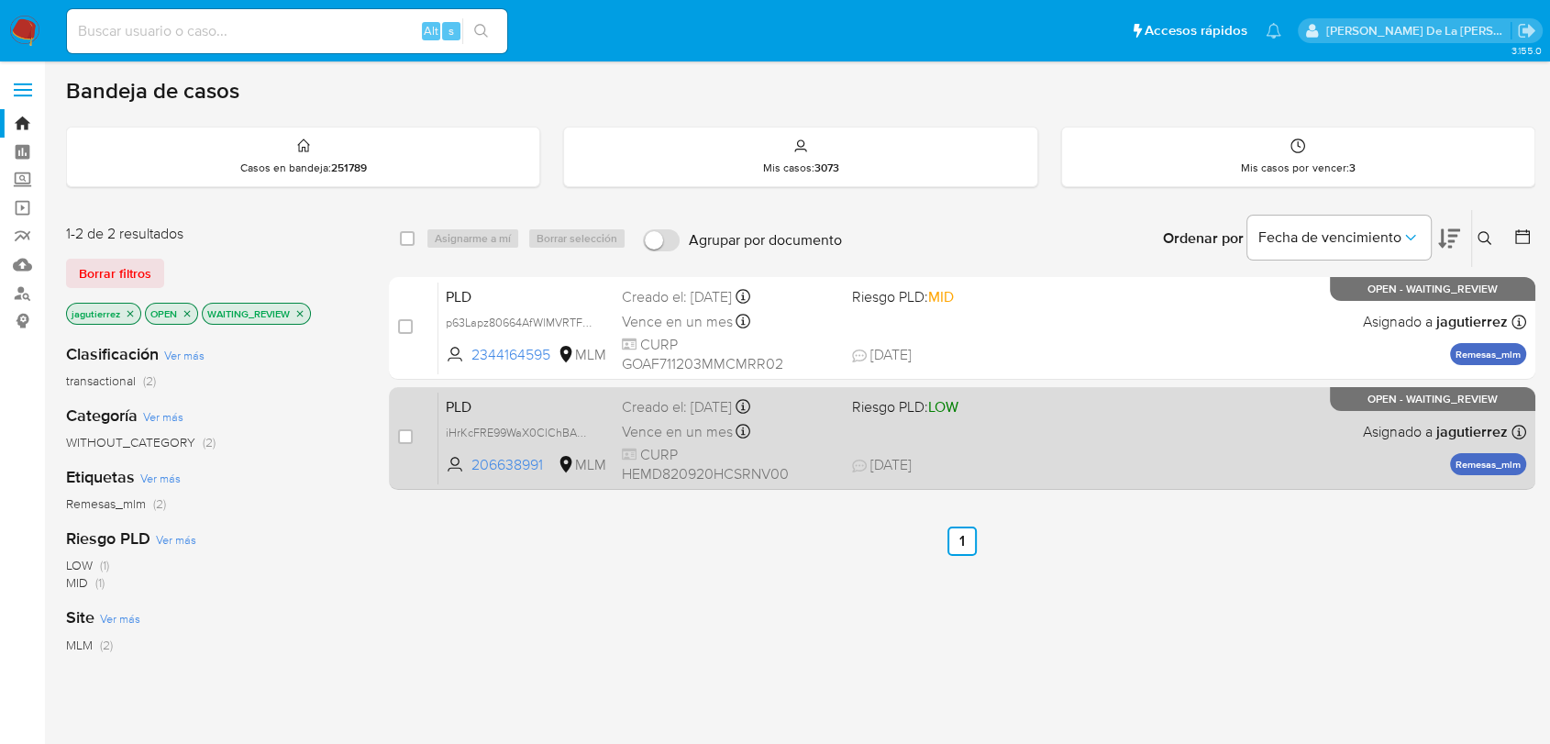
click at [903, 416] on div "PLD iHrKcFRE99WaX0ClChBA9iqw 206638991 MLM Riesgo PLD: LOW Creado el: [DATE] Cr…" at bounding box center [982, 438] width 1088 height 93
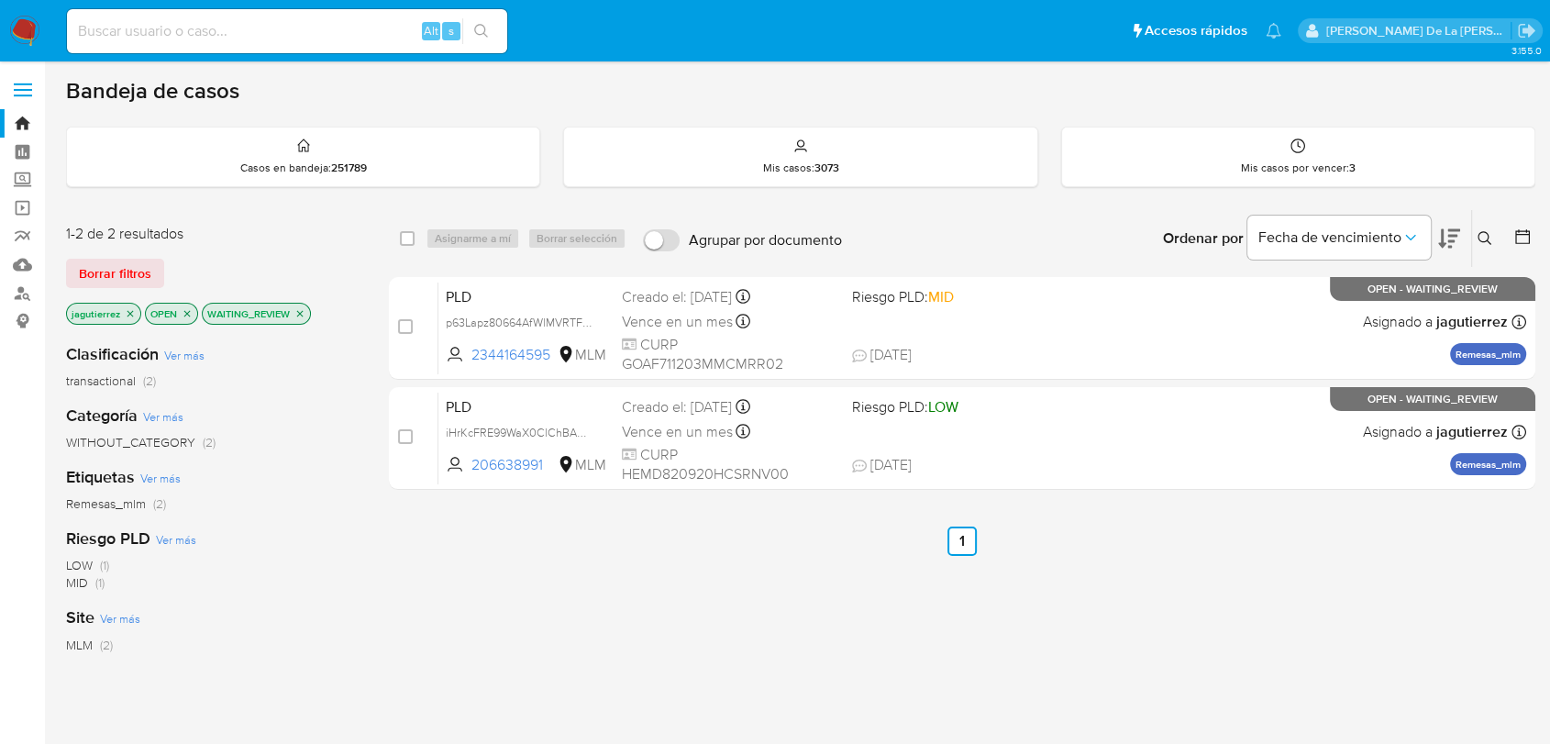
click at [35, 39] on img at bounding box center [24, 31] width 31 height 31
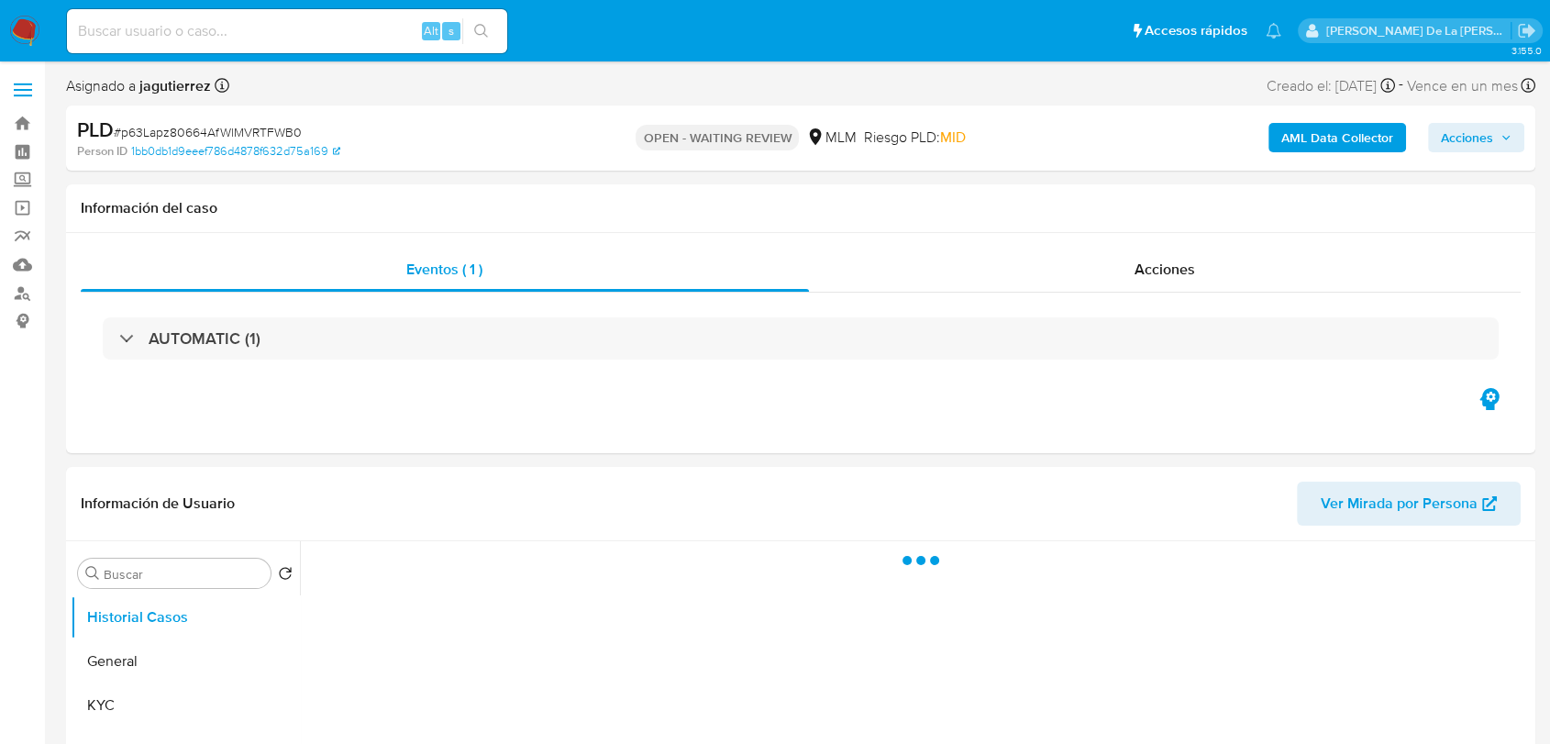
select select "10"
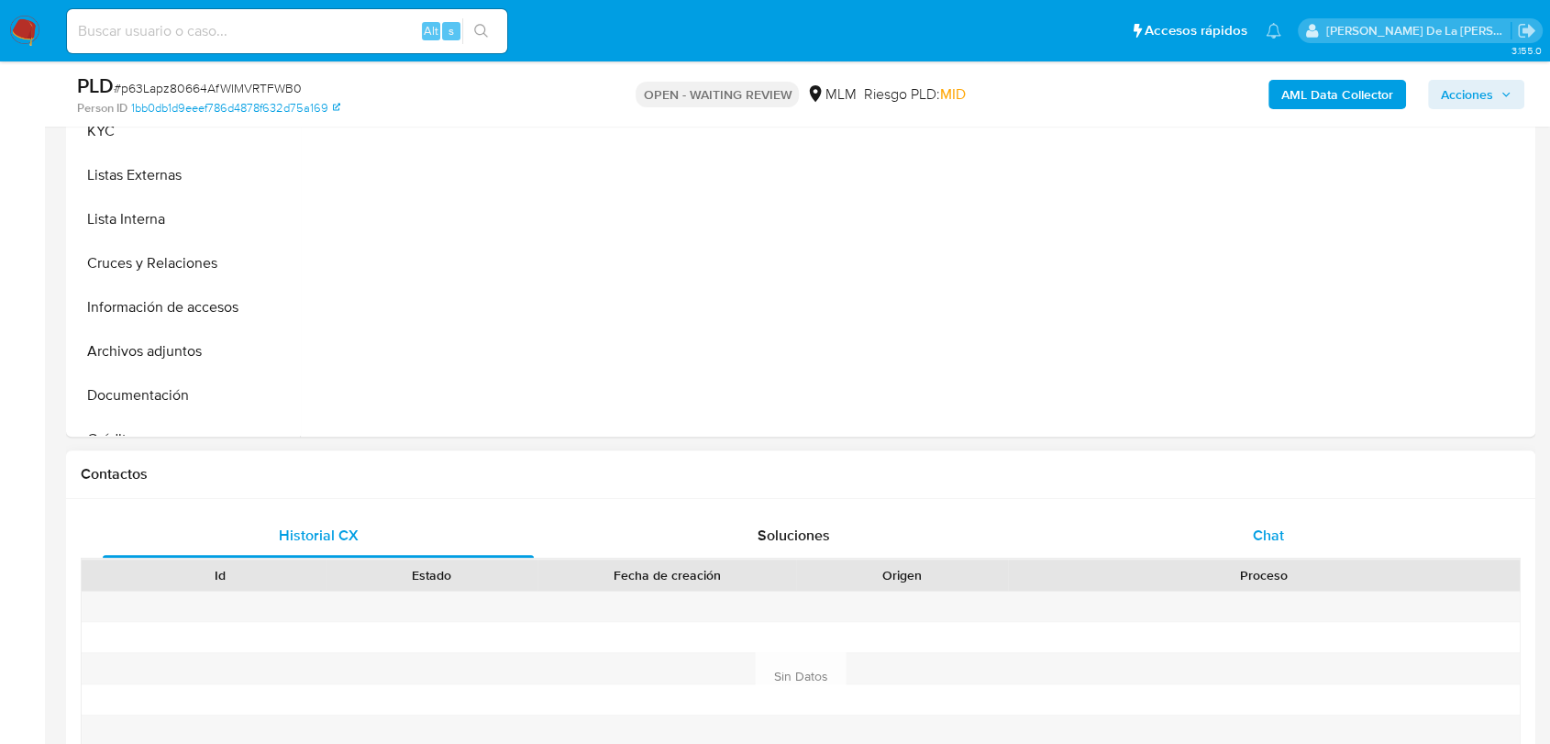
click at [1264, 521] on div "Chat" at bounding box center [1268, 536] width 431 height 44
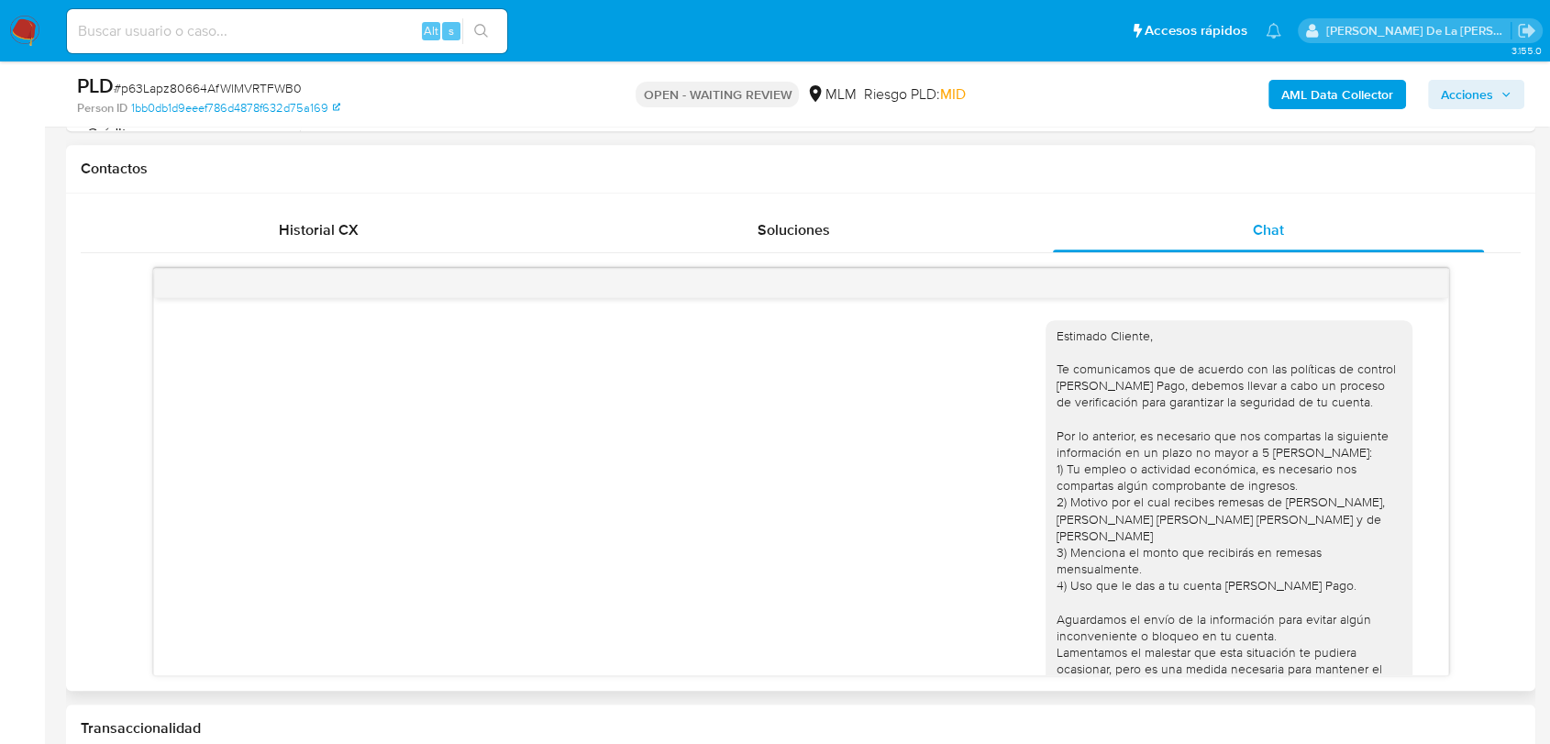
scroll to position [183, 0]
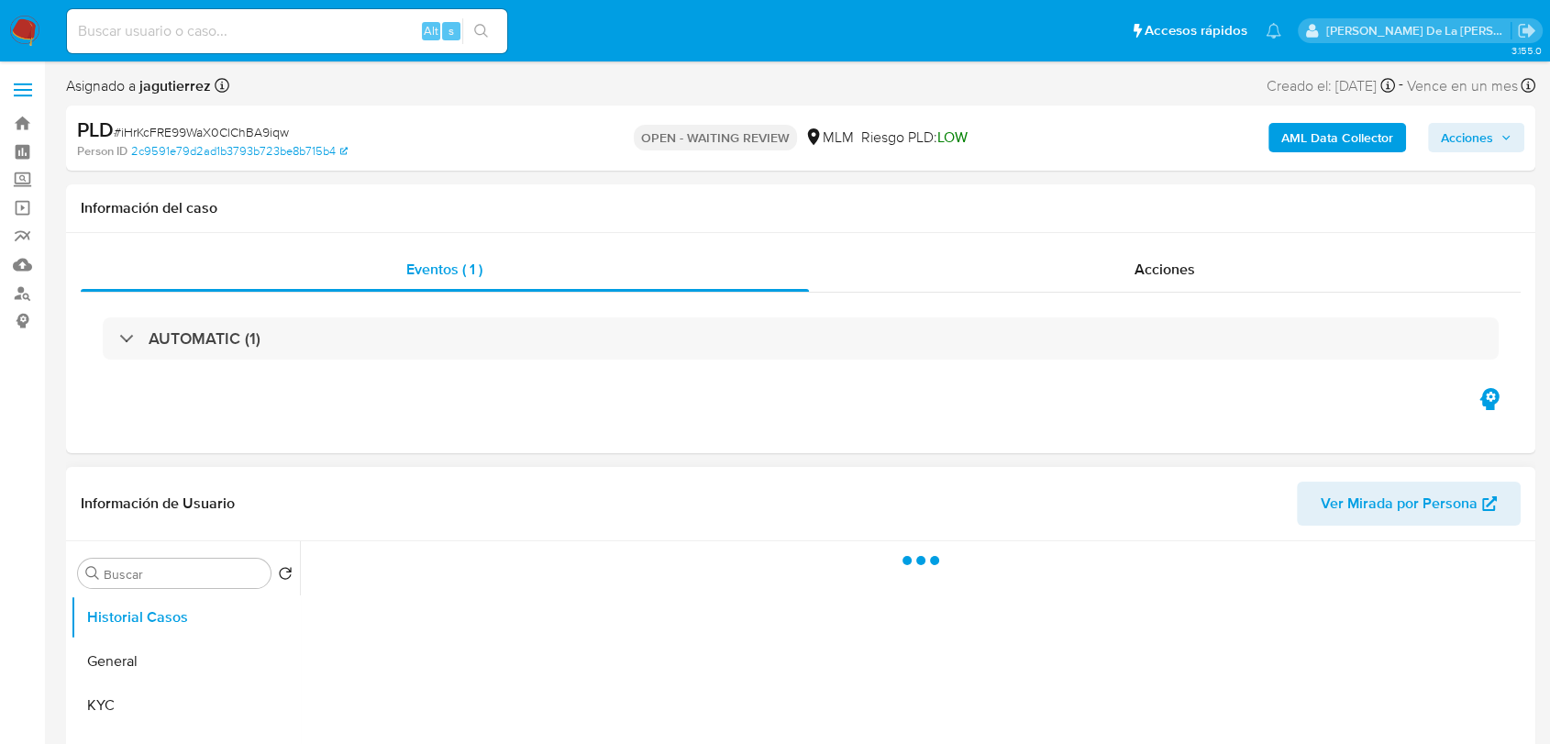
scroll to position [407, 0]
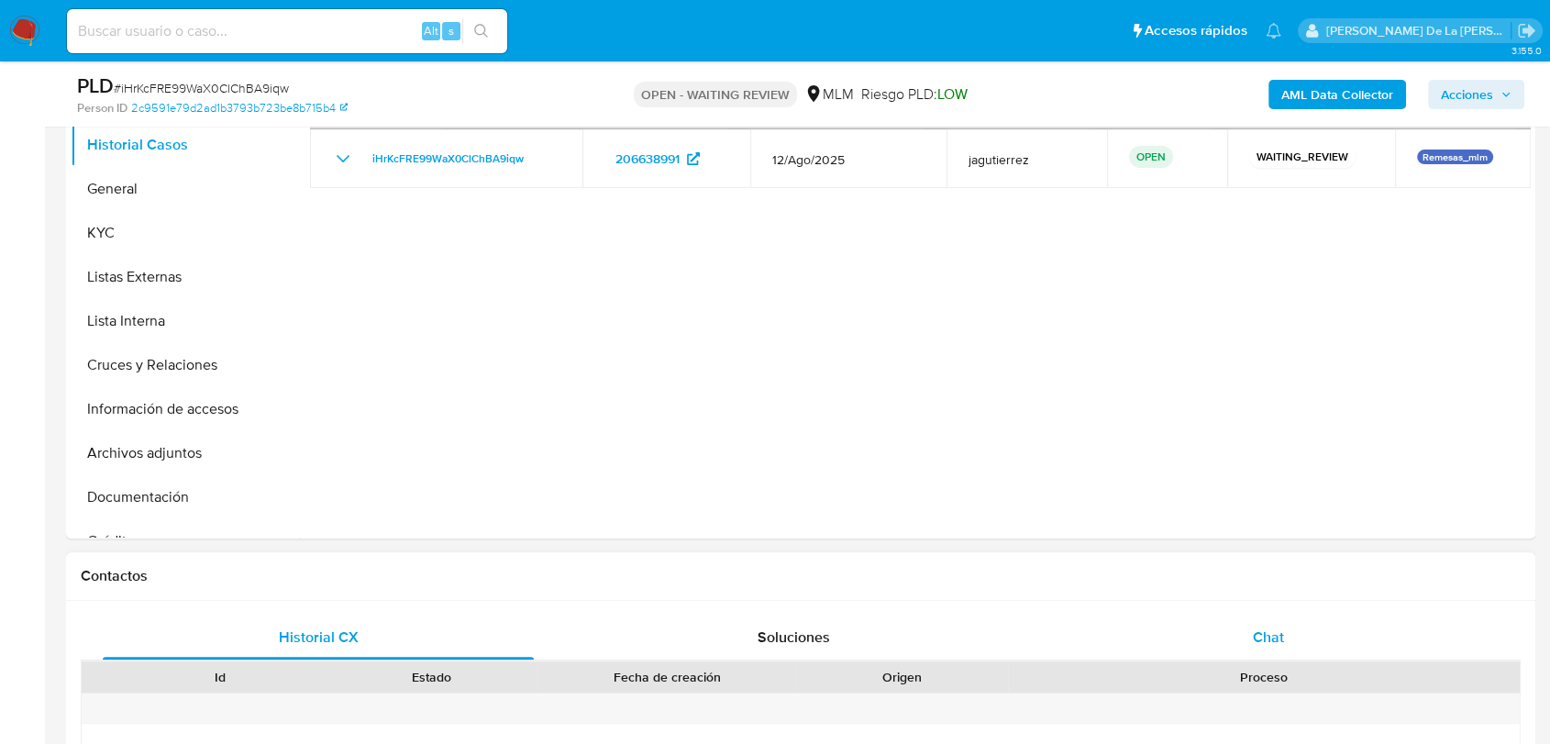
click at [1262, 640] on span "Chat" at bounding box center [1268, 636] width 31 height 21
select select "10"
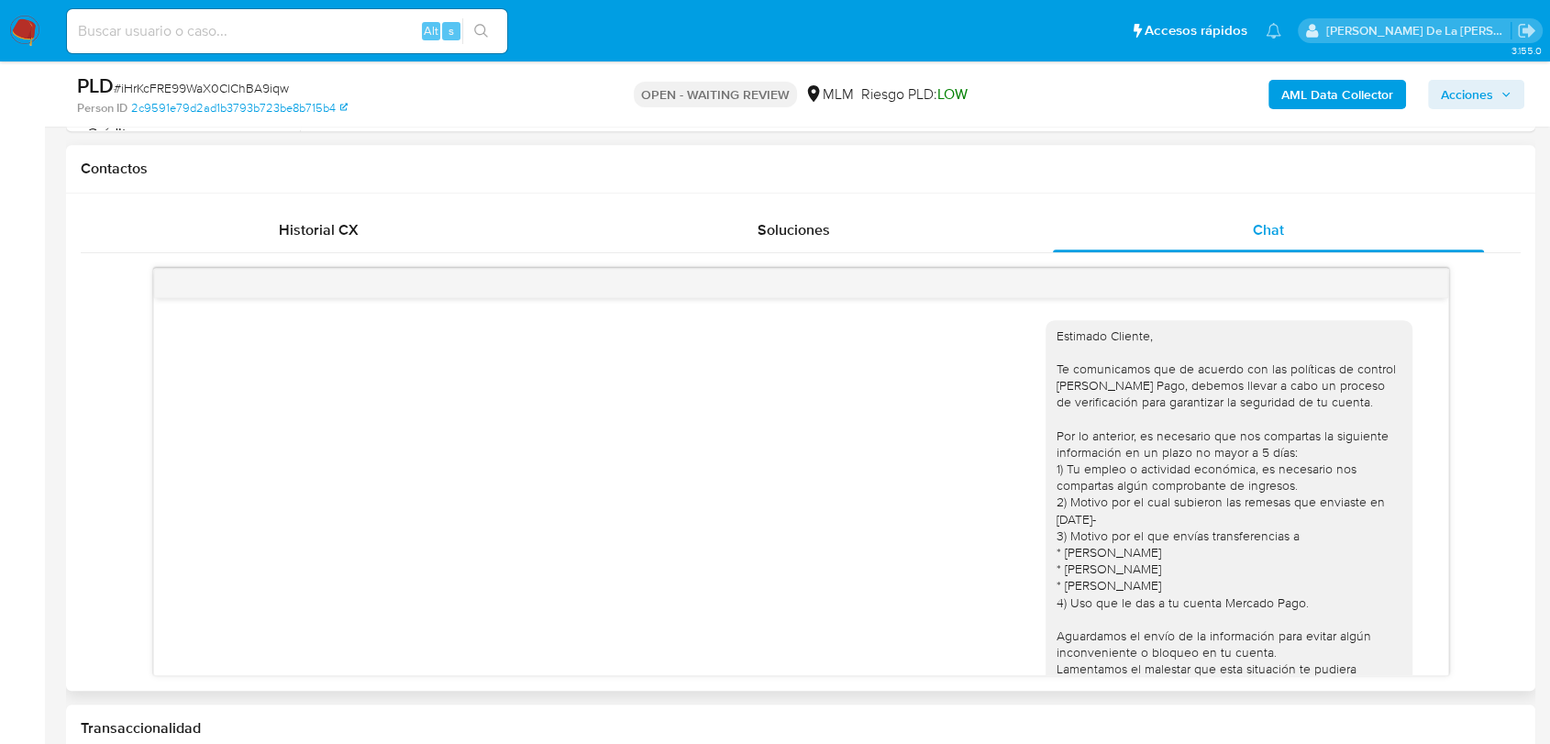
scroll to position [350, 0]
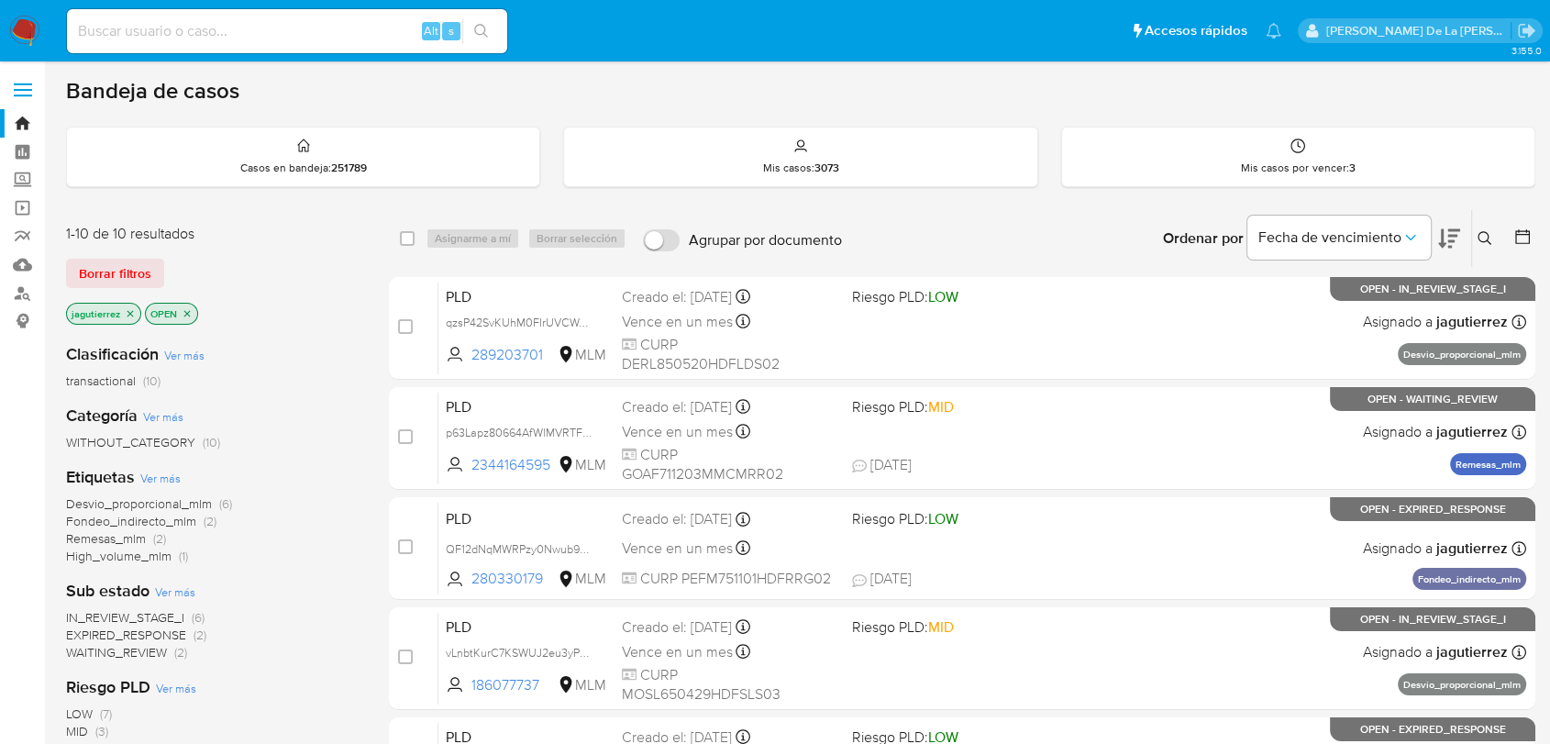
click at [131, 308] on icon "close-filter" at bounding box center [130, 313] width 11 height 11
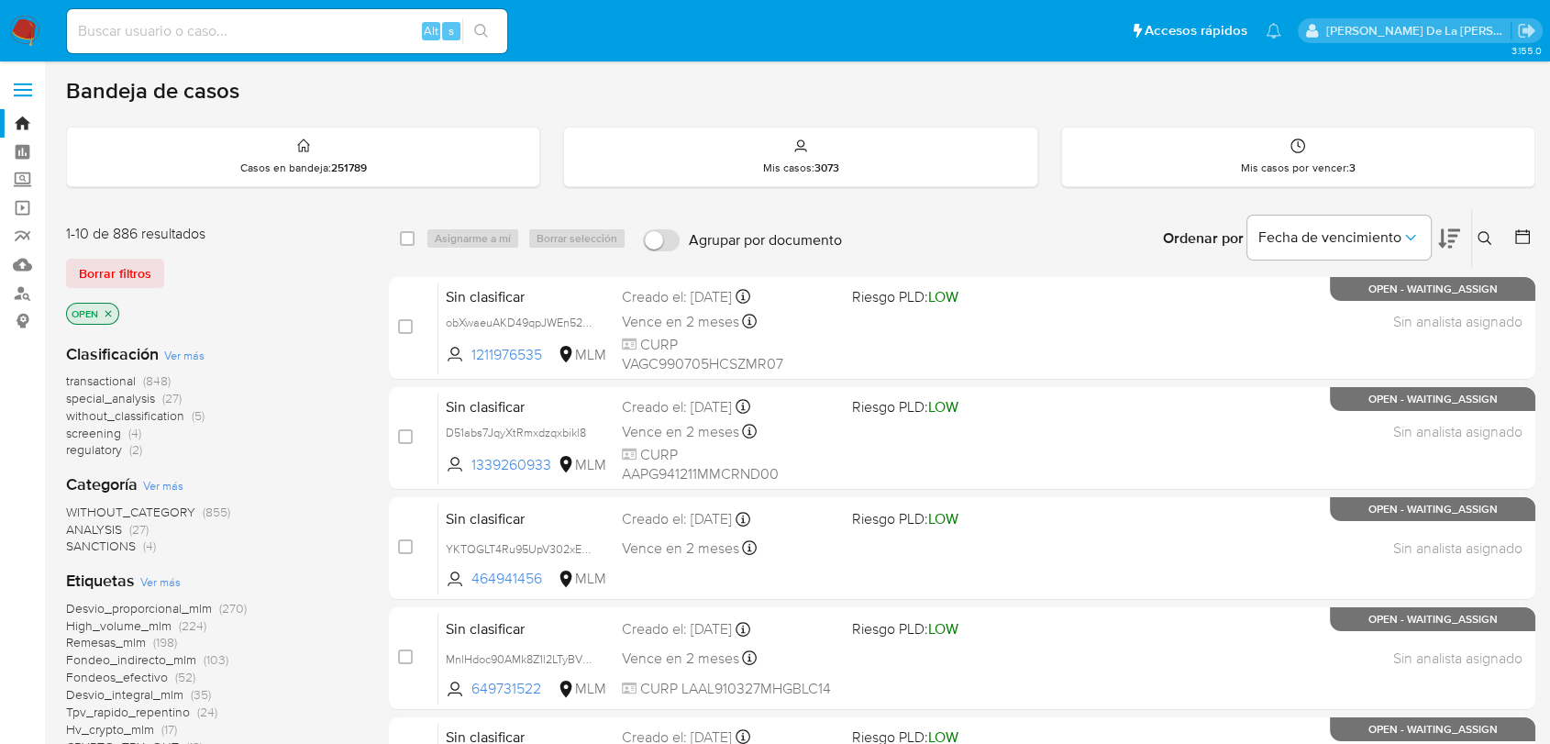
click at [94, 436] on span "screening" at bounding box center [93, 433] width 55 height 18
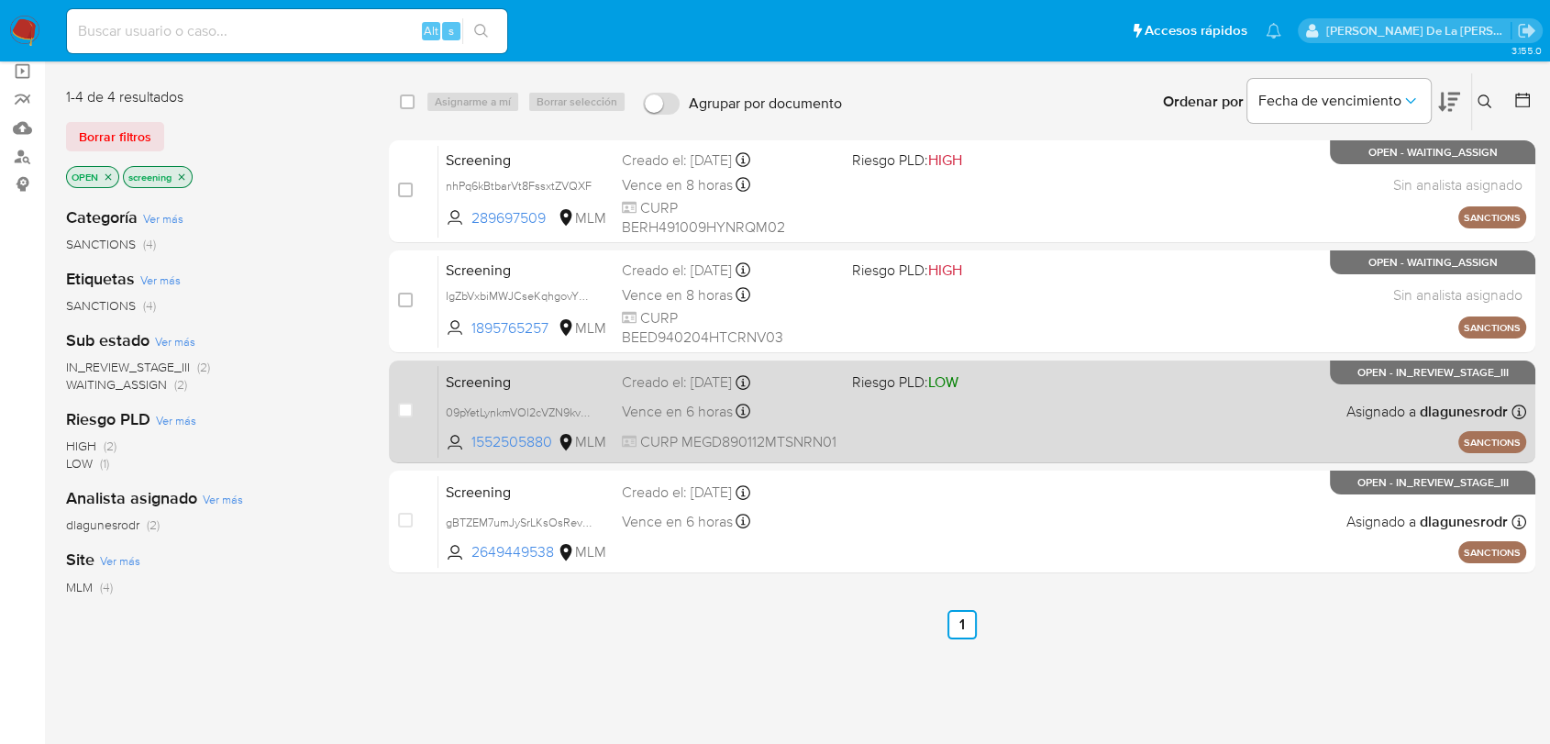
scroll to position [102, 0]
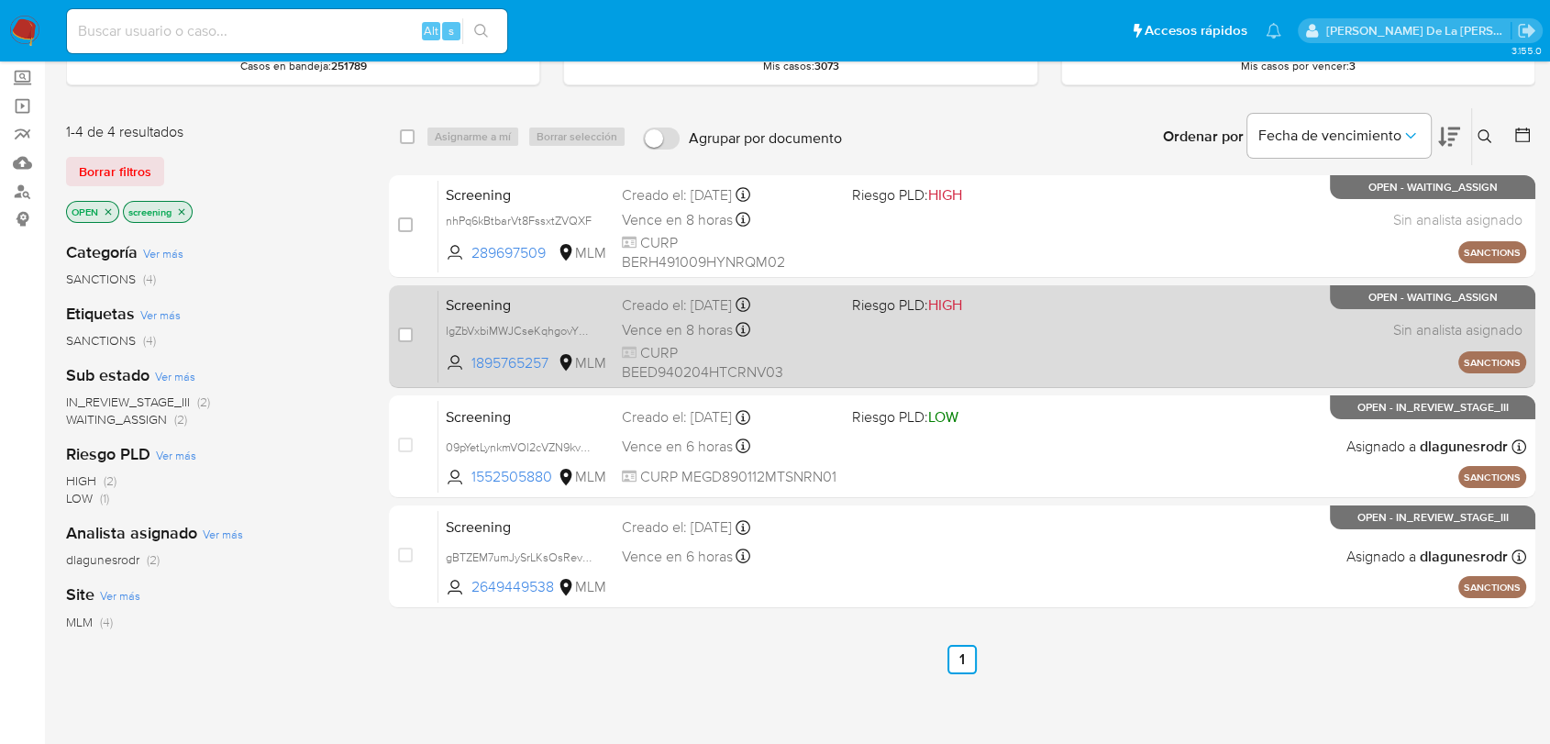
click at [847, 324] on div "Screening IgZbVxbiMWJCseKqhgovYDiy 1895765257 MLM Riesgo PLD: HIGH Creado el: 2…" at bounding box center [982, 336] width 1088 height 93
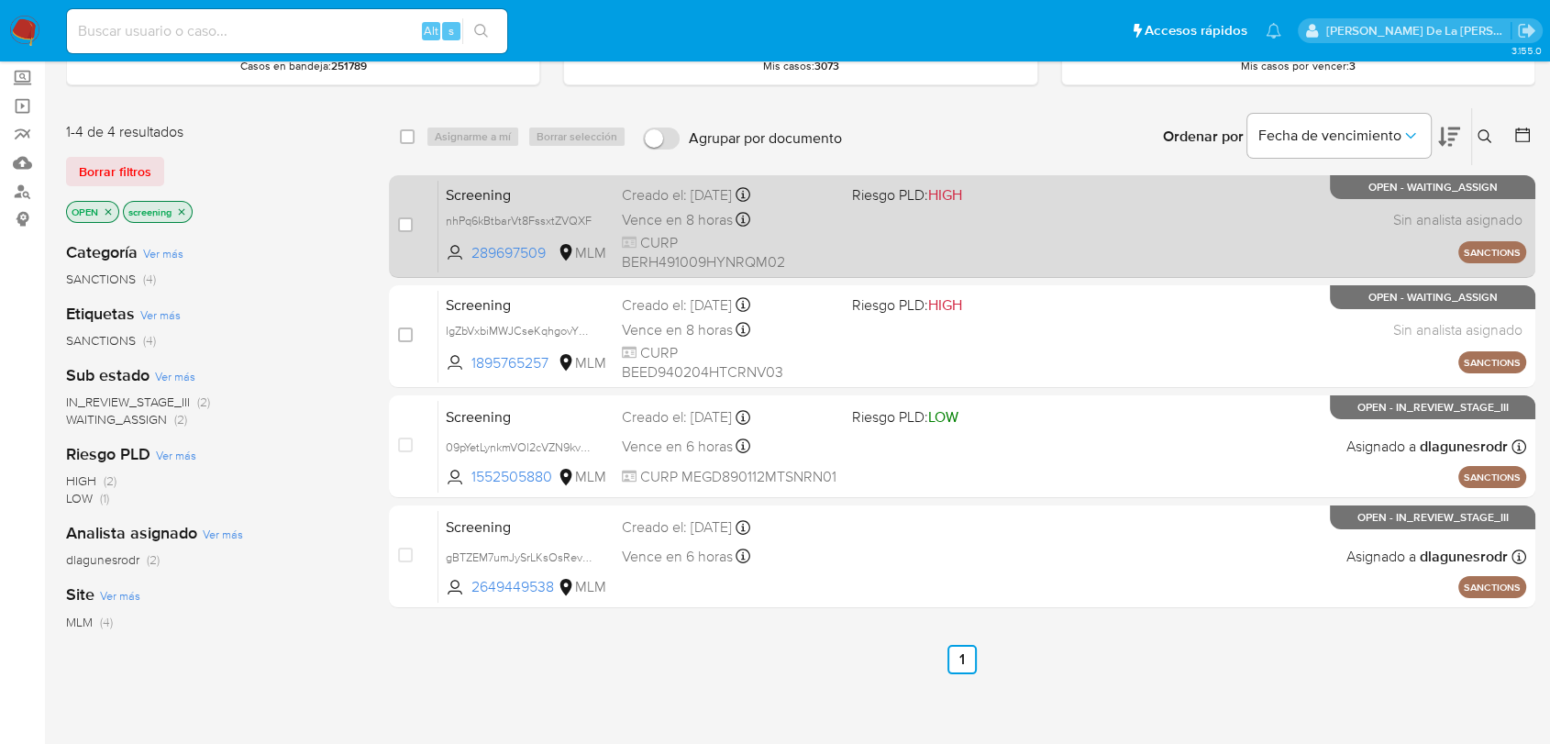
click at [896, 223] on div "Screening nhPq6kBtbarVt8FssxtZVQXF 289697509 MLM Riesgo PLD: HIGH Creado el: 25…" at bounding box center [982, 226] width 1088 height 93
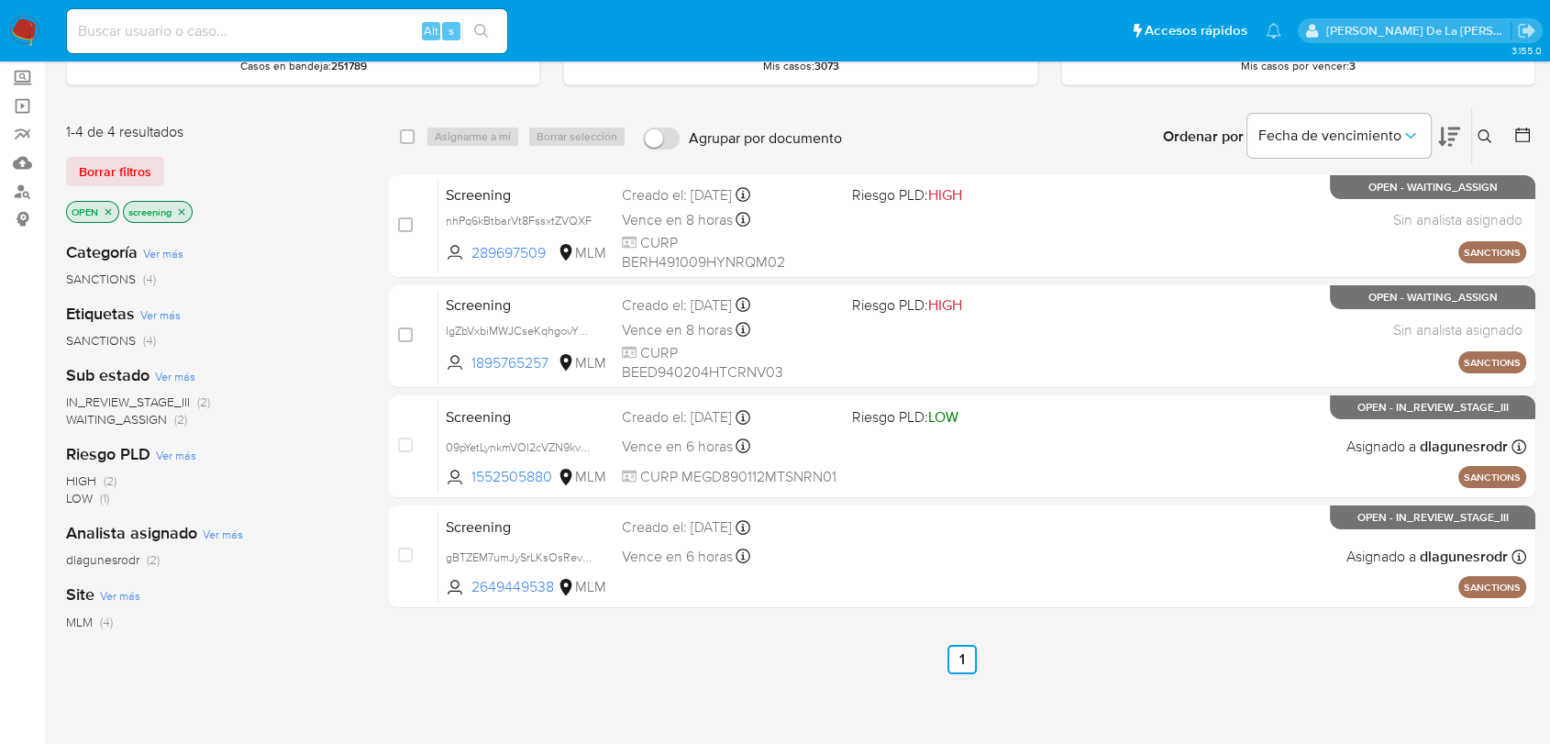
click at [29, 26] on img at bounding box center [24, 31] width 31 height 31
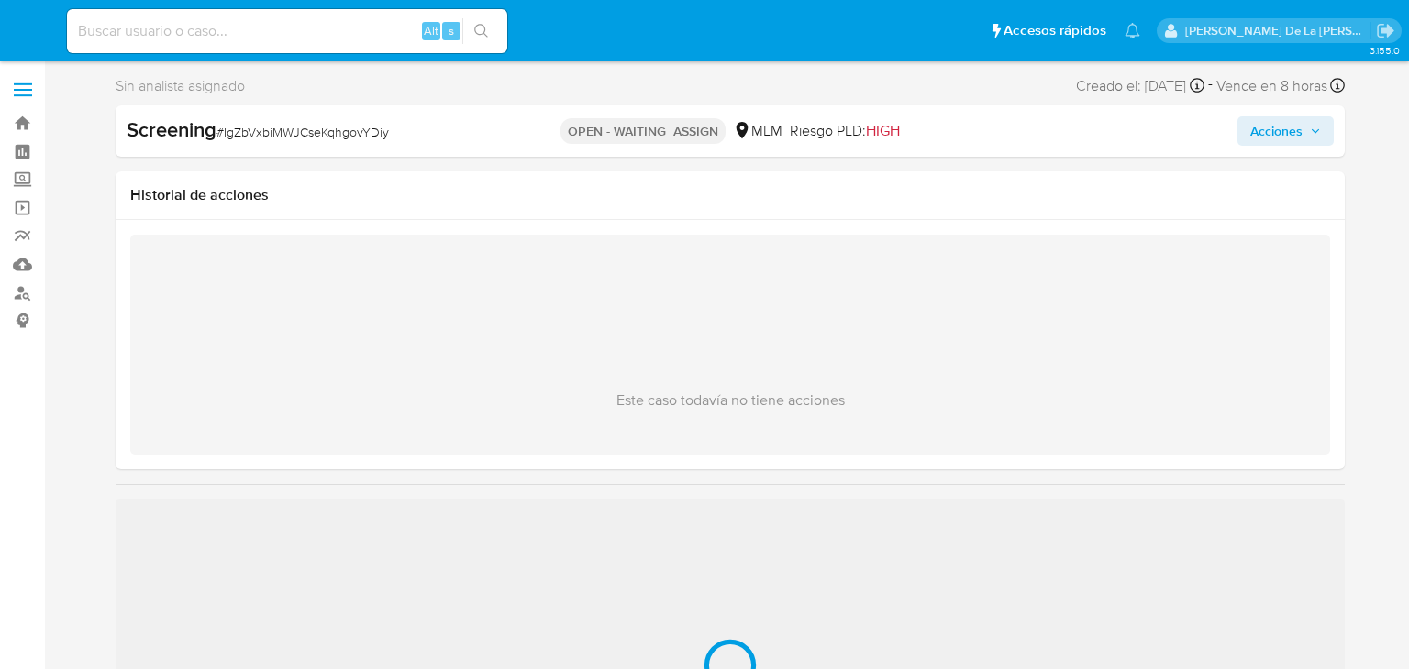
select select "10"
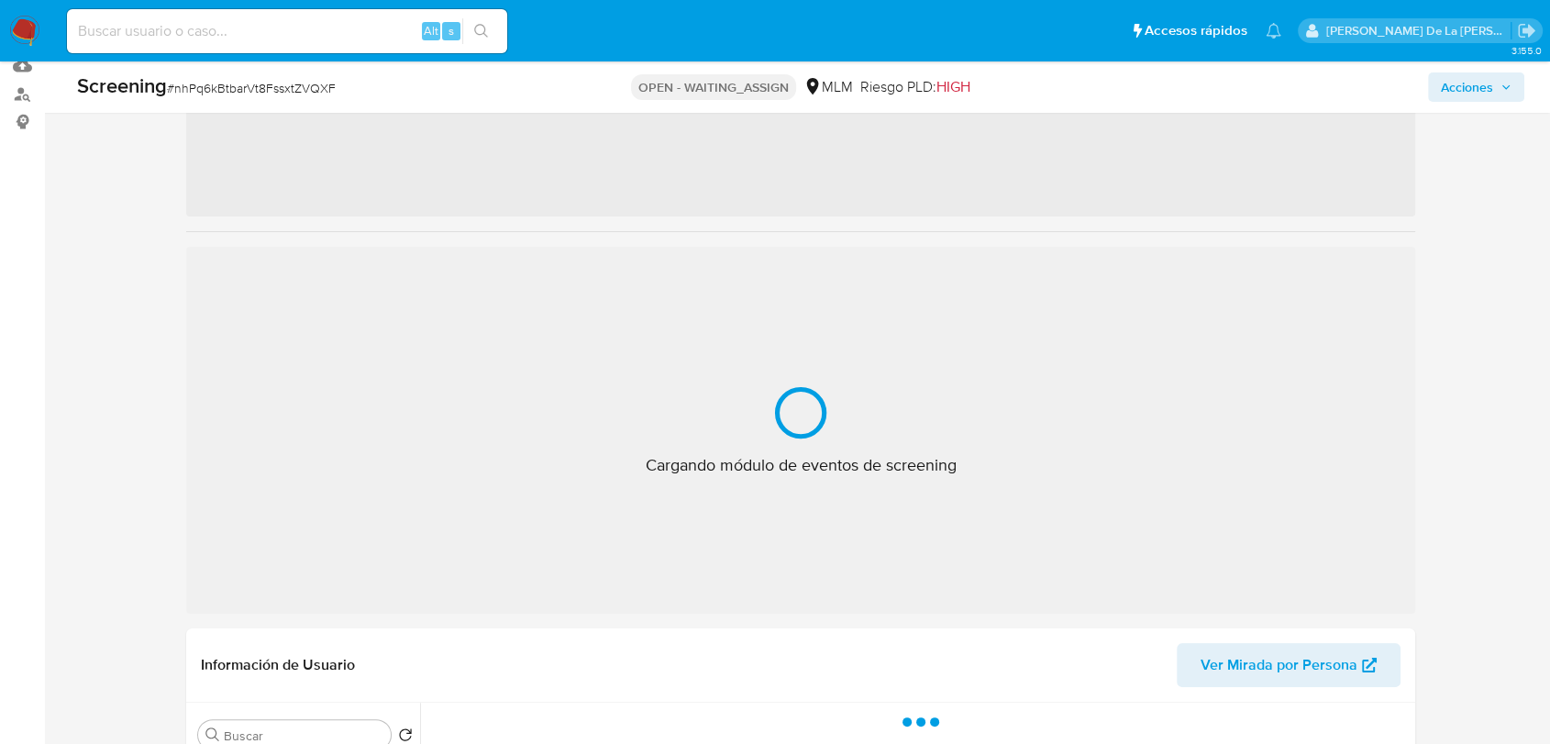
scroll to position [204, 0]
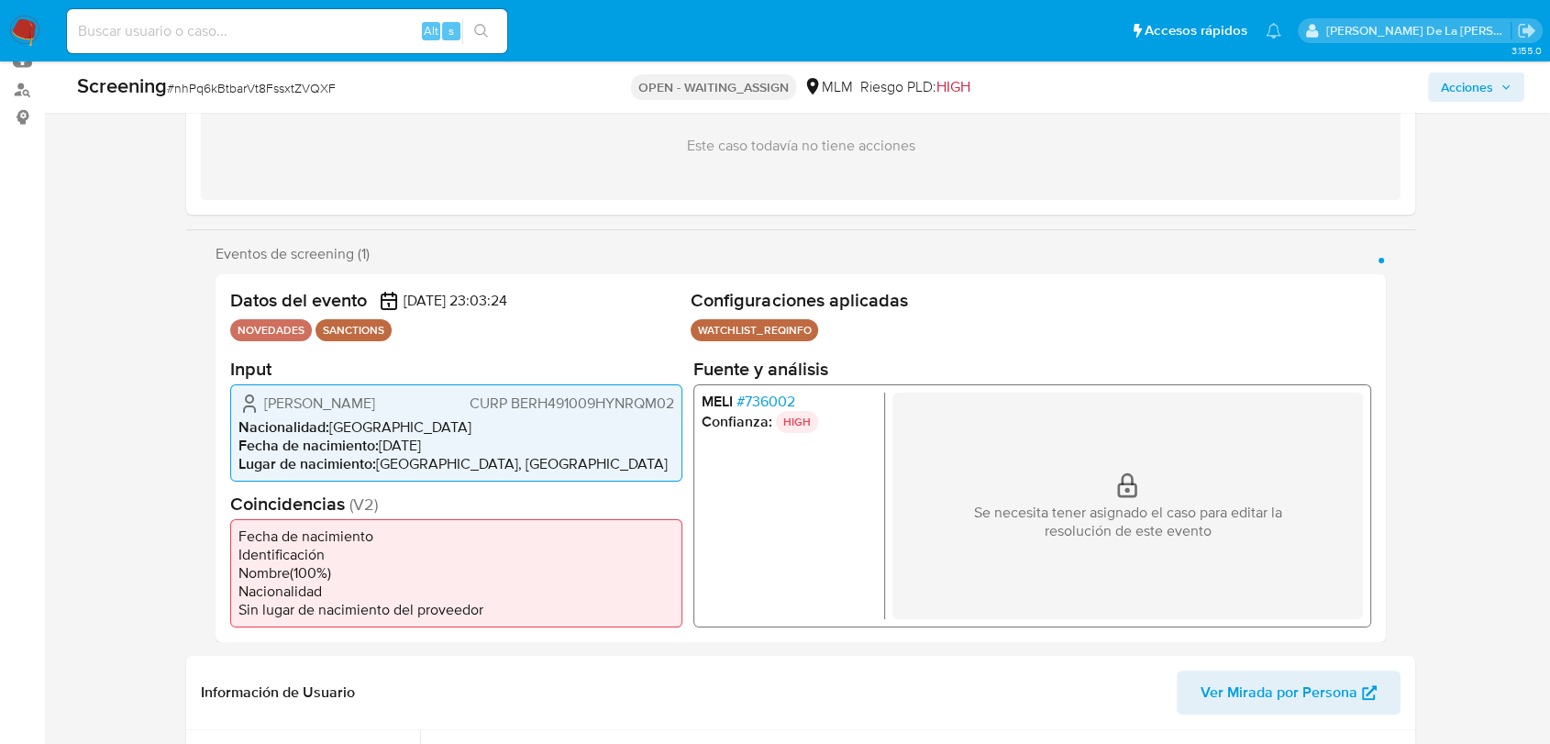
select select "10"
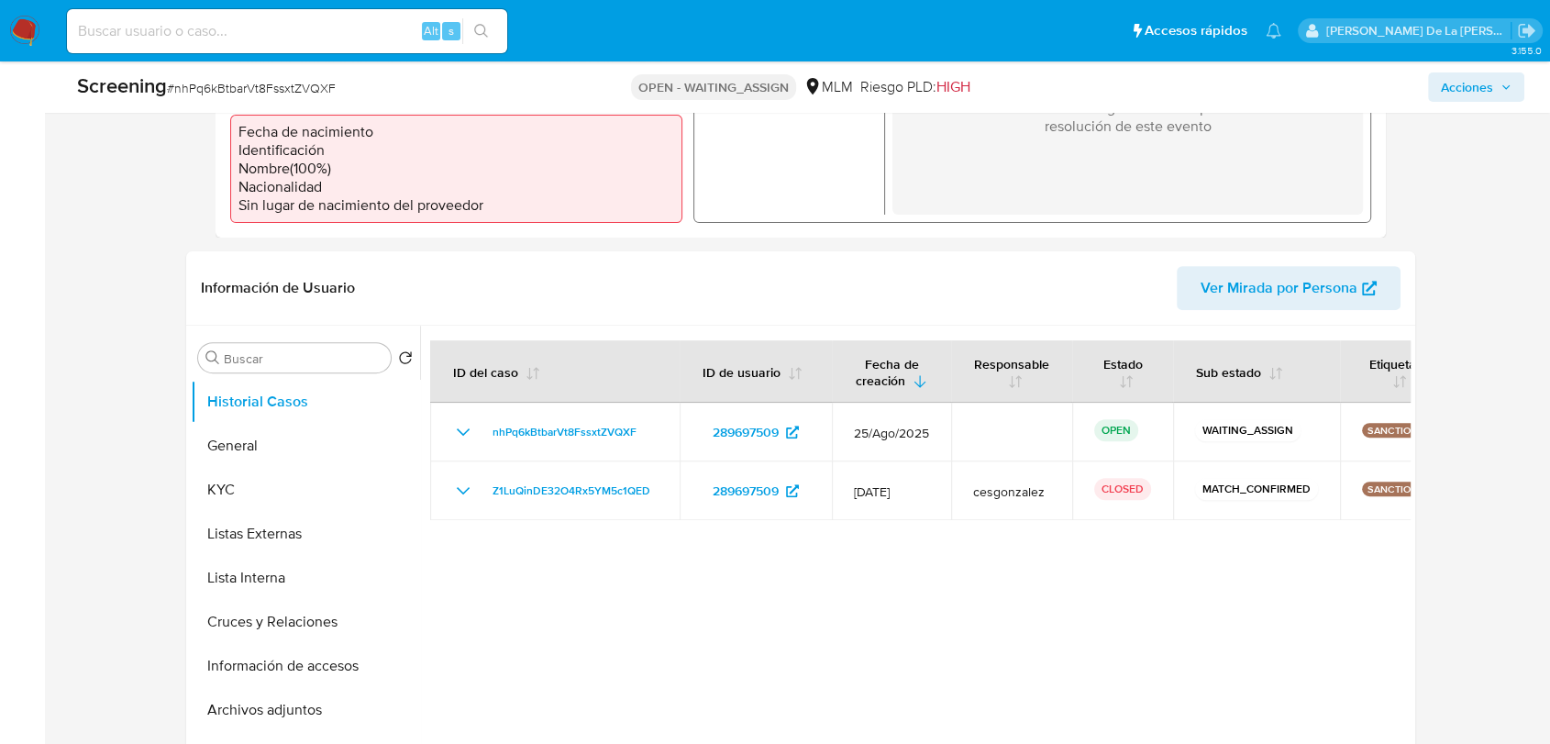
scroll to position [611, 0]
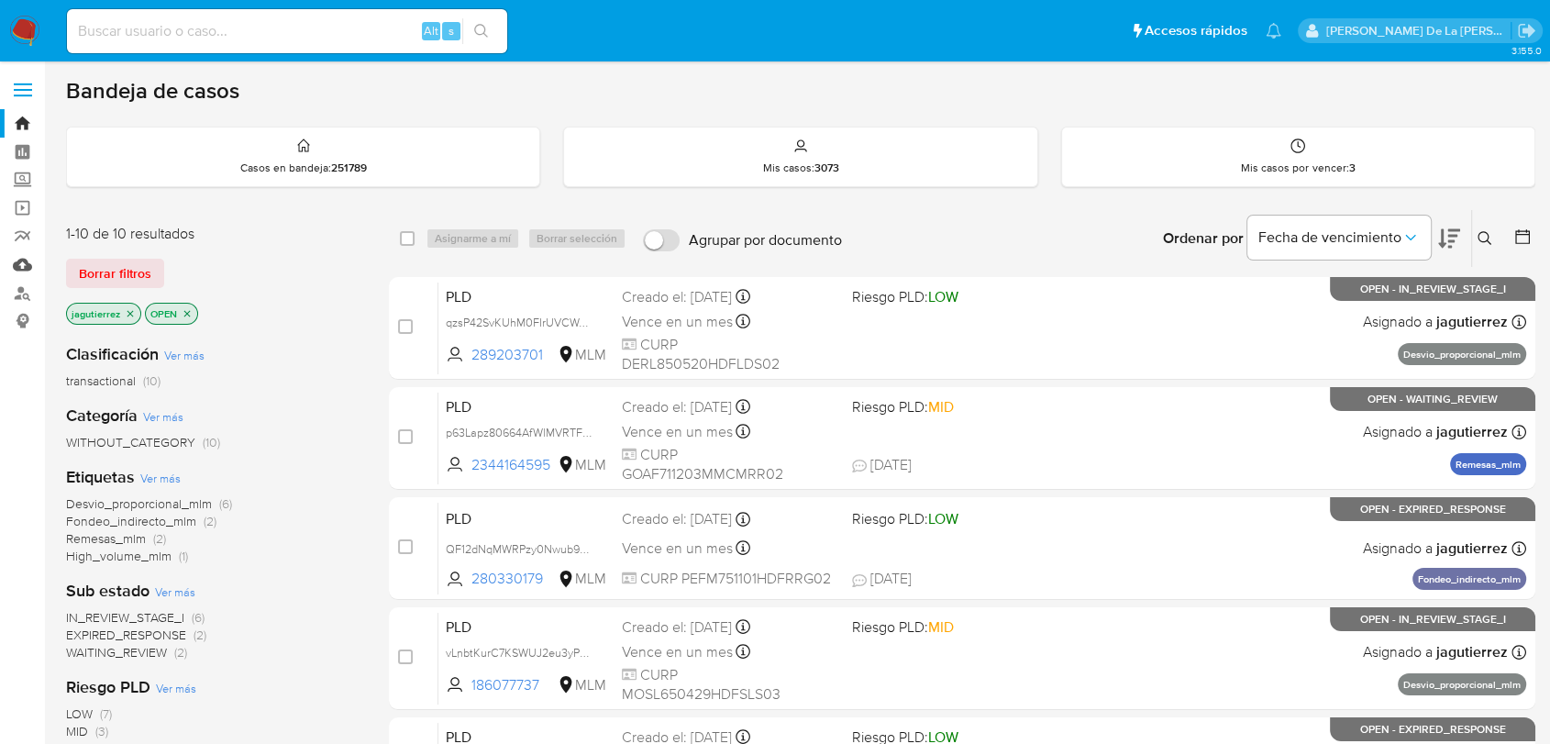
click at [29, 266] on link "Mulan" at bounding box center [109, 264] width 218 height 28
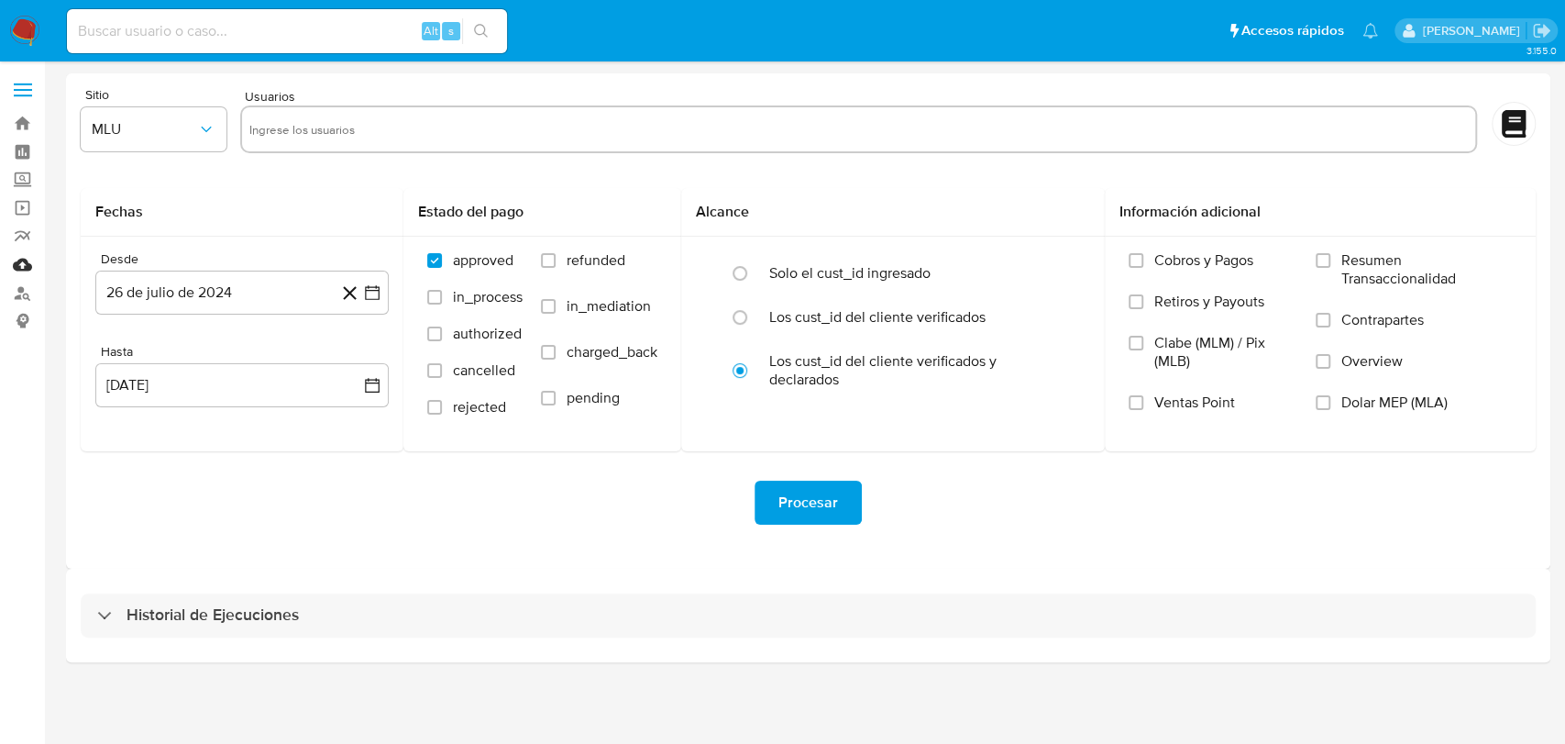
click at [21, 261] on link "Mulan" at bounding box center [109, 264] width 218 height 28
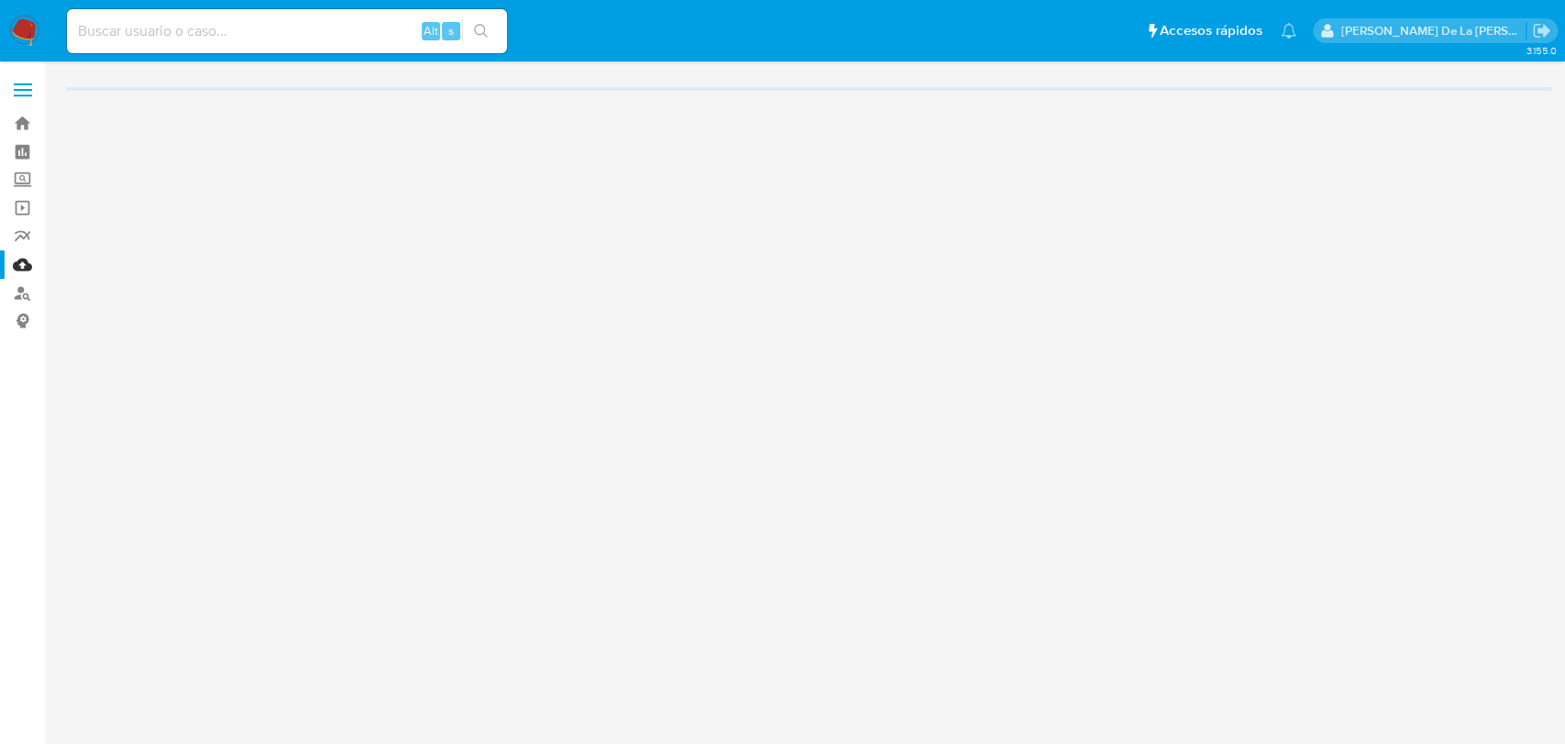
click at [215, 633] on div "3.155.0" at bounding box center [808, 402] width 1485 height 658
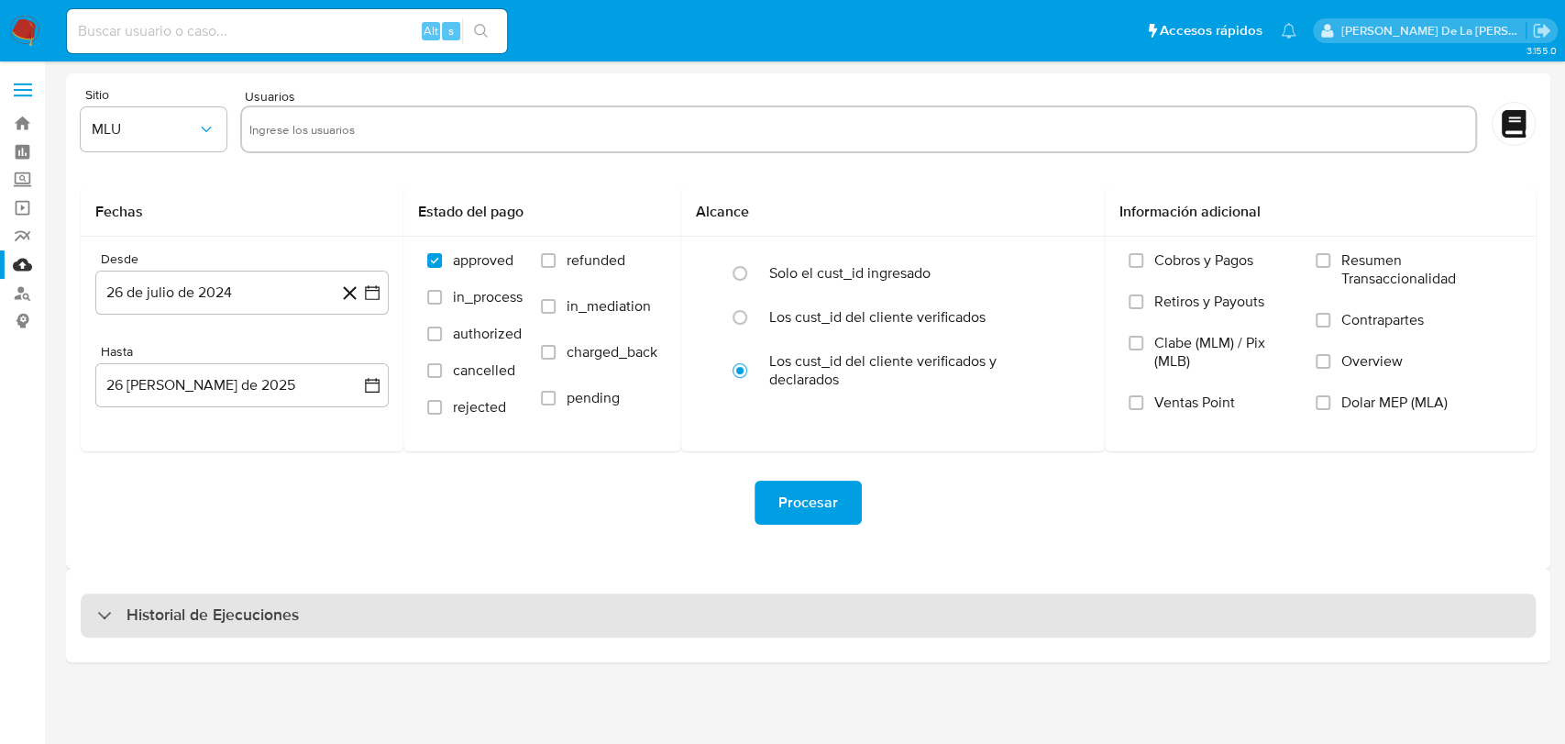
click at [251, 618] on h3 "Historial de Ejecuciones" at bounding box center [213, 615] width 172 height 22
select select "10"
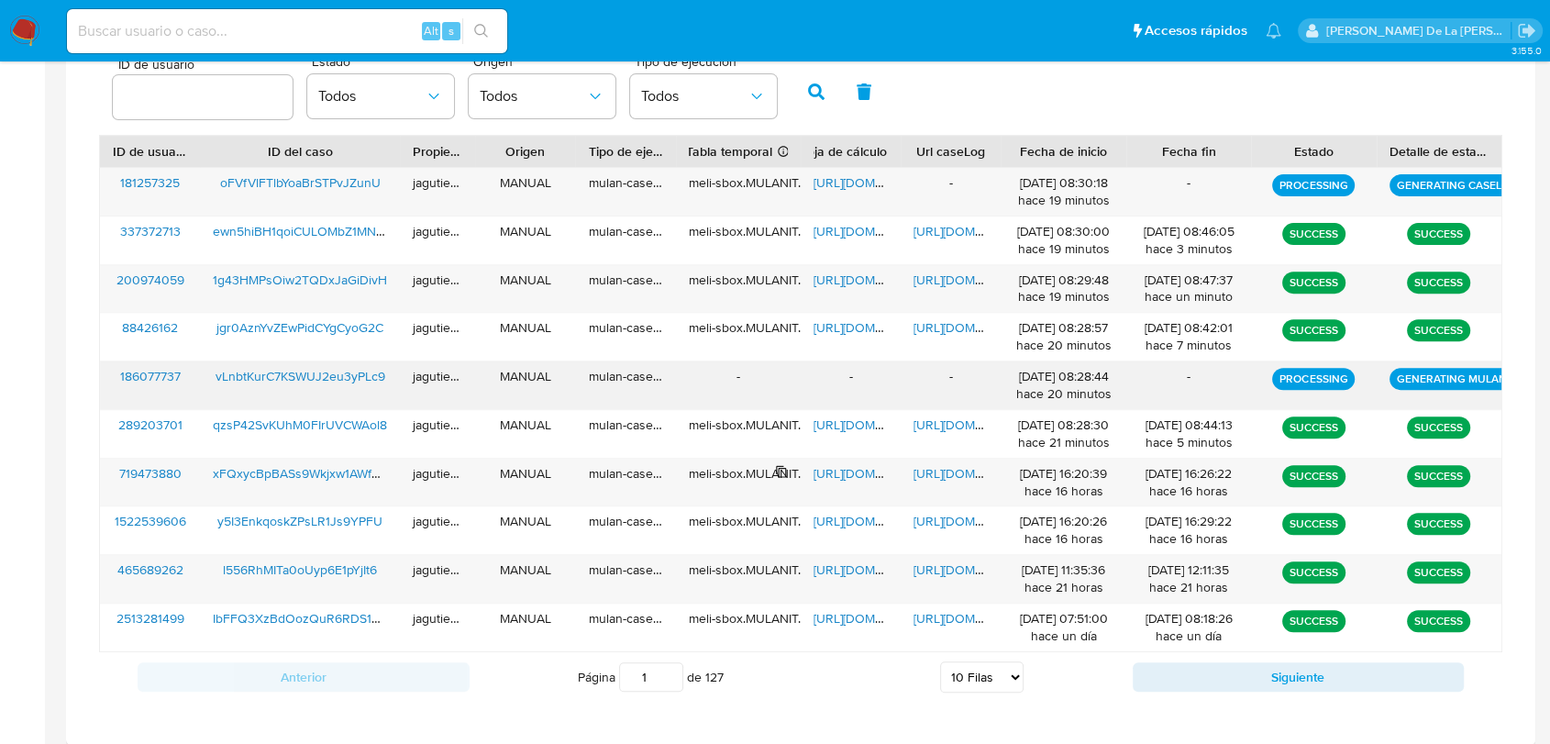
scroll to position [509, 0]
